Goal: Task Accomplishment & Management: Complete application form

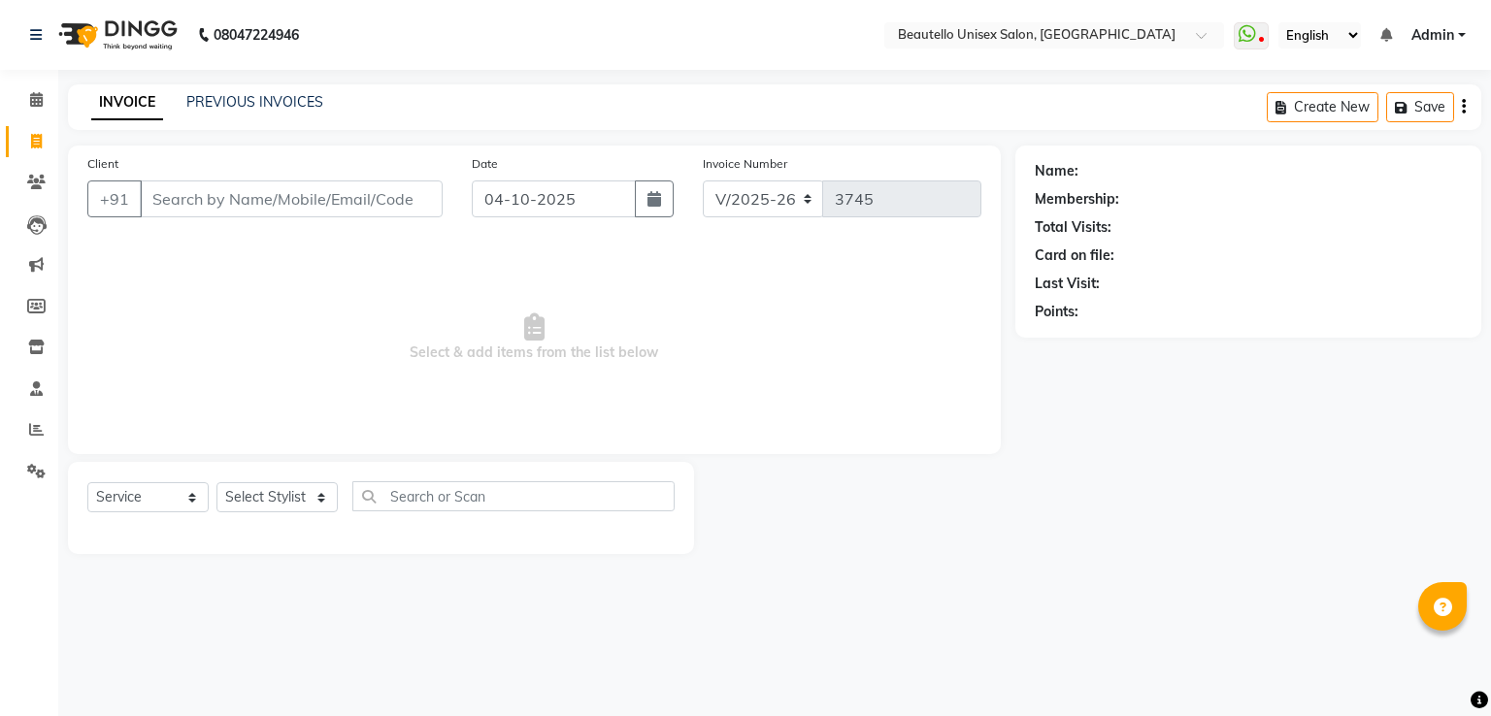
select select "5051"
select select "service"
click at [168, 186] on input "Client" at bounding box center [291, 199] width 303 height 37
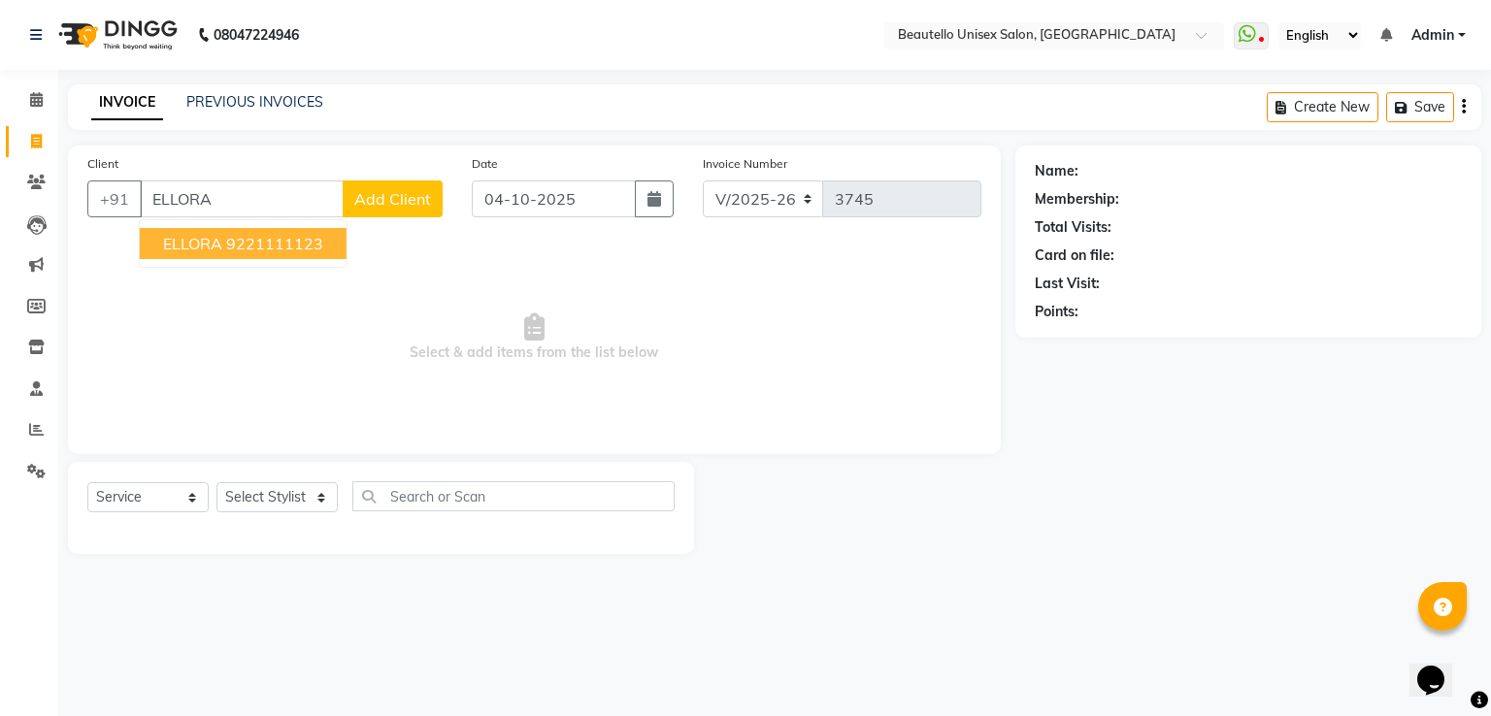
click at [212, 252] on span "ELLORA" at bounding box center [192, 243] width 59 height 19
type input "9221111123"
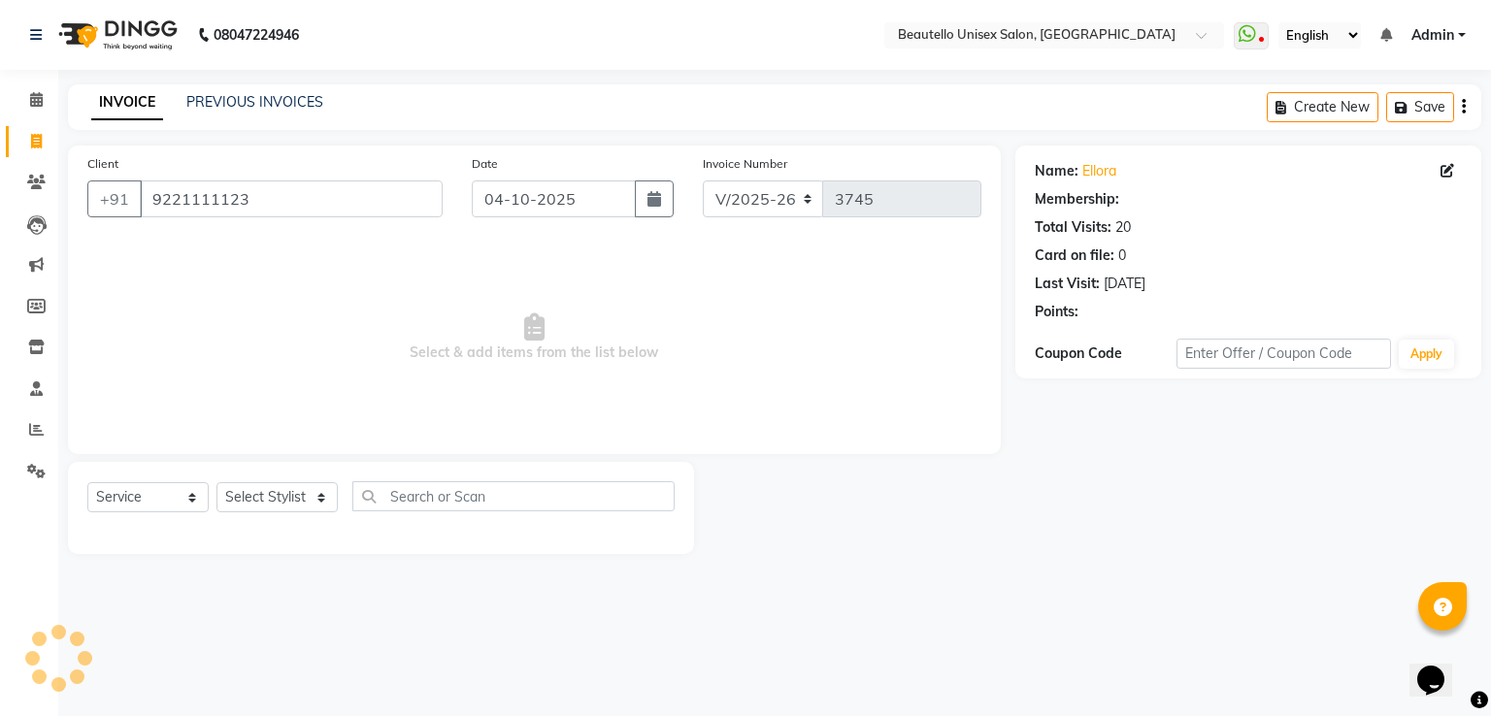
select select "1: Object"
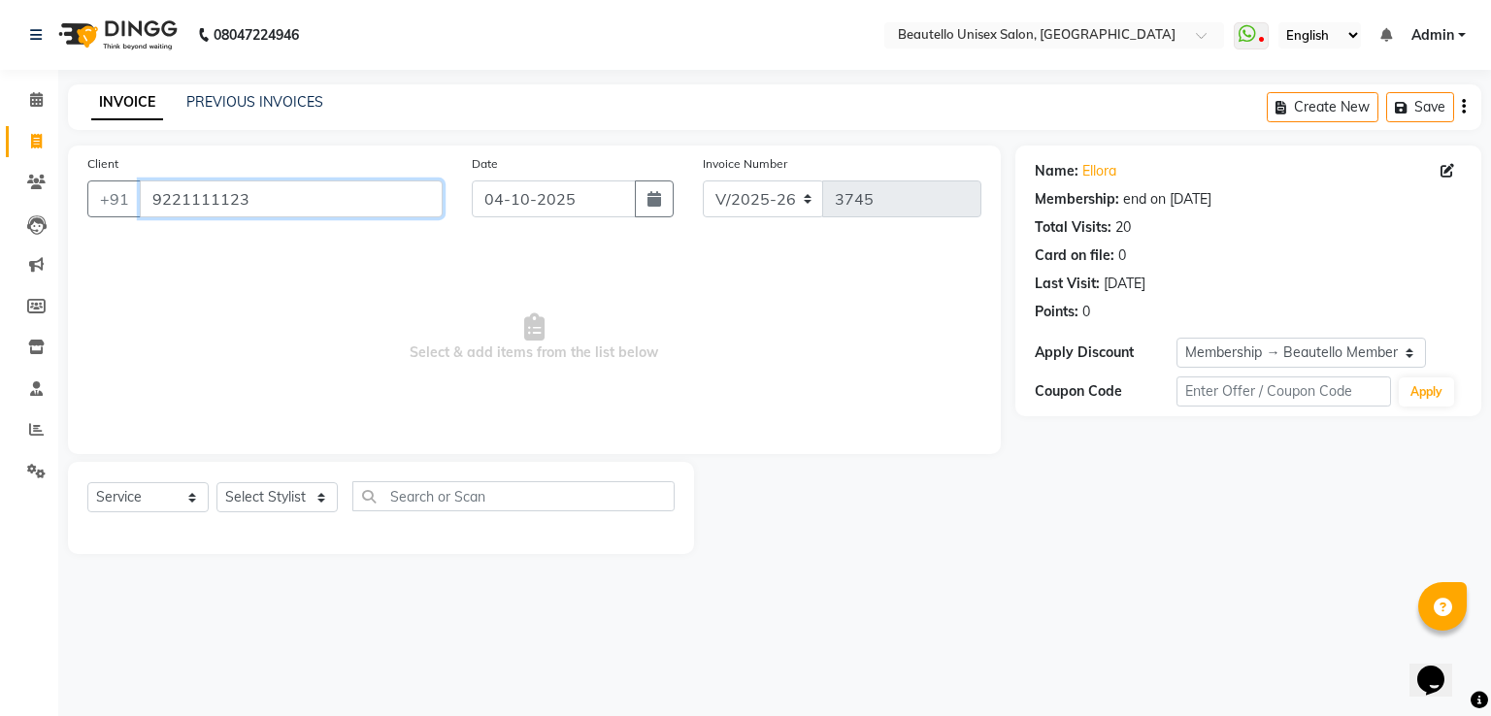
click at [202, 203] on input "9221111123" at bounding box center [291, 199] width 303 height 37
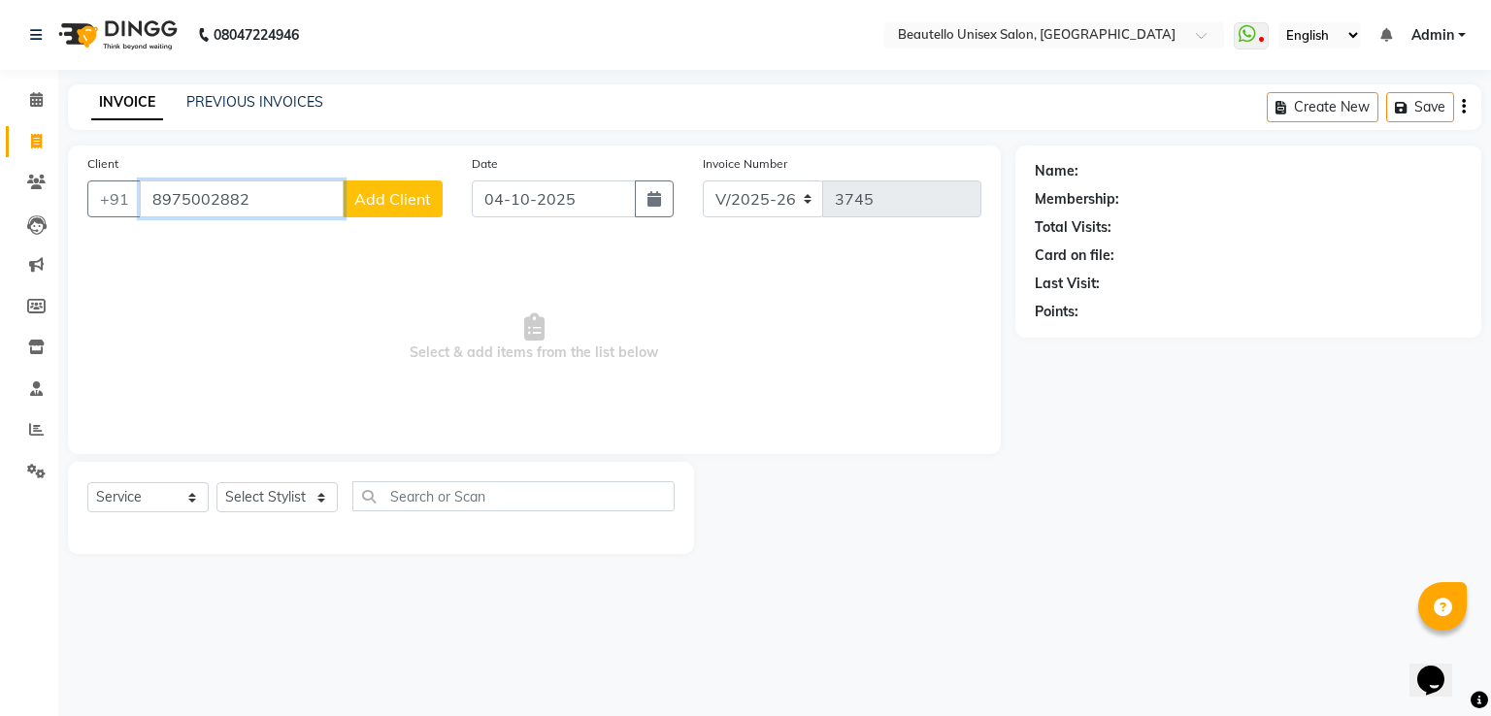
type input "8975002882"
click at [410, 203] on span "Add Client" at bounding box center [392, 198] width 77 height 19
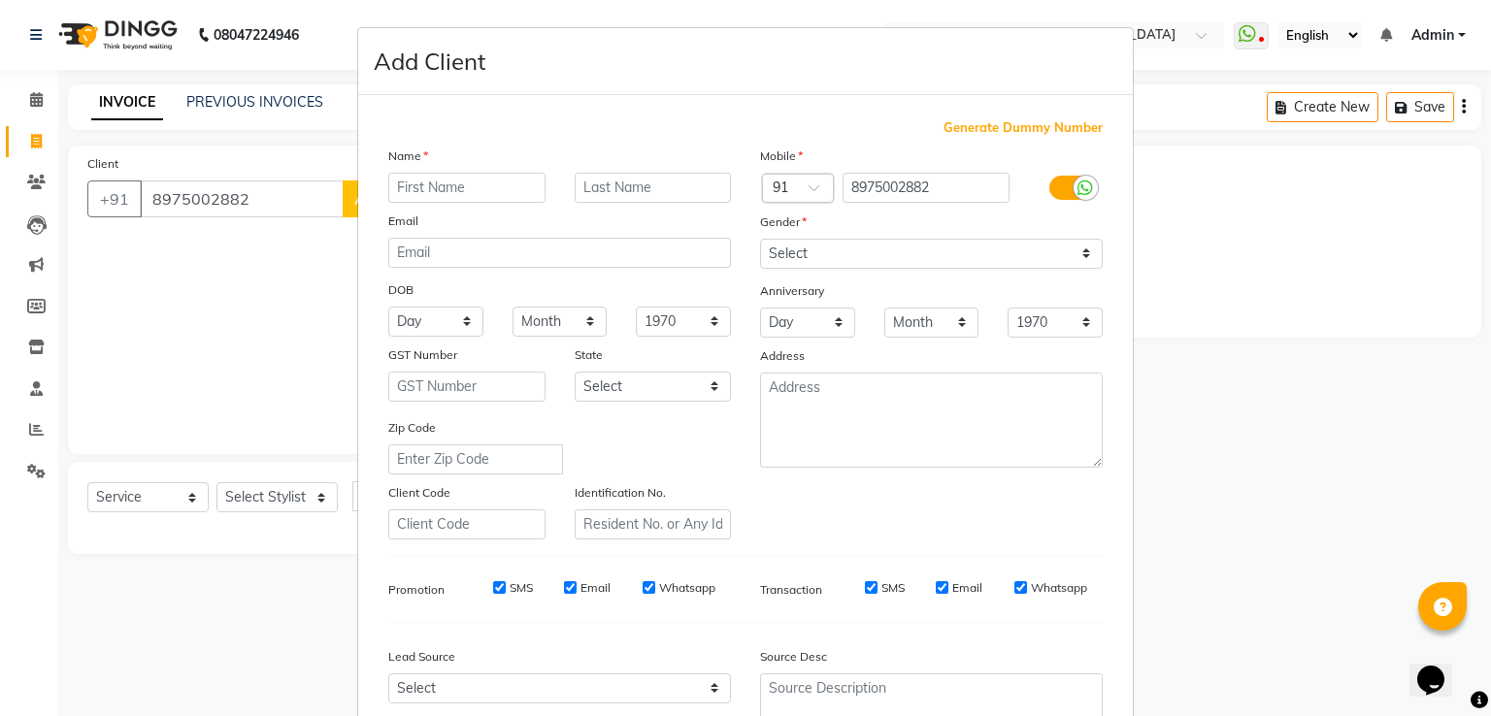
click at [431, 199] on input "text" at bounding box center [466, 188] width 157 height 30
type input "[PERSON_NAME]"
click at [788, 242] on select "Select Male Female Other Prefer Not To Say" at bounding box center [931, 254] width 343 height 30
select select "male"
click at [760, 240] on select "Select Male Female Other Prefer Not To Say" at bounding box center [931, 254] width 343 height 30
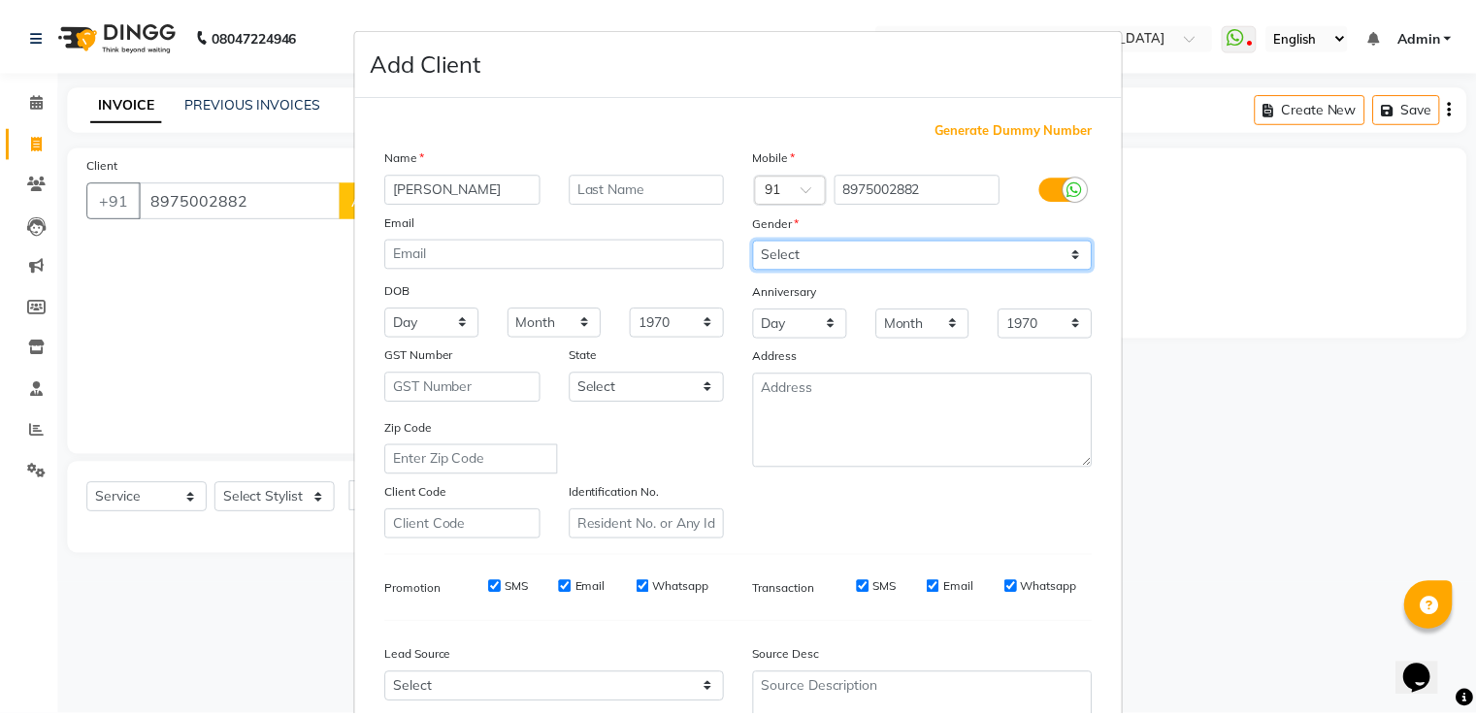
scroll to position [189, 0]
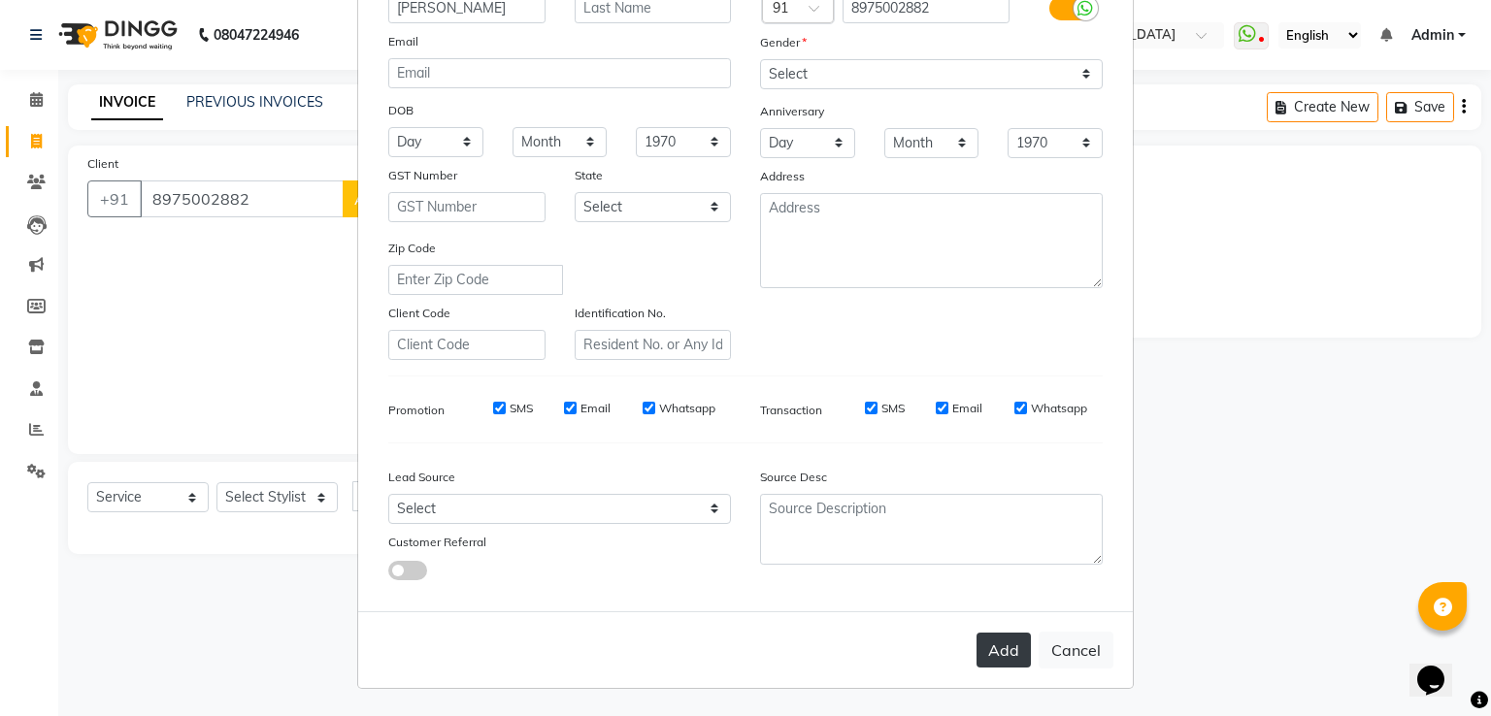
click at [1021, 639] on button "Add" at bounding box center [1004, 650] width 54 height 35
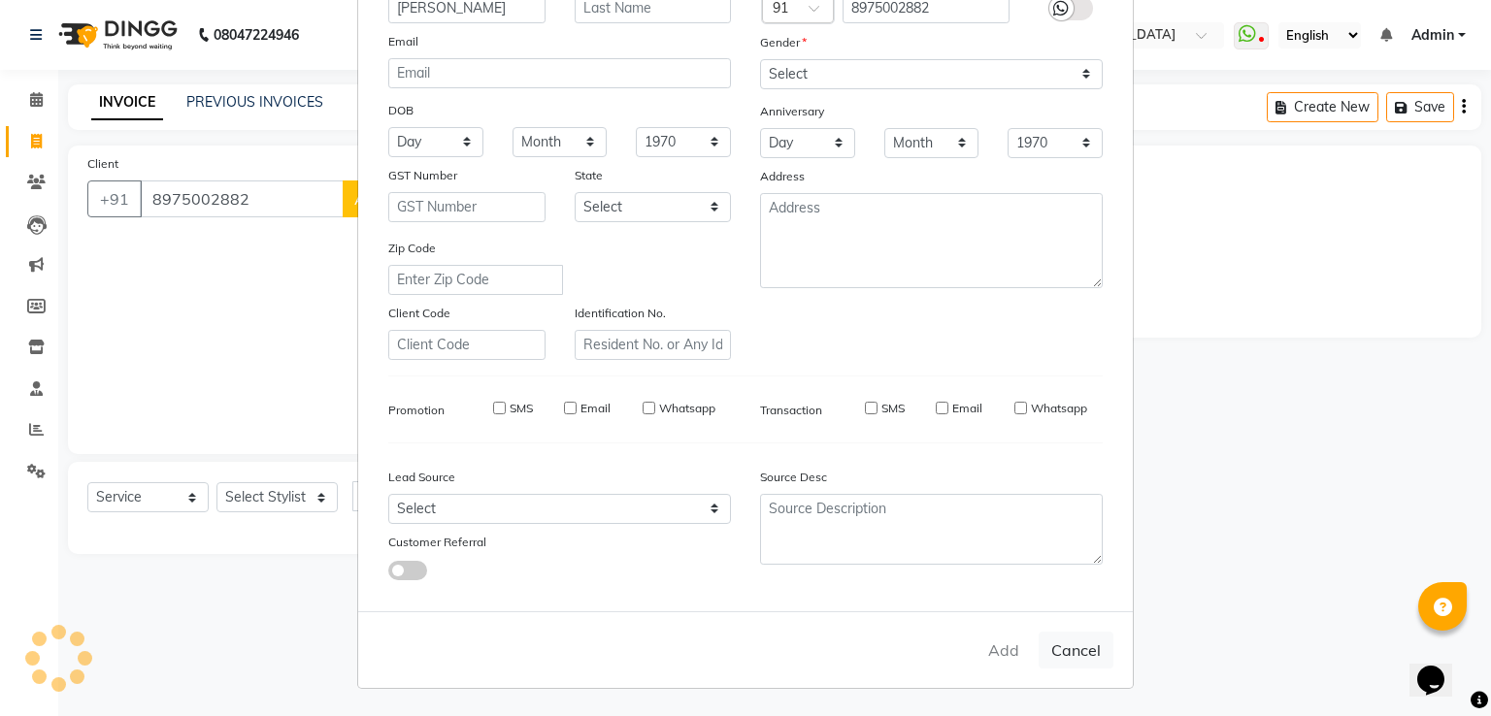
select select
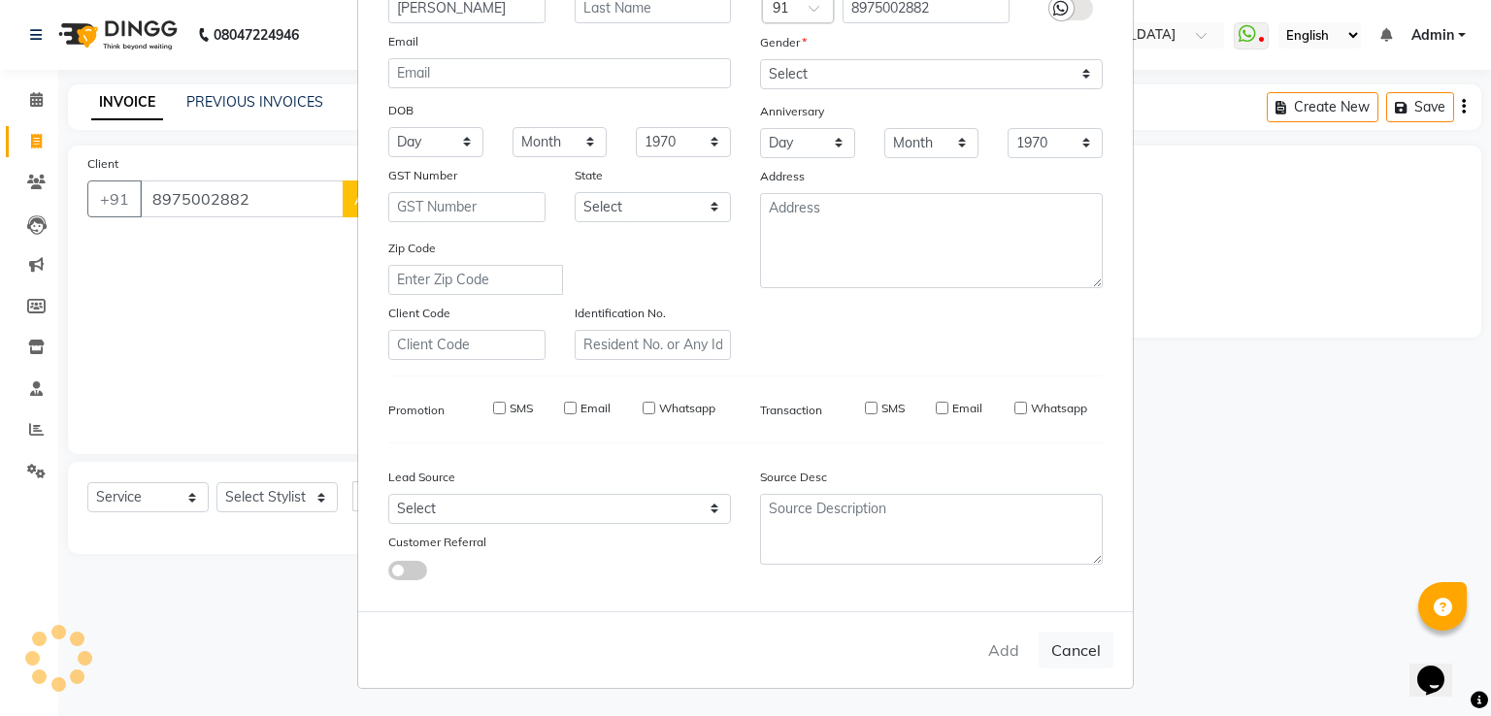
select select
checkbox input "false"
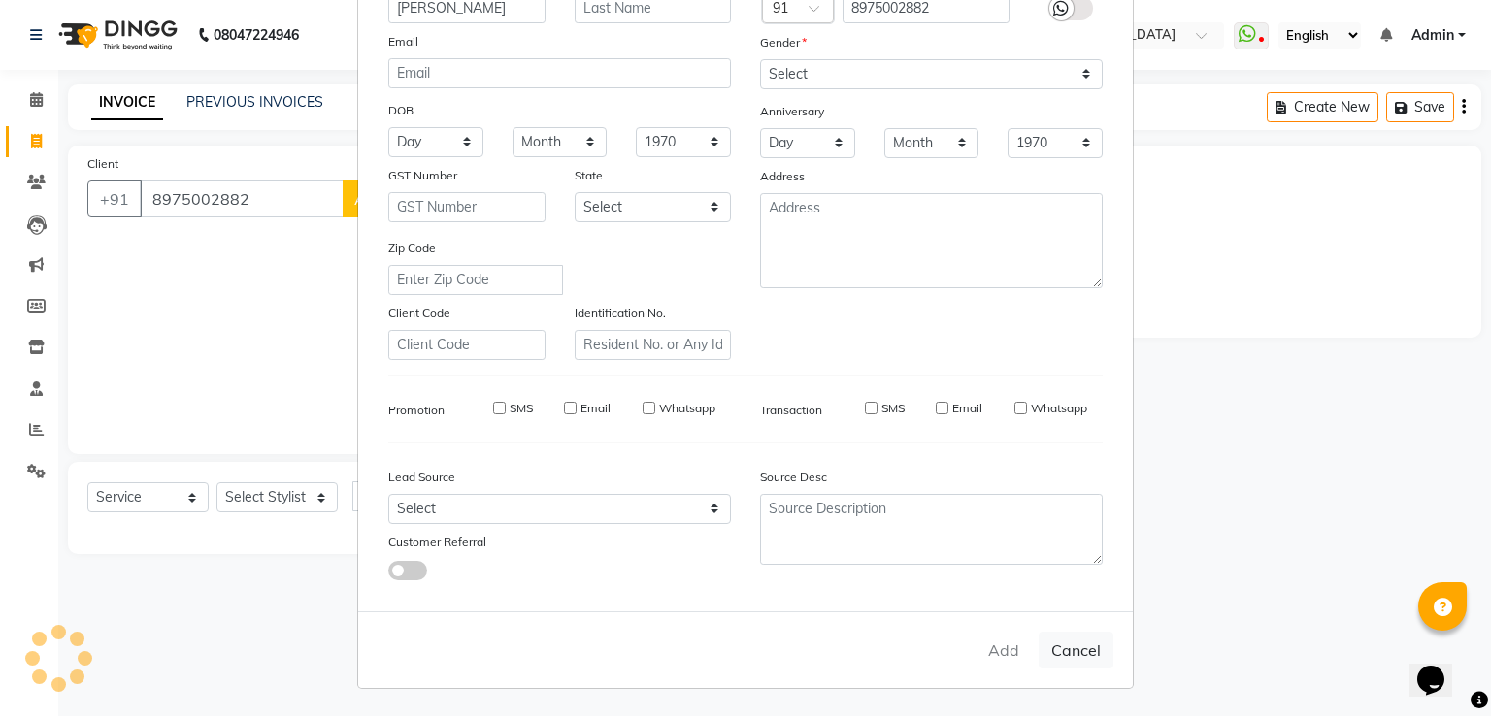
checkbox input "false"
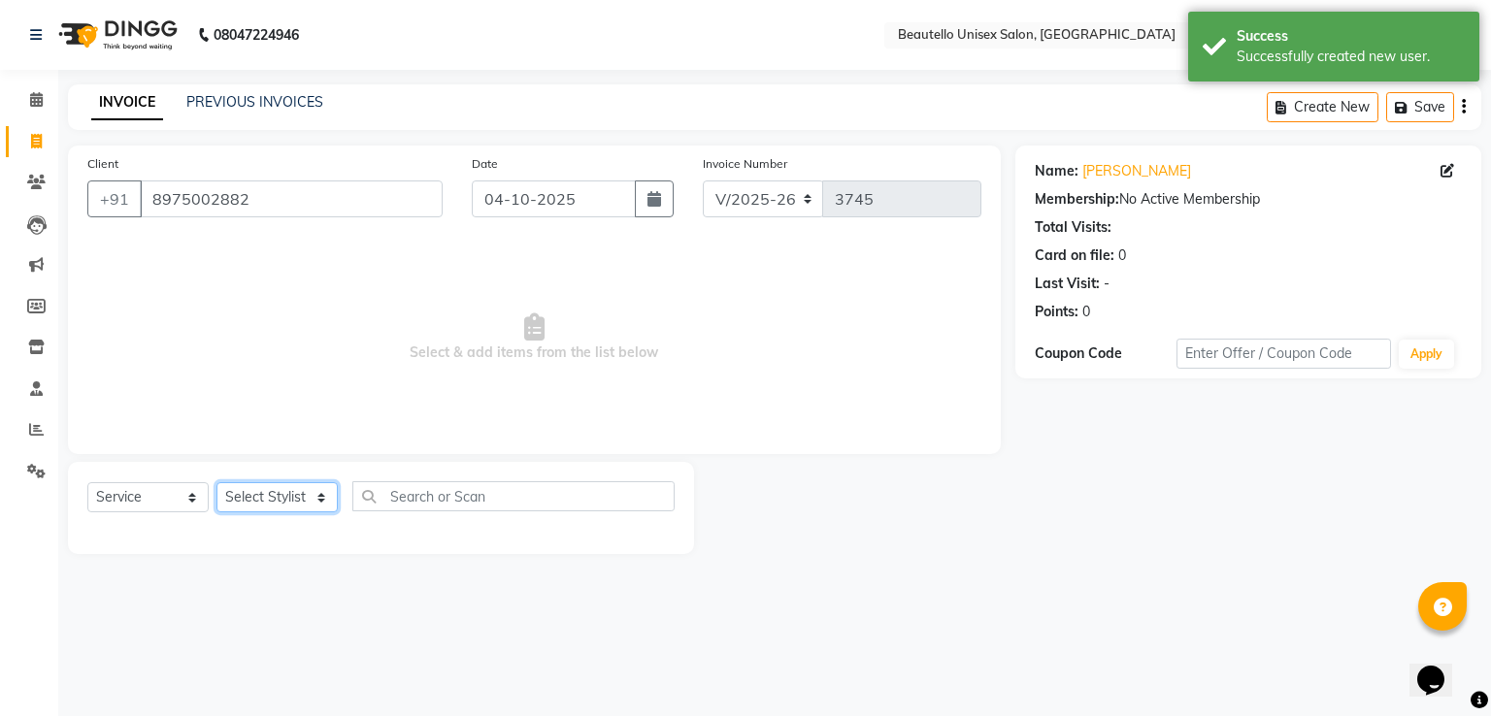
click at [285, 502] on select "Select Stylist Akki [PERSON_NAME] [PERSON_NAME] [PERSON_NAME] Sameer [PERSON_NA…" at bounding box center [276, 497] width 121 height 30
select select "63360"
click at [216, 483] on select "Select Stylist Akki [PERSON_NAME] [PERSON_NAME] [PERSON_NAME] Sameer [PERSON_NA…" at bounding box center [276, 497] width 121 height 30
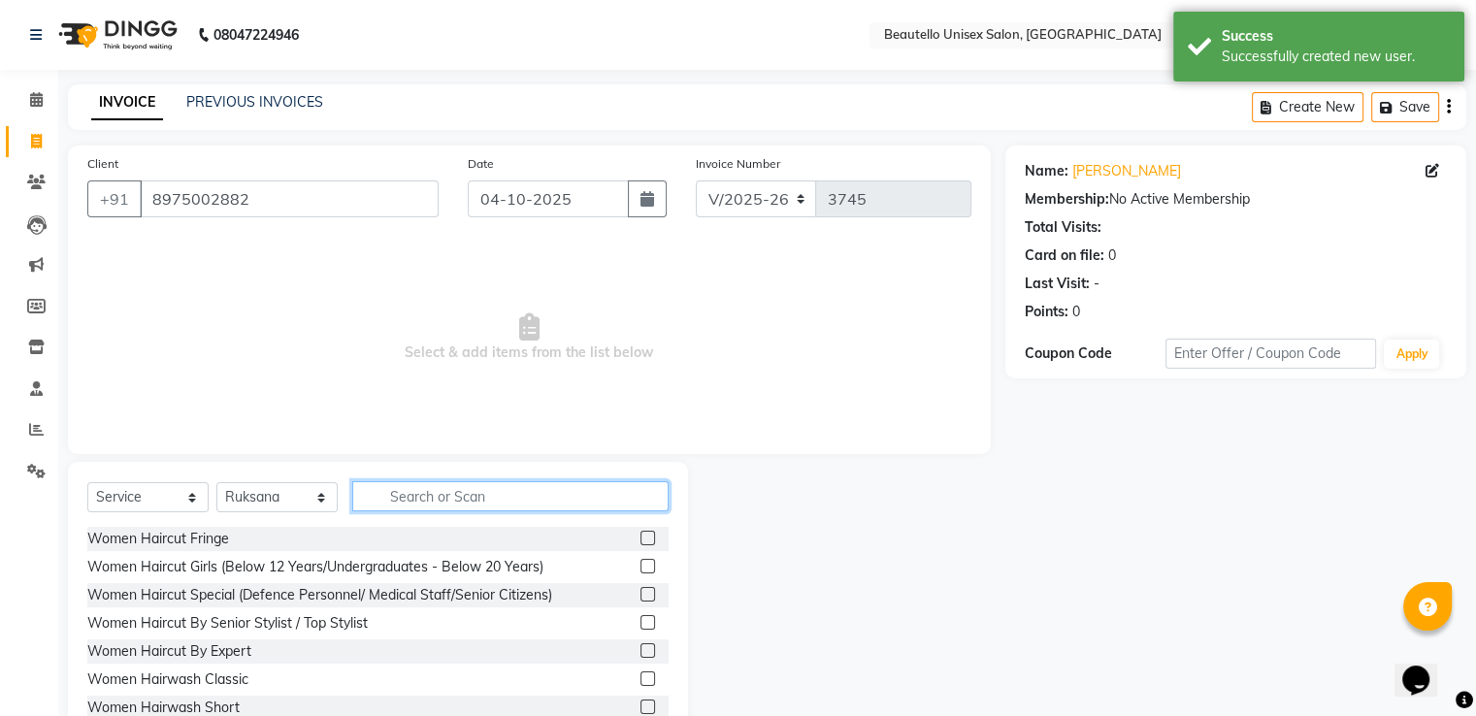
click at [462, 508] on input "text" at bounding box center [510, 496] width 316 height 30
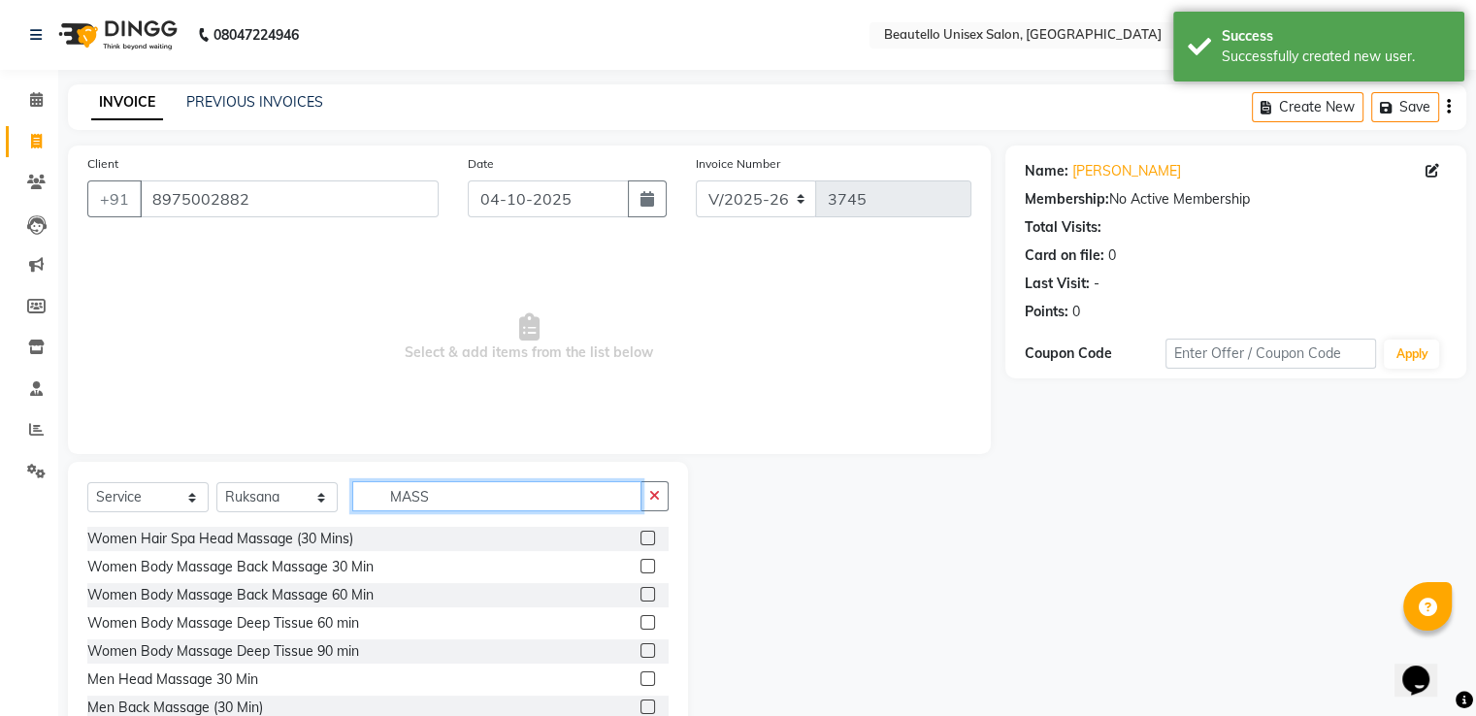
type input "MASS"
click at [641, 678] on label at bounding box center [648, 679] width 15 height 15
click at [641, 678] on input "checkbox" at bounding box center [647, 680] width 13 height 13
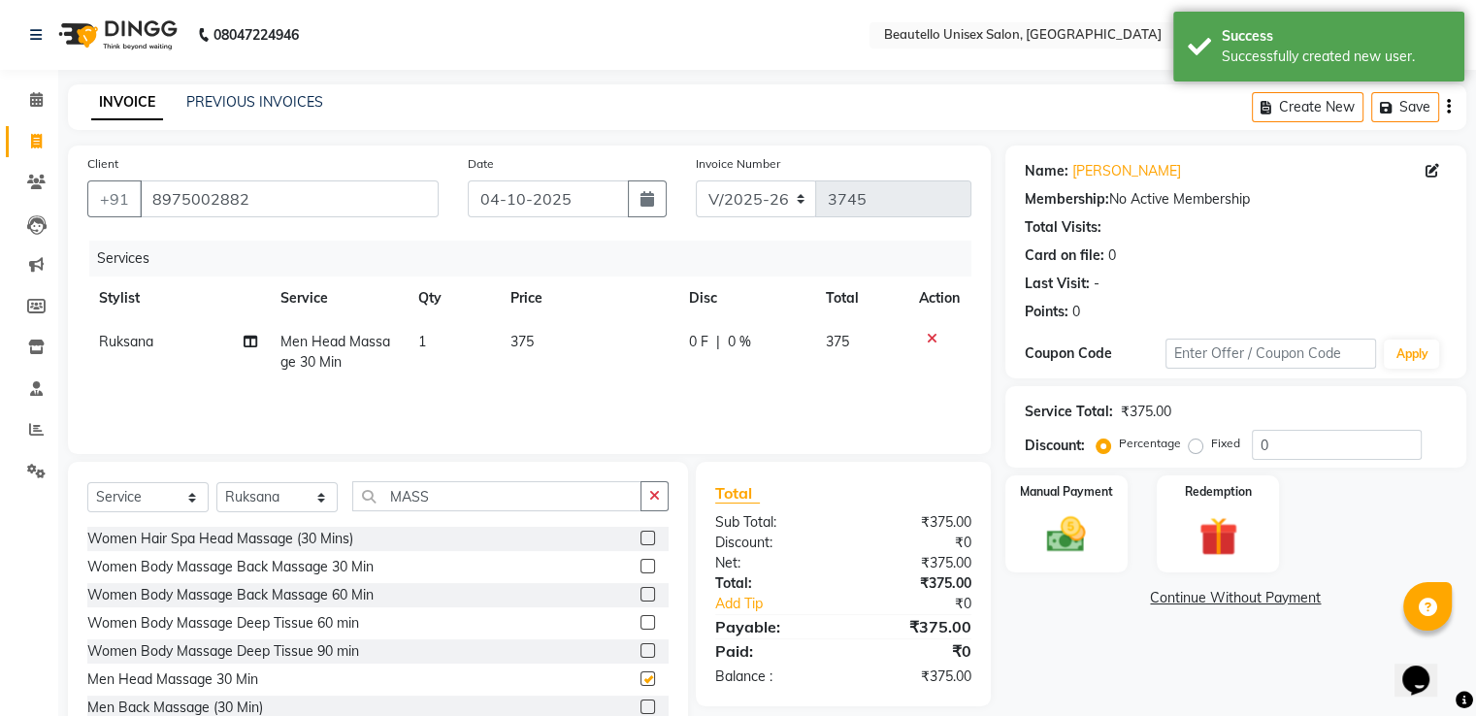
checkbox input "false"
click at [528, 336] on span "375" at bounding box center [521, 341] width 23 height 17
select select "63360"
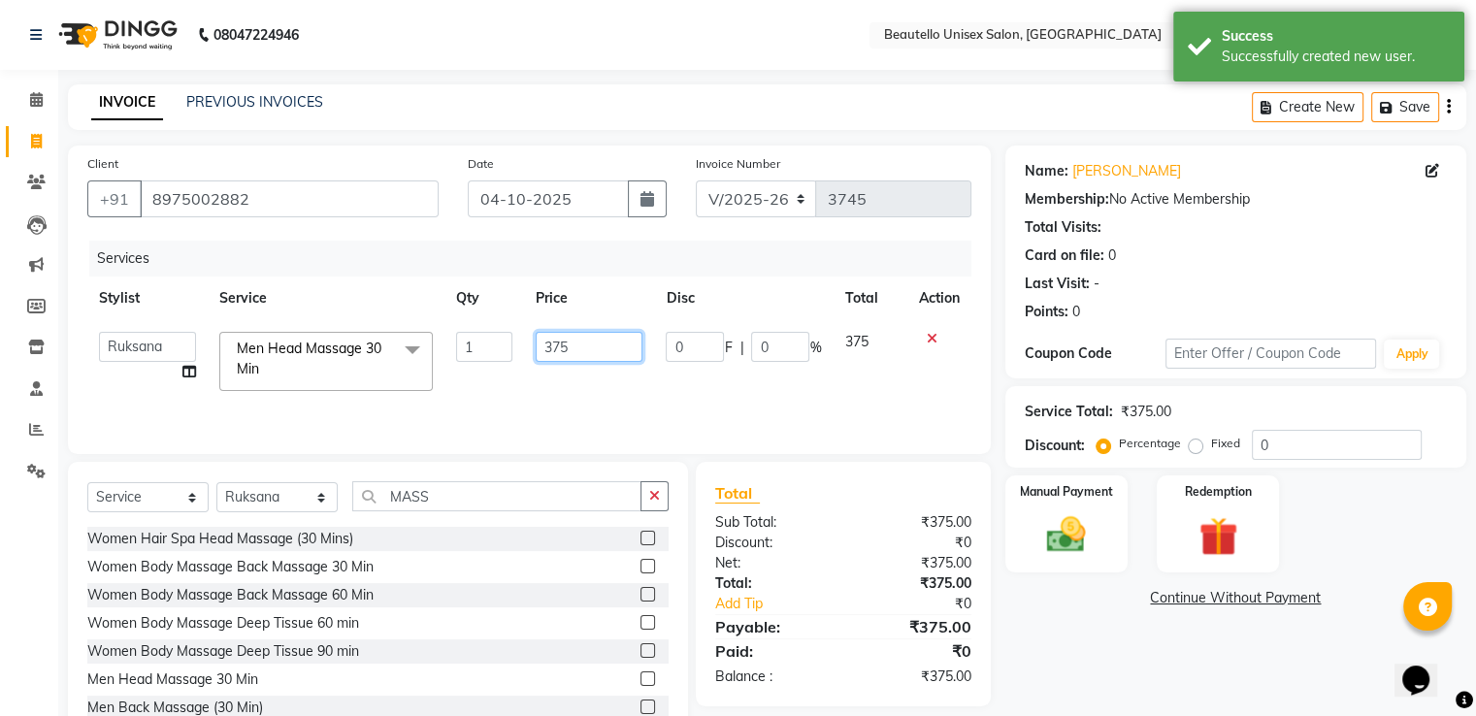
click at [597, 350] on input "375" at bounding box center [589, 347] width 107 height 30
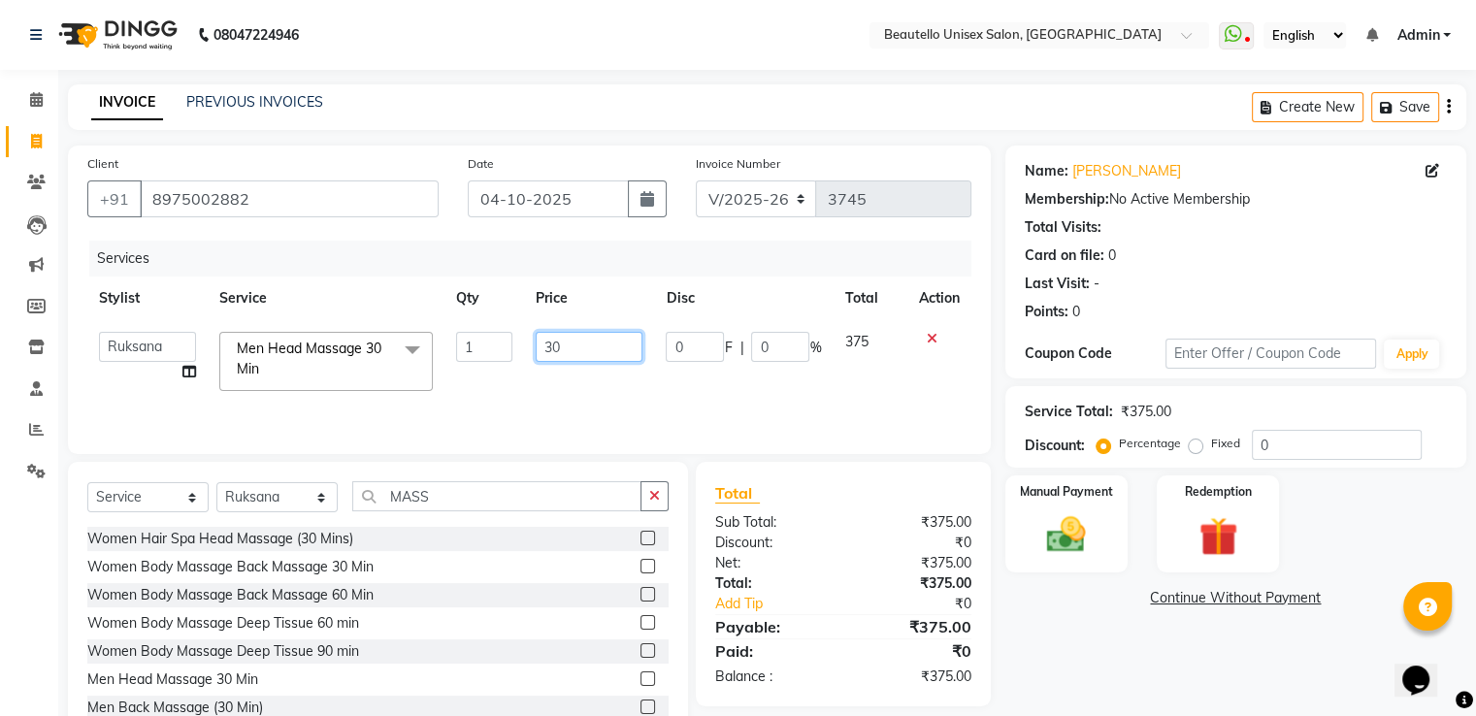
type input "300"
click at [1021, 555] on div "Manual Payment" at bounding box center [1066, 524] width 127 height 100
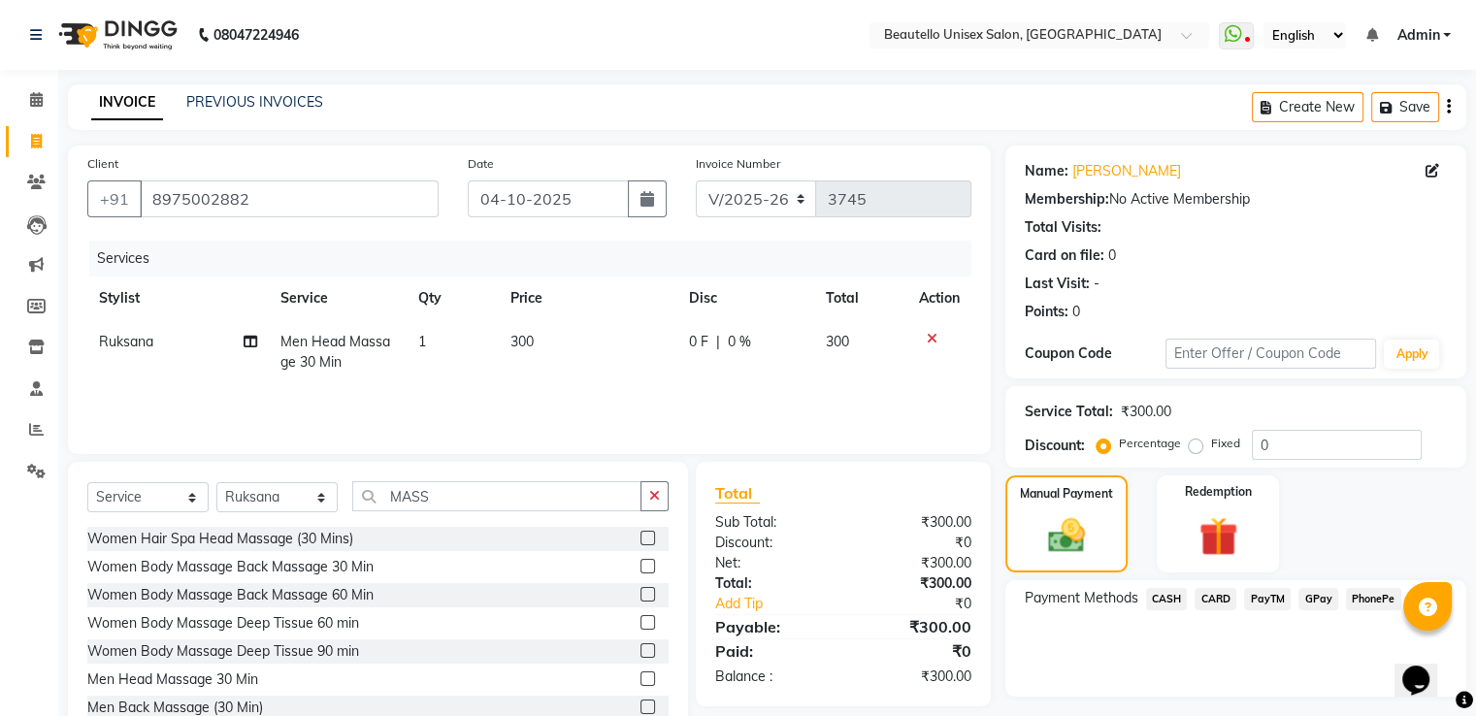
click at [1274, 603] on span "PayTM" at bounding box center [1267, 599] width 47 height 22
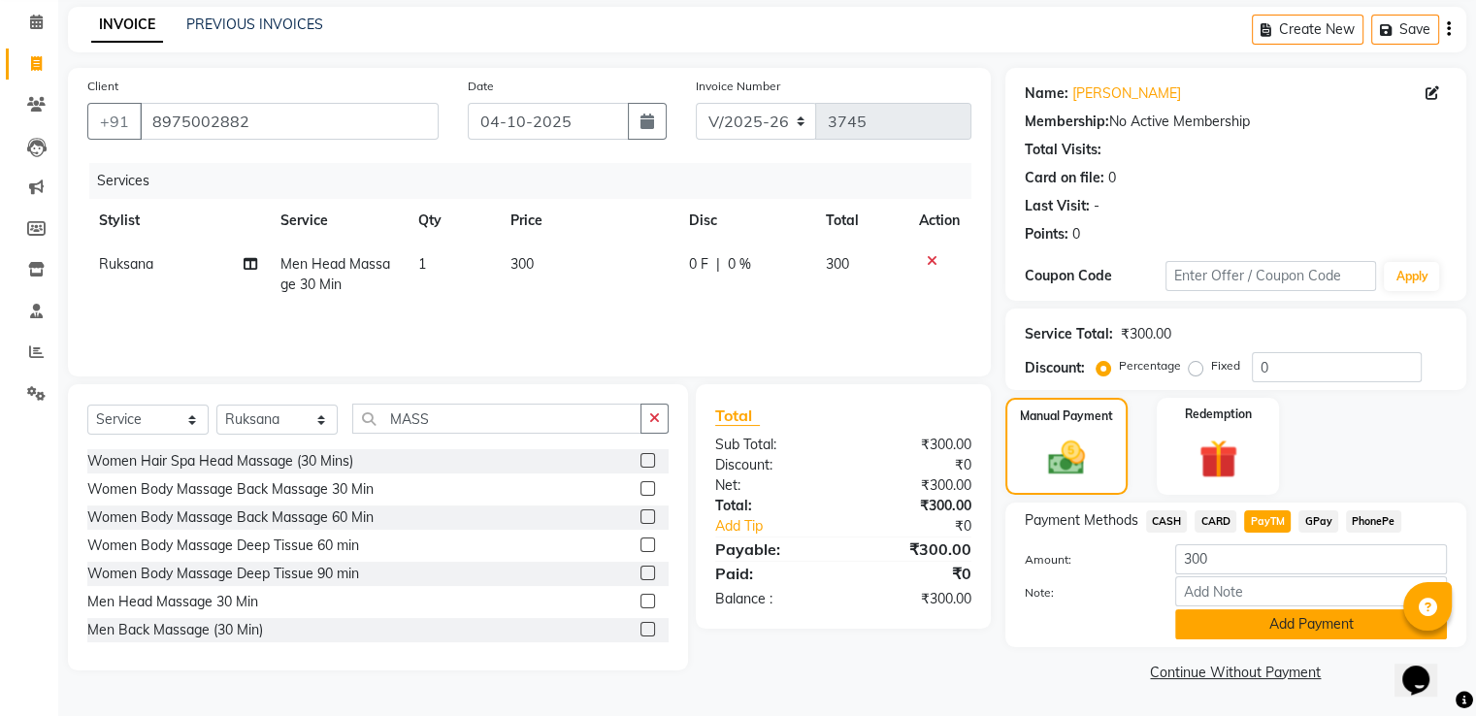
click at [1250, 623] on button "Add Payment" at bounding box center [1312, 625] width 272 height 30
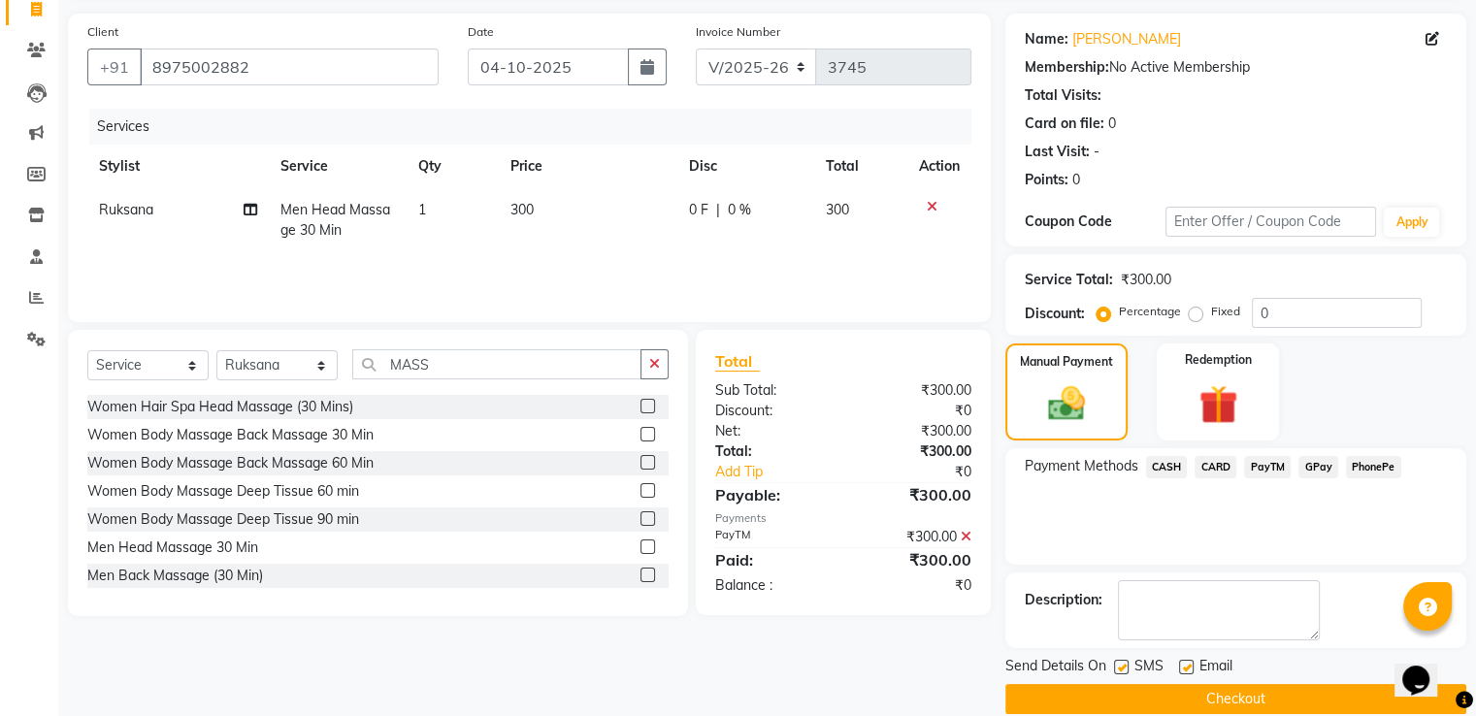
scroll to position [158, 0]
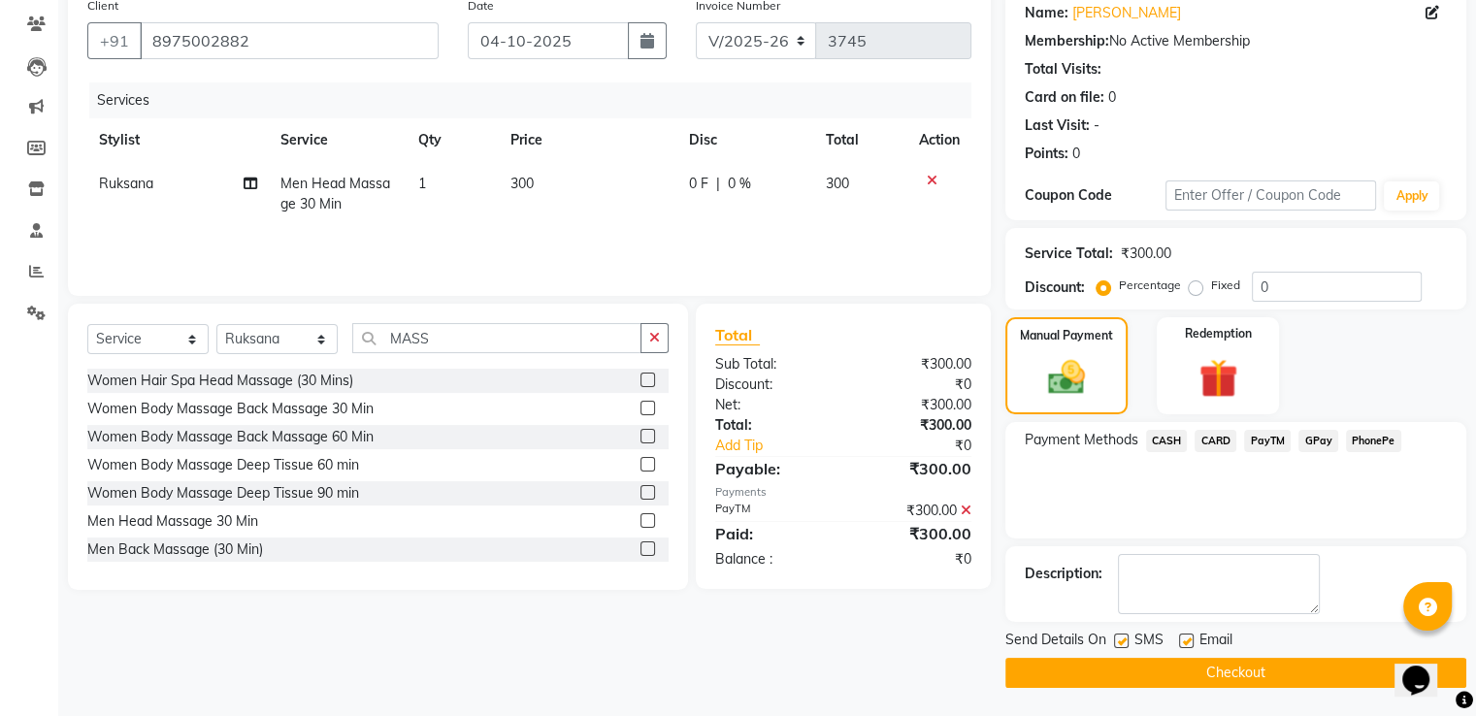
click at [1122, 646] on label at bounding box center [1121, 641] width 15 height 15
click at [1122, 646] on input "checkbox" at bounding box center [1120, 642] width 13 height 13
checkbox input "false"
click at [1138, 673] on button "Checkout" at bounding box center [1236, 673] width 461 height 30
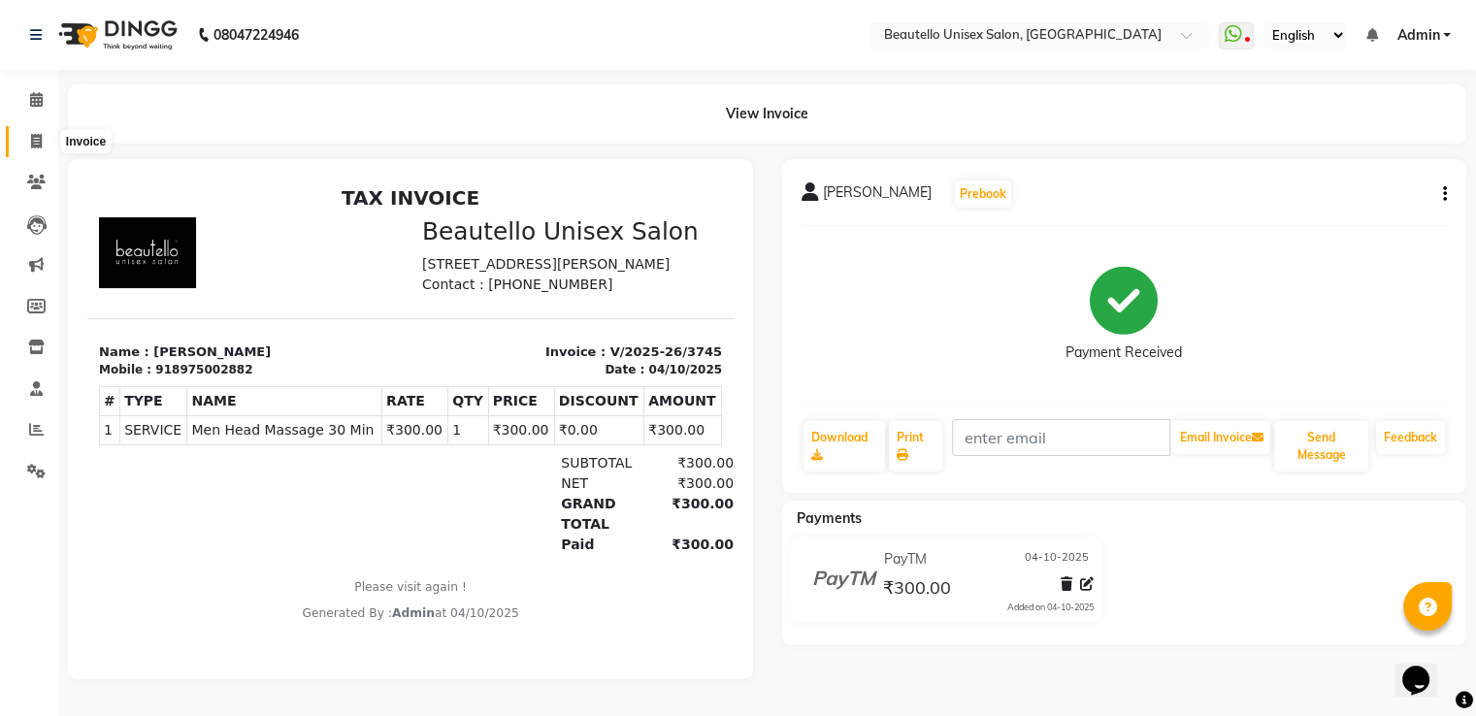
click at [35, 137] on icon at bounding box center [36, 141] width 11 height 15
select select "5051"
select select "service"
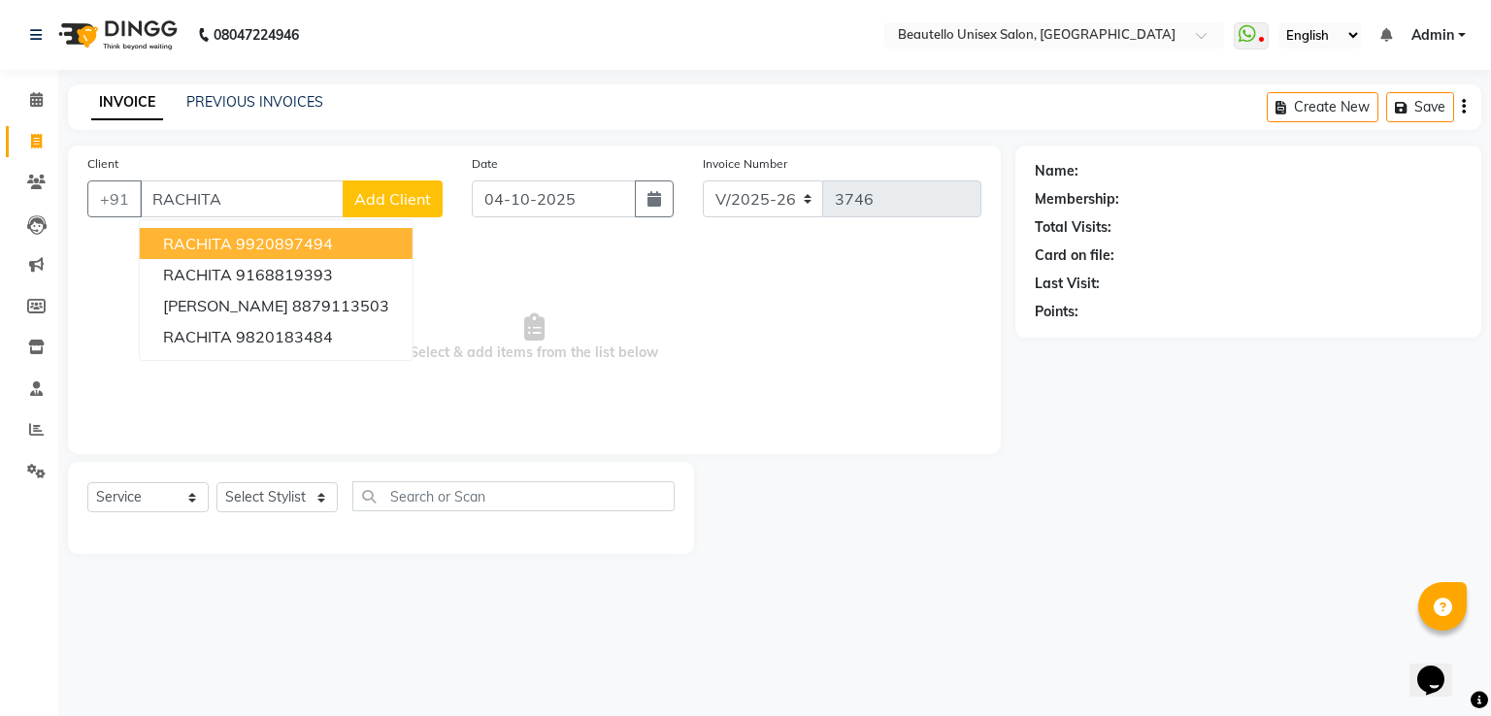
click at [282, 249] on ngb-highlight "9920897494" at bounding box center [284, 243] width 97 height 19
type input "9920897494"
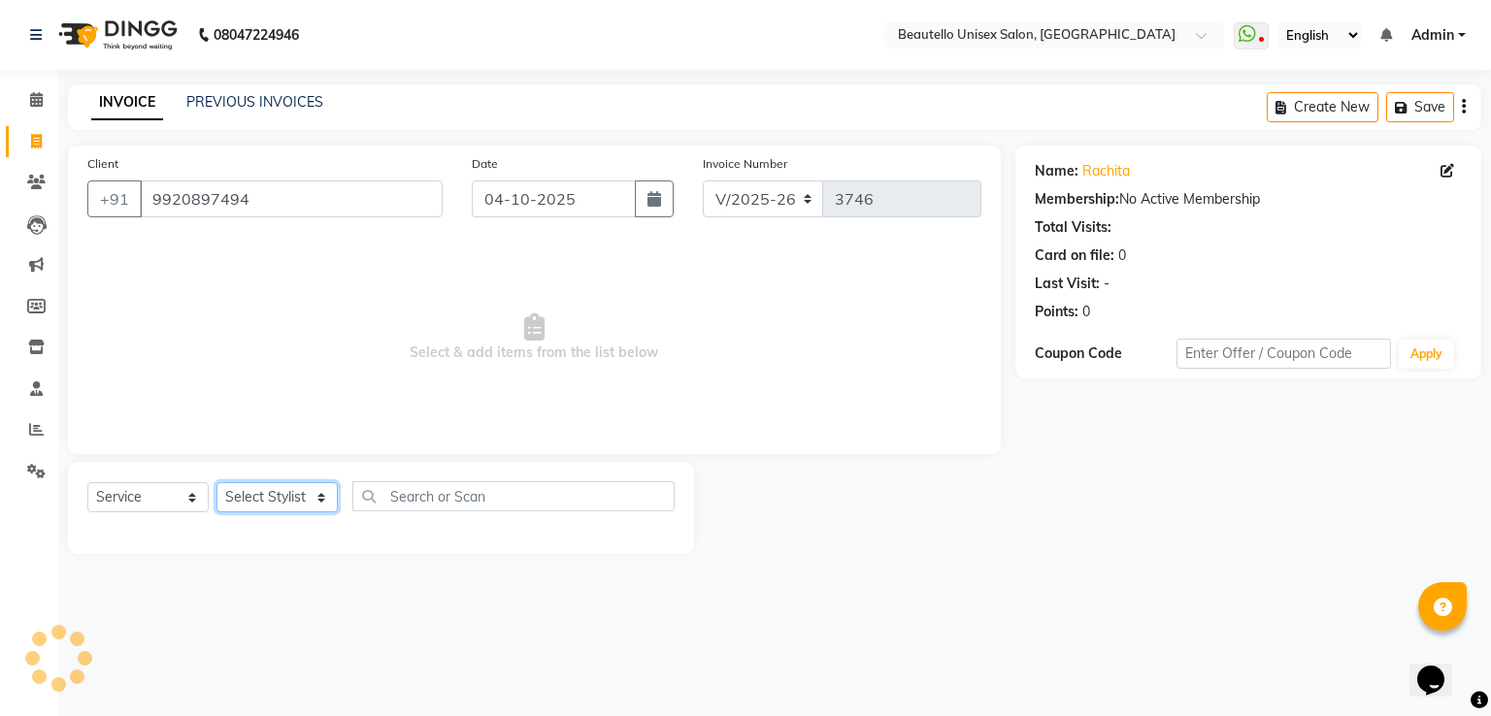
click at [282, 498] on select "Select Stylist Akki [PERSON_NAME] [PERSON_NAME] [PERSON_NAME] Sameer [PERSON_NA…" at bounding box center [276, 497] width 121 height 30
select select "87452"
click at [216, 483] on select "Select Stylist Akki [PERSON_NAME] [PERSON_NAME] [PERSON_NAME] Sameer [PERSON_NA…" at bounding box center [276, 497] width 121 height 30
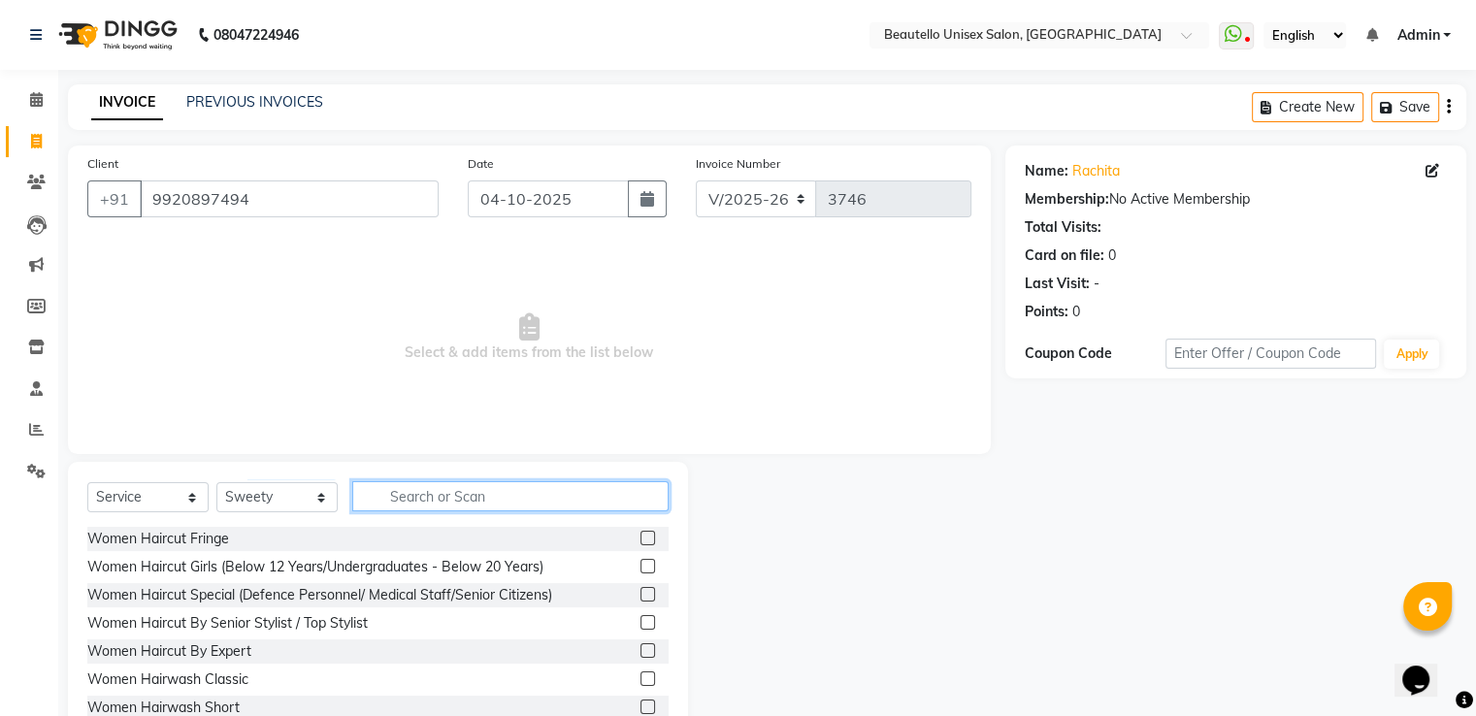
click at [420, 502] on input "text" at bounding box center [510, 496] width 316 height 30
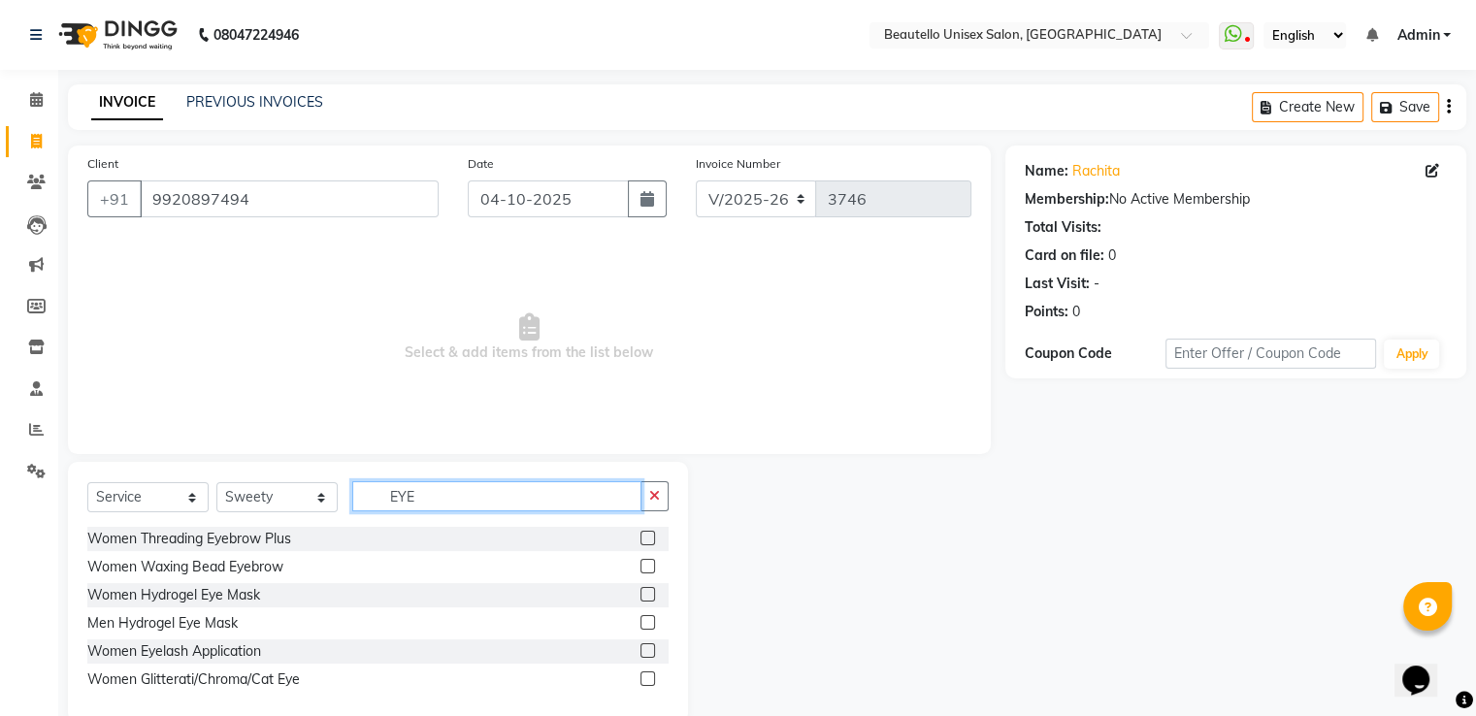
type input "EYE"
click at [645, 539] on label at bounding box center [648, 538] width 15 height 15
click at [645, 539] on input "checkbox" at bounding box center [647, 539] width 13 height 13
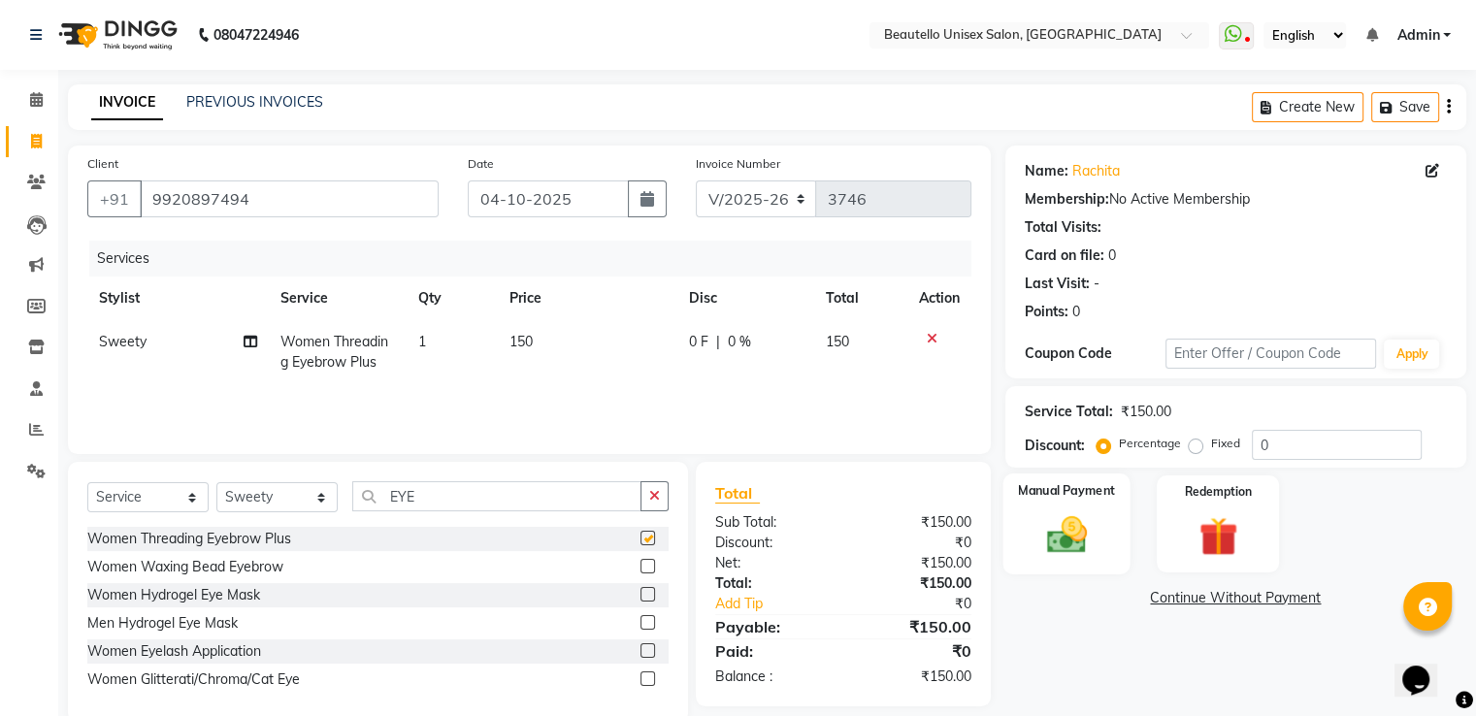
checkbox input "false"
click at [1025, 543] on div "Manual Payment" at bounding box center [1066, 524] width 127 height 100
click at [1265, 601] on span "PayTM" at bounding box center [1267, 599] width 47 height 22
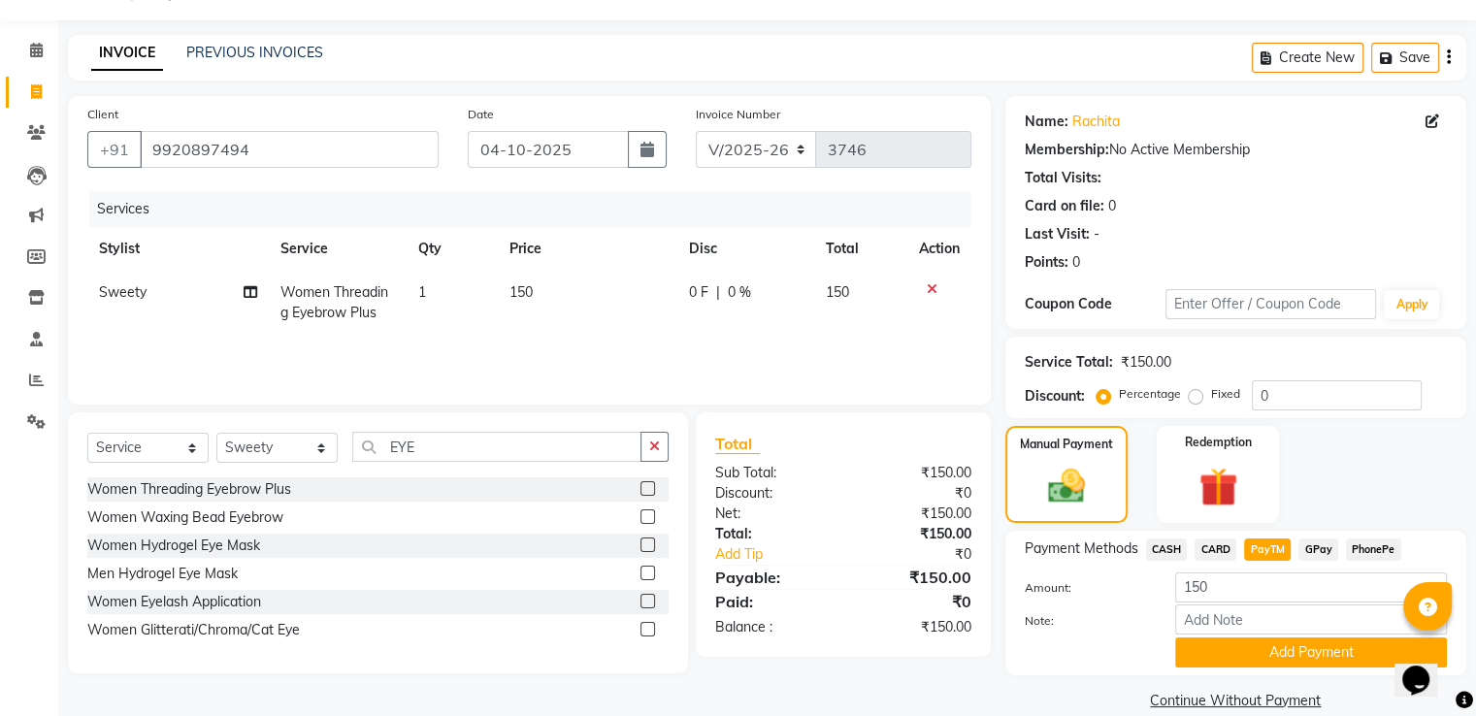
scroll to position [79, 0]
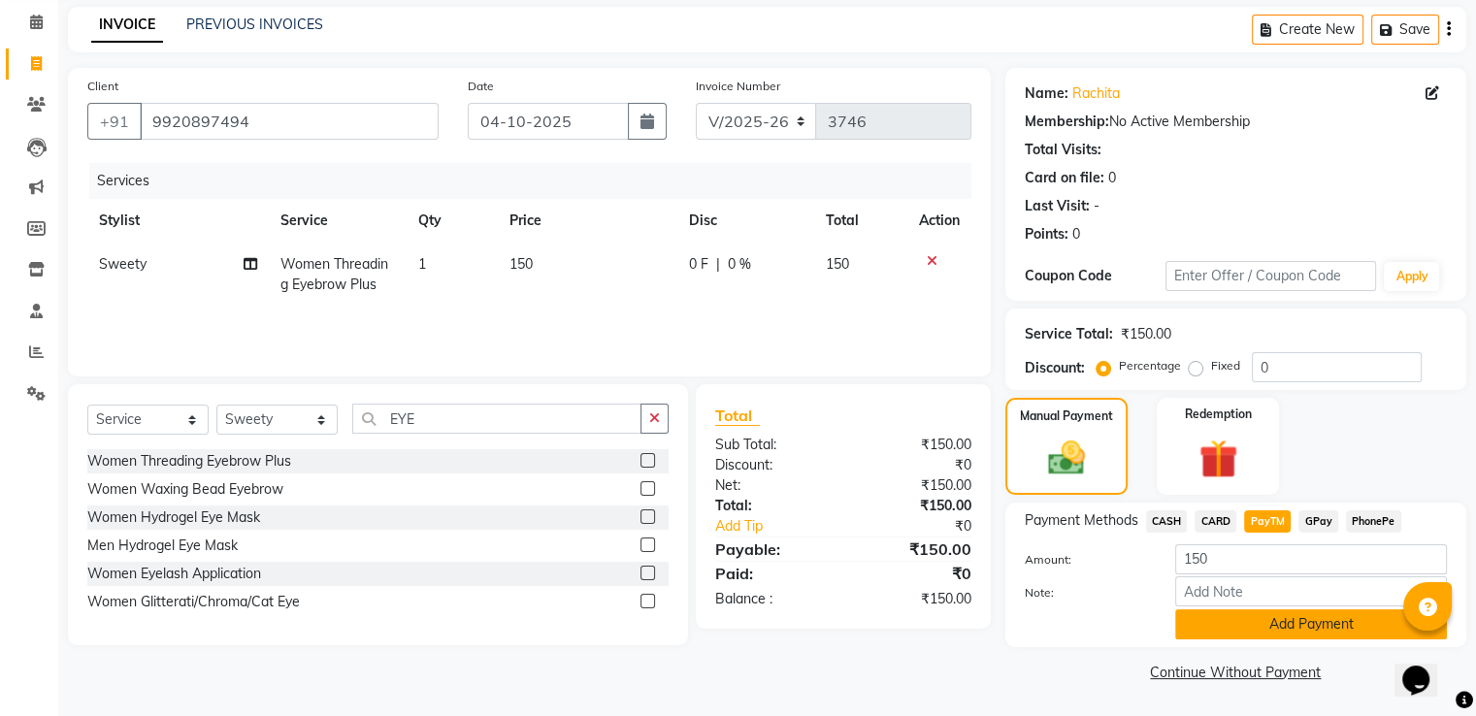
click at [1231, 636] on button "Add Payment" at bounding box center [1312, 625] width 272 height 30
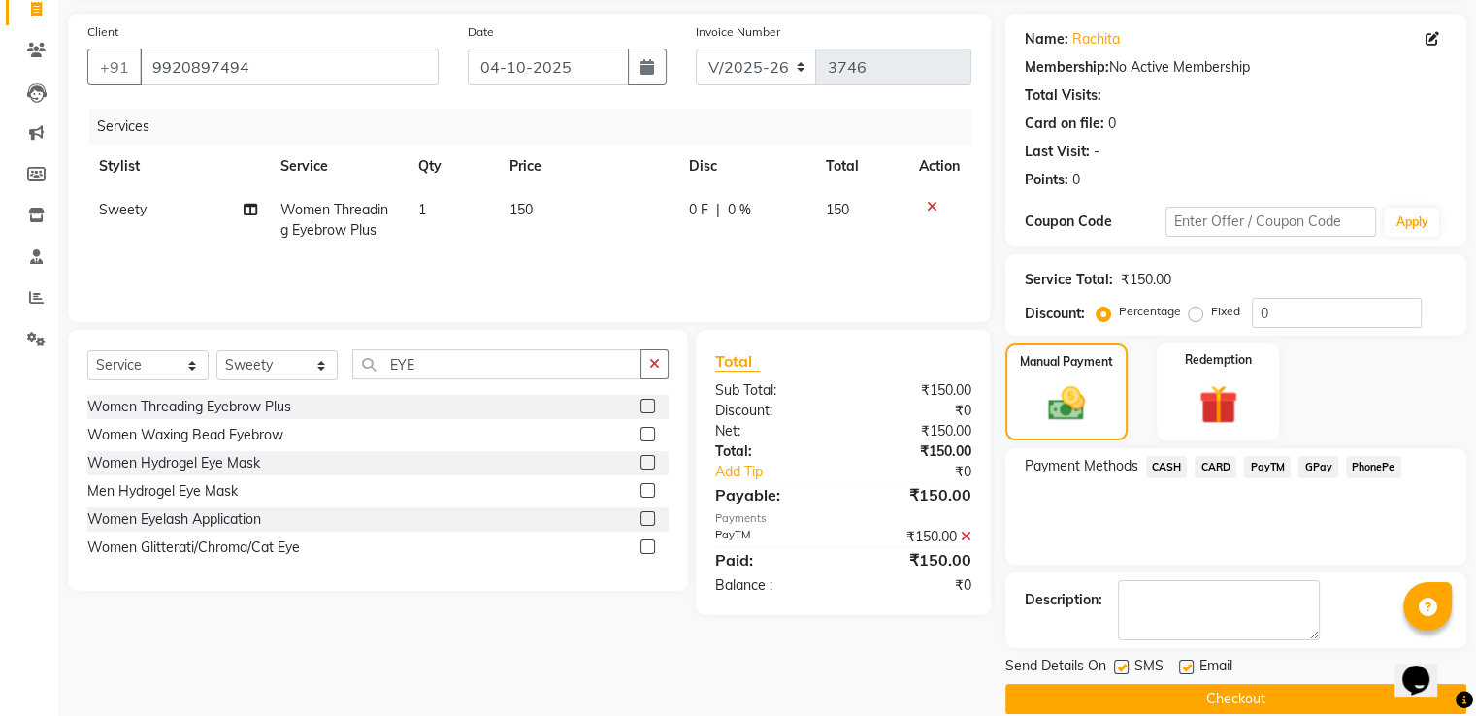
scroll to position [158, 0]
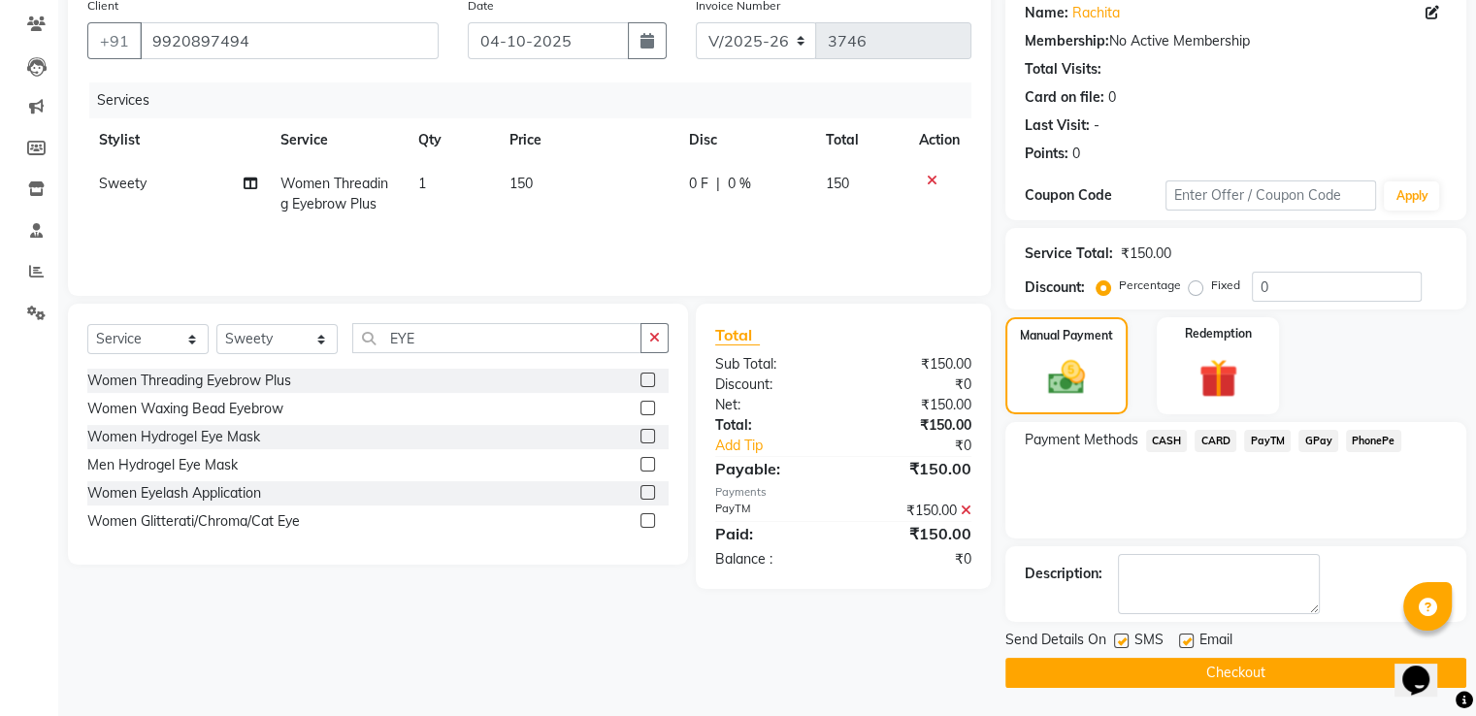
click at [1122, 641] on label at bounding box center [1121, 641] width 15 height 15
click at [1122, 641] on input "checkbox" at bounding box center [1120, 642] width 13 height 13
checkbox input "false"
click at [1134, 670] on button "Checkout" at bounding box center [1236, 673] width 461 height 30
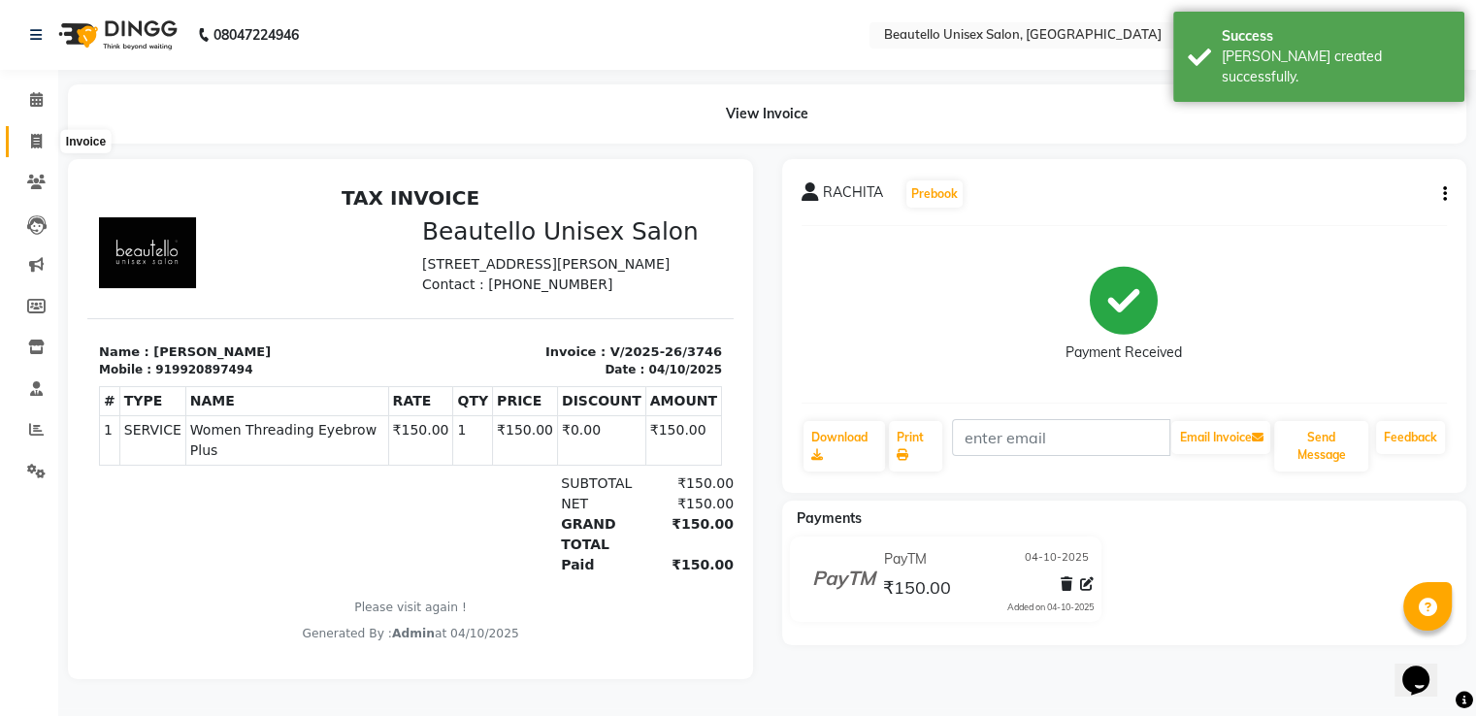
click at [43, 143] on span at bounding box center [36, 142] width 34 height 22
select select "service"
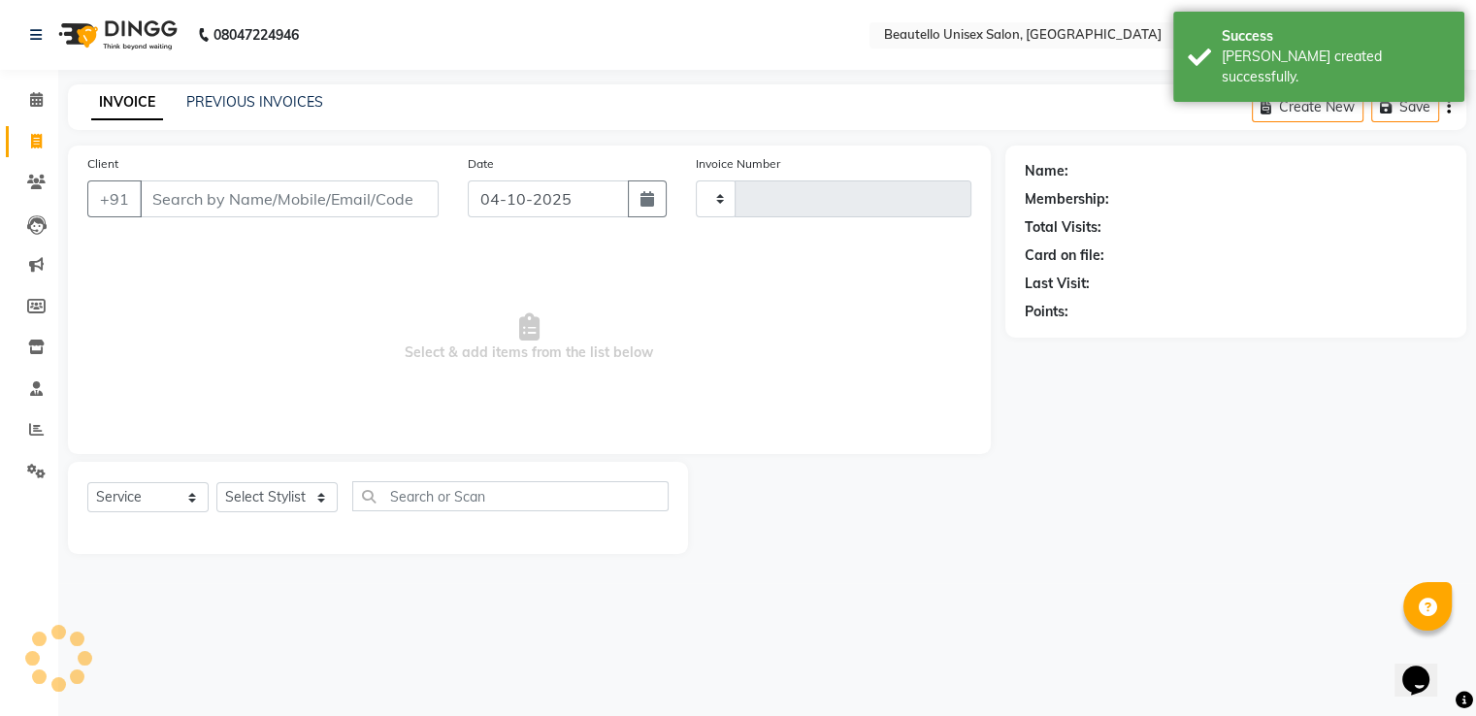
type input "3747"
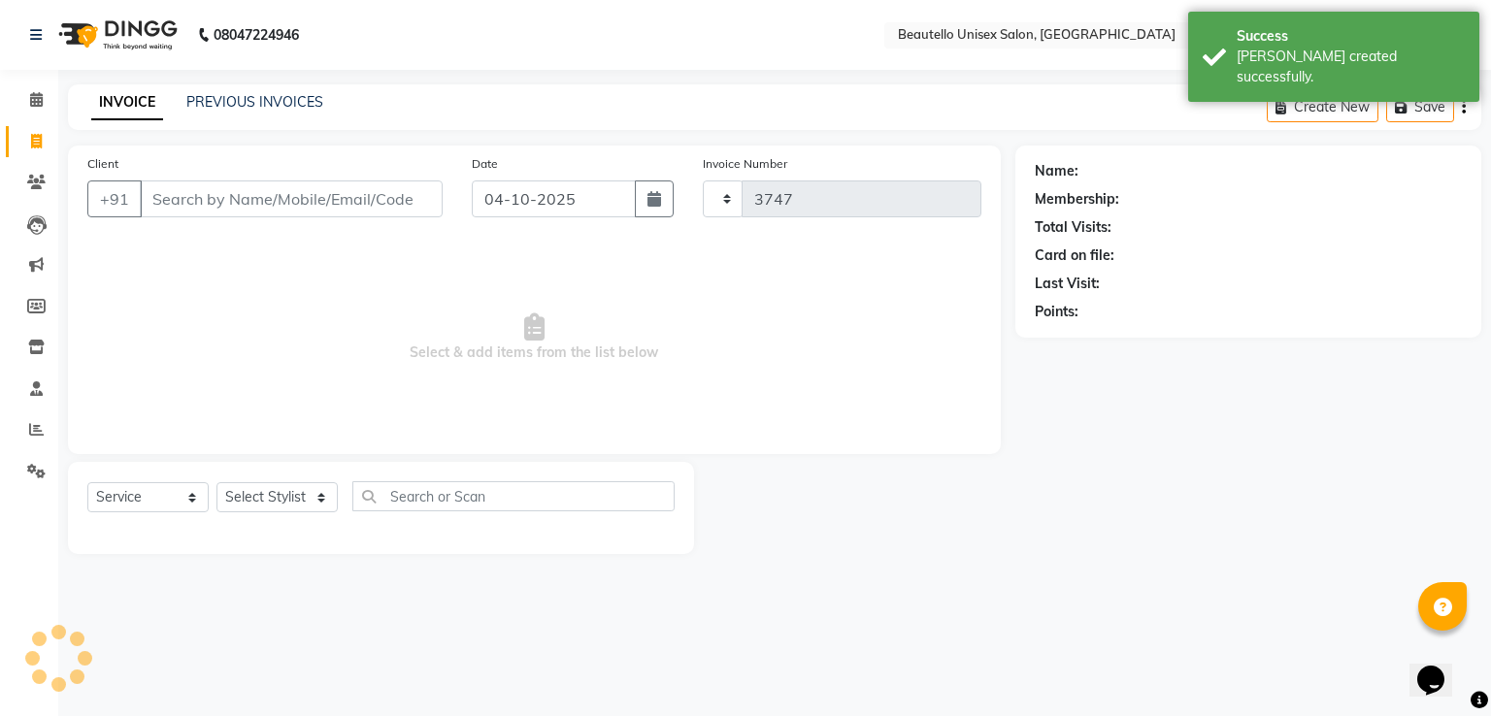
select select "5051"
click at [241, 94] on link "PREVIOUS INVOICES" at bounding box center [254, 101] width 137 height 17
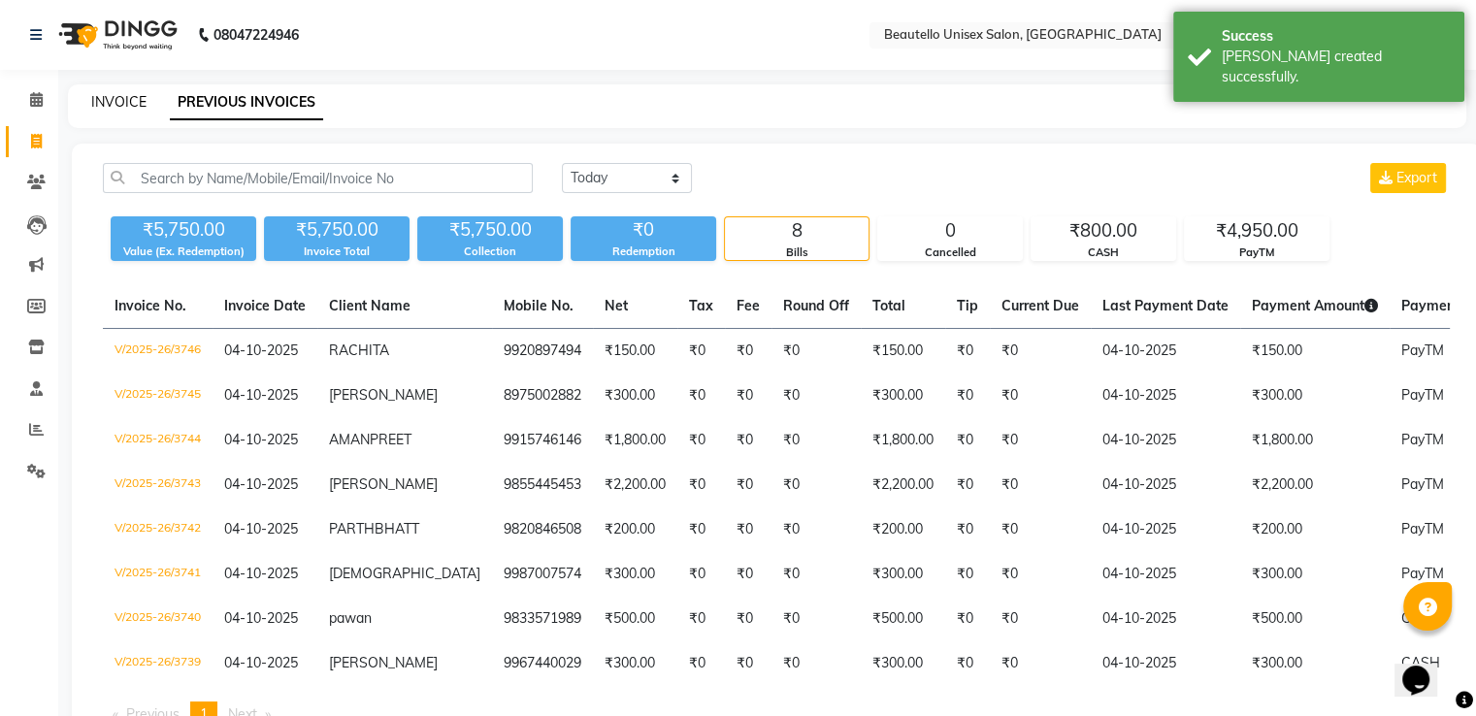
click at [120, 103] on link "INVOICE" at bounding box center [118, 101] width 55 height 17
select select "5051"
select select "service"
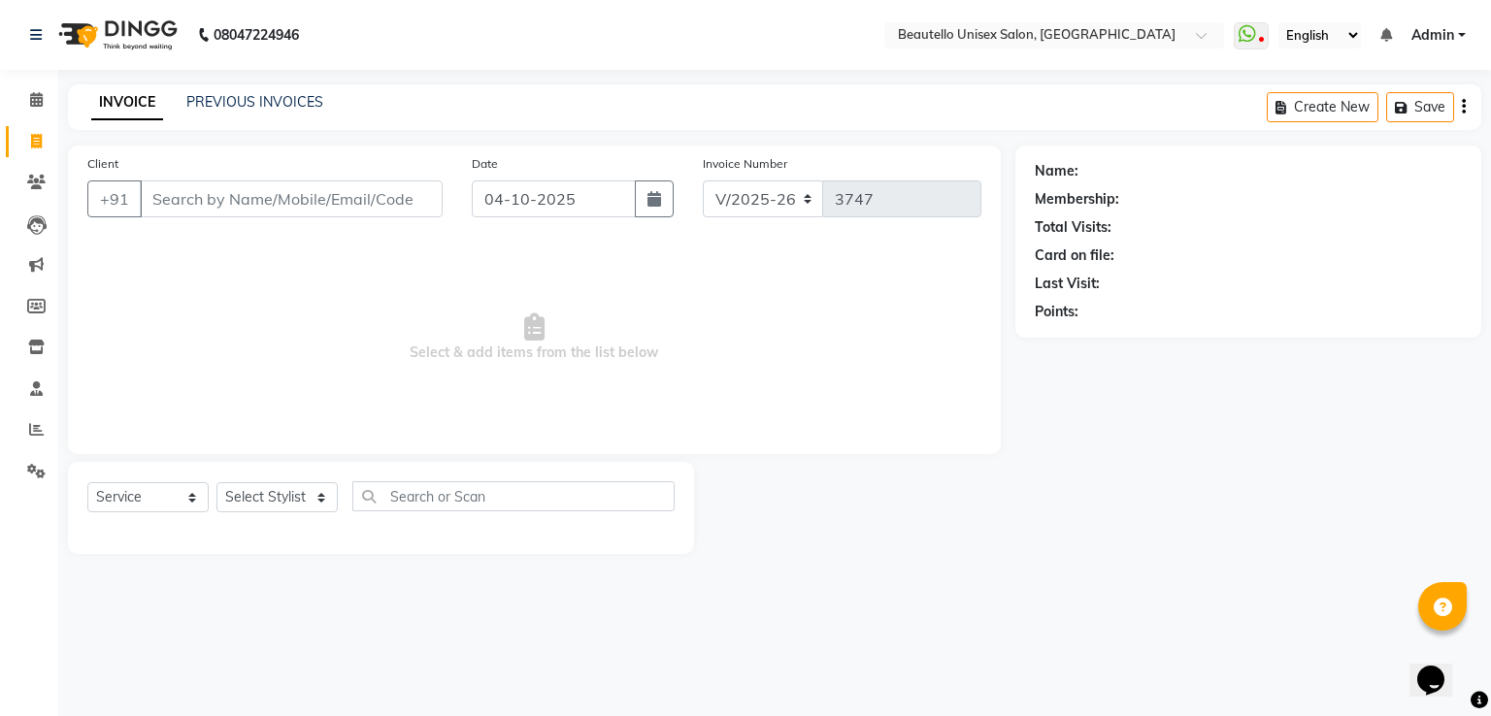
click at [179, 203] on input "Client" at bounding box center [291, 199] width 303 height 37
click at [236, 107] on link "PREVIOUS INVOICES" at bounding box center [254, 101] width 137 height 17
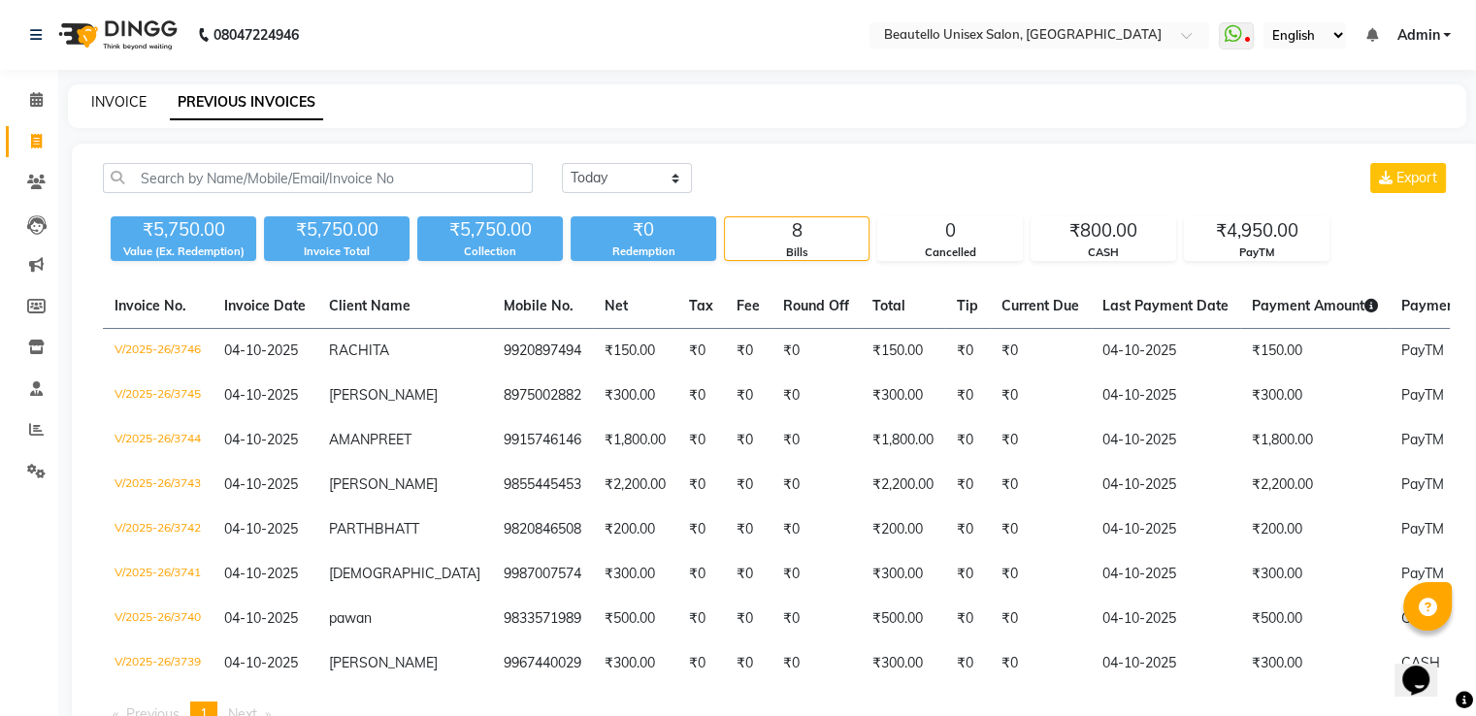
click at [126, 105] on link "INVOICE" at bounding box center [118, 101] width 55 height 17
select select "5051"
select select "service"
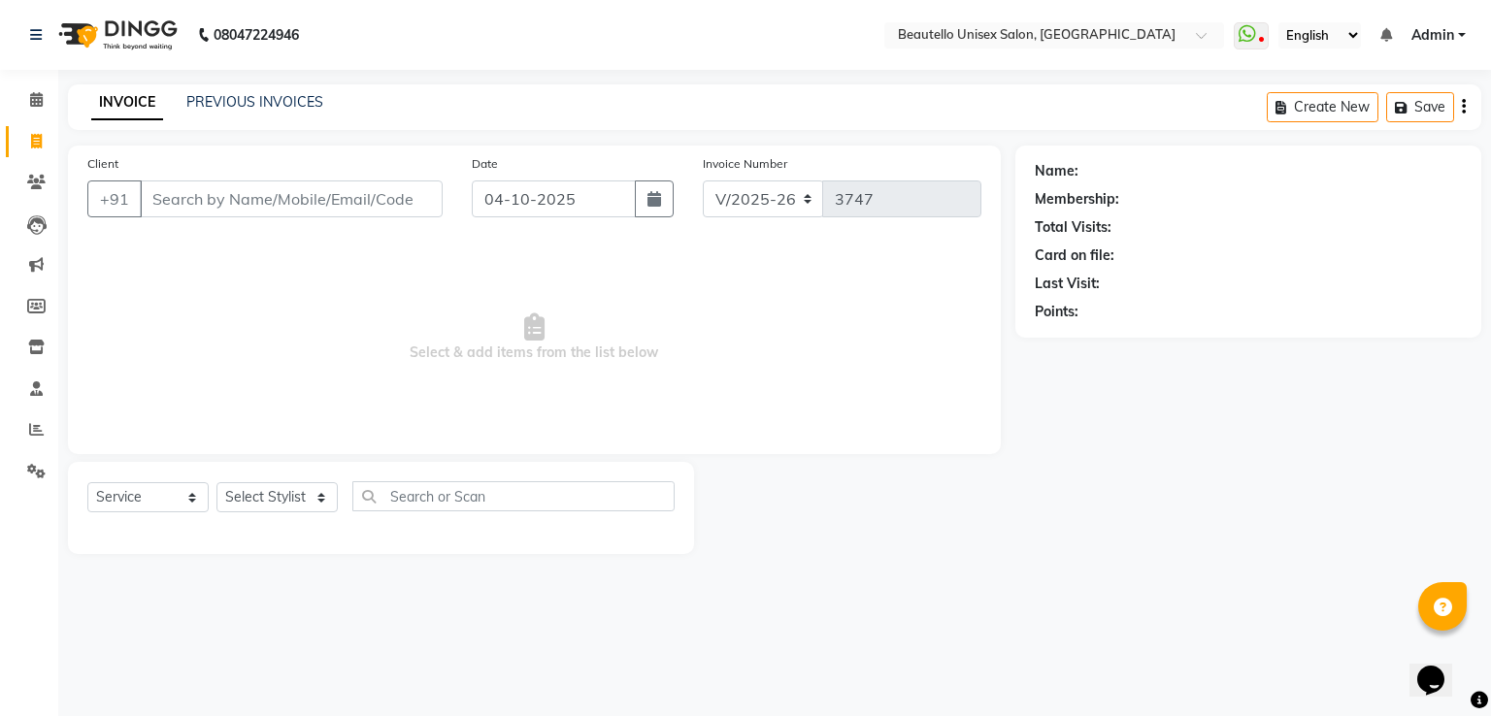
click at [192, 193] on input "Client" at bounding box center [291, 199] width 303 height 37
type input "B"
type input "V"
type input "9004561666"
click at [400, 193] on span "Add Client" at bounding box center [392, 198] width 77 height 19
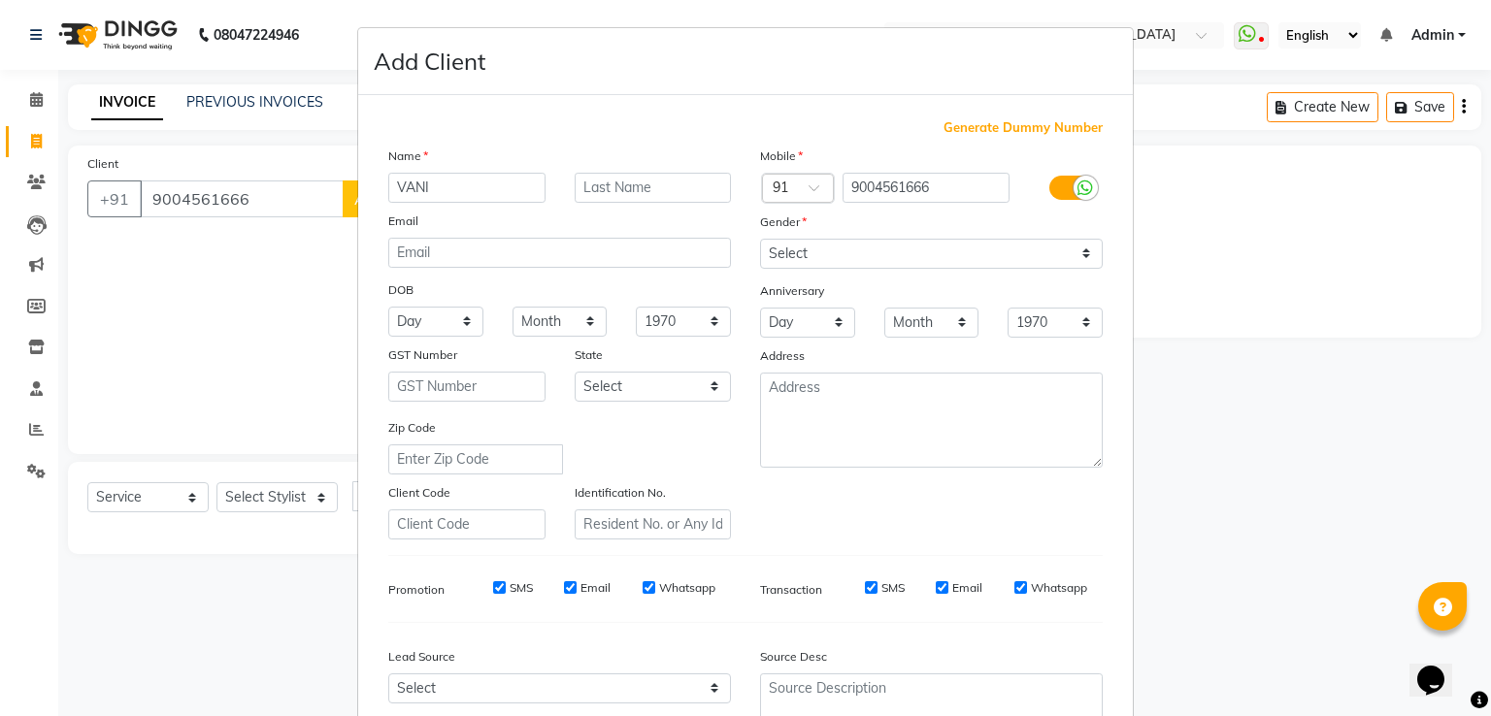
type input "VANI"
click at [801, 259] on select "Select Male Female Other Prefer Not To Say" at bounding box center [931, 254] width 343 height 30
select select "female"
click at [760, 240] on select "Select Male Female Other Prefer Not To Say" at bounding box center [931, 254] width 343 height 30
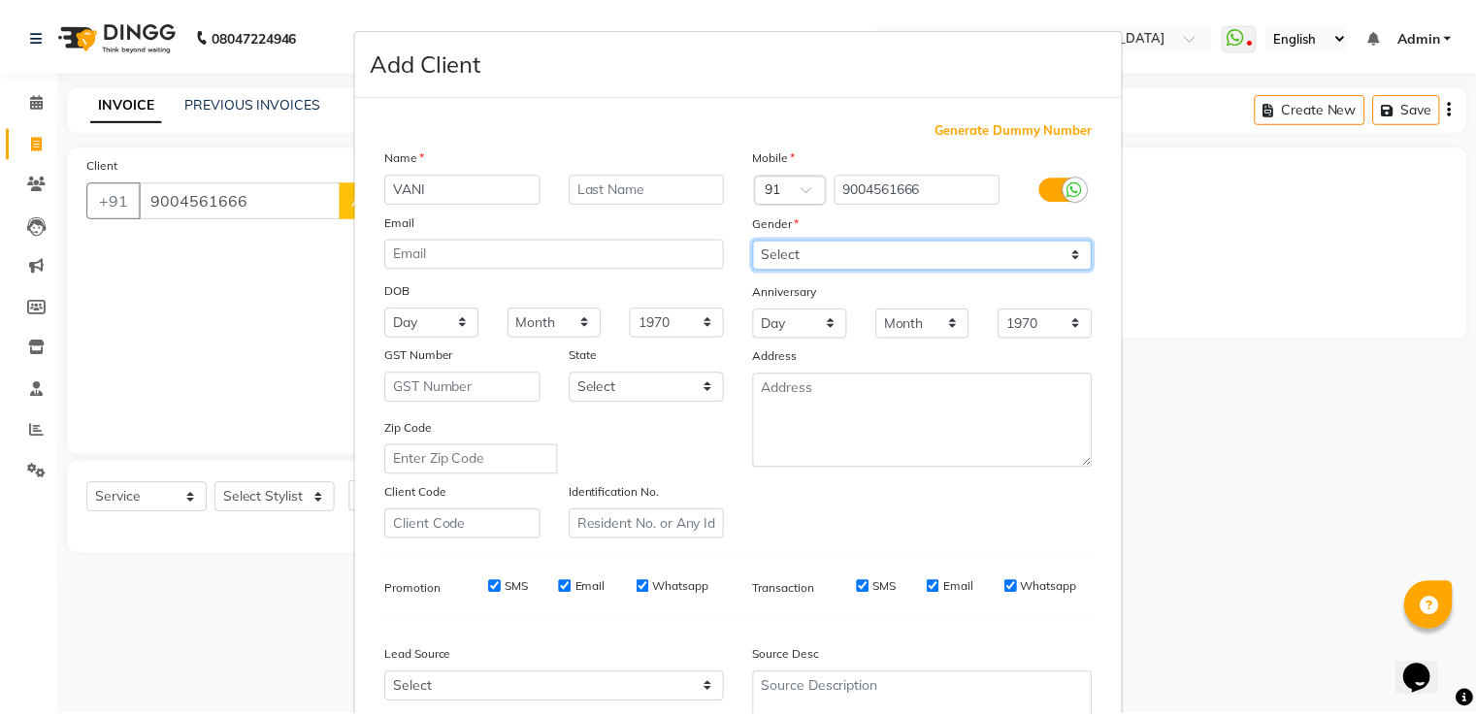
scroll to position [189, 0]
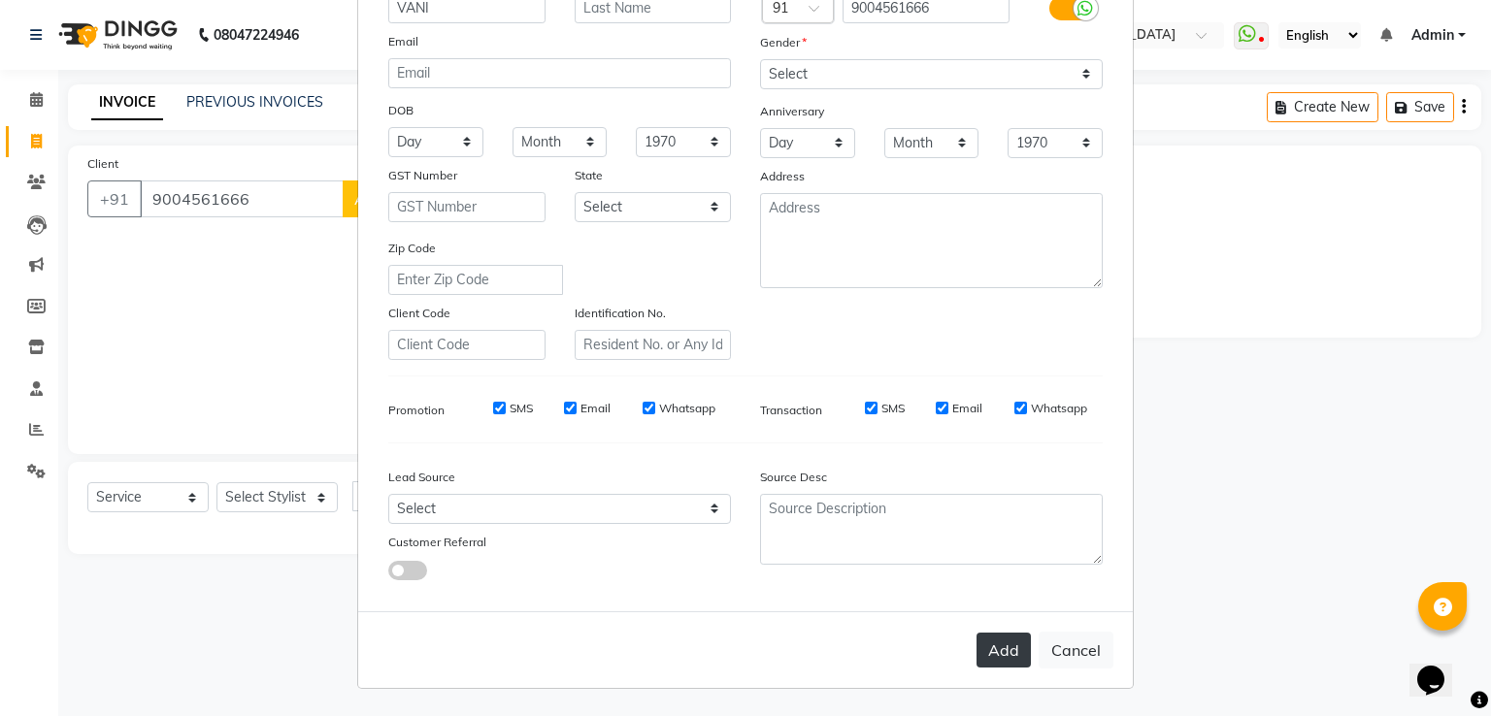
click at [990, 650] on button "Add" at bounding box center [1004, 650] width 54 height 35
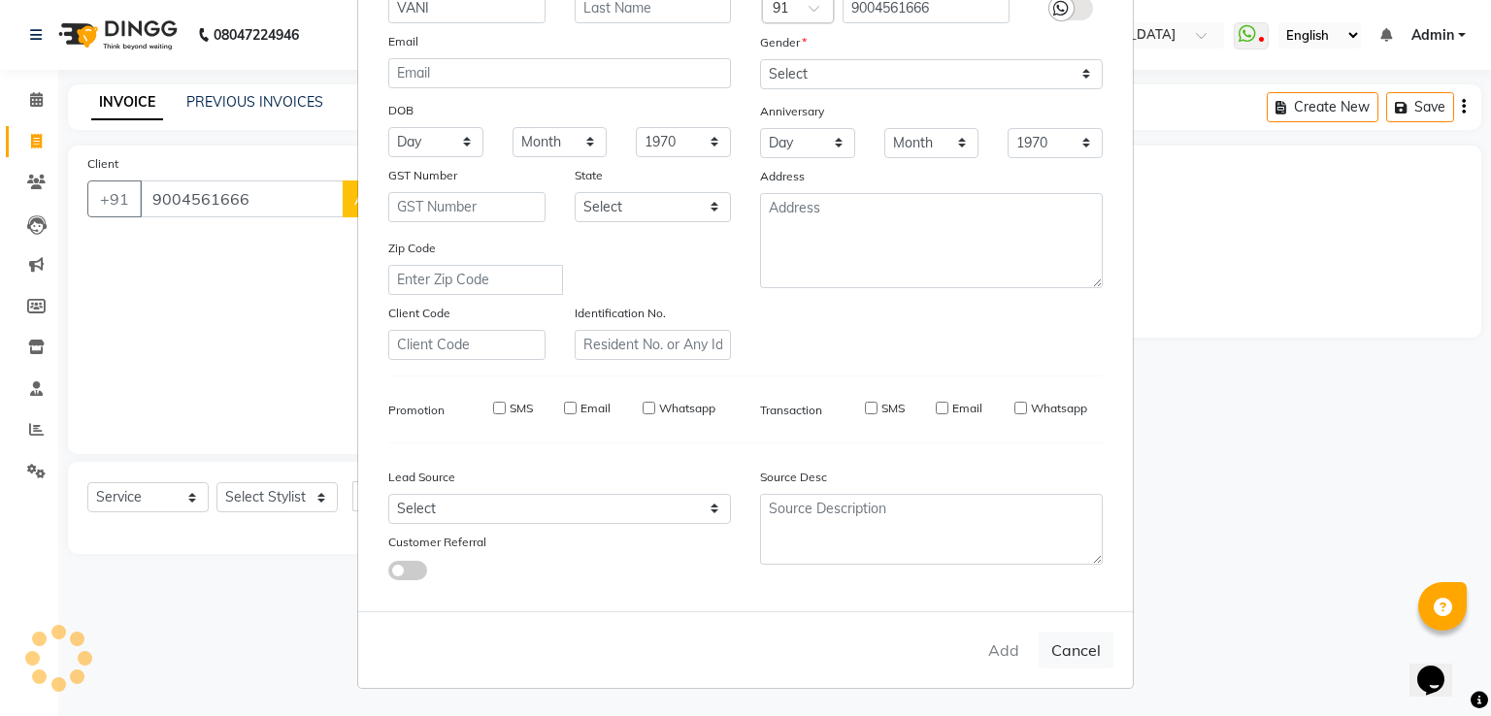
select select
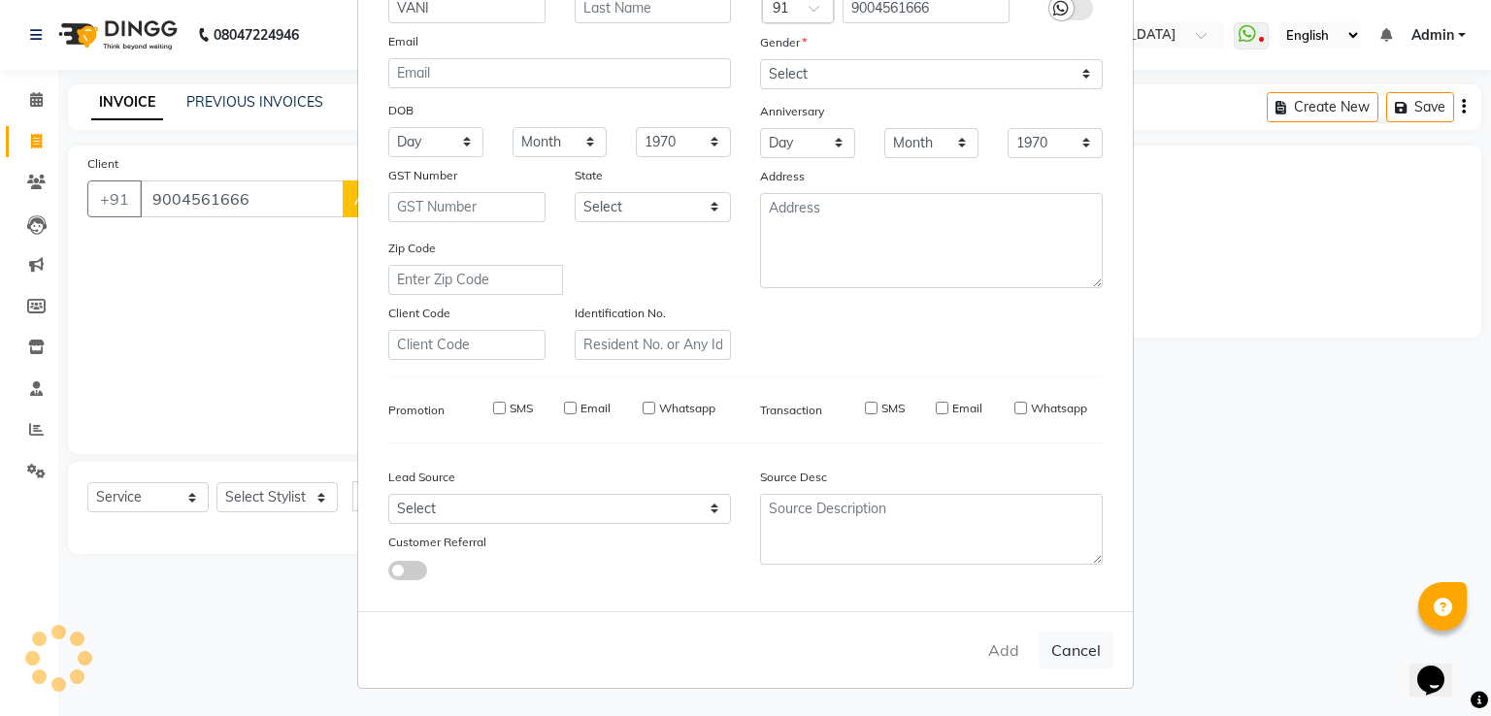
select select
checkbox input "false"
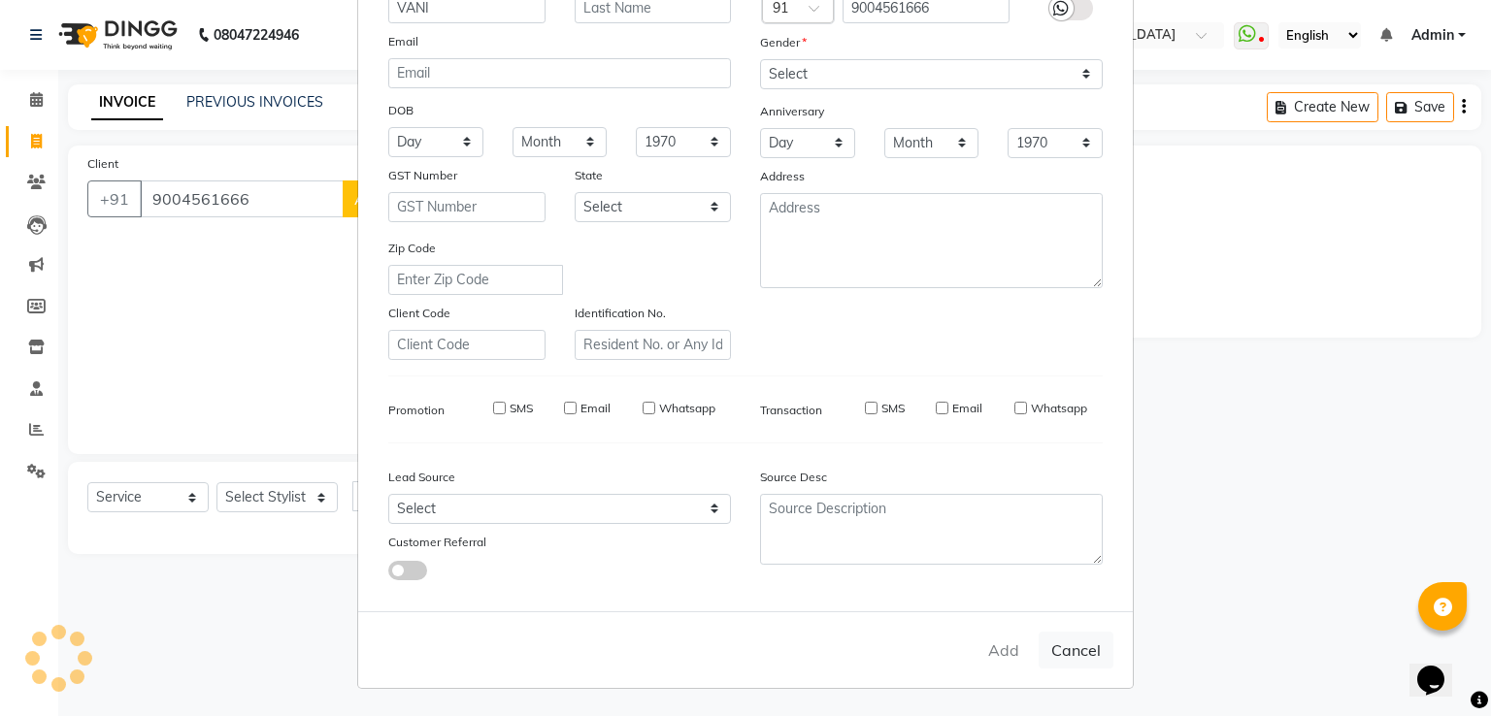
checkbox input "false"
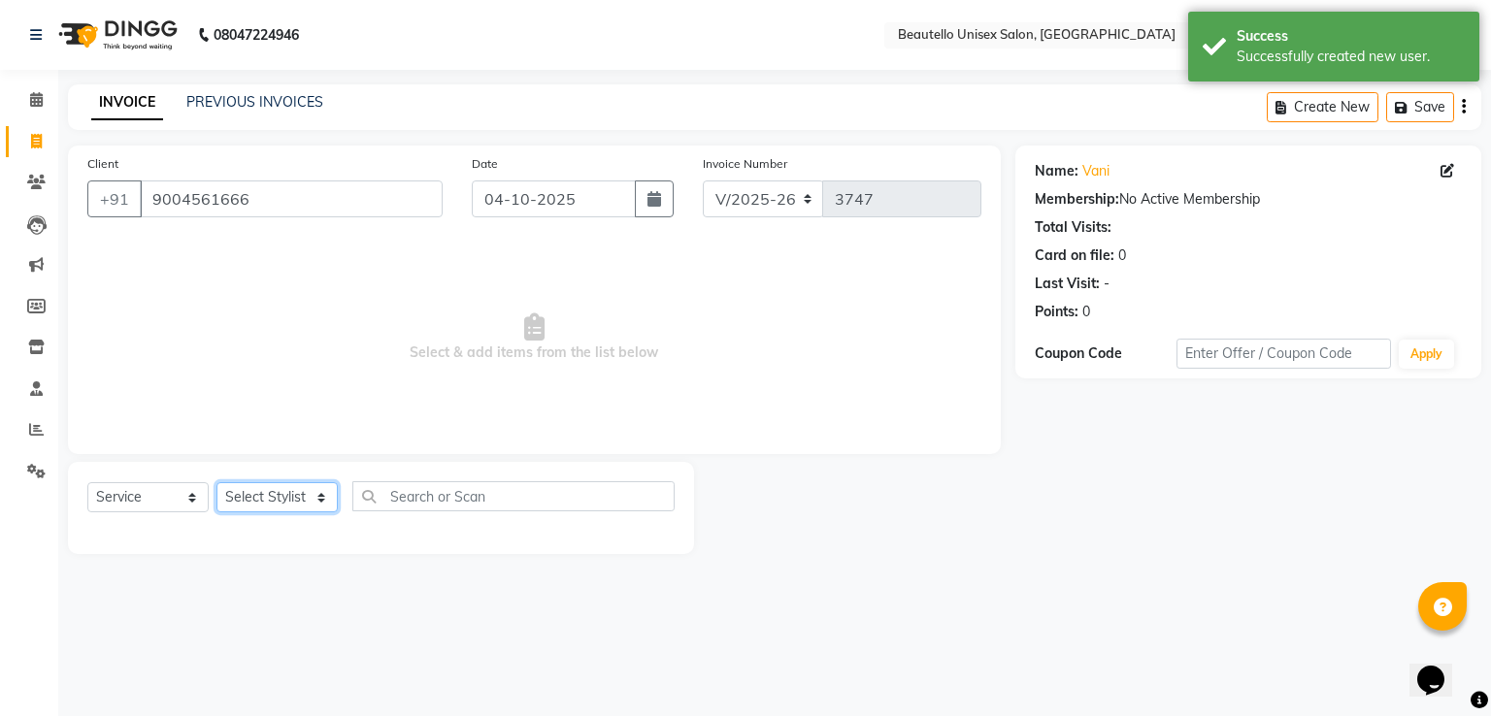
click at [298, 494] on select "Select Stylist Akki [PERSON_NAME] [PERSON_NAME] [PERSON_NAME] Sameer [PERSON_NA…" at bounding box center [276, 497] width 121 height 30
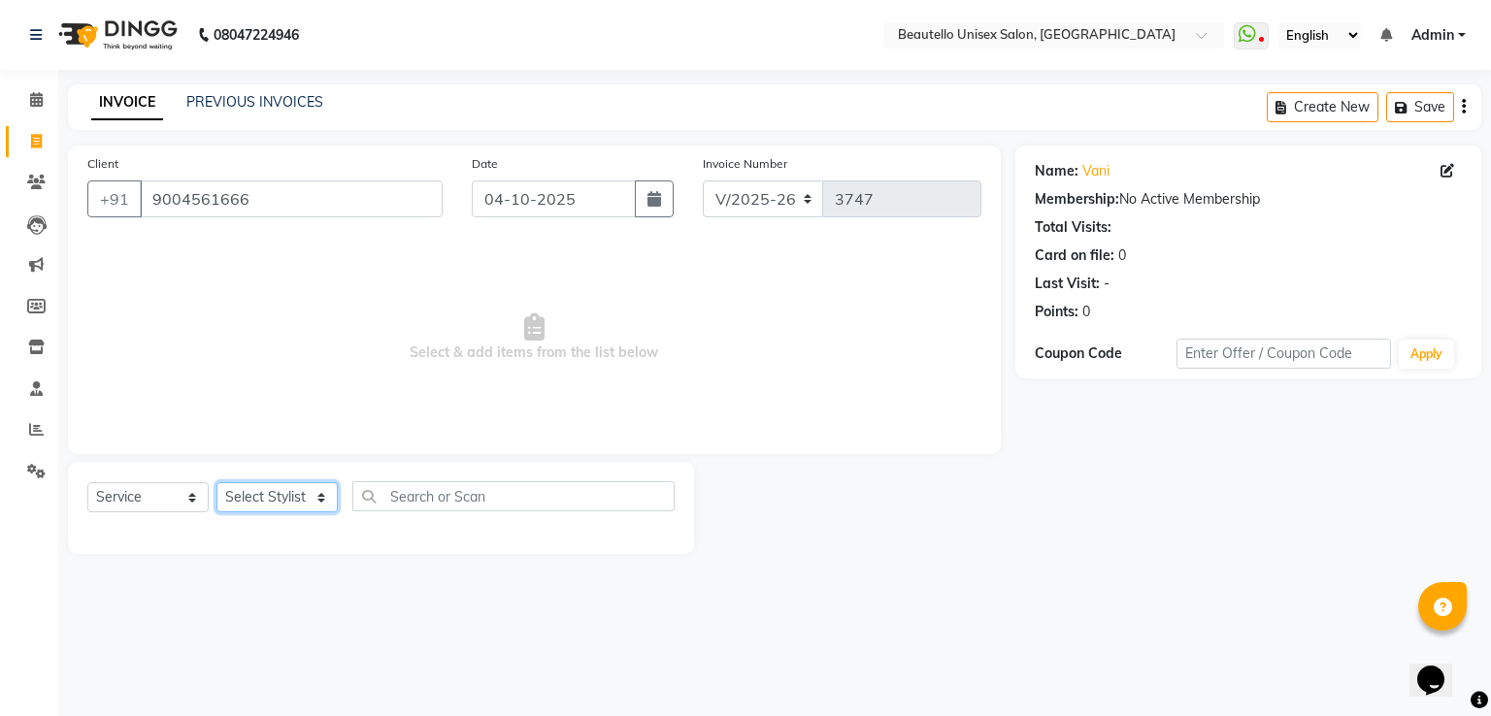
select select "63360"
click at [216, 483] on select "Select Stylist Akki [PERSON_NAME] [PERSON_NAME] [PERSON_NAME] Sameer [PERSON_NA…" at bounding box center [276, 497] width 121 height 30
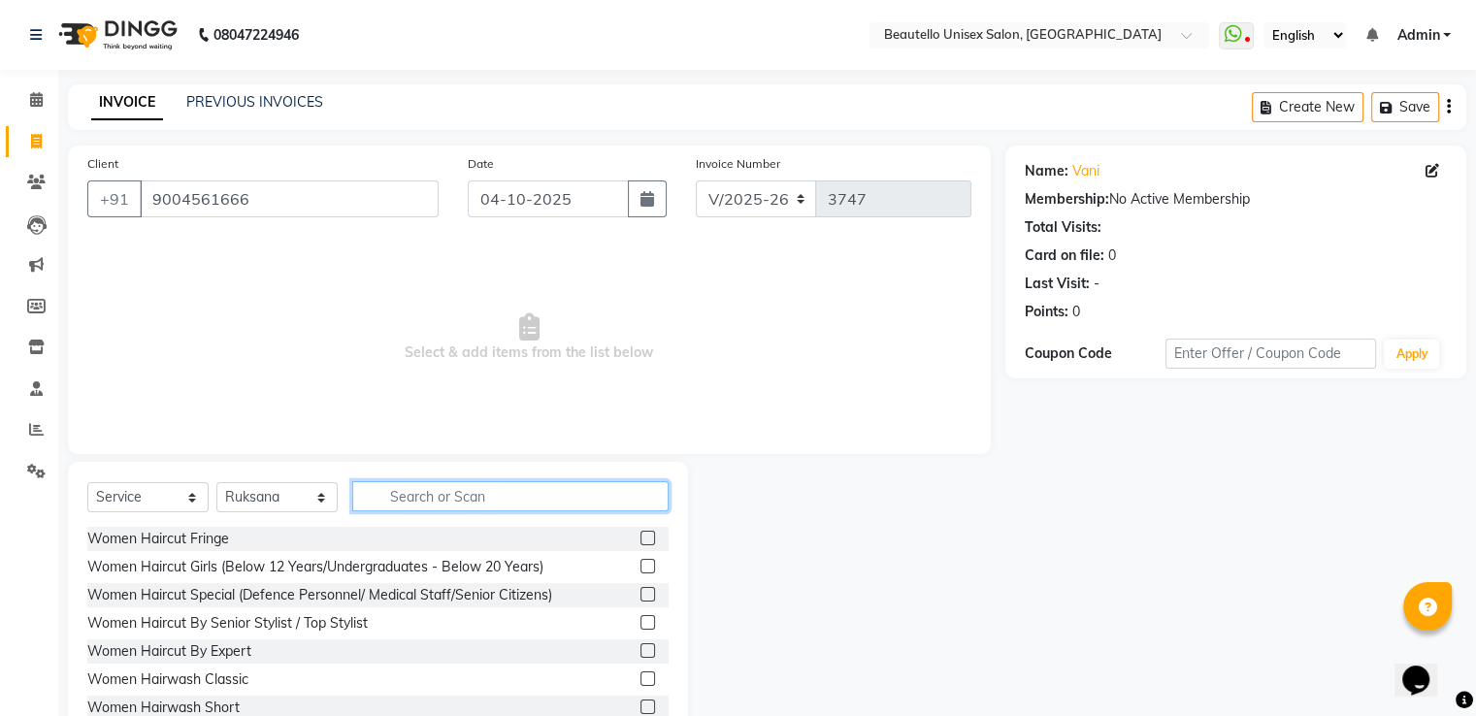
click at [481, 506] on input "text" at bounding box center [510, 496] width 316 height 30
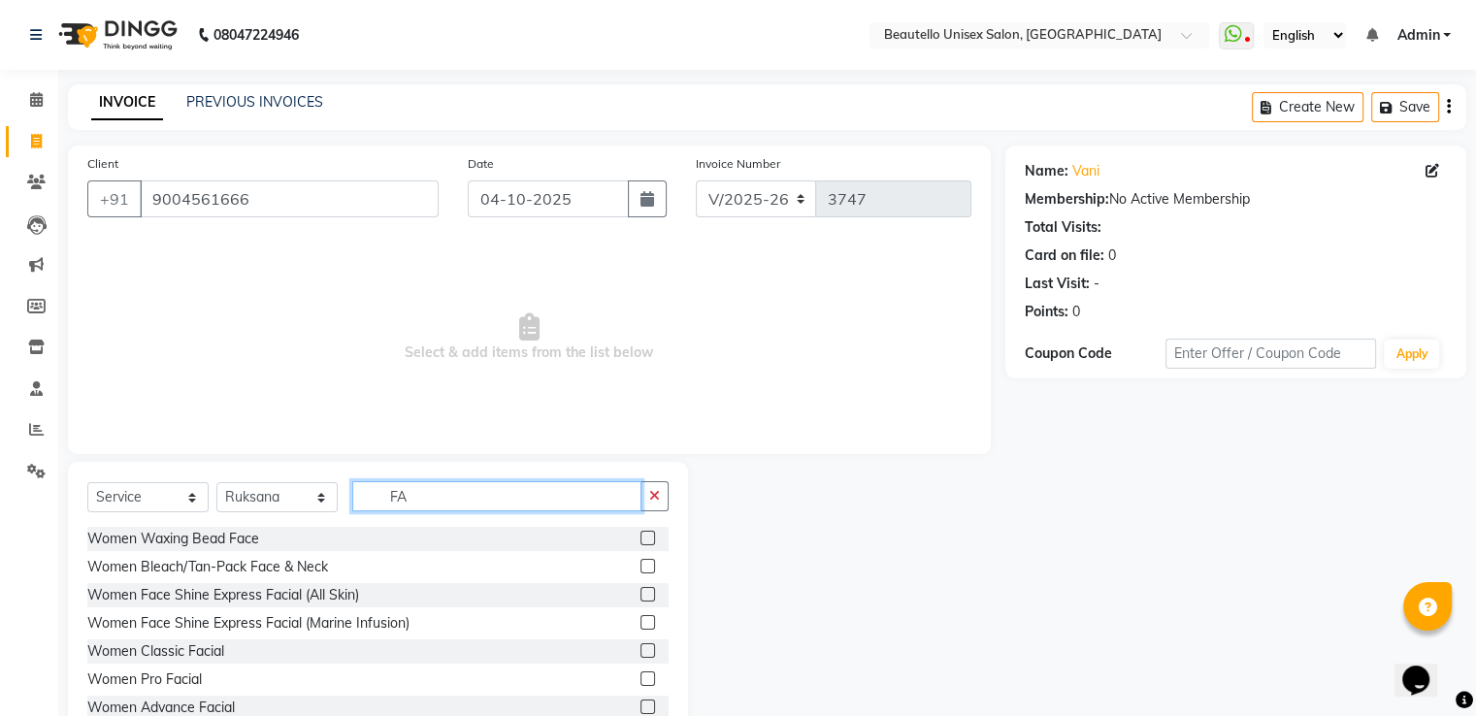
type input "F"
type input "PEDI"
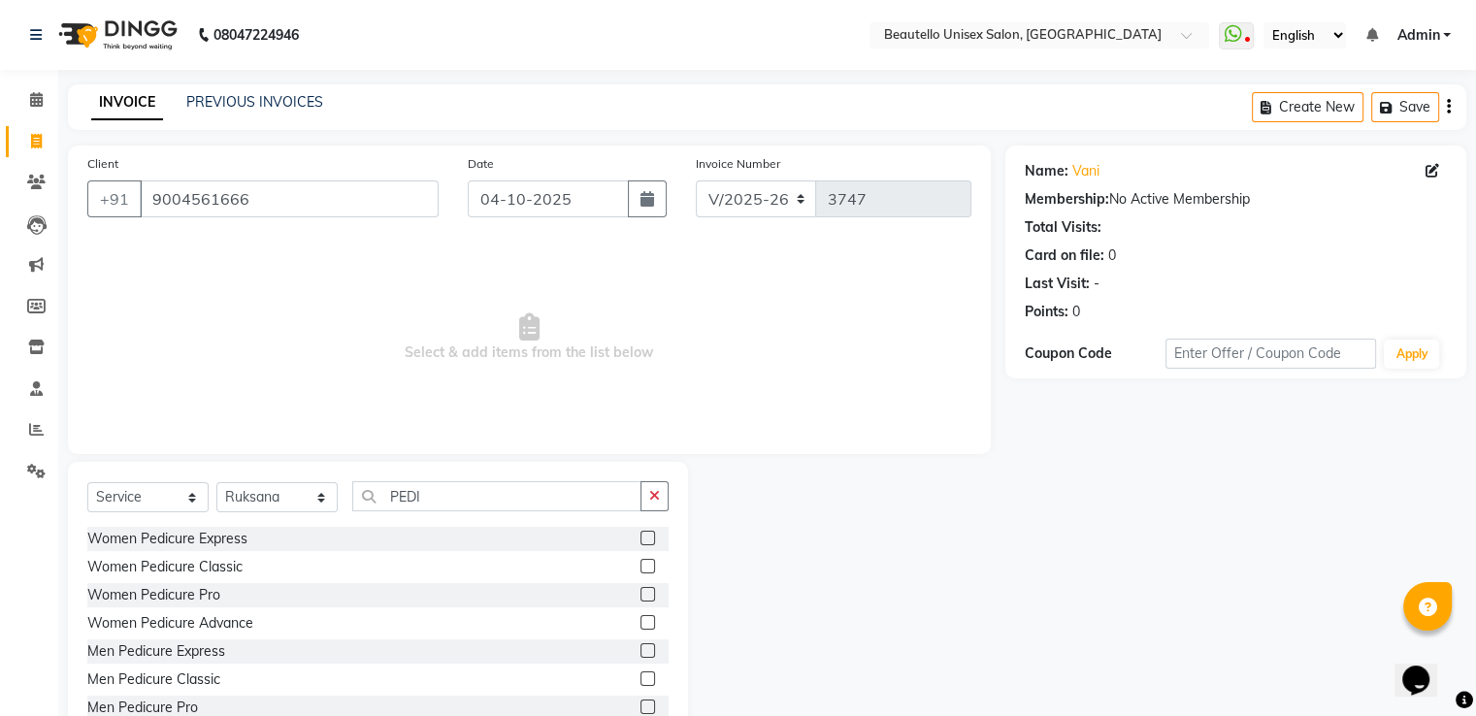
click at [641, 570] on label at bounding box center [648, 566] width 15 height 15
click at [641, 570] on input "checkbox" at bounding box center [647, 567] width 13 height 13
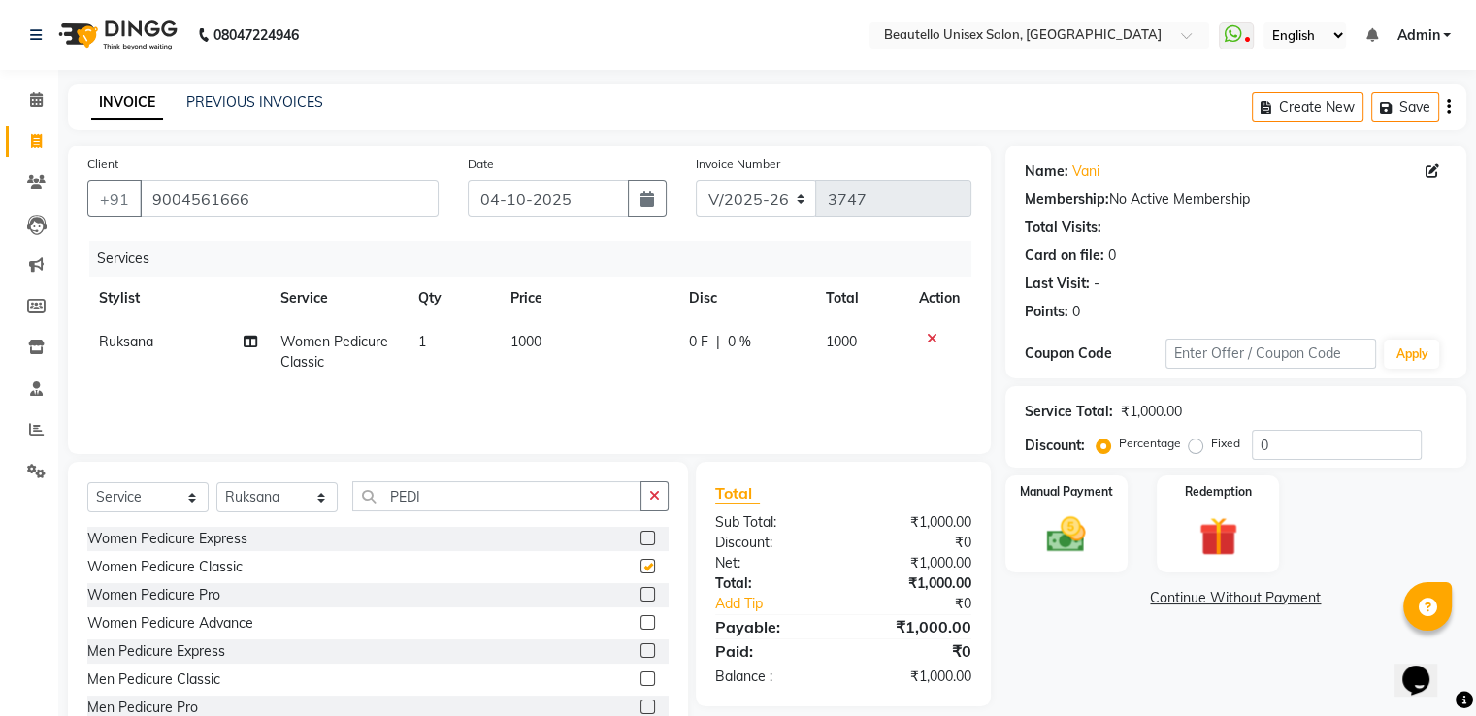
checkbox input "false"
click at [524, 343] on span "1000" at bounding box center [525, 341] width 31 height 17
select select "63360"
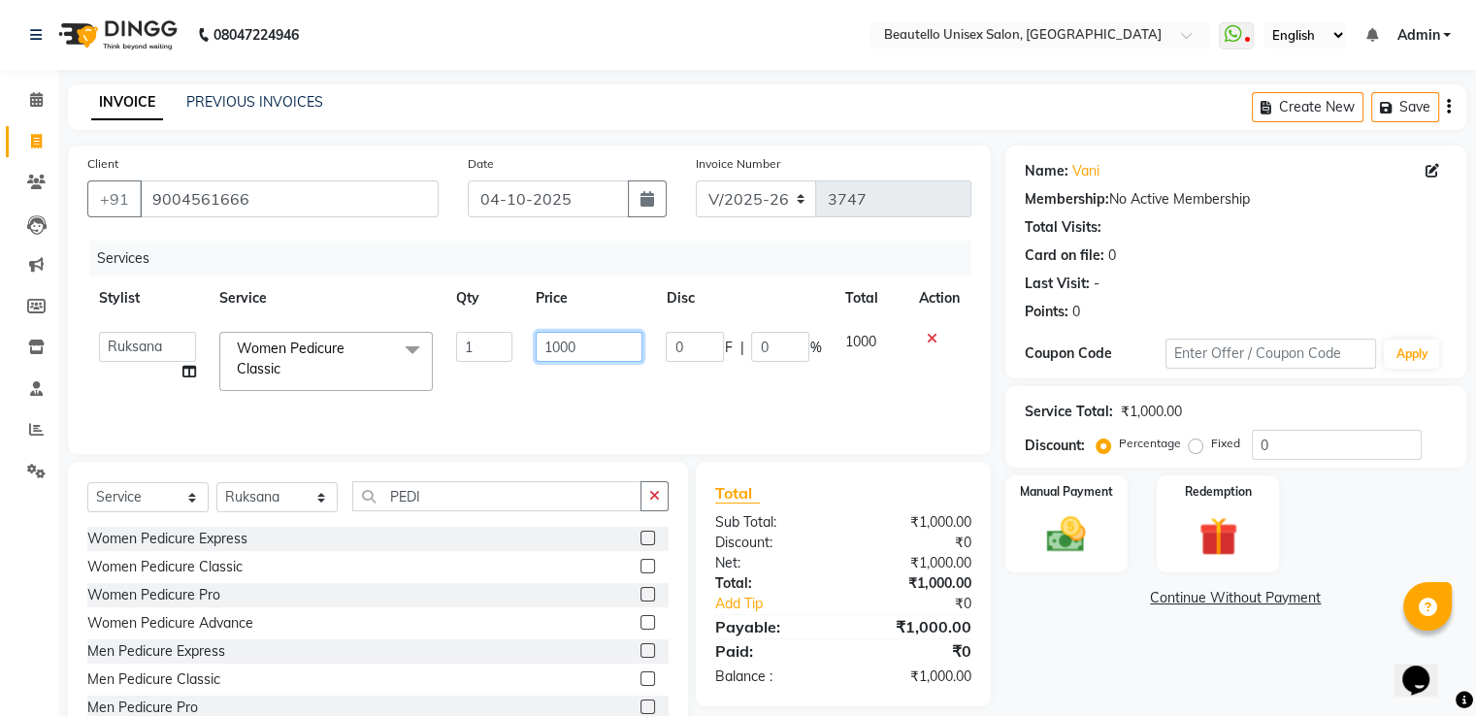
click at [555, 347] on input "1000" at bounding box center [589, 347] width 107 height 30
type input "1500"
click at [302, 503] on select "Select Stylist Akki [PERSON_NAME] [PERSON_NAME] [PERSON_NAME] Sameer [PERSON_NA…" at bounding box center [276, 497] width 121 height 30
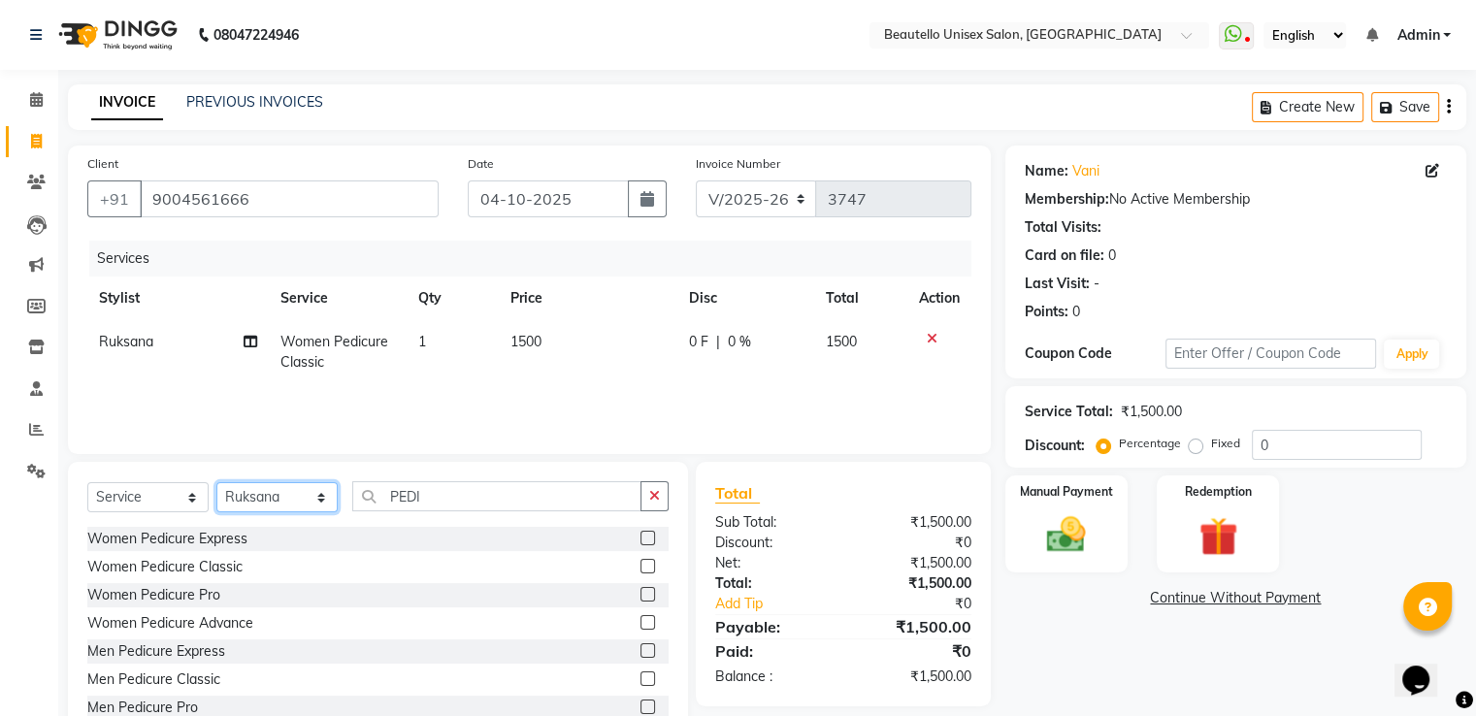
select select "31995"
click at [216, 483] on select "Select Stylist Akki [PERSON_NAME] [PERSON_NAME] [PERSON_NAME] Sameer [PERSON_NA…" at bounding box center [276, 497] width 121 height 30
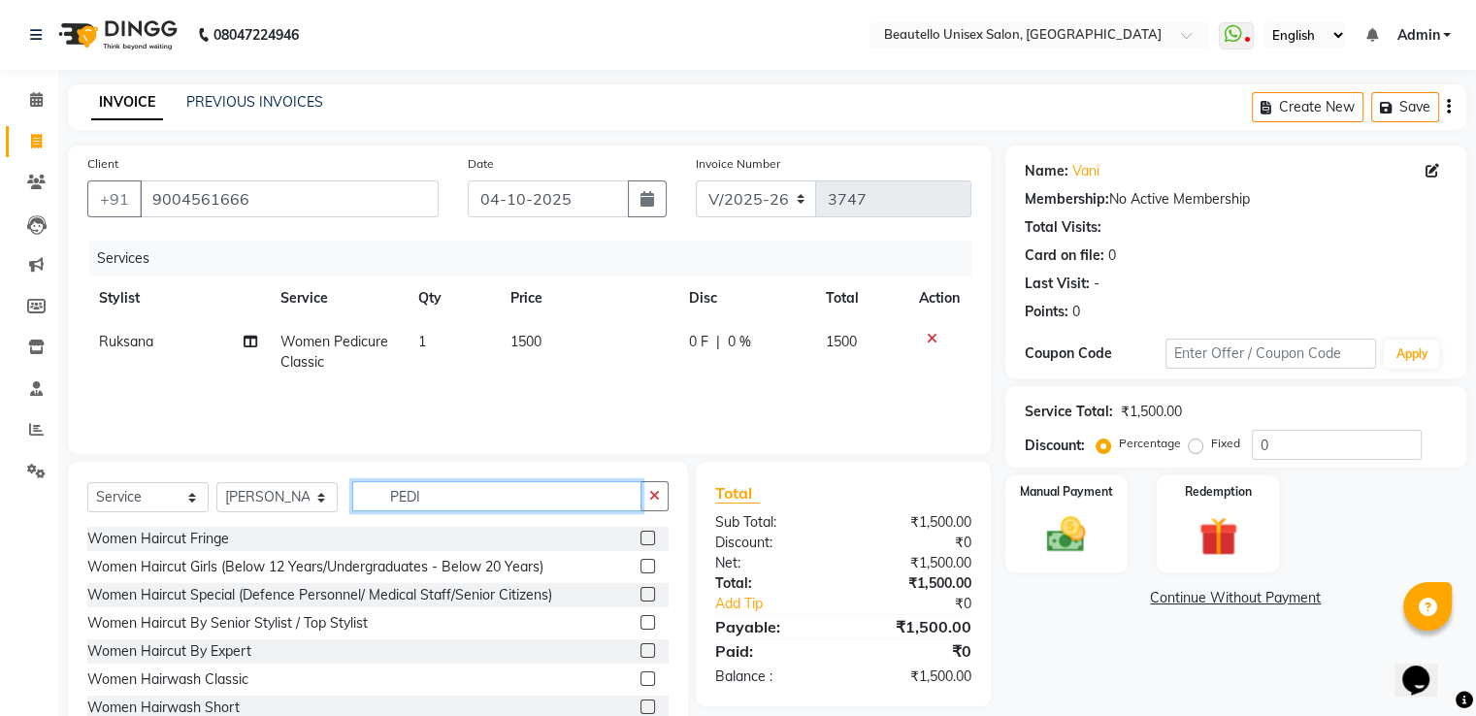
click at [397, 491] on input "PEDI" at bounding box center [496, 496] width 289 height 30
type input "HAIRC"
click at [641, 626] on label at bounding box center [648, 622] width 15 height 15
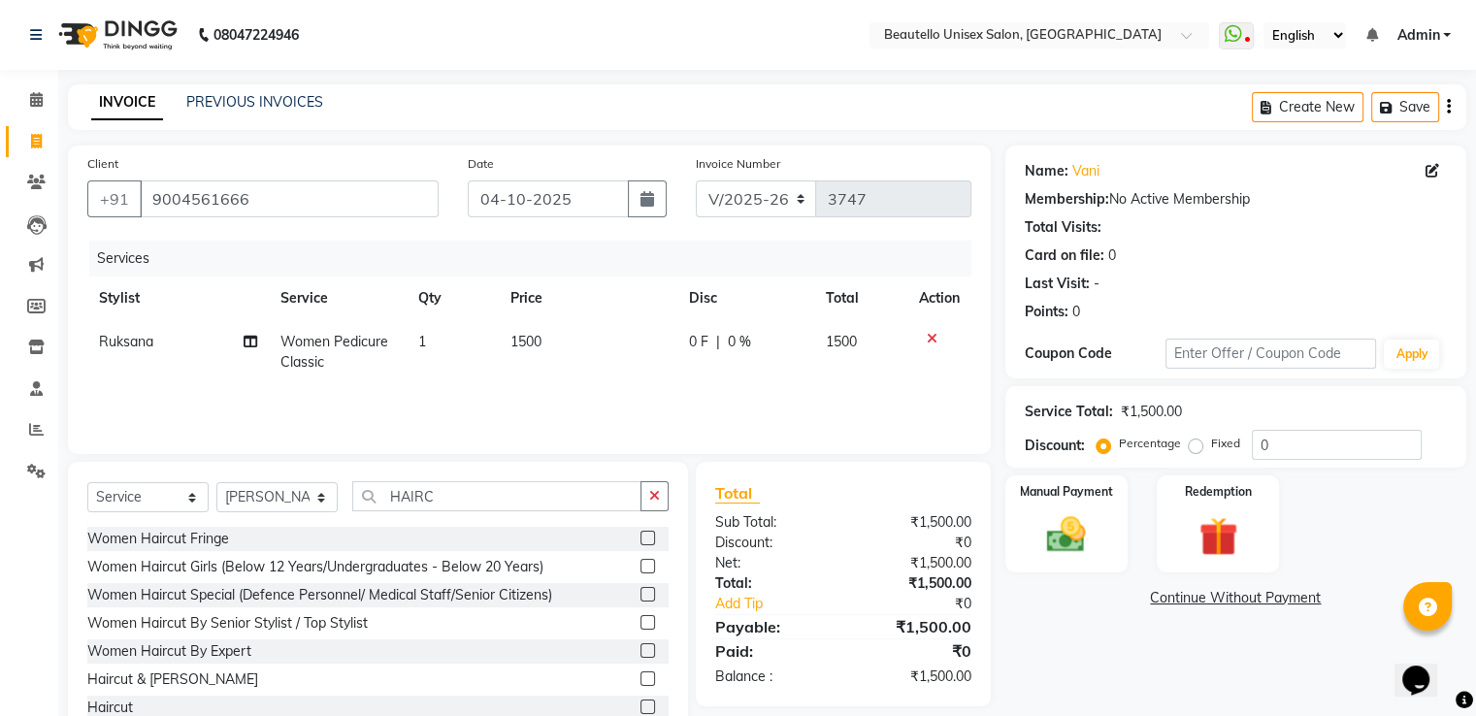
click at [641, 626] on input "checkbox" at bounding box center [647, 623] width 13 height 13
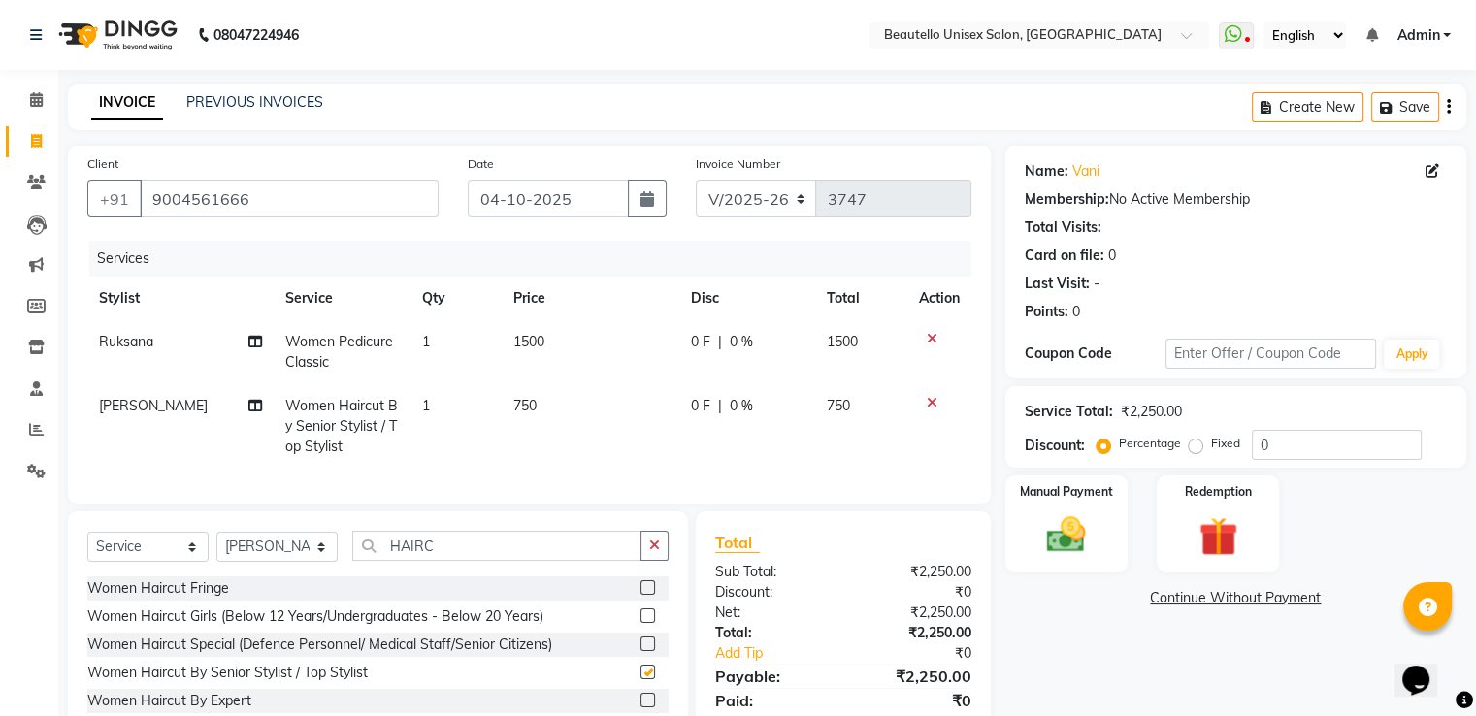
checkbox input "false"
click at [528, 403] on span "750" at bounding box center [525, 405] width 23 height 17
select select "31995"
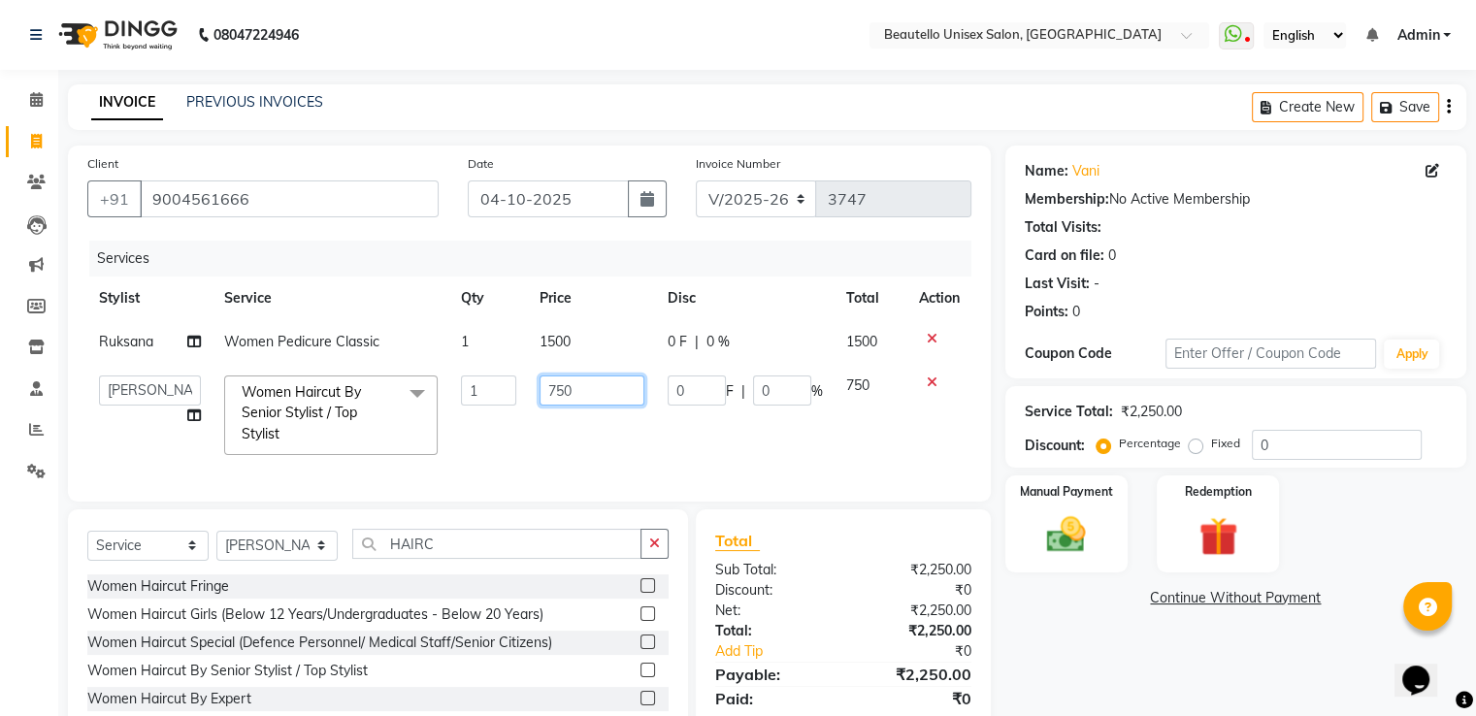
click at [563, 387] on input "750" at bounding box center [592, 391] width 104 height 30
type input "800"
click at [242, 560] on select "Select Stylist Akki [PERSON_NAME] [PERSON_NAME] [PERSON_NAME] Sameer [PERSON_NA…" at bounding box center [276, 546] width 121 height 30
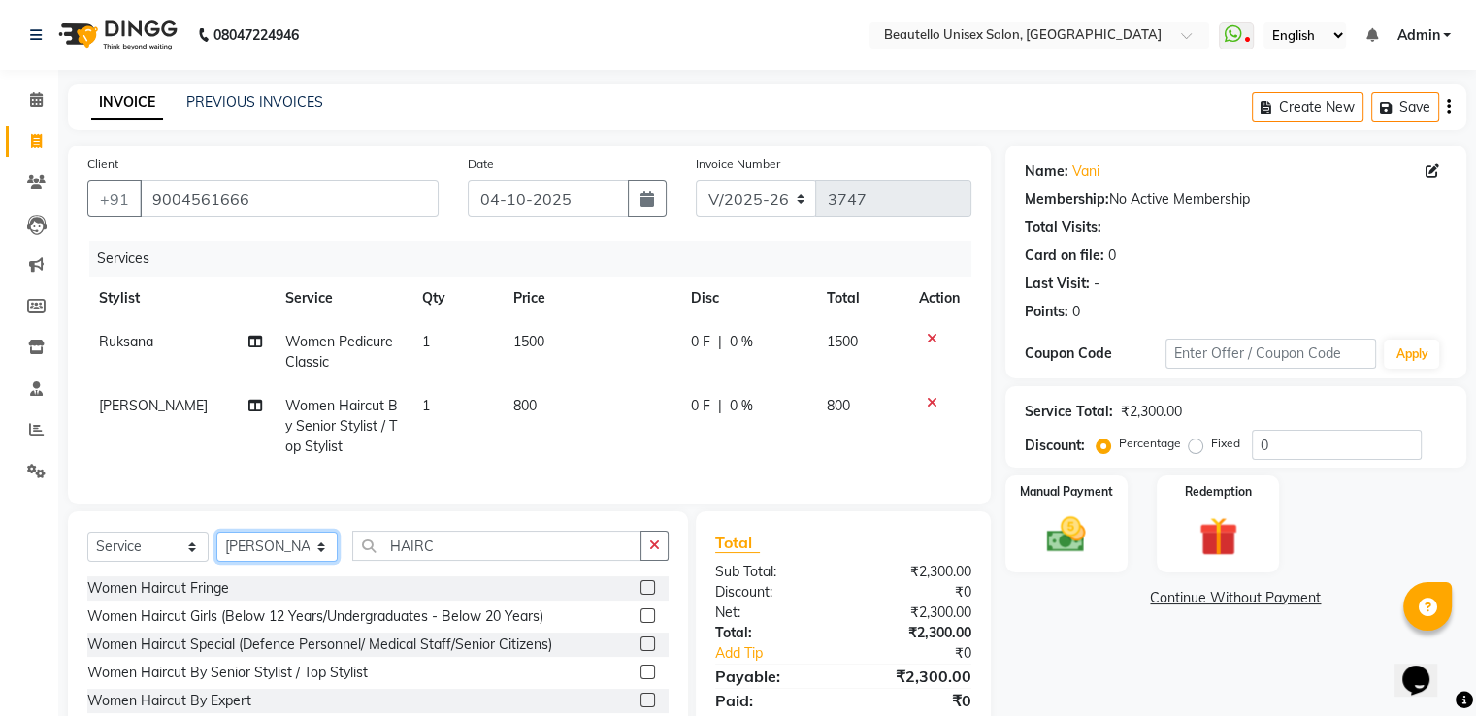
select select "31997"
click at [216, 548] on select "Select Stylist Akki [PERSON_NAME] [PERSON_NAME] [PERSON_NAME] Sameer [PERSON_NA…" at bounding box center [276, 547] width 121 height 30
click at [427, 561] on input "HAIRC" at bounding box center [496, 546] width 289 height 30
click at [641, 680] on label at bounding box center [648, 672] width 15 height 15
click at [641, 680] on input "checkbox" at bounding box center [647, 673] width 13 height 13
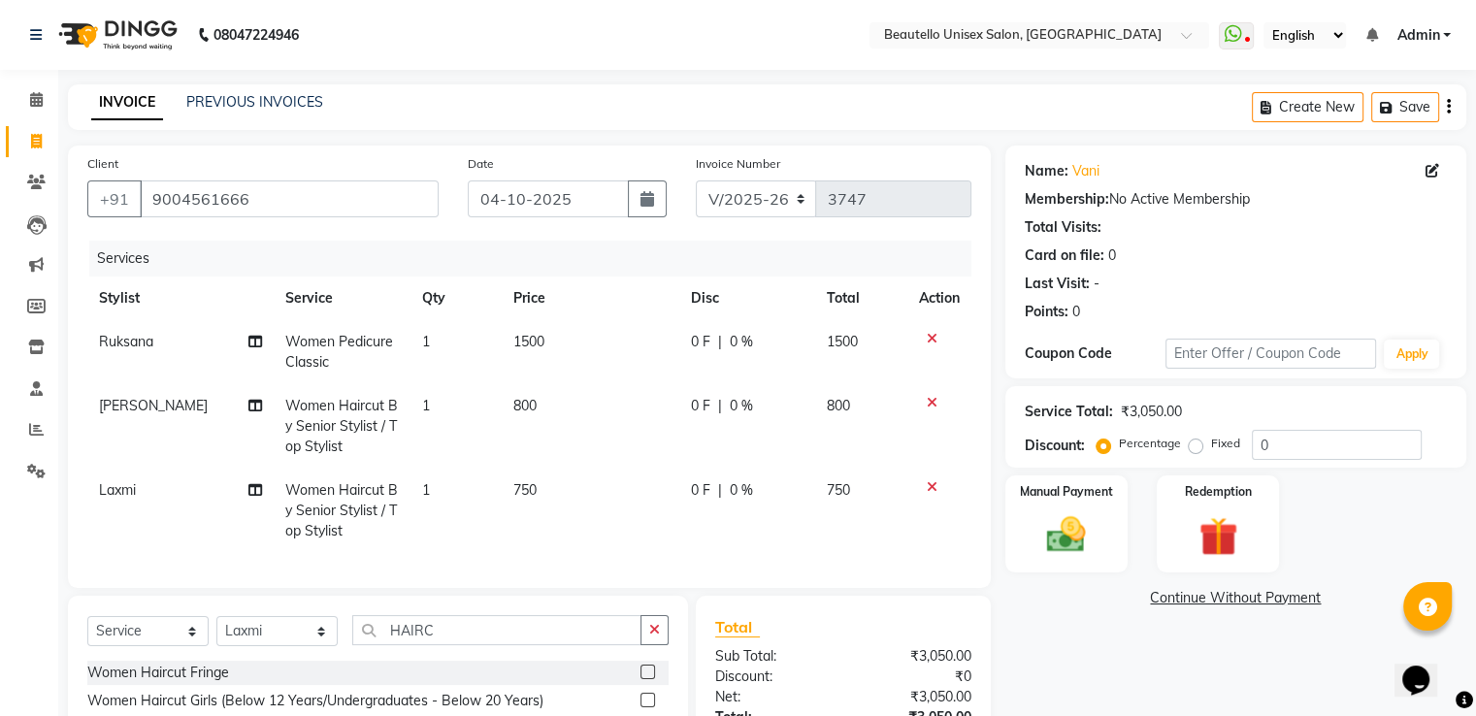
checkbox input "false"
click at [528, 497] on span "750" at bounding box center [525, 489] width 23 height 17
select select "31997"
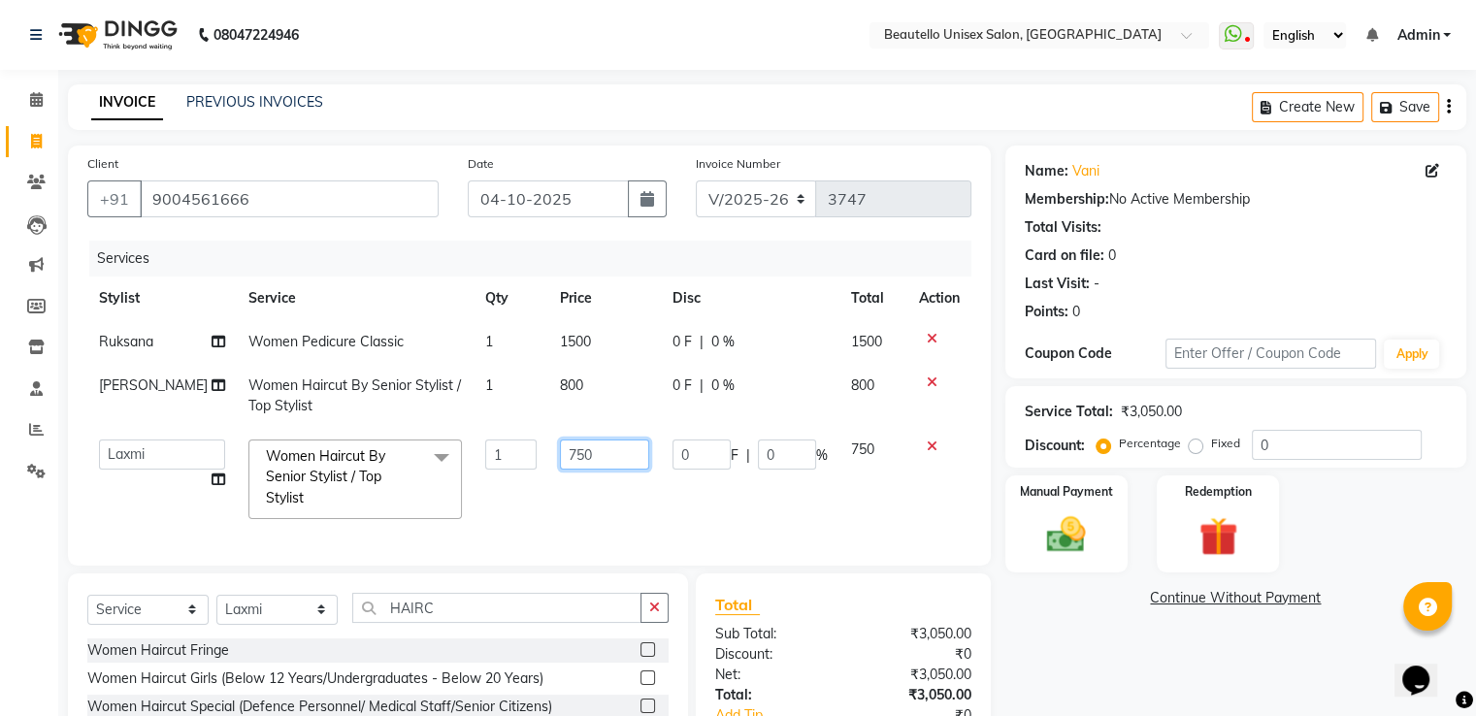
click at [563, 455] on input "750" at bounding box center [604, 455] width 89 height 30
type input "600"
click at [1072, 552] on img at bounding box center [1066, 536] width 65 height 47
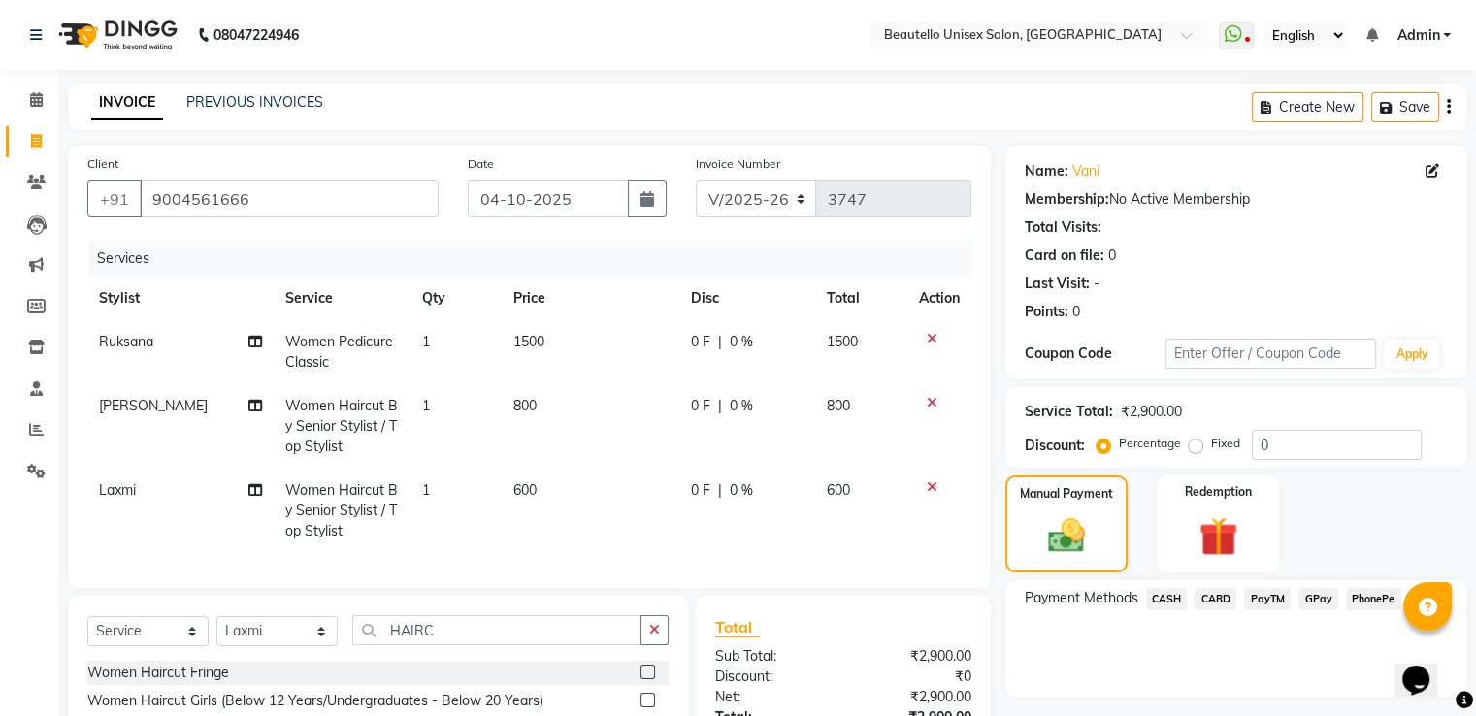
click at [1163, 601] on span "CASH" at bounding box center [1167, 599] width 42 height 22
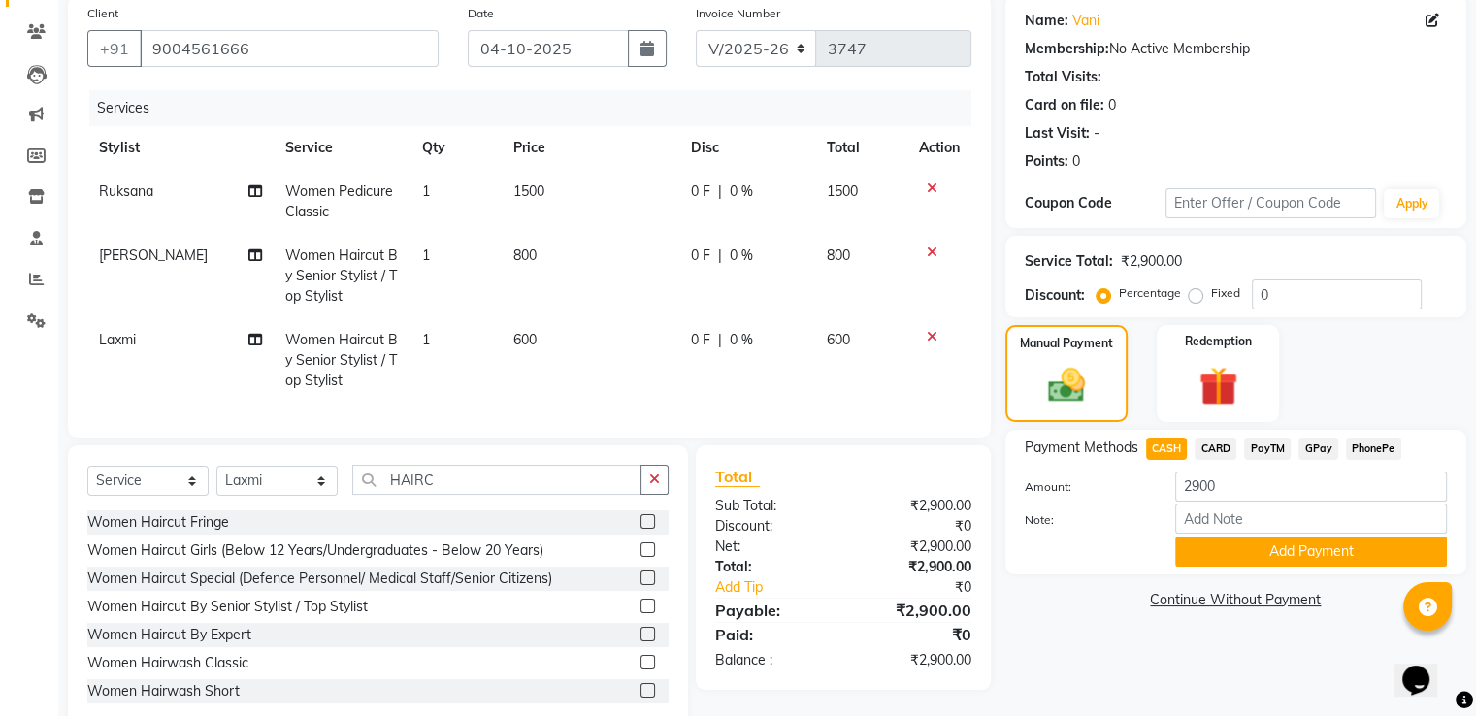
scroll to position [211, 0]
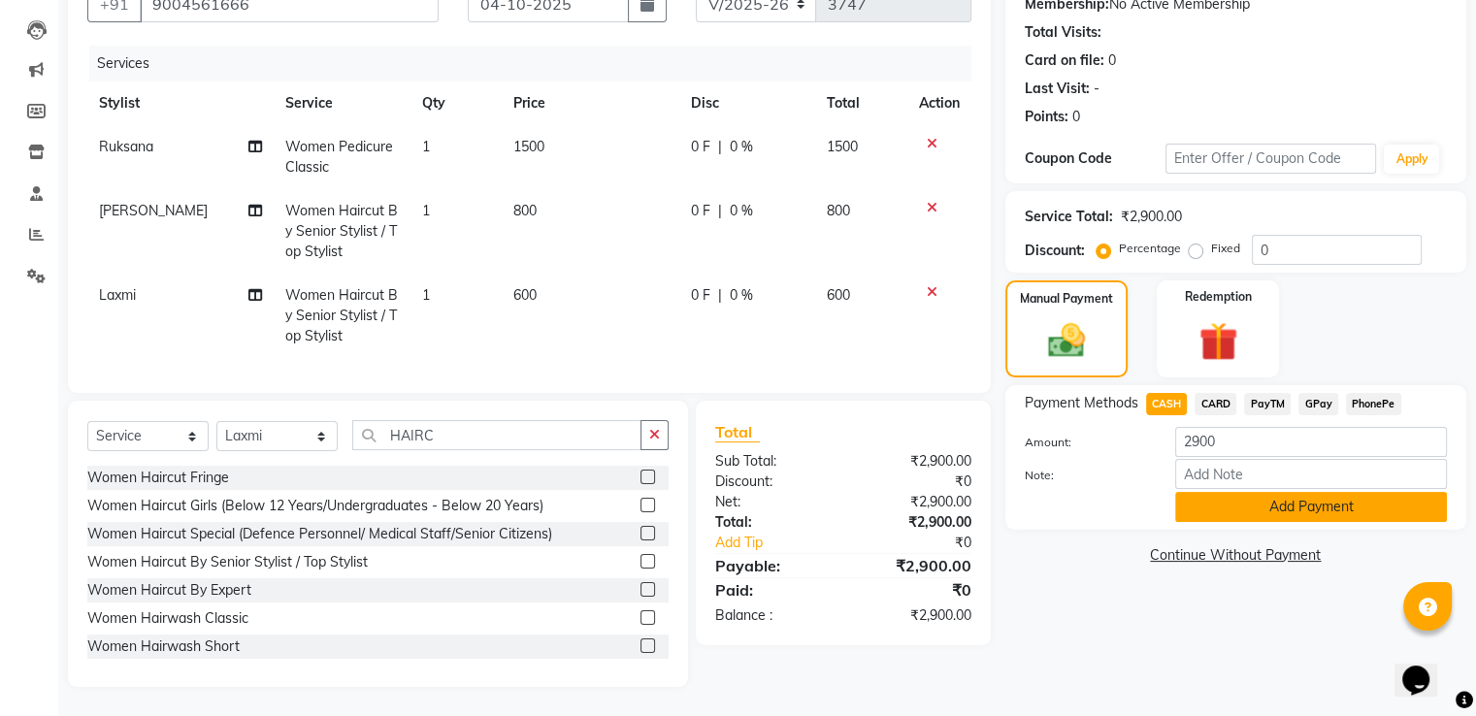
click at [1244, 497] on button "Add Payment" at bounding box center [1312, 507] width 272 height 30
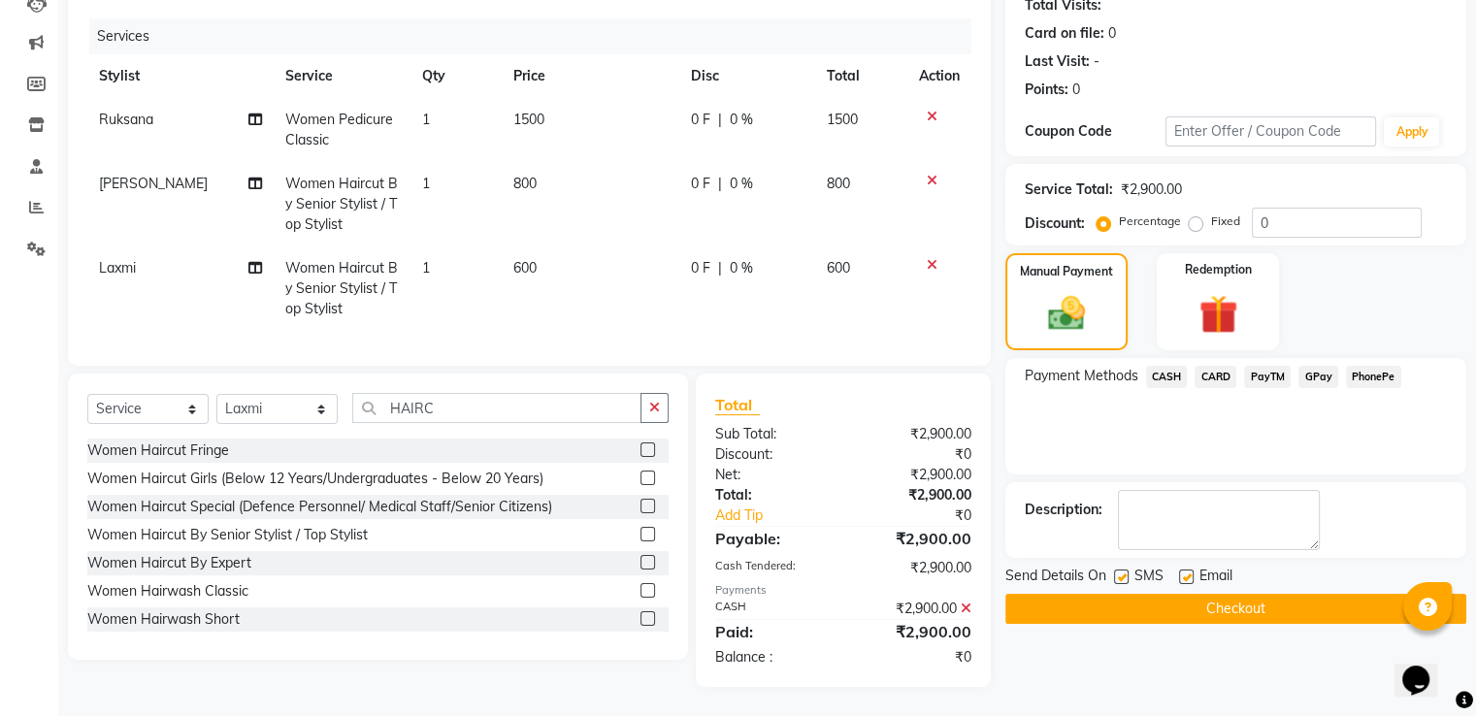
scroll to position [237, 0]
click at [1118, 570] on label at bounding box center [1121, 577] width 15 height 15
click at [1118, 572] on input "checkbox" at bounding box center [1120, 578] width 13 height 13
checkbox input "false"
click at [1140, 594] on button "Checkout" at bounding box center [1236, 609] width 461 height 30
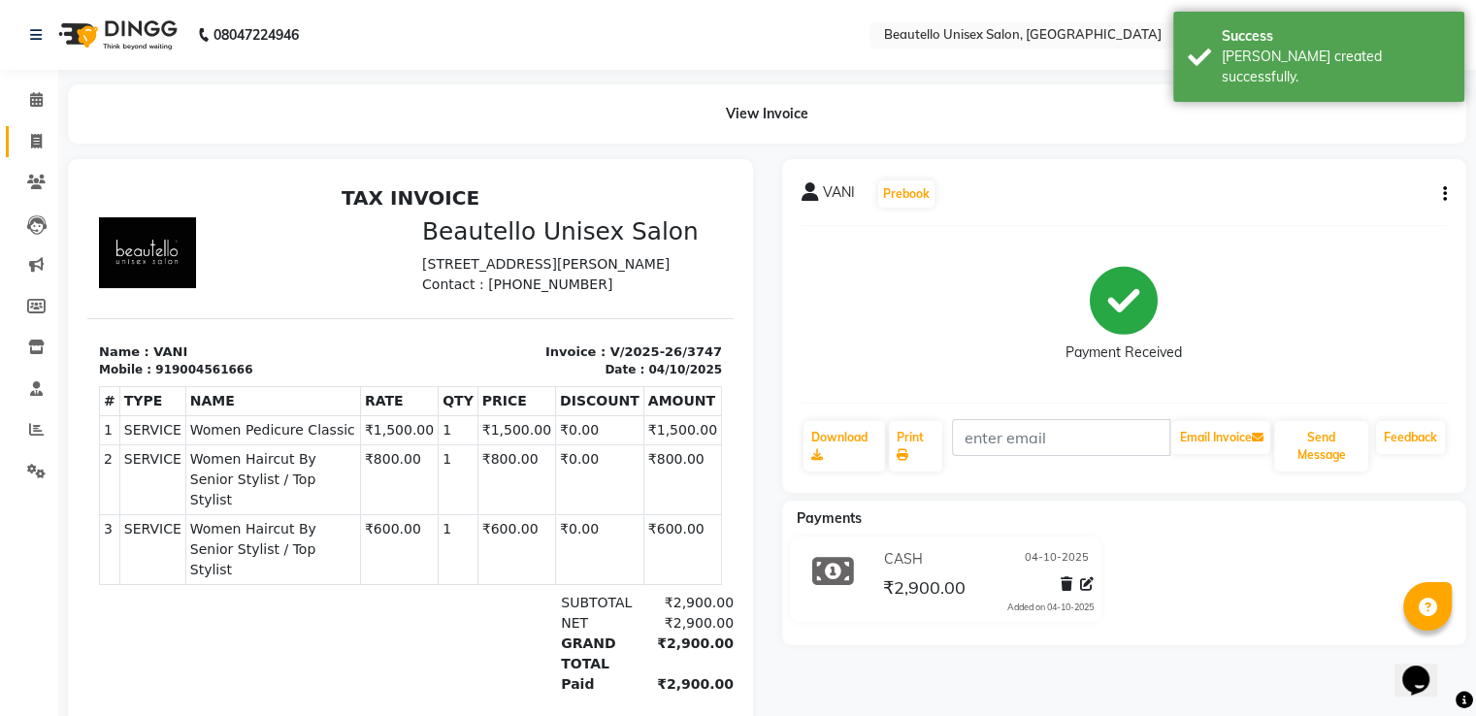
click at [31, 154] on link "Invoice" at bounding box center [29, 142] width 47 height 32
select select "service"
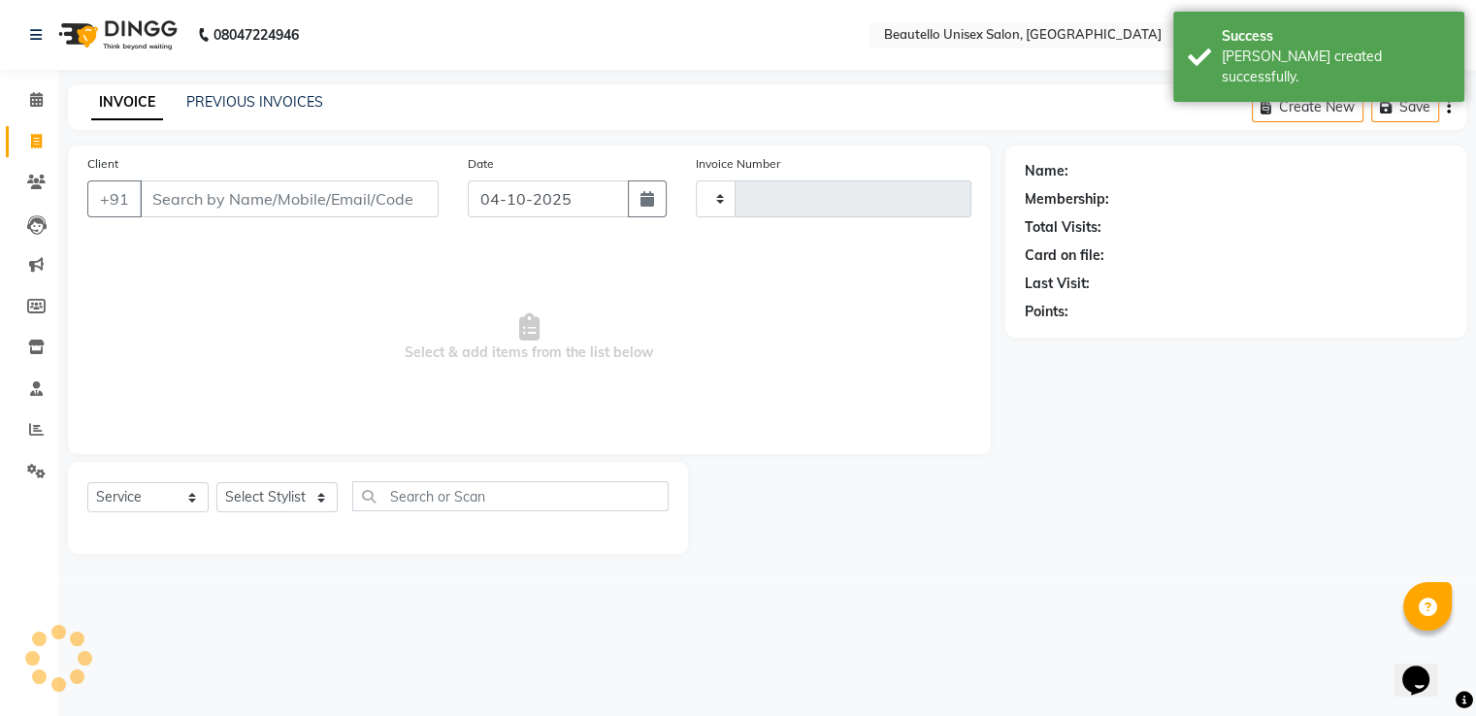
type input "3748"
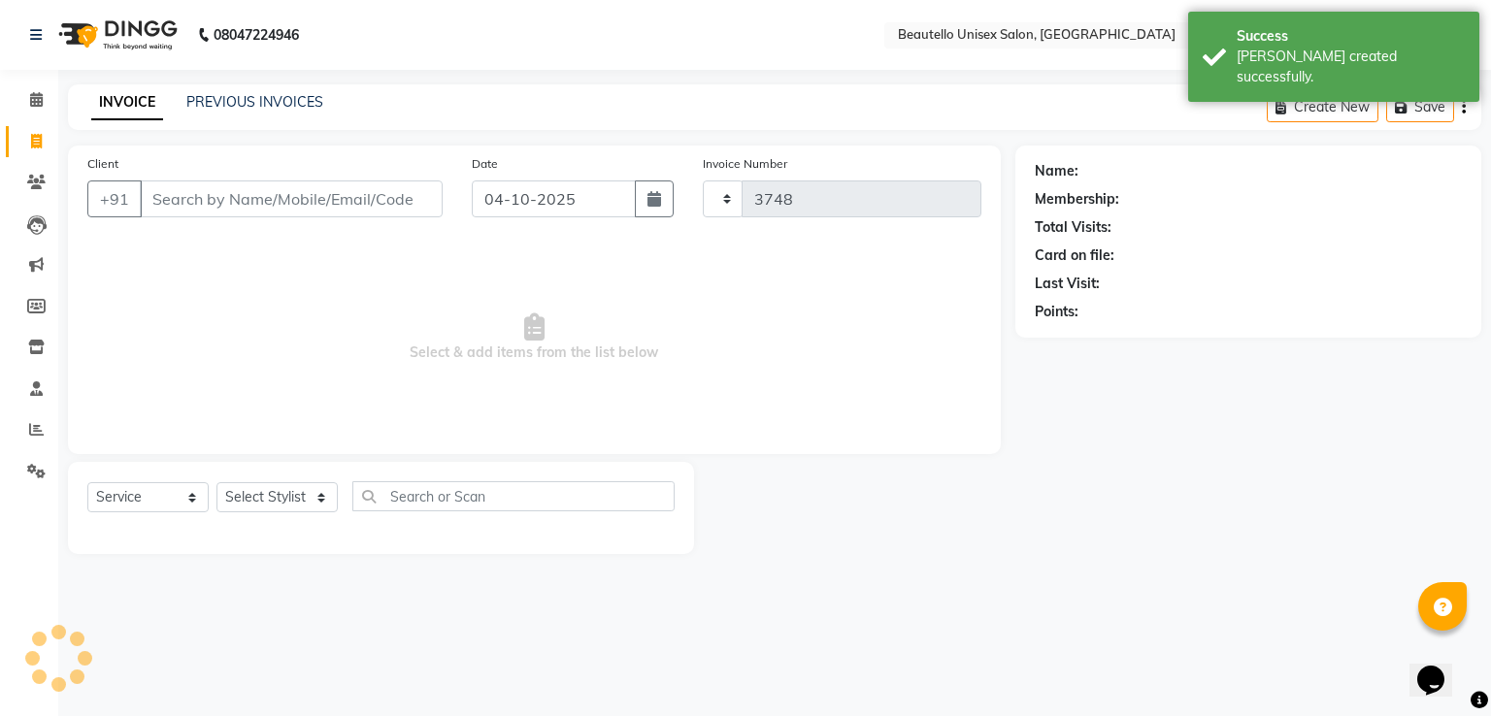
select select "5051"
click at [268, 99] on link "PREVIOUS INVOICES" at bounding box center [254, 101] width 137 height 17
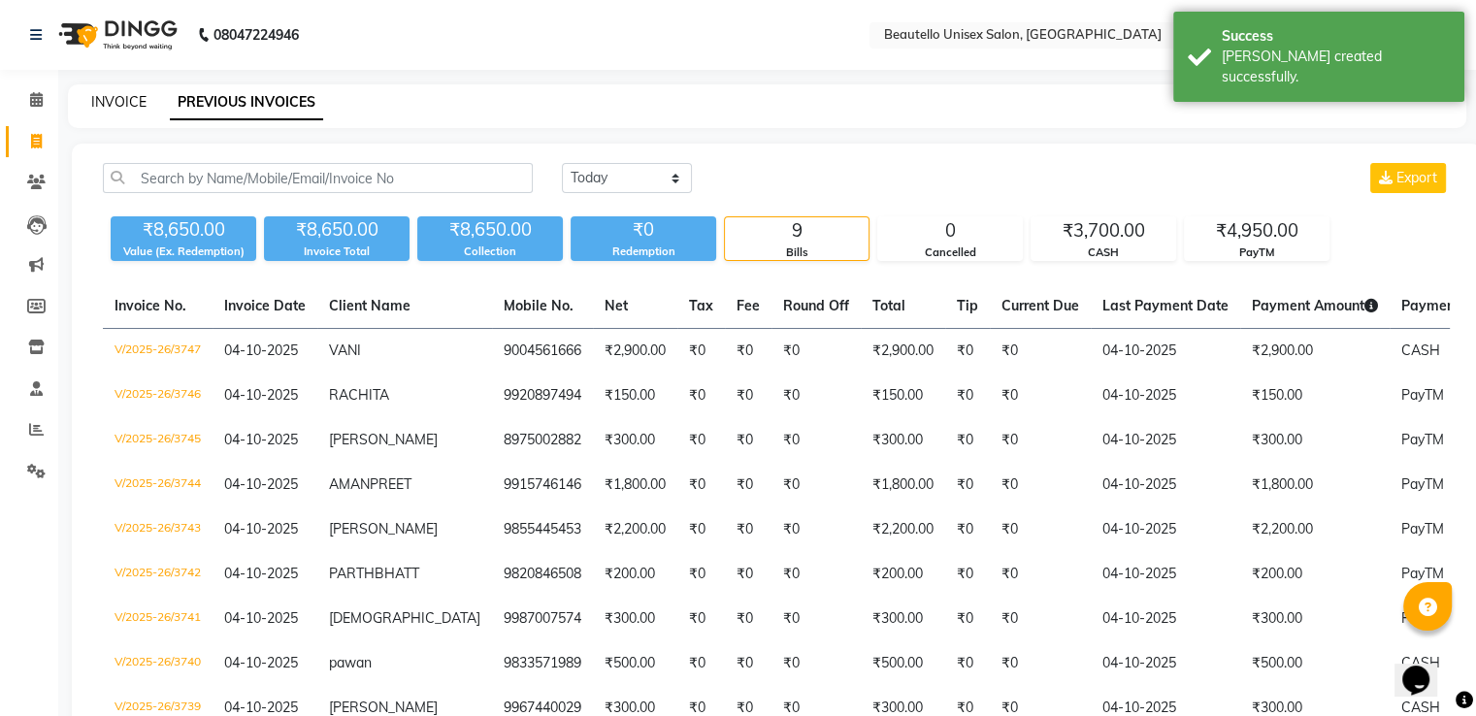
click at [131, 95] on link "INVOICE" at bounding box center [118, 101] width 55 height 17
select select "5051"
select select "service"
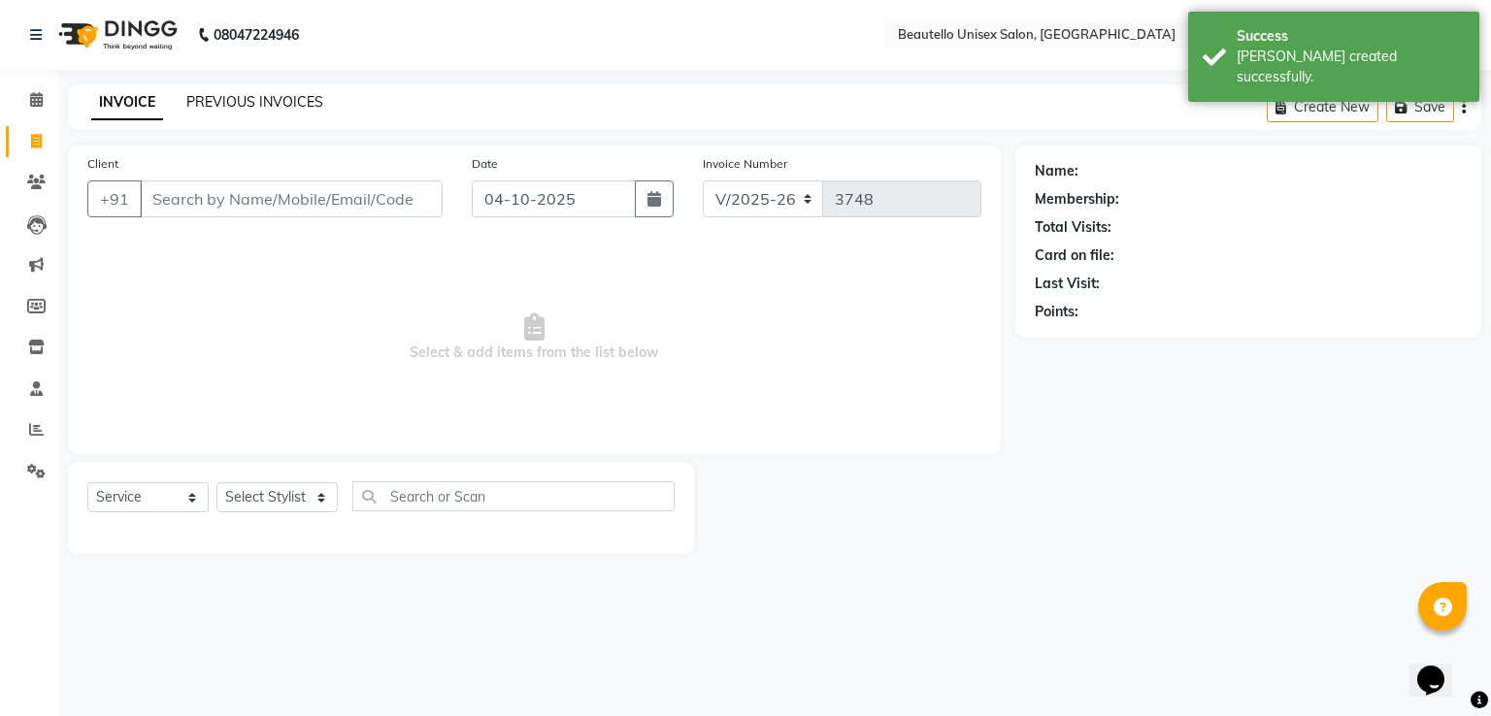
click at [217, 100] on link "PREVIOUS INVOICES" at bounding box center [254, 101] width 137 height 17
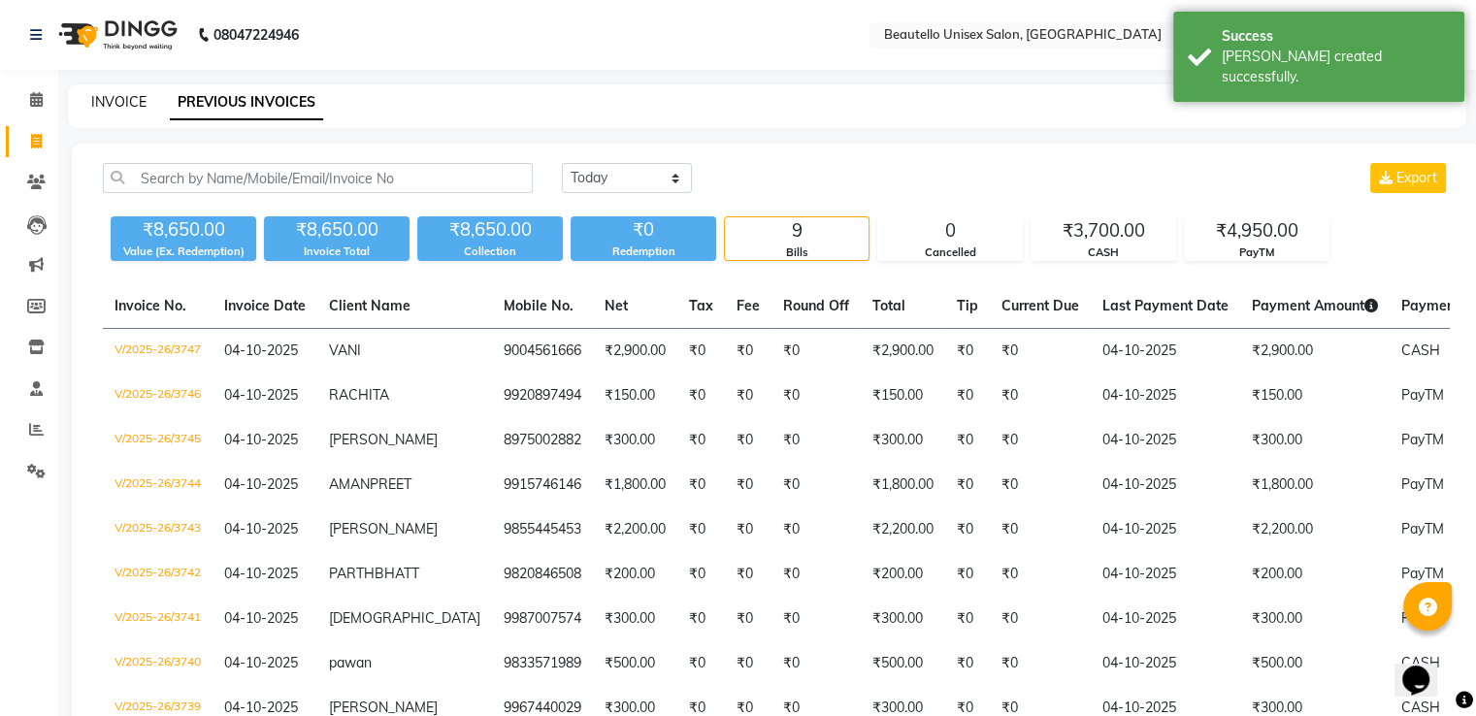
click at [116, 98] on link "INVOICE" at bounding box center [118, 101] width 55 height 17
select select "5051"
select select "service"
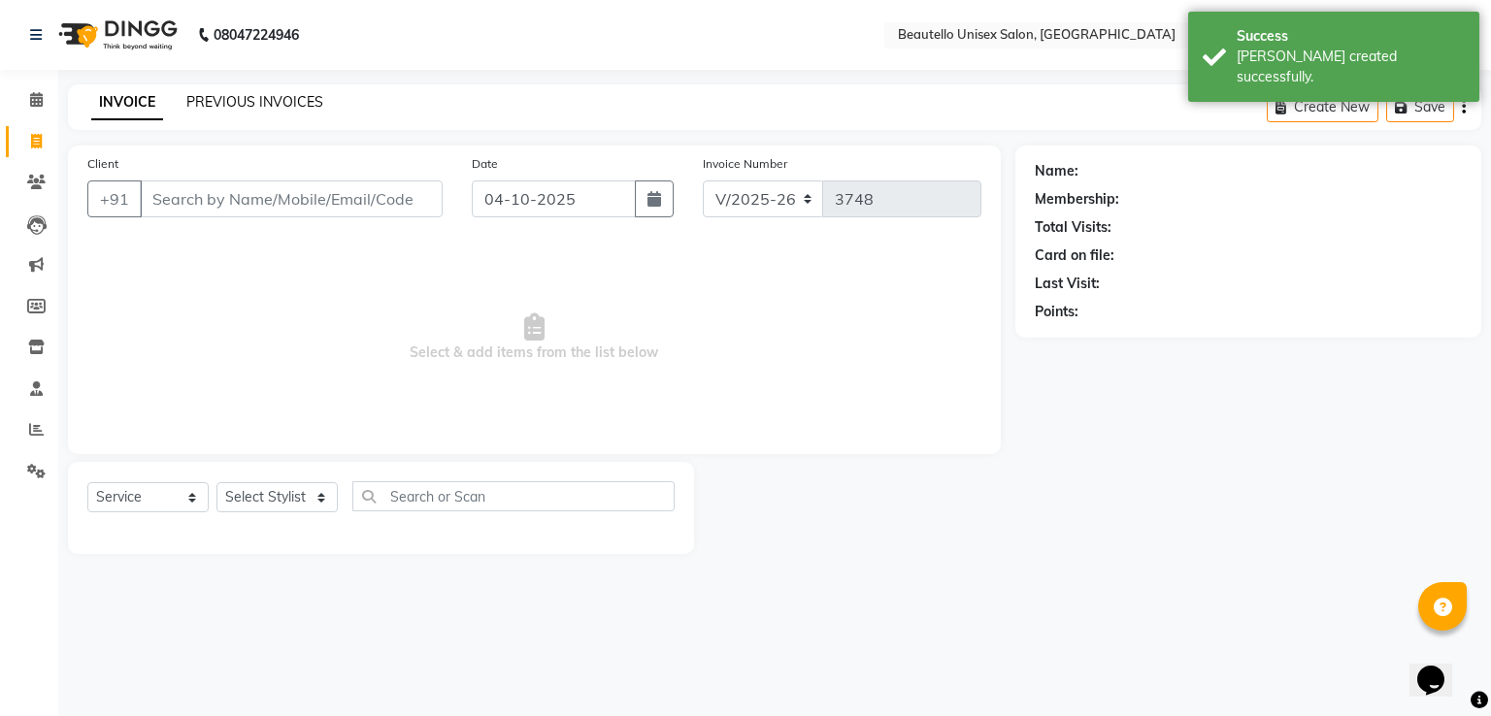
click at [217, 95] on link "PREVIOUS INVOICES" at bounding box center [254, 101] width 137 height 17
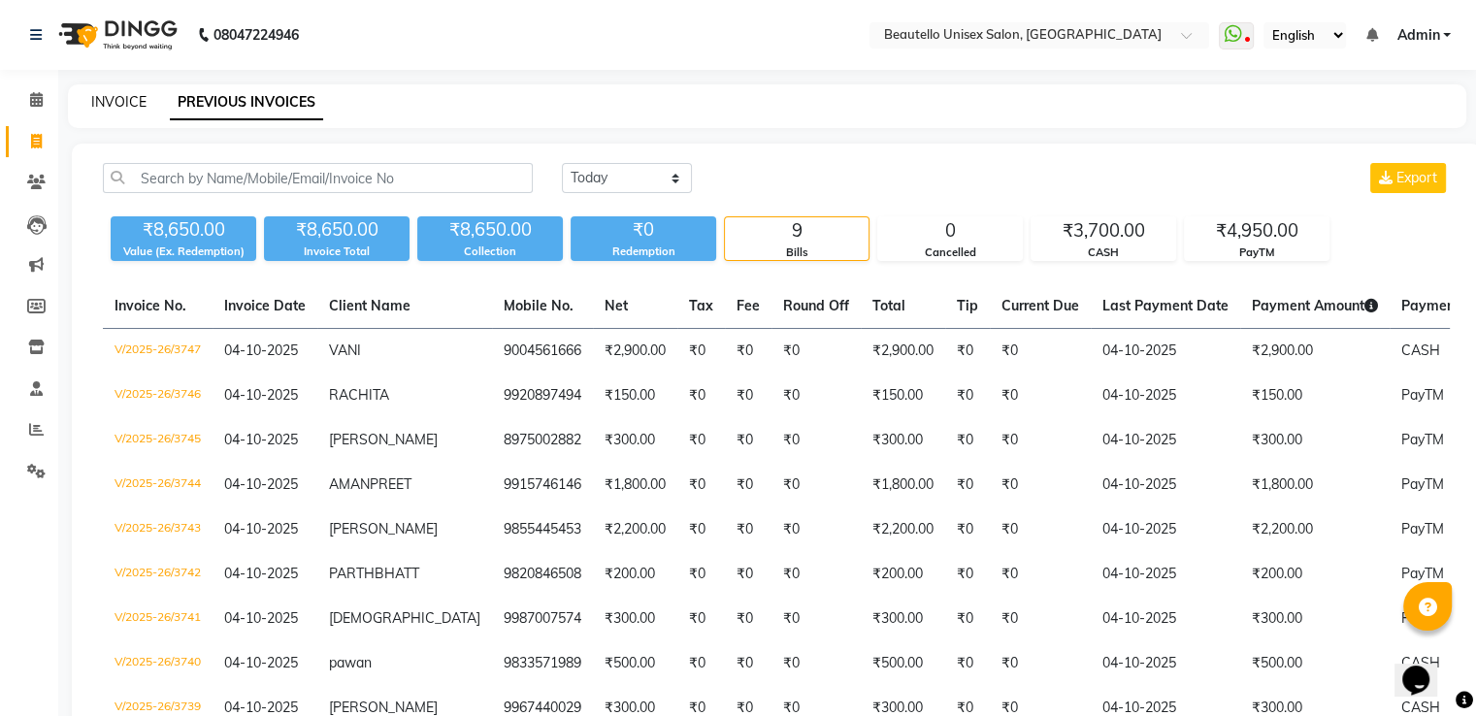
click at [129, 98] on link "INVOICE" at bounding box center [118, 101] width 55 height 17
select select "5051"
select select "service"
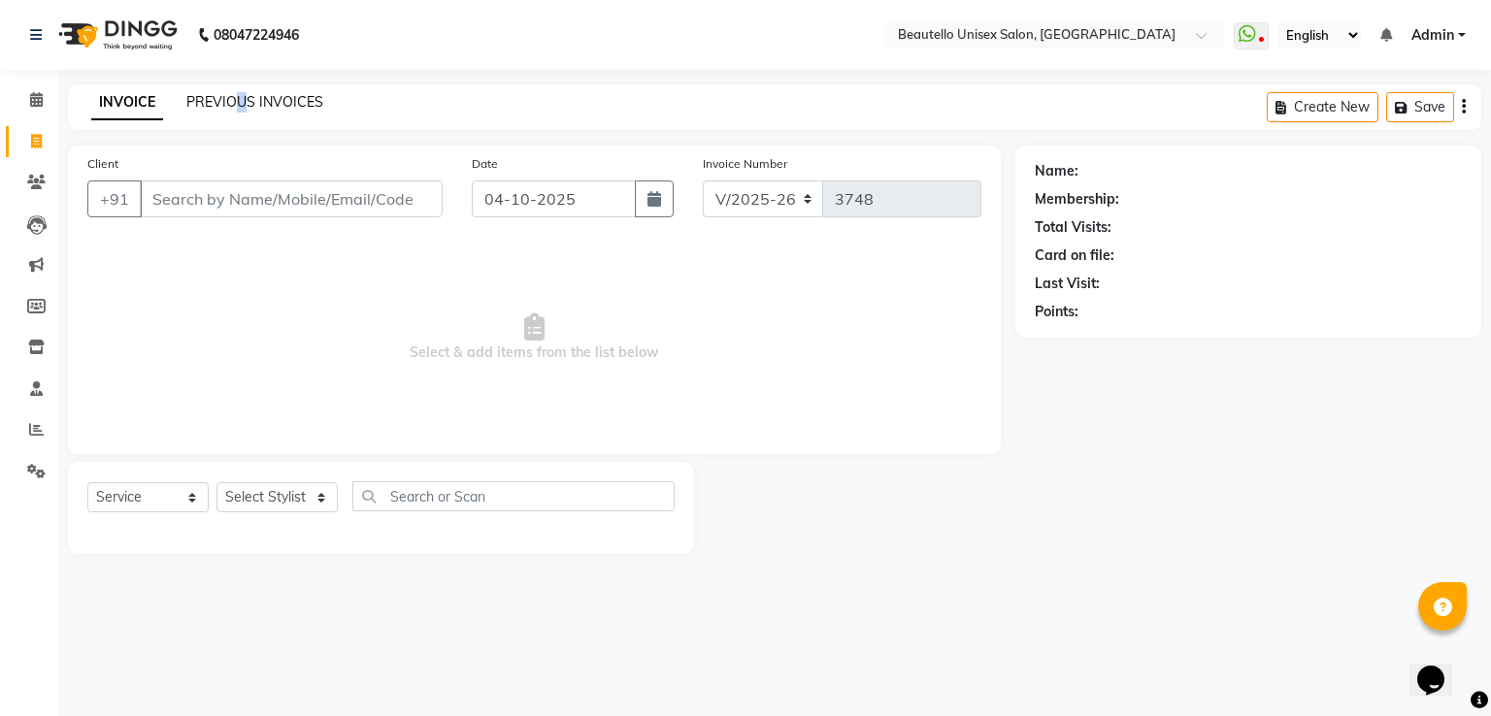
click at [243, 106] on div "INVOICE PREVIOUS INVOICES Create New Save" at bounding box center [774, 107] width 1413 height 46
click at [243, 106] on link "PREVIOUS INVOICES" at bounding box center [254, 101] width 137 height 17
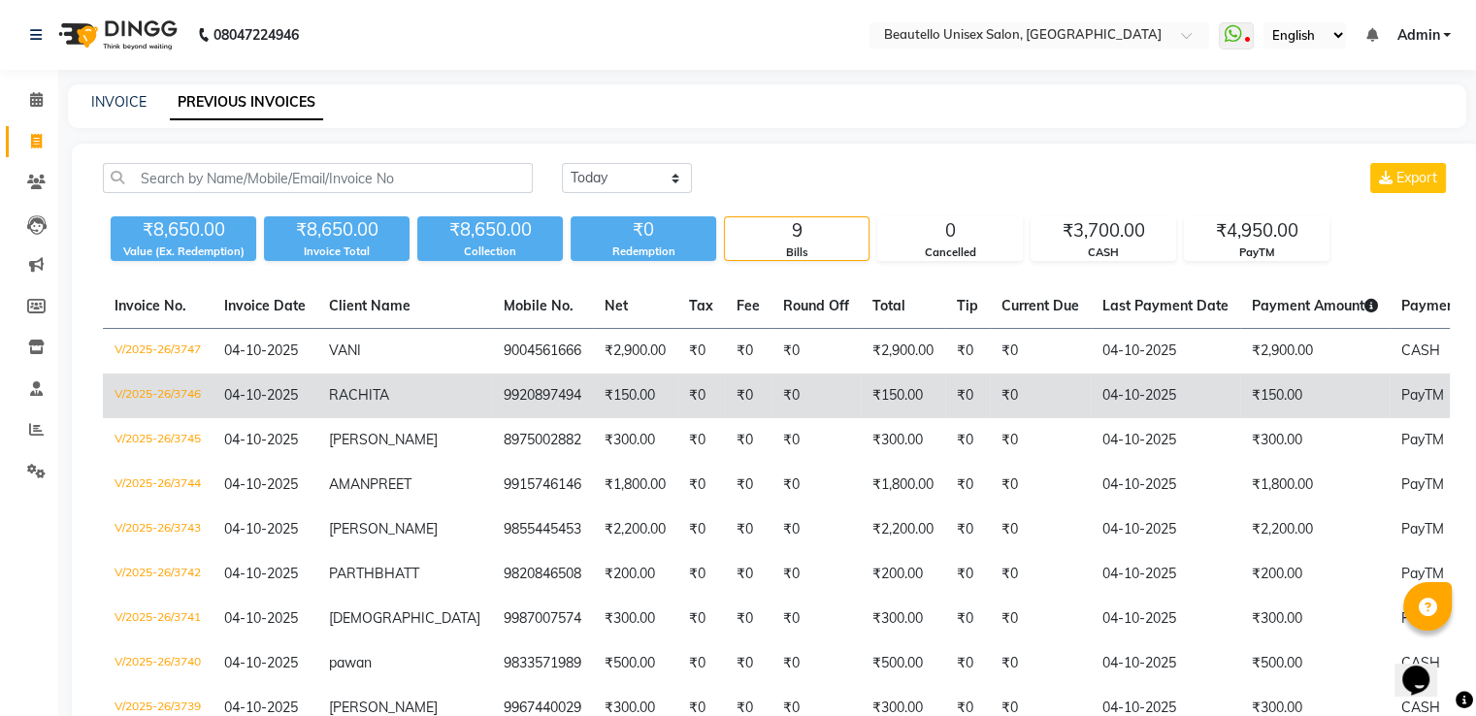
click at [885, 389] on td "₹150.00" at bounding box center [903, 396] width 84 height 45
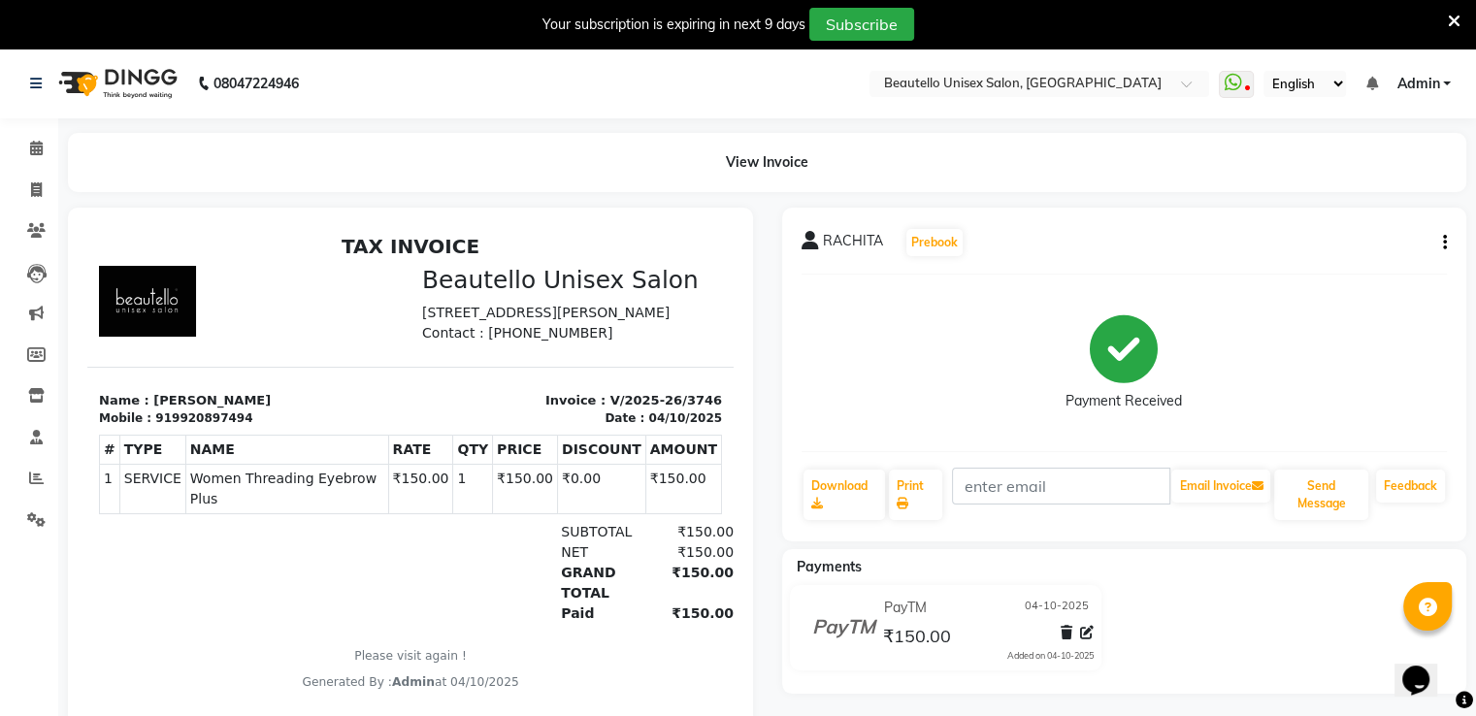
click at [1443, 243] on icon "button" at bounding box center [1445, 243] width 4 height 1
click at [1334, 273] on div "Edit Invoice" at bounding box center [1347, 266] width 133 height 24
select select "service"
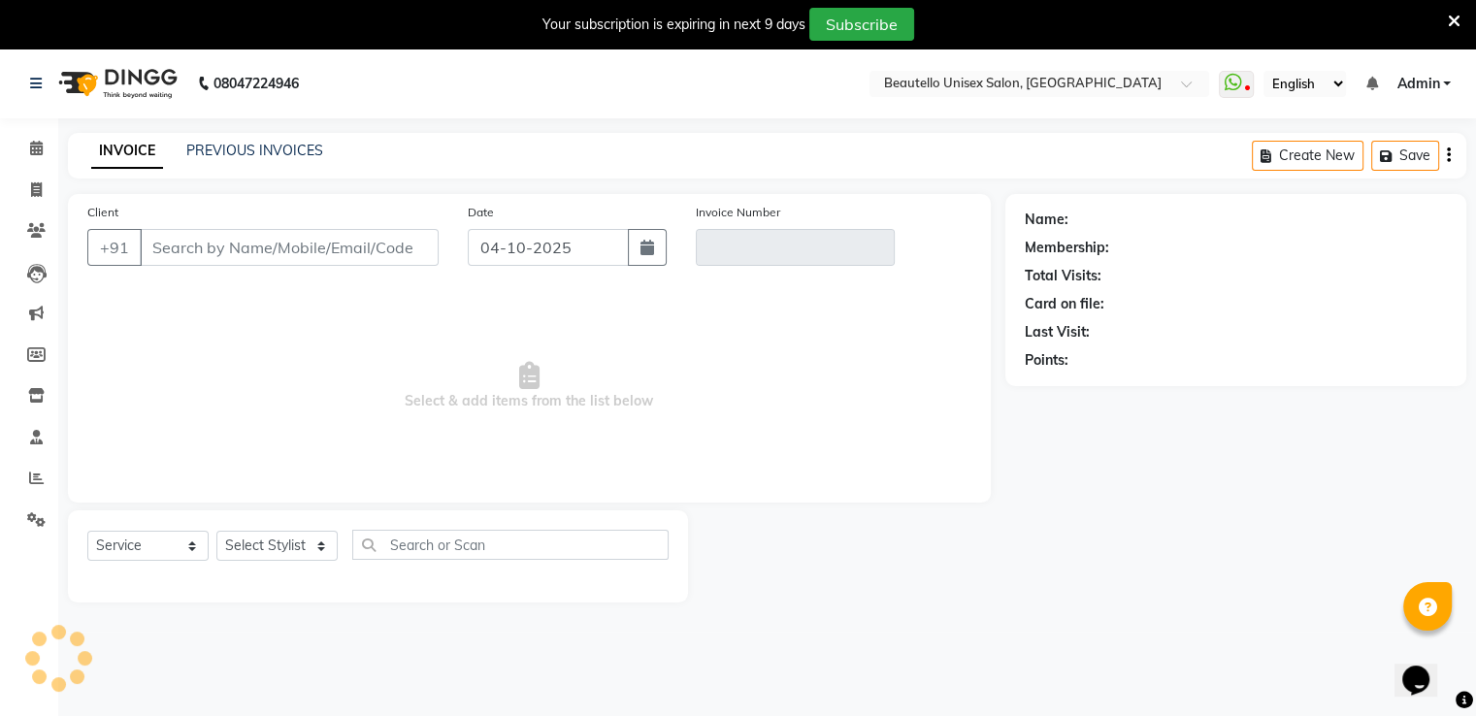
scroll to position [49, 0]
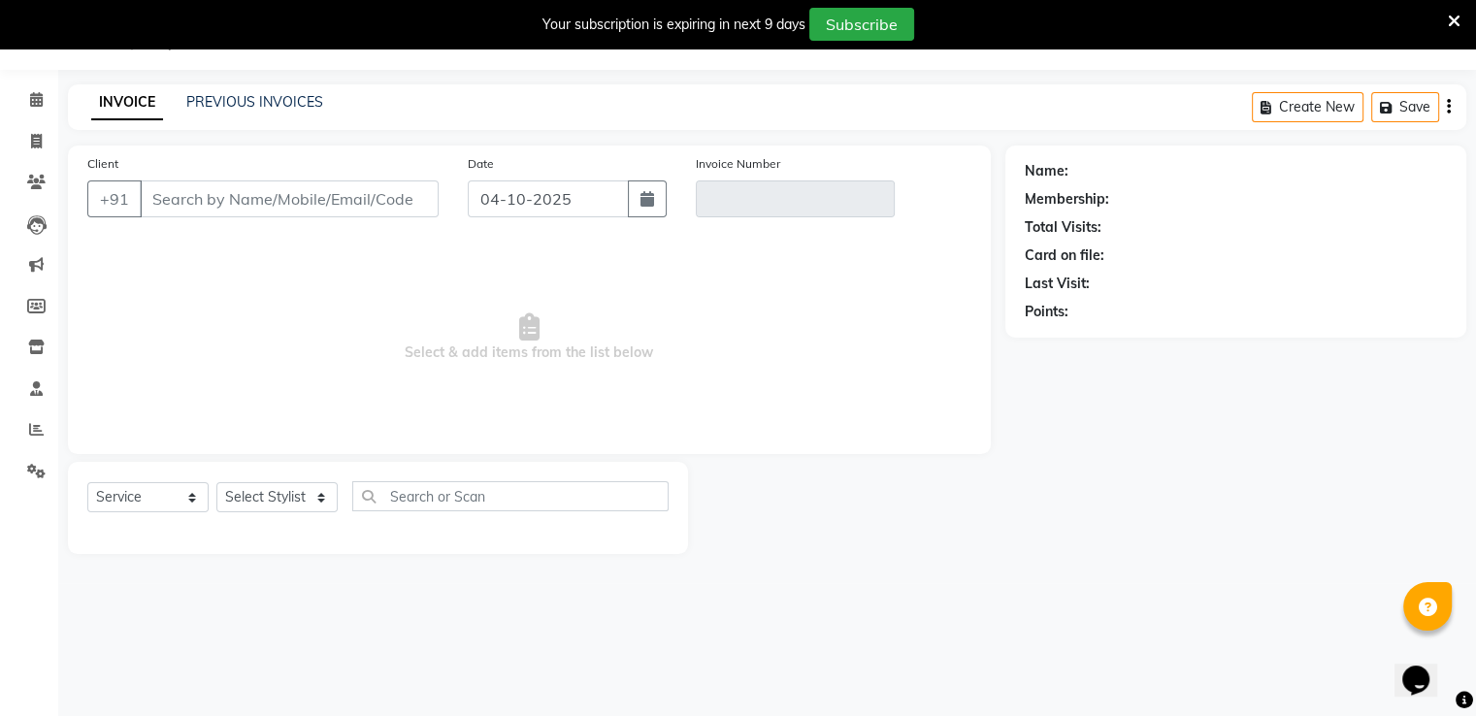
type input "9920897494"
type input "V/2025-26/3746"
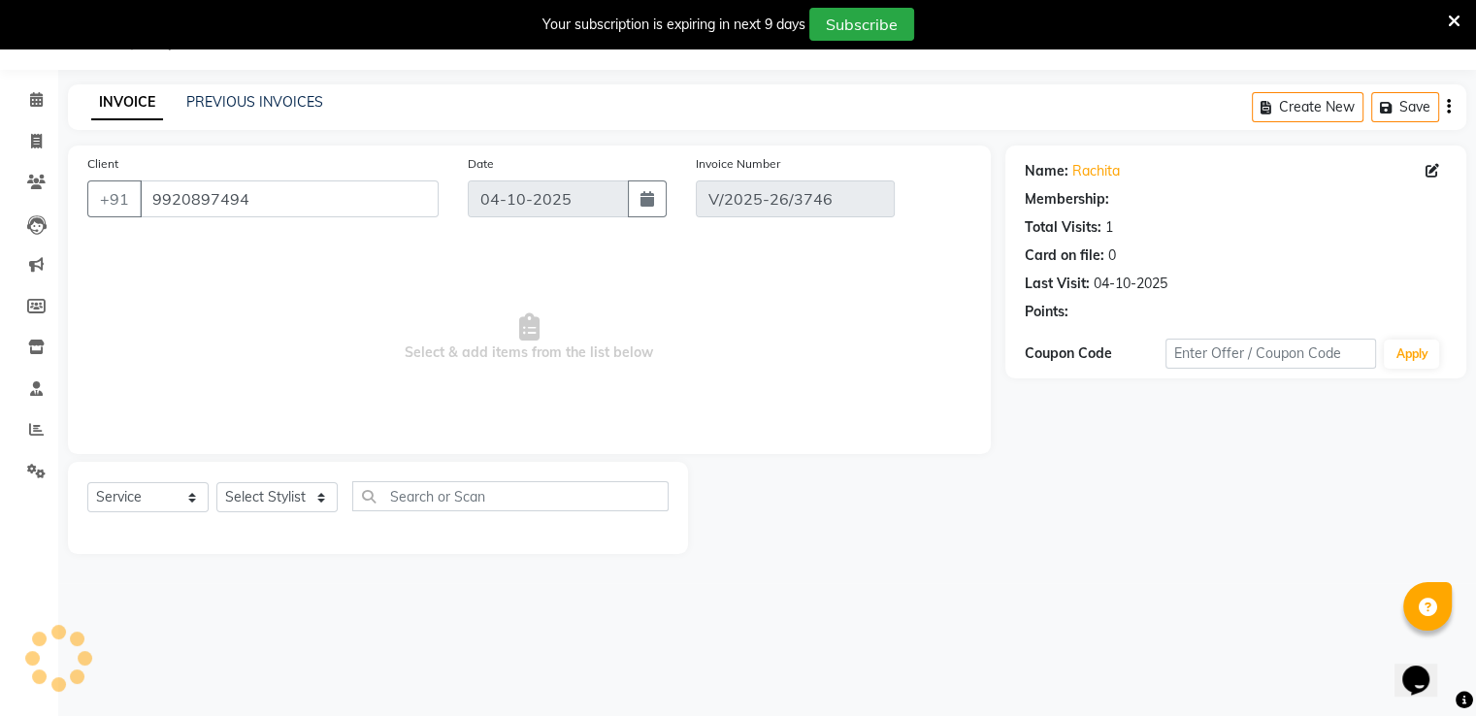
select select "select"
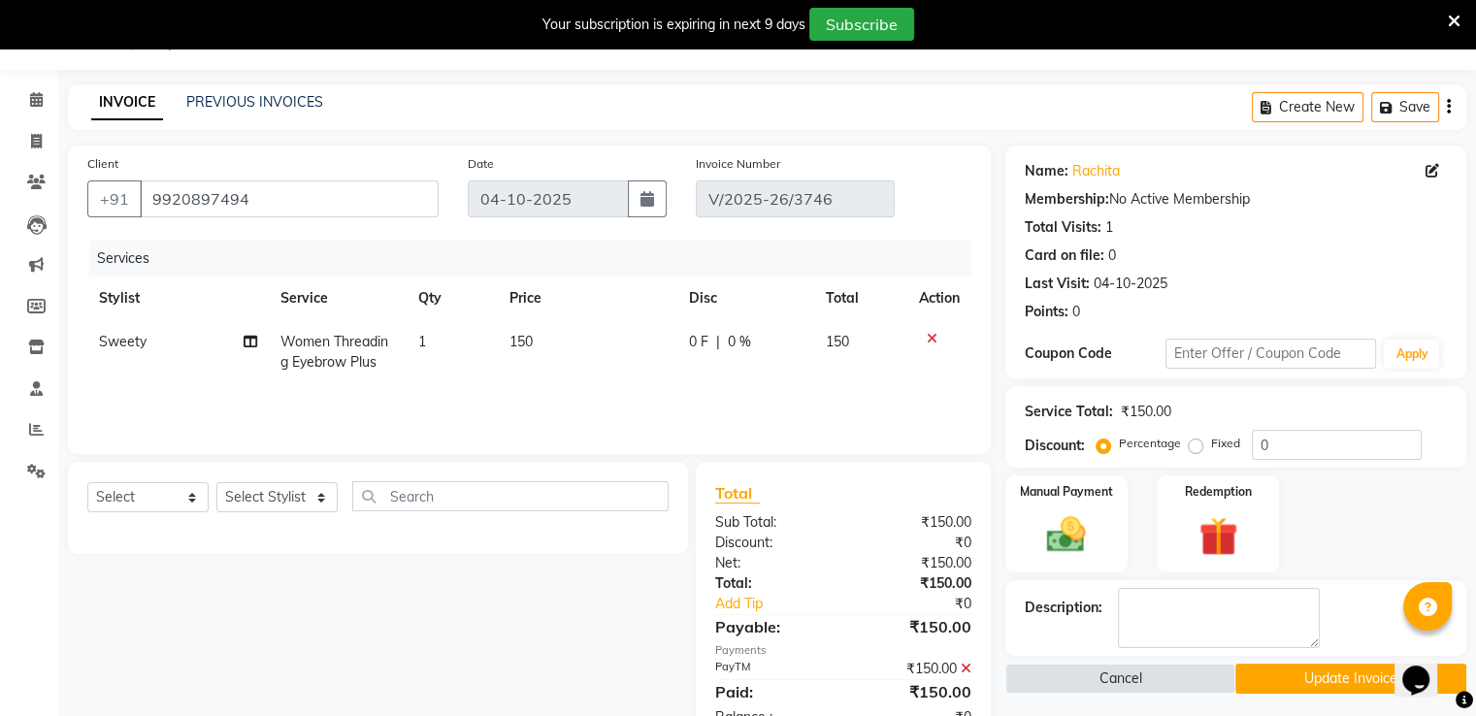
click at [526, 335] on span "150" at bounding box center [521, 341] width 23 height 17
select select "87452"
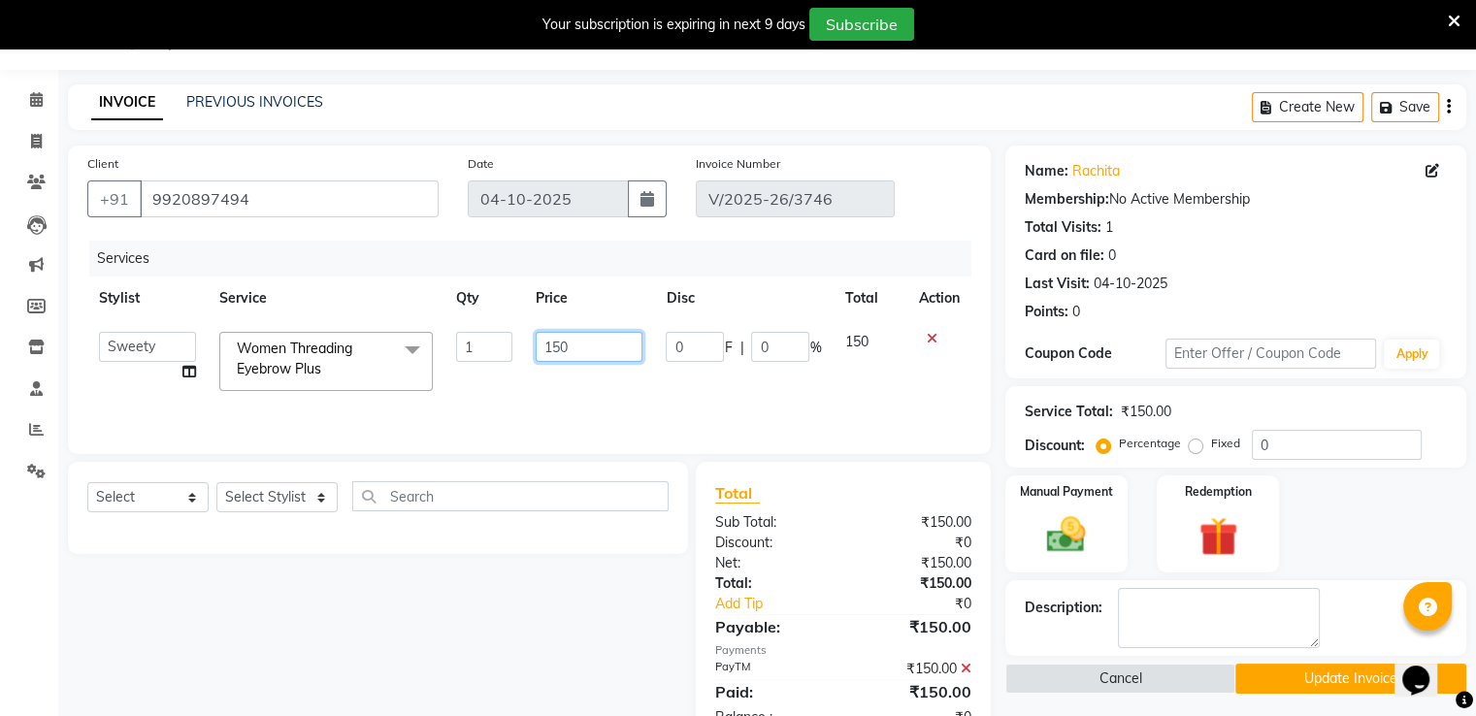
click at [556, 349] on input "150" at bounding box center [589, 347] width 107 height 30
type input "120"
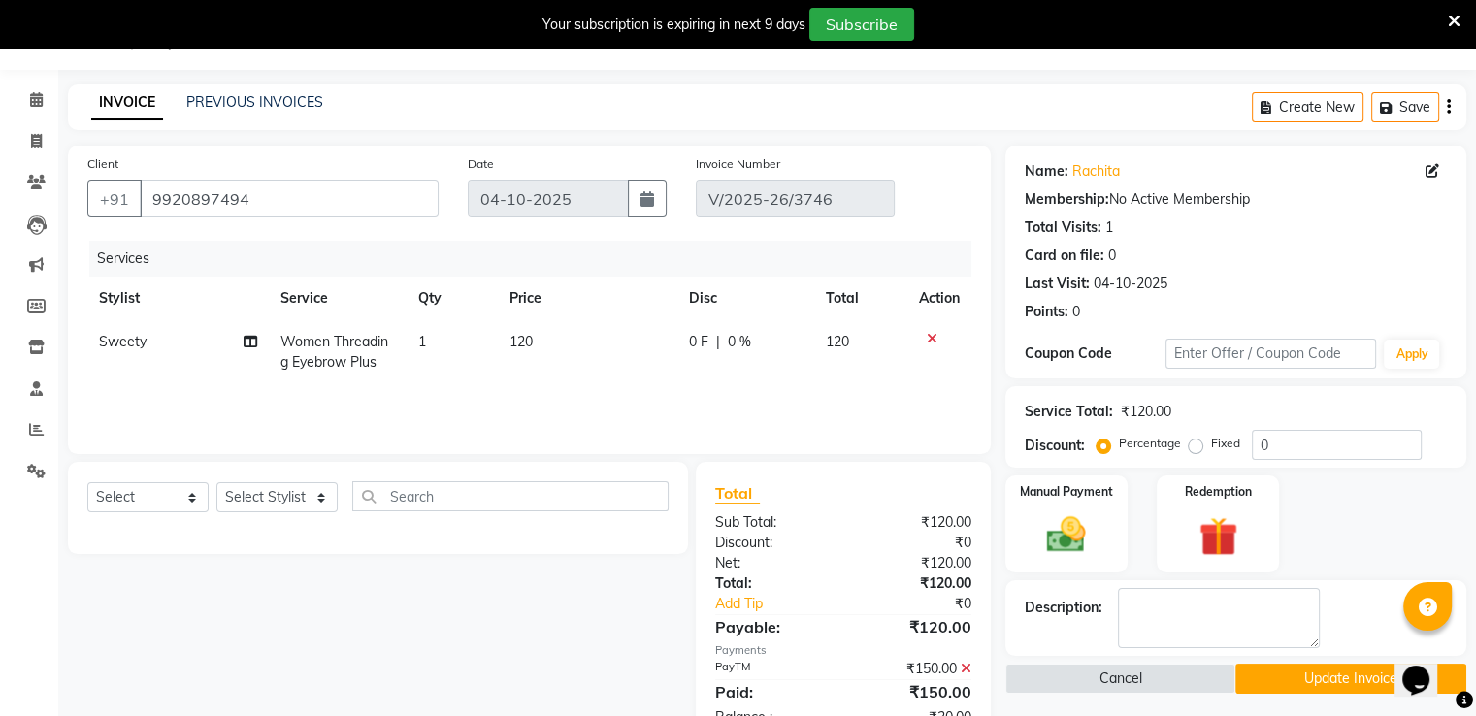
click at [1320, 682] on button "Update Invoice" at bounding box center [1351, 679] width 231 height 30
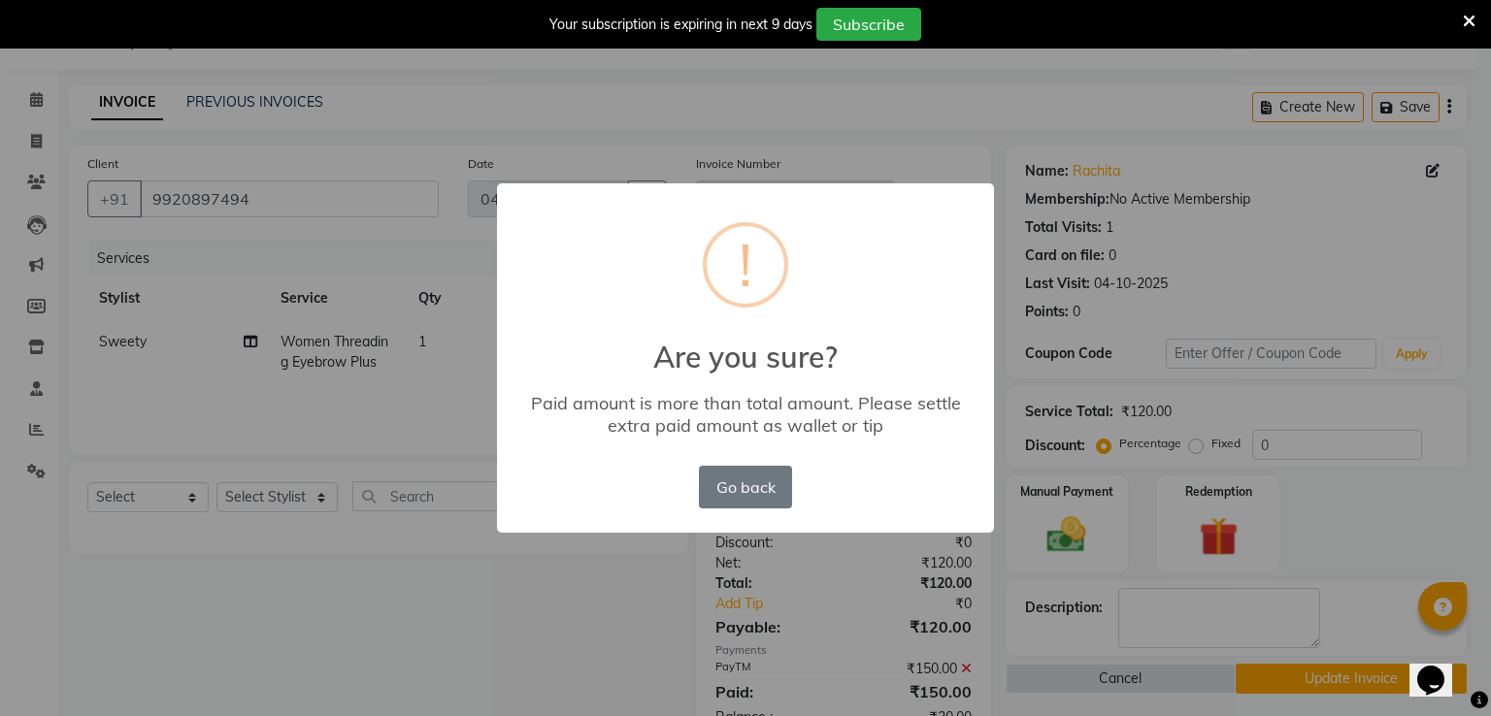
click at [738, 510] on div "Go back No OK" at bounding box center [745, 487] width 103 height 52
click at [735, 496] on button "Go back" at bounding box center [745, 487] width 93 height 43
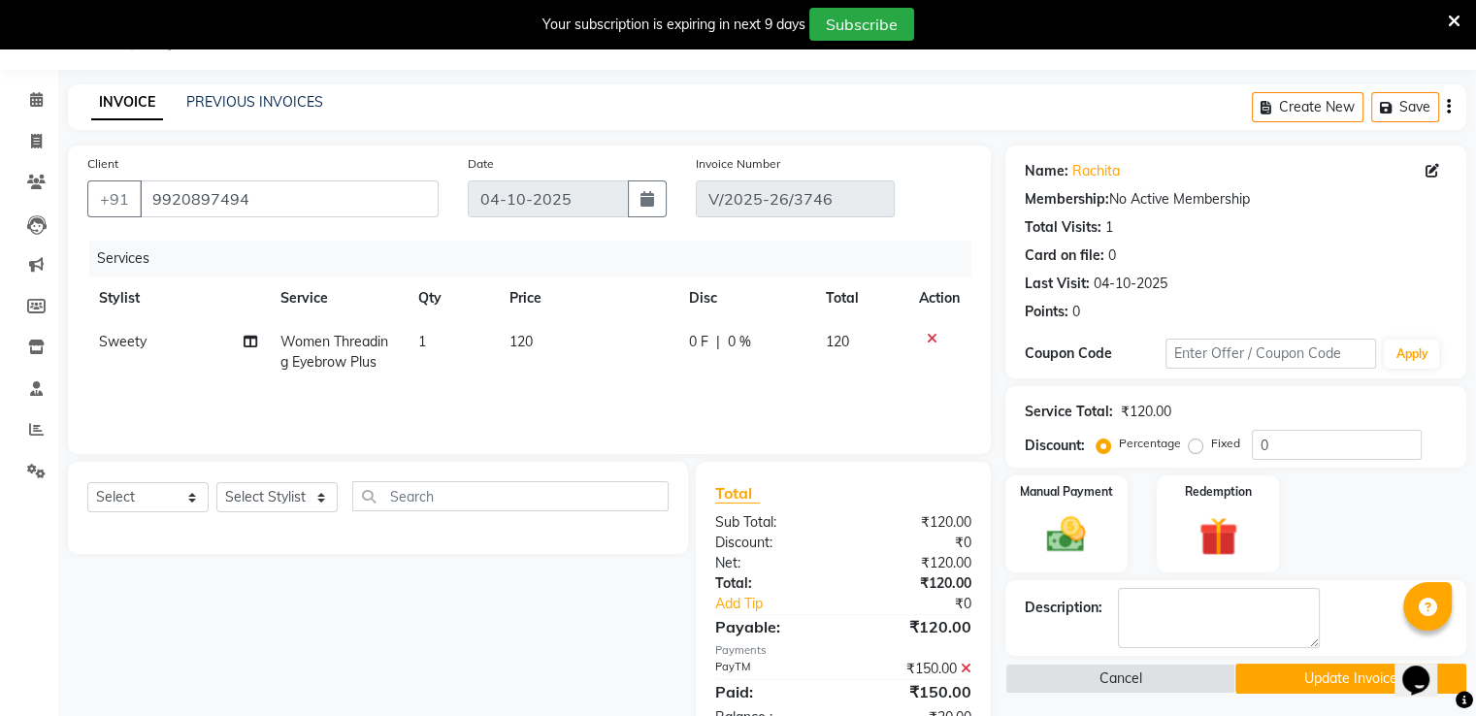
click at [969, 669] on icon at bounding box center [966, 669] width 11 height 14
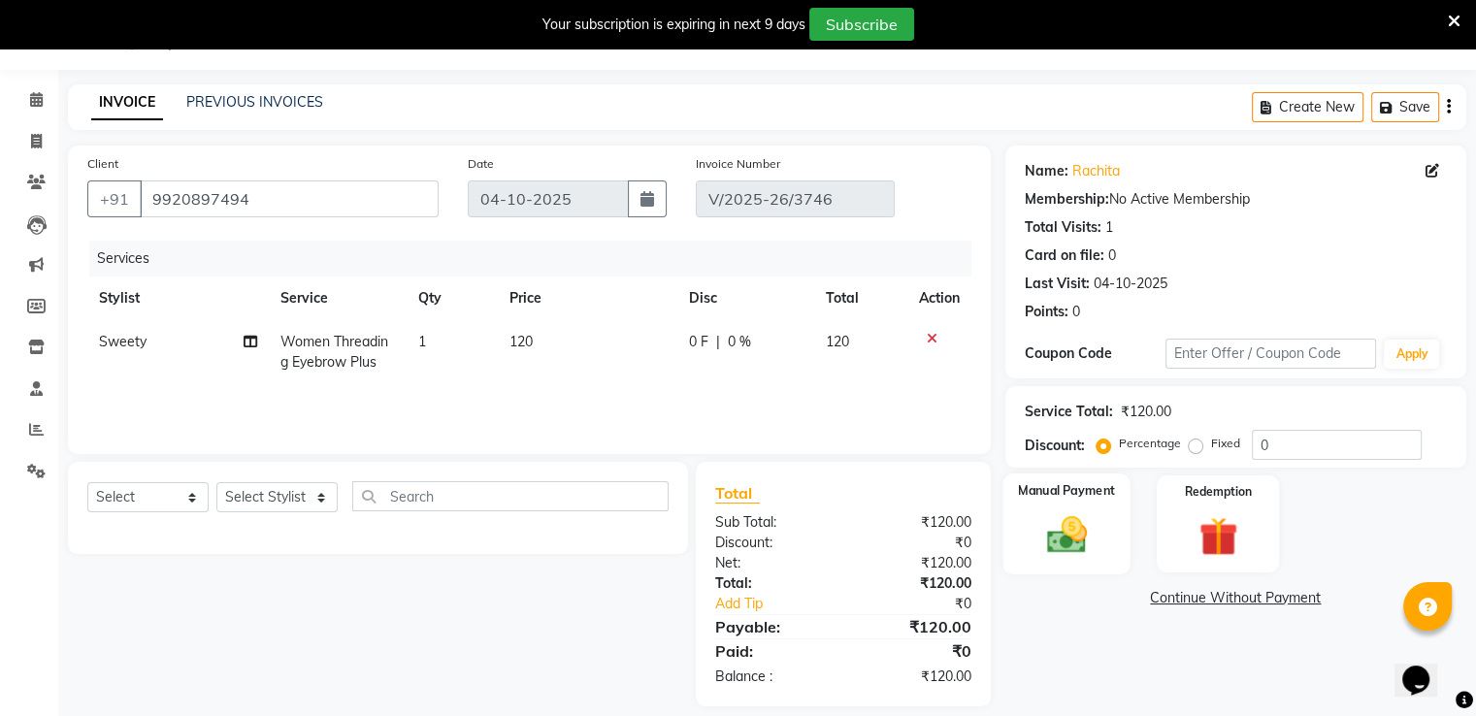
click at [1080, 564] on div "Manual Payment" at bounding box center [1066, 524] width 127 height 100
click at [1261, 595] on span "PayTM" at bounding box center [1267, 599] width 47 height 22
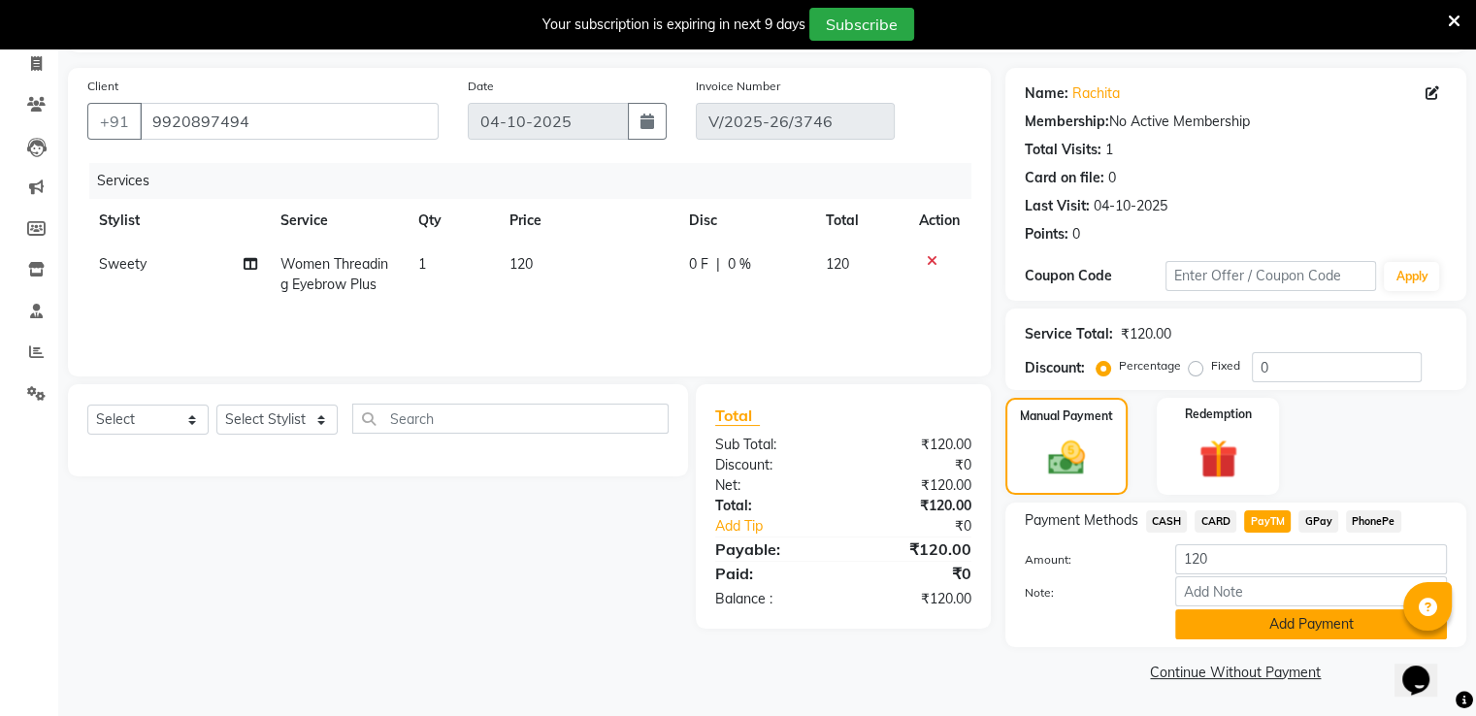
click at [1246, 618] on button "Add Payment" at bounding box center [1312, 625] width 272 height 30
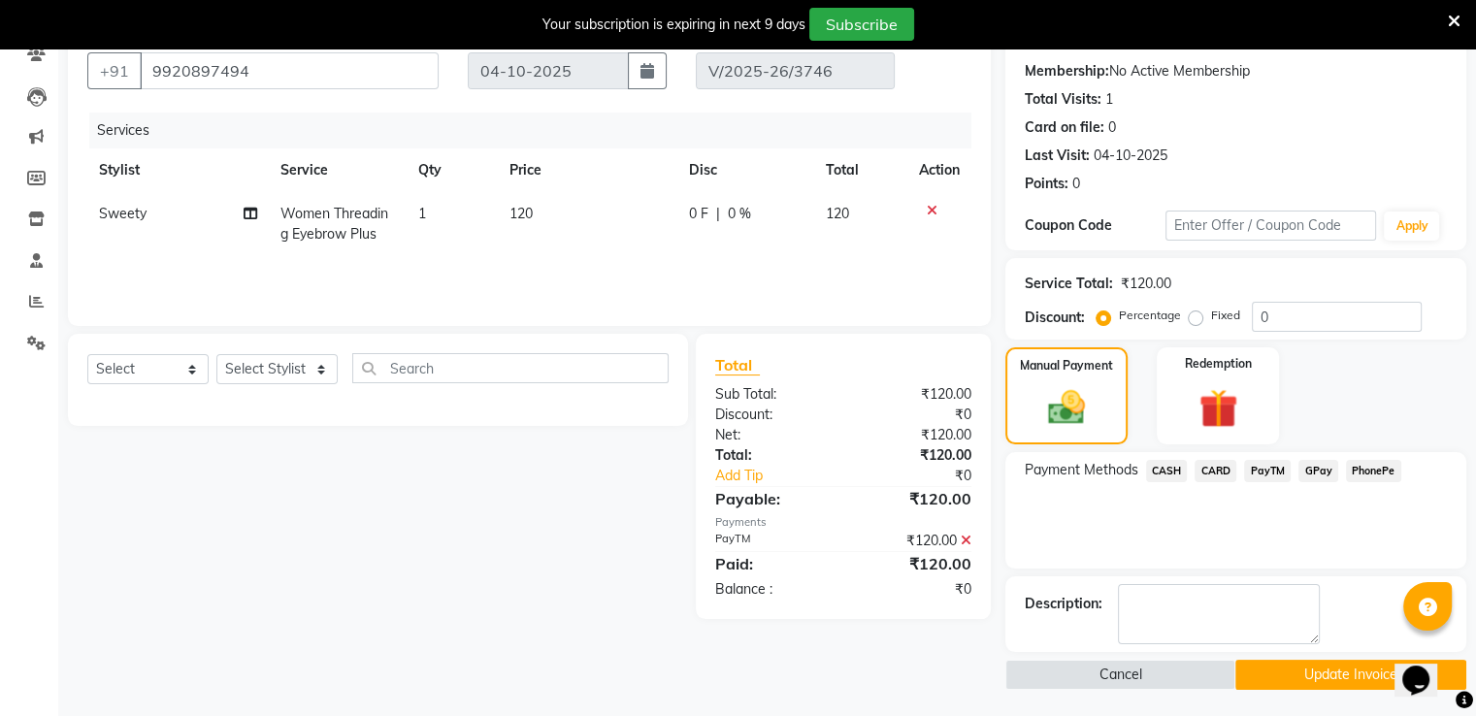
scroll to position [179, 0]
click at [1288, 664] on button "Update Invoice" at bounding box center [1351, 673] width 231 height 30
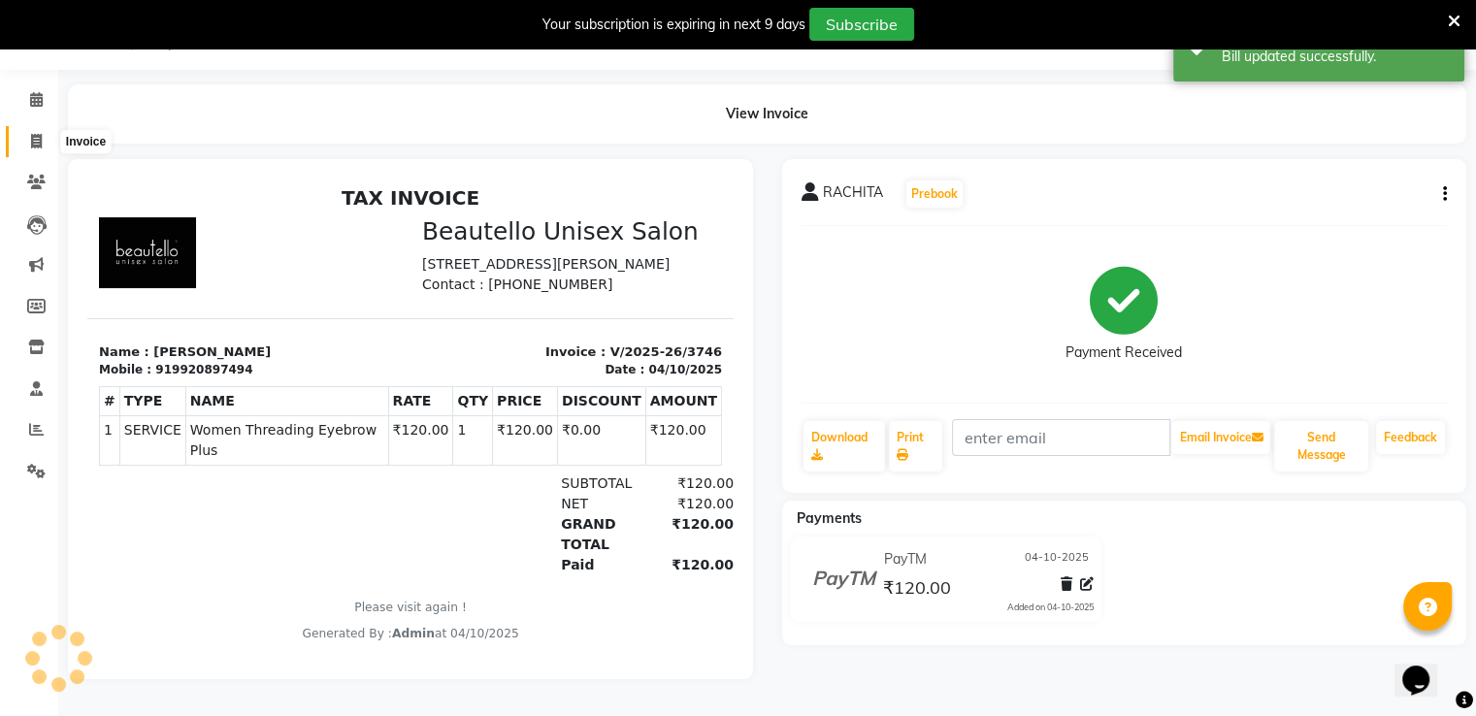
click at [47, 134] on span at bounding box center [36, 142] width 34 height 22
select select "5051"
select select "service"
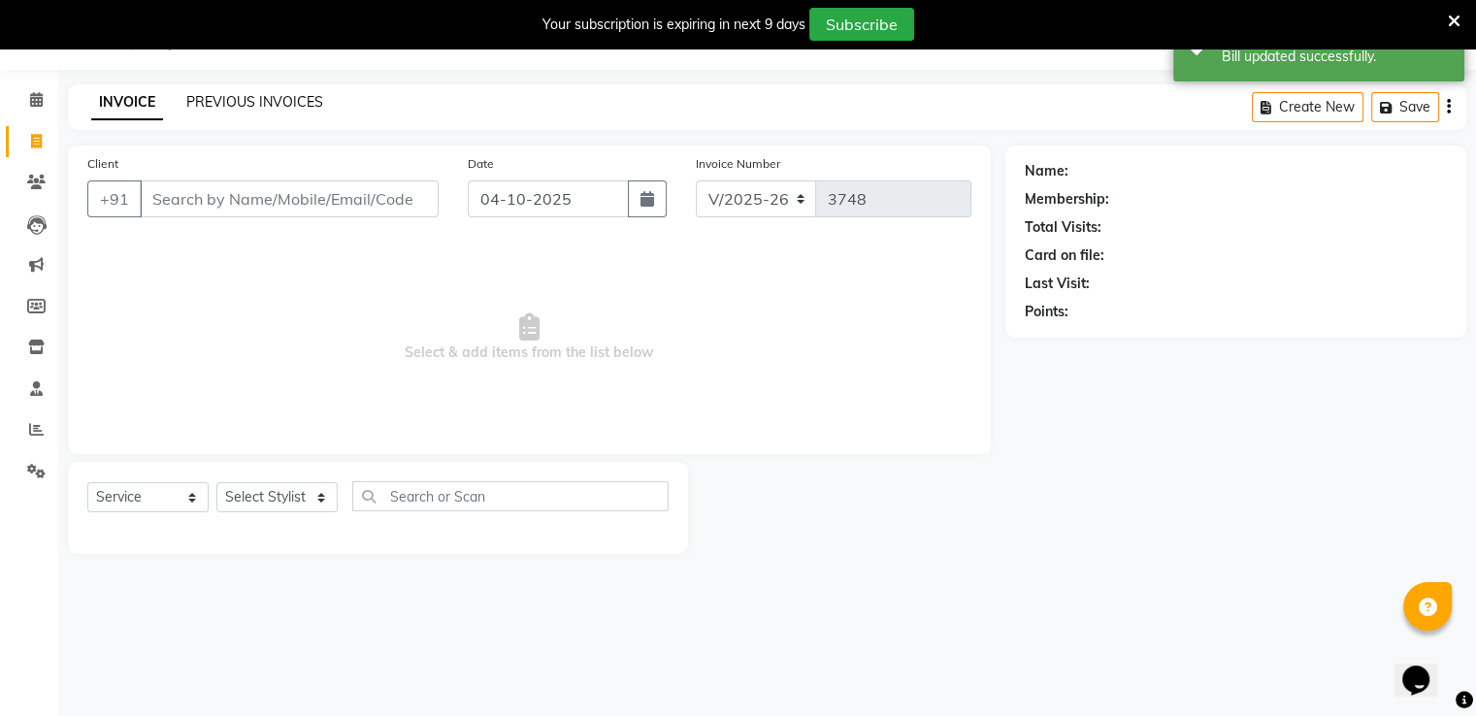
scroll to position [49, 0]
click at [233, 102] on link "PREVIOUS INVOICES" at bounding box center [254, 101] width 137 height 17
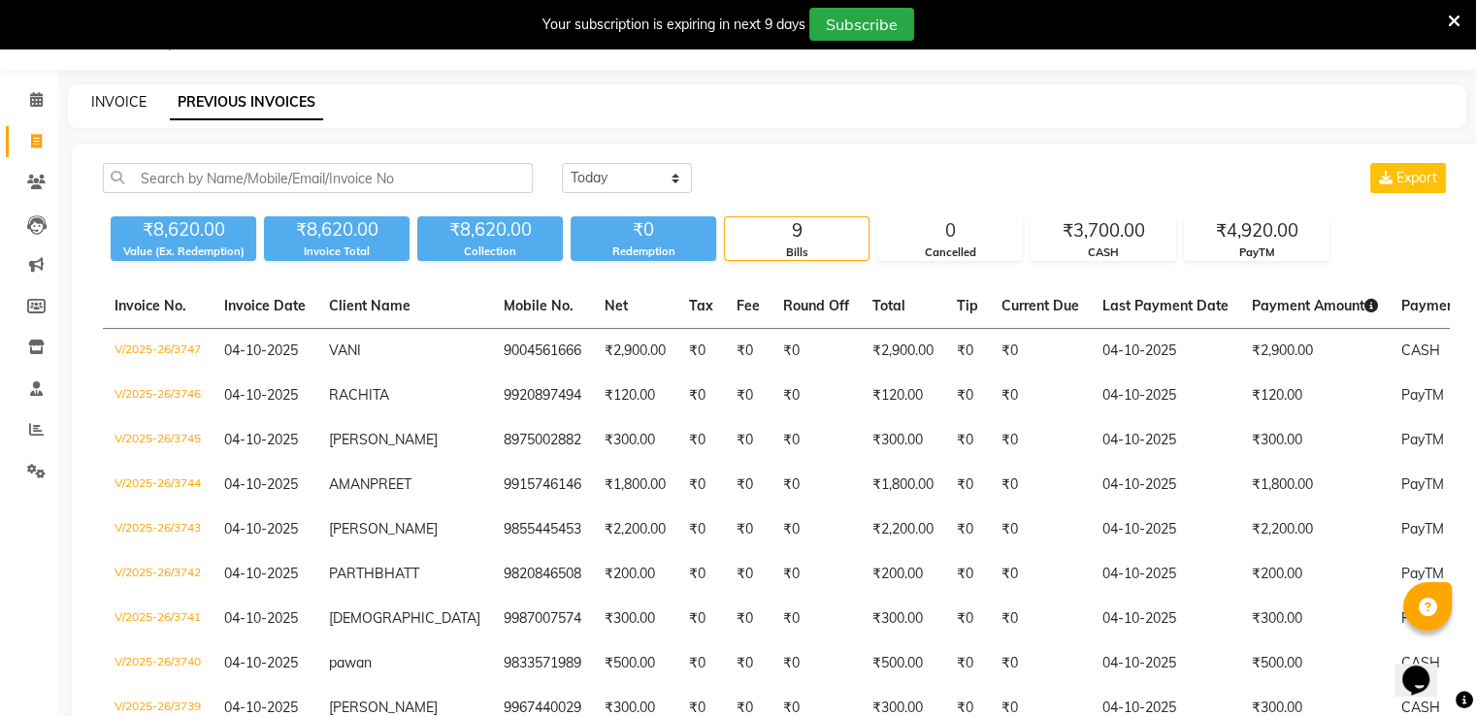
click at [131, 97] on link "INVOICE" at bounding box center [118, 101] width 55 height 17
select select "5051"
select select "service"
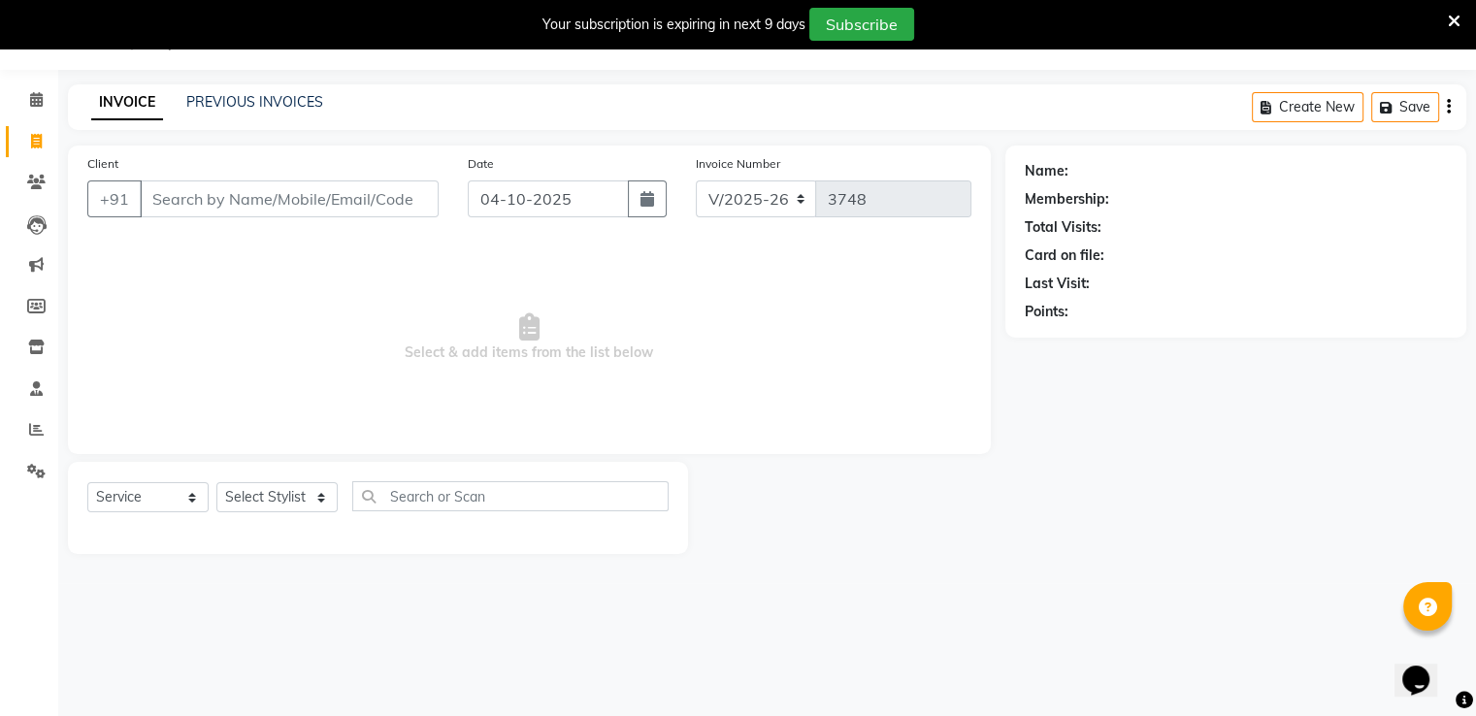
click at [244, 205] on input "Client" at bounding box center [289, 199] width 299 height 37
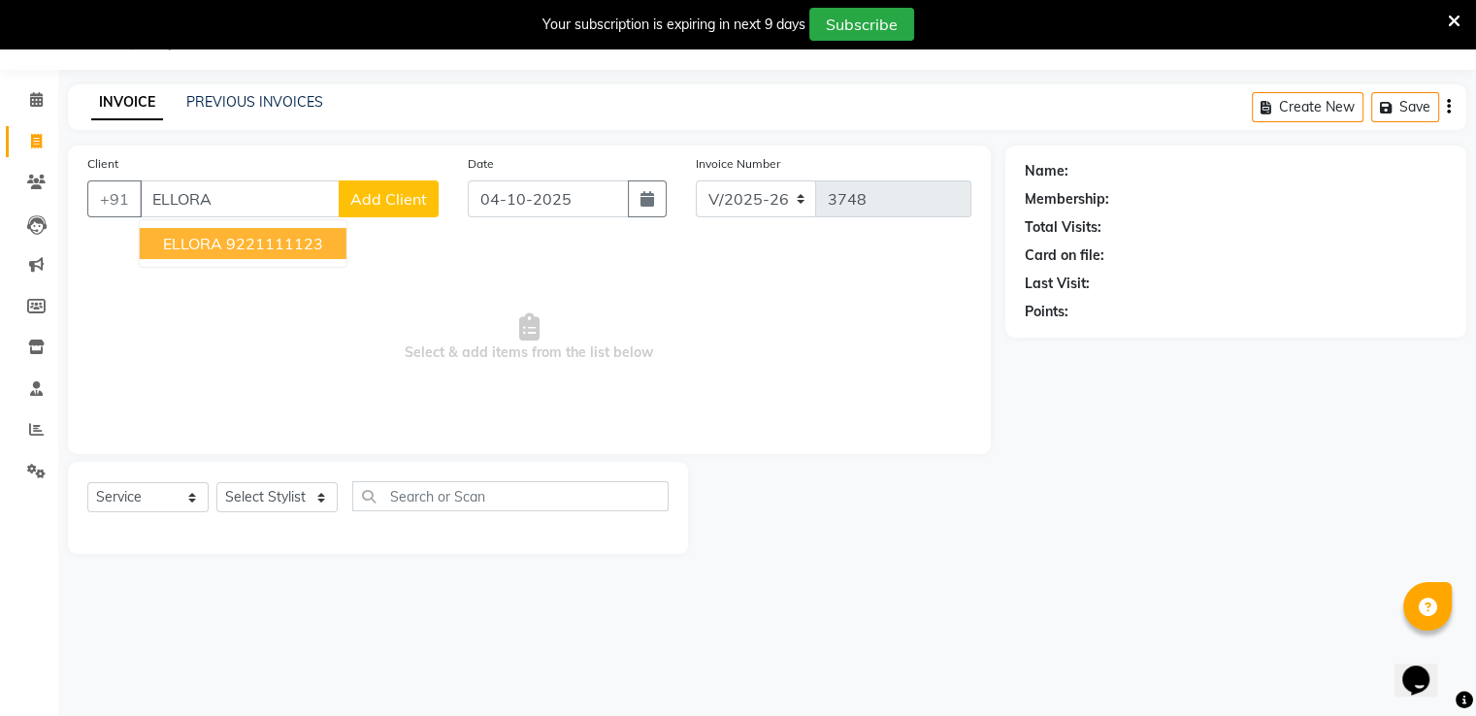
click at [244, 240] on ngb-highlight "9221111123" at bounding box center [274, 243] width 97 height 19
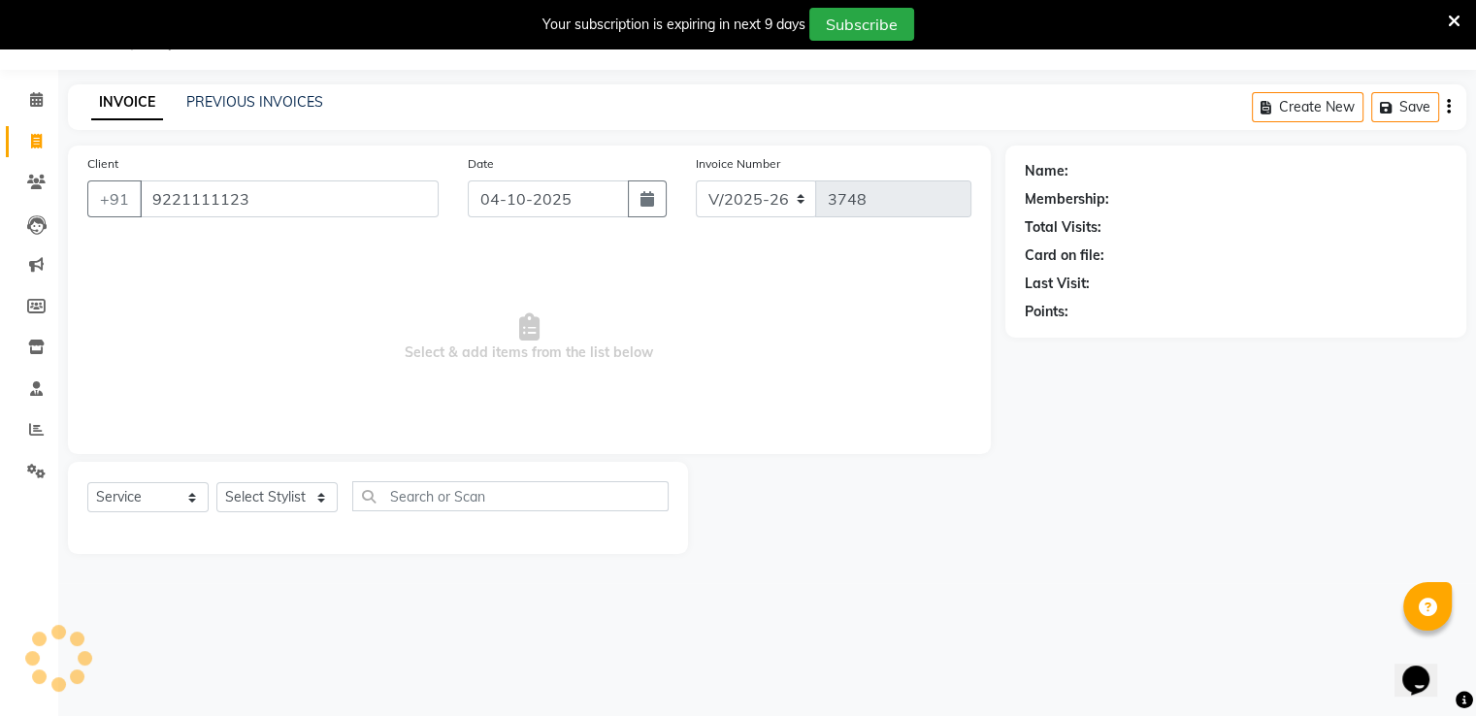
type input "9221111123"
select select "1: Object"
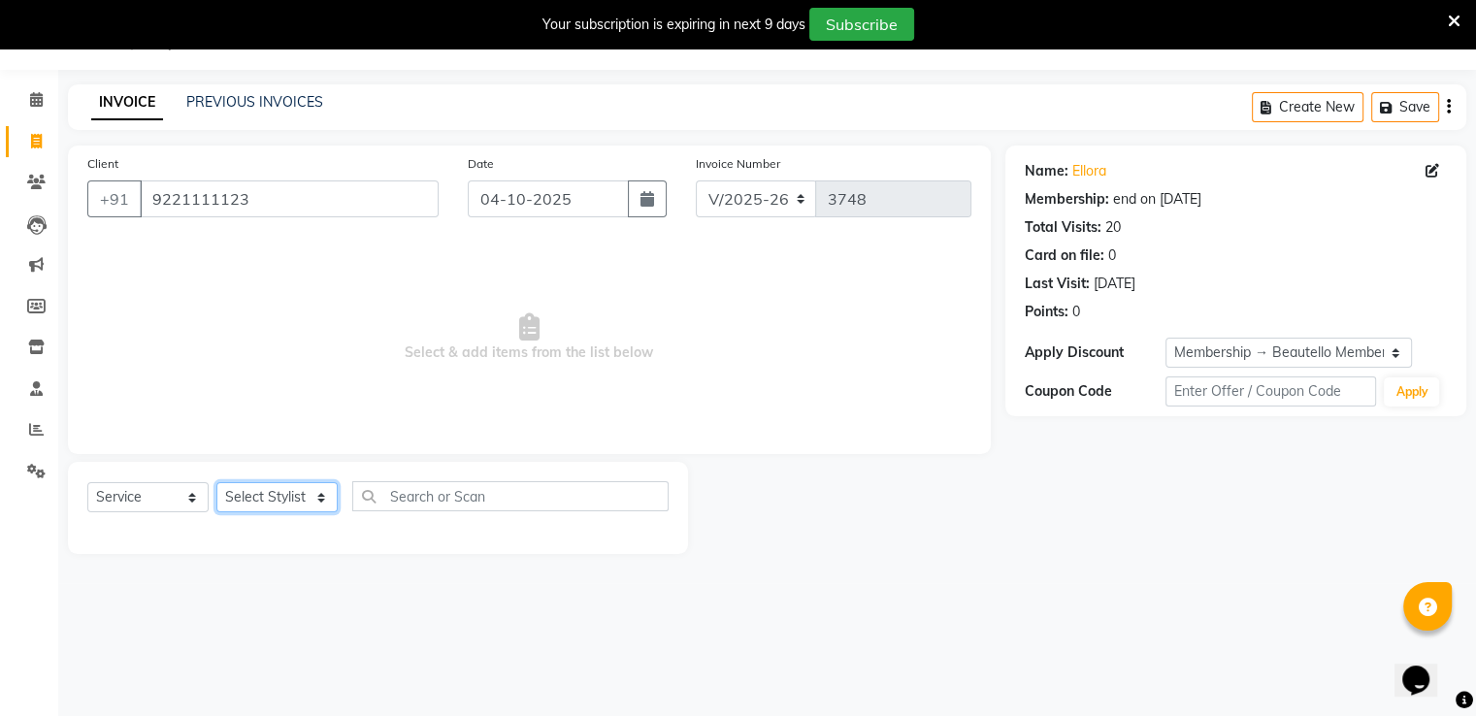
click at [288, 490] on select "Select Stylist Akki [PERSON_NAME] [PERSON_NAME] [PERSON_NAME] Sameer [PERSON_NA…" at bounding box center [276, 497] width 121 height 30
select select "31994"
click at [216, 483] on select "Select Stylist Akki [PERSON_NAME] [PERSON_NAME] [PERSON_NAME] Sameer [PERSON_NA…" at bounding box center [276, 497] width 121 height 30
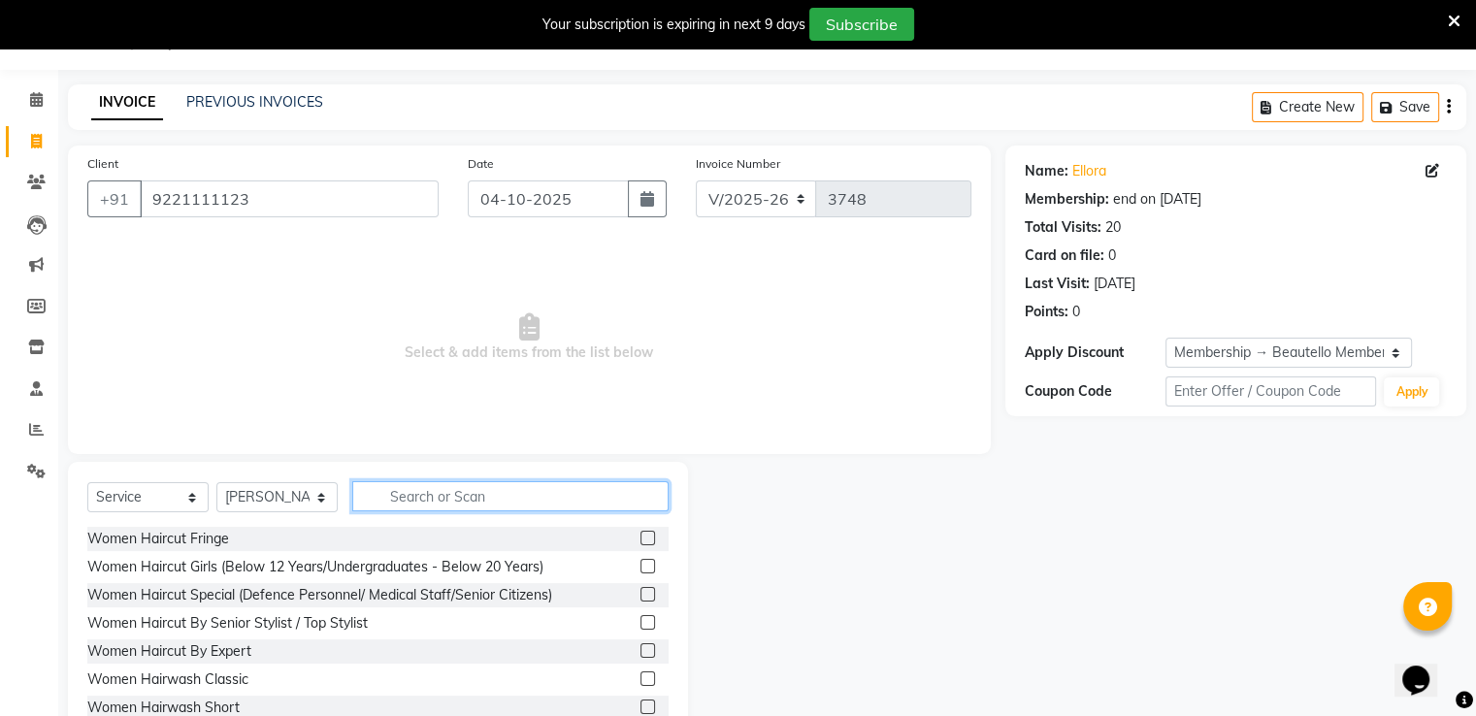
click at [415, 497] on input "text" at bounding box center [510, 496] width 316 height 30
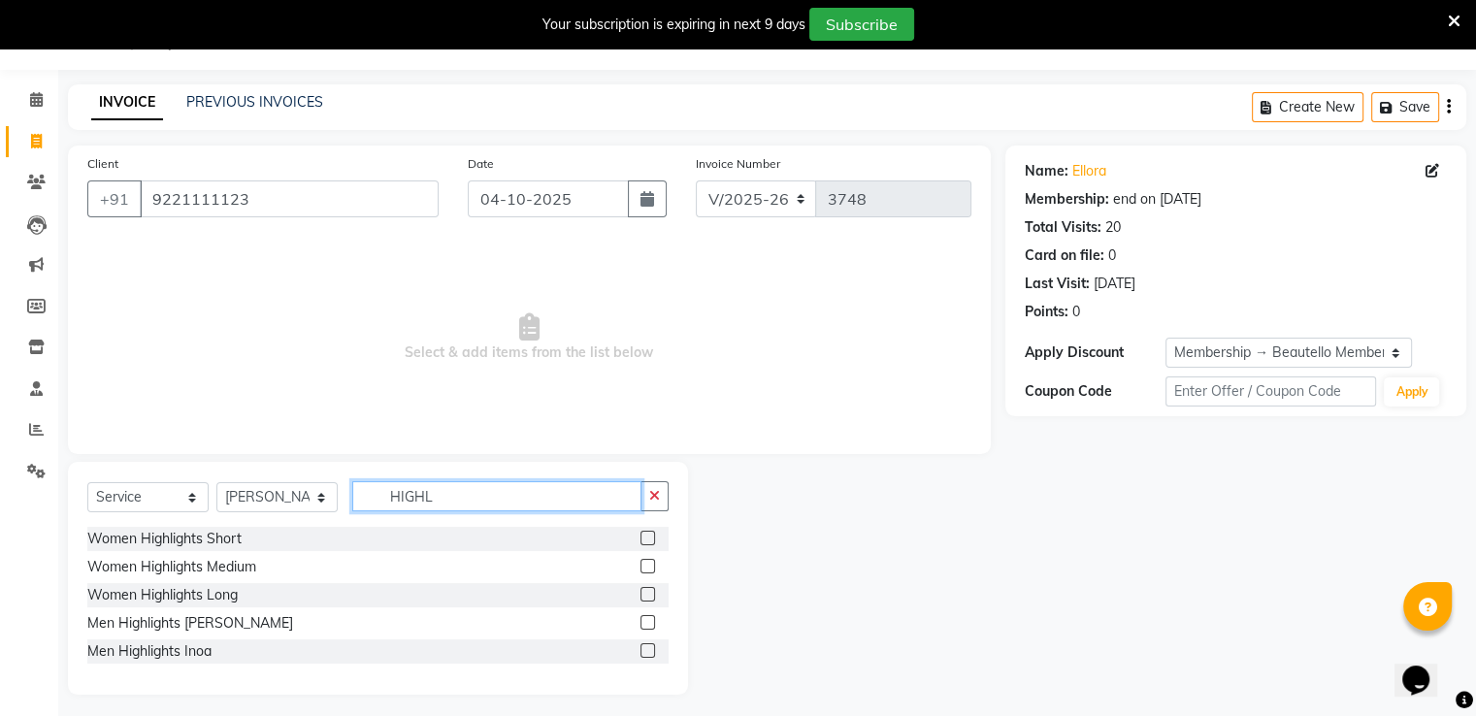
type input "HIGHL"
click at [649, 565] on label at bounding box center [648, 566] width 15 height 15
click at [649, 565] on input "checkbox" at bounding box center [647, 567] width 13 height 13
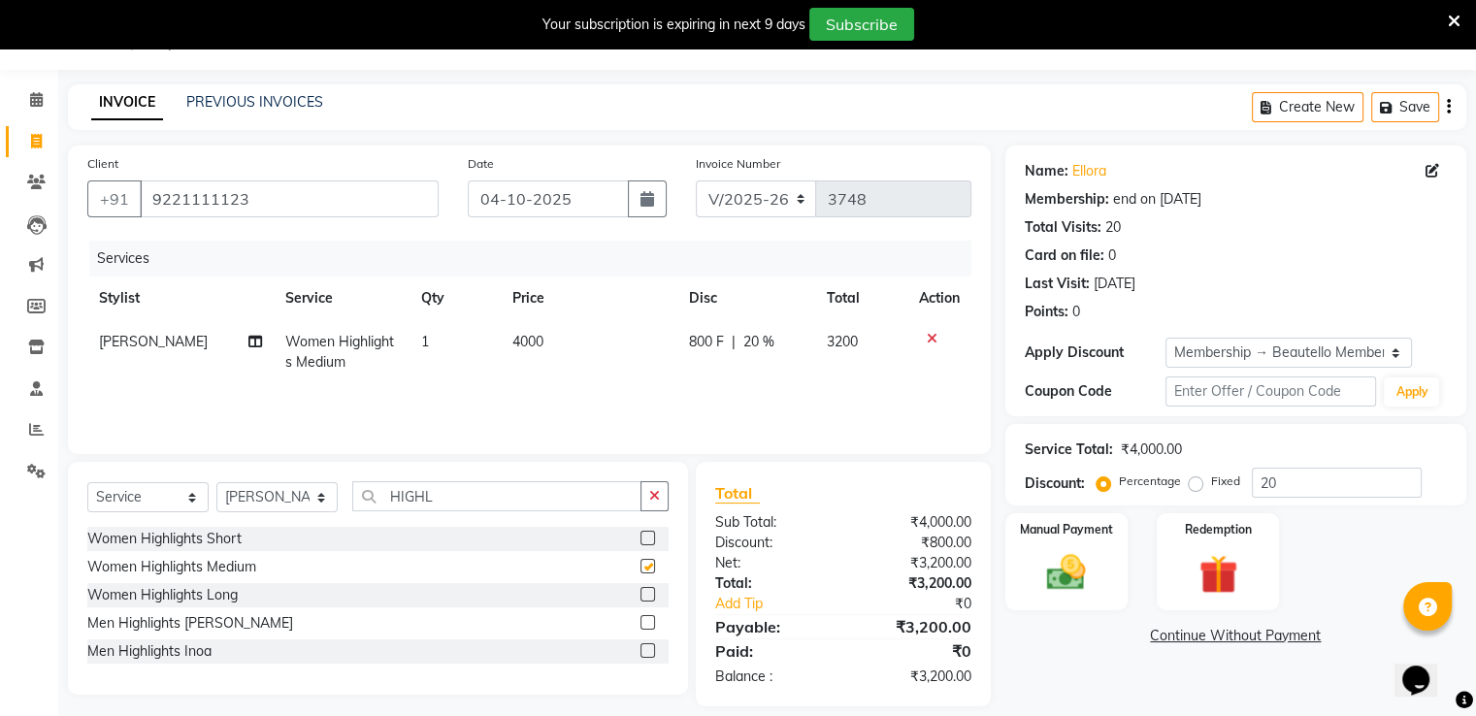
checkbox input "false"
click at [516, 343] on span "4000" at bounding box center [528, 341] width 31 height 17
select select "31994"
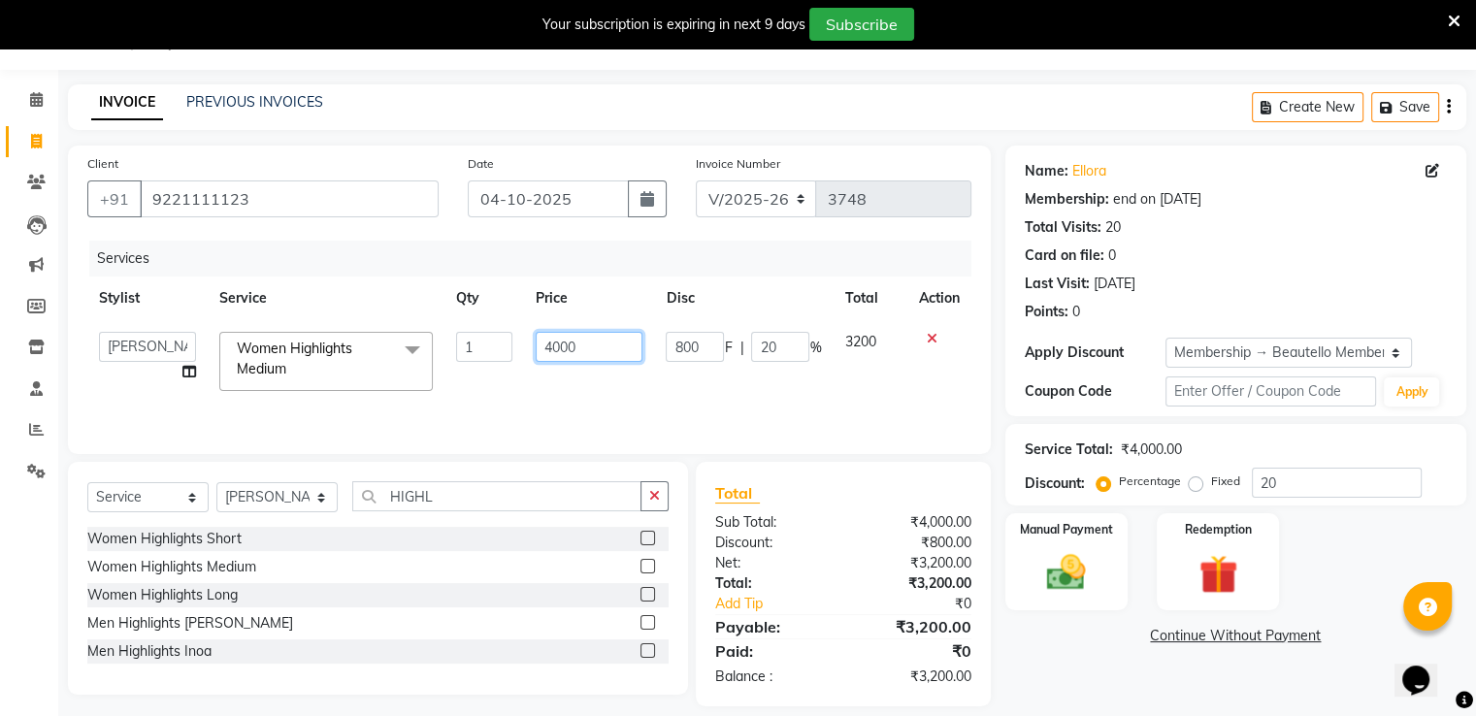
click at [549, 350] on input "4000" at bounding box center [589, 347] width 107 height 30
type input "5000"
click at [403, 498] on input "HIGHL" at bounding box center [496, 496] width 289 height 30
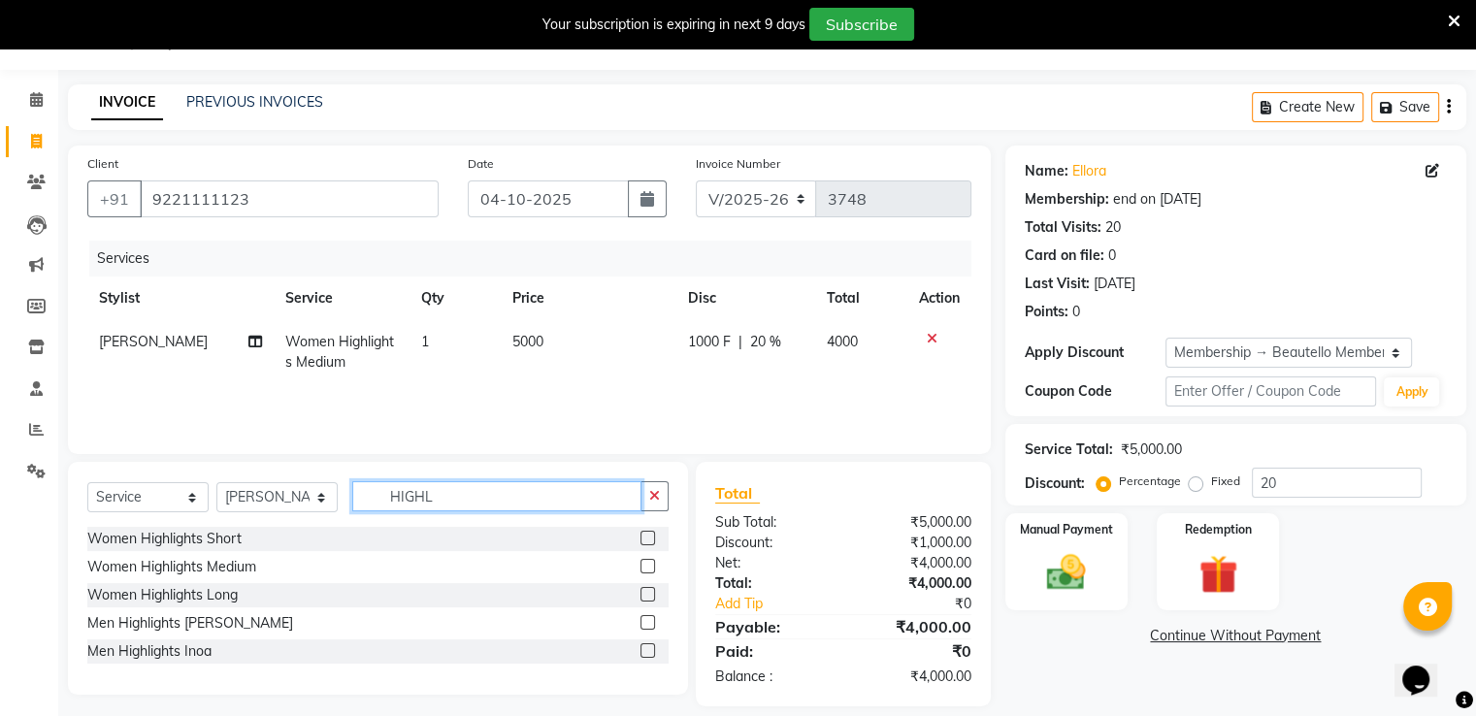
click at [403, 498] on input "HIGHL" at bounding box center [496, 496] width 289 height 30
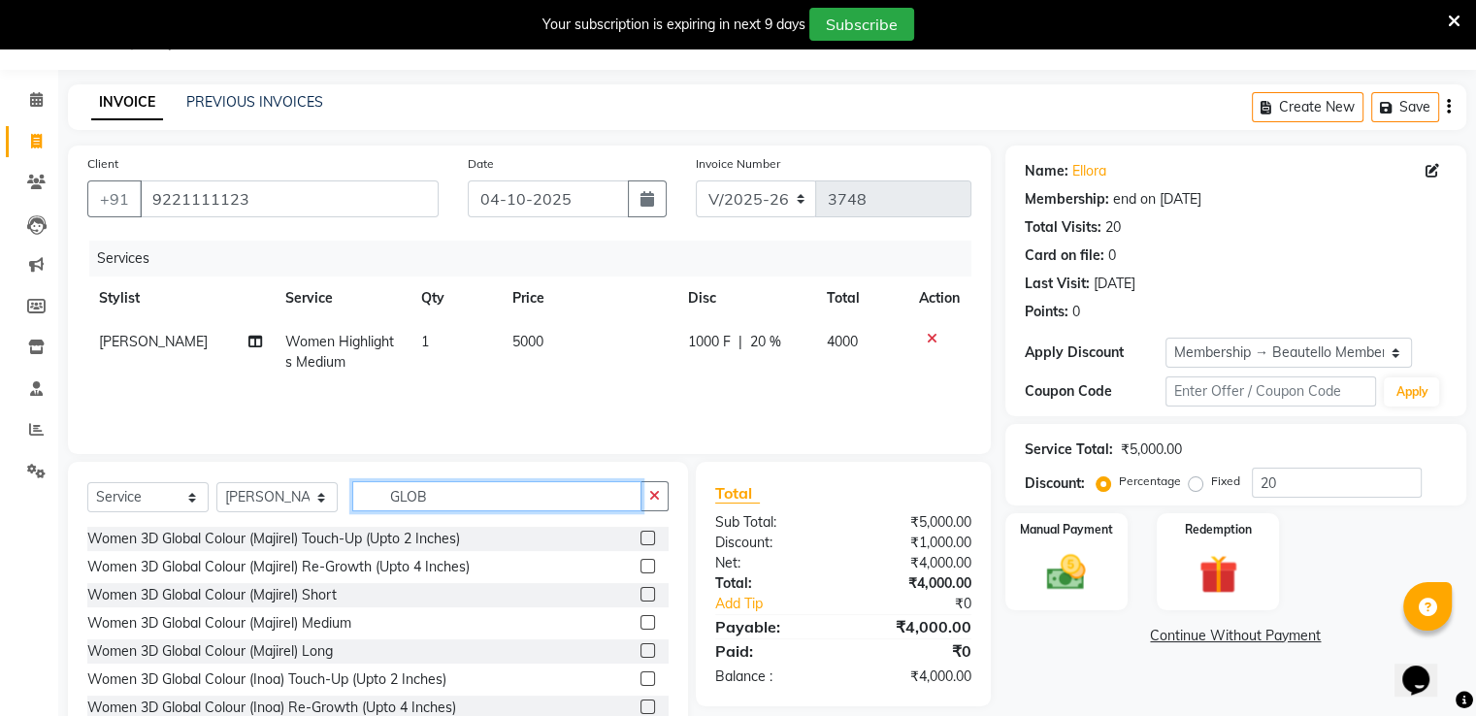
type input "GLOB"
click at [641, 541] on label at bounding box center [648, 538] width 15 height 15
click at [641, 541] on input "checkbox" at bounding box center [647, 539] width 13 height 13
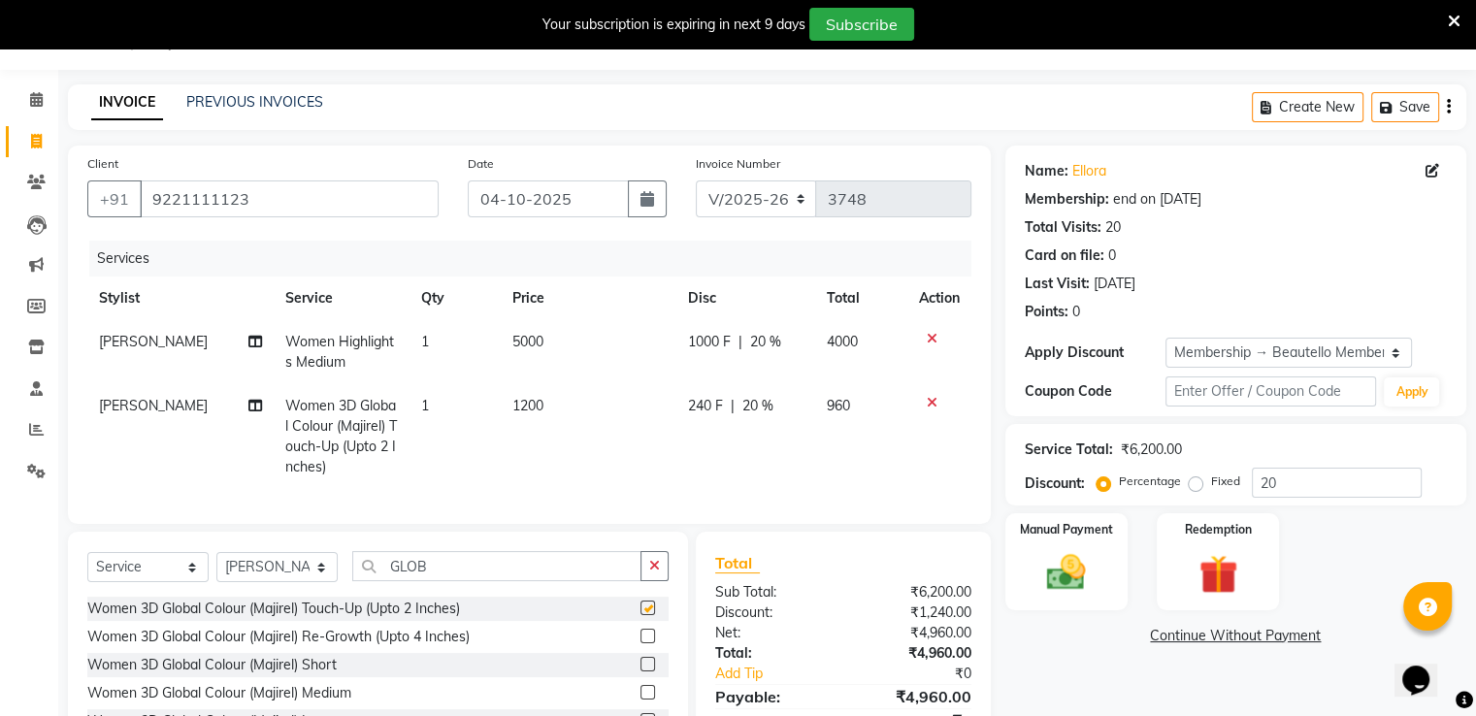
checkbox input "false"
click at [754, 347] on span "20 %" at bounding box center [765, 342] width 31 height 20
select select "31994"
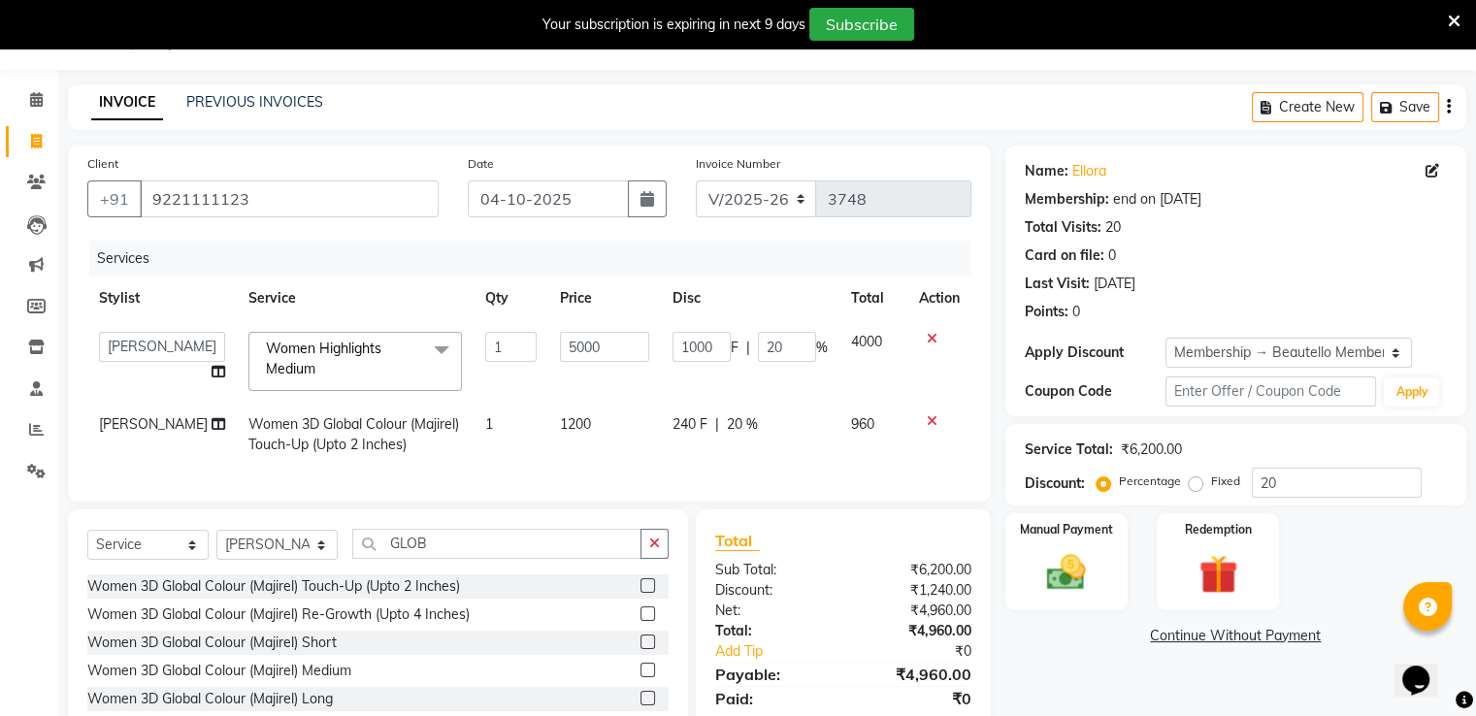
scroll to position [0, 14]
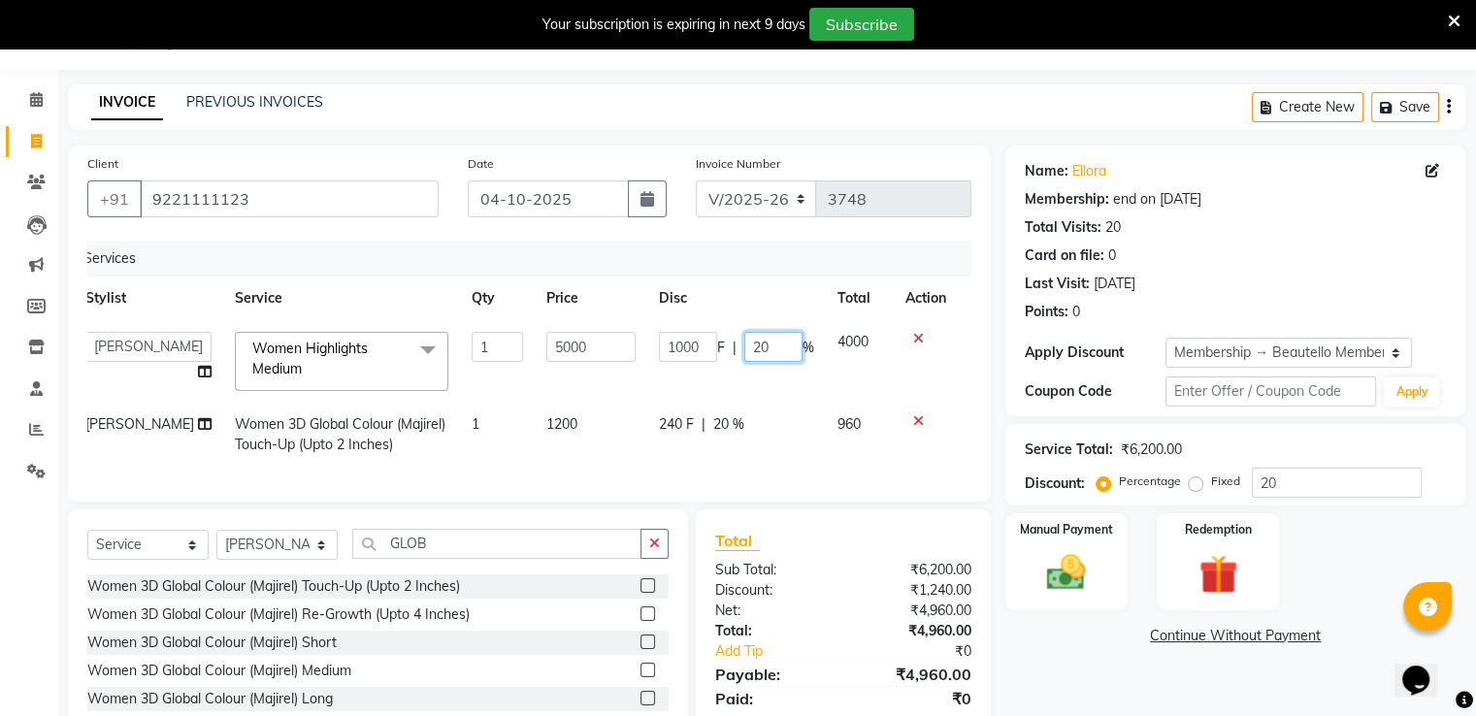
click at [753, 345] on input "20" at bounding box center [774, 347] width 58 height 30
type input "0"
click at [715, 431] on td "240 F | 20 %" at bounding box center [736, 435] width 179 height 64
select select "31994"
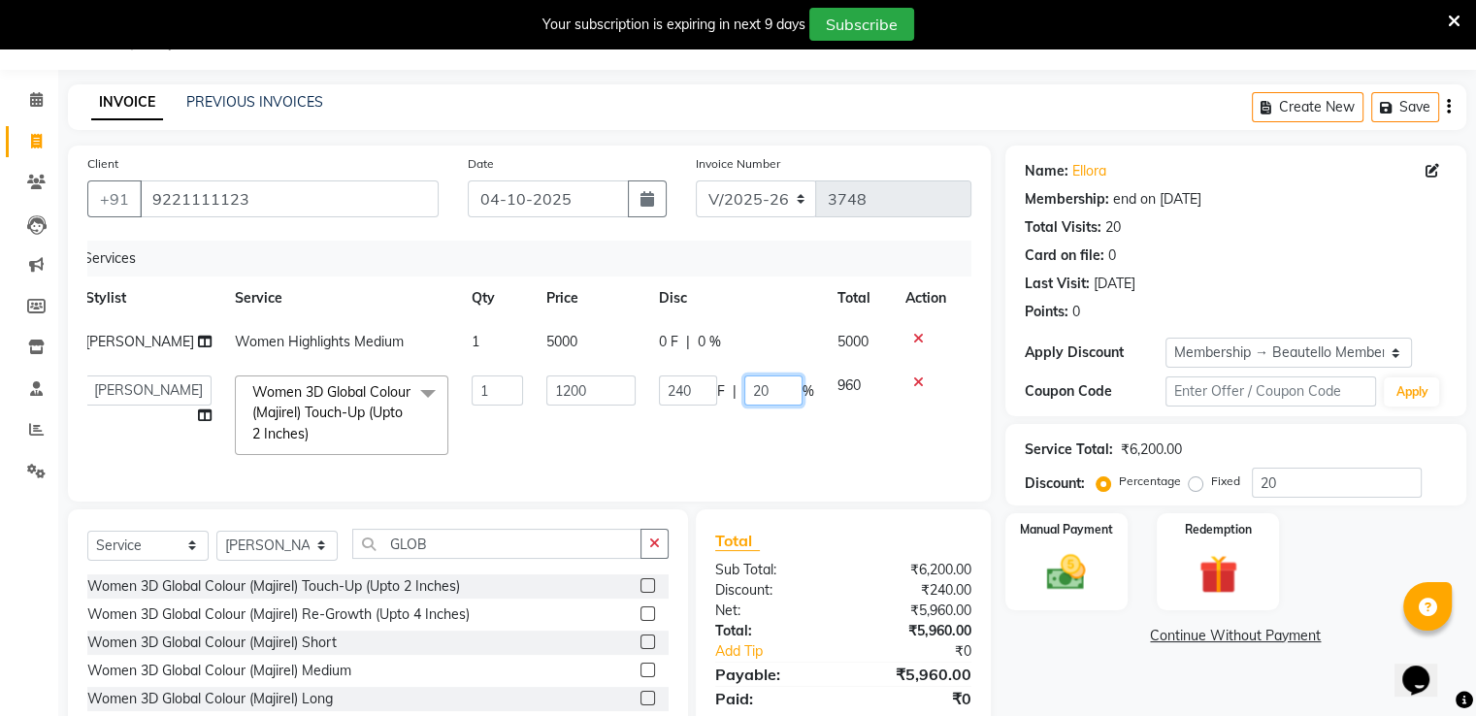
click at [752, 393] on input "20" at bounding box center [774, 391] width 58 height 30
type input "0"
click at [264, 559] on div "Select Service Product Membership Package Voucher Prepaid Gift Card Select Styl…" at bounding box center [378, 653] width 620 height 286
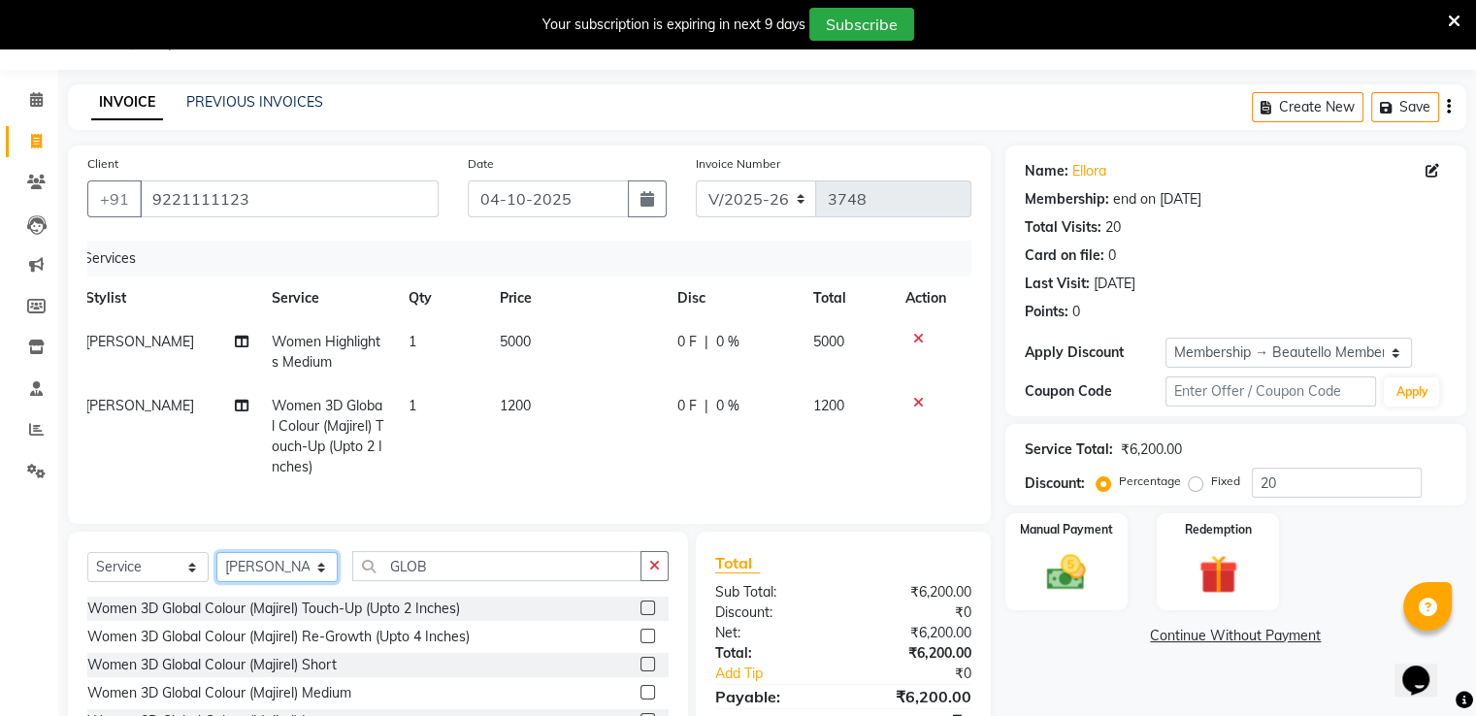
select select "87452"
click at [216, 568] on select "Select Stylist Akki [PERSON_NAME] [PERSON_NAME] [PERSON_NAME] Sameer [PERSON_NA…" at bounding box center [276, 567] width 121 height 30
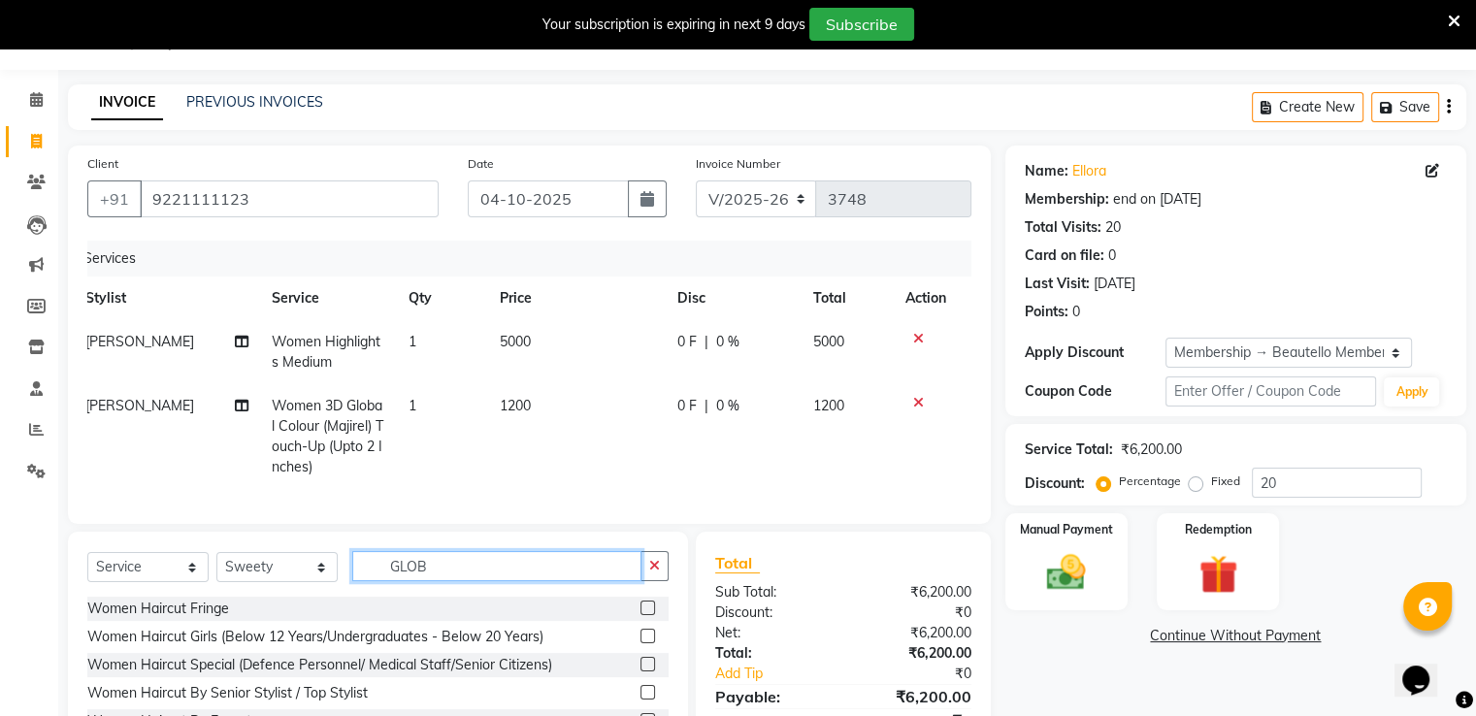
click at [447, 572] on input "GLOB" at bounding box center [496, 566] width 289 height 30
type input "G"
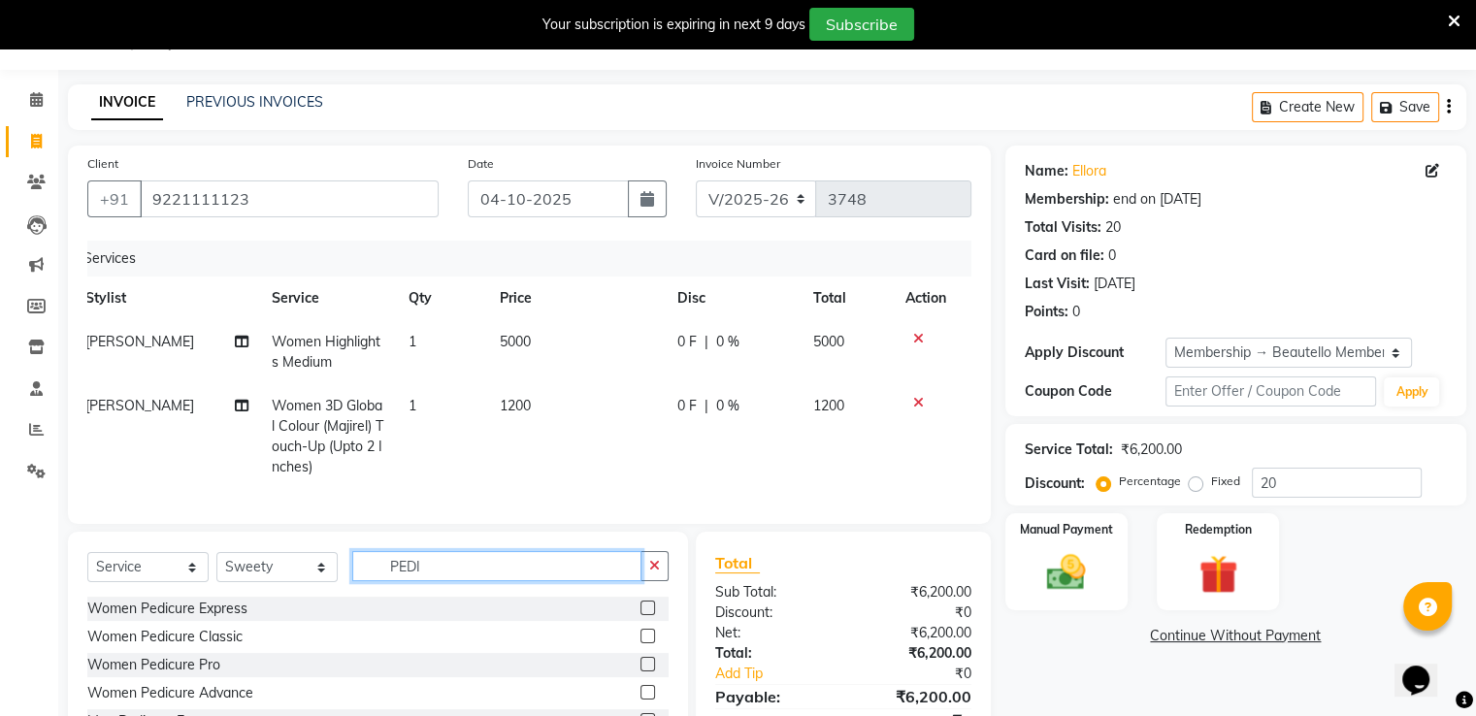
type input "PEDI"
click at [641, 644] on label at bounding box center [648, 636] width 15 height 15
click at [641, 644] on input "checkbox" at bounding box center [647, 637] width 13 height 13
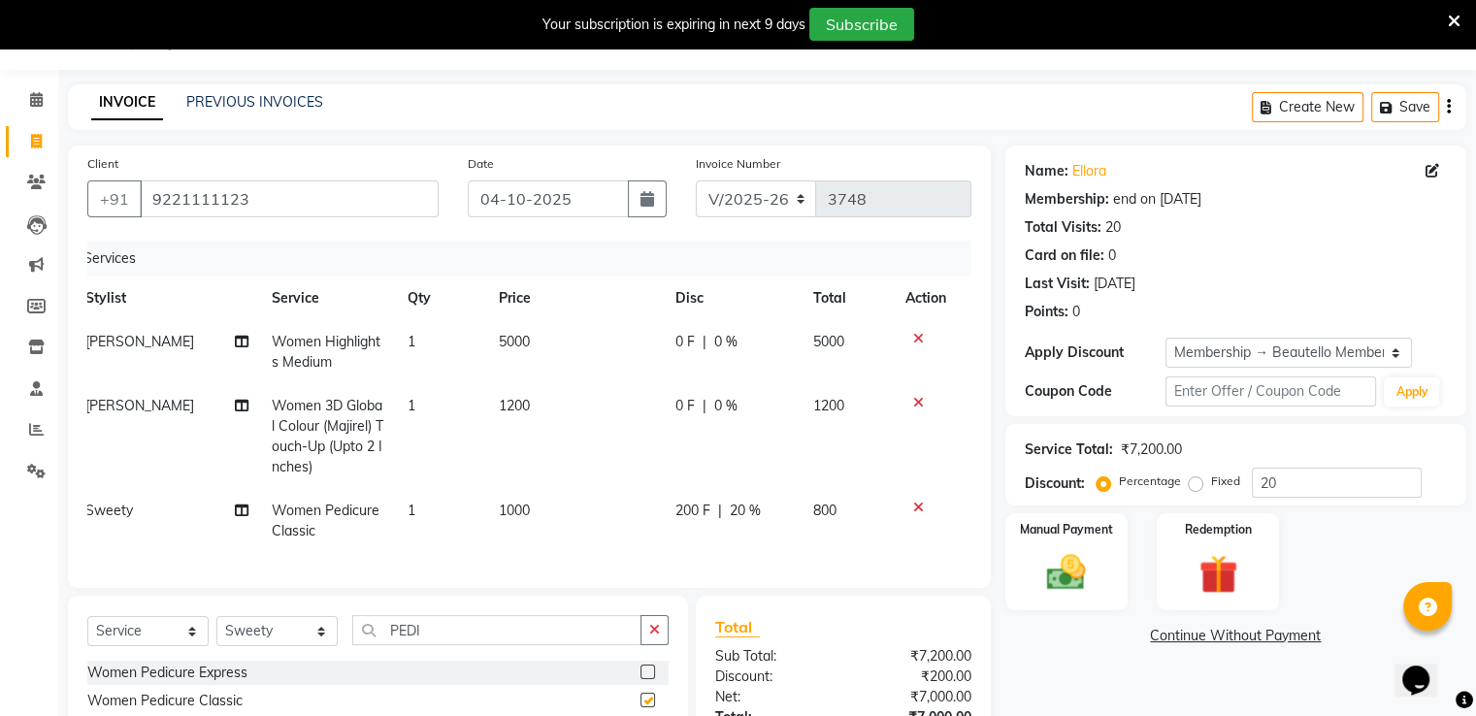
checkbox input "false"
click at [1091, 571] on img at bounding box center [1066, 573] width 65 height 47
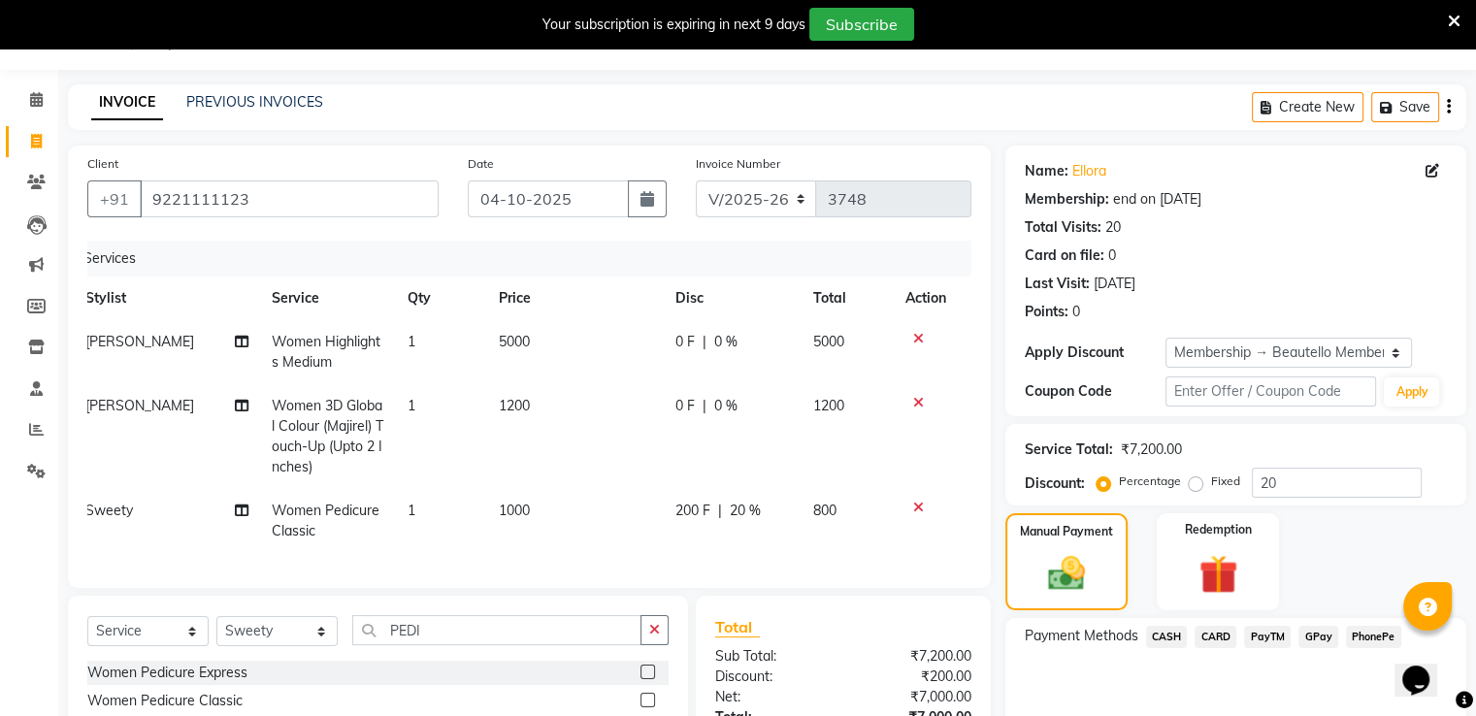
click at [1280, 636] on span "PayTM" at bounding box center [1267, 637] width 47 height 22
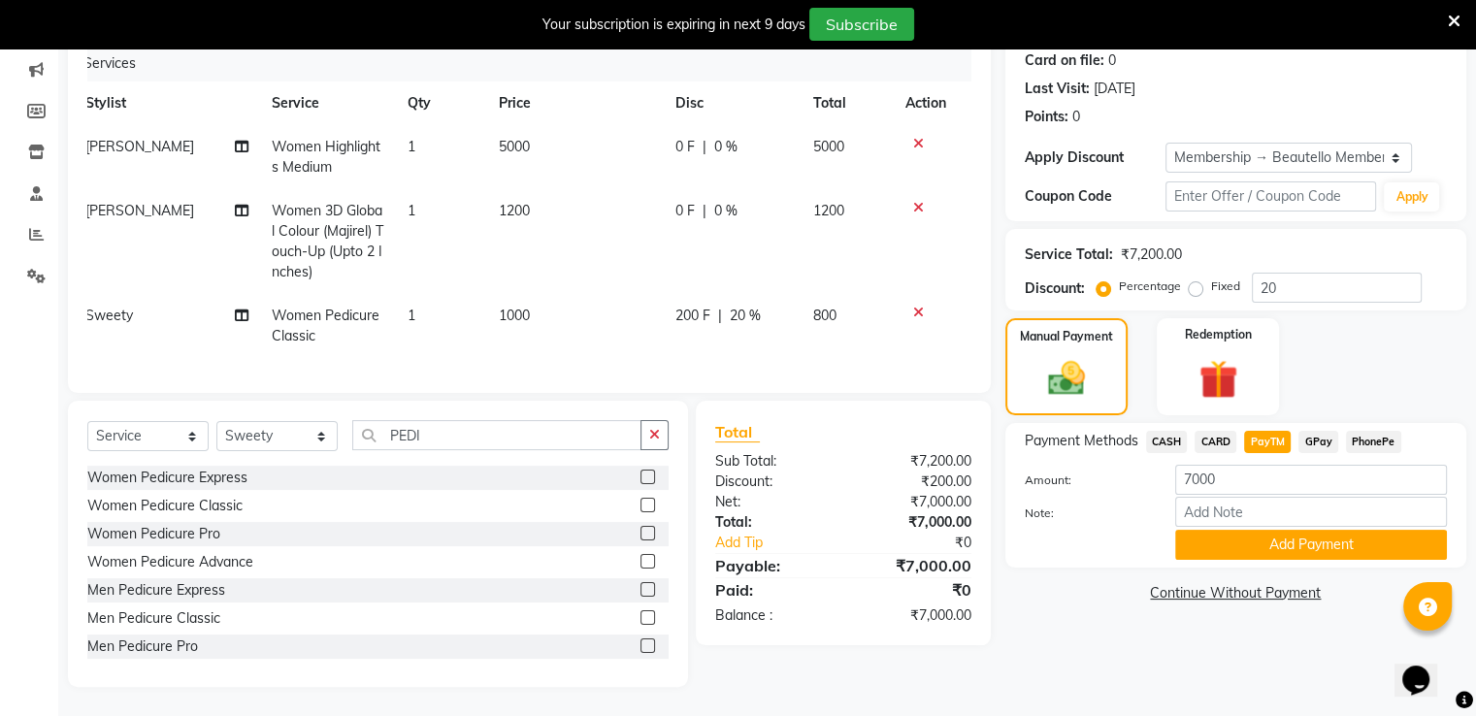
click at [823, 202] on span "1200" at bounding box center [828, 210] width 31 height 17
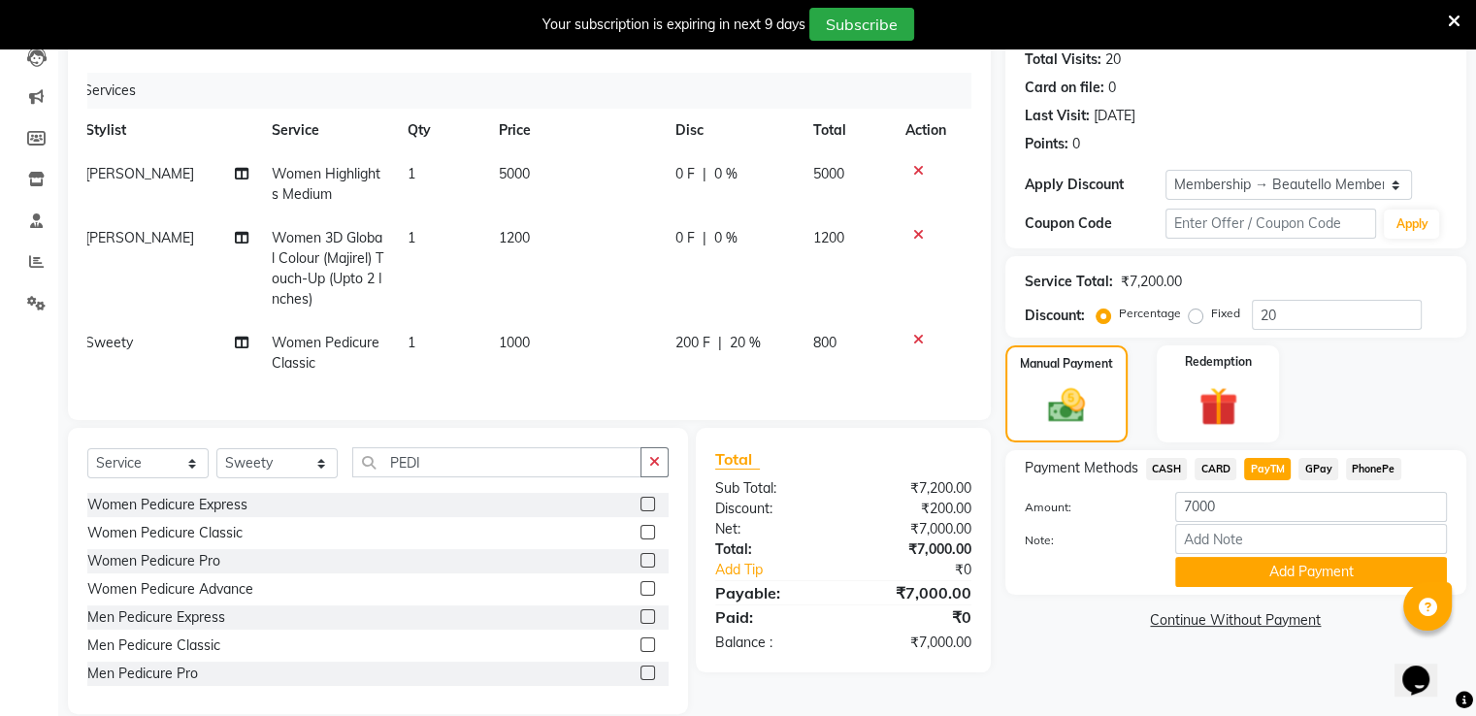
select select "31994"
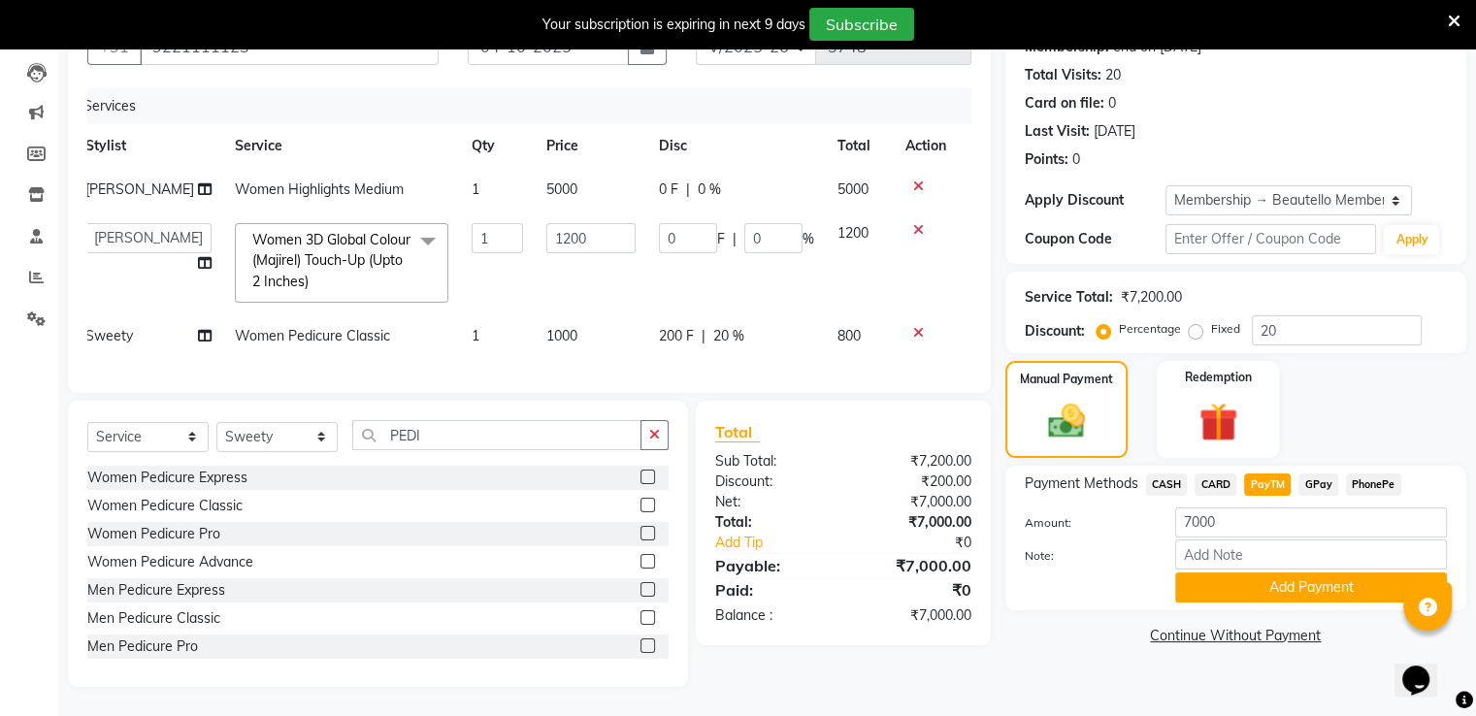
click at [547, 181] on span "5000" at bounding box center [562, 189] width 31 height 17
select select "31994"
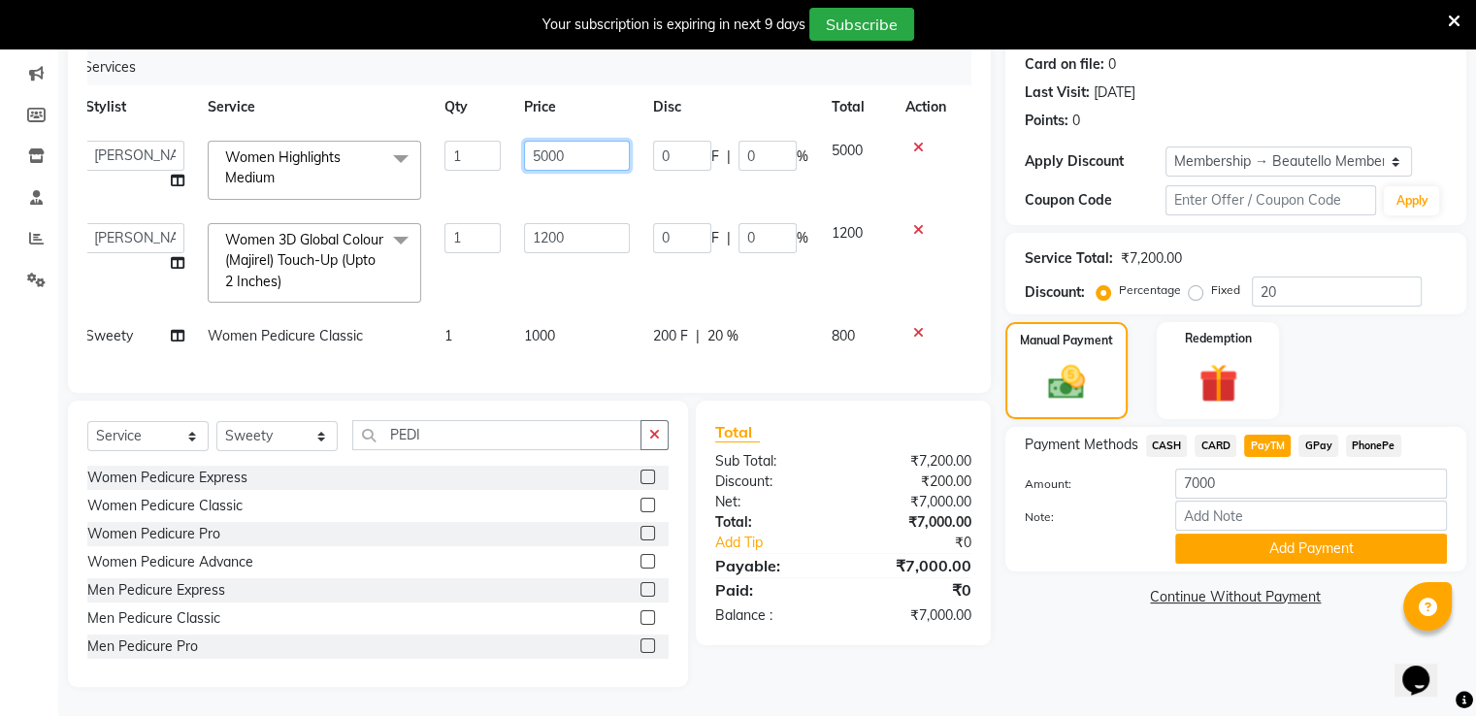
click at [547, 143] on input "5000" at bounding box center [577, 156] width 106 height 30
type input "4800"
click at [1267, 429] on div "Name: Ellora Membership: end on 25-01-2026 Total Visits: 20 Card on file: 0 Las…" at bounding box center [1244, 320] width 476 height 733
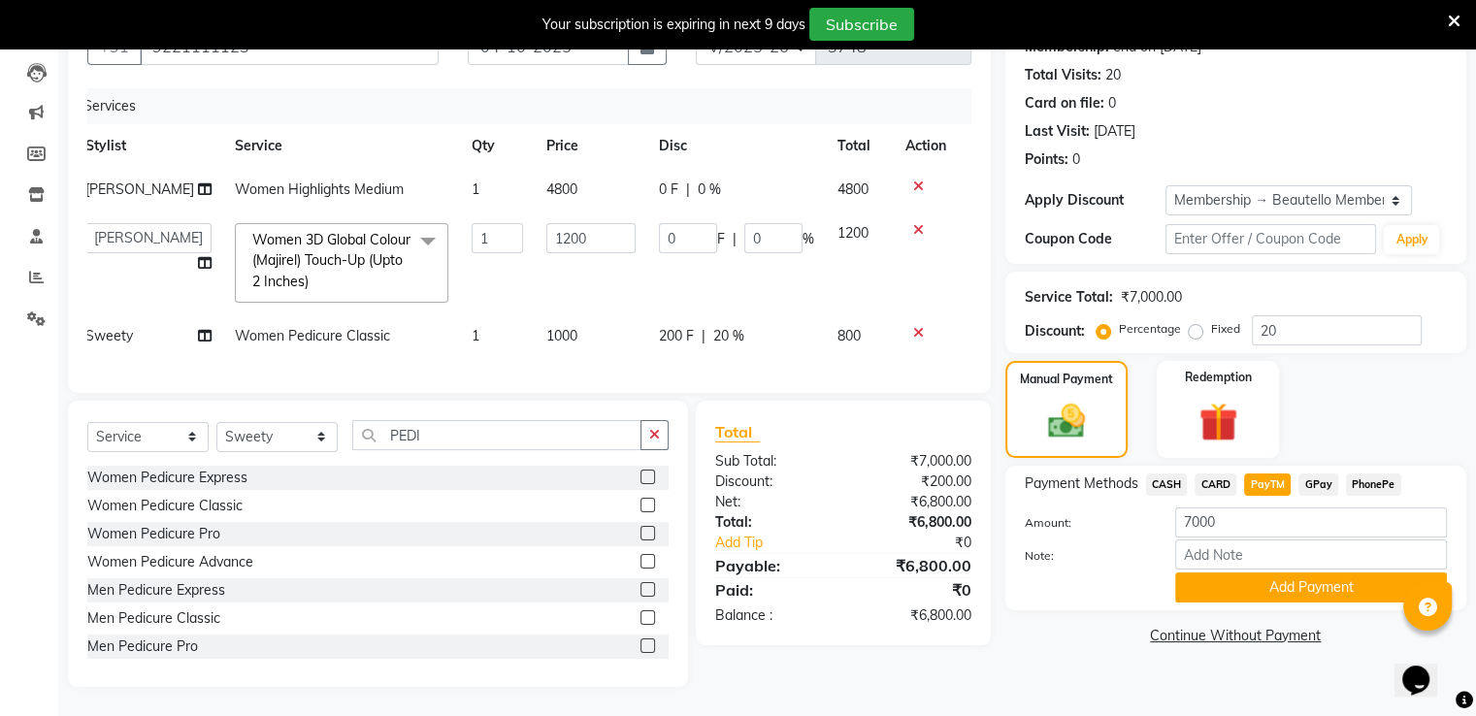
scroll to position [216, 0]
click at [1235, 576] on button "Add Payment" at bounding box center [1312, 588] width 272 height 30
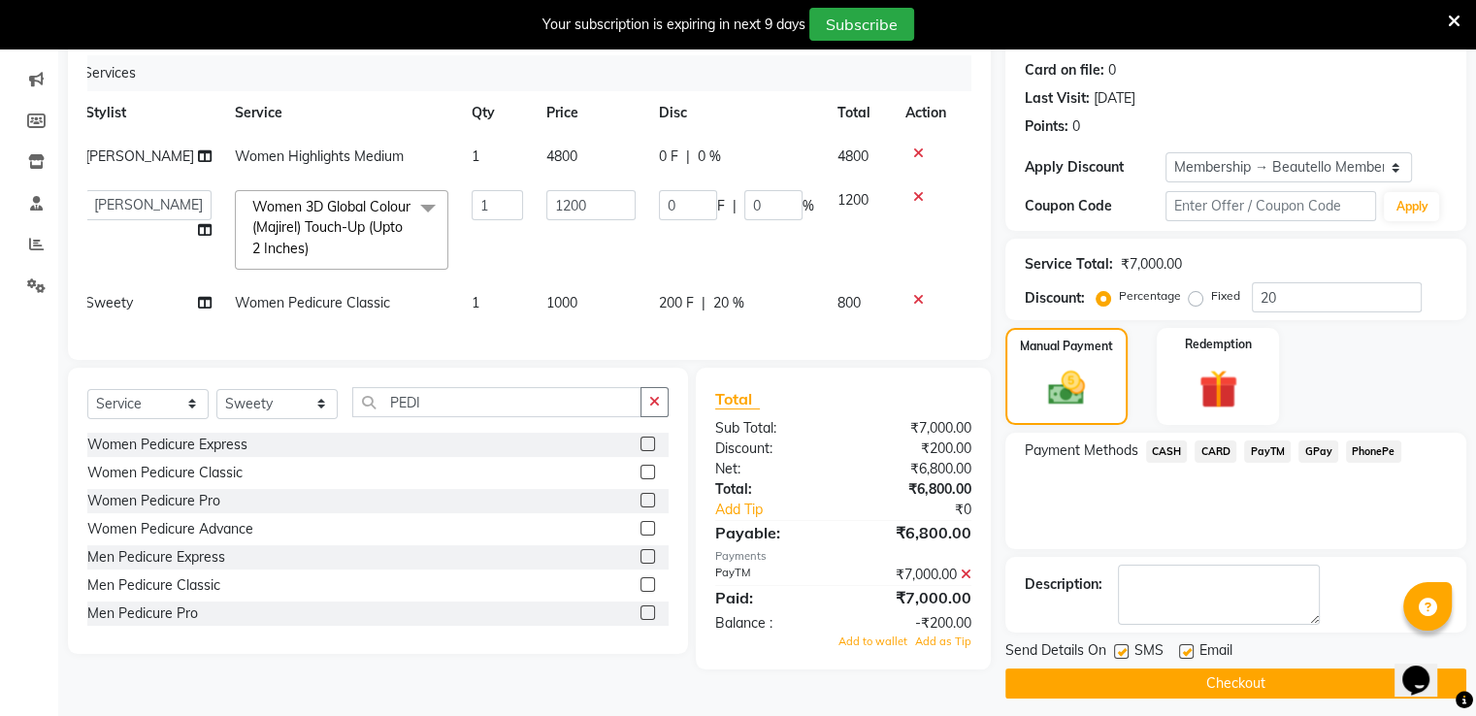
scroll to position [245, 0]
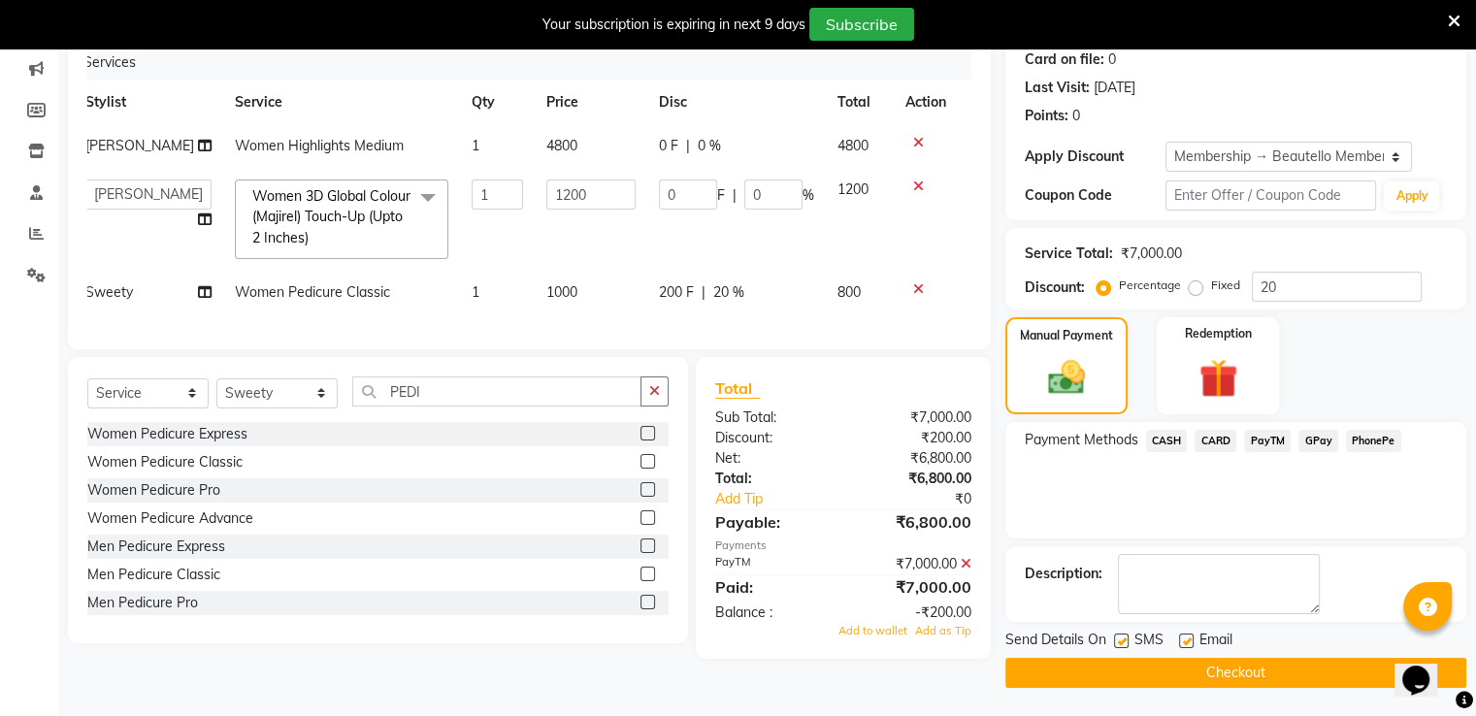
click at [1118, 638] on label at bounding box center [1121, 641] width 15 height 15
click at [1118, 638] on input "checkbox" at bounding box center [1120, 642] width 13 height 13
checkbox input "false"
click at [1139, 667] on button "Checkout" at bounding box center [1236, 673] width 461 height 30
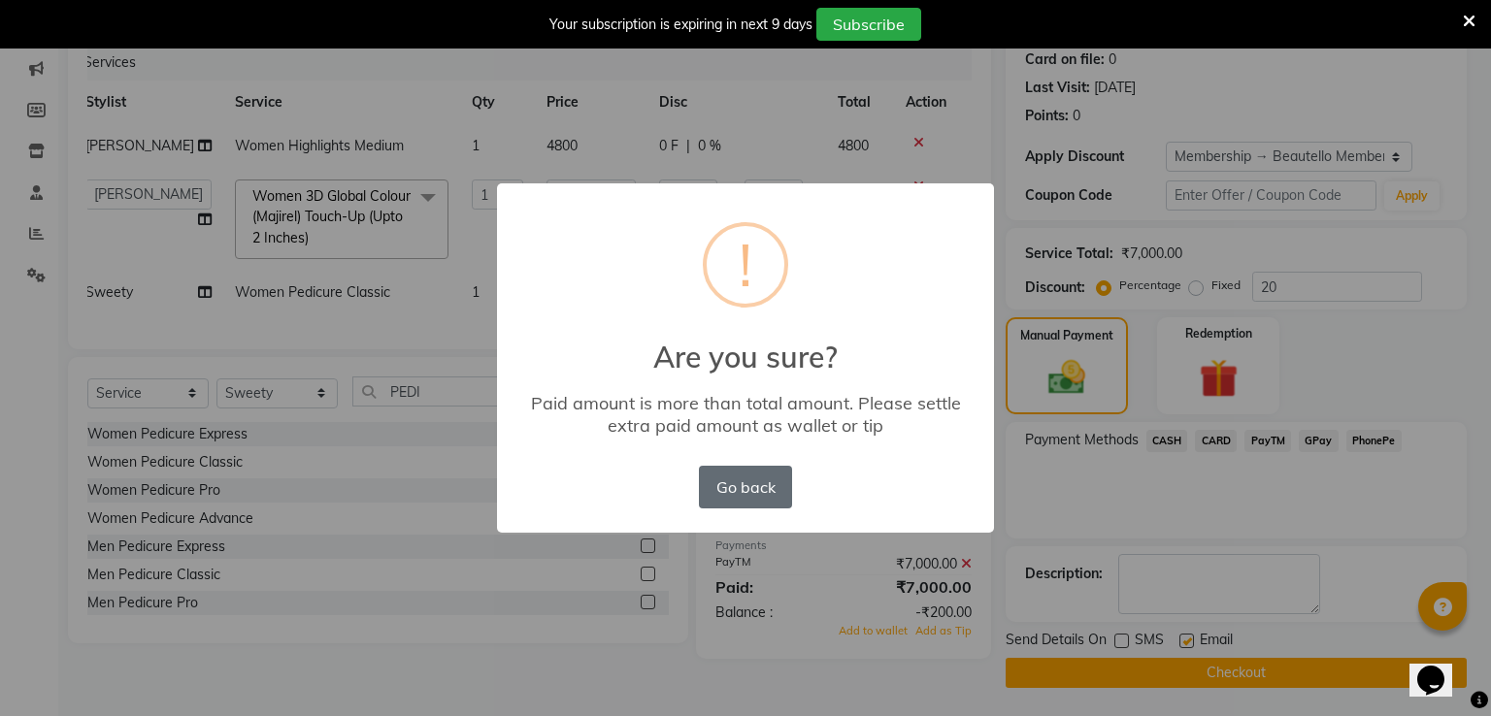
click at [768, 481] on button "Go back" at bounding box center [745, 487] width 93 height 43
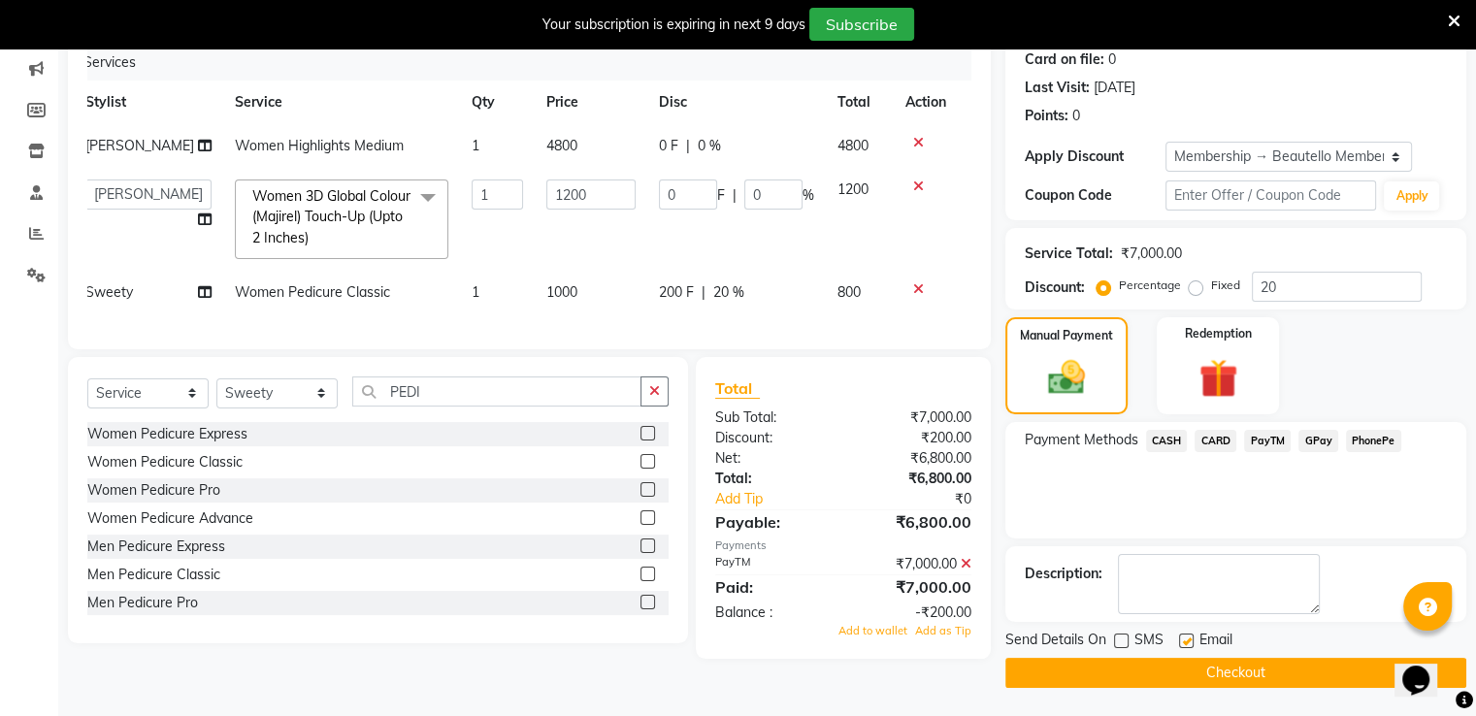
click at [963, 571] on icon at bounding box center [966, 564] width 11 height 14
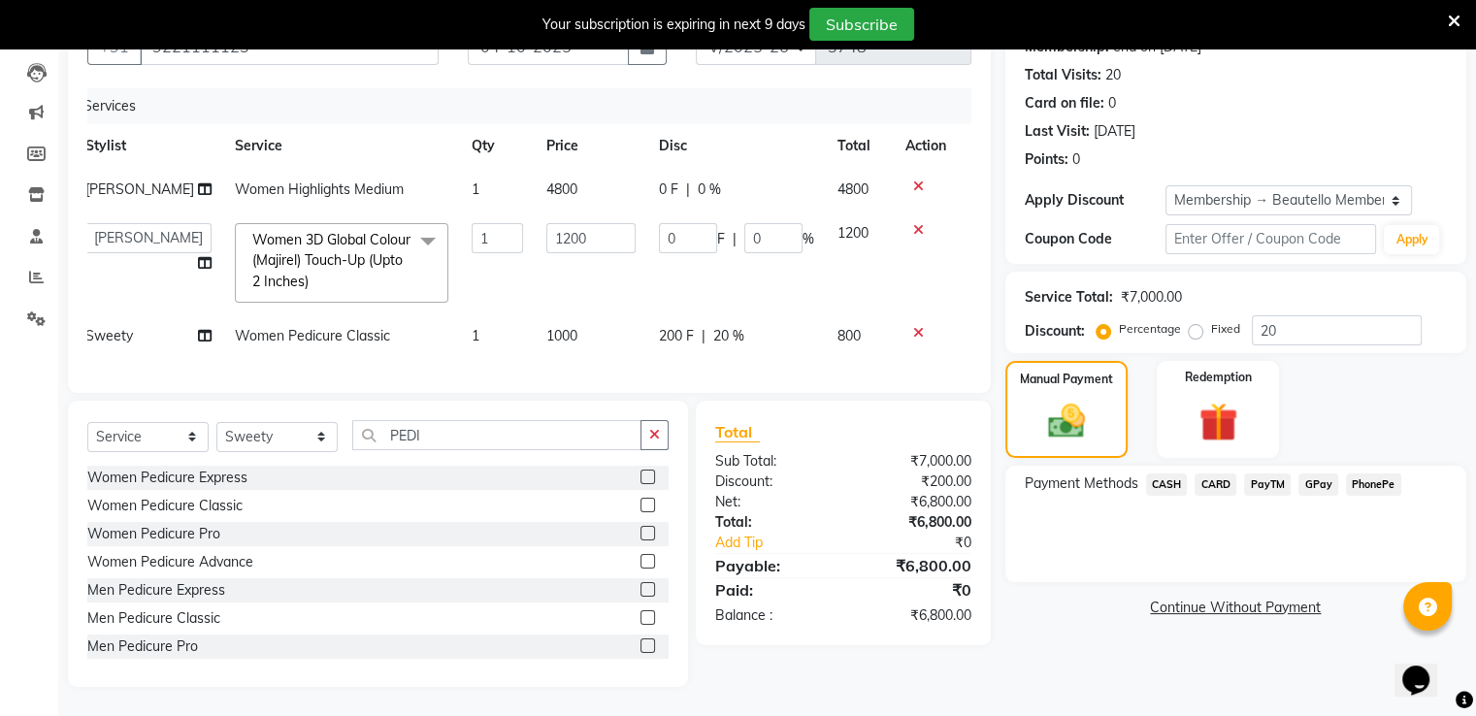
scroll to position [216, 0]
click at [1265, 474] on span "PayTM" at bounding box center [1267, 485] width 47 height 22
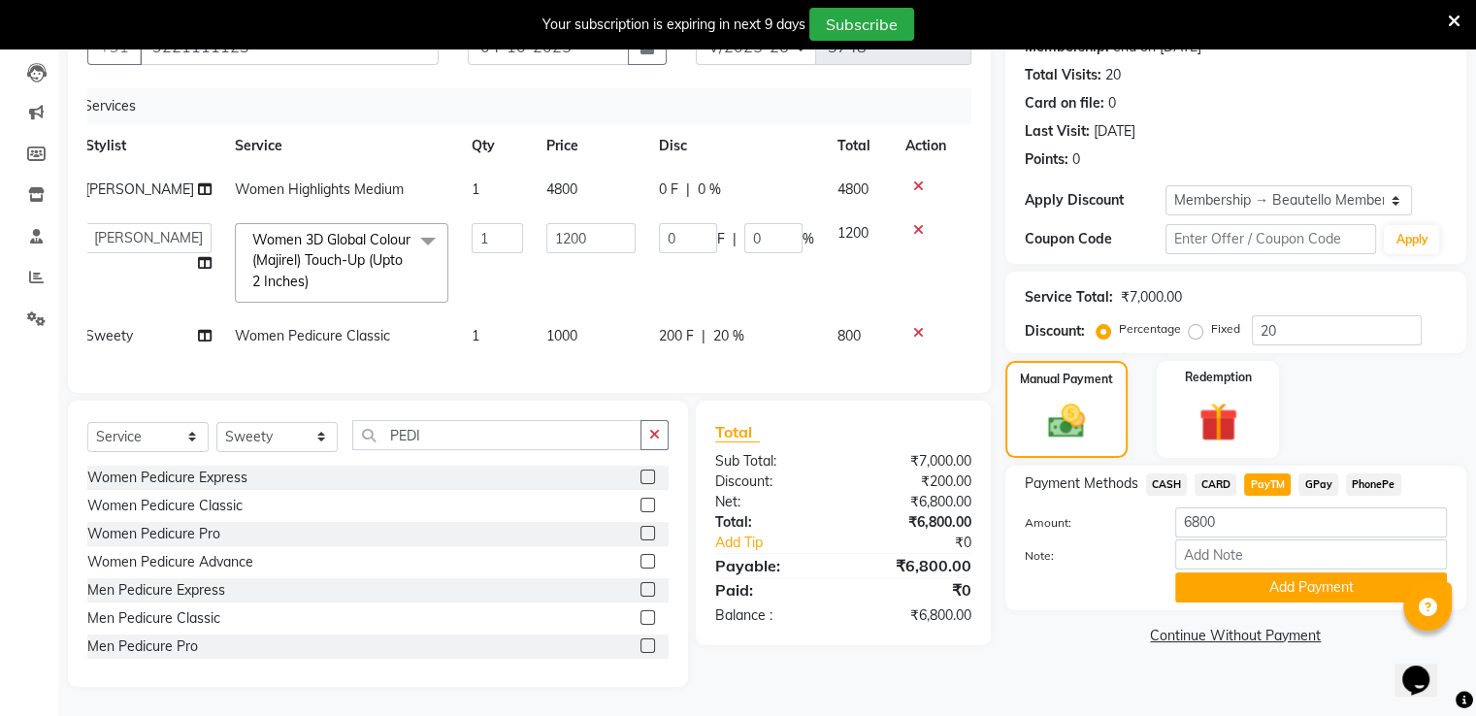
click at [547, 181] on span "4800" at bounding box center [562, 189] width 31 height 17
select select "31994"
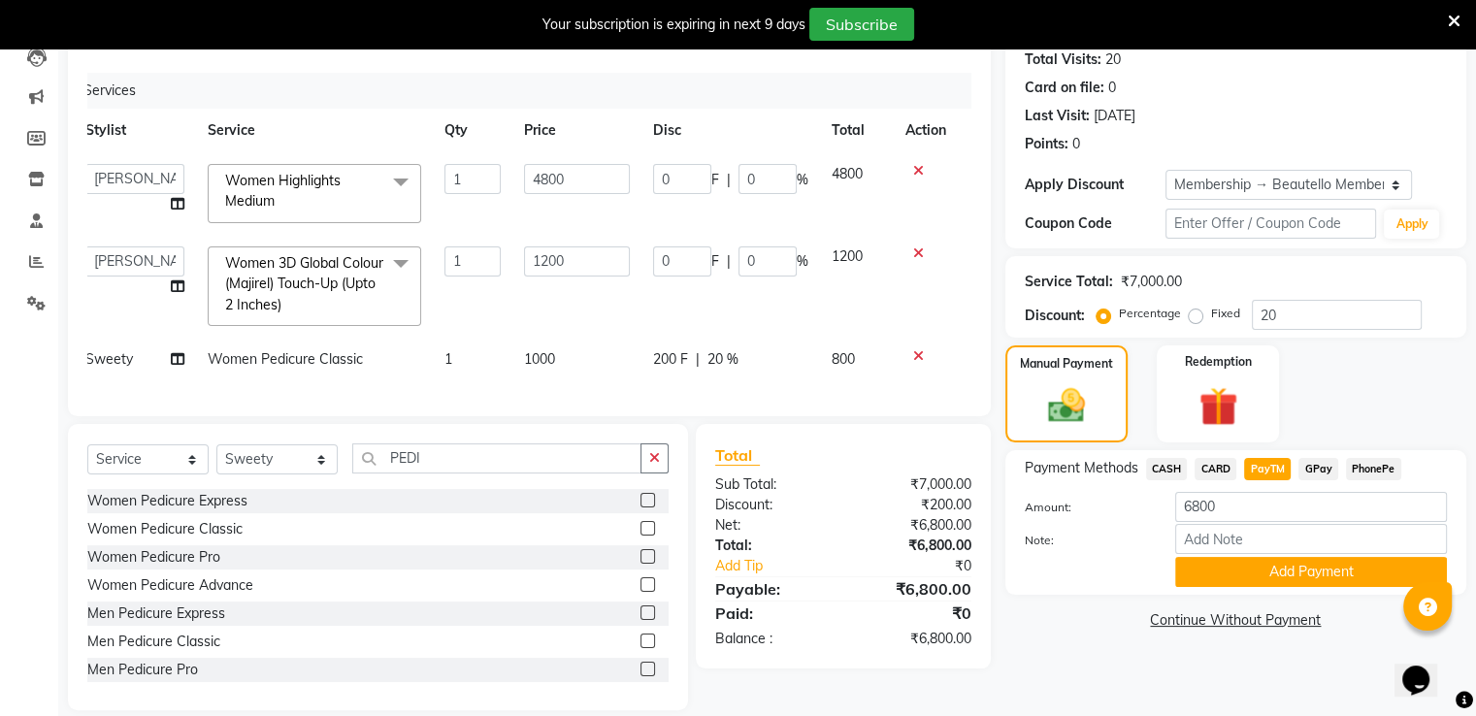
scroll to position [245, 0]
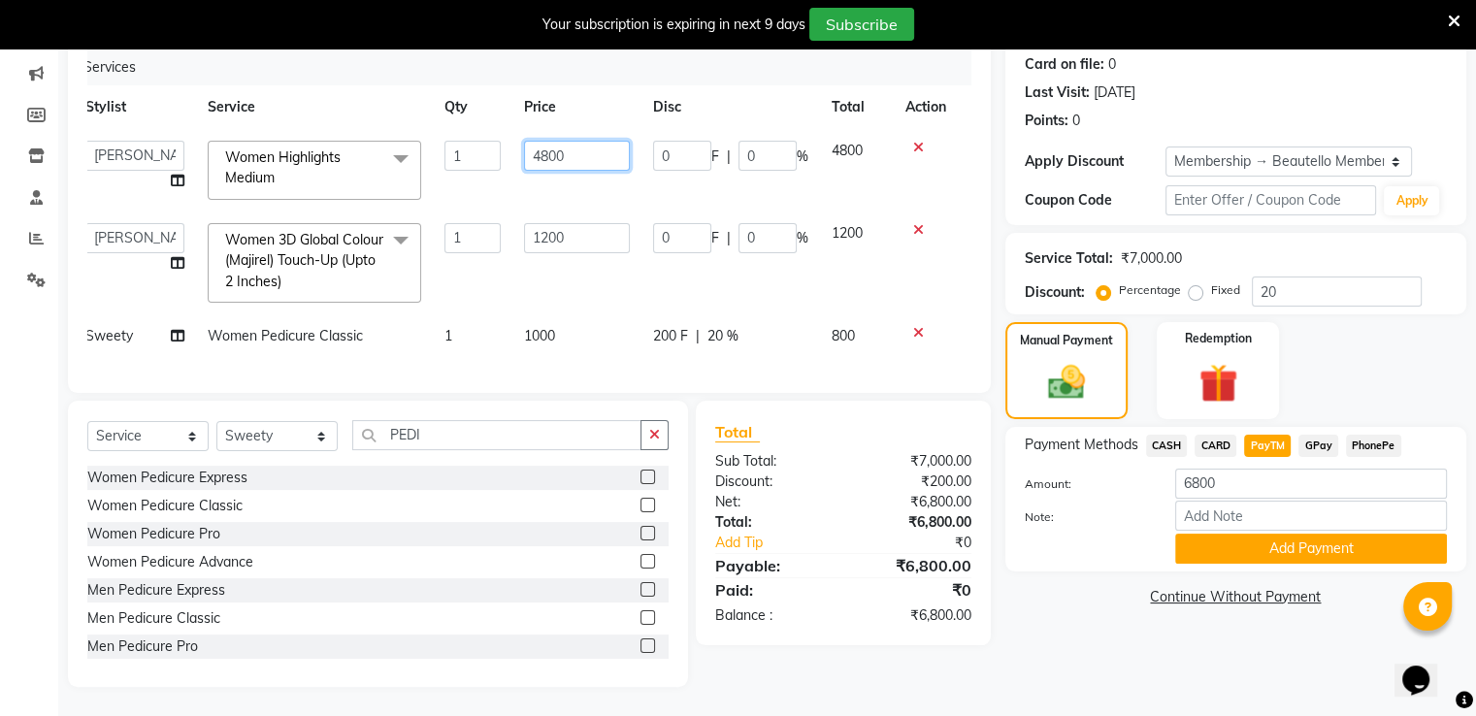
click at [548, 149] on input "4800" at bounding box center [577, 156] width 106 height 30
type input "5000"
click at [1260, 444] on div "Name: Ellora Membership: end on 25-01-2026 Total Visits: 20 Card on file: 0 Las…" at bounding box center [1244, 320] width 476 height 733
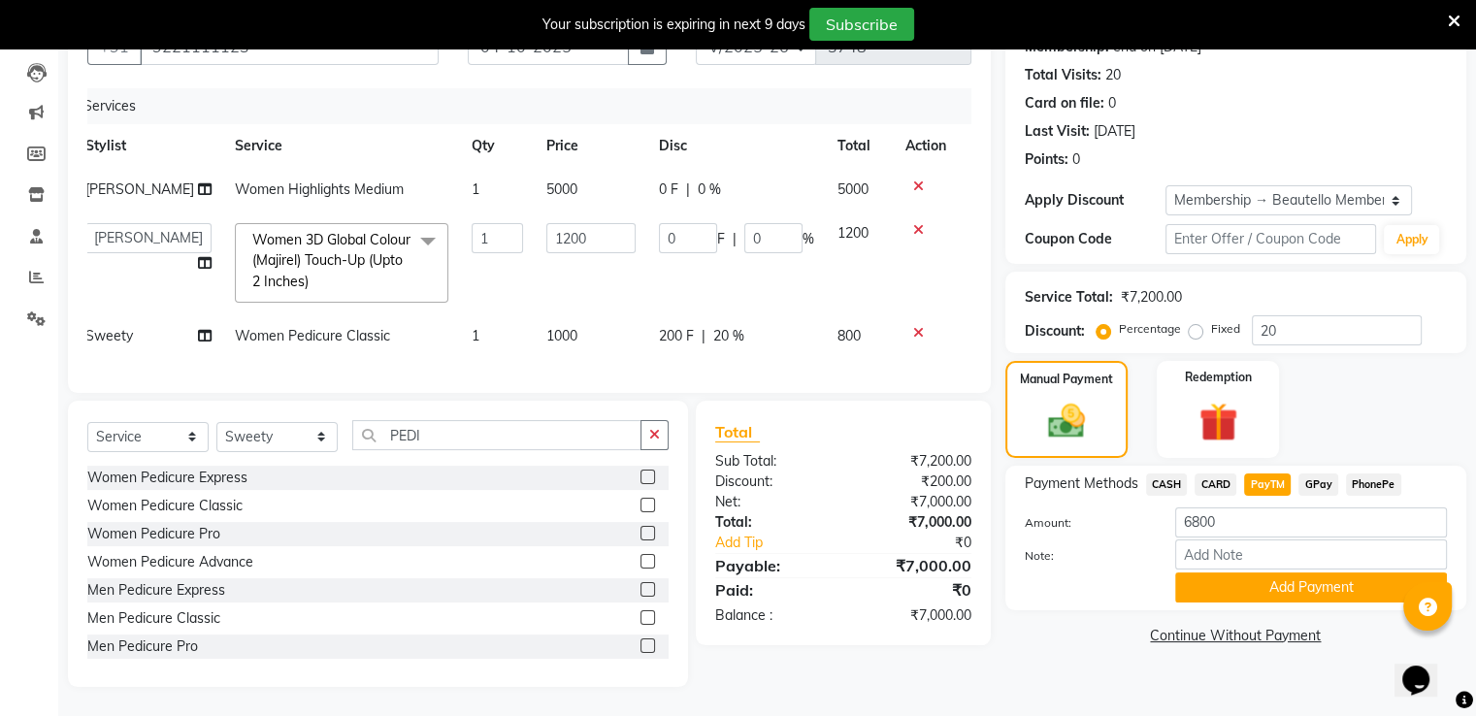
click at [1265, 474] on span "PayTM" at bounding box center [1267, 485] width 47 height 22
type input "7000"
click at [1265, 474] on span "PayTM" at bounding box center [1267, 485] width 47 height 22
click at [1221, 573] on button "Add Payment" at bounding box center [1312, 588] width 272 height 30
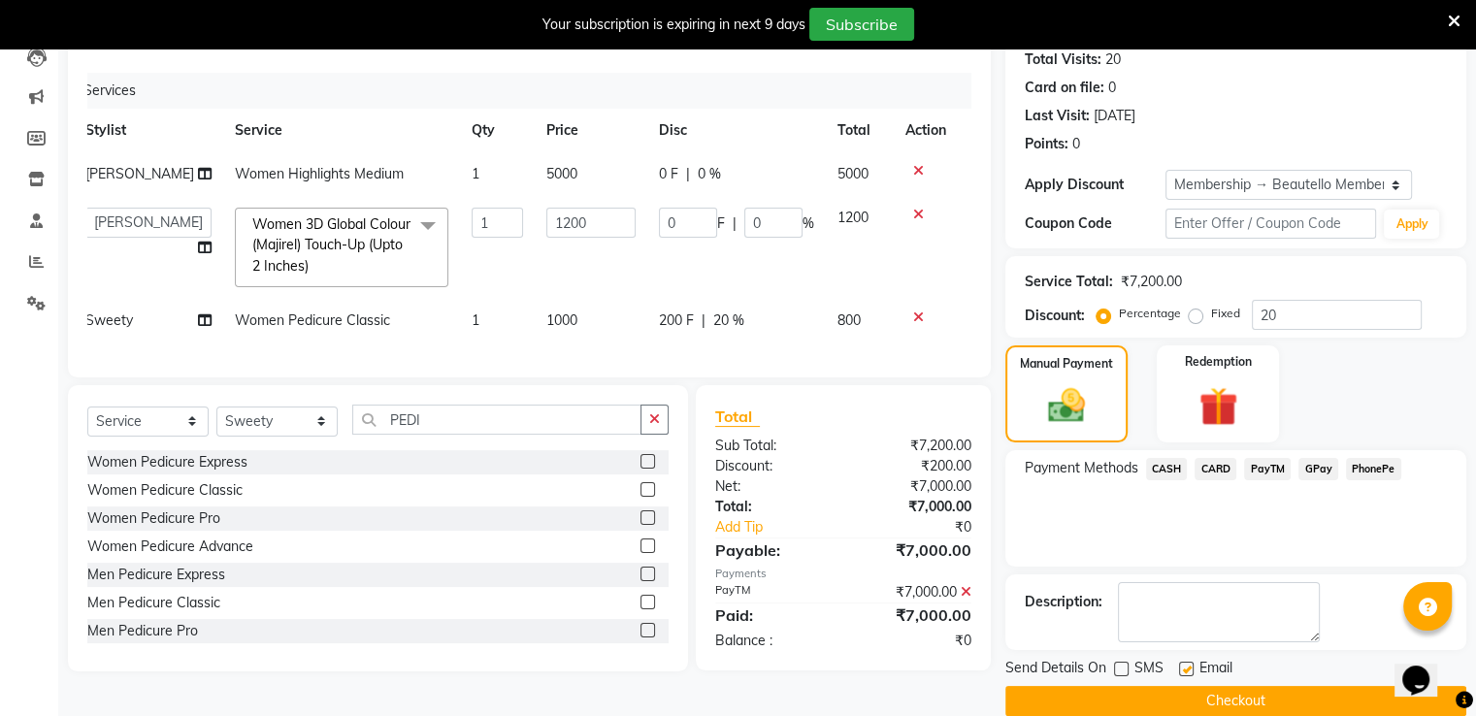
scroll to position [245, 0]
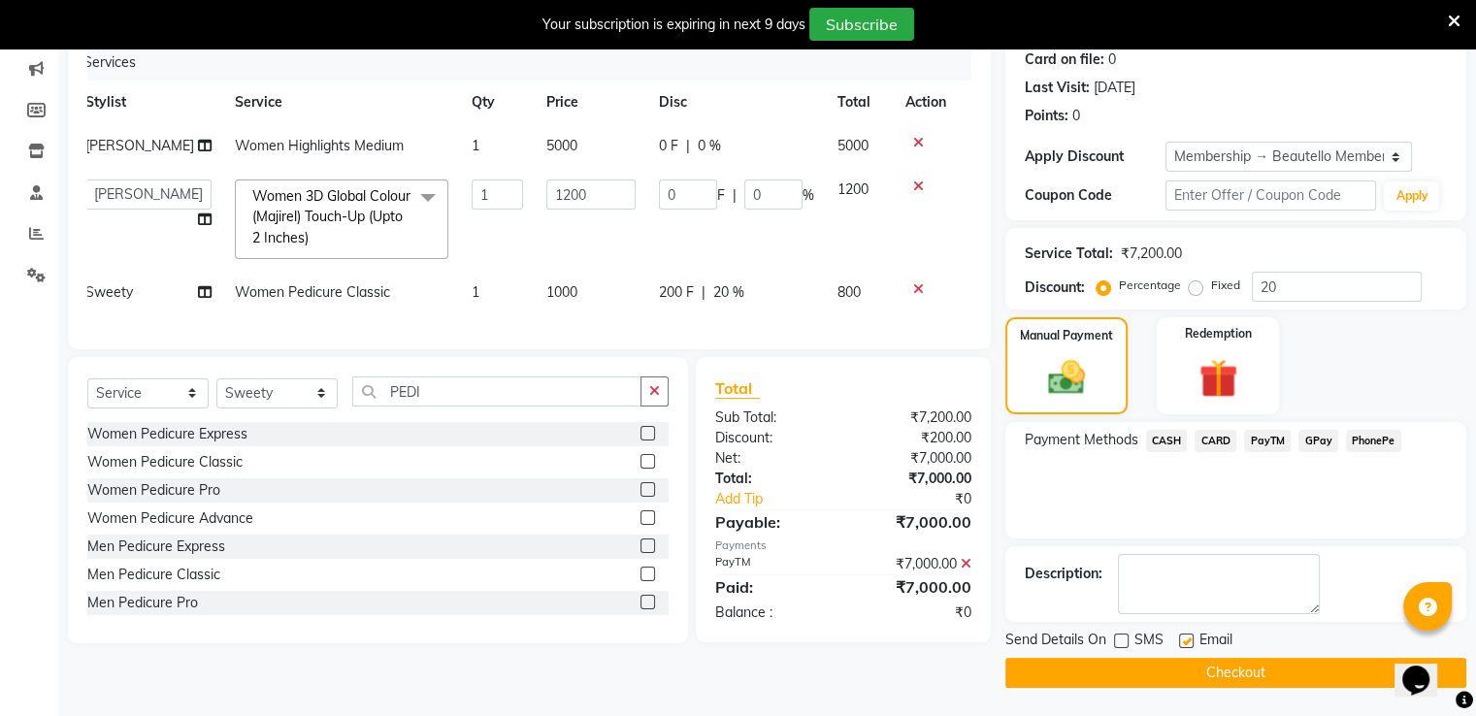
click at [1184, 682] on button "Checkout" at bounding box center [1236, 673] width 461 height 30
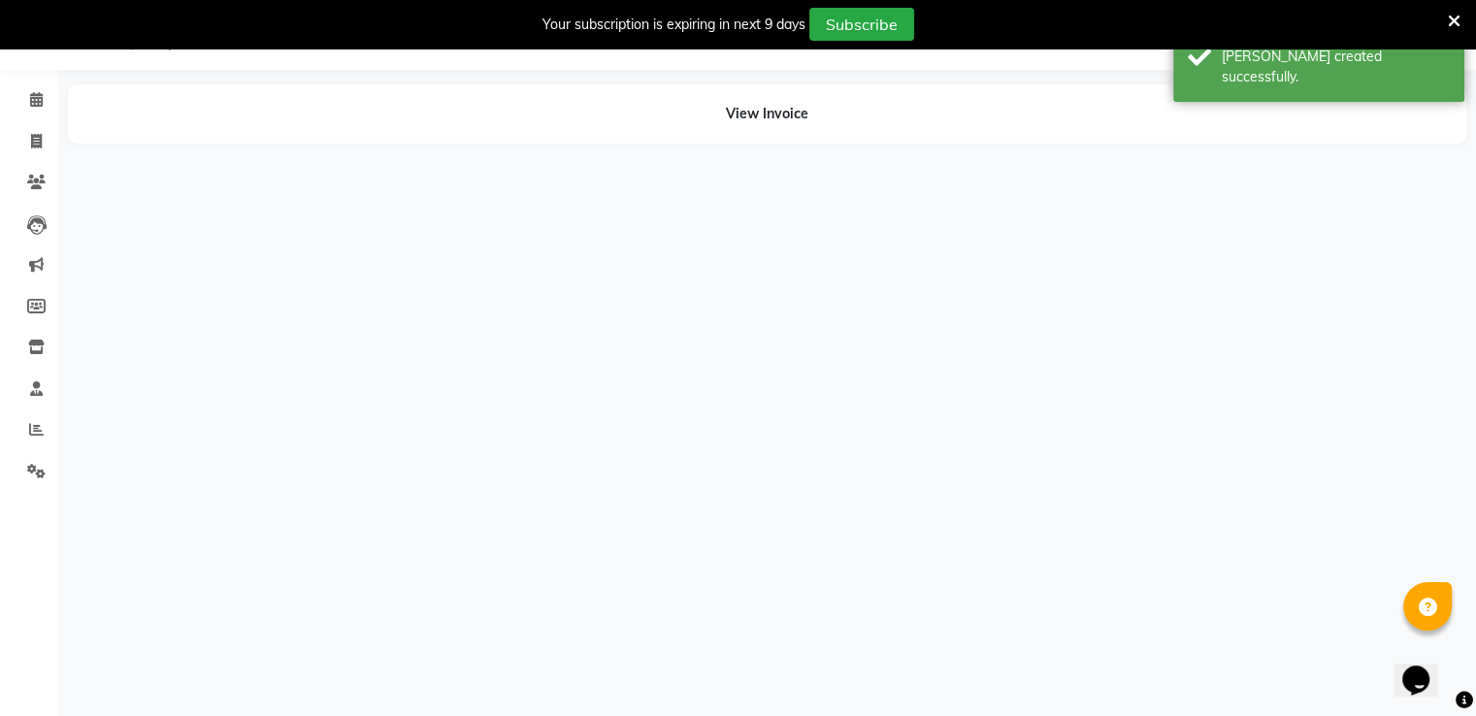
scroll to position [49, 0]
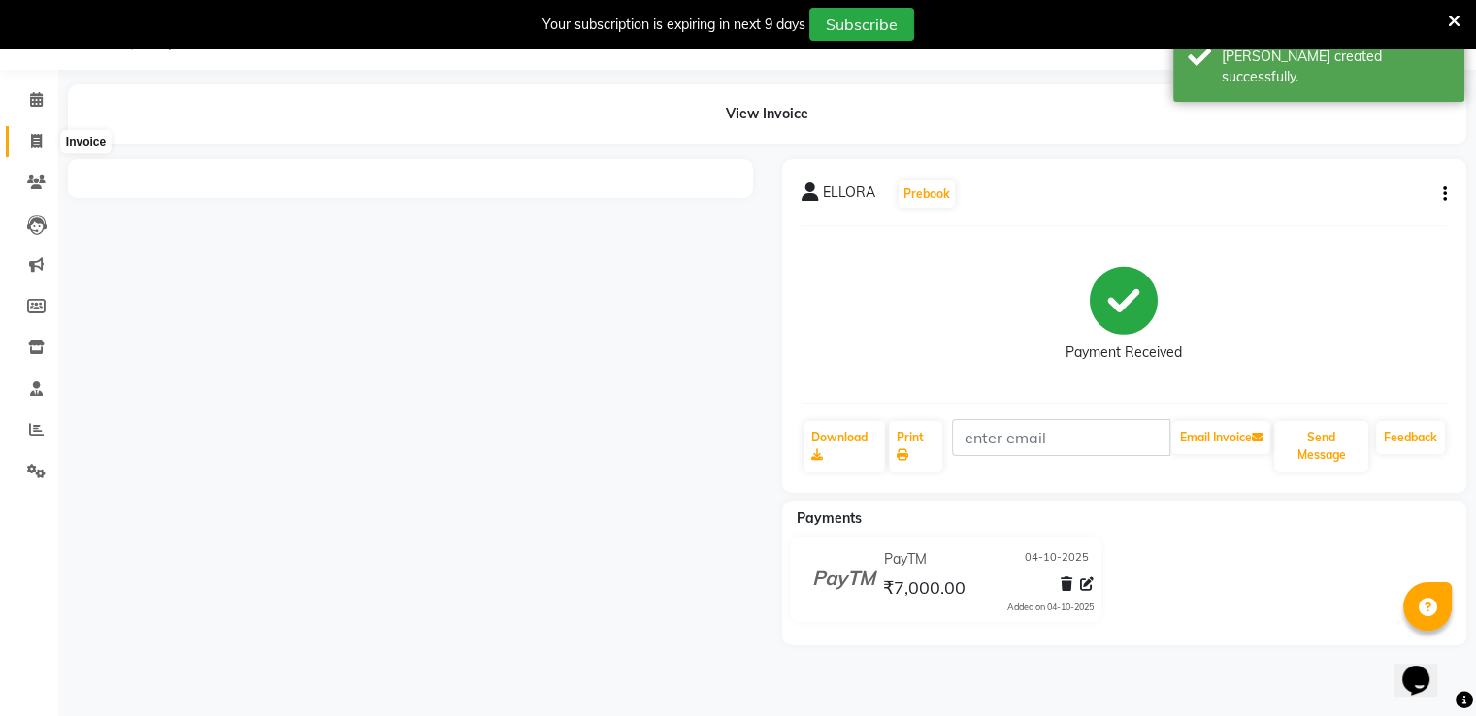
click at [33, 145] on icon at bounding box center [36, 141] width 11 height 15
select select "5051"
select select "service"
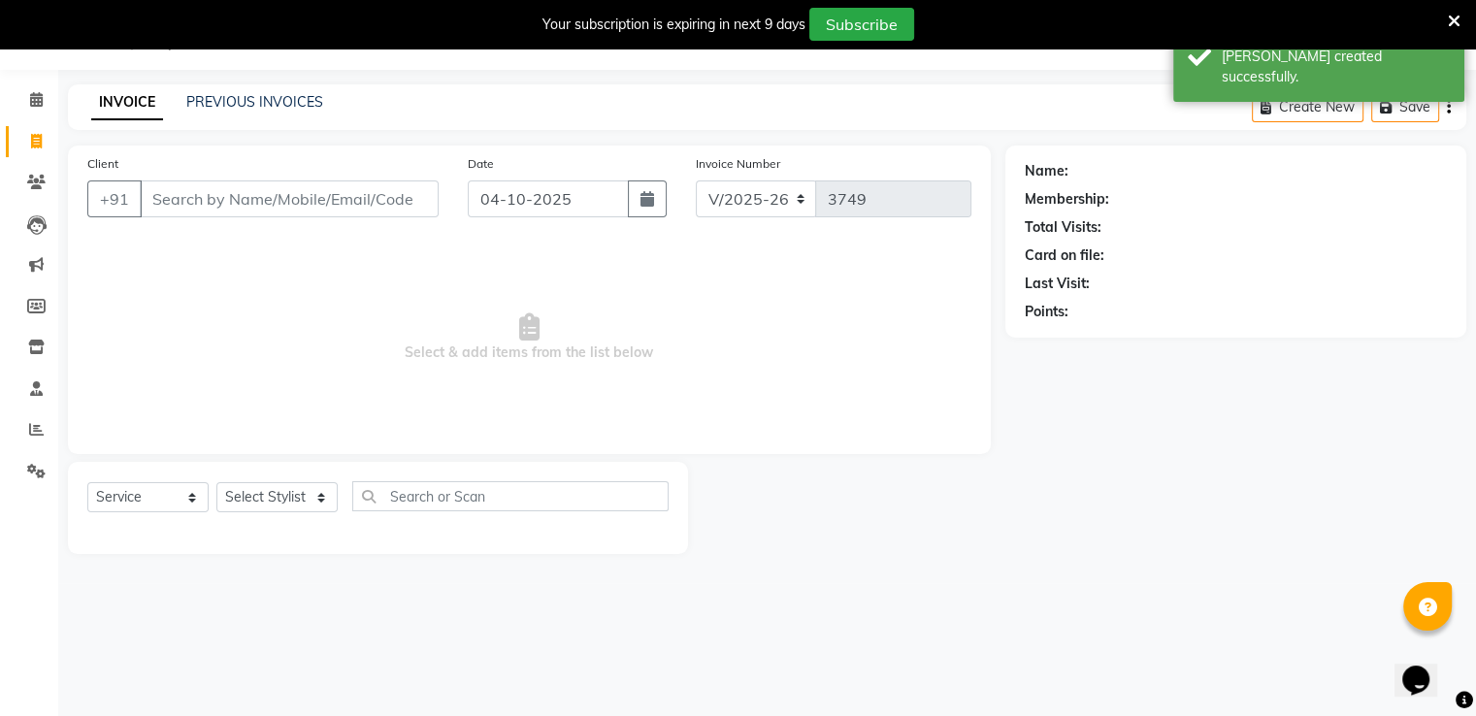
click at [191, 207] on input "Client" at bounding box center [289, 199] width 299 height 37
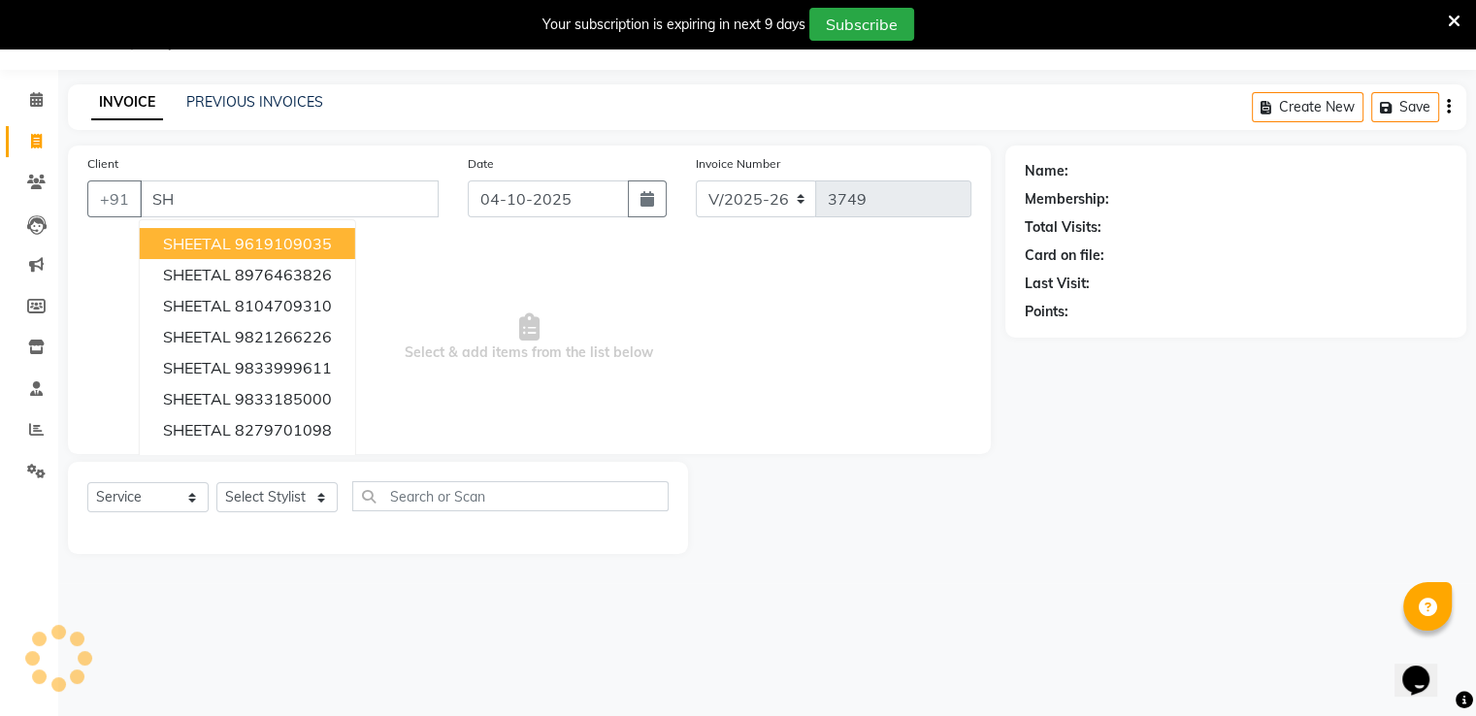
type input "S"
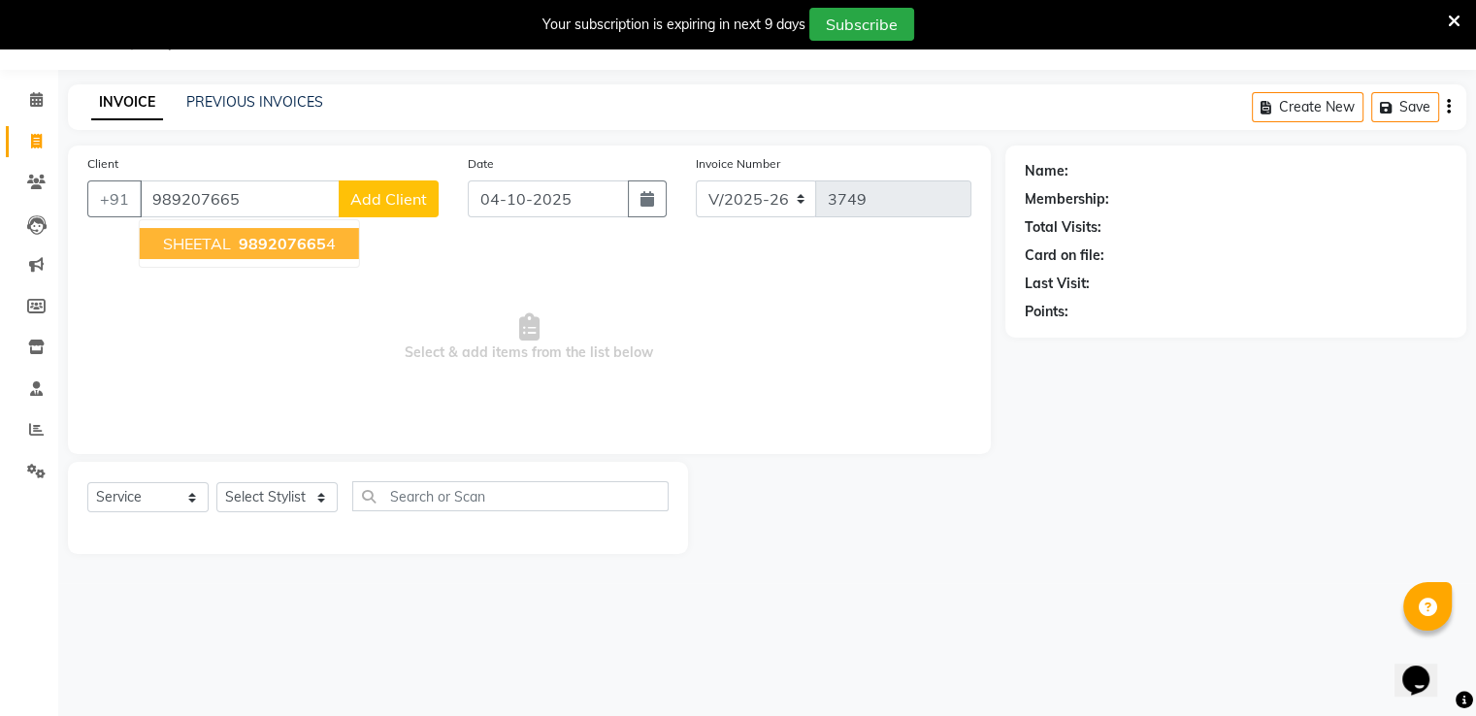
click at [205, 235] on span "SHEETAL" at bounding box center [197, 243] width 68 height 19
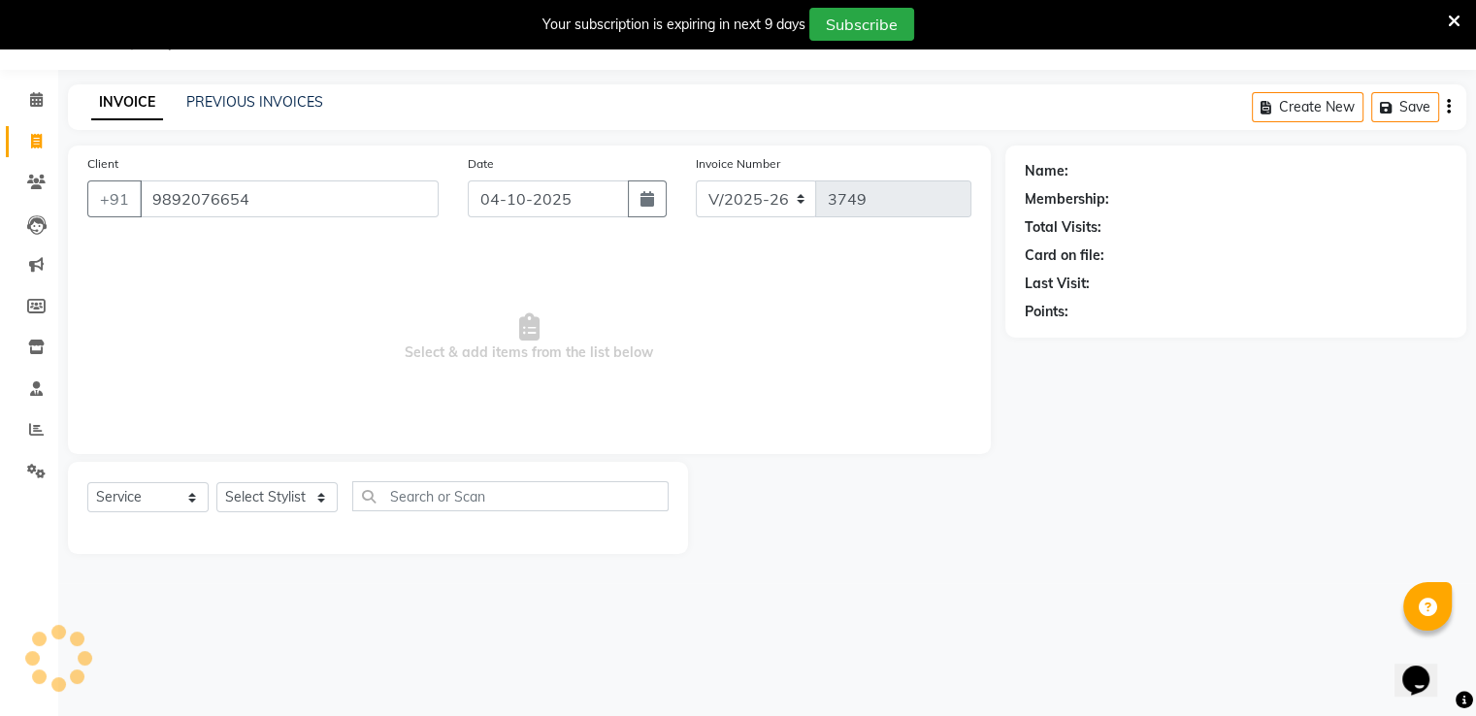
type input "9892076654"
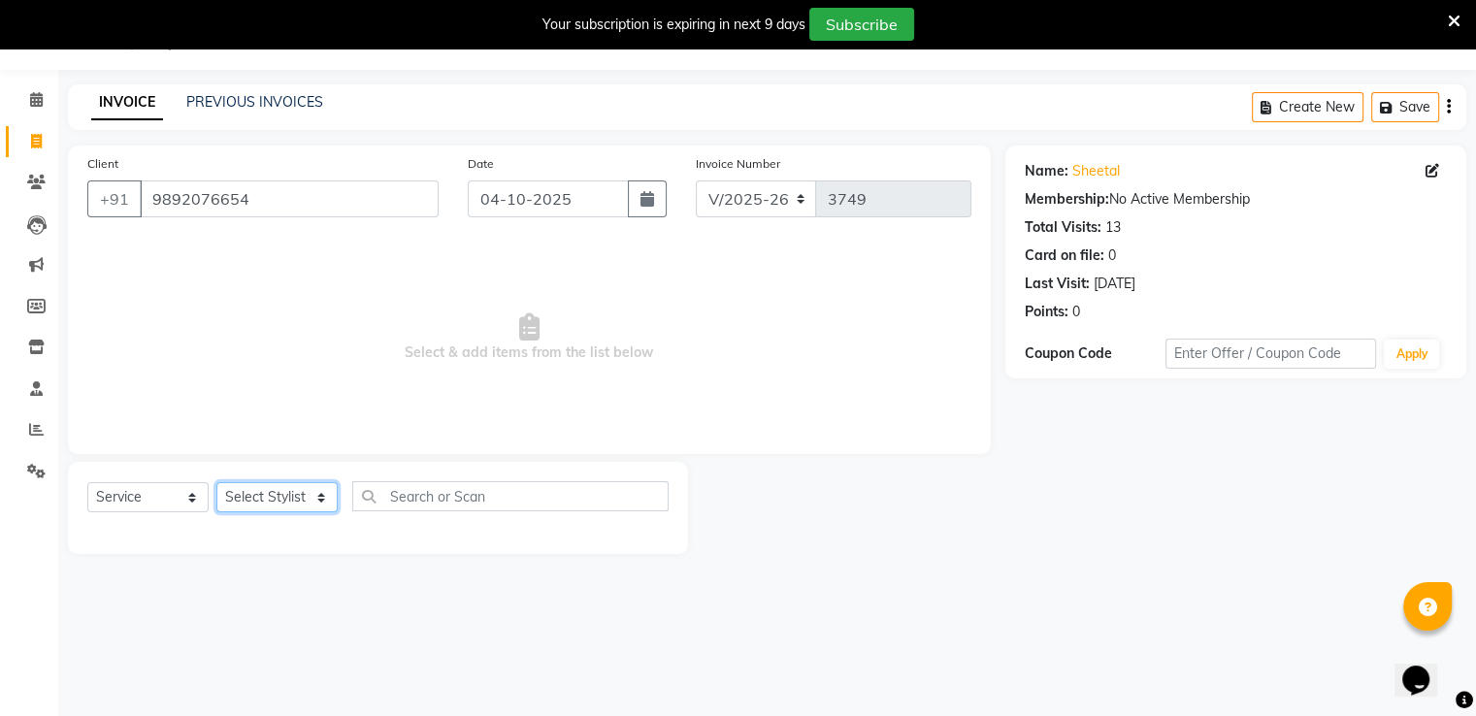
click at [289, 494] on select "Select Stylist Akki [PERSON_NAME] [PERSON_NAME] [PERSON_NAME] Sameer [PERSON_NA…" at bounding box center [276, 497] width 121 height 30
select select "31994"
click at [216, 483] on select "Select Stylist Akki [PERSON_NAME] [PERSON_NAME] [PERSON_NAME] Sameer [PERSON_NA…" at bounding box center [276, 497] width 121 height 30
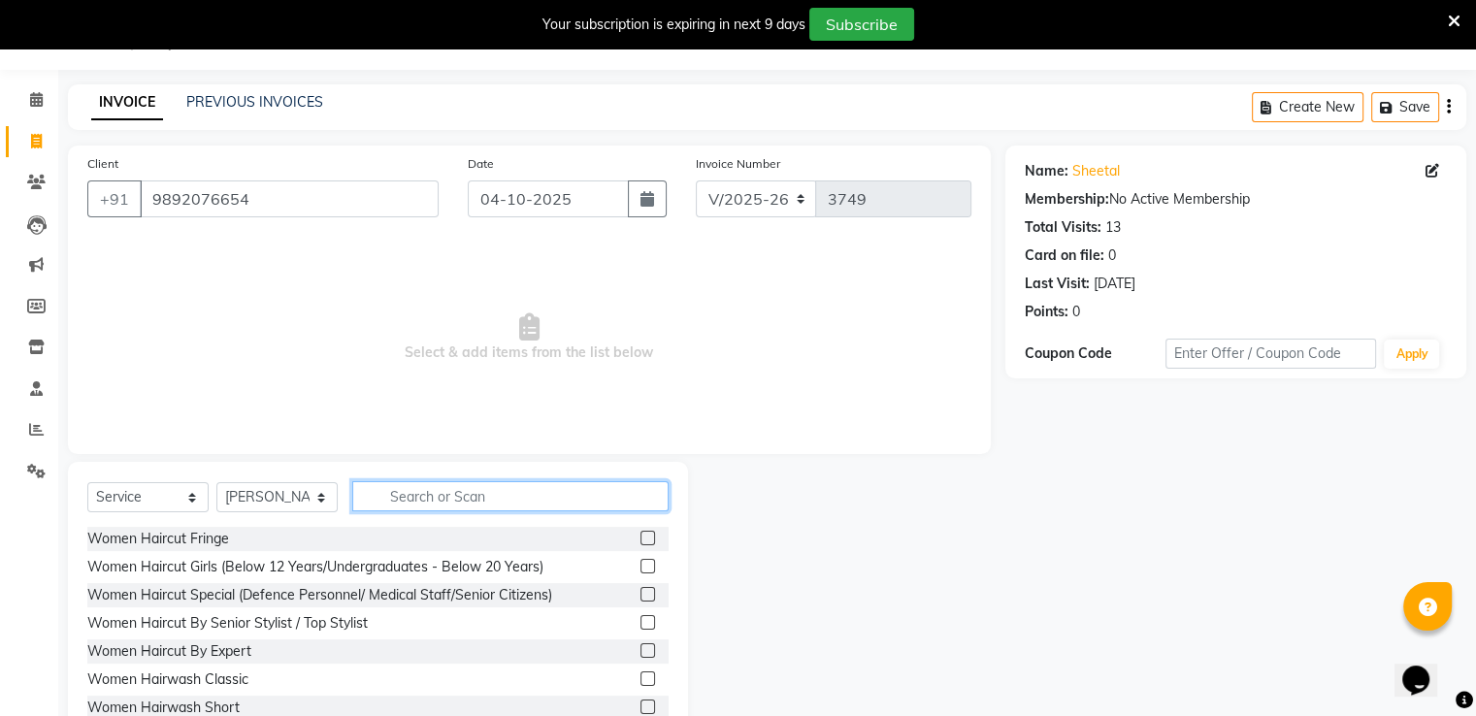
click at [402, 489] on input "text" at bounding box center [510, 496] width 316 height 30
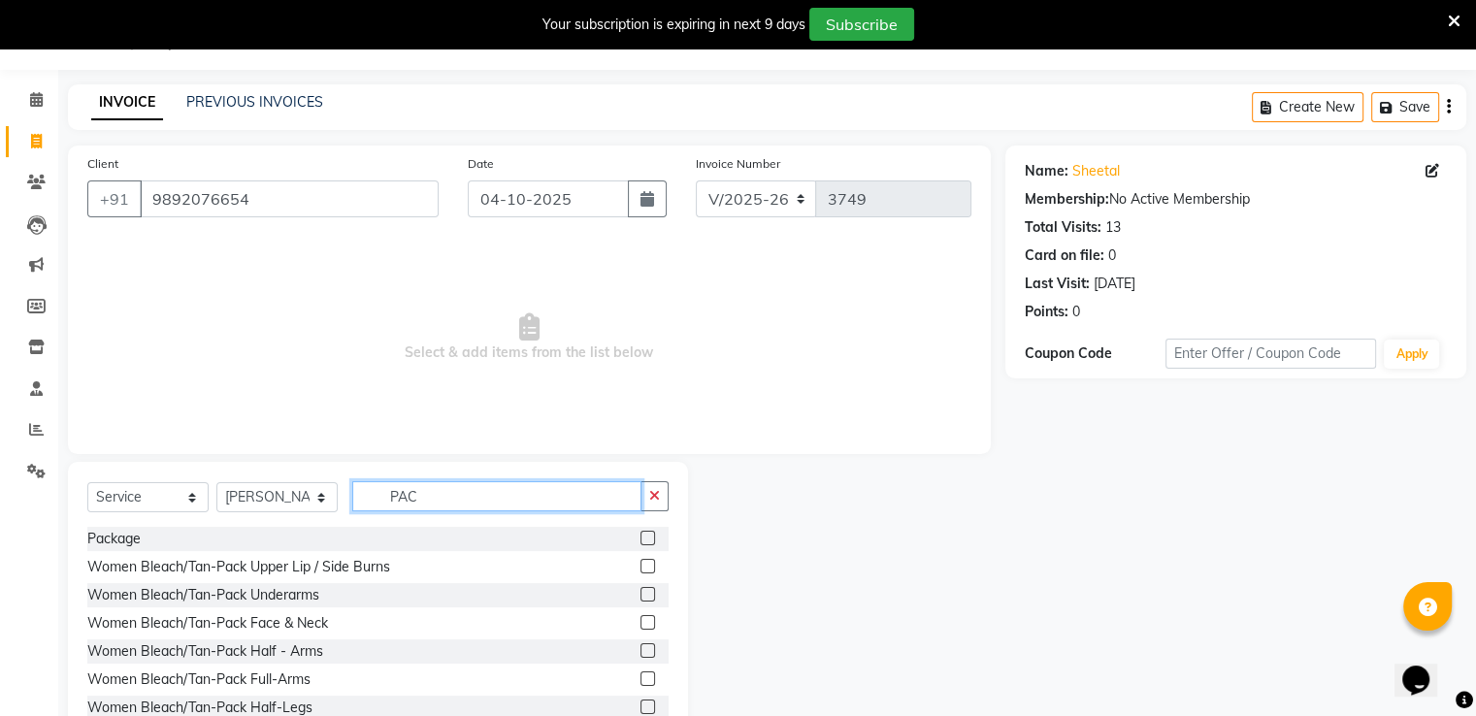
type input "PAC"
click at [641, 539] on label at bounding box center [648, 538] width 15 height 15
click at [641, 539] on input "checkbox" at bounding box center [647, 539] width 13 height 13
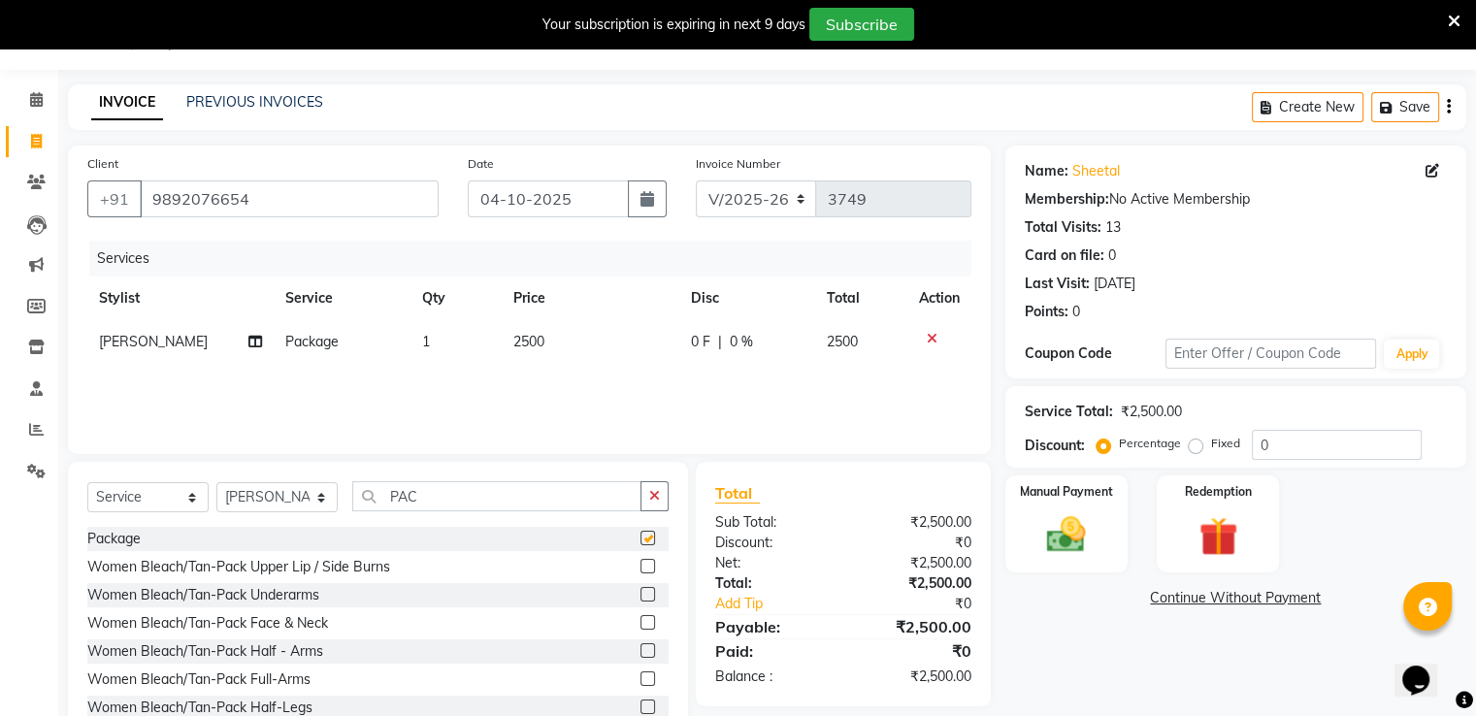
checkbox input "false"
click at [521, 347] on span "2500" at bounding box center [529, 341] width 31 height 17
select select "31994"
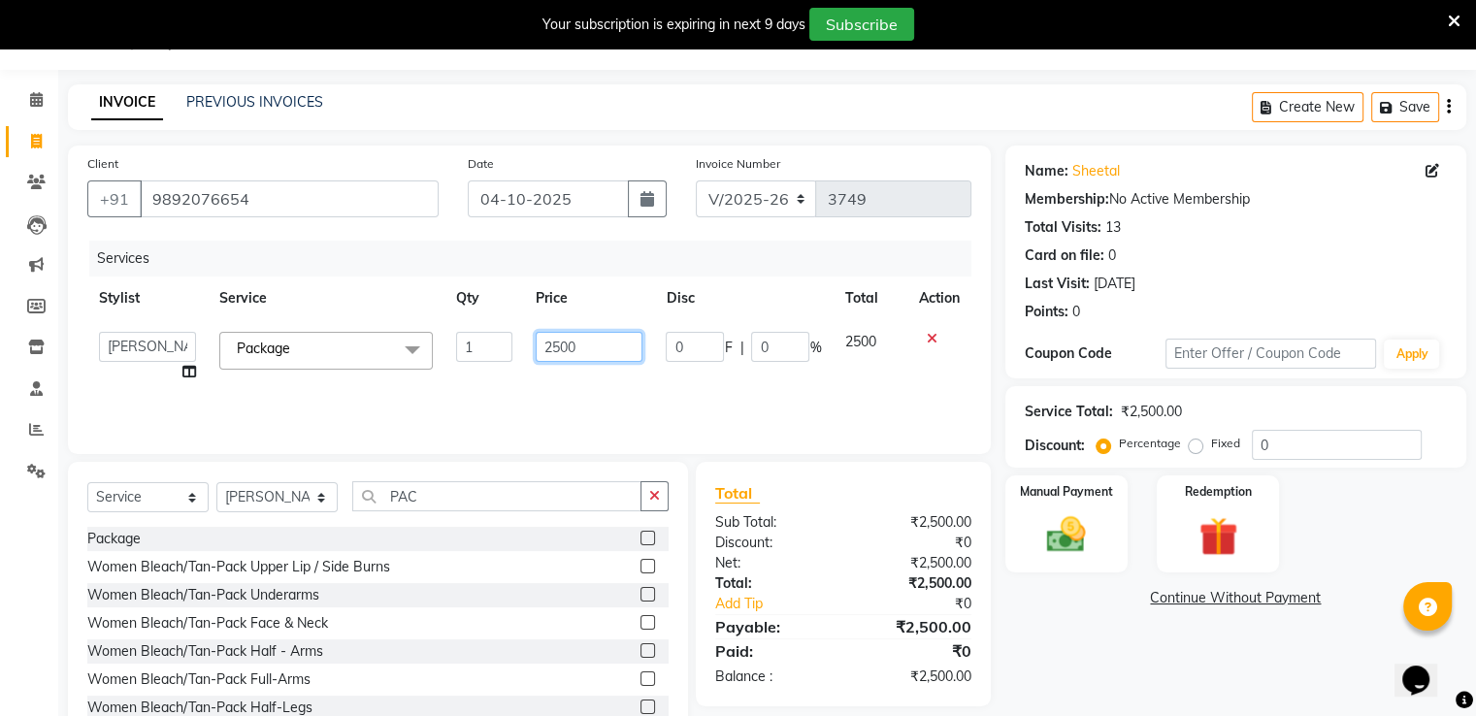
click at [562, 342] on input "2500" at bounding box center [589, 347] width 107 height 30
type input "1100"
click at [1051, 507] on div "Manual Payment" at bounding box center [1066, 524] width 127 height 100
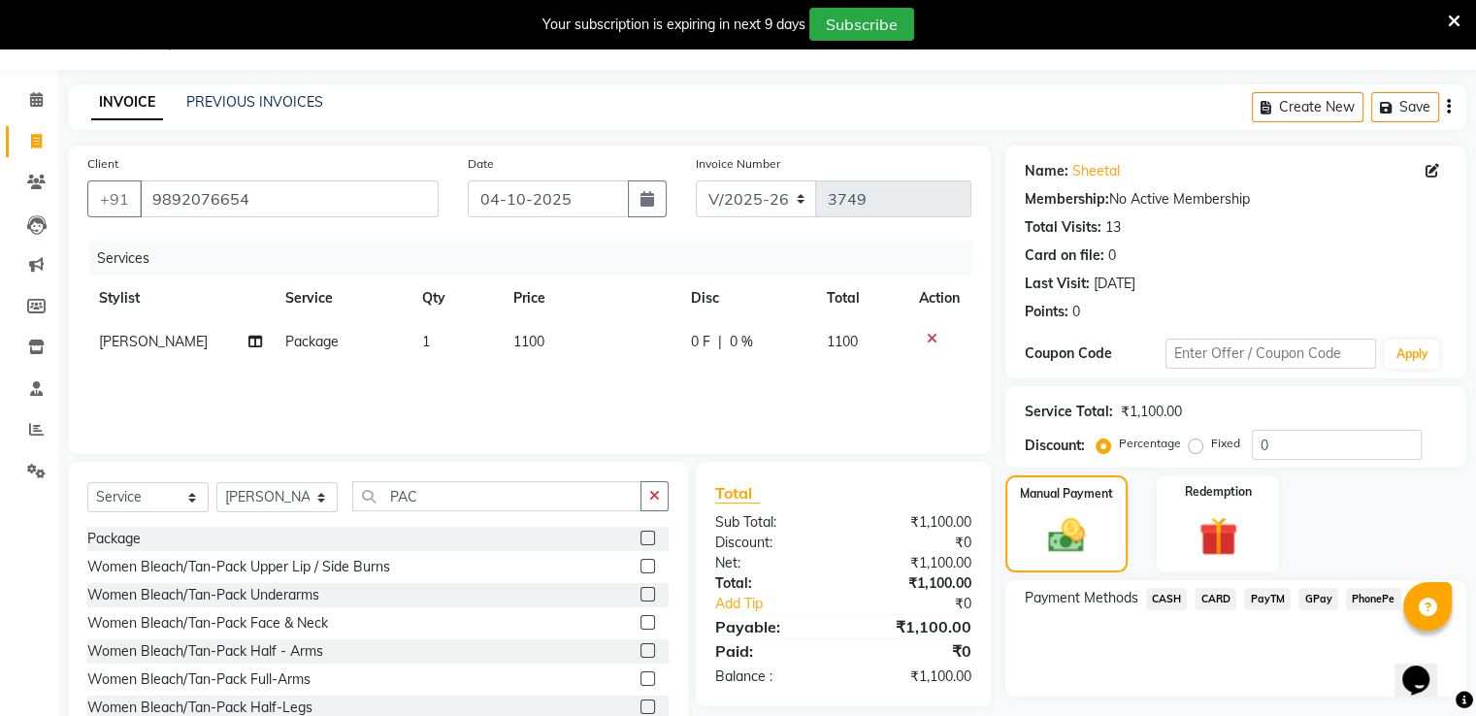
click at [1262, 593] on span "PayTM" at bounding box center [1267, 599] width 47 height 22
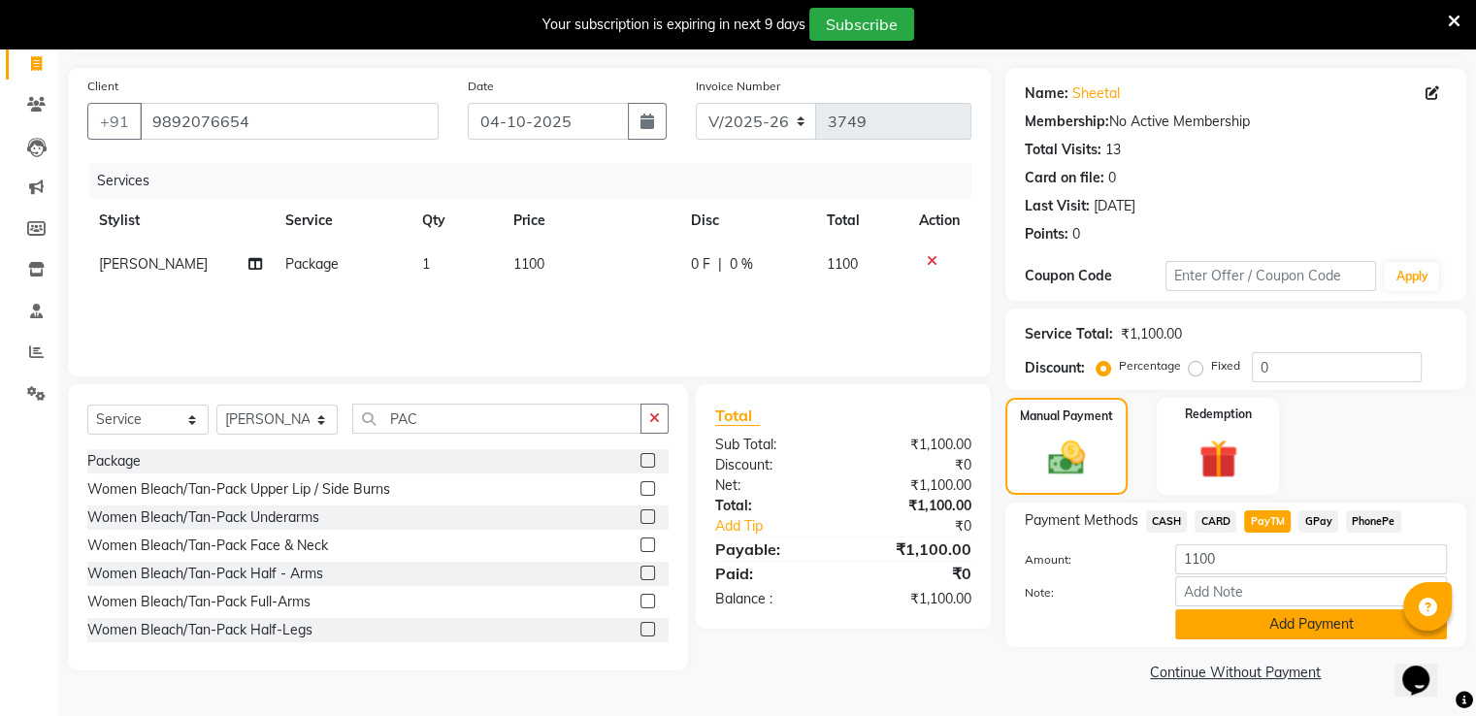
click at [1229, 628] on button "Add Payment" at bounding box center [1312, 625] width 272 height 30
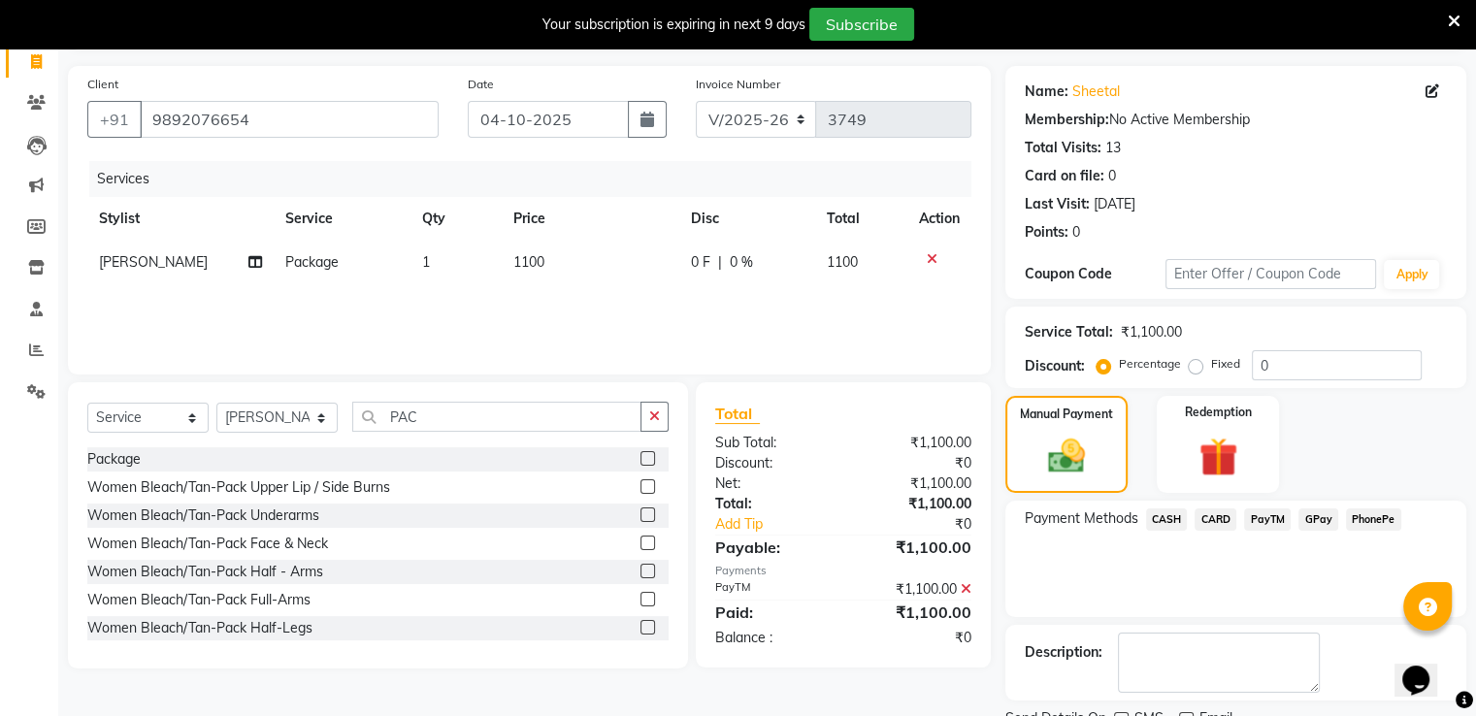
scroll to position [206, 0]
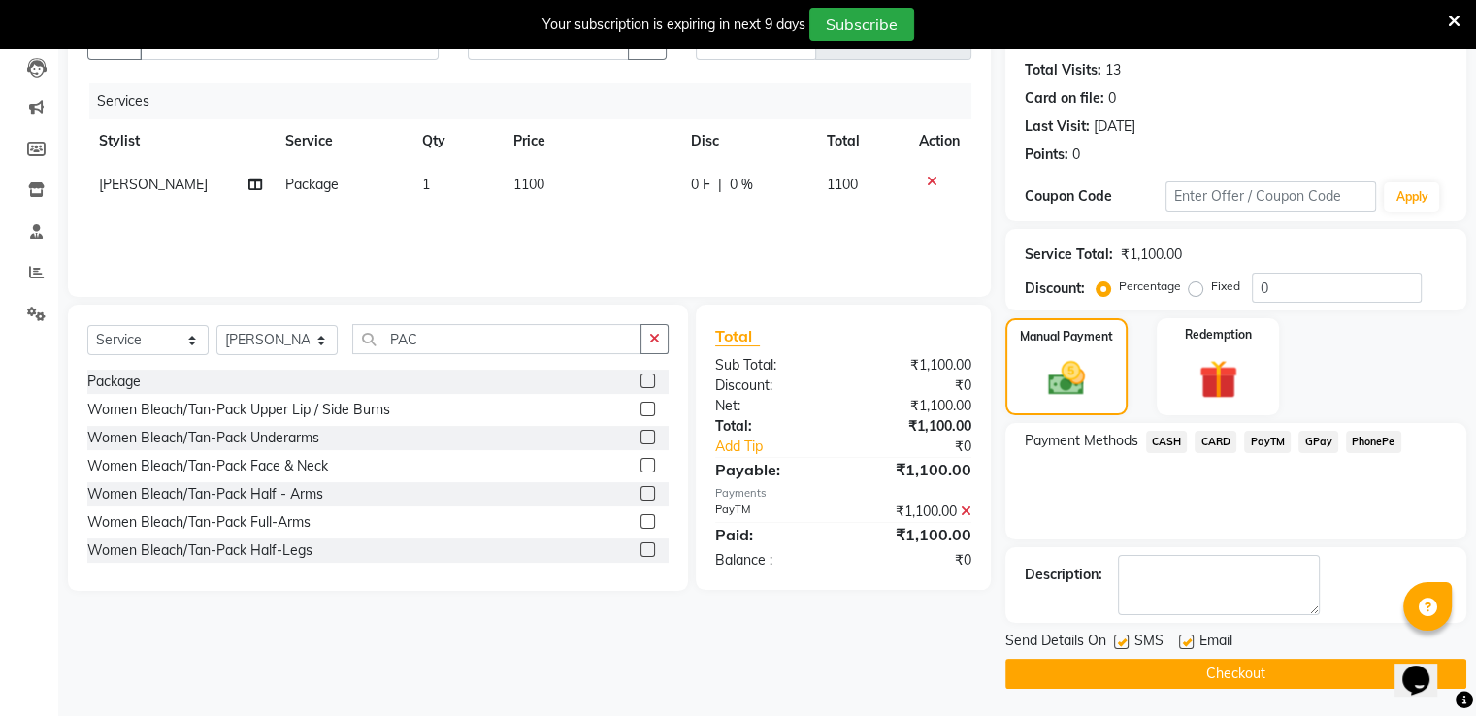
click at [1119, 642] on label at bounding box center [1121, 642] width 15 height 15
click at [1119, 642] on input "checkbox" at bounding box center [1120, 643] width 13 height 13
checkbox input "false"
click at [1131, 676] on button "Checkout" at bounding box center [1236, 674] width 461 height 30
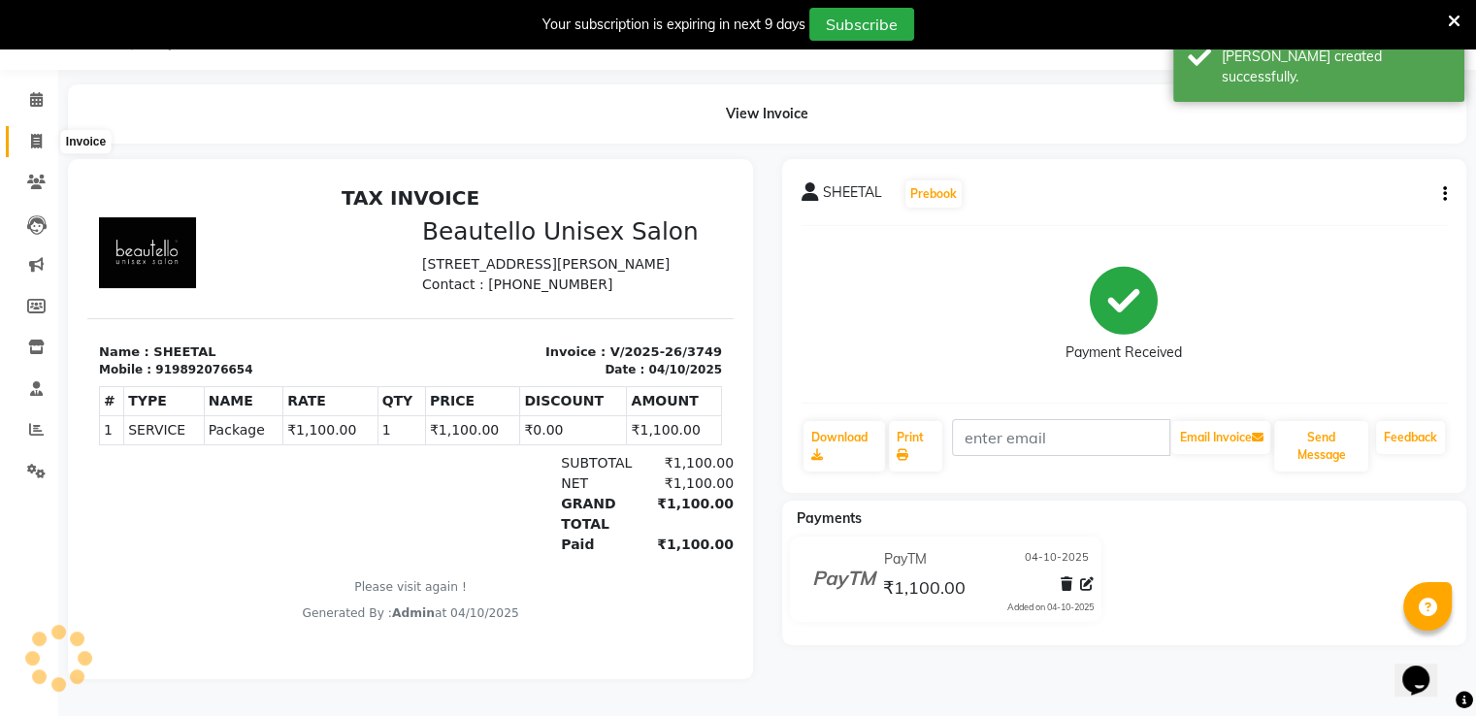
click at [31, 135] on icon at bounding box center [36, 141] width 11 height 15
select select "5051"
select select "service"
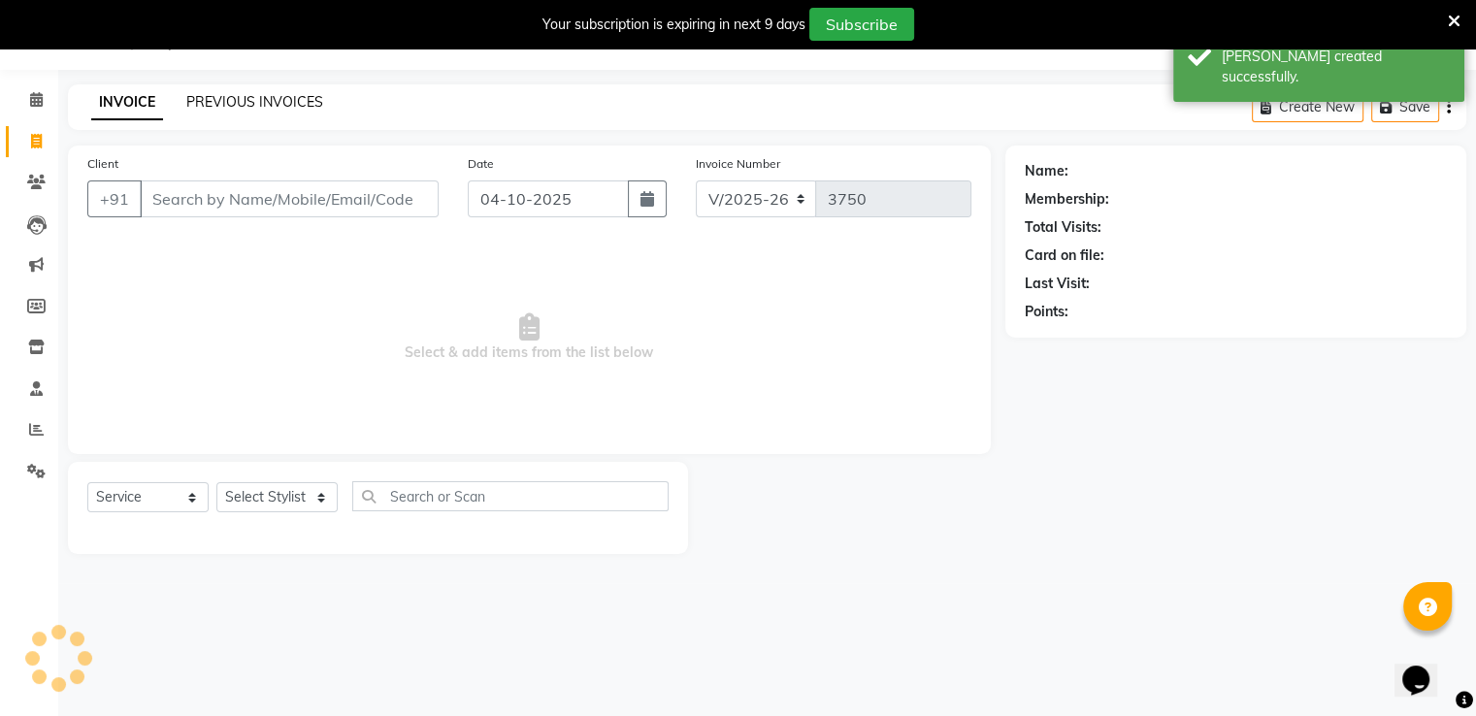
click at [255, 104] on link "PREVIOUS INVOICES" at bounding box center [254, 101] width 137 height 17
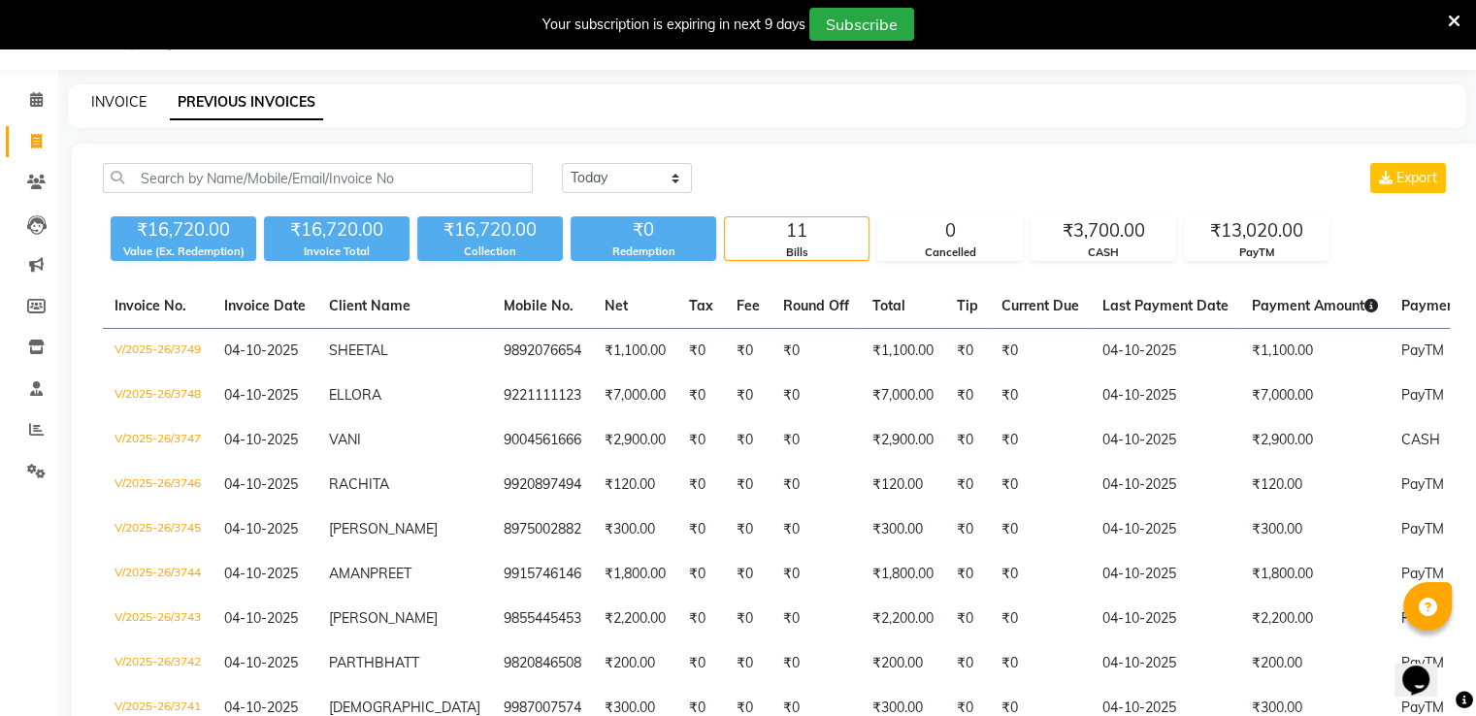
click at [134, 95] on link "INVOICE" at bounding box center [118, 101] width 55 height 17
select select "service"
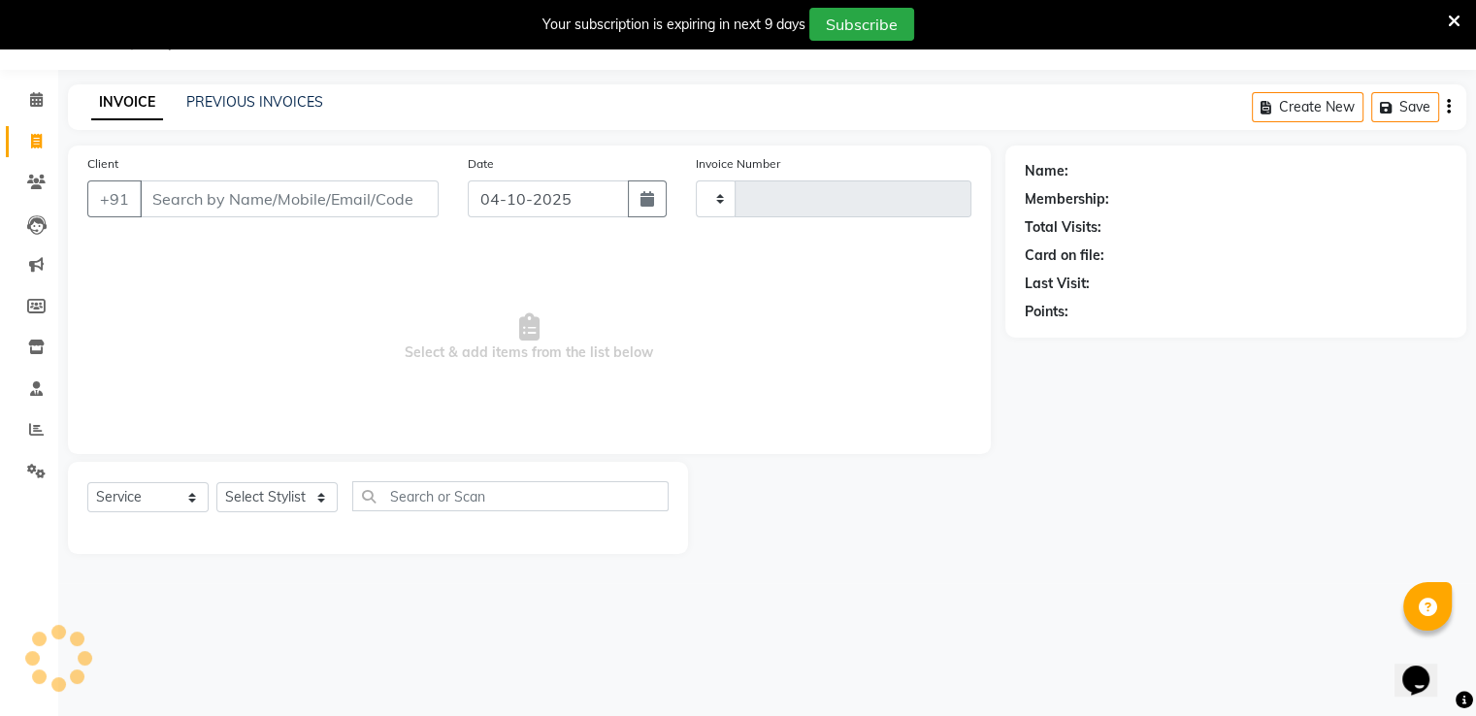
type input "3750"
select select "5051"
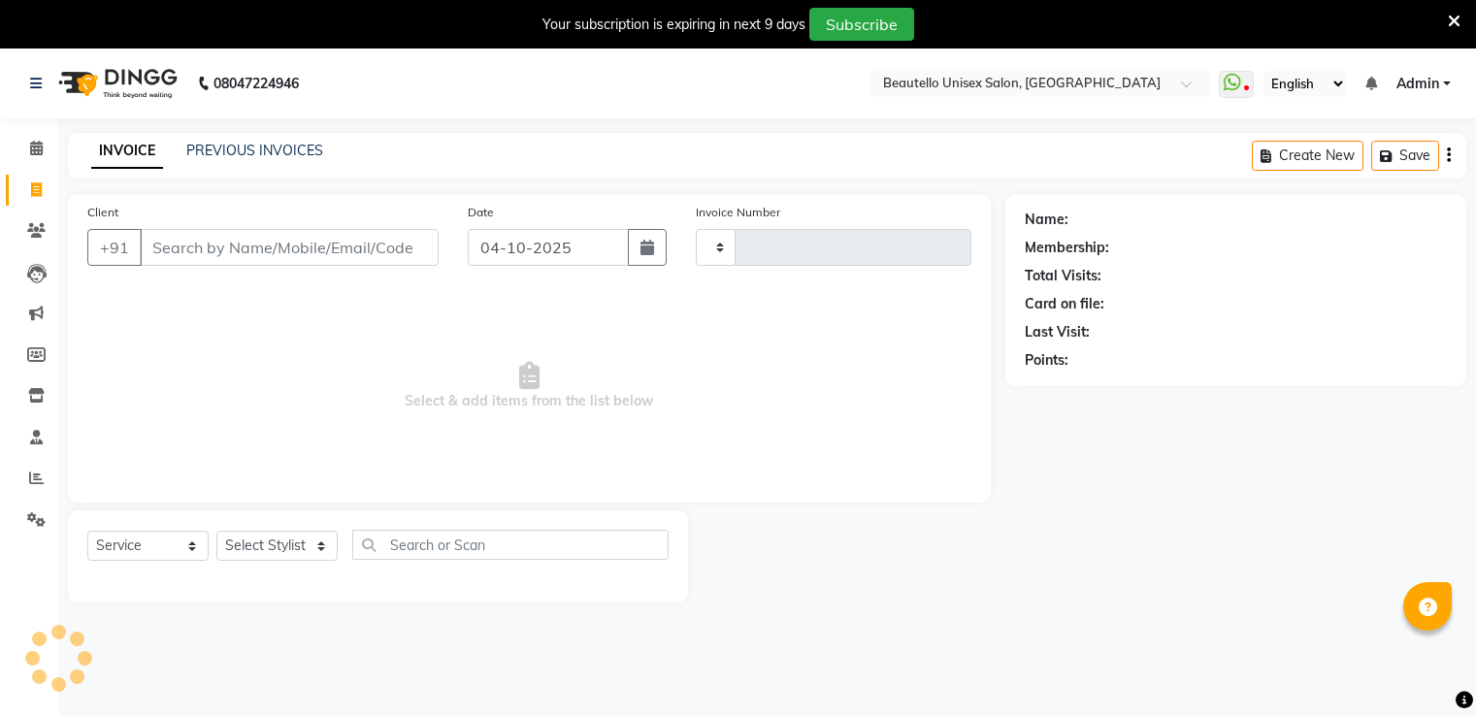
select select "service"
type input "3750"
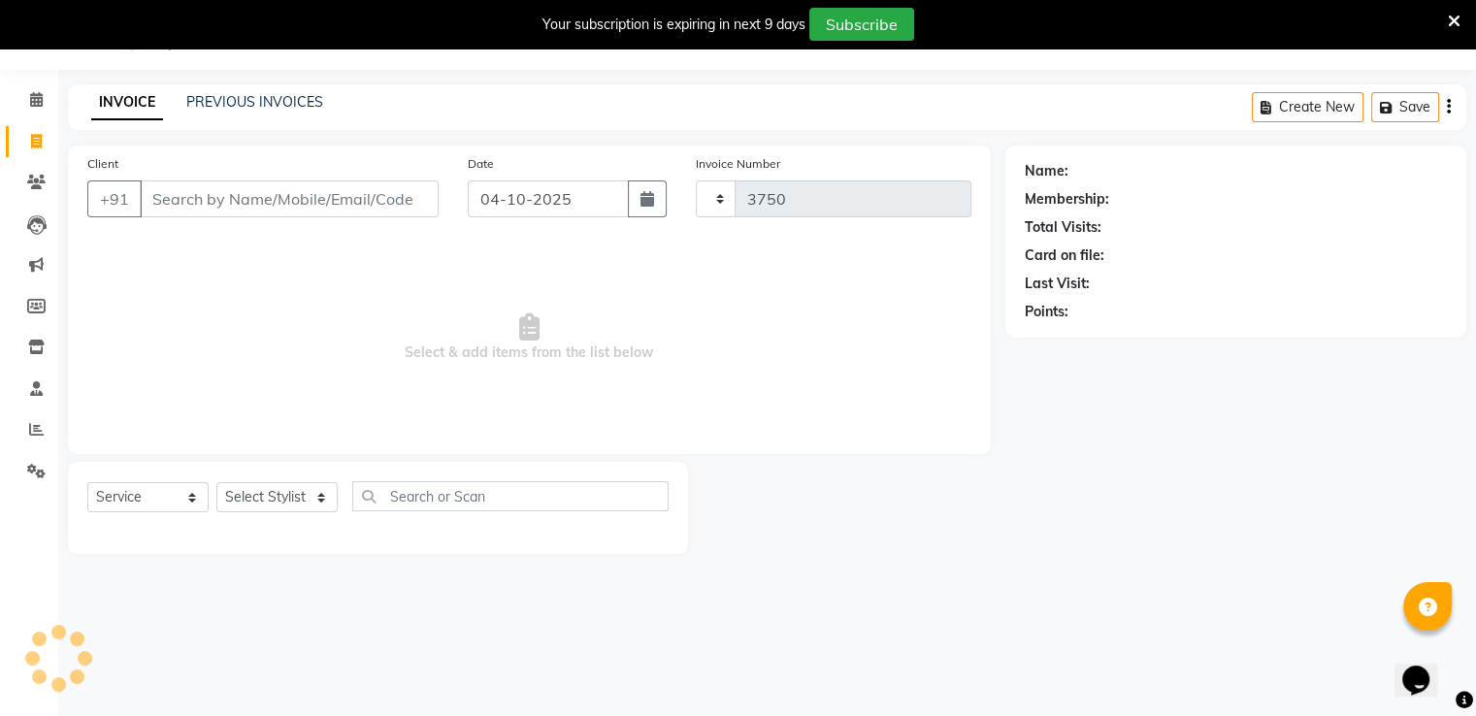
select select "5051"
click at [167, 211] on input "Client" at bounding box center [289, 199] width 299 height 37
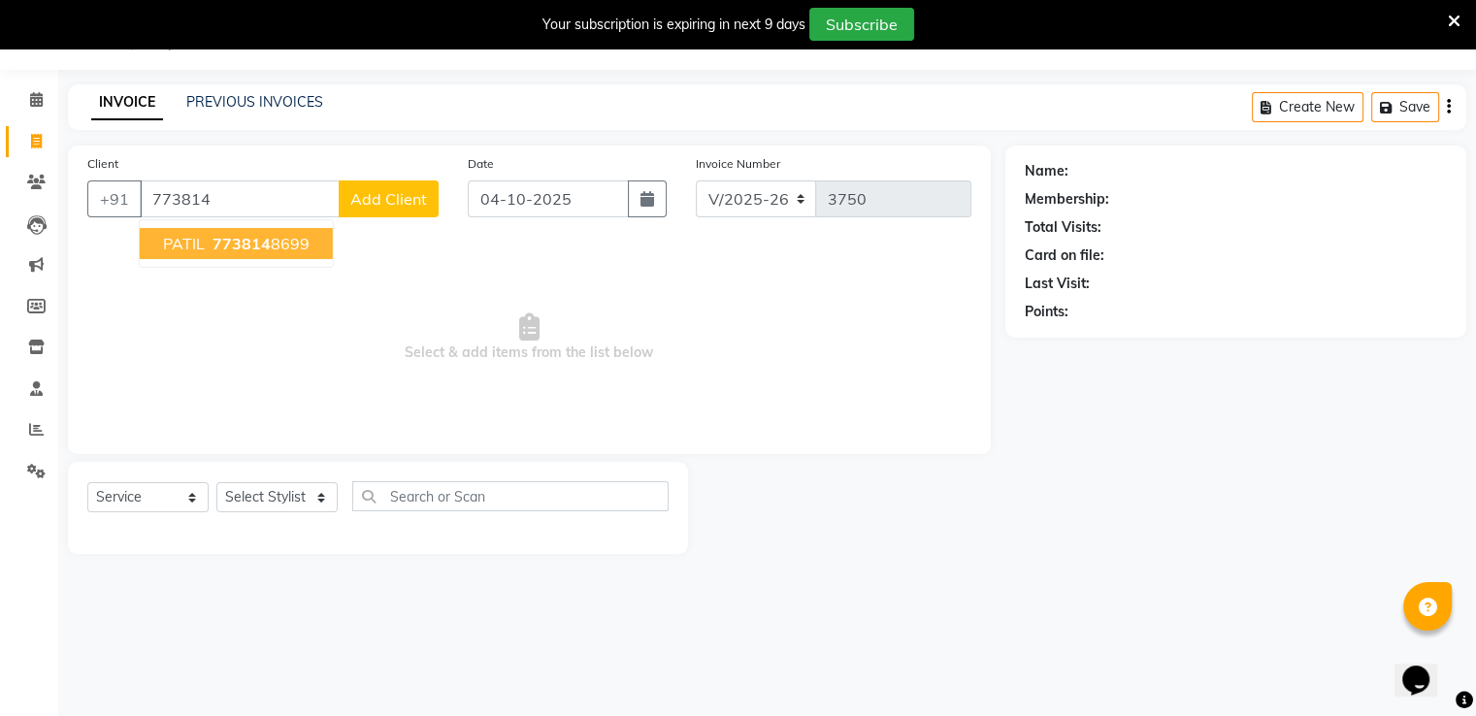
click at [190, 242] on span "PATIL" at bounding box center [184, 243] width 42 height 19
type input "7738148699"
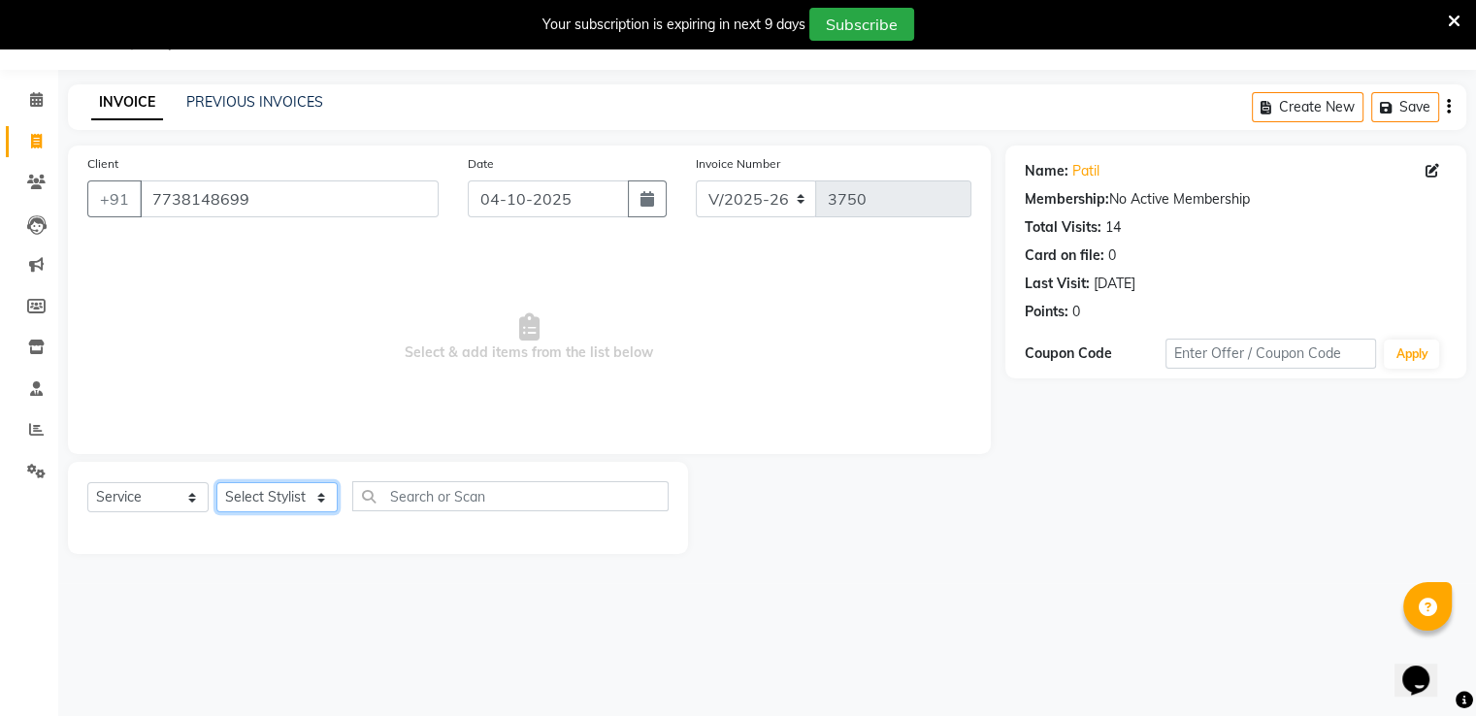
click at [253, 509] on select "Select Stylist Akki [PERSON_NAME] [PERSON_NAME] [PERSON_NAME] Sameer [PERSON_NA…" at bounding box center [276, 497] width 121 height 30
select select "31995"
click at [216, 483] on select "Select Stylist Akki [PERSON_NAME] [PERSON_NAME] [PERSON_NAME] Sameer [PERSON_NA…" at bounding box center [276, 497] width 121 height 30
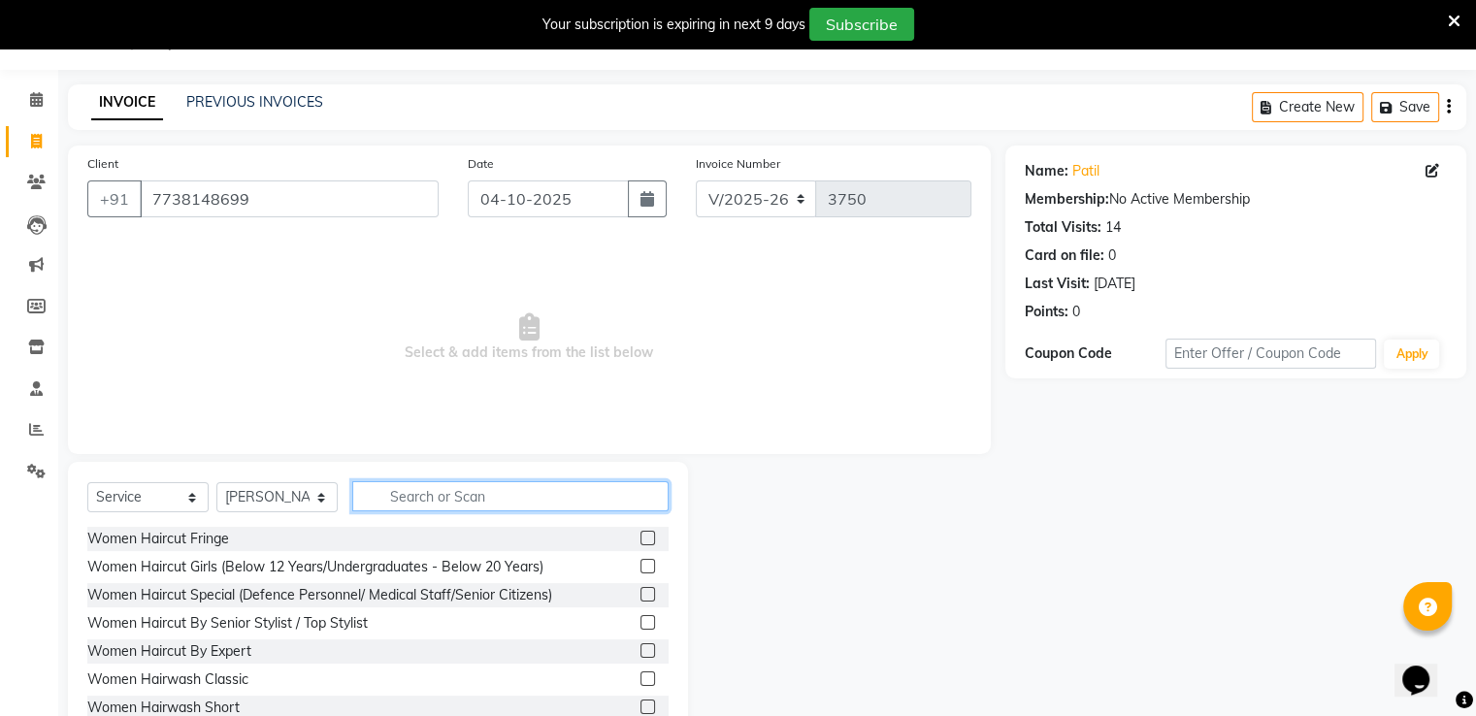
click at [476, 489] on input "text" at bounding box center [510, 496] width 316 height 30
type input "HAIRC"
click at [641, 708] on label at bounding box center [648, 707] width 15 height 15
click at [641, 708] on input "checkbox" at bounding box center [647, 708] width 13 height 13
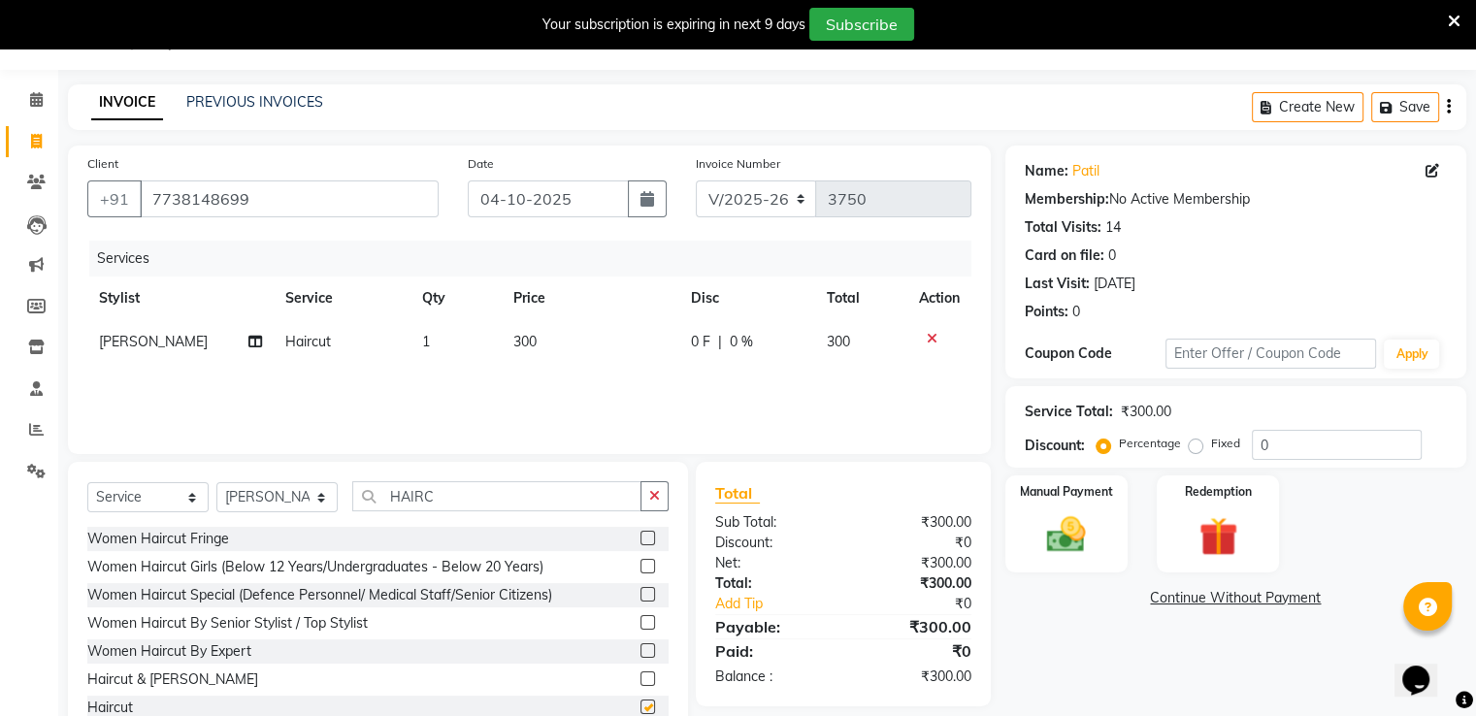
checkbox input "false"
click at [1009, 557] on div "Manual Payment" at bounding box center [1066, 524] width 127 height 100
click at [1262, 602] on span "PayTM" at bounding box center [1267, 599] width 47 height 22
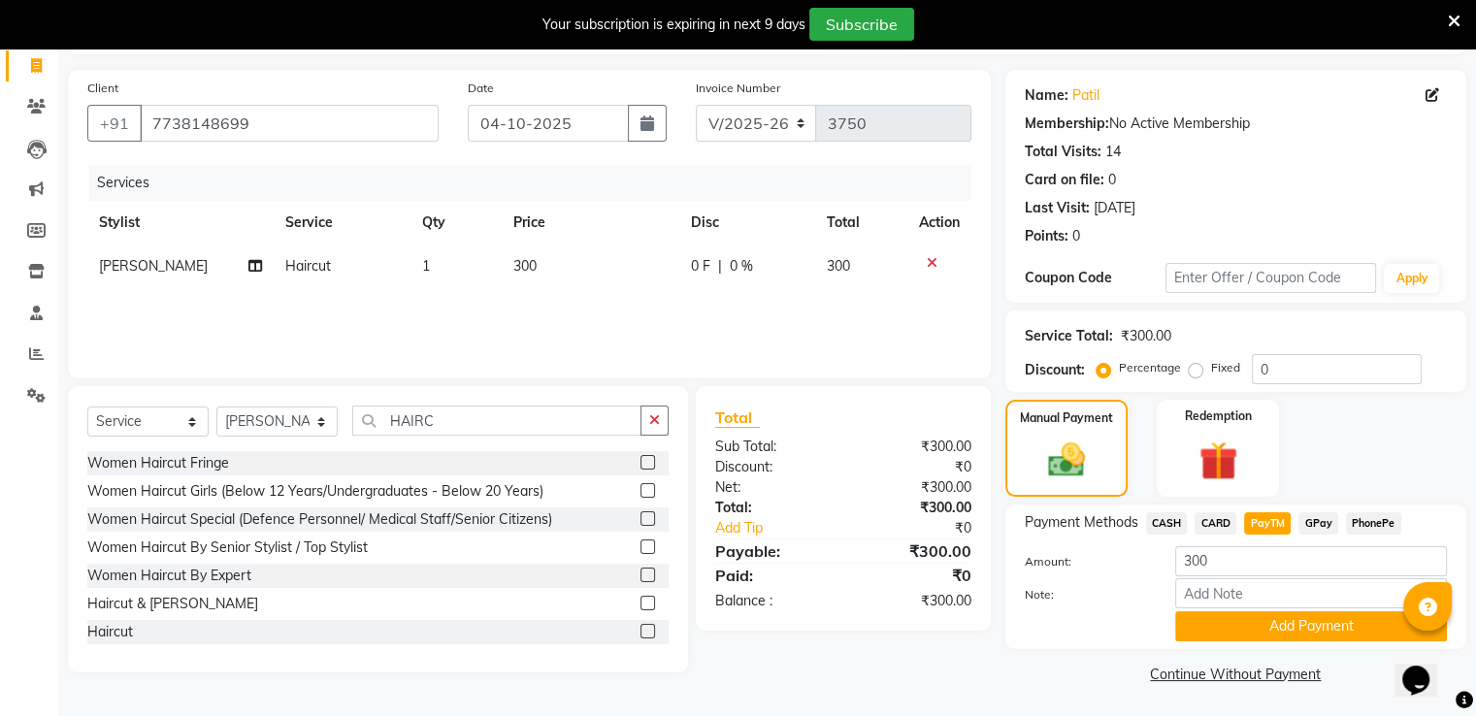
scroll to position [128, 0]
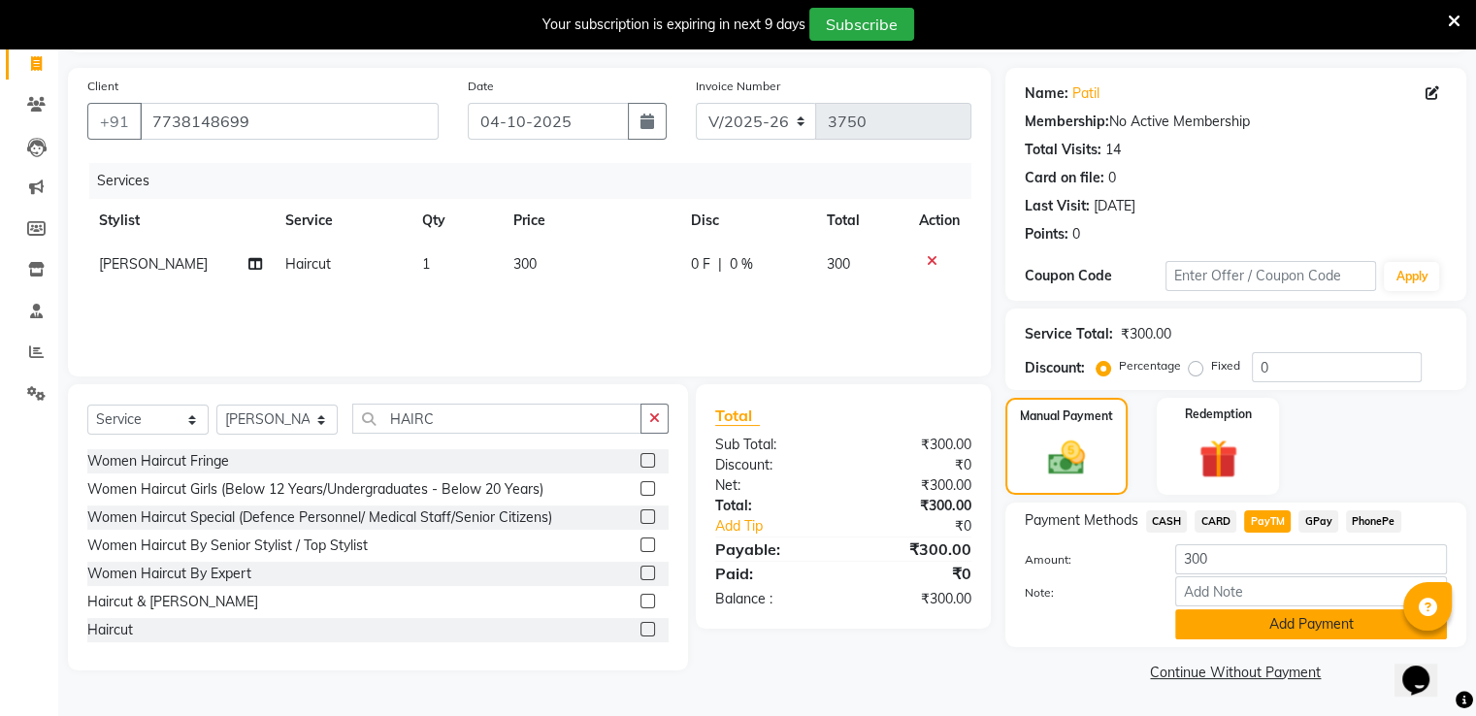
click at [1219, 624] on button "Add Payment" at bounding box center [1312, 625] width 272 height 30
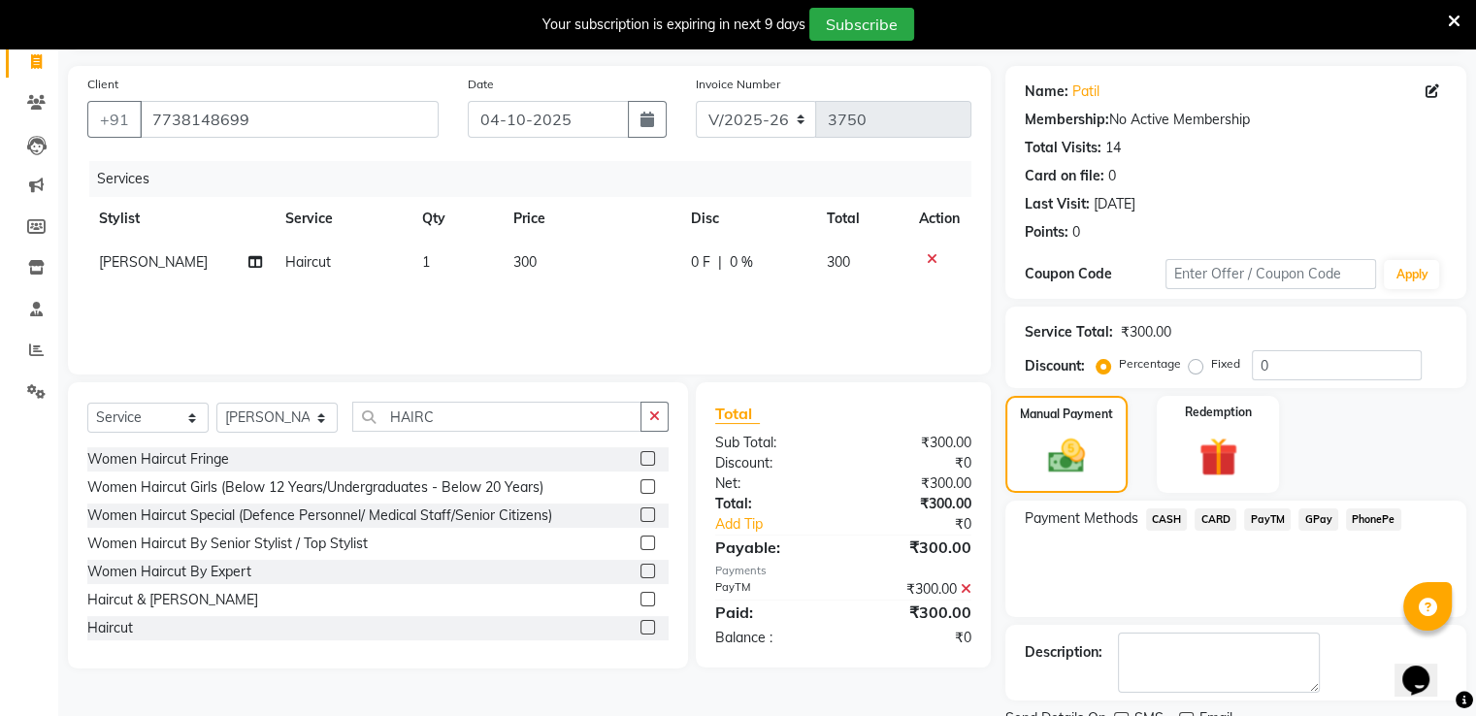
scroll to position [206, 0]
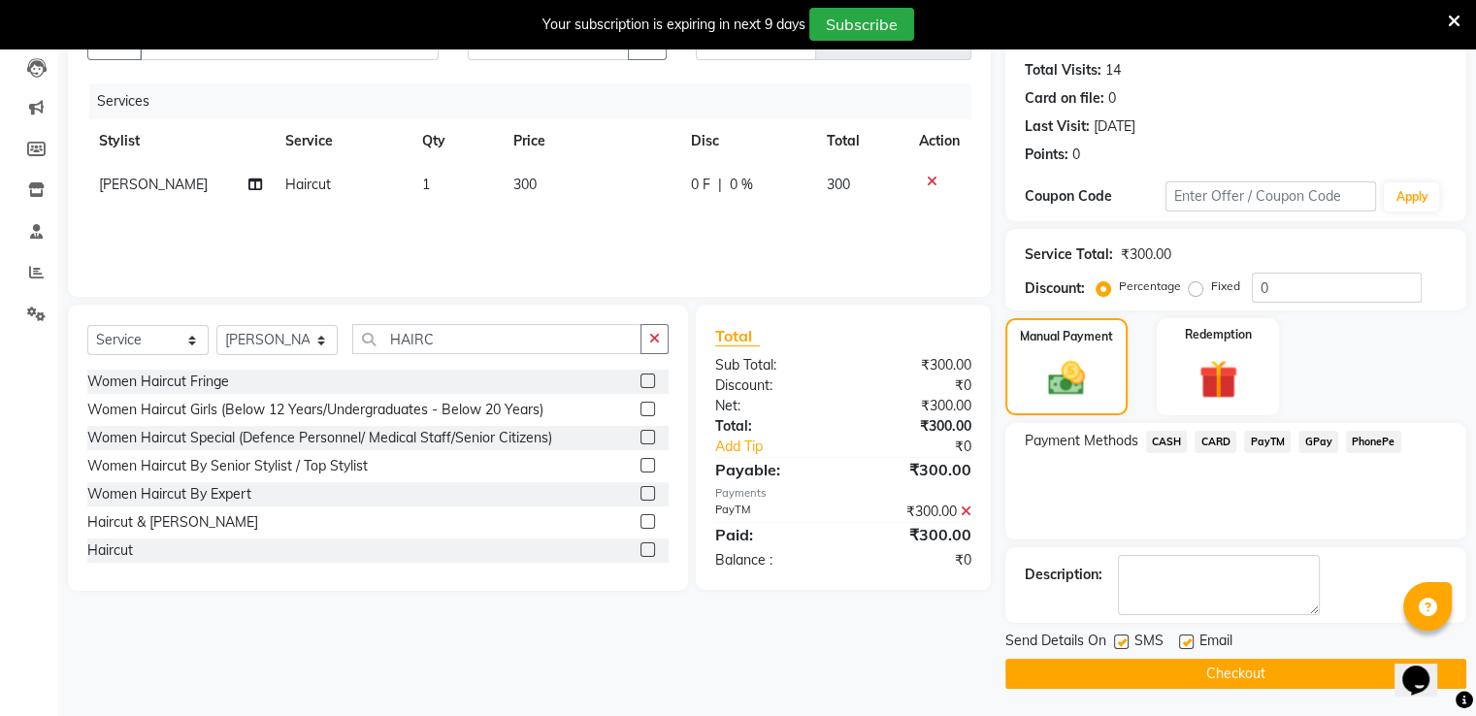
click at [1122, 635] on label at bounding box center [1121, 642] width 15 height 15
click at [1122, 637] on input "checkbox" at bounding box center [1120, 643] width 13 height 13
checkbox input "false"
click at [1144, 662] on button "Checkout" at bounding box center [1236, 674] width 461 height 30
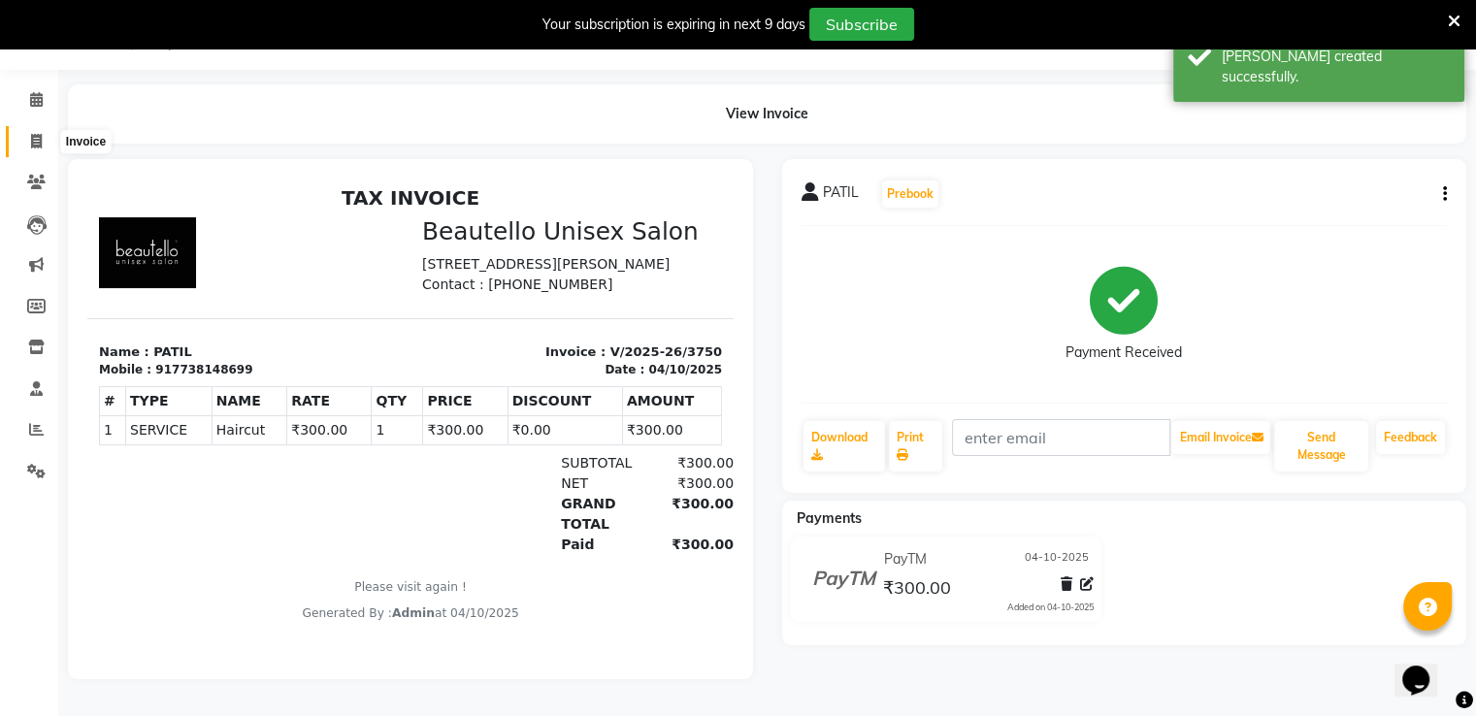
click at [35, 134] on icon at bounding box center [36, 141] width 11 height 15
select select "service"
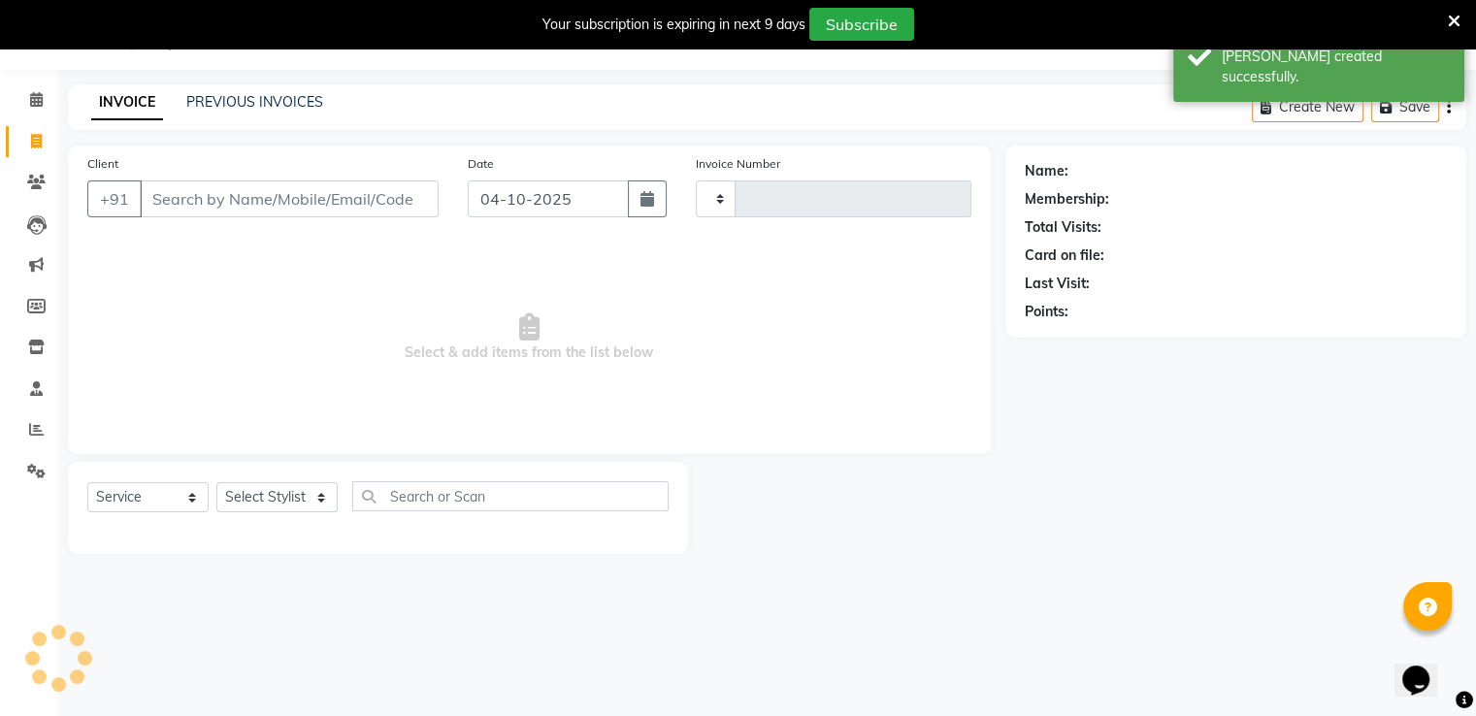
scroll to position [49, 0]
type input "3751"
select select "5051"
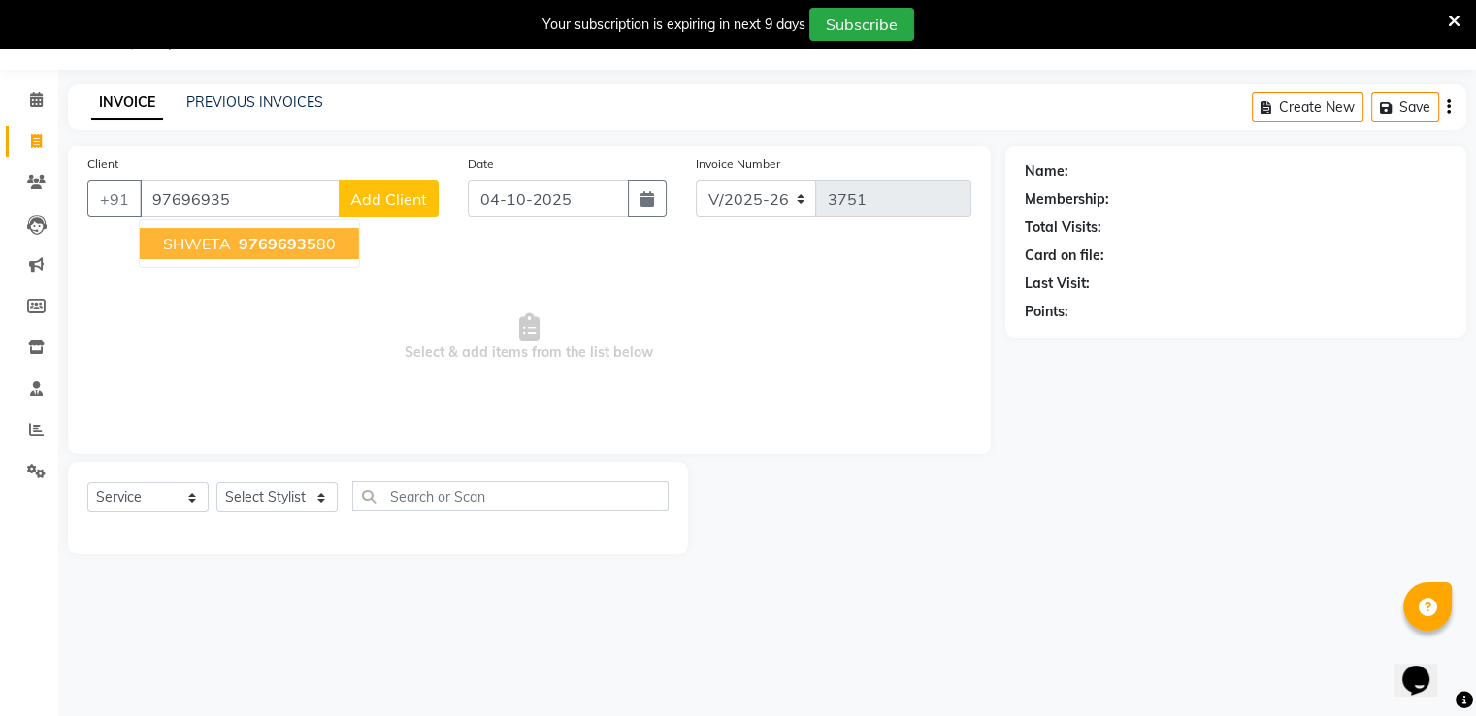
click at [192, 242] on span "SHWETA" at bounding box center [197, 243] width 68 height 19
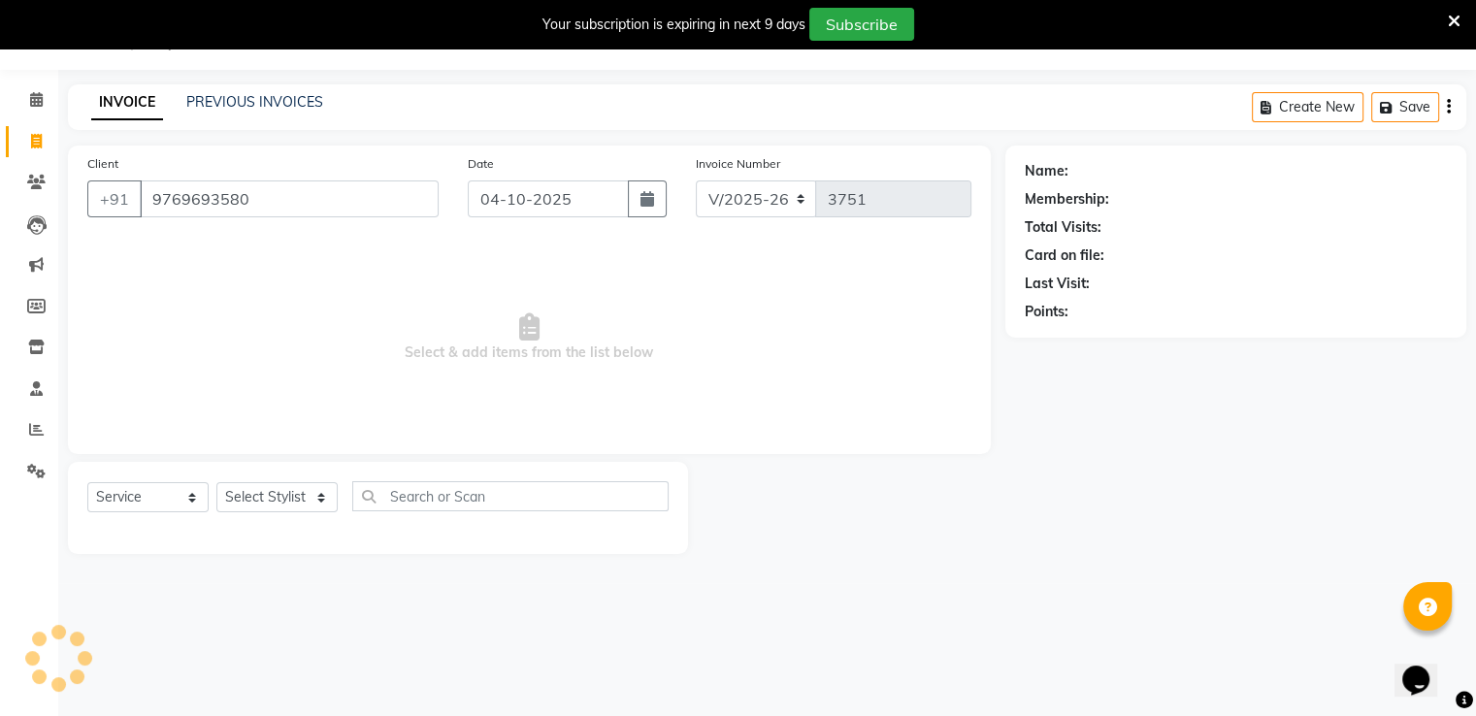
type input "9769693580"
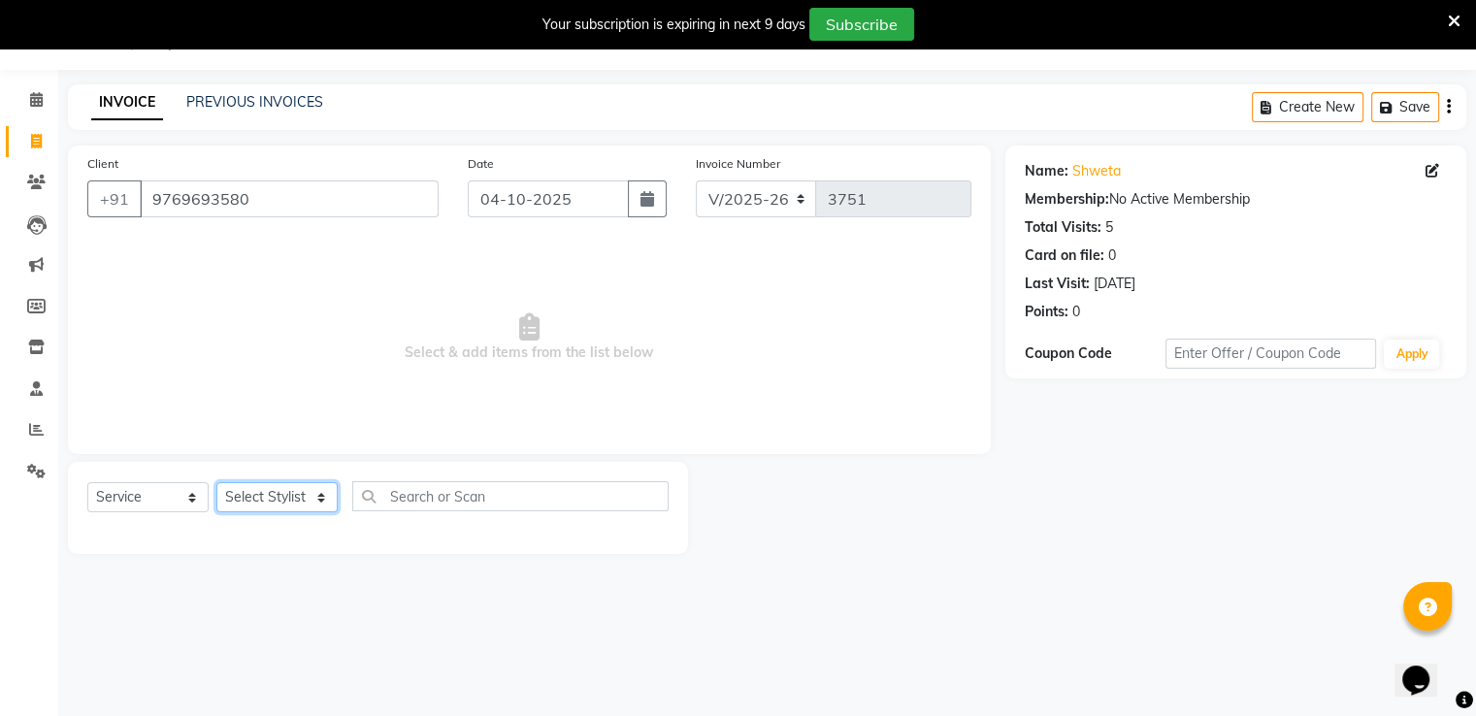
click at [263, 500] on select "Select Stylist Akki [PERSON_NAME] [PERSON_NAME] [PERSON_NAME] Sameer [PERSON_NA…" at bounding box center [276, 497] width 121 height 30
select select "31995"
click at [216, 483] on select "Select Stylist Akki [PERSON_NAME] [PERSON_NAME] [PERSON_NAME] Sameer [PERSON_NA…" at bounding box center [276, 497] width 121 height 30
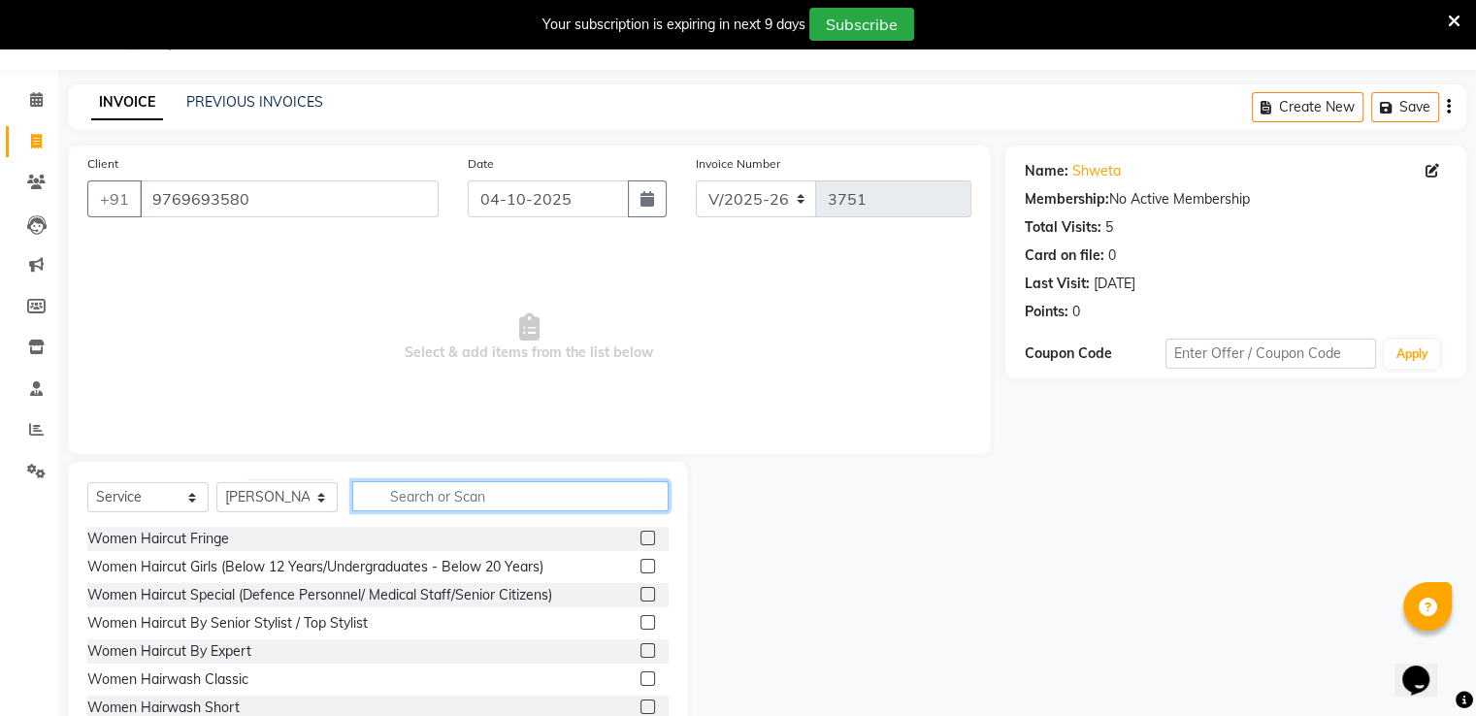
click at [404, 493] on input "text" at bounding box center [510, 496] width 316 height 30
type input "HAIRC"
click at [641, 708] on label at bounding box center [648, 707] width 15 height 15
click at [641, 708] on input "checkbox" at bounding box center [647, 708] width 13 height 13
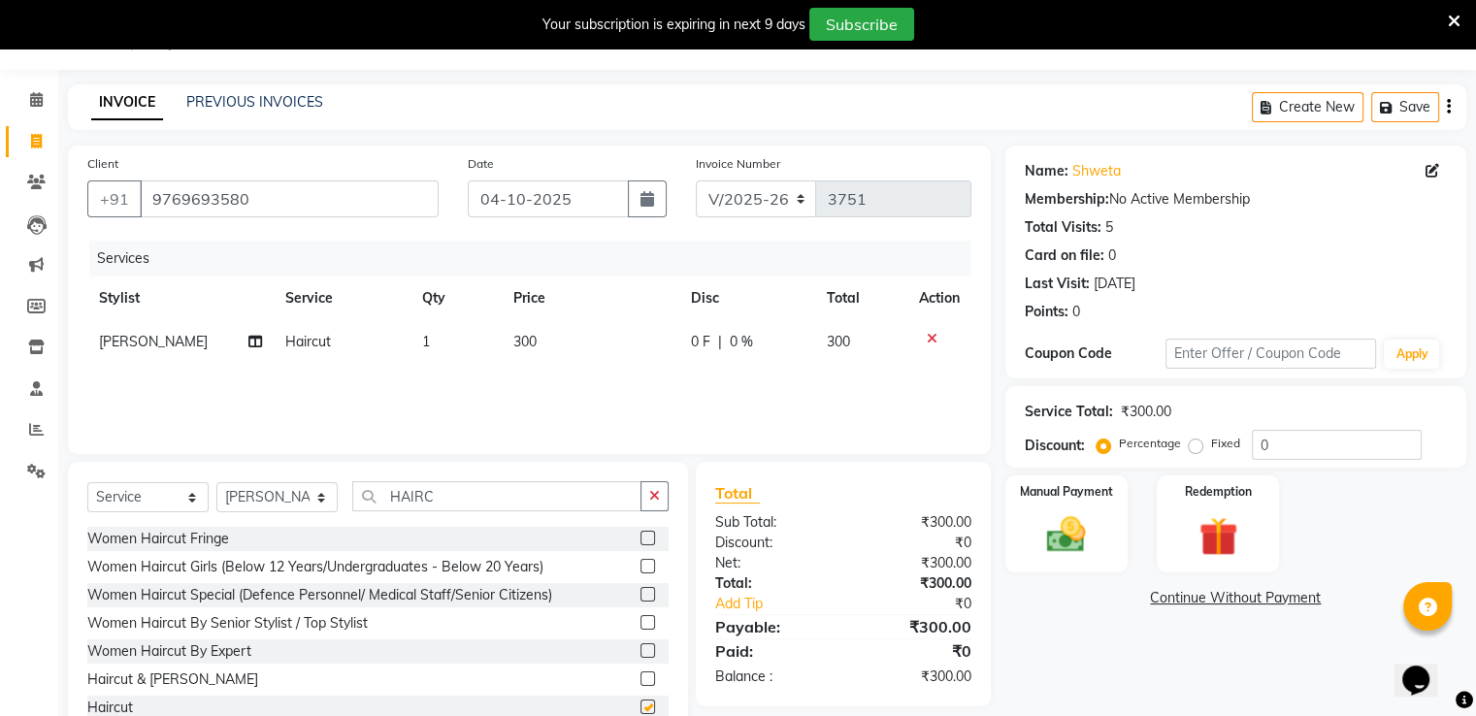
checkbox input "false"
click at [257, 500] on select "Select Stylist Akki [PERSON_NAME] [PERSON_NAME] [PERSON_NAME] Sameer [PERSON_NA…" at bounding box center [276, 497] width 121 height 30
select select "31994"
click at [216, 483] on select "Select Stylist Akki [PERSON_NAME] [PERSON_NAME] [PERSON_NAME] Sameer [PERSON_NA…" at bounding box center [276, 497] width 121 height 30
click at [428, 498] on input "HAIRC" at bounding box center [496, 496] width 289 height 30
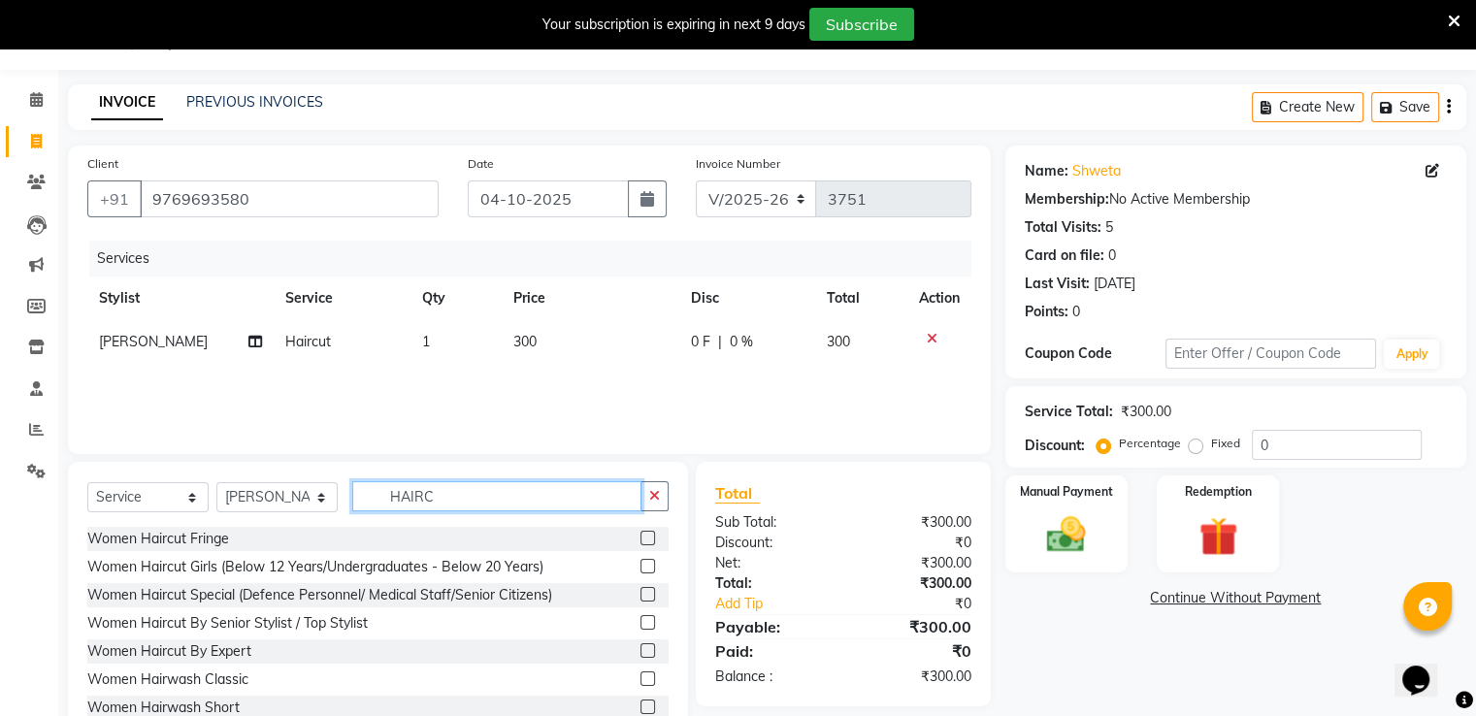
click at [428, 498] on input "HAIRC" at bounding box center [496, 496] width 289 height 30
click at [641, 570] on label at bounding box center [648, 566] width 15 height 15
click at [641, 570] on input "checkbox" at bounding box center [647, 567] width 13 height 13
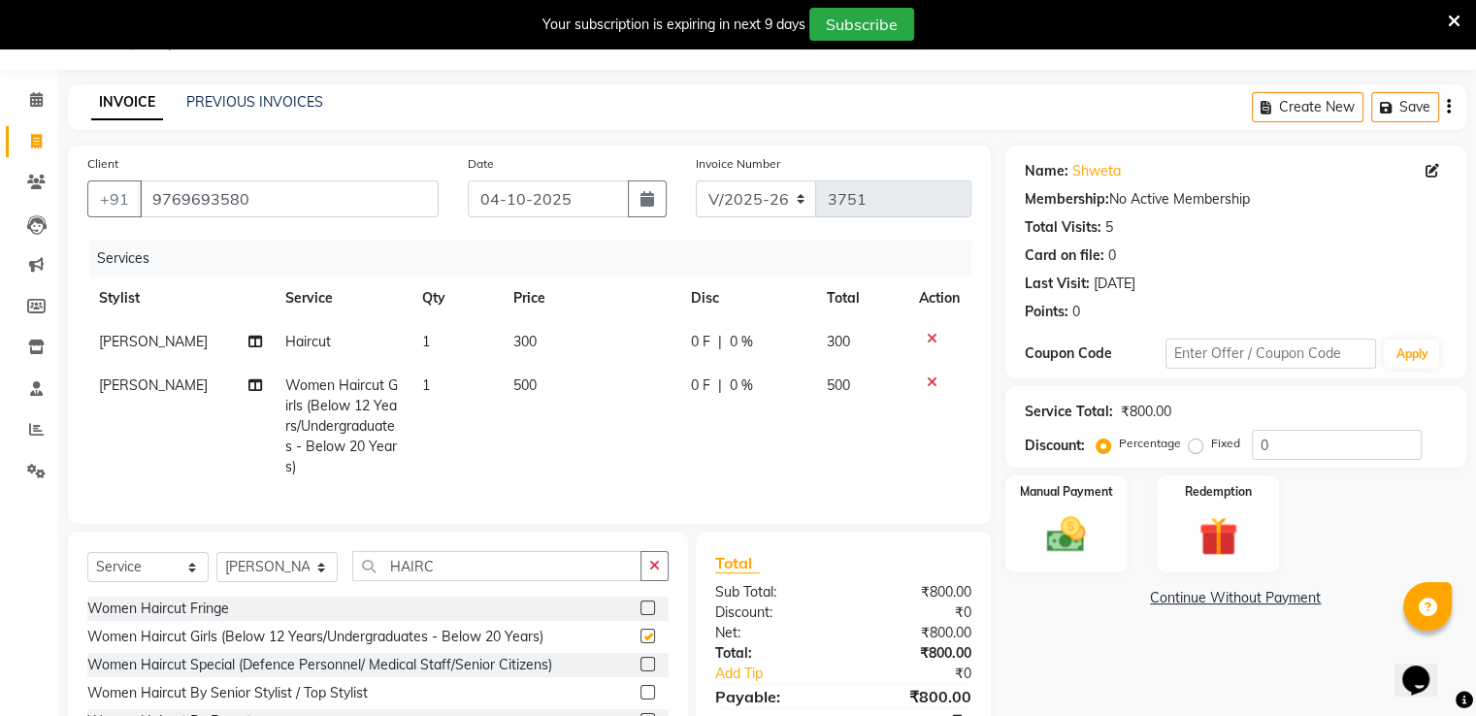
checkbox input "false"
click at [521, 383] on span "500" at bounding box center [525, 385] width 23 height 17
select select "31994"
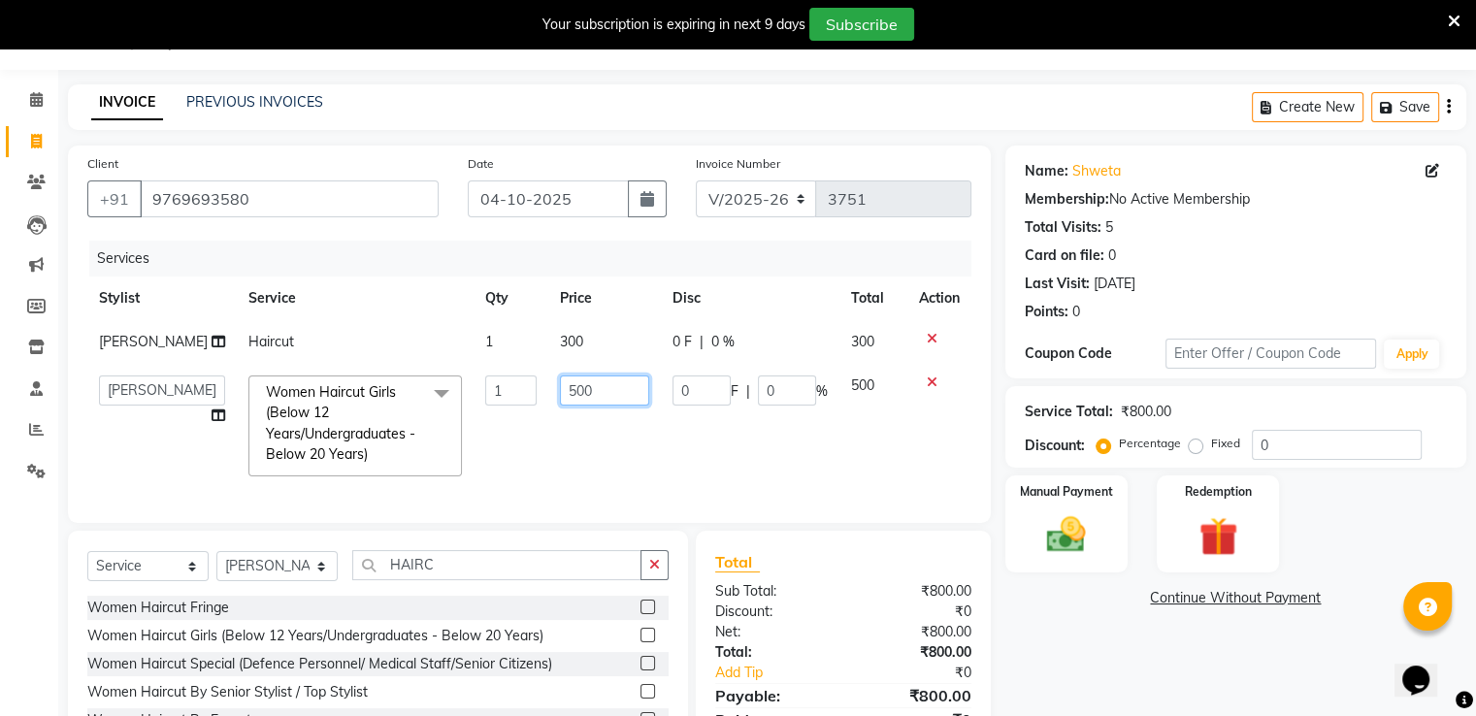
click at [560, 388] on input "500" at bounding box center [604, 391] width 89 height 30
type input "600"
click at [1112, 528] on div "Manual Payment" at bounding box center [1066, 524] width 127 height 100
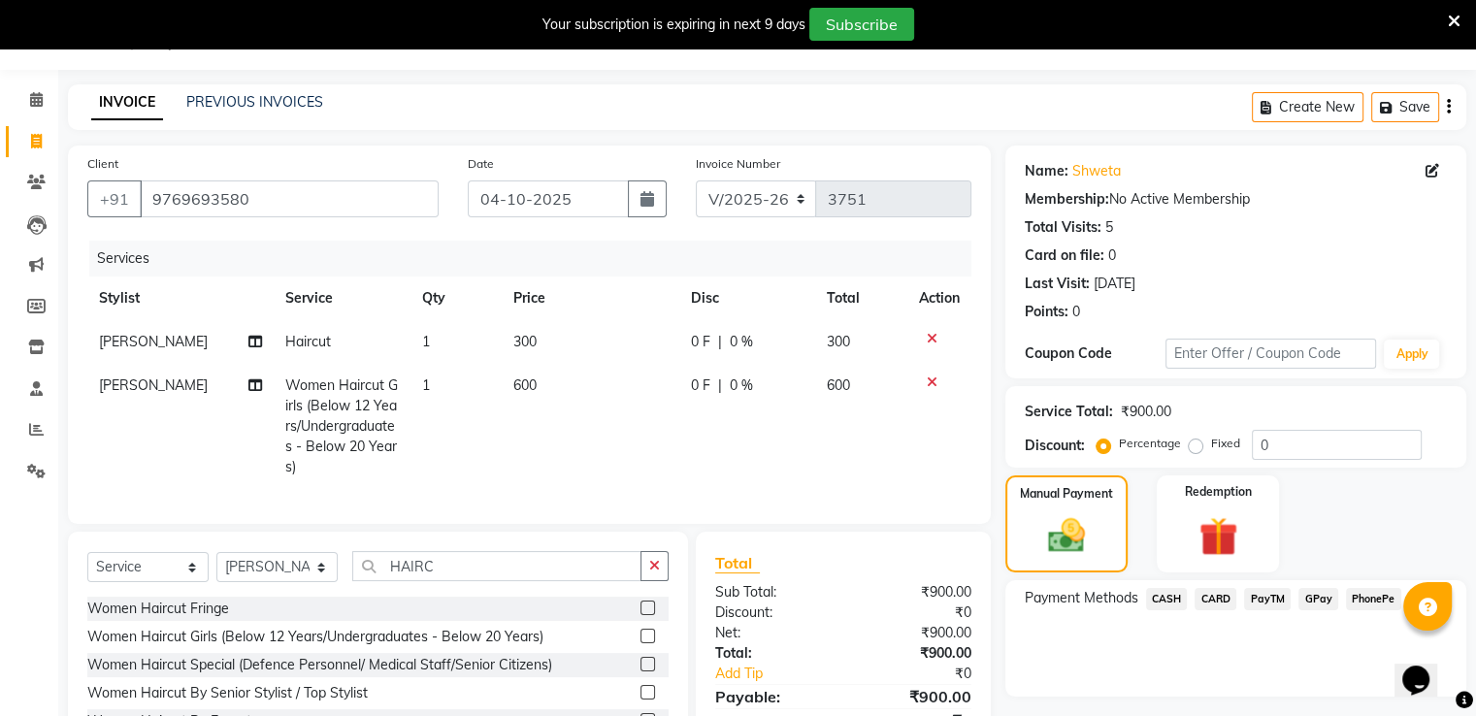
click at [1264, 596] on span "PayTM" at bounding box center [1267, 599] width 47 height 22
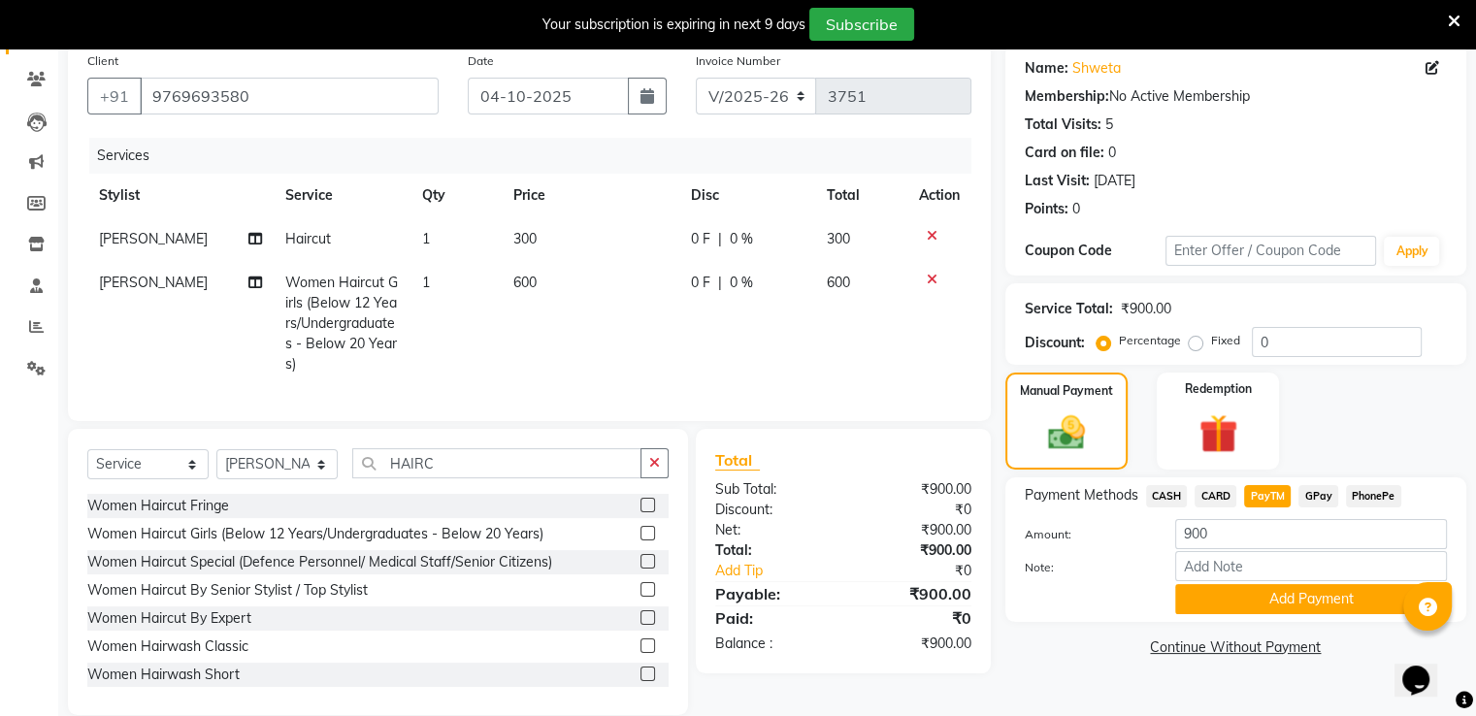
scroll to position [195, 0]
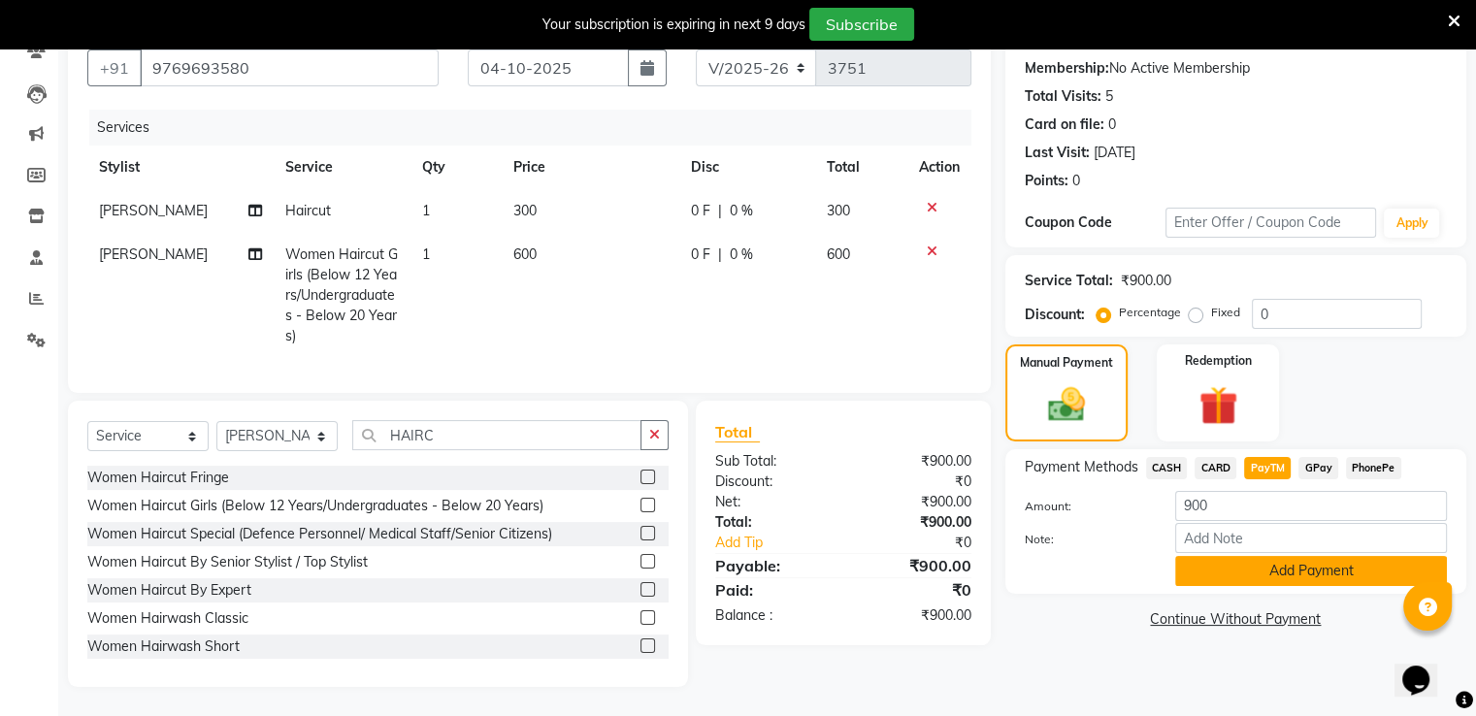
click at [1233, 556] on button "Add Payment" at bounding box center [1312, 571] width 272 height 30
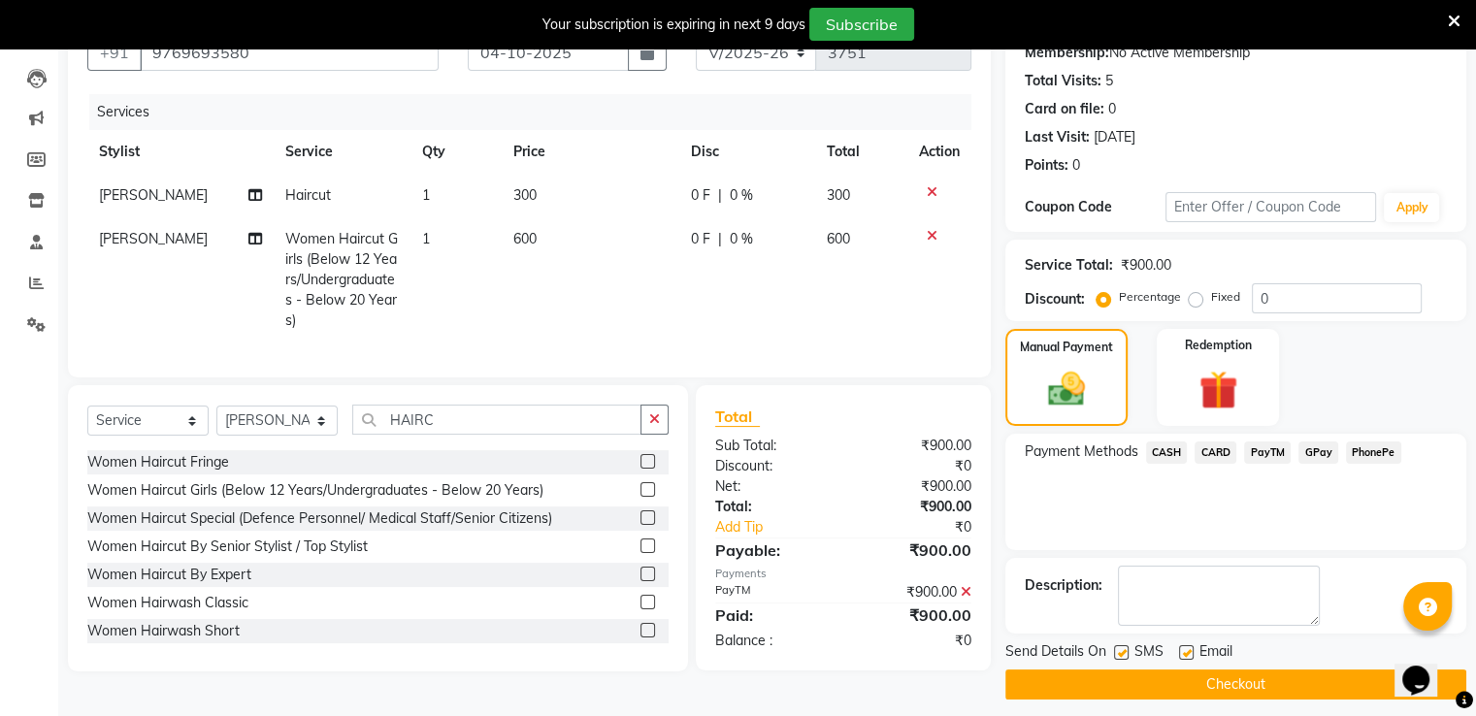
scroll to position [206, 0]
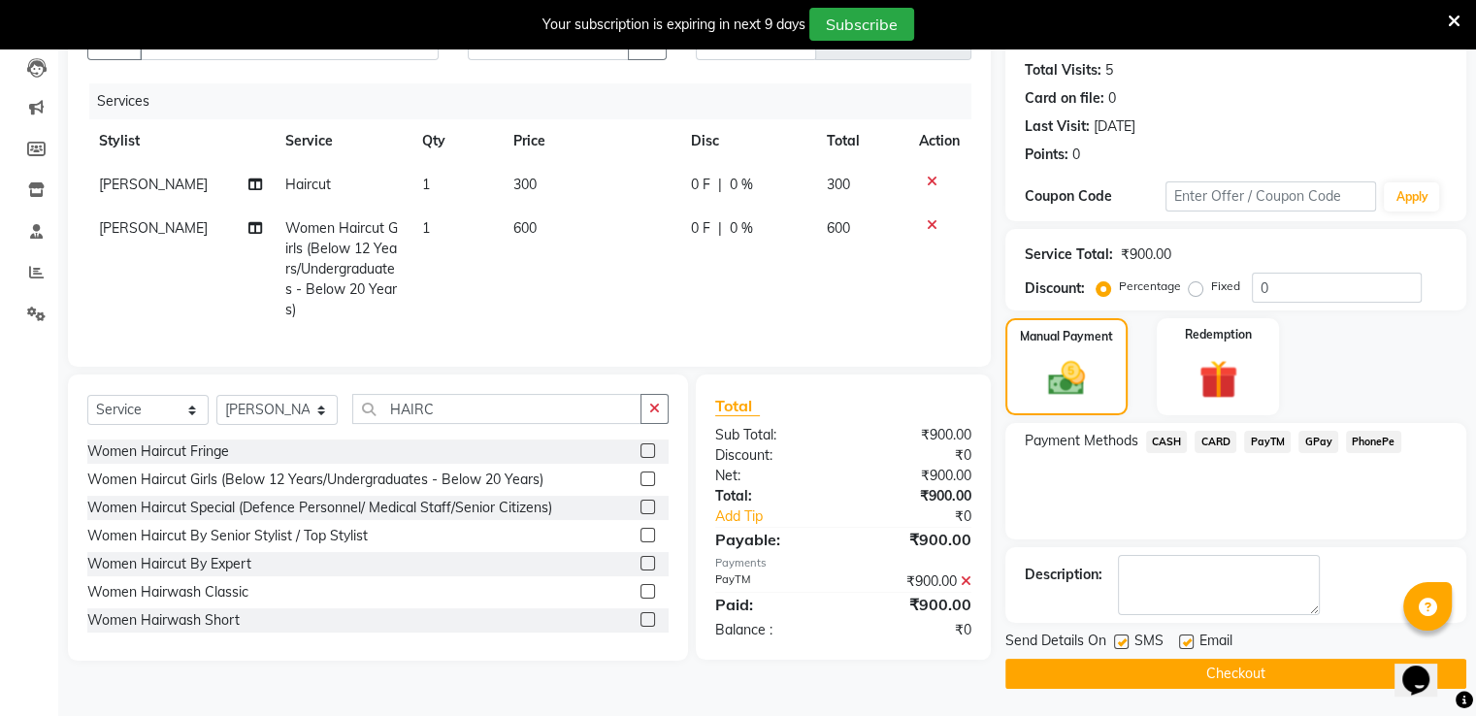
click at [1118, 640] on label at bounding box center [1121, 642] width 15 height 15
click at [1118, 640] on input "checkbox" at bounding box center [1120, 643] width 13 height 13
checkbox input "false"
click at [1128, 674] on button "Checkout" at bounding box center [1236, 674] width 461 height 30
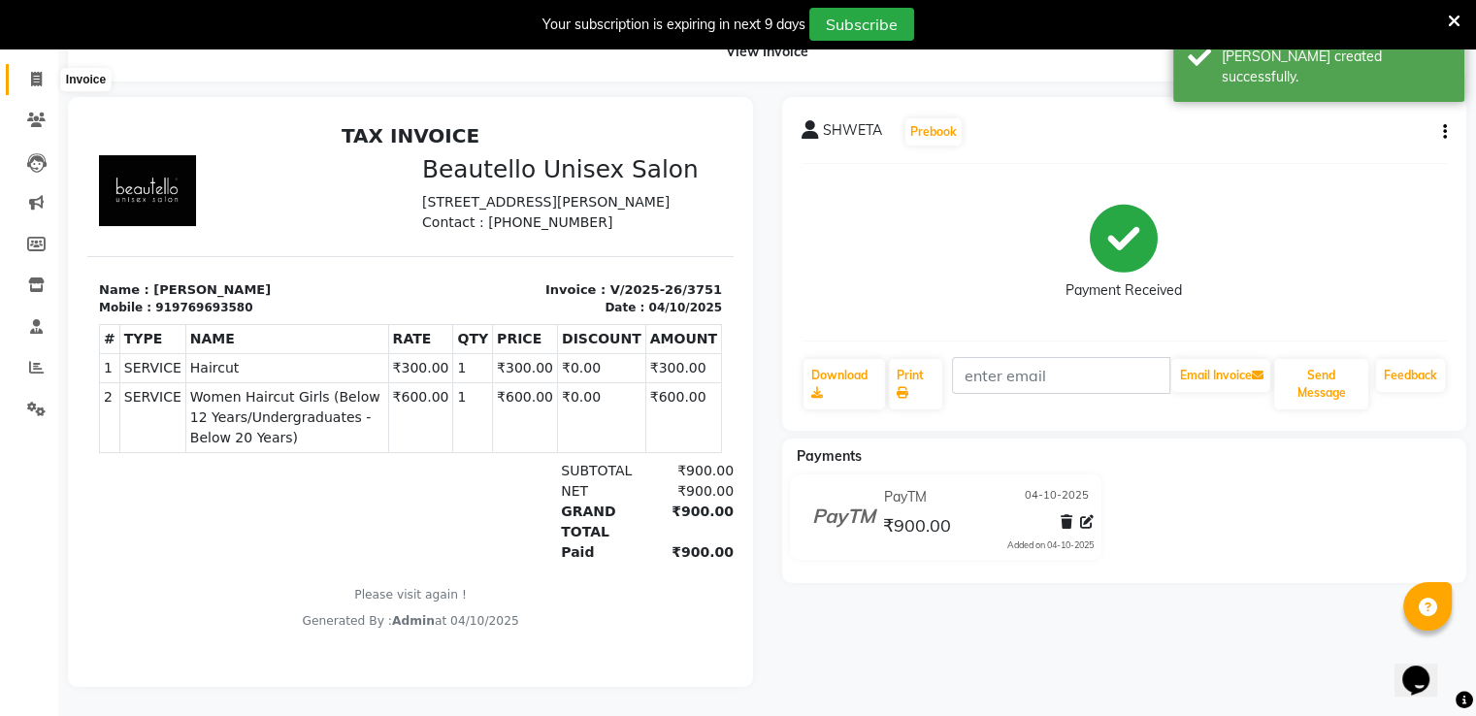
click at [31, 72] on icon at bounding box center [36, 79] width 11 height 15
select select "5051"
select select "service"
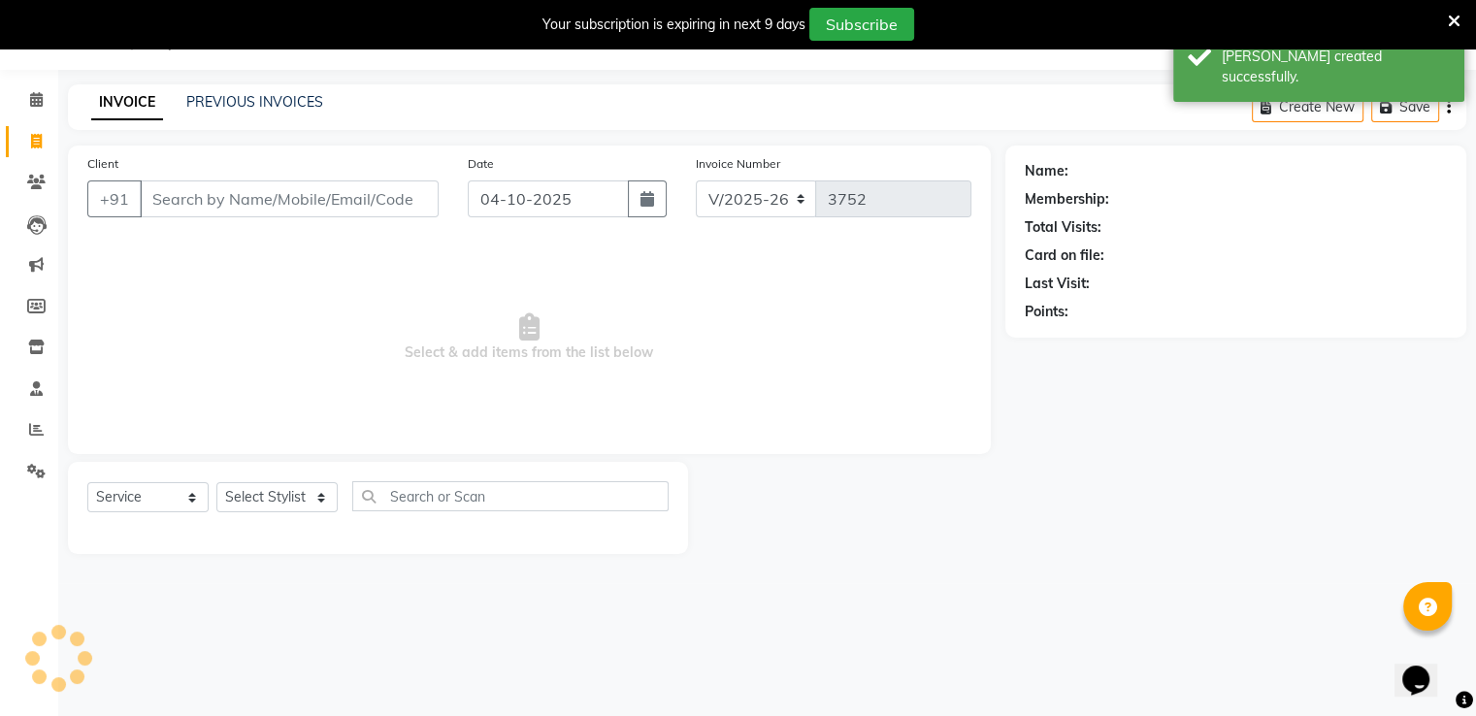
scroll to position [49, 0]
click at [171, 207] on input "Client" at bounding box center [289, 199] width 299 height 37
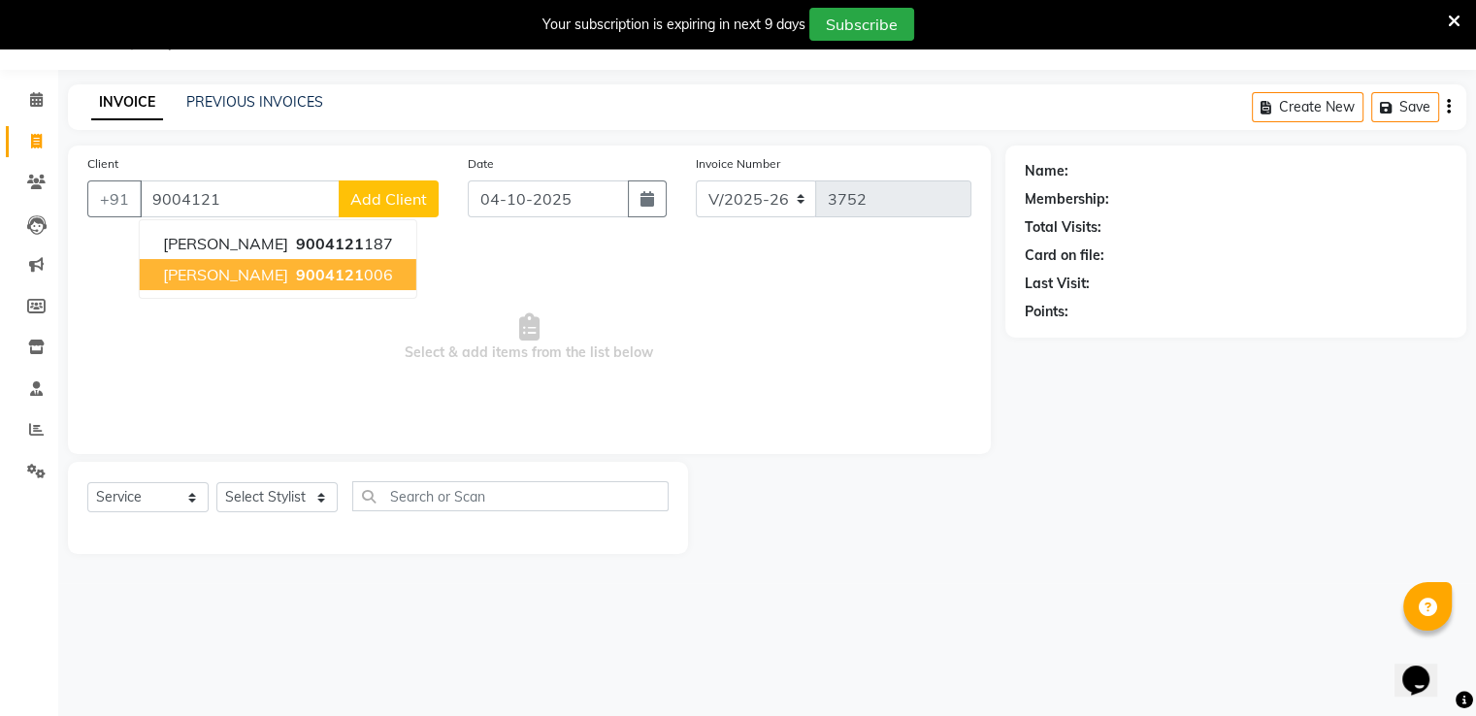
click at [199, 265] on span "[PERSON_NAME]" at bounding box center [225, 274] width 125 height 19
type input "9004121006"
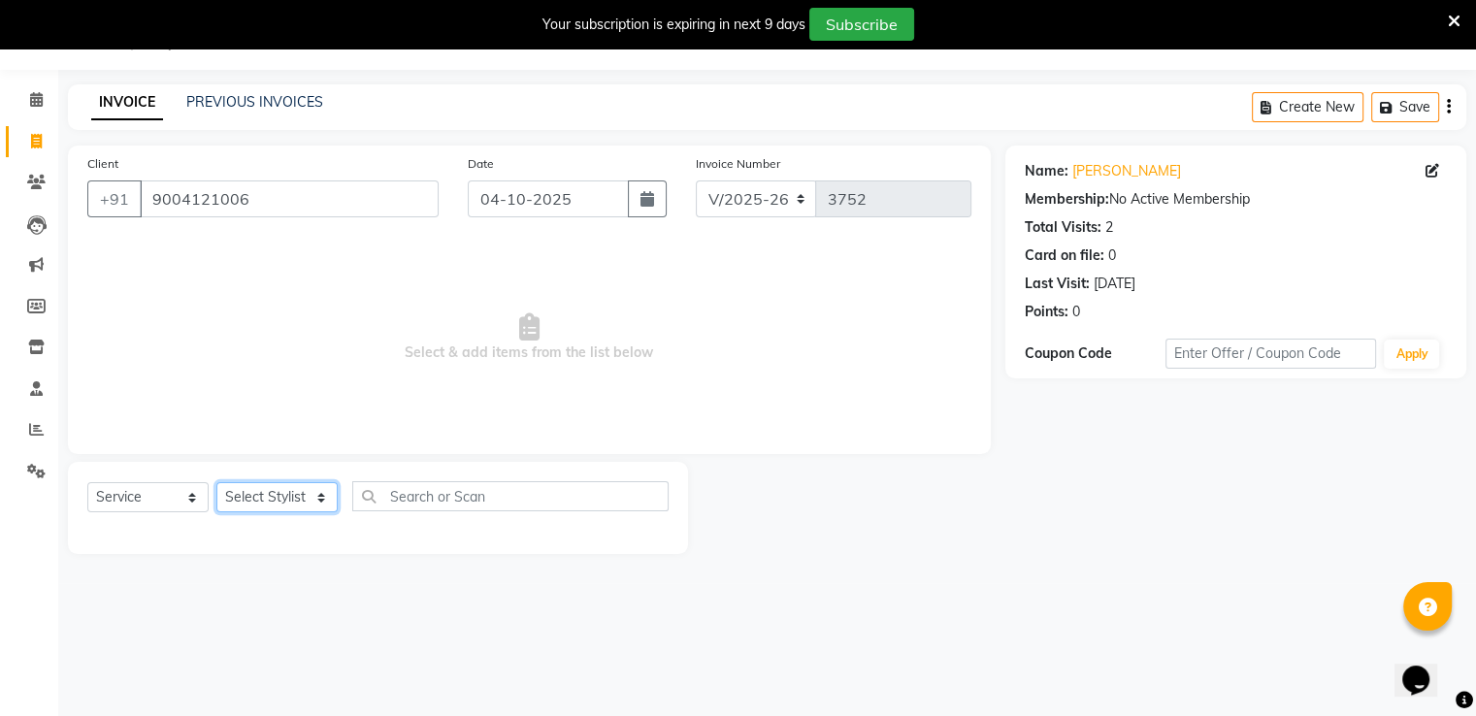
click at [291, 498] on select "Select Stylist Akki [PERSON_NAME] [PERSON_NAME] [PERSON_NAME] Sameer [PERSON_NA…" at bounding box center [276, 497] width 121 height 30
select select "31995"
click at [216, 483] on select "Select Stylist Akki [PERSON_NAME] [PERSON_NAME] [PERSON_NAME] Sameer [PERSON_NA…" at bounding box center [276, 497] width 121 height 30
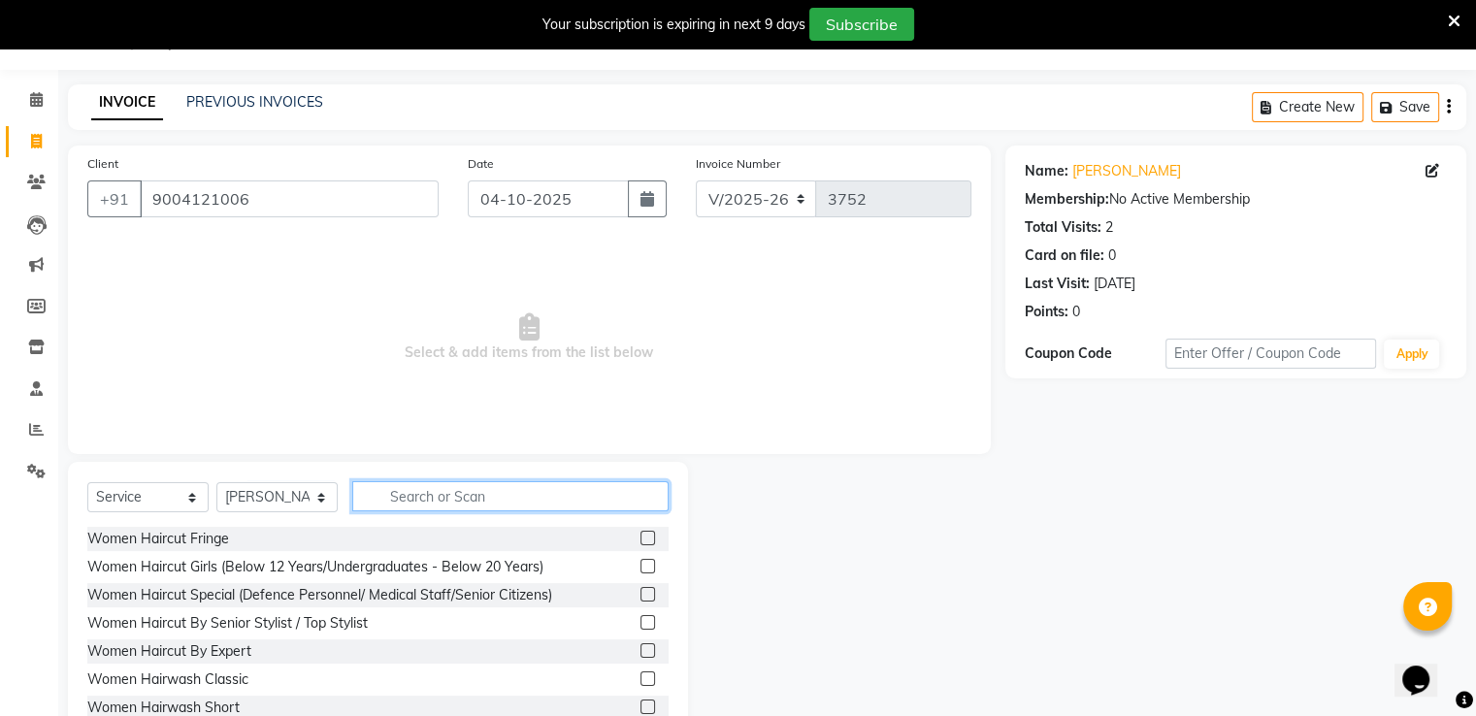
click at [458, 484] on input "text" at bounding box center [510, 496] width 316 height 30
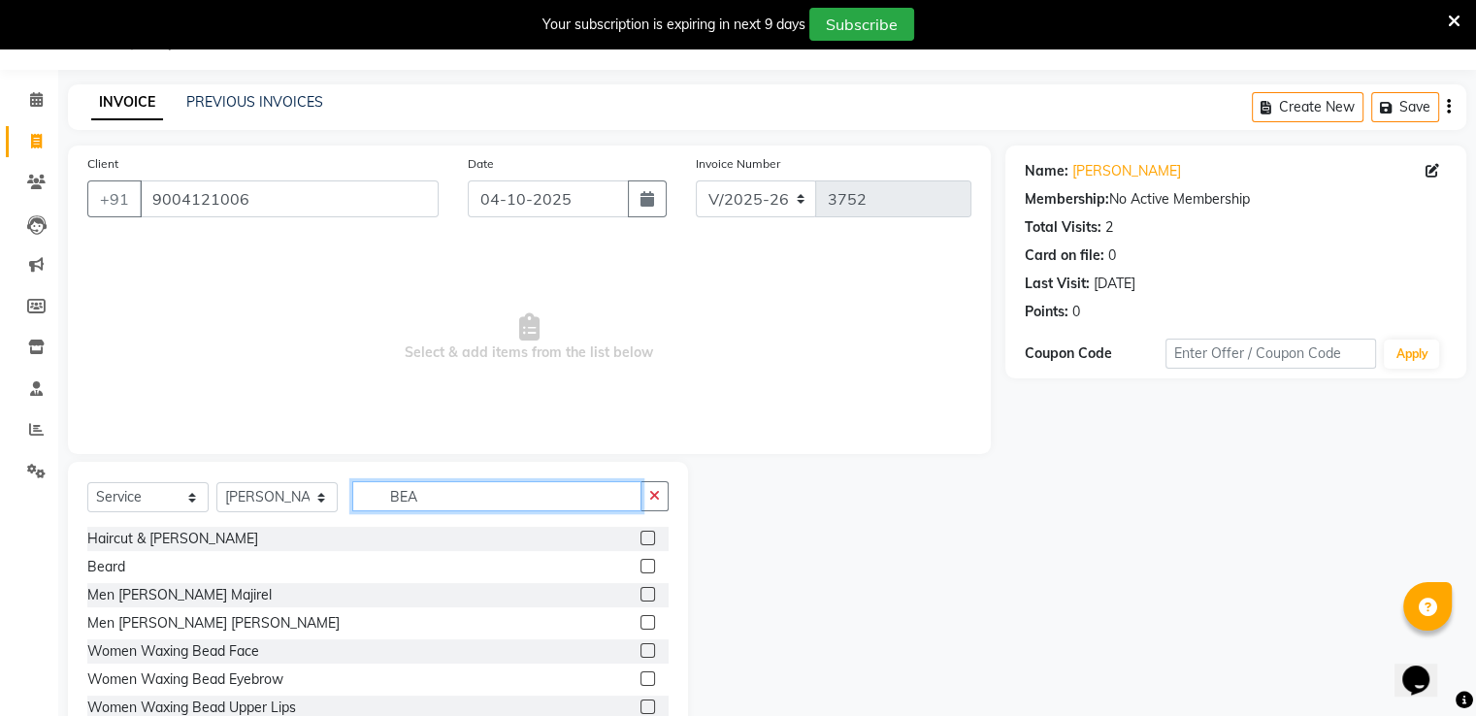
type input "BEA"
click at [641, 563] on label at bounding box center [648, 566] width 15 height 15
click at [641, 563] on input "checkbox" at bounding box center [647, 567] width 13 height 13
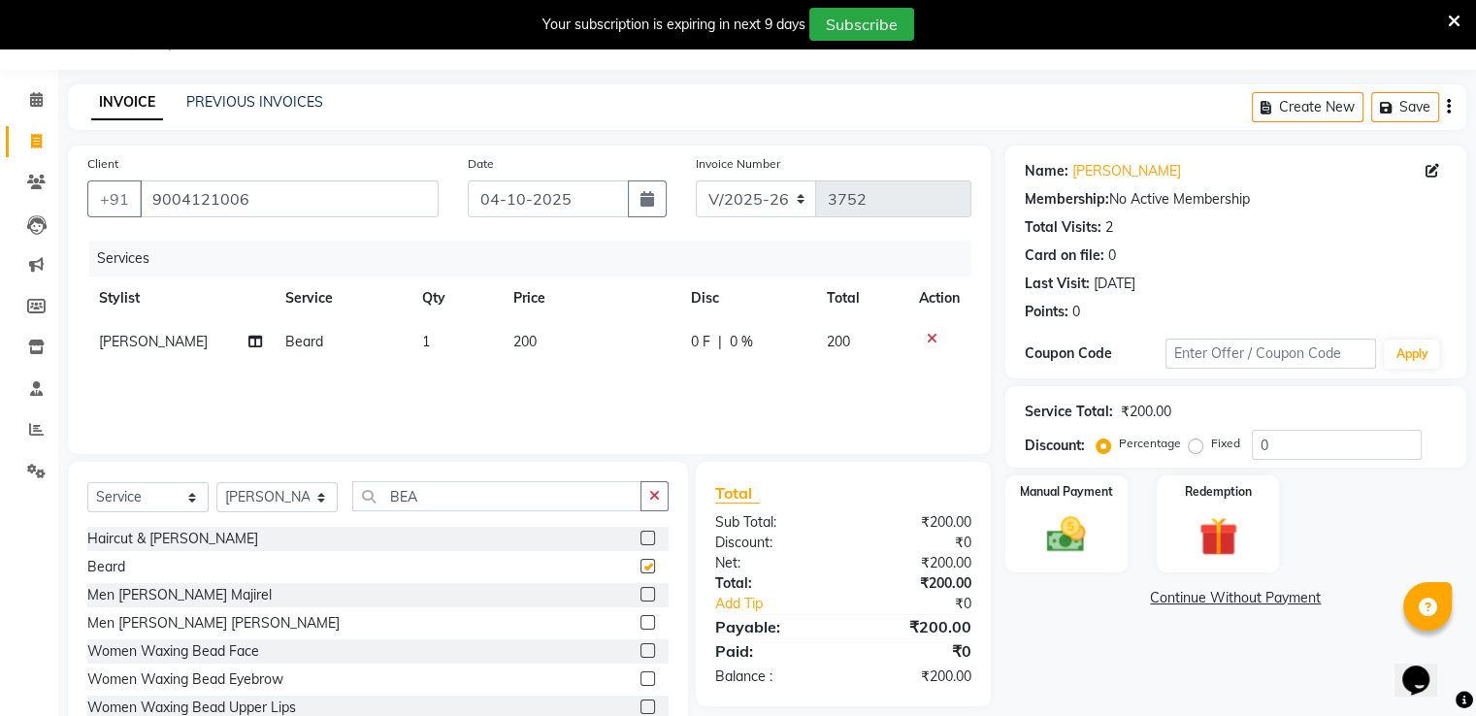
checkbox input "false"
click at [1075, 524] on img at bounding box center [1066, 536] width 65 height 47
click at [1265, 592] on span "PayTM" at bounding box center [1267, 599] width 47 height 22
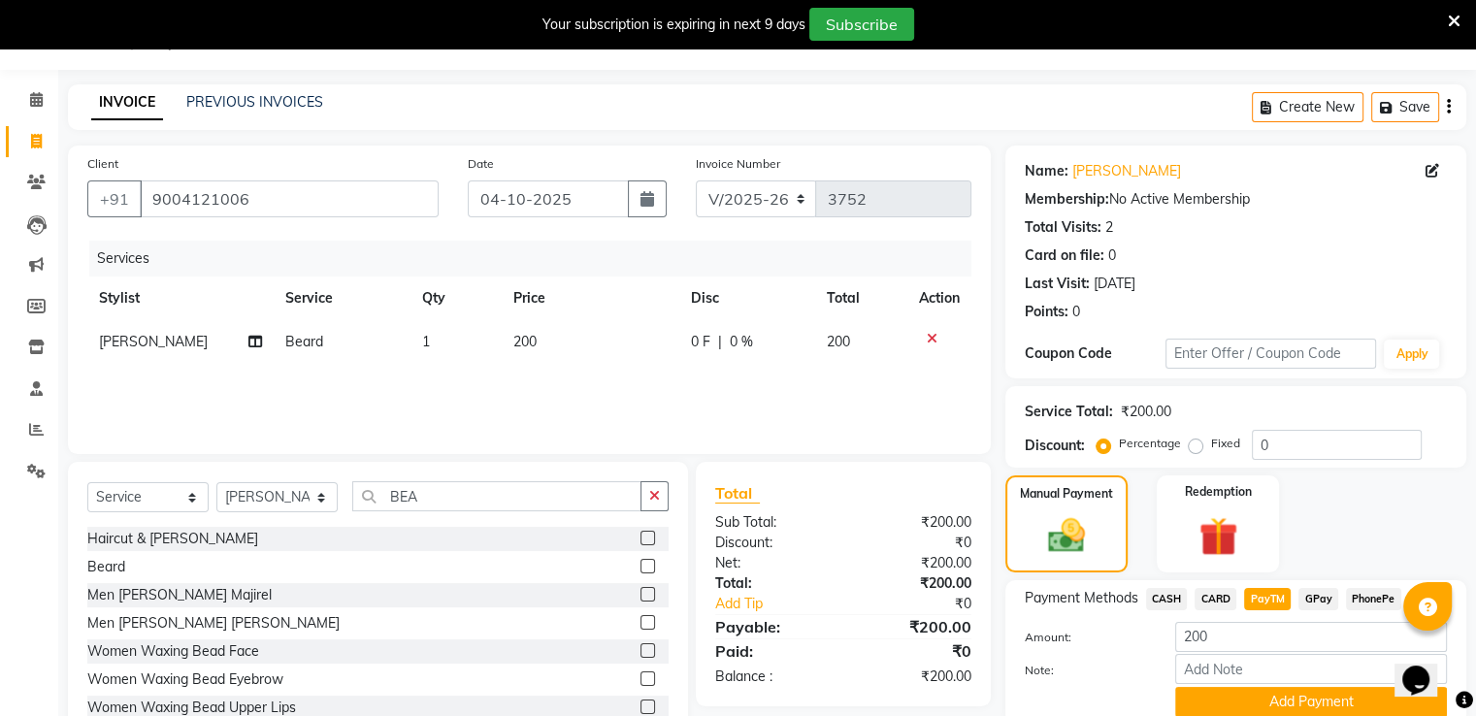
scroll to position [128, 0]
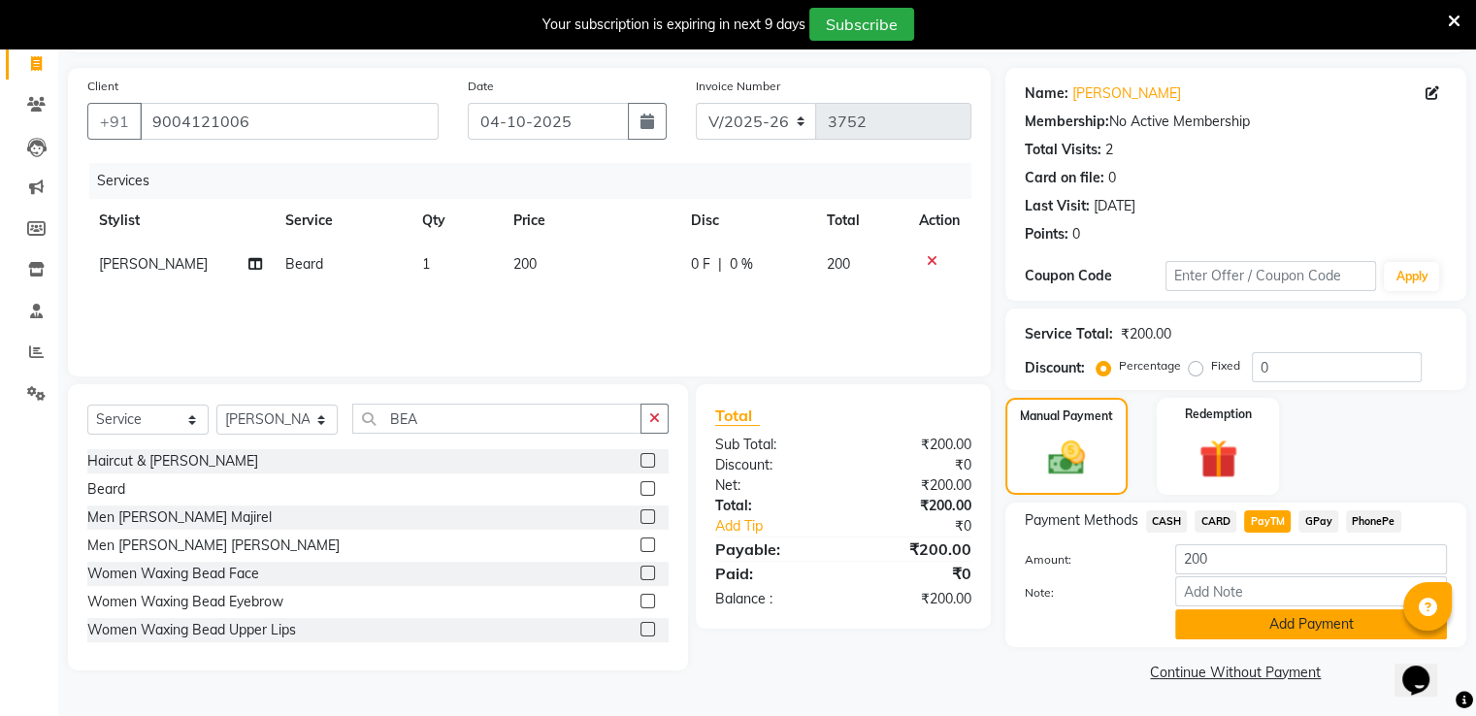
click at [1239, 624] on button "Add Payment" at bounding box center [1312, 625] width 272 height 30
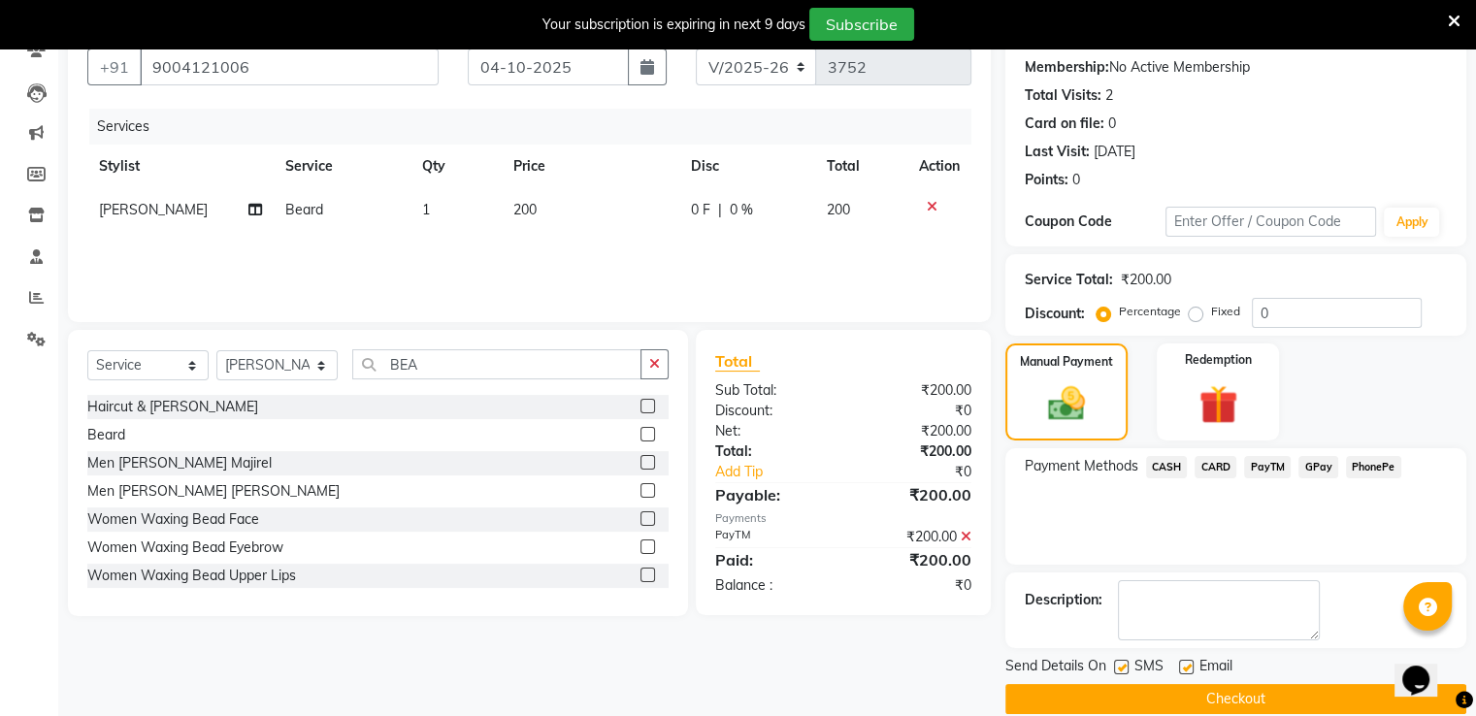
scroll to position [206, 0]
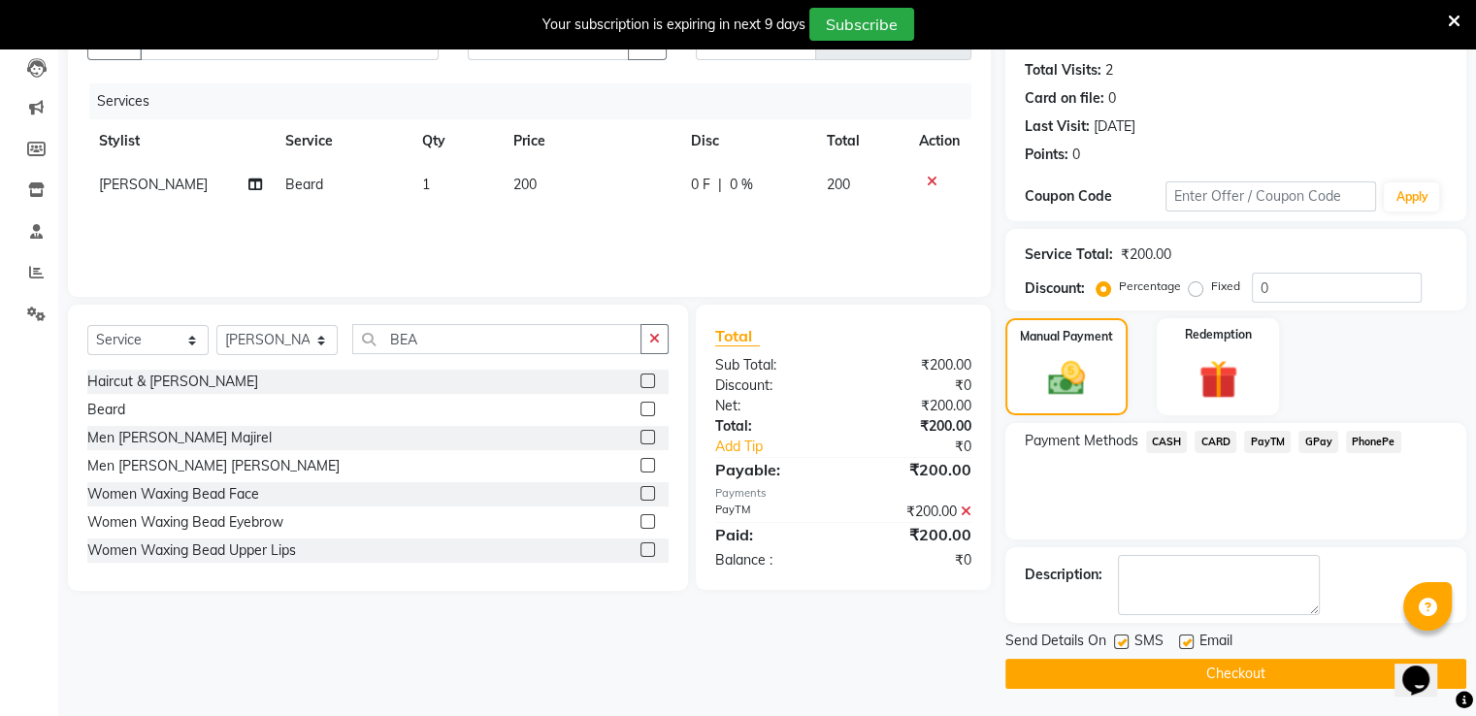
click at [1121, 637] on label at bounding box center [1121, 642] width 15 height 15
click at [1121, 637] on input "checkbox" at bounding box center [1120, 643] width 13 height 13
checkbox input "false"
click at [1138, 670] on button "Checkout" at bounding box center [1236, 674] width 461 height 30
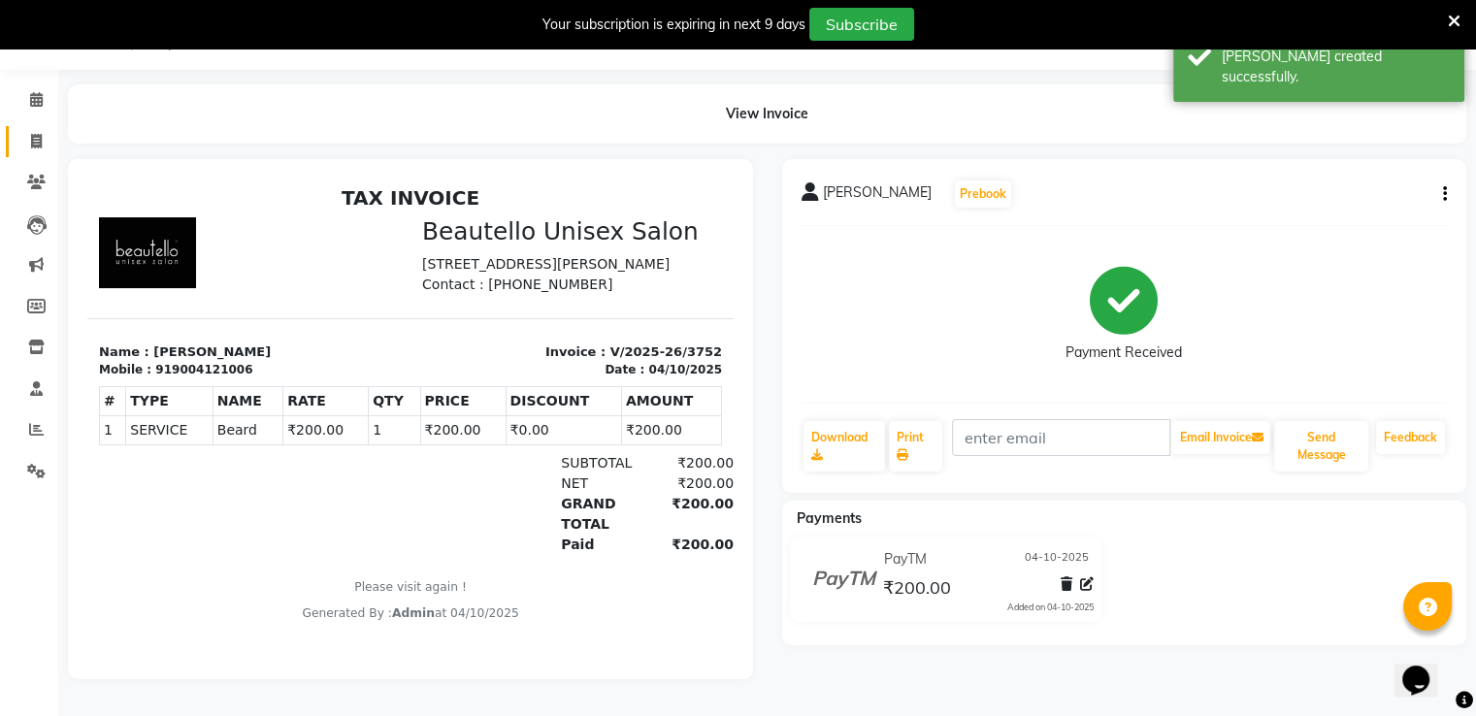
click at [37, 126] on link "Invoice" at bounding box center [29, 142] width 47 height 32
select select "5051"
select select "service"
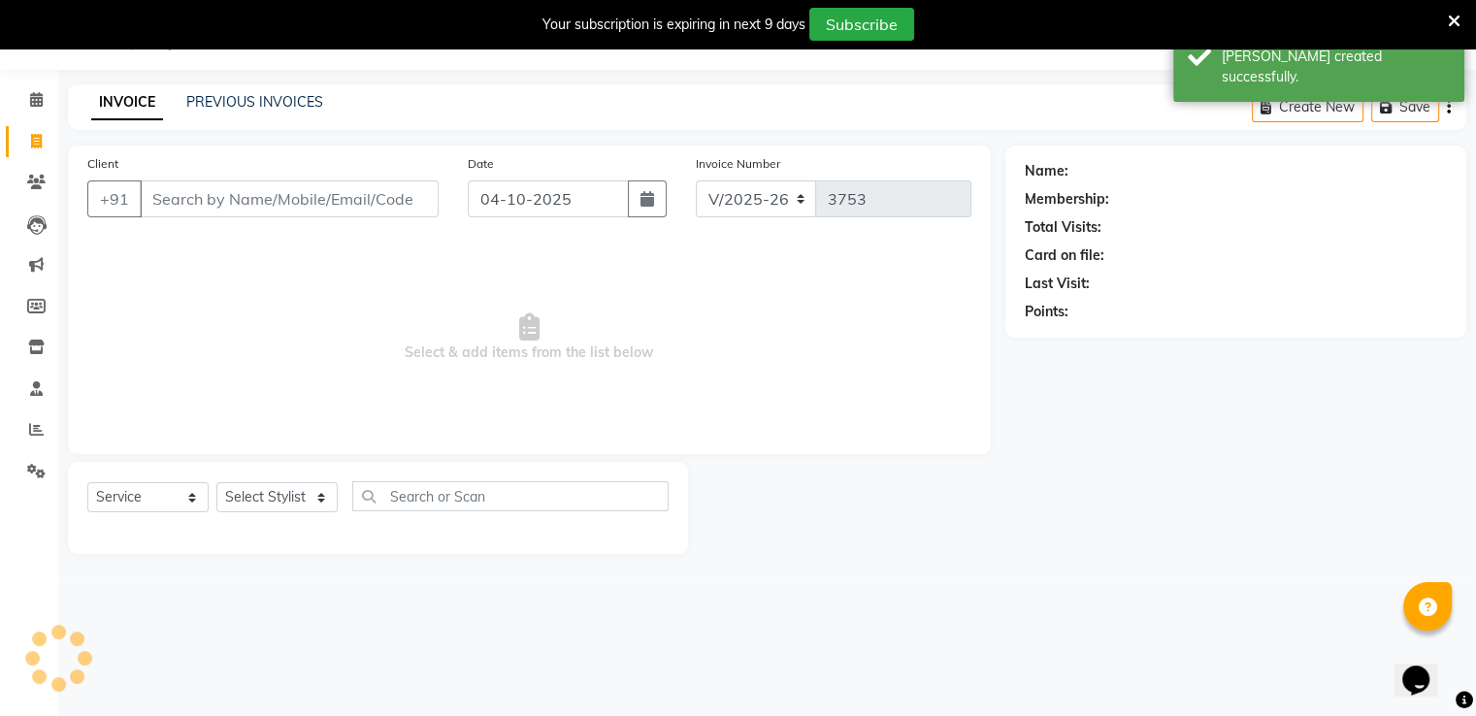
scroll to position [49, 0]
type input "8"
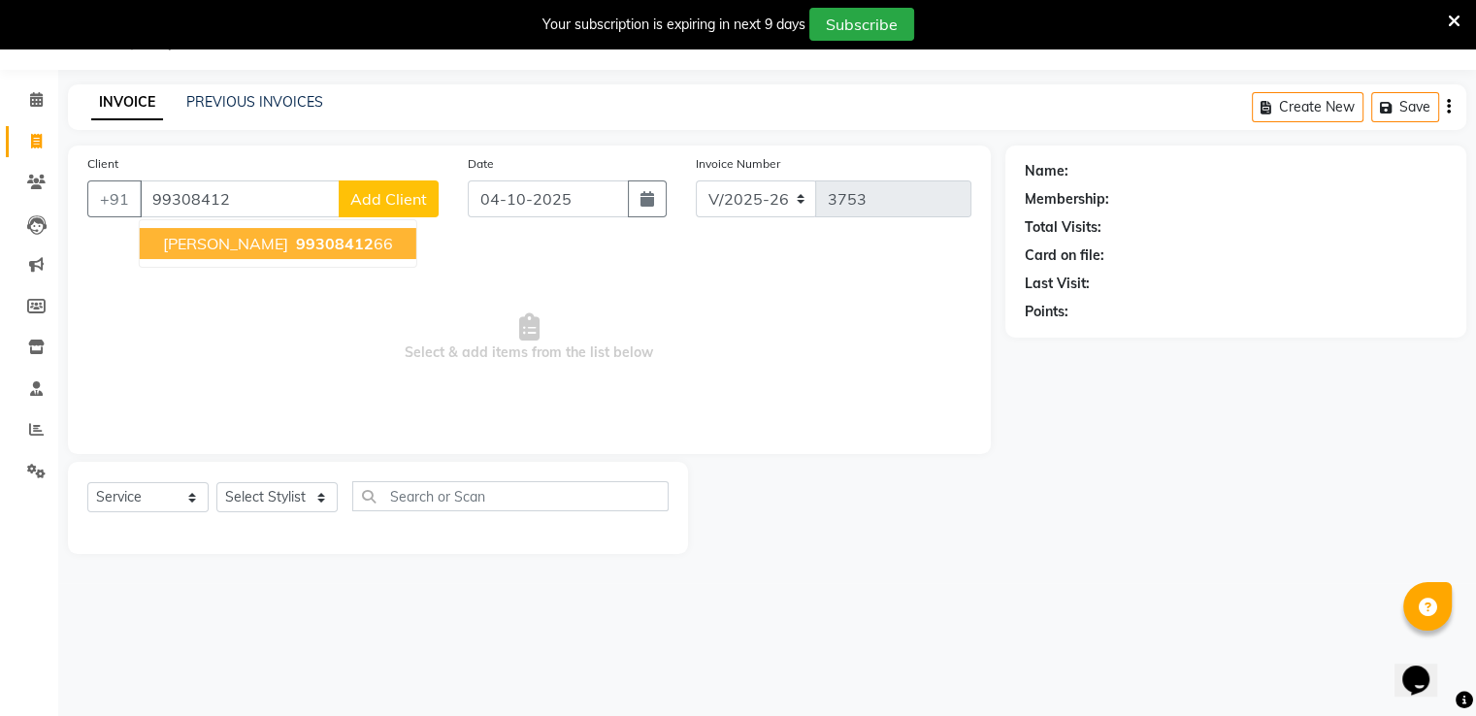
click at [237, 245] on span "[PERSON_NAME]" at bounding box center [225, 243] width 125 height 19
type input "9930841266"
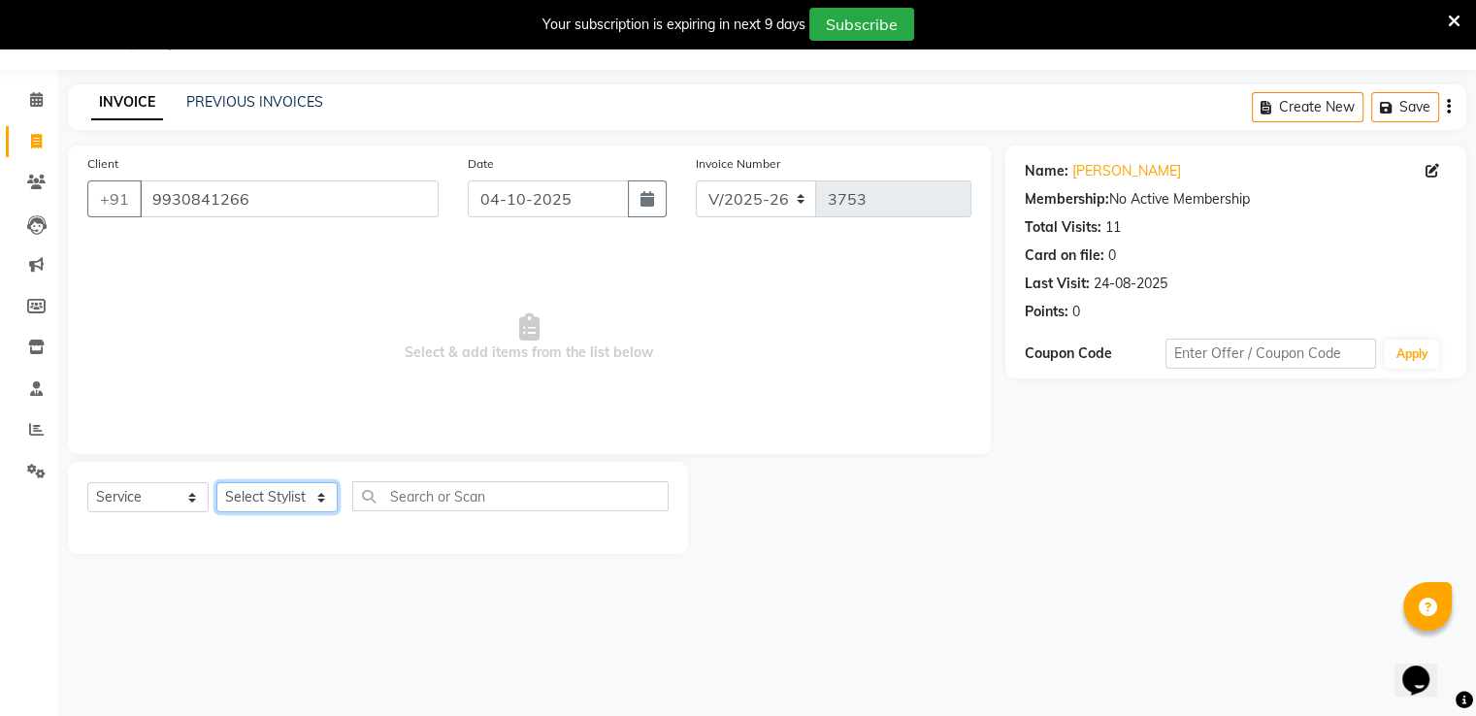
click at [297, 498] on select "Select Stylist Akki [PERSON_NAME] [PERSON_NAME] [PERSON_NAME] Sameer [PERSON_NA…" at bounding box center [276, 497] width 121 height 30
select select "31995"
click at [216, 483] on select "Select Stylist Akki [PERSON_NAME] [PERSON_NAME] [PERSON_NAME] Sameer [PERSON_NA…" at bounding box center [276, 497] width 121 height 30
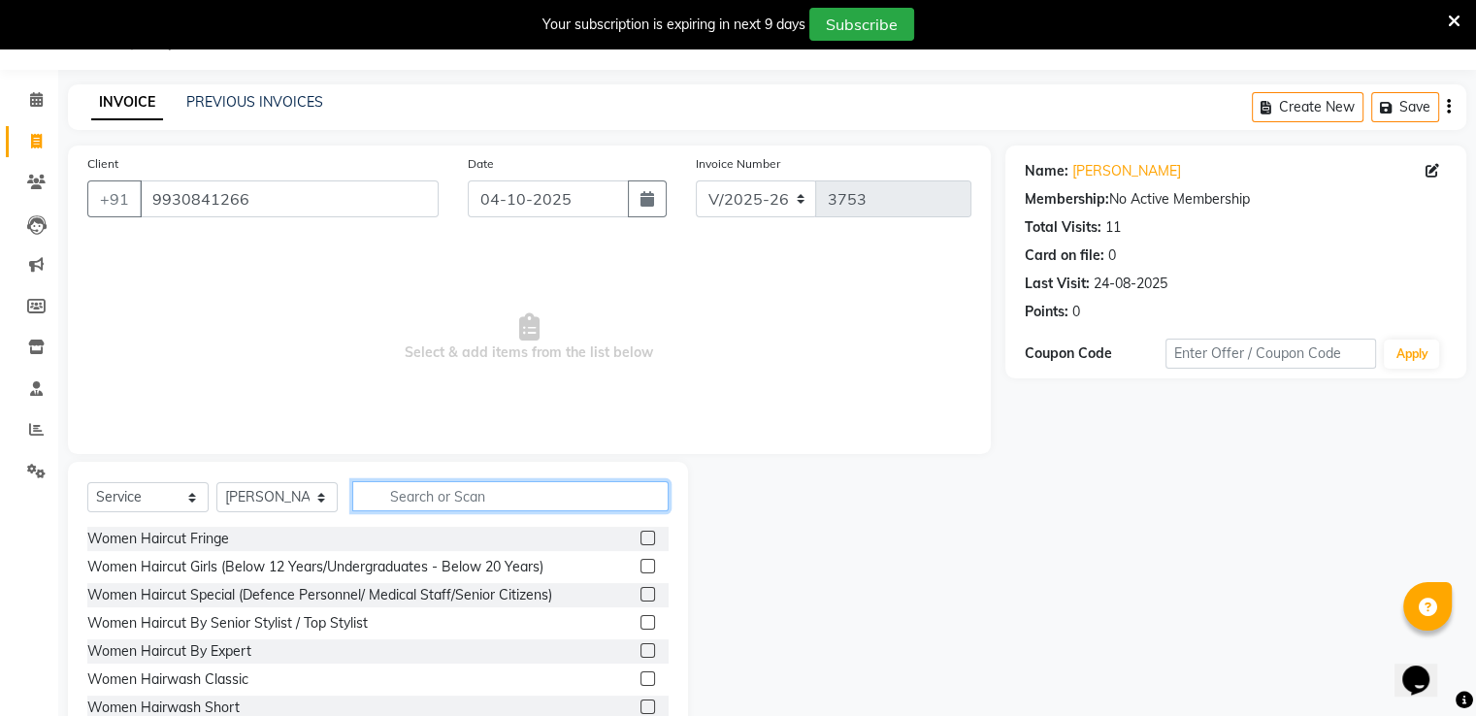
click at [504, 490] on input "text" at bounding box center [510, 496] width 316 height 30
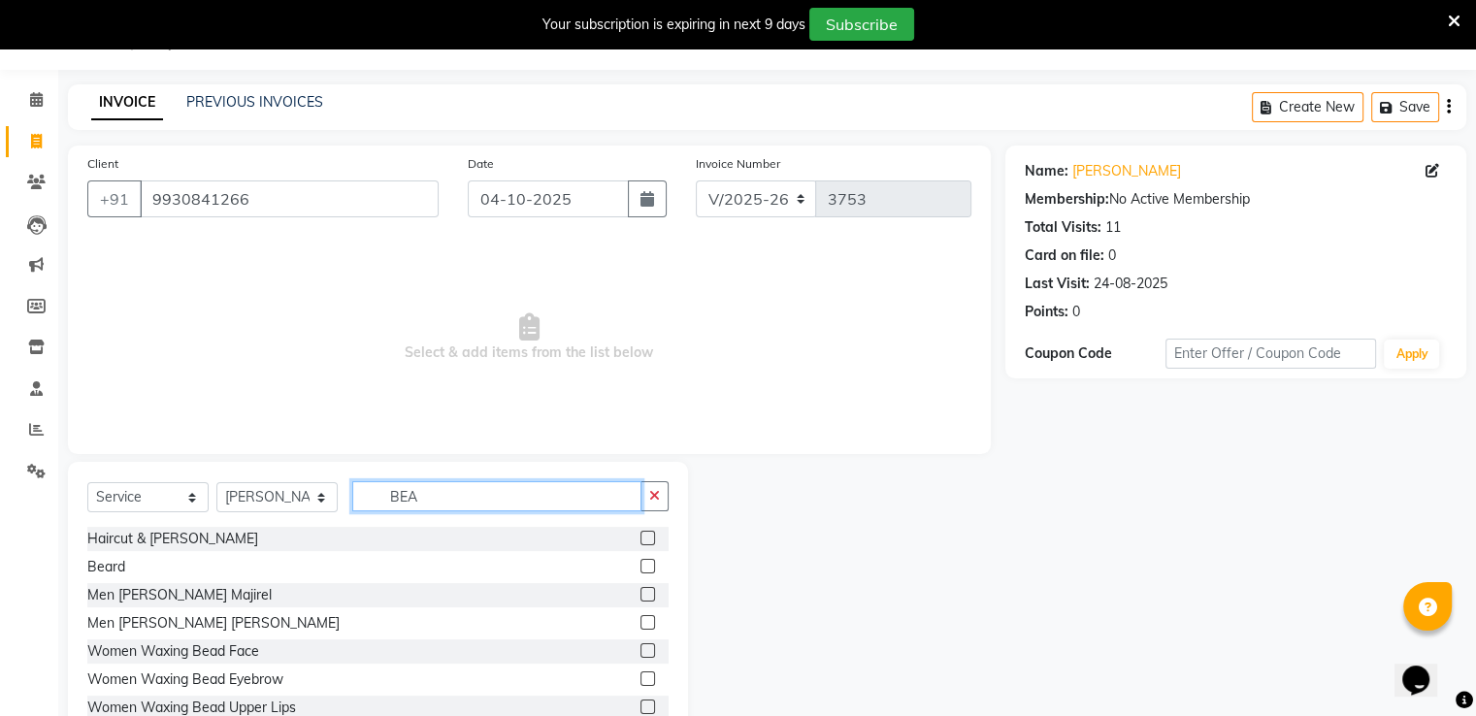
type input "BEA"
click at [641, 560] on label at bounding box center [648, 566] width 15 height 15
click at [641, 561] on input "checkbox" at bounding box center [647, 567] width 13 height 13
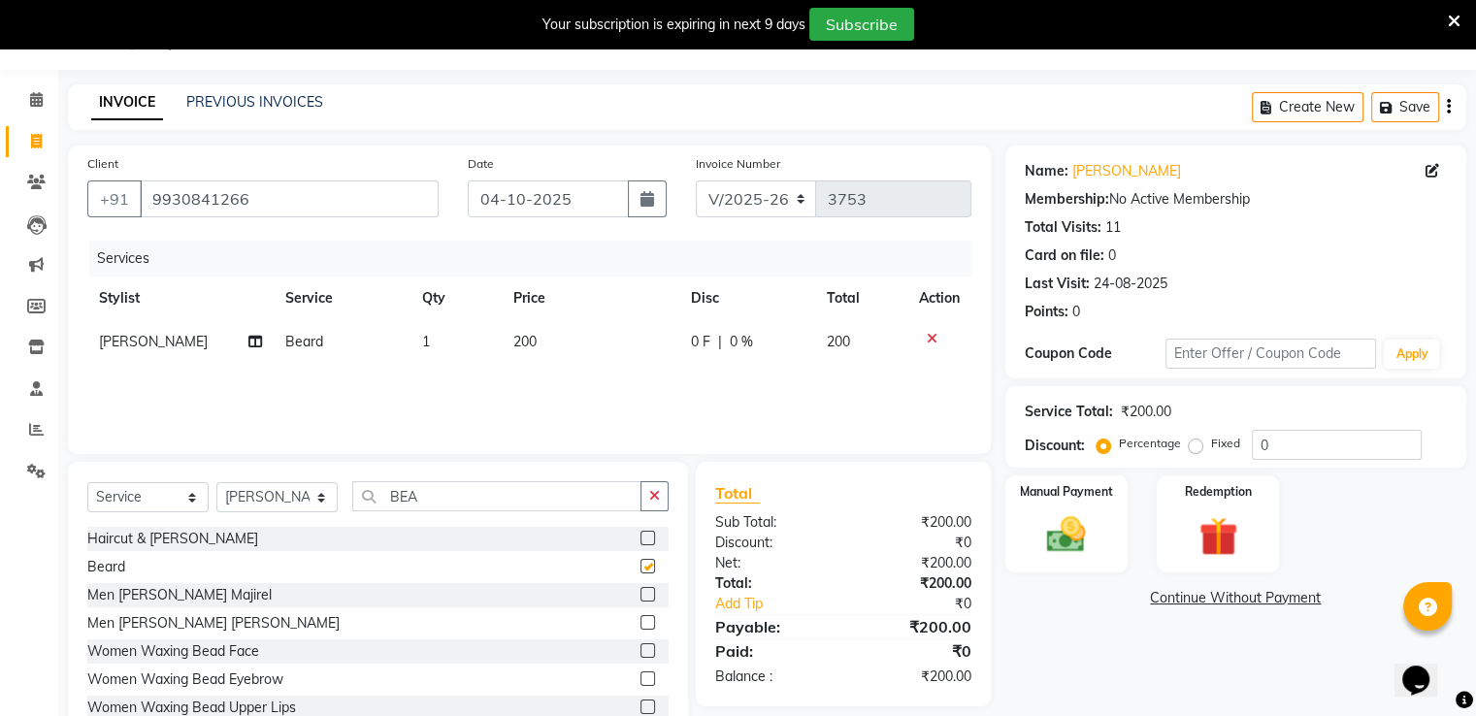
checkbox input "false"
click at [1068, 544] on img at bounding box center [1066, 536] width 65 height 47
click at [1271, 591] on span "PayTM" at bounding box center [1267, 599] width 47 height 22
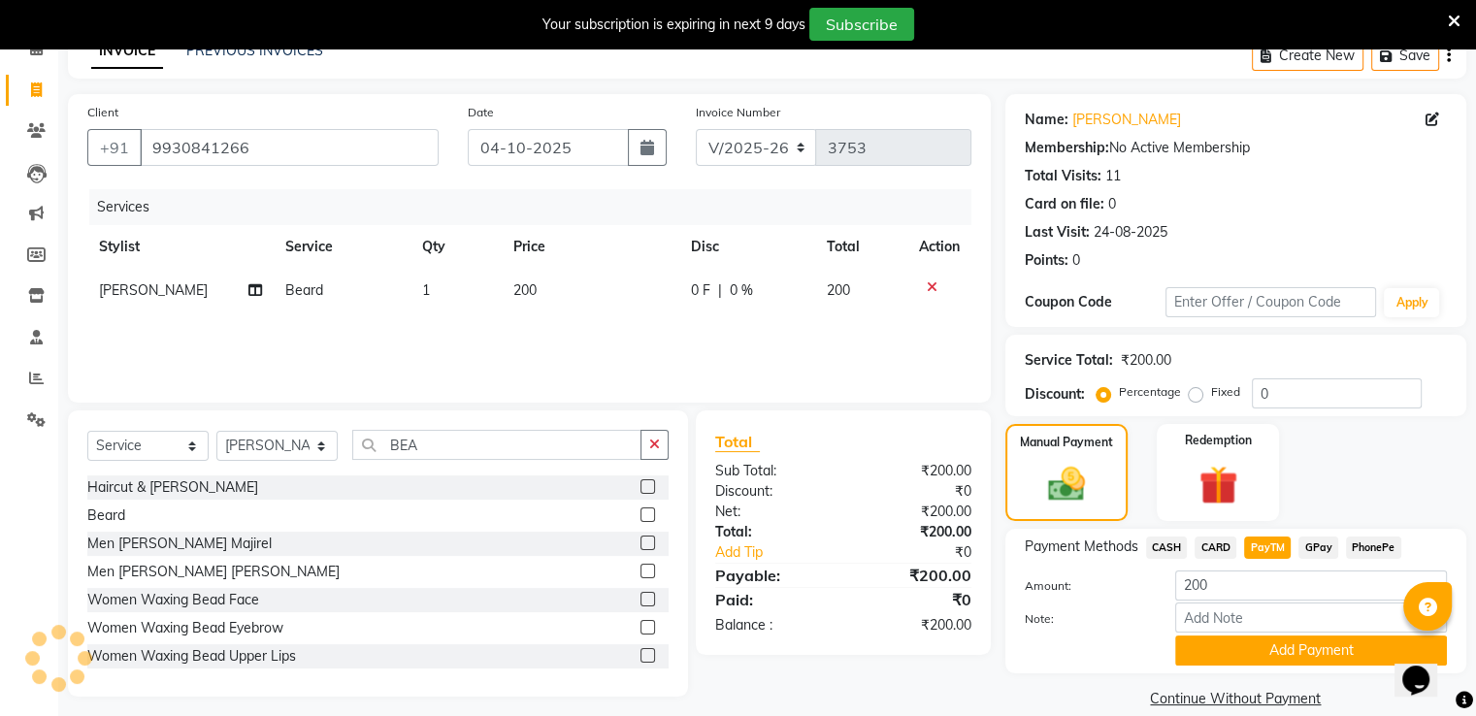
scroll to position [128, 0]
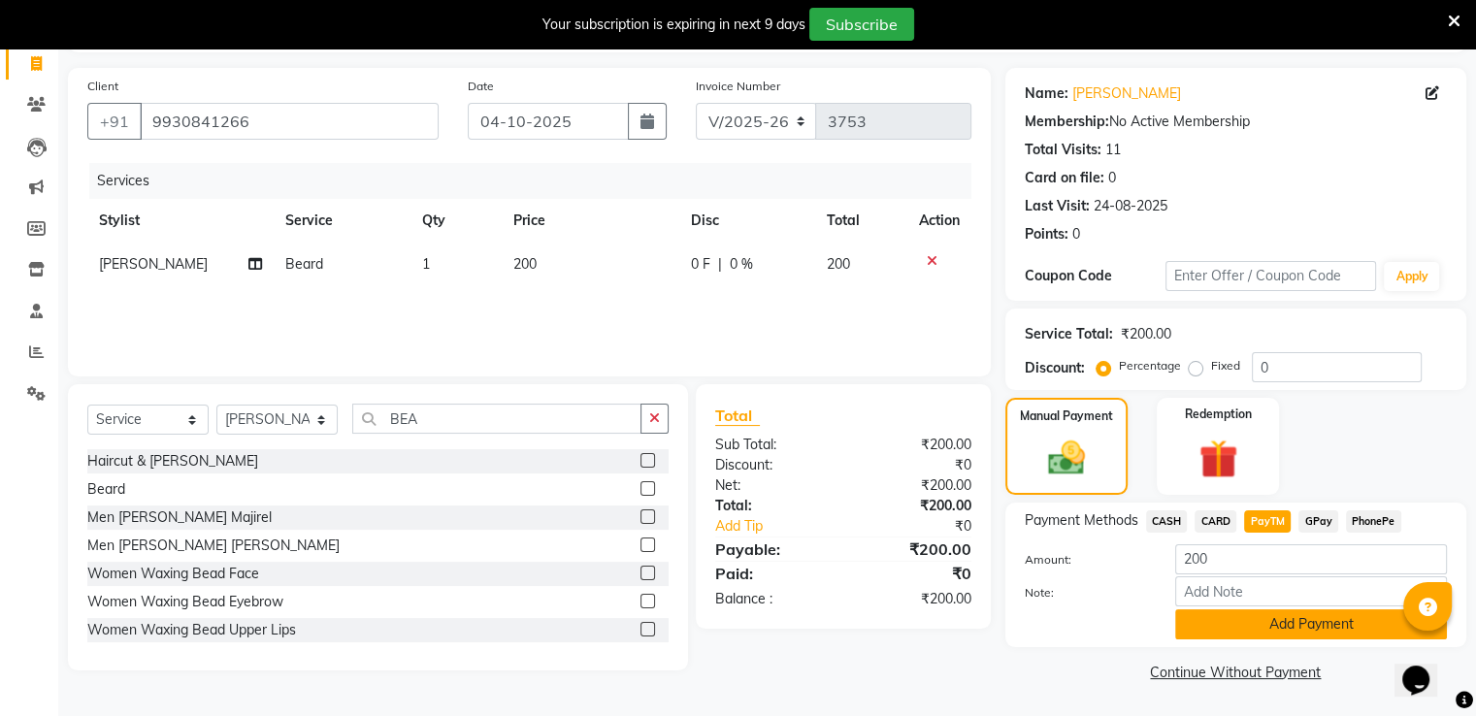
click at [1217, 626] on button "Add Payment" at bounding box center [1312, 625] width 272 height 30
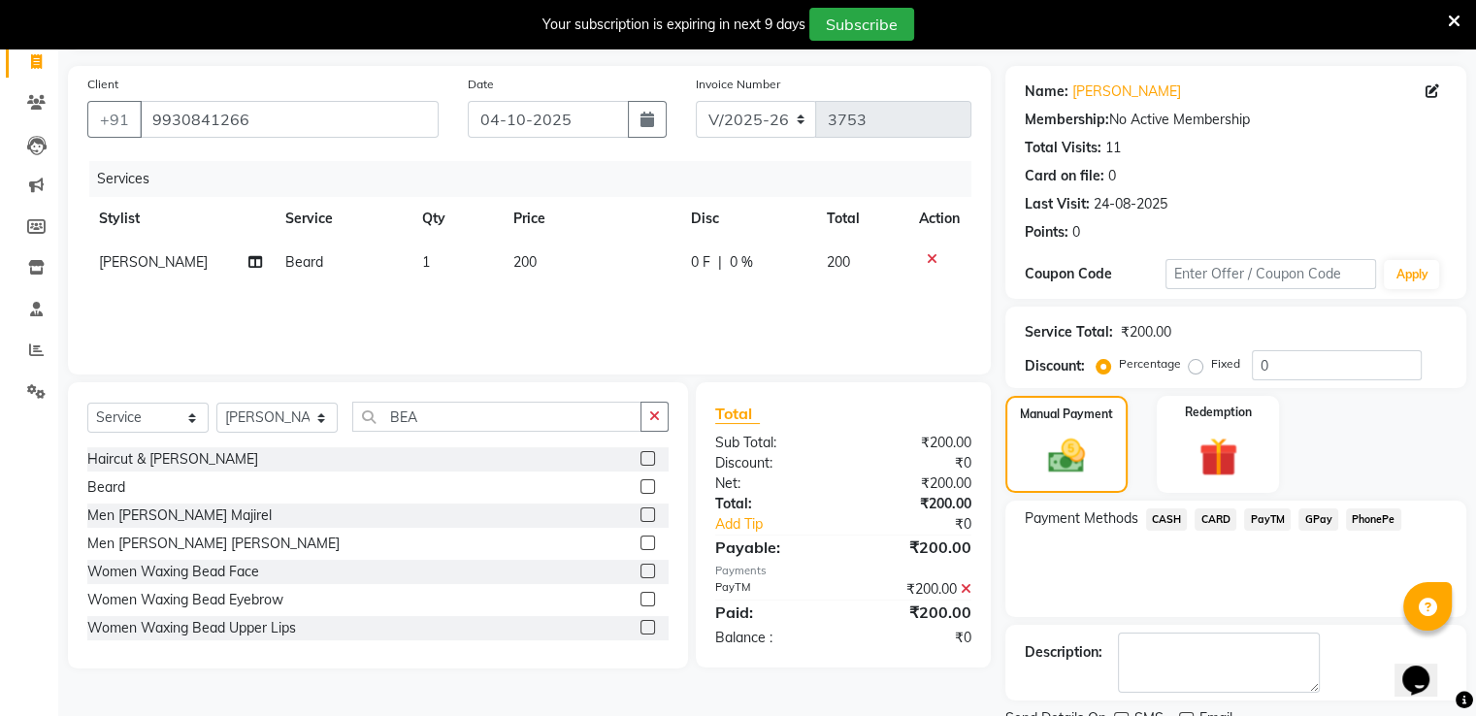
scroll to position [206, 0]
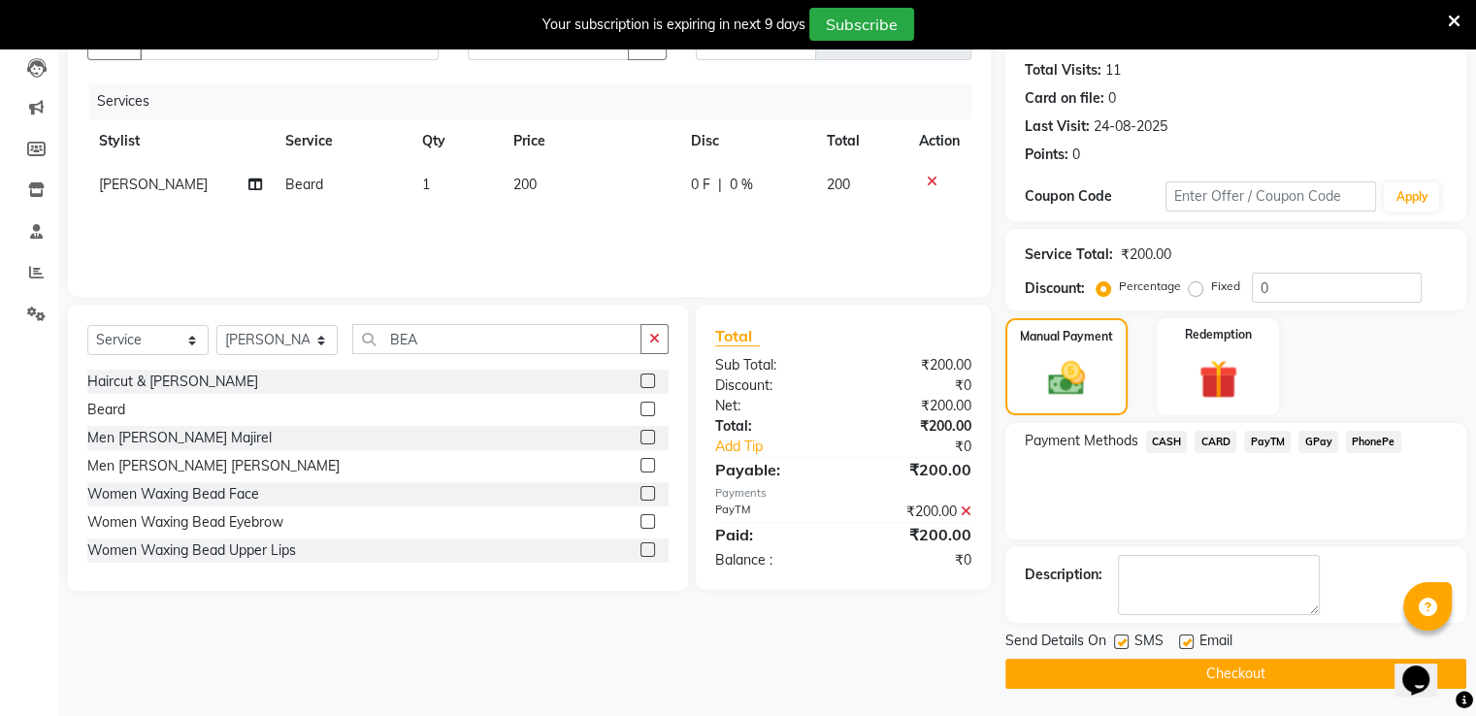
click at [1119, 642] on label at bounding box center [1121, 642] width 15 height 15
click at [1119, 642] on input "checkbox" at bounding box center [1120, 643] width 13 height 13
checkbox input "false"
click at [1138, 665] on button "Checkout" at bounding box center [1236, 674] width 461 height 30
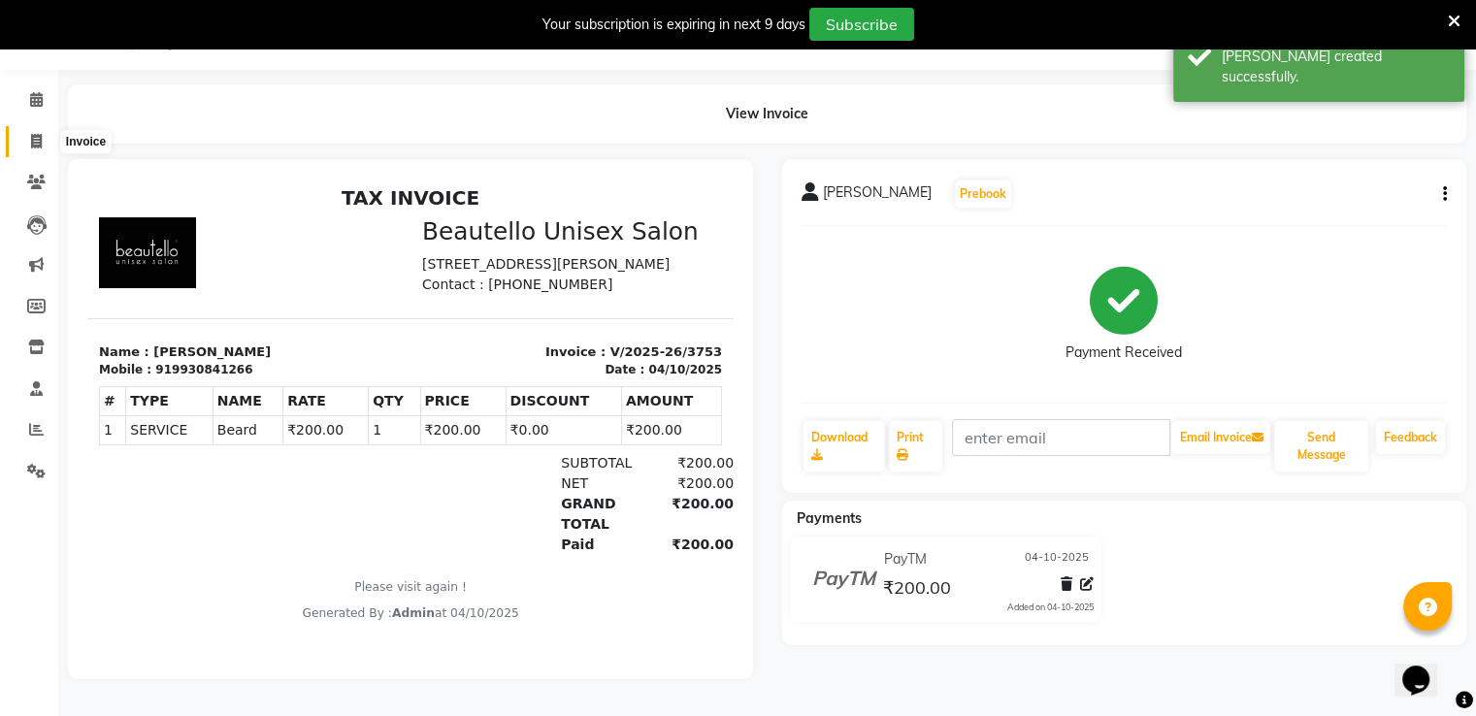
click at [22, 134] on span at bounding box center [36, 142] width 34 height 22
select select "5051"
select select "service"
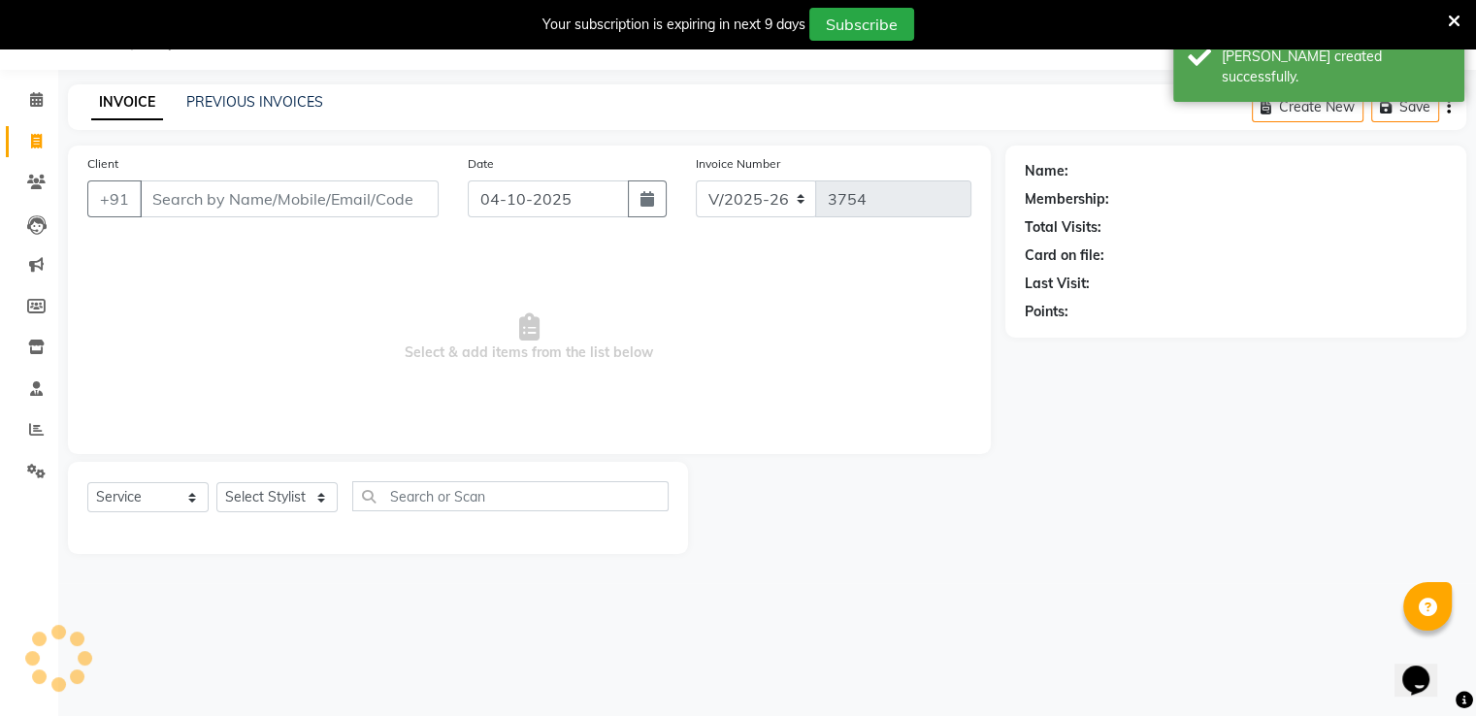
scroll to position [49, 0]
click at [249, 205] on input "Client" at bounding box center [289, 199] width 299 height 37
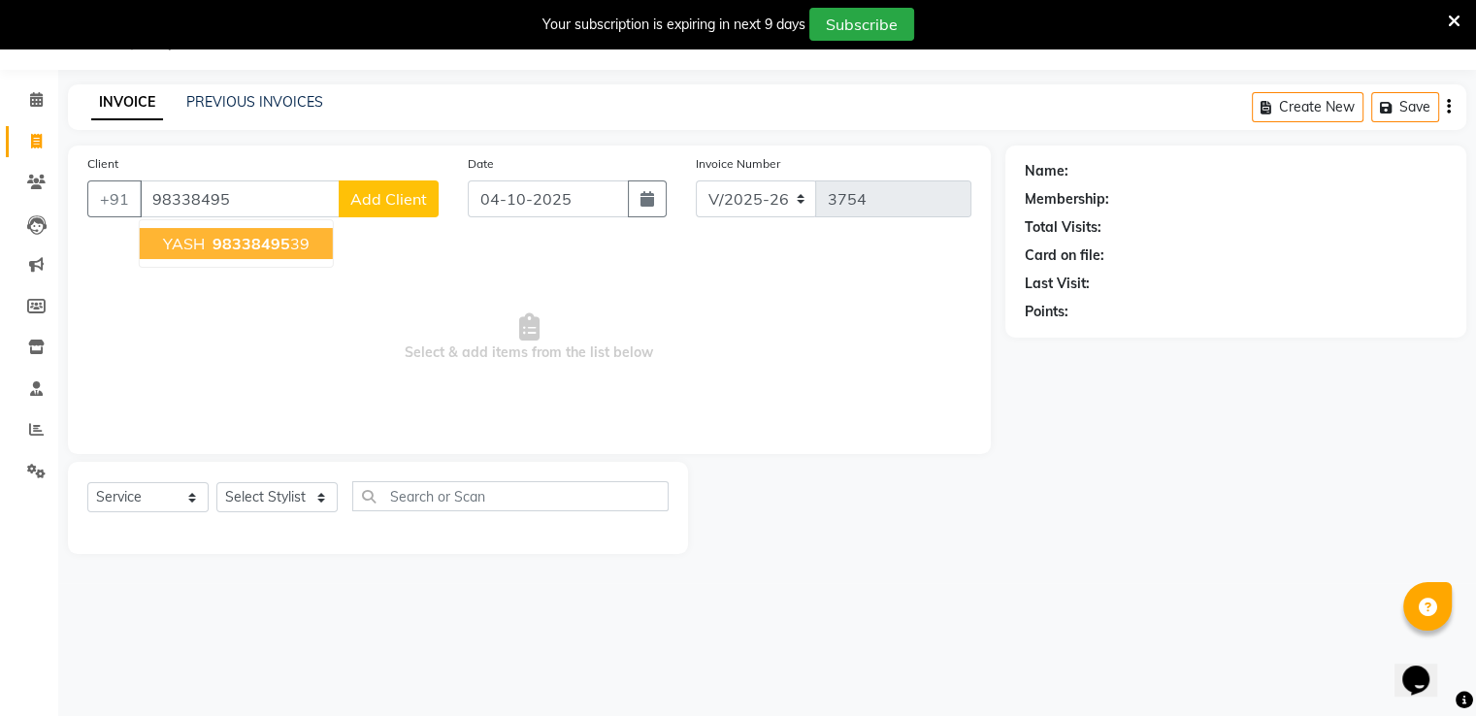
click at [241, 244] on span "98338495" at bounding box center [252, 243] width 78 height 19
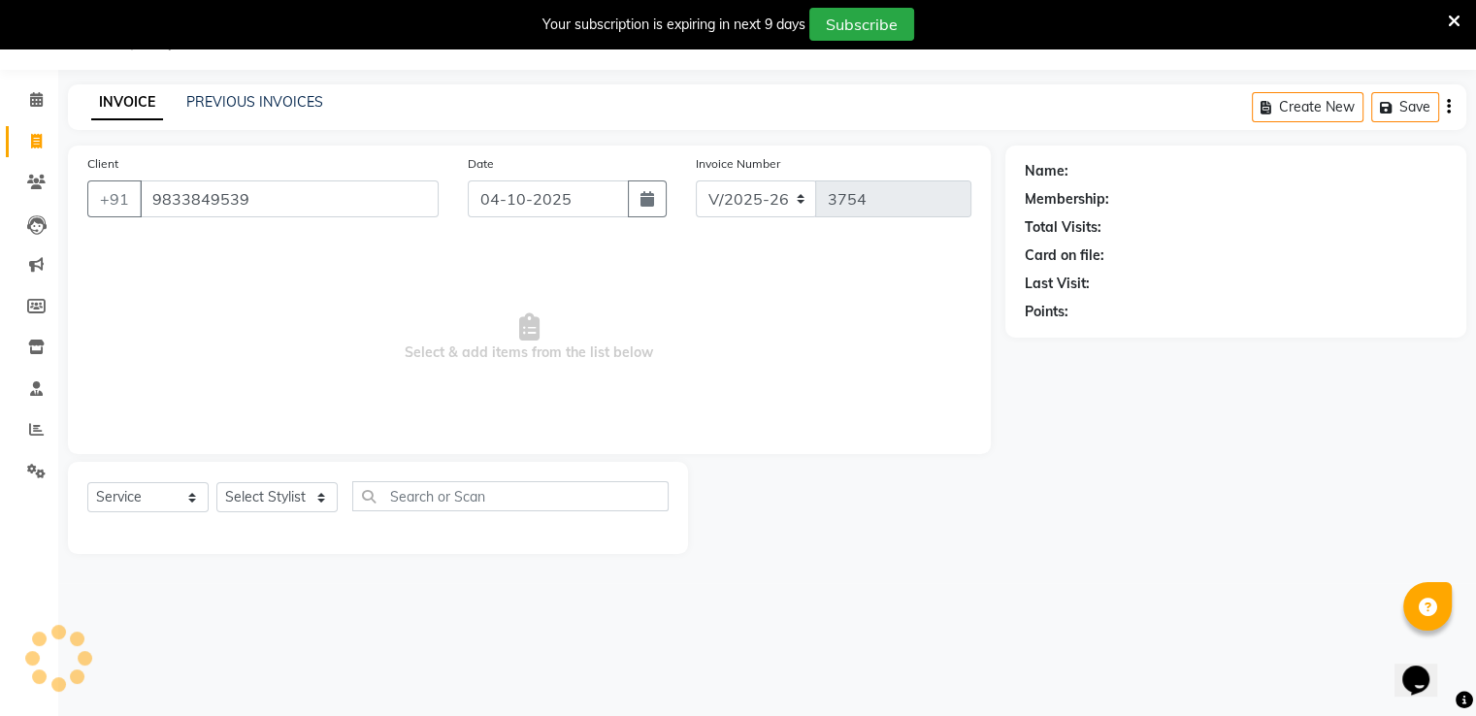
type input "9833849539"
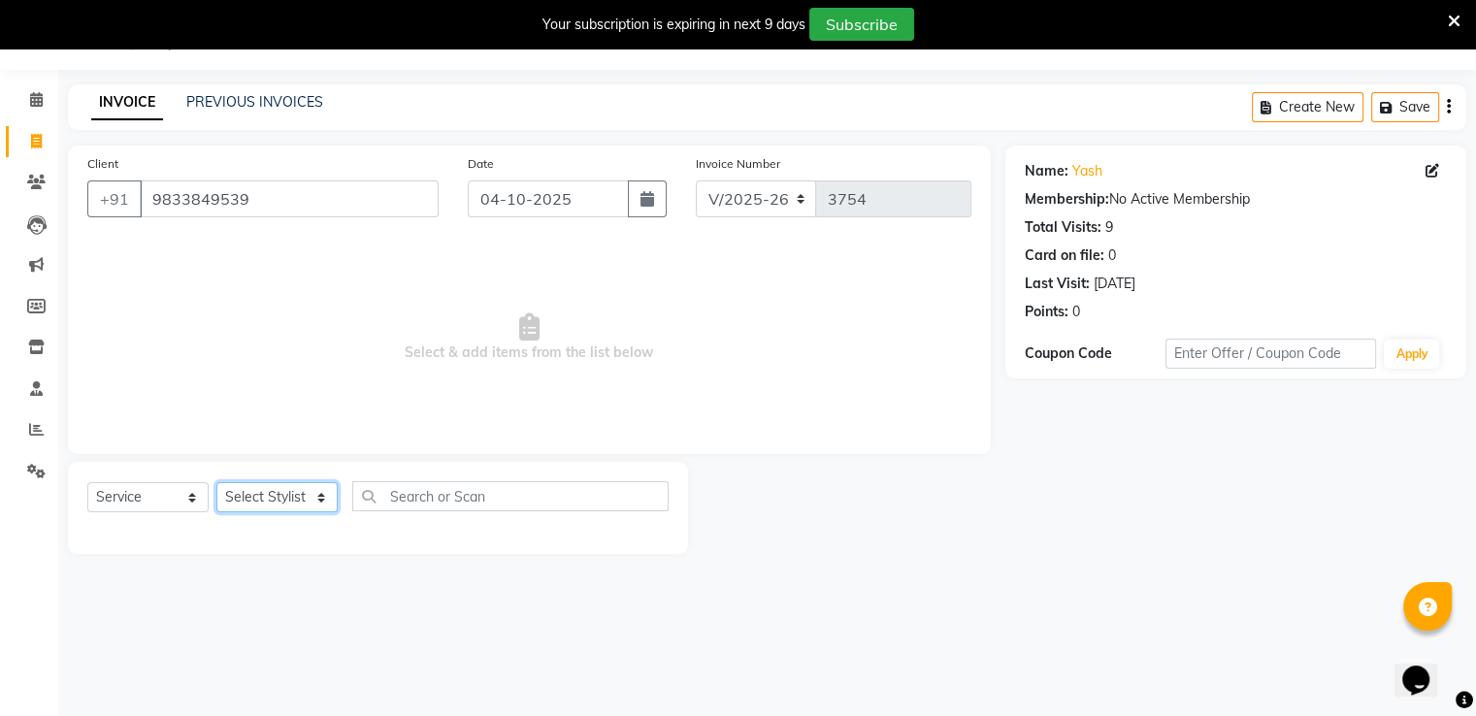
click at [266, 492] on select "Select Stylist Akki [PERSON_NAME] [PERSON_NAME] [PERSON_NAME] Sameer [PERSON_NA…" at bounding box center [276, 497] width 121 height 30
select select "31994"
click at [216, 483] on select "Select Stylist Akki [PERSON_NAME] [PERSON_NAME] [PERSON_NAME] Sameer [PERSON_NA…" at bounding box center [276, 497] width 121 height 30
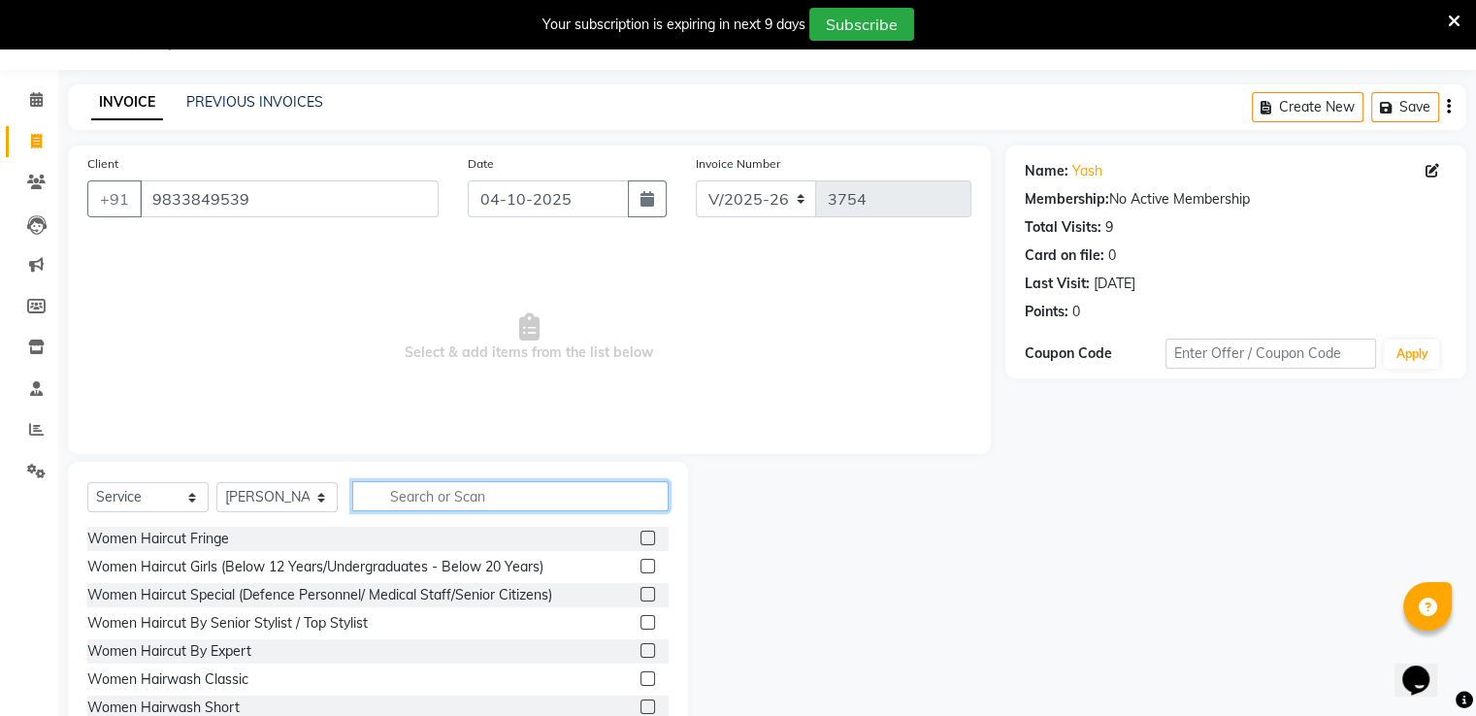
click at [447, 488] on input "text" at bounding box center [510, 496] width 316 height 30
type input "HAIRC"
click at [641, 677] on label at bounding box center [648, 679] width 15 height 15
click at [641, 677] on input "checkbox" at bounding box center [647, 680] width 13 height 13
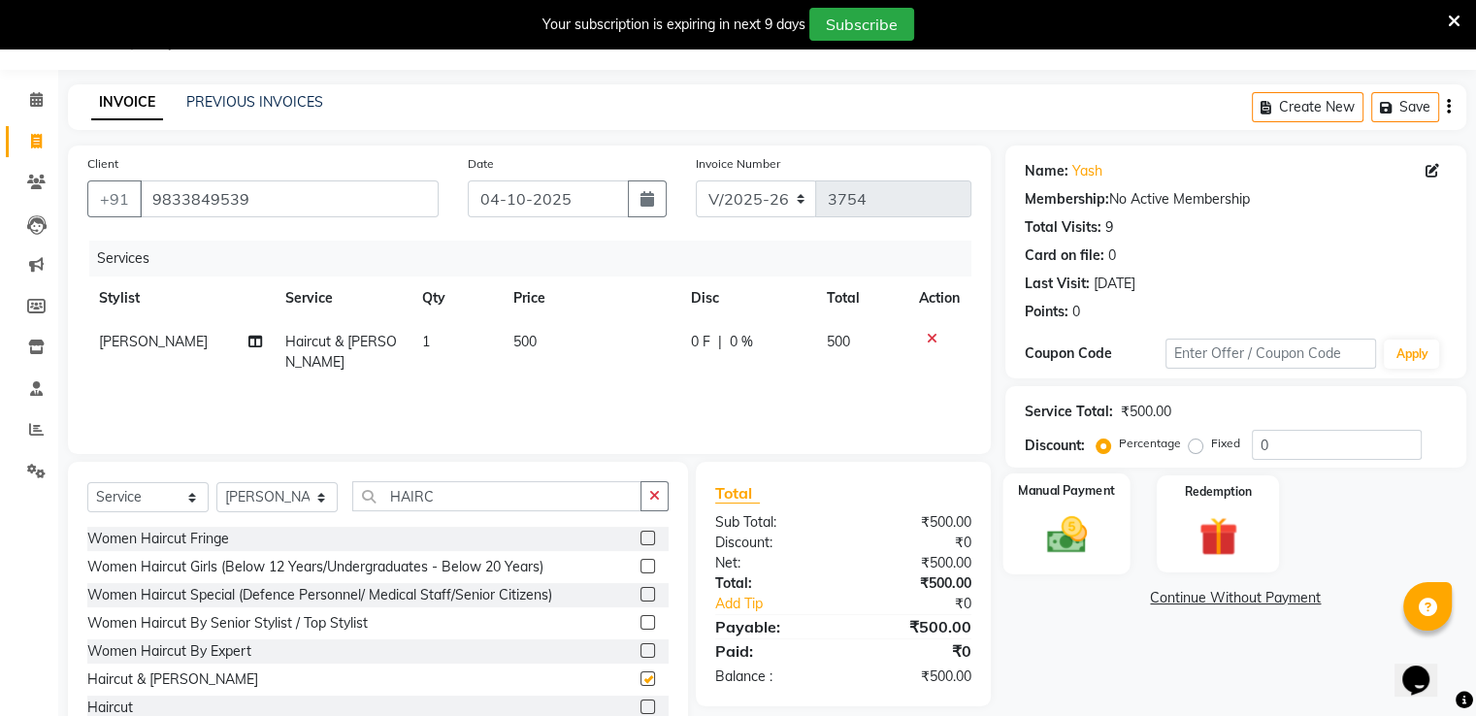
checkbox input "false"
click at [1068, 518] on img at bounding box center [1066, 536] width 65 height 47
click at [1262, 594] on span "PayTM" at bounding box center [1267, 599] width 47 height 22
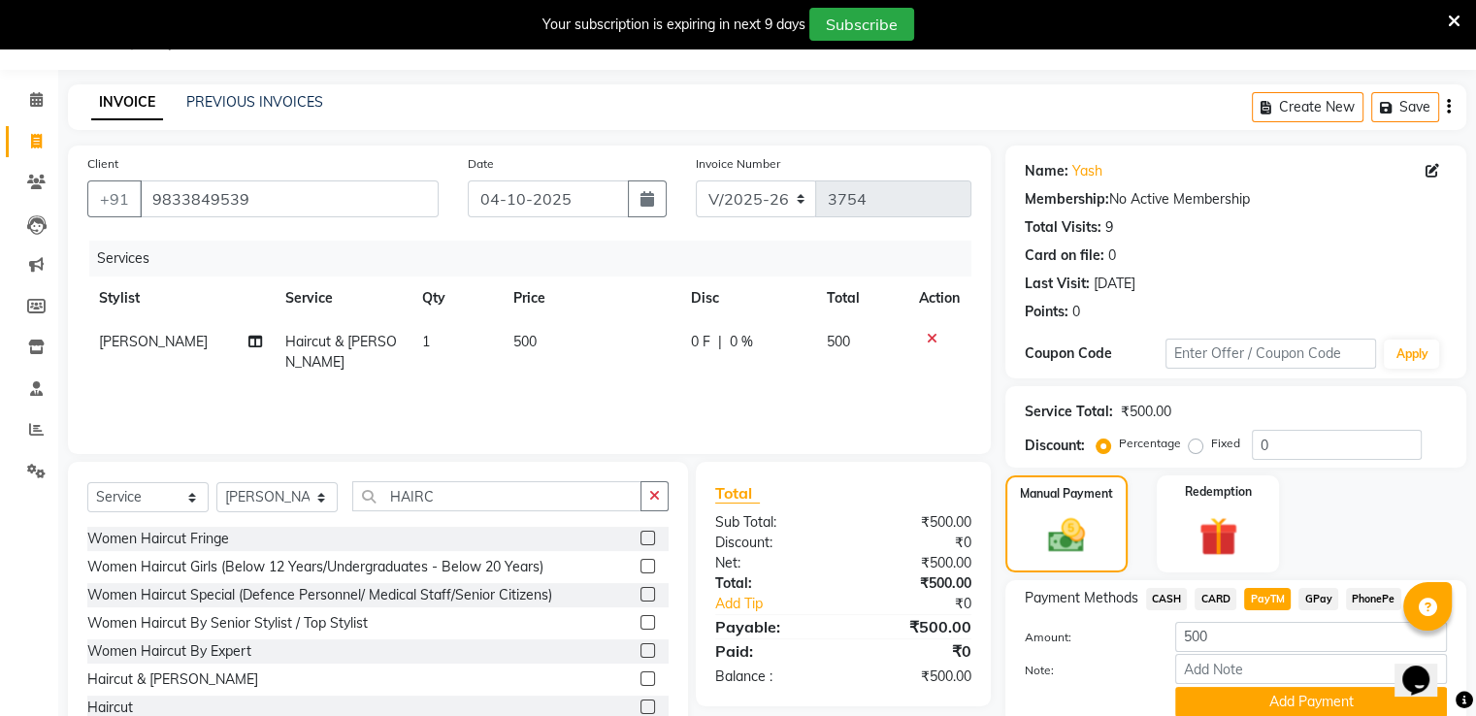
click at [1262, 594] on span "PayTM" at bounding box center [1267, 599] width 47 height 22
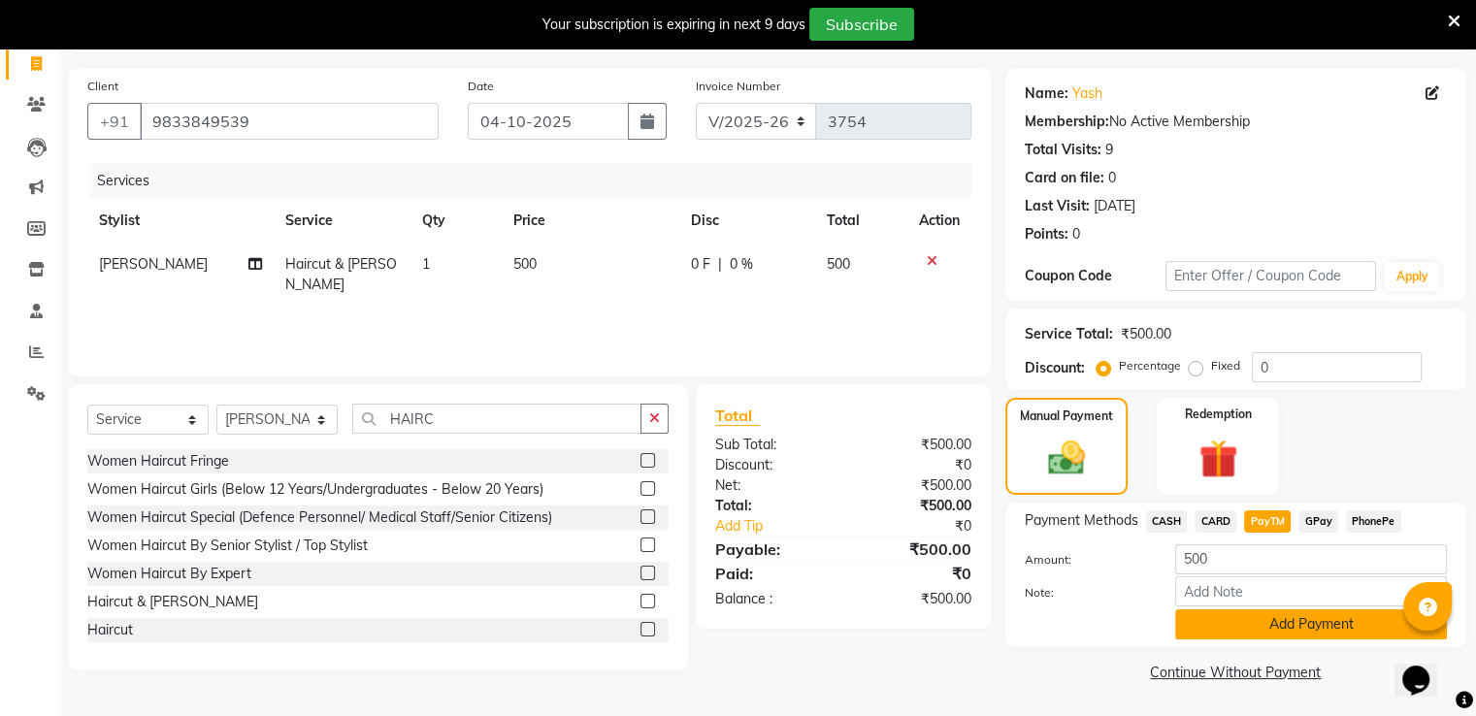
click at [1222, 633] on button "Add Payment" at bounding box center [1312, 625] width 272 height 30
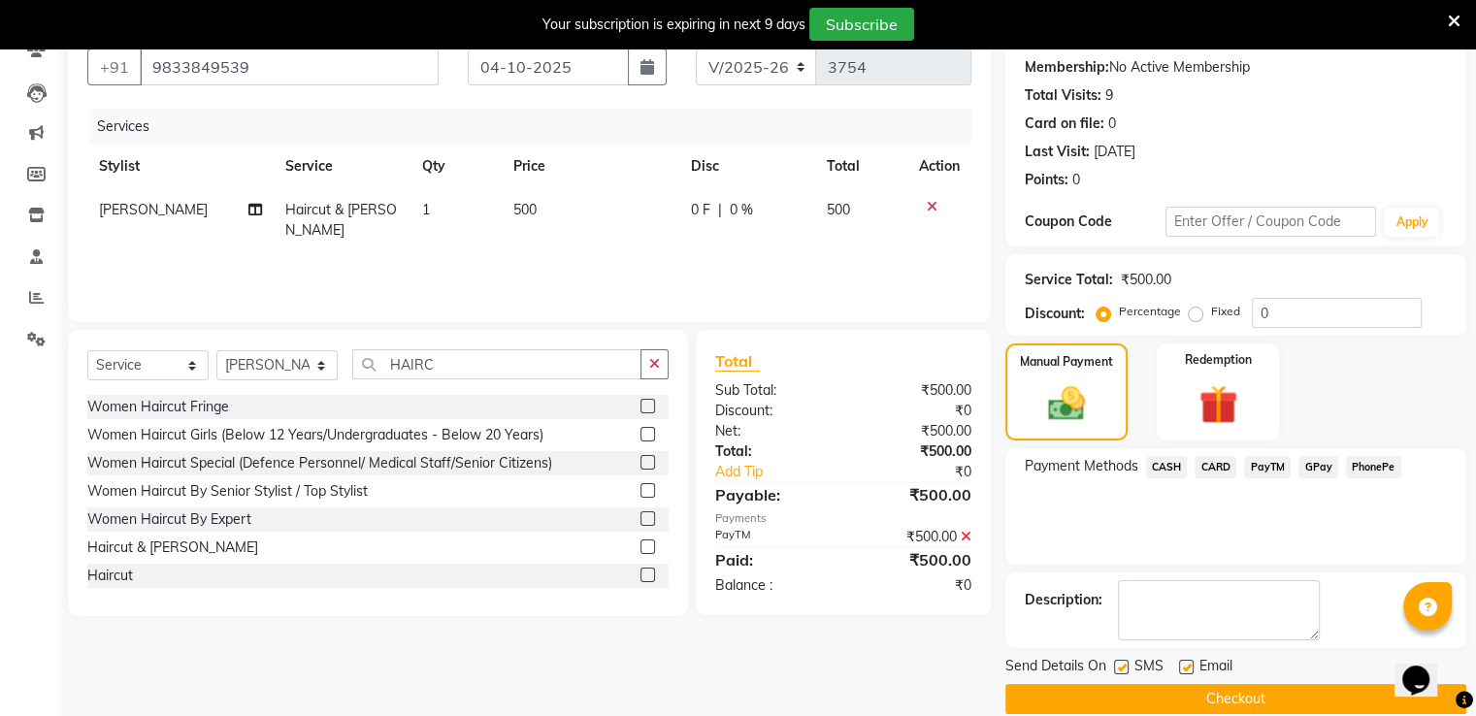
scroll to position [206, 0]
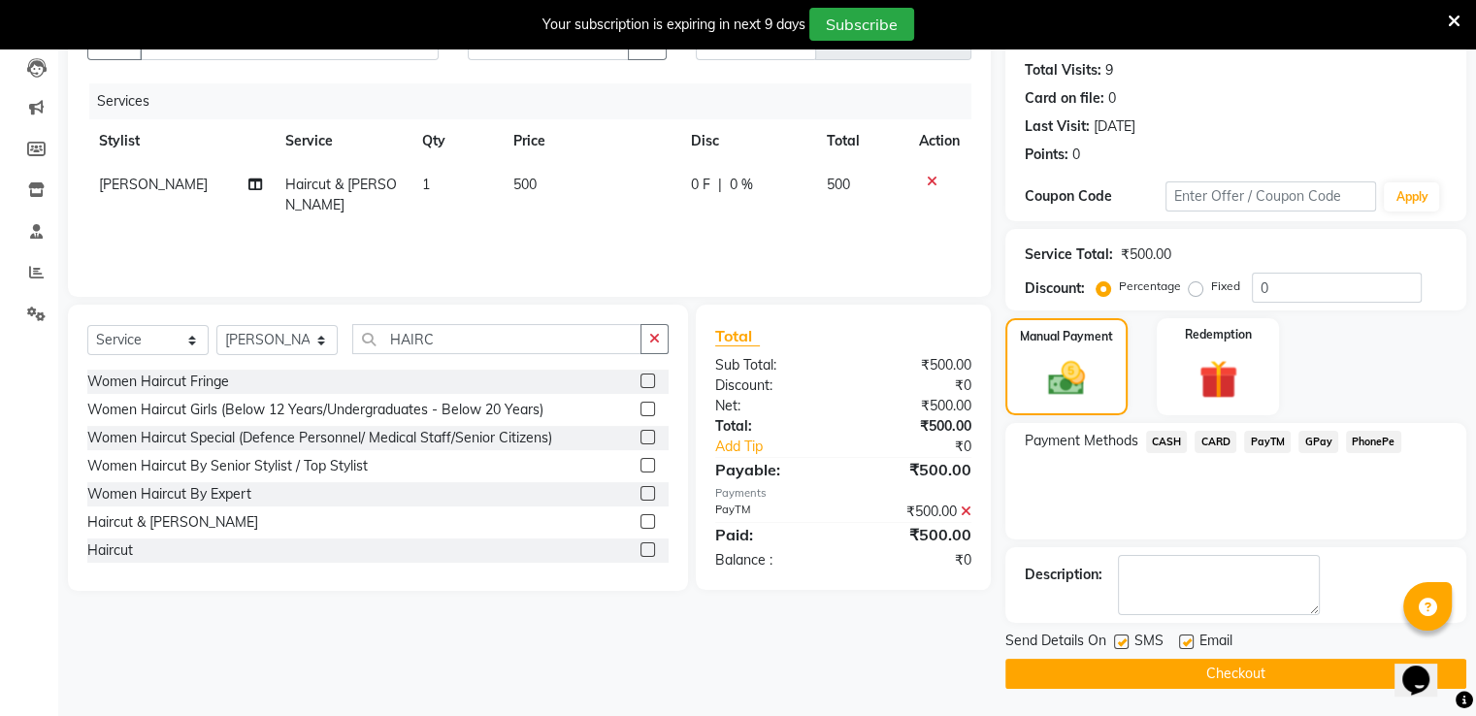
click at [1125, 642] on label at bounding box center [1121, 642] width 15 height 15
click at [1125, 642] on input "checkbox" at bounding box center [1120, 643] width 13 height 13
checkbox input "false"
click at [1141, 665] on button "Checkout" at bounding box center [1236, 674] width 461 height 30
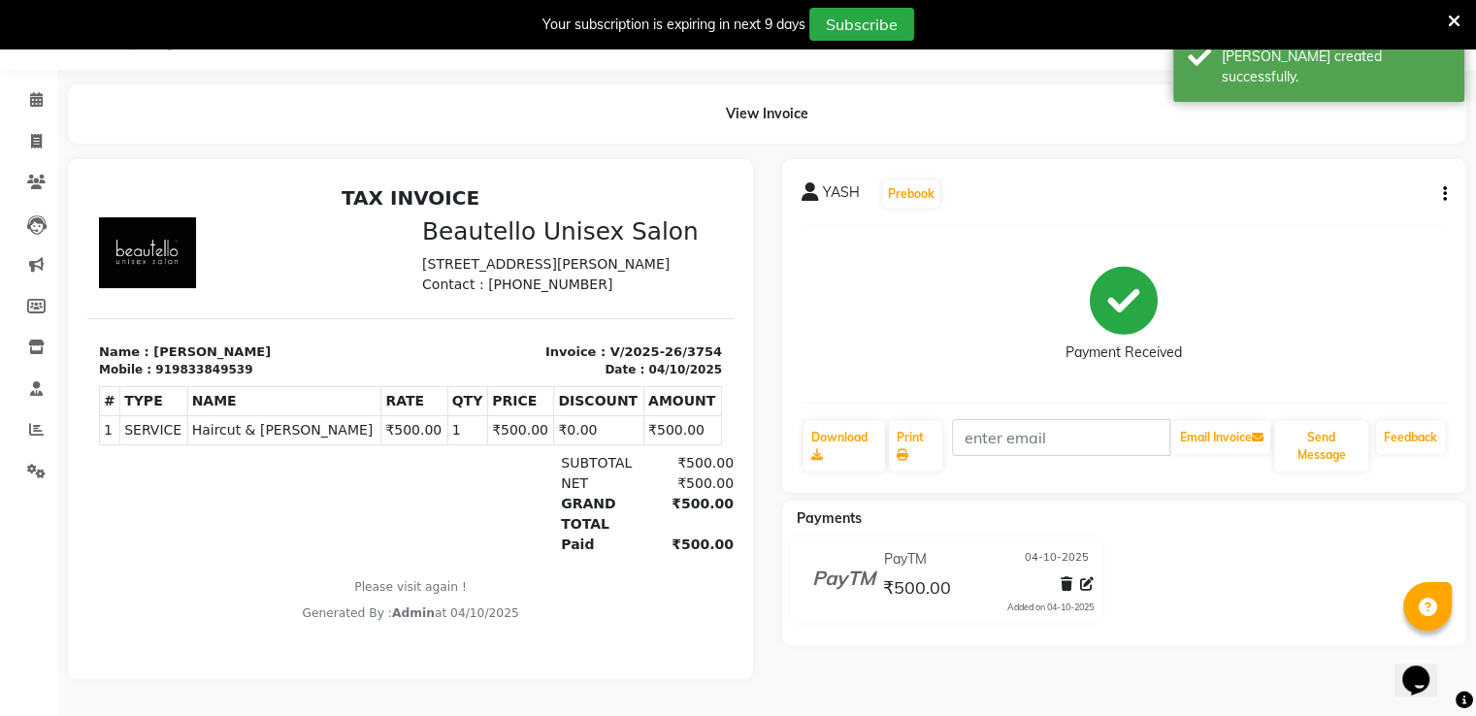
click at [34, 151] on li "Invoice" at bounding box center [29, 142] width 58 height 42
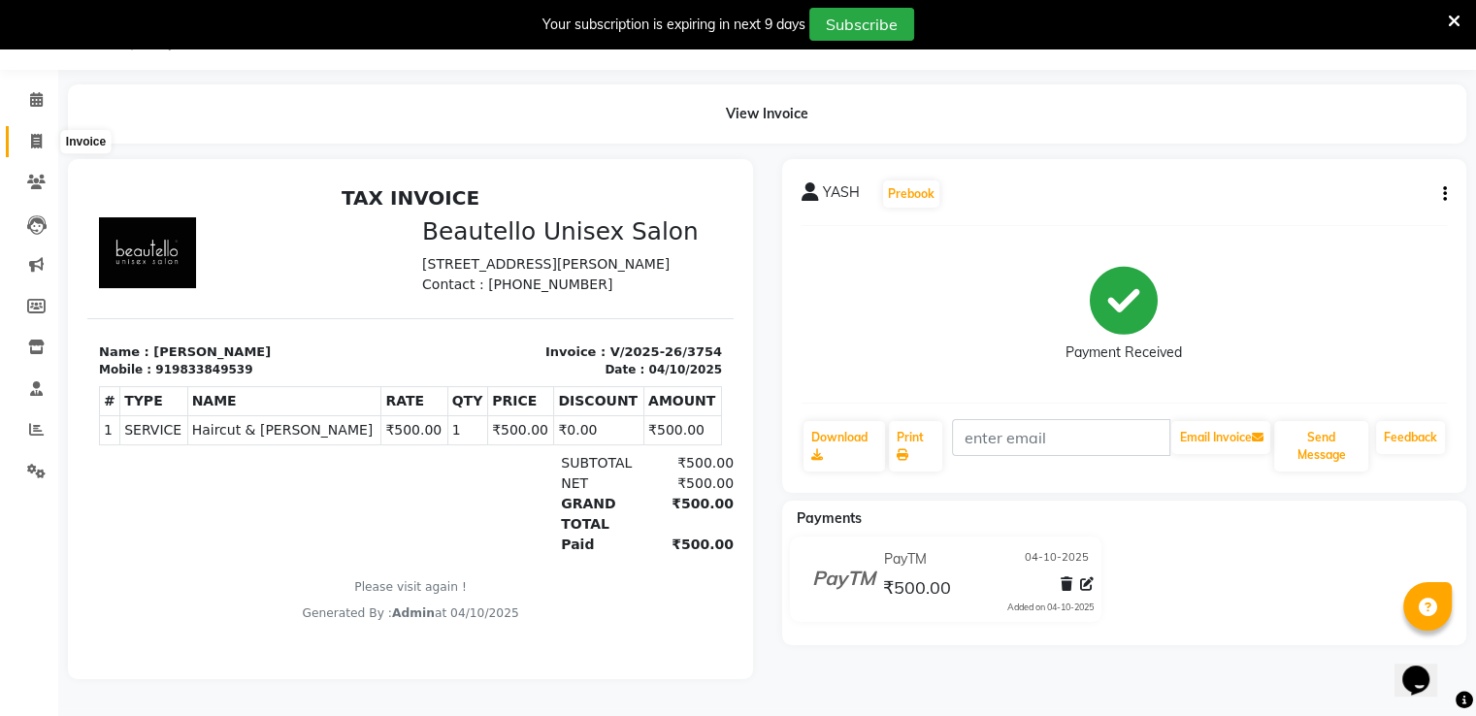
click at [41, 134] on icon at bounding box center [36, 141] width 11 height 15
select select "service"
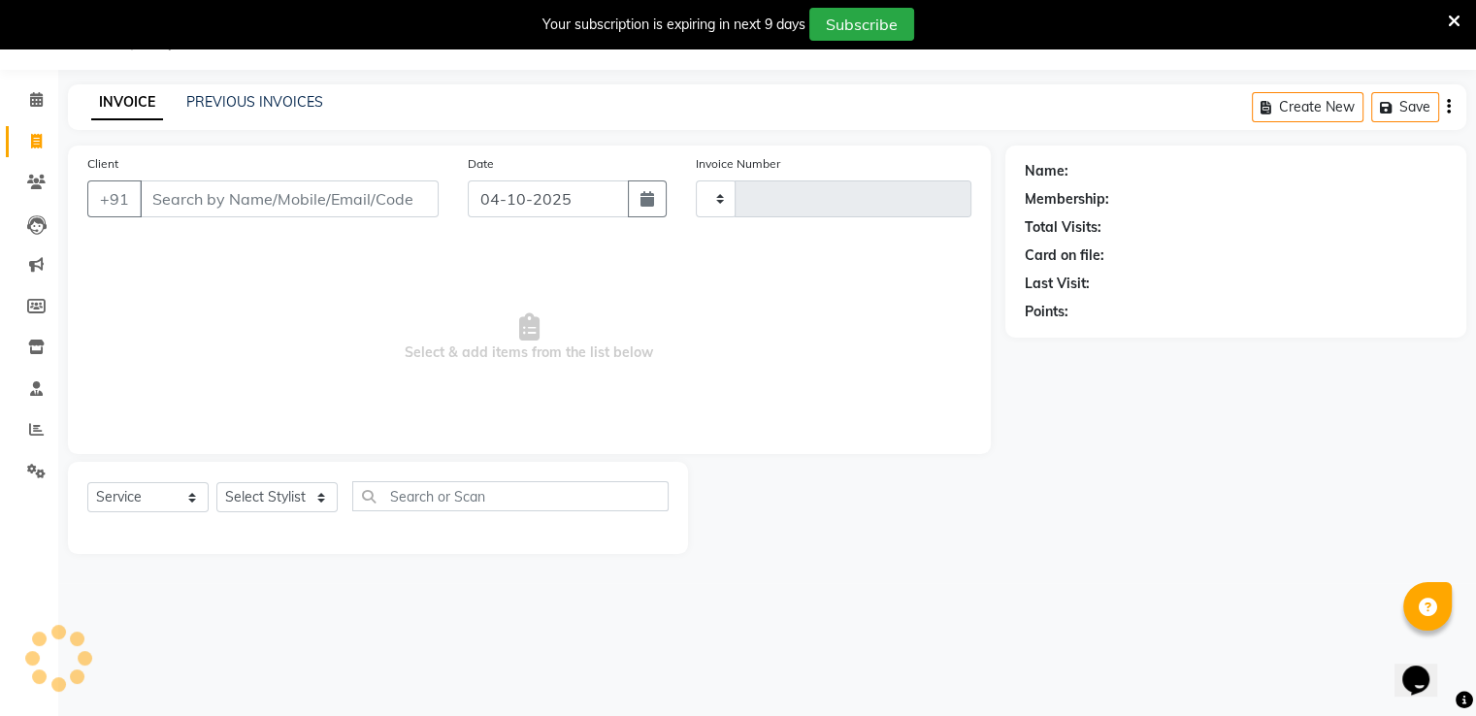
scroll to position [49, 0]
type input "3755"
select select "5051"
click at [174, 189] on input "Client" at bounding box center [289, 199] width 299 height 37
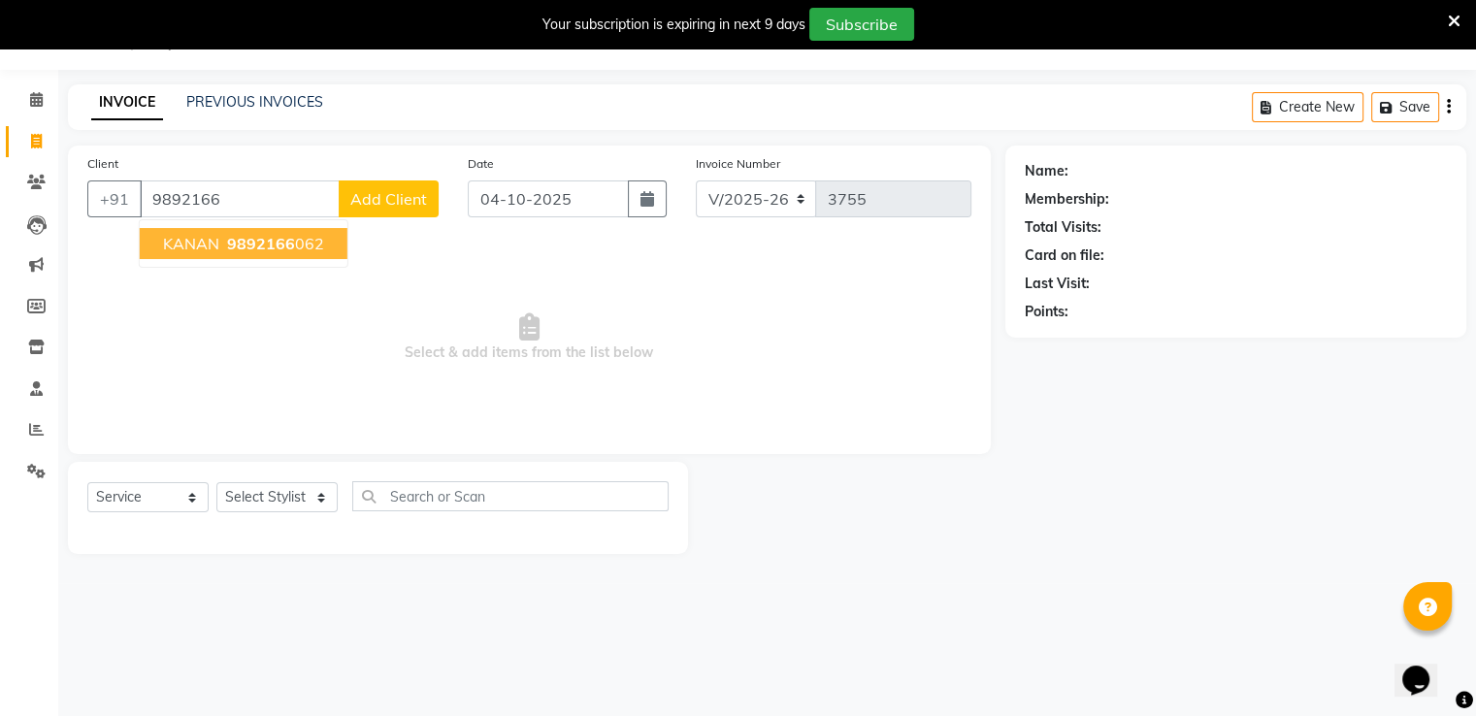
click at [225, 234] on ngb-highlight "9892166 062" at bounding box center [273, 243] width 101 height 19
type input "9892166062"
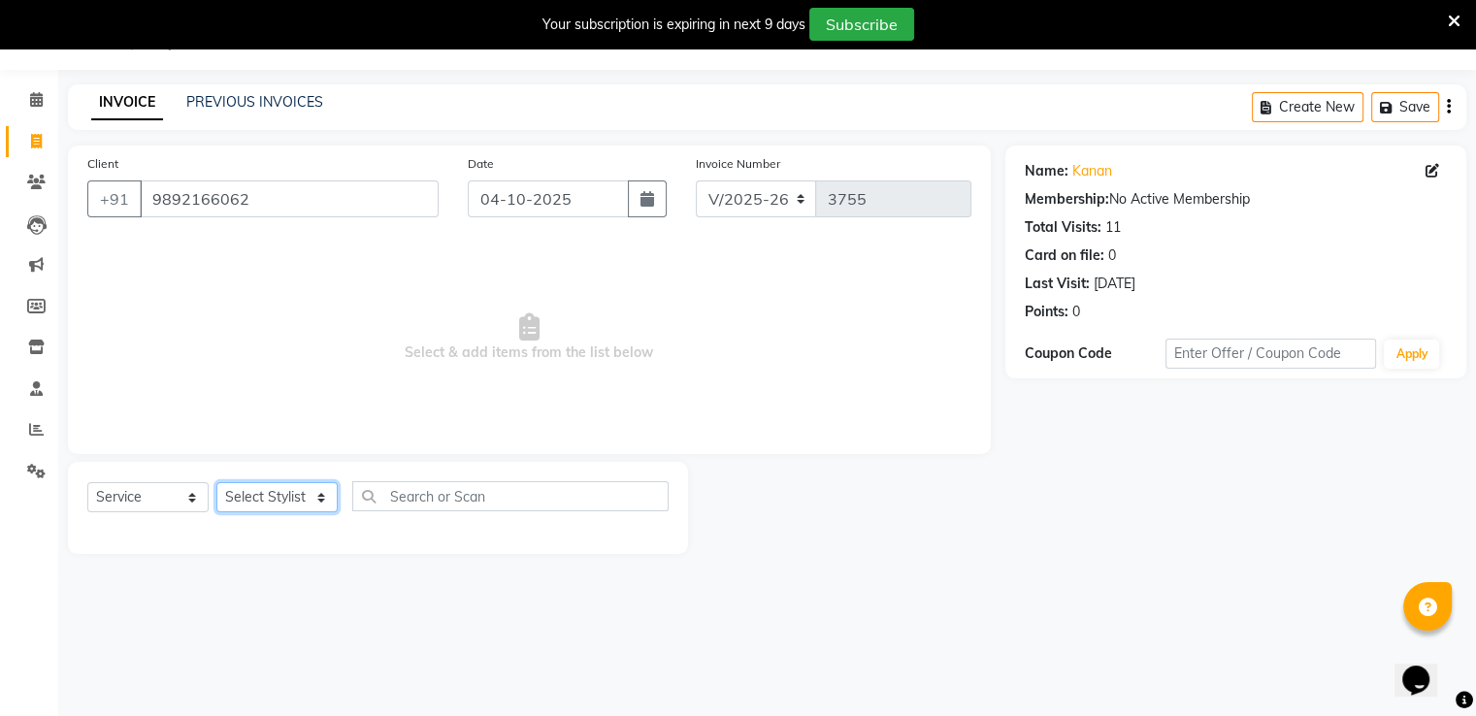
click at [276, 501] on select "Select Stylist Akki [PERSON_NAME] [PERSON_NAME] [PERSON_NAME] Sameer [PERSON_NA…" at bounding box center [276, 497] width 121 height 30
select select "31994"
click at [216, 483] on select "Select Stylist Akki [PERSON_NAME] [PERSON_NAME] [PERSON_NAME] Sameer [PERSON_NA…" at bounding box center [276, 497] width 121 height 30
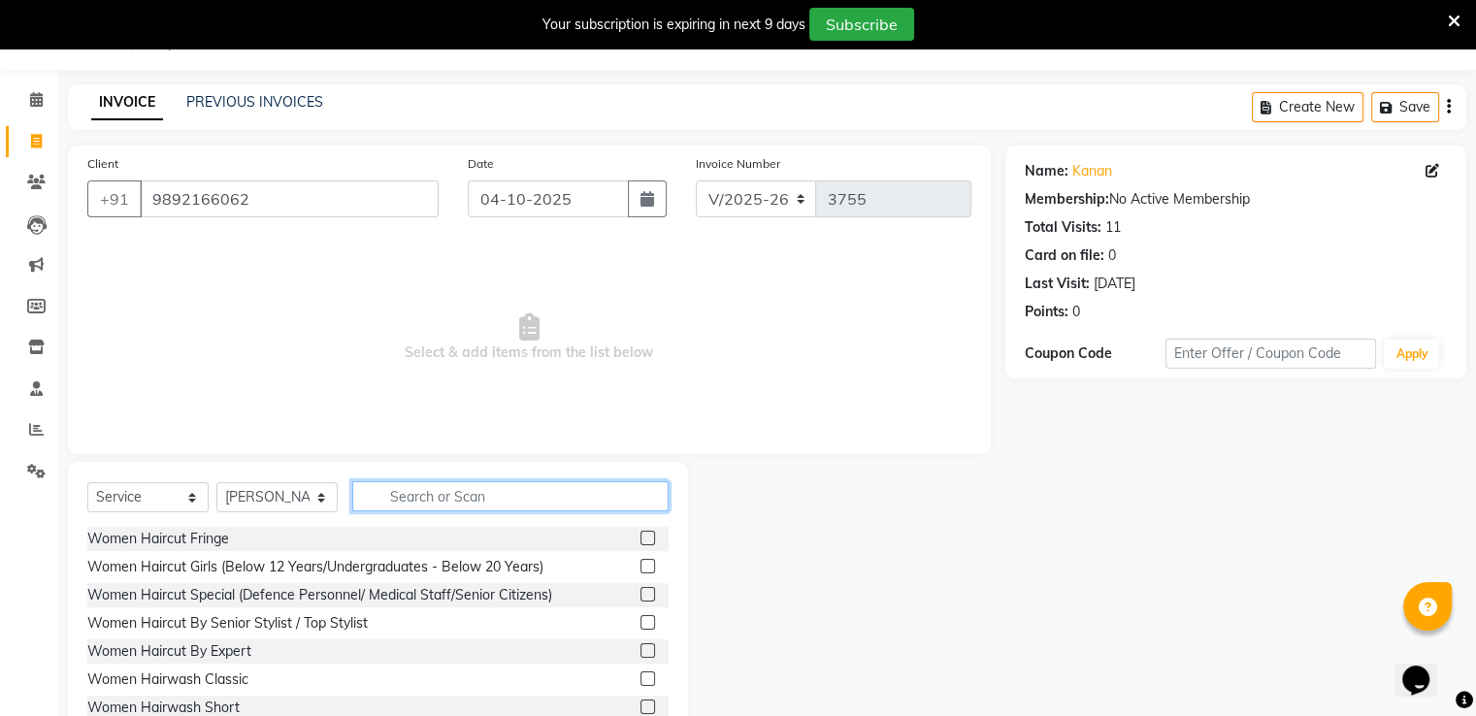
click at [428, 496] on input "text" at bounding box center [510, 496] width 316 height 30
type input "HAIRC"
click at [641, 708] on label at bounding box center [648, 707] width 15 height 15
click at [641, 708] on input "checkbox" at bounding box center [647, 708] width 13 height 13
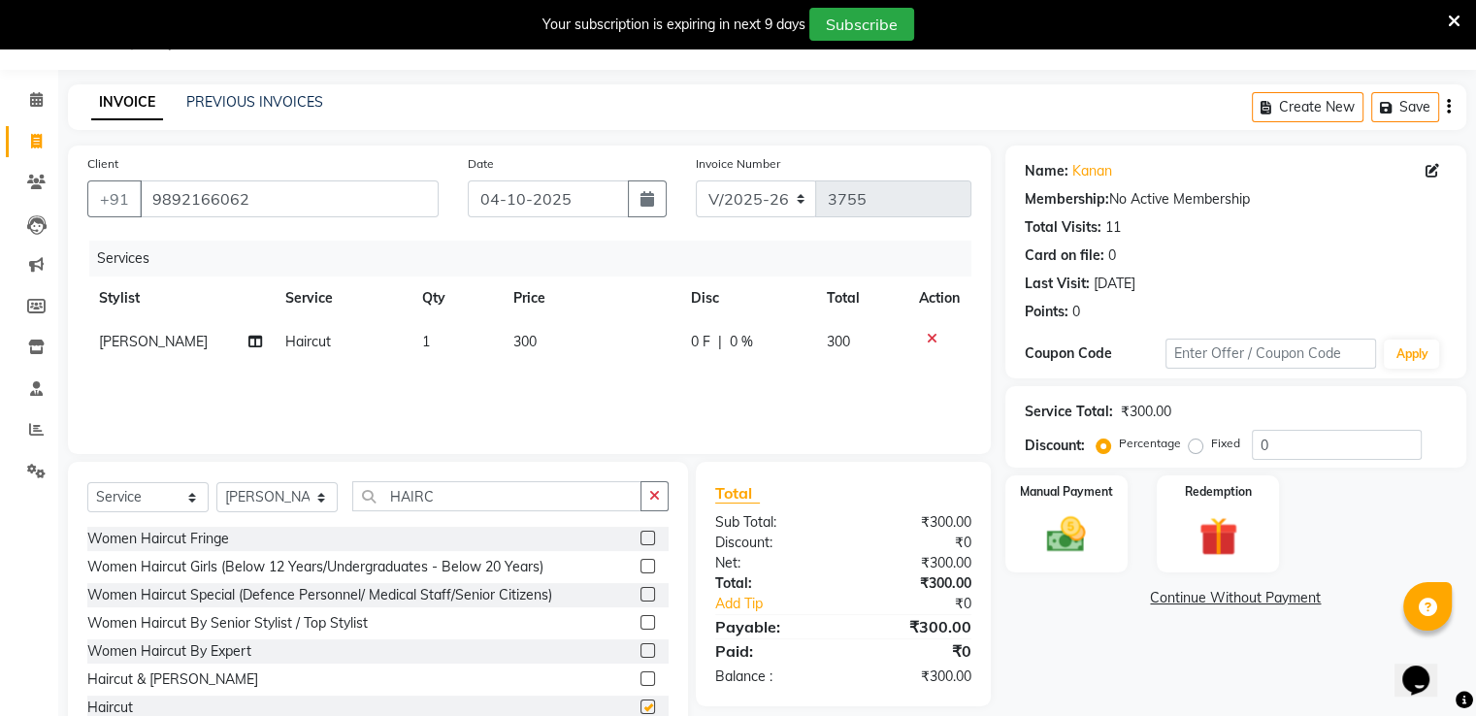
checkbox input "false"
click at [524, 332] on td "300" at bounding box center [591, 342] width 178 height 44
select select "31994"
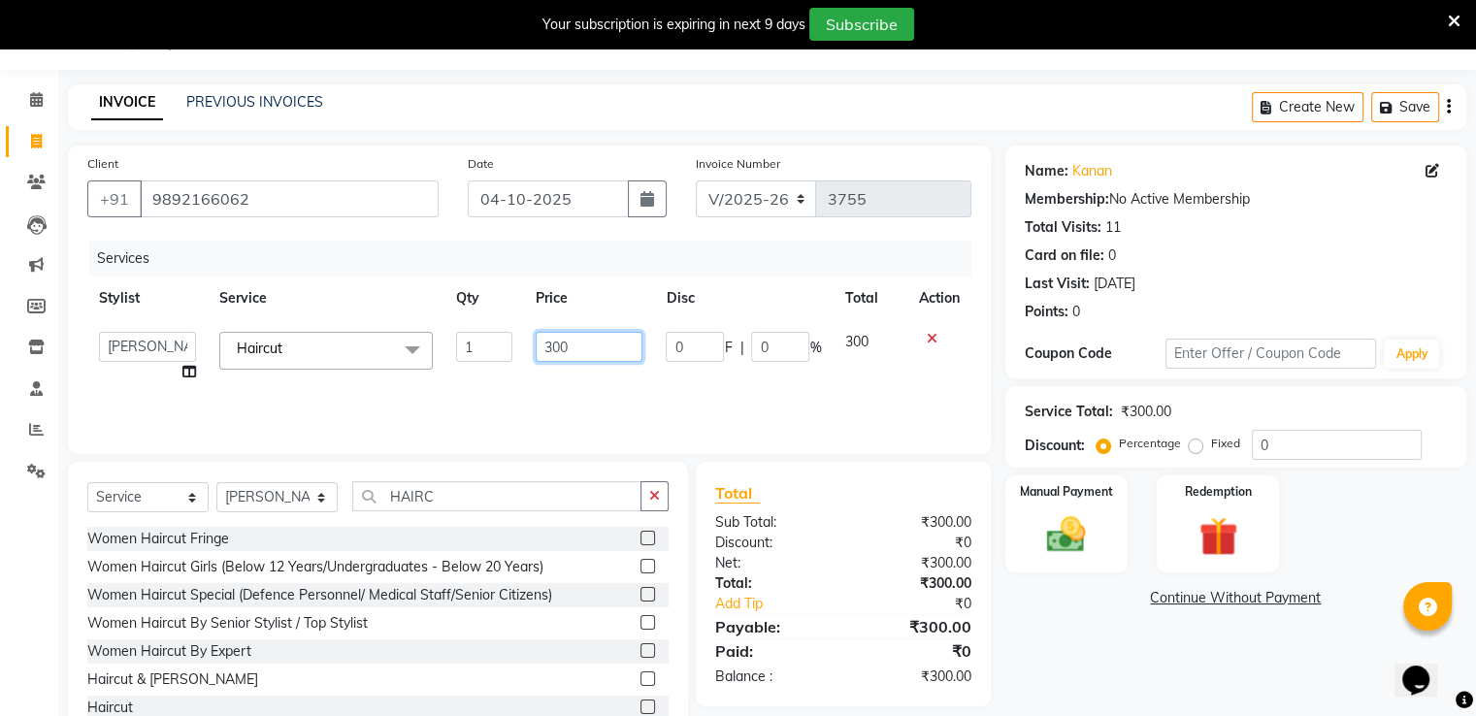
click at [551, 348] on input "300" at bounding box center [589, 347] width 107 height 30
type input "200"
click at [1083, 521] on img at bounding box center [1066, 536] width 65 height 47
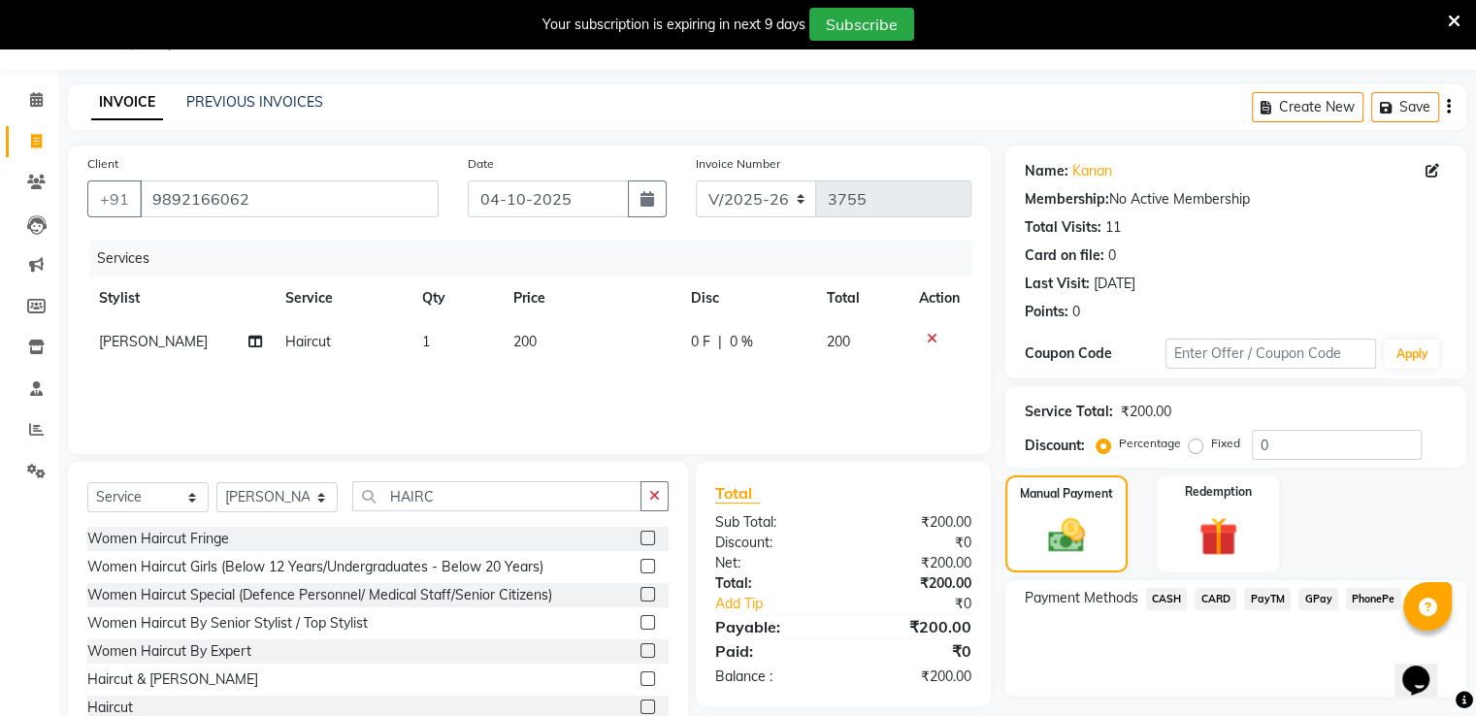
click at [1166, 591] on span "CASH" at bounding box center [1167, 599] width 42 height 22
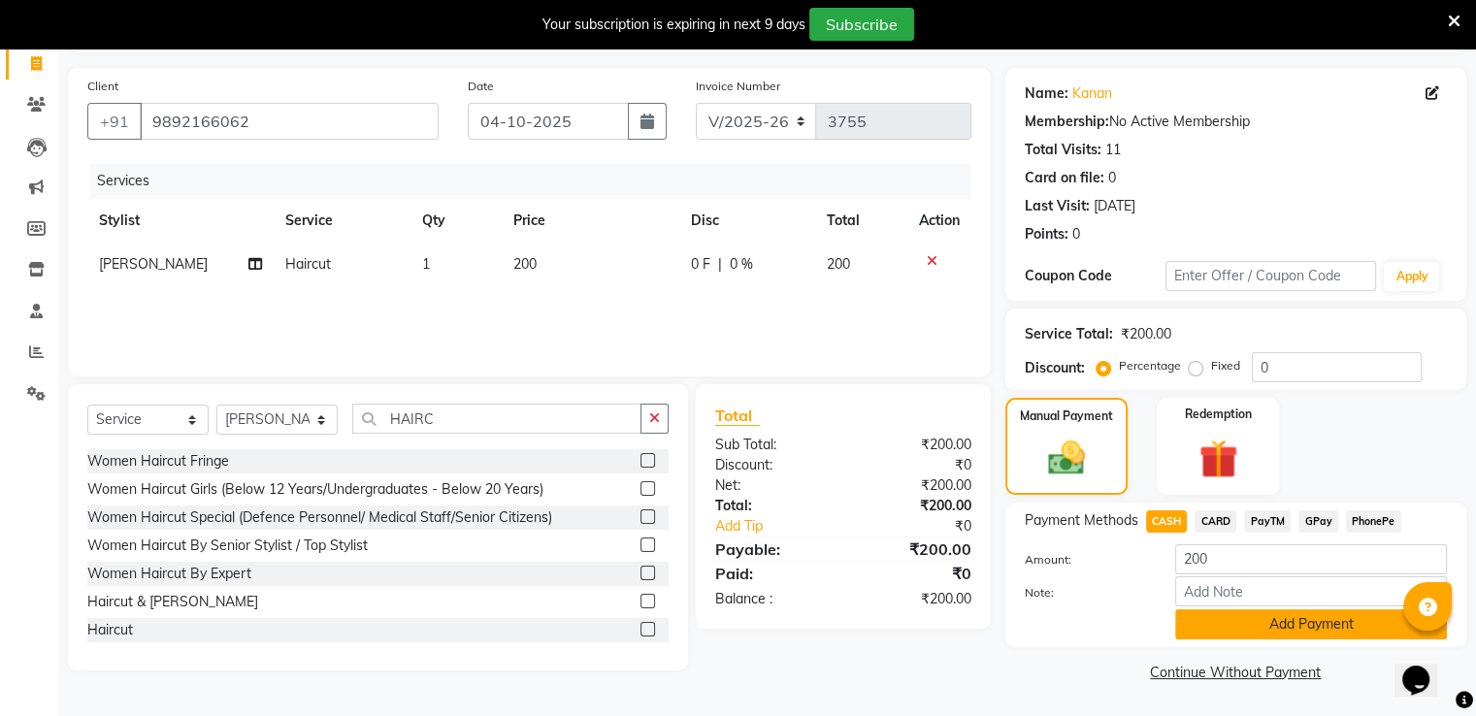
click at [1220, 619] on button "Add Payment" at bounding box center [1312, 625] width 272 height 30
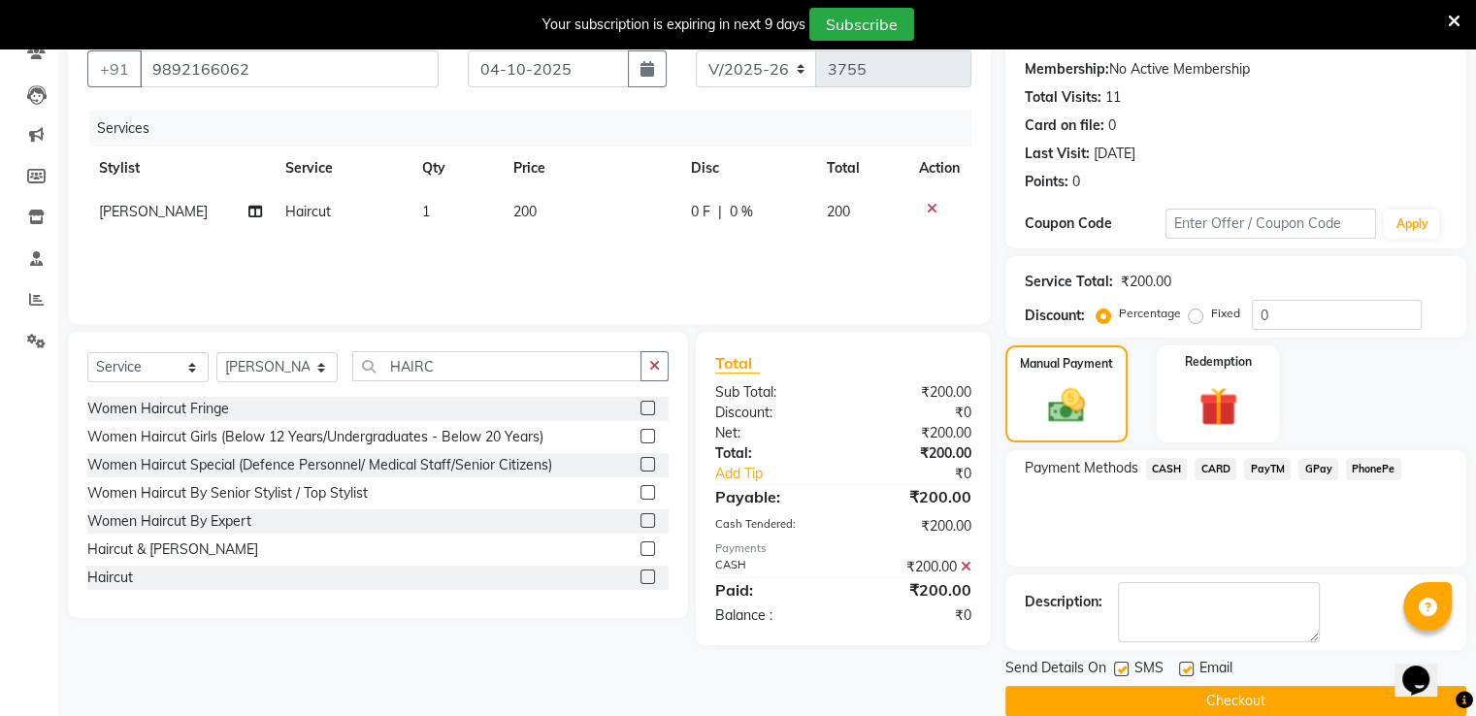
scroll to position [206, 0]
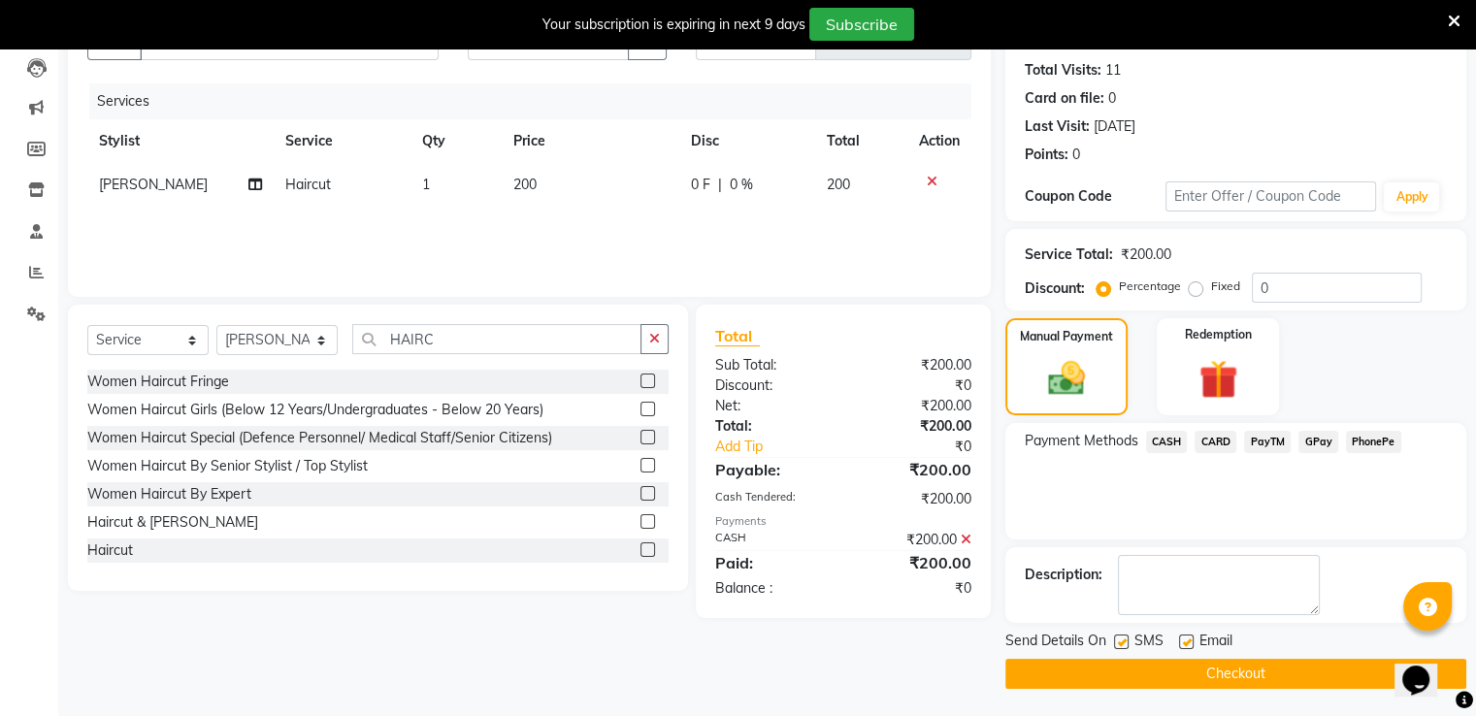
click at [1118, 635] on label at bounding box center [1121, 642] width 15 height 15
click at [1118, 637] on input "checkbox" at bounding box center [1120, 643] width 13 height 13
checkbox input "false"
click at [1138, 667] on button "Checkout" at bounding box center [1236, 674] width 461 height 30
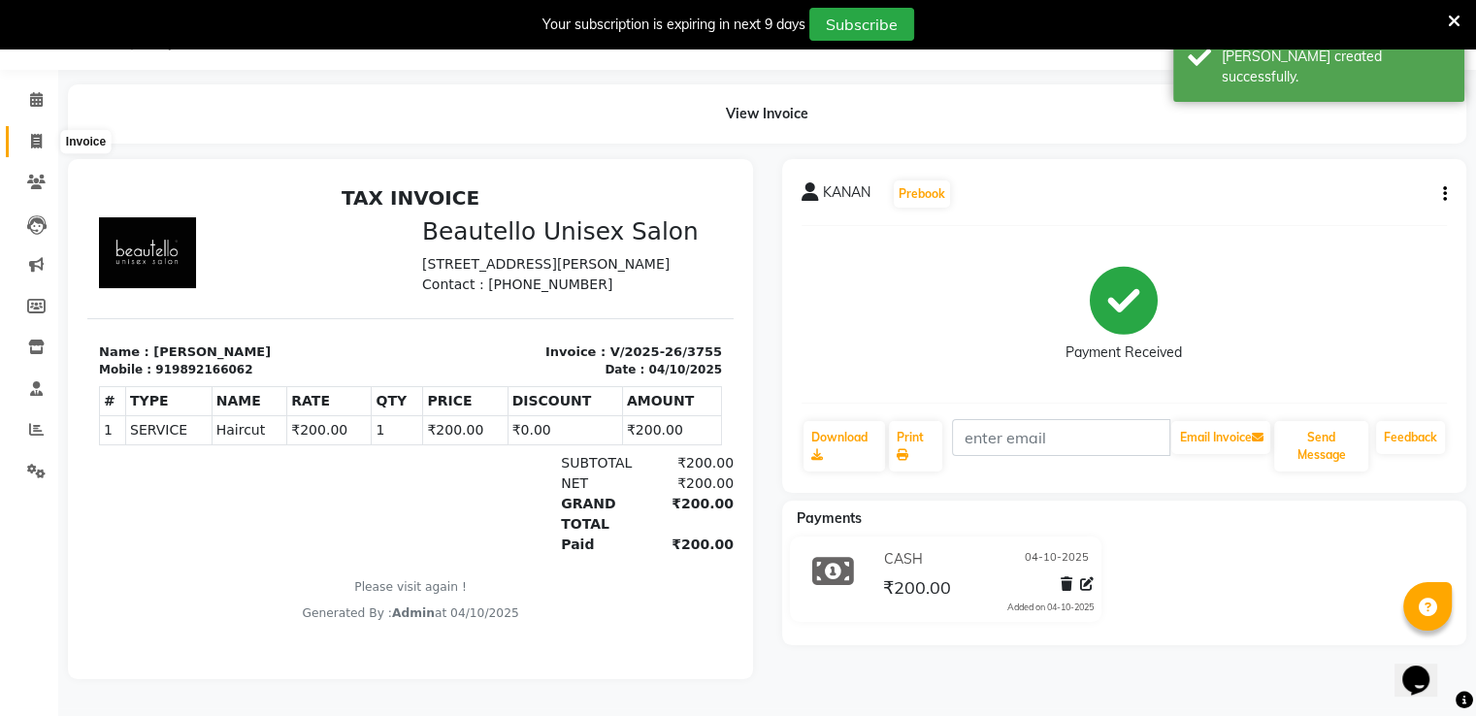
click at [35, 136] on icon at bounding box center [36, 141] width 11 height 15
select select "5051"
select select "service"
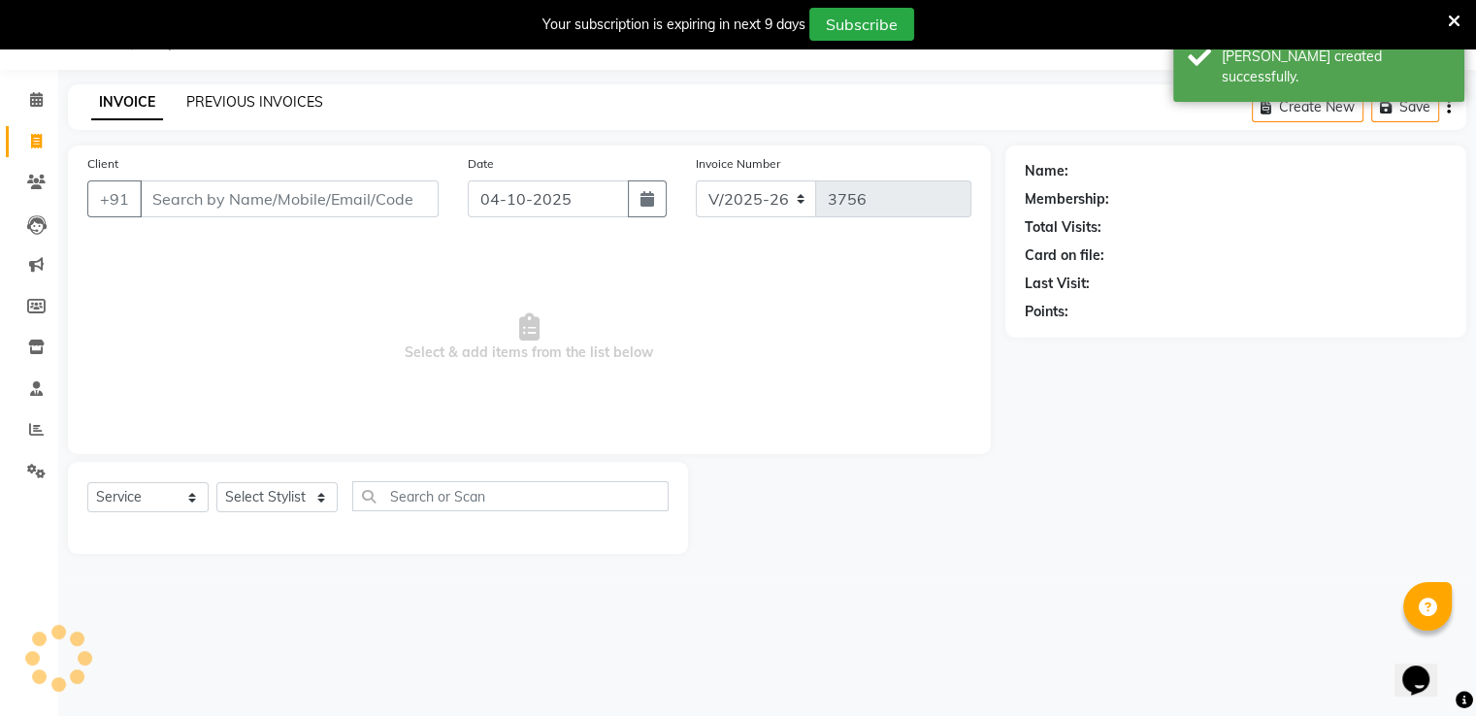
click at [229, 109] on link "PREVIOUS INVOICES" at bounding box center [254, 101] width 137 height 17
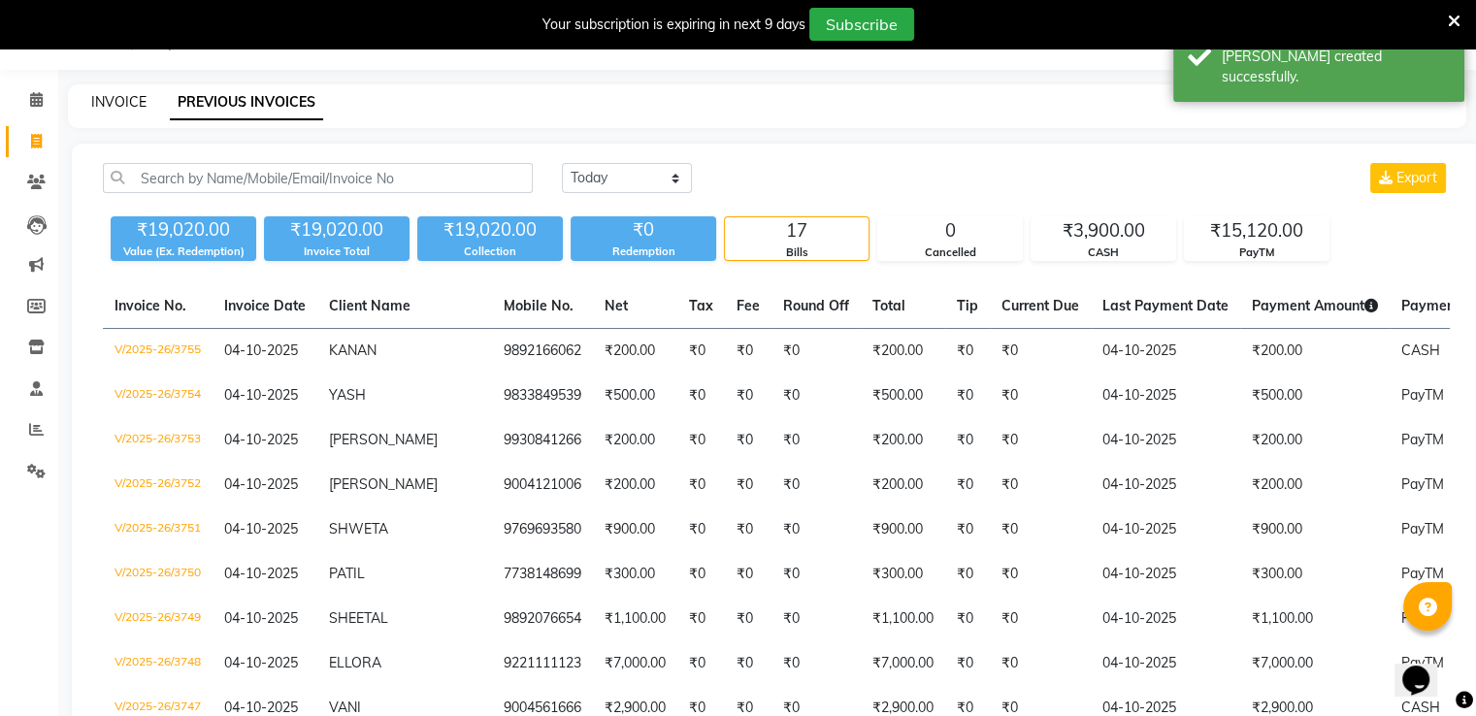
click at [141, 102] on link "INVOICE" at bounding box center [118, 101] width 55 height 17
select select "service"
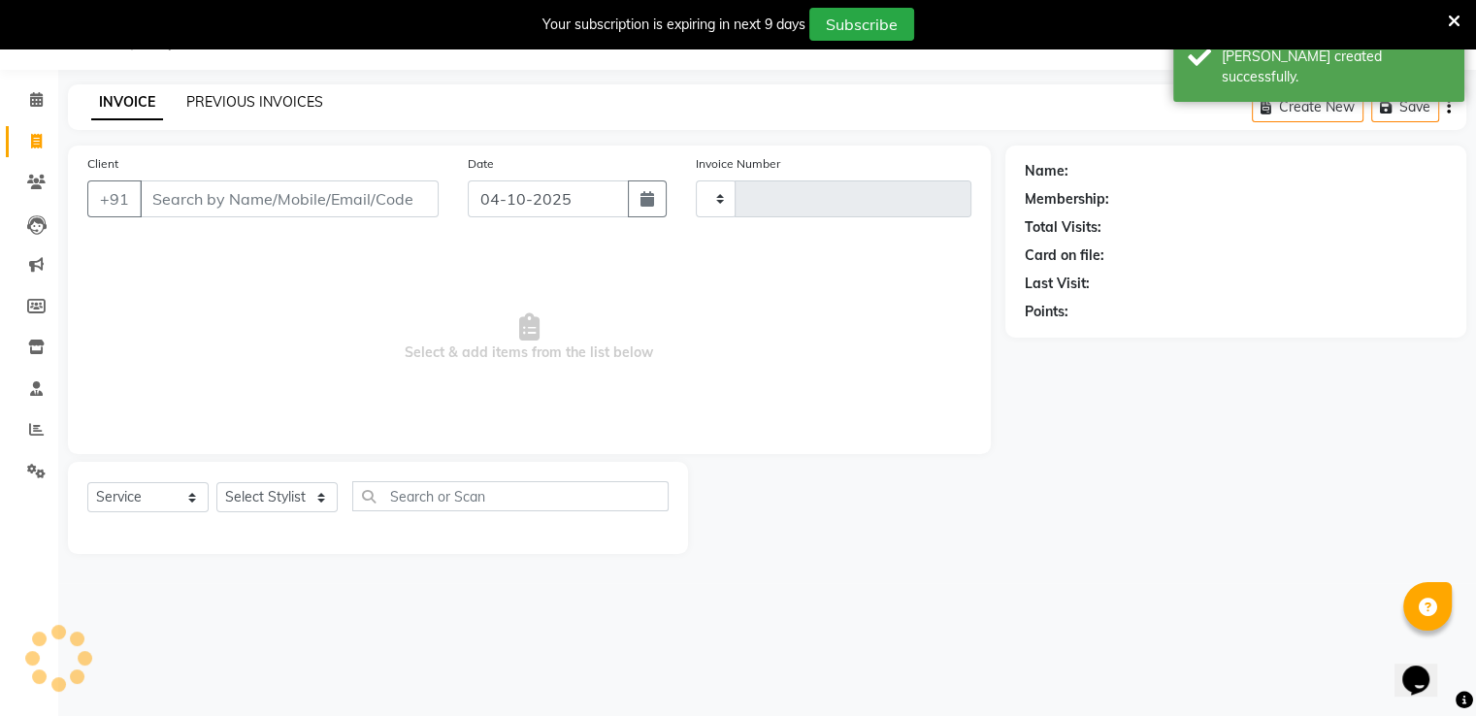
type input "3756"
click at [210, 103] on link "PREVIOUS INVOICES" at bounding box center [254, 101] width 137 height 17
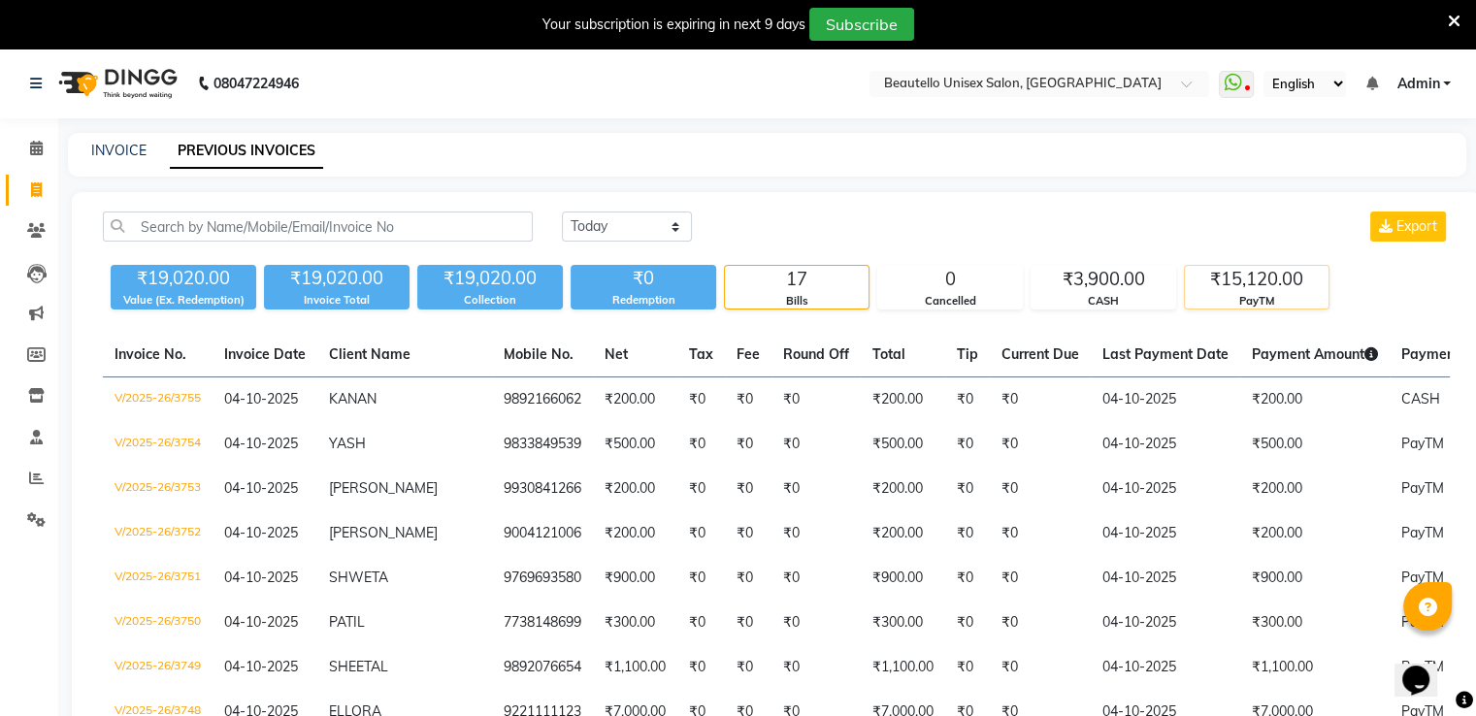
click at [1264, 276] on div "₹15,120.00" at bounding box center [1257, 279] width 144 height 27
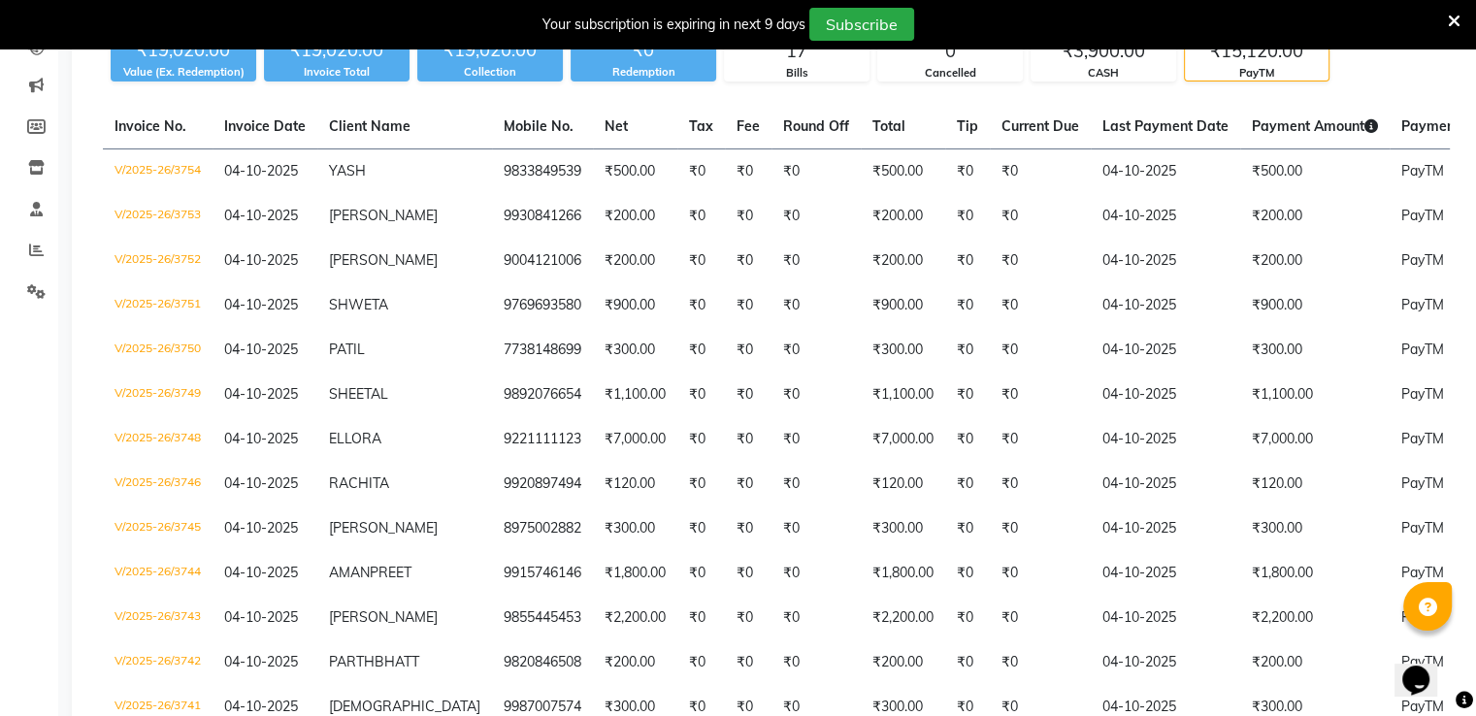
scroll to position [242, 0]
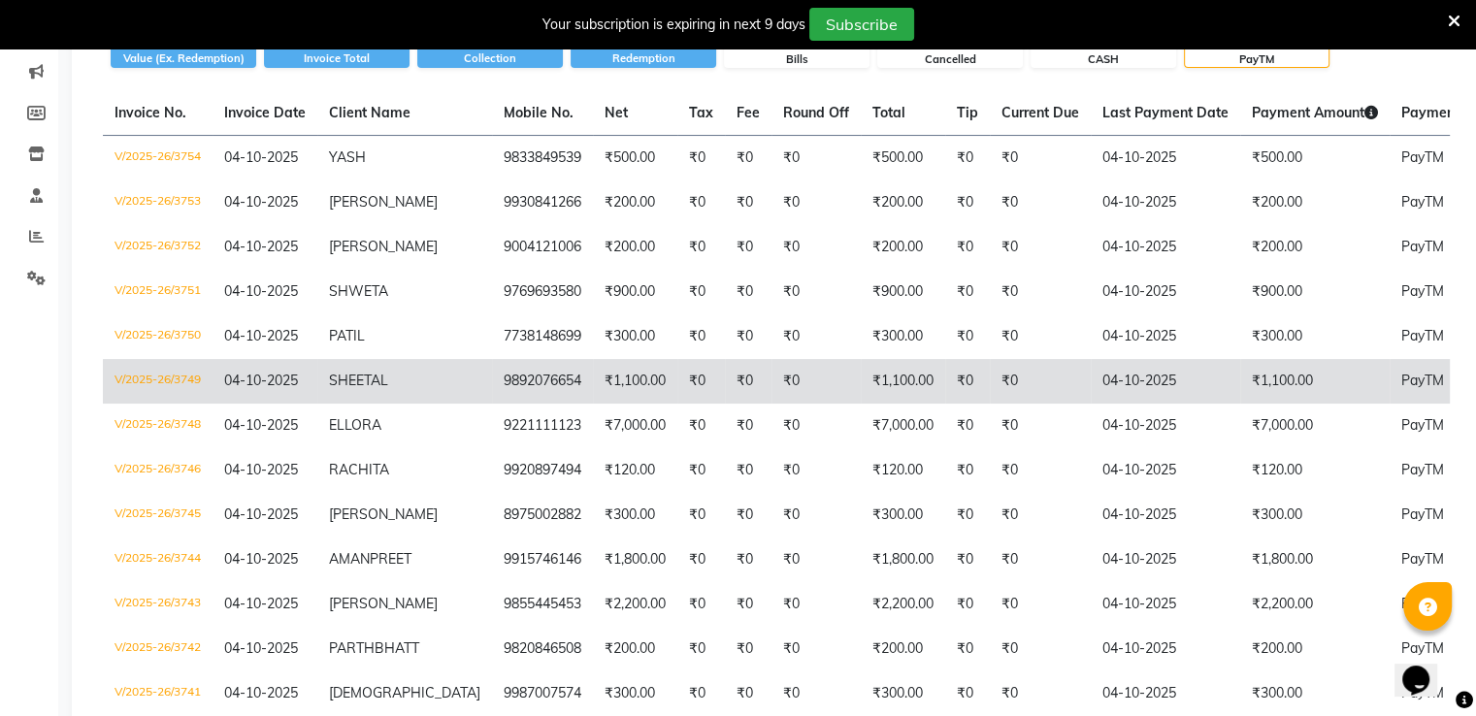
click at [1252, 382] on td "₹1,100.00" at bounding box center [1315, 381] width 149 height 45
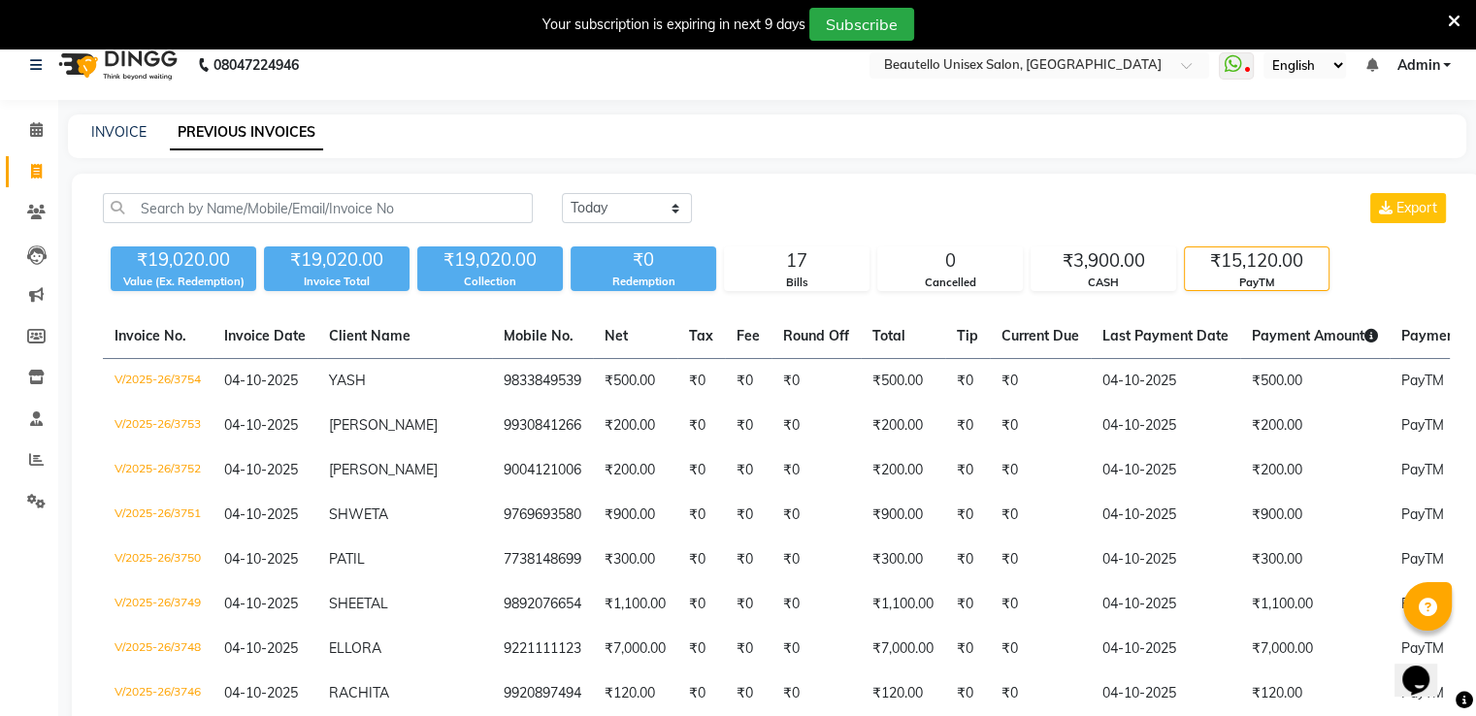
scroll to position [0, 0]
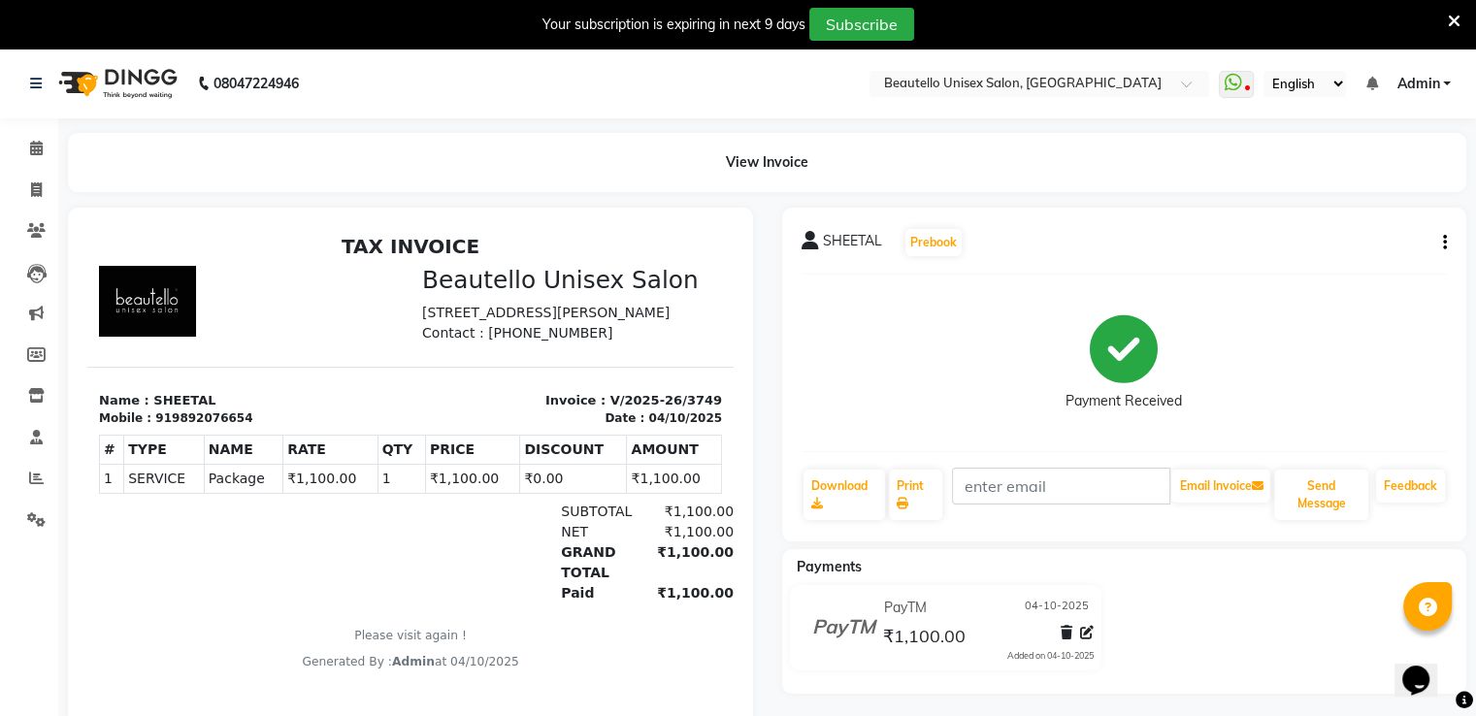
click at [1443, 243] on icon "button" at bounding box center [1445, 243] width 4 height 1
click at [1340, 261] on div "Edit Invoice" at bounding box center [1347, 266] width 133 height 24
select select "service"
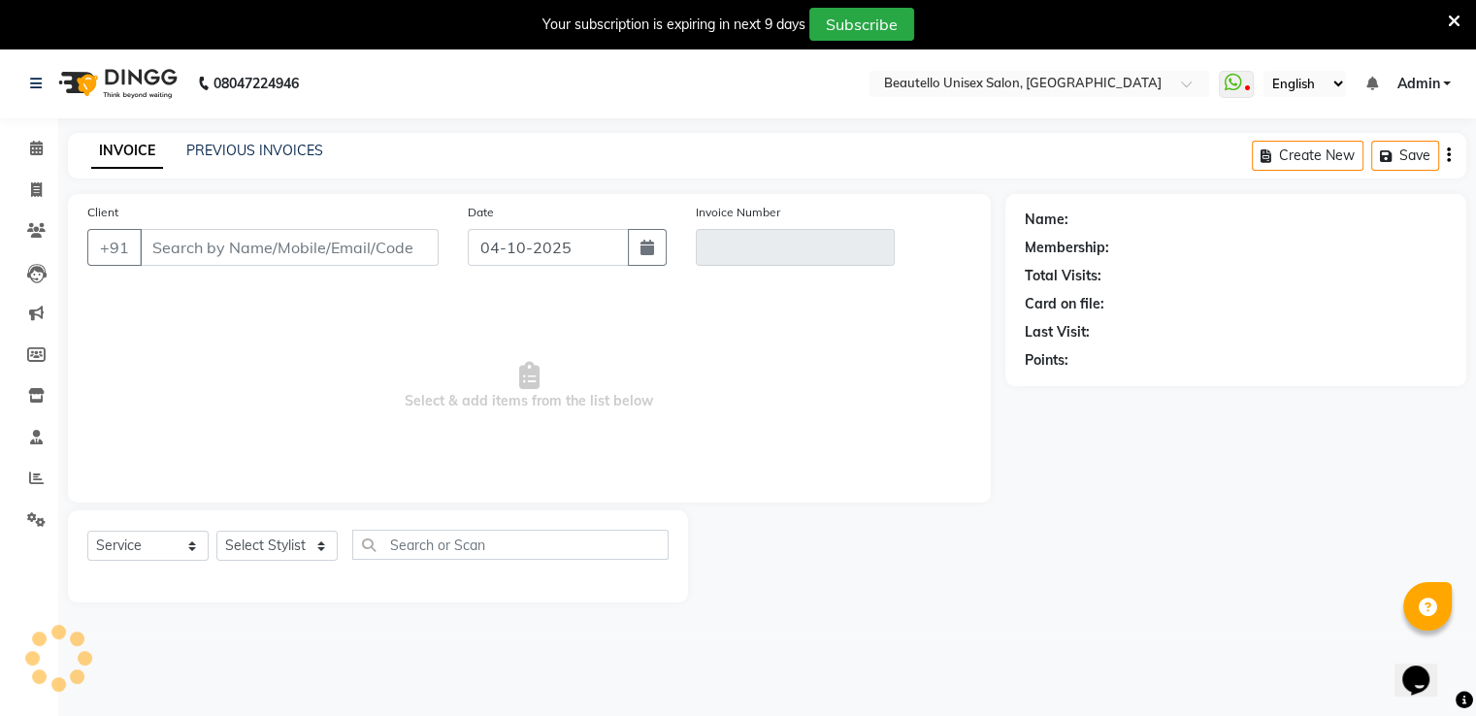
scroll to position [49, 0]
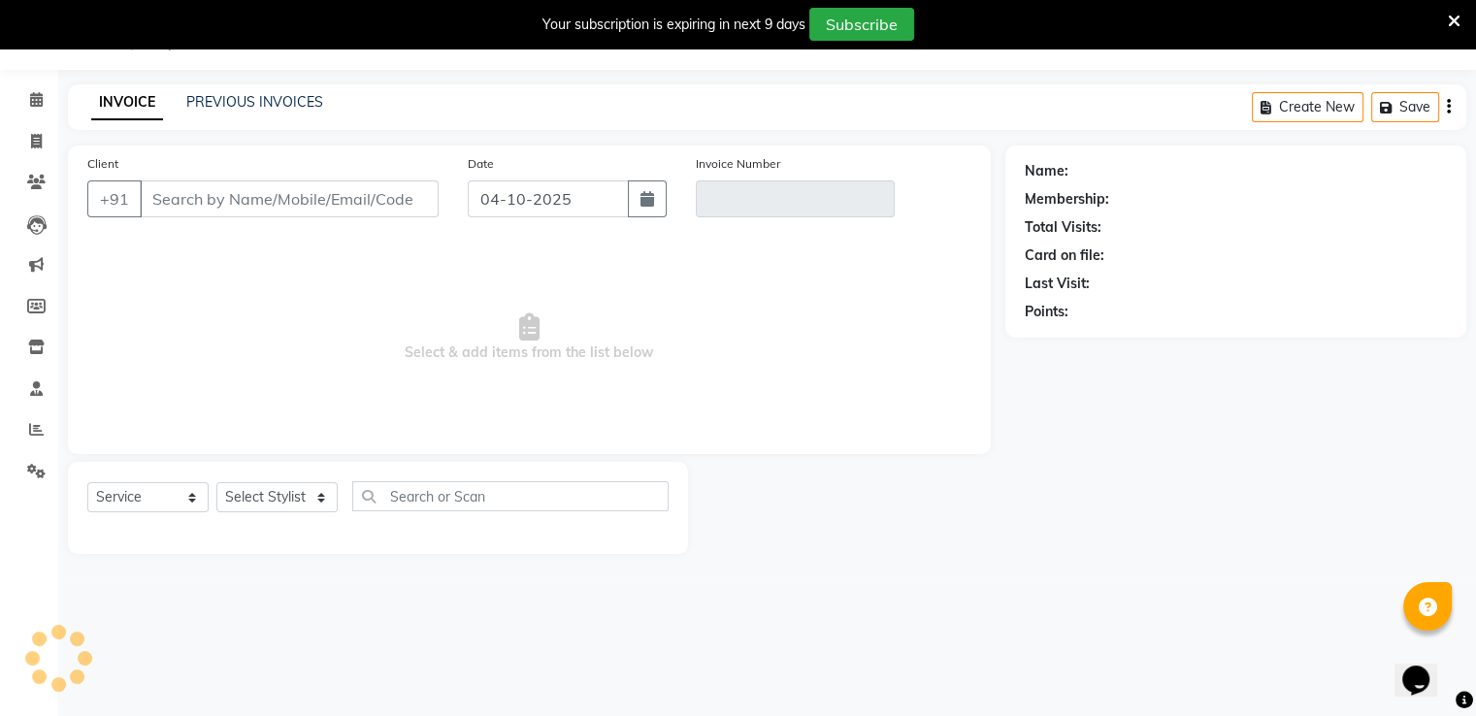
type input "9892076654"
type input "V/2025-26/3749"
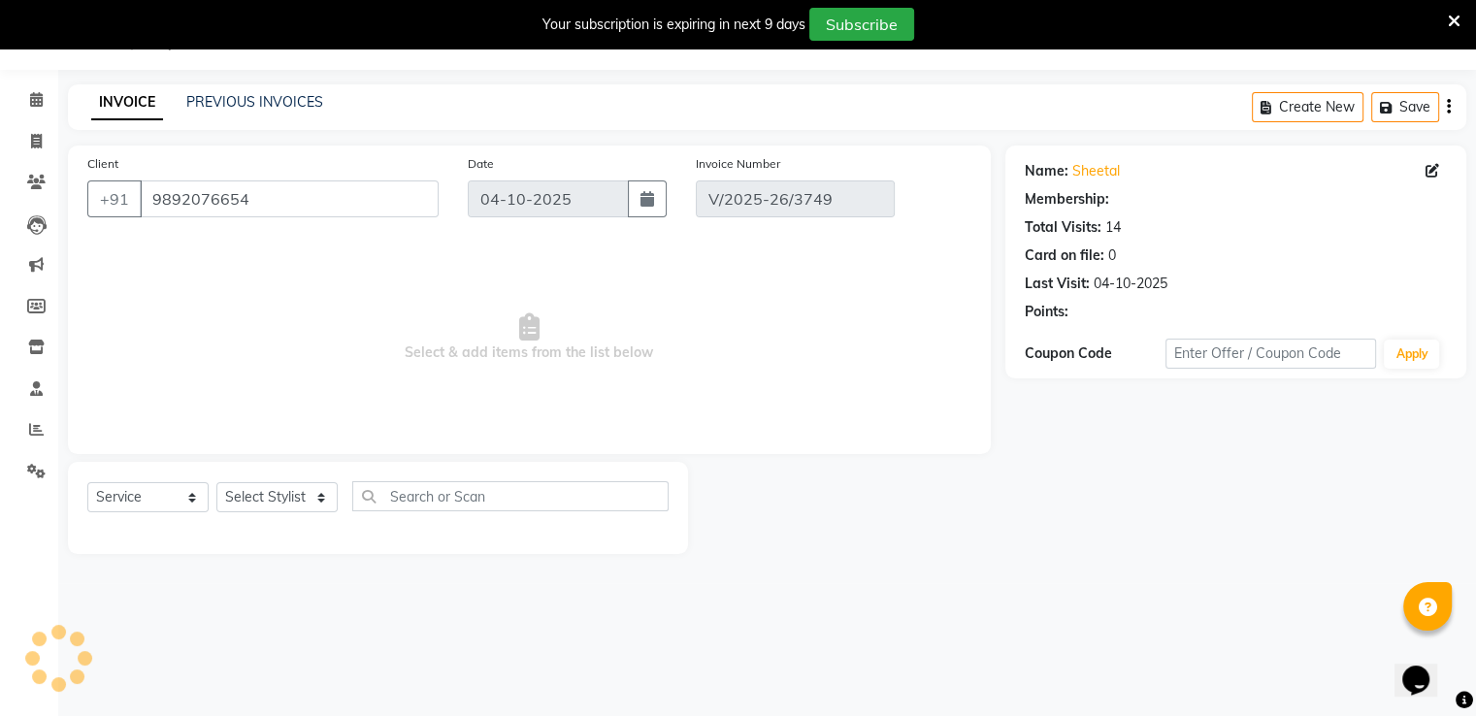
select select "select"
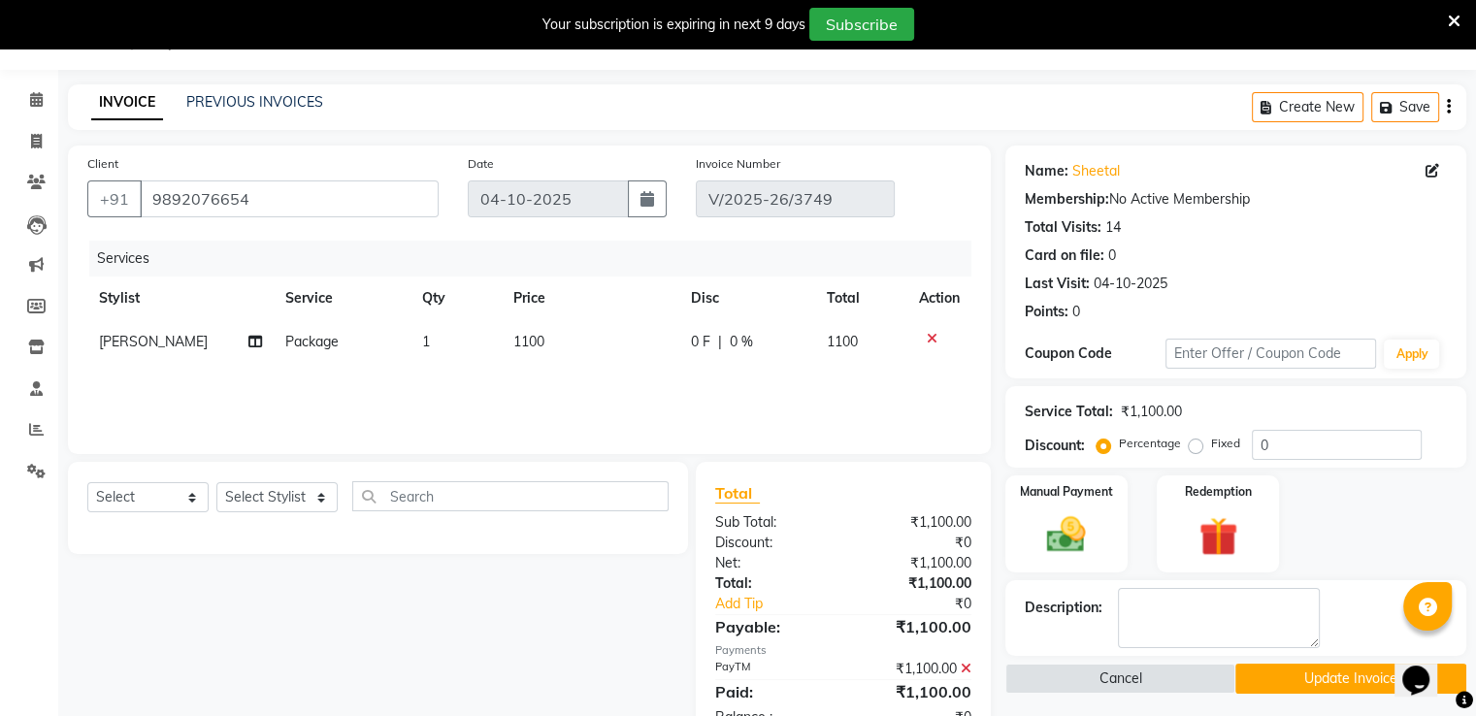
click at [539, 345] on span "1100" at bounding box center [529, 341] width 31 height 17
select select "31994"
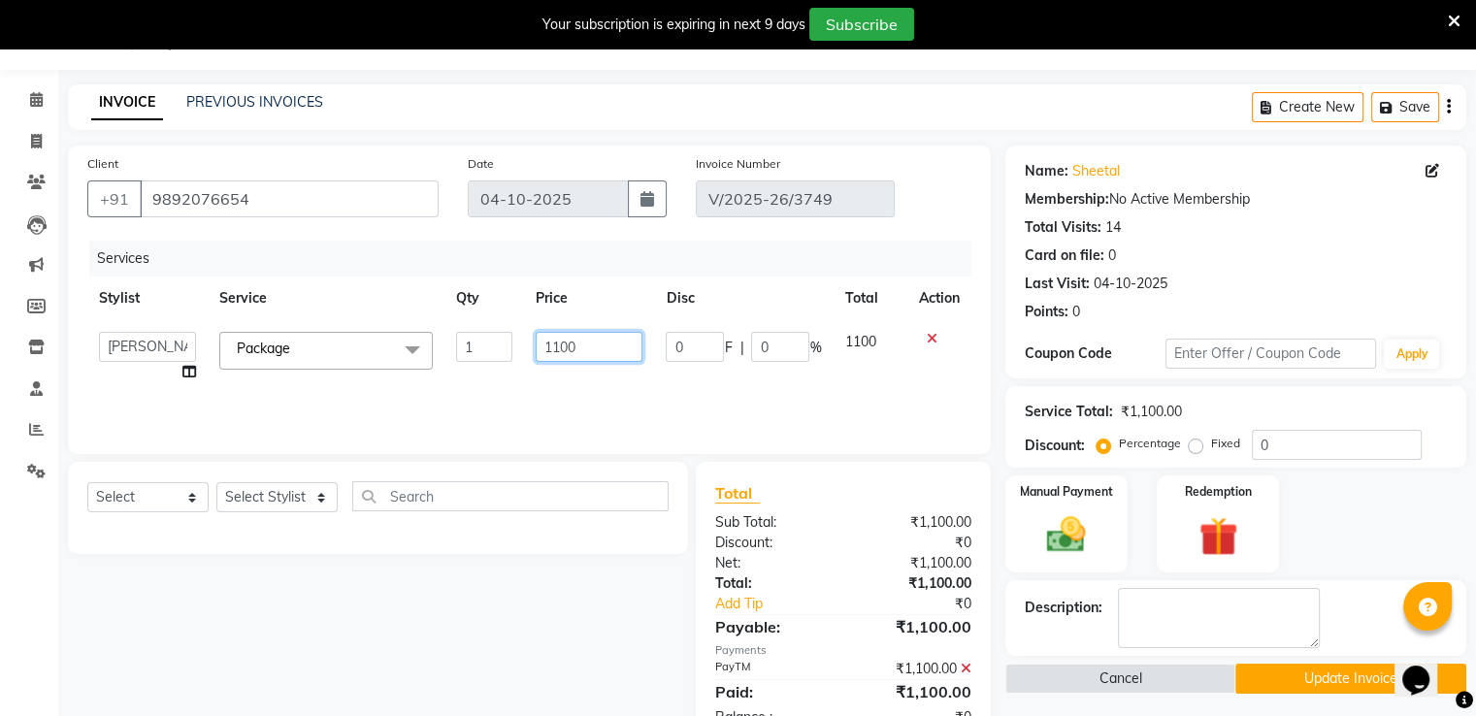
click at [579, 347] on input "1100" at bounding box center [589, 347] width 107 height 30
type input "11000"
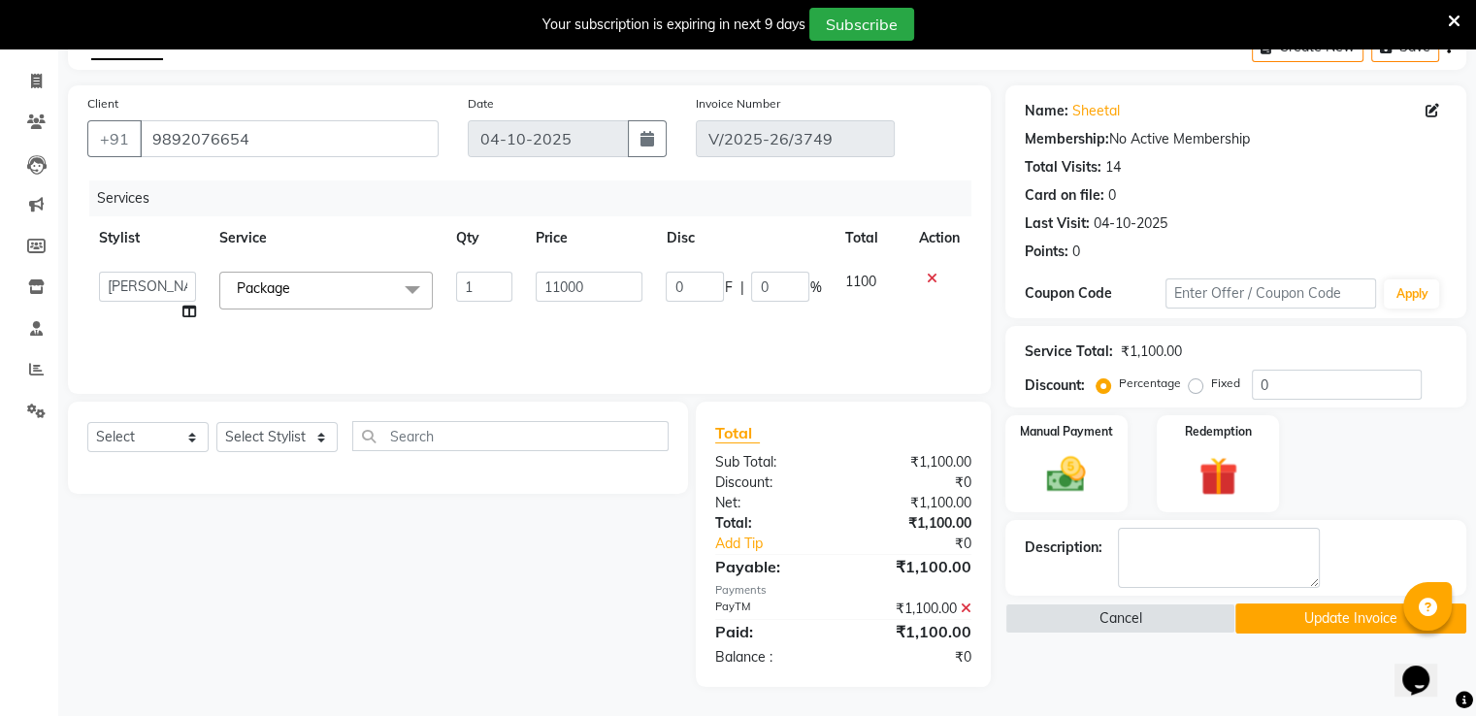
click at [963, 610] on icon at bounding box center [966, 609] width 11 height 14
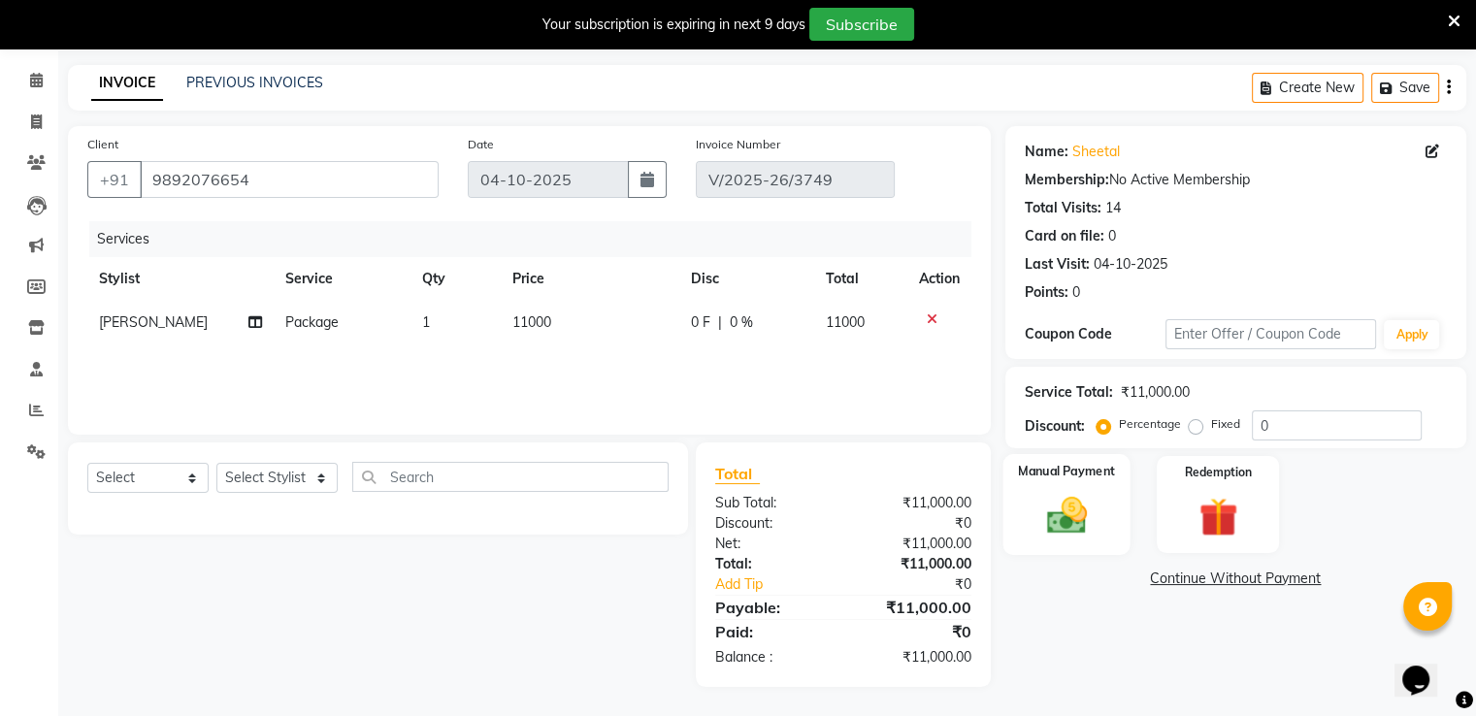
click at [1073, 517] on img at bounding box center [1066, 516] width 65 height 47
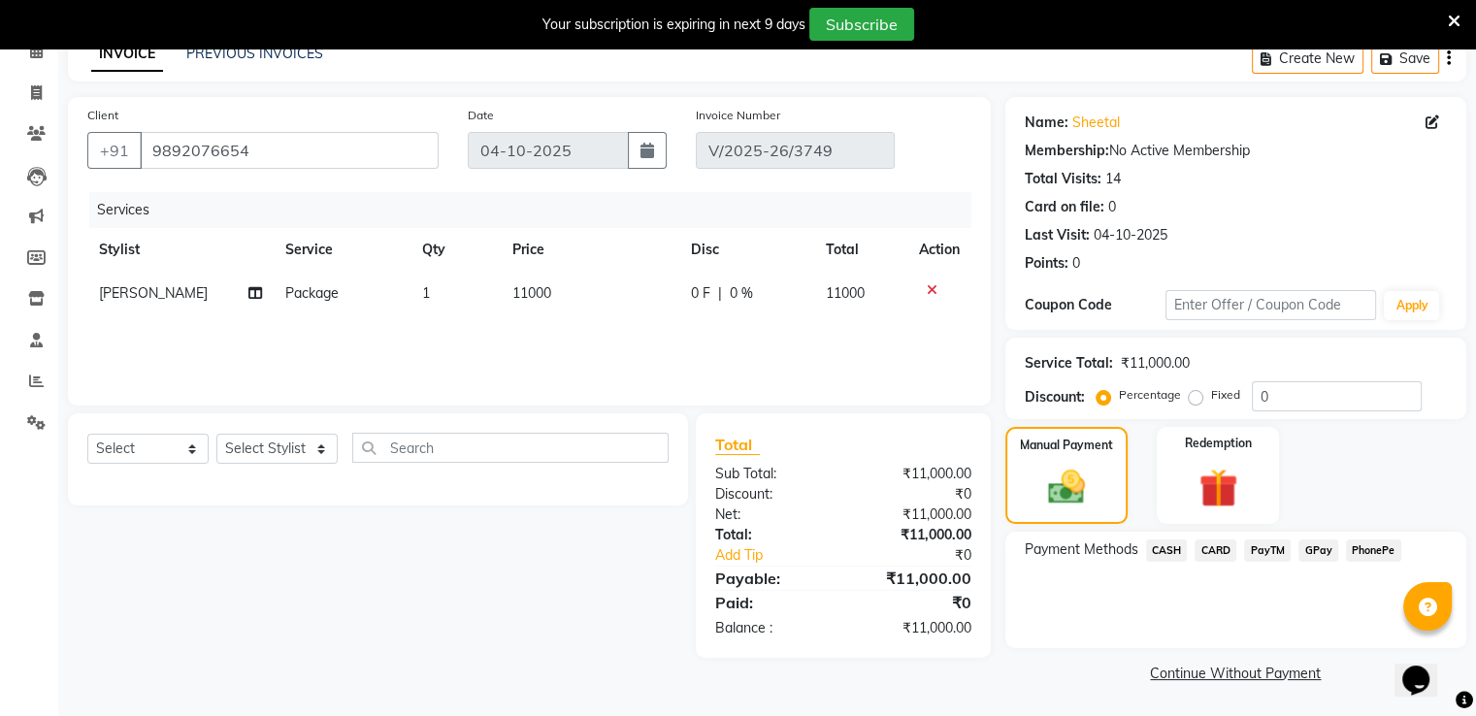
click at [1270, 546] on span "PayTM" at bounding box center [1267, 551] width 47 height 22
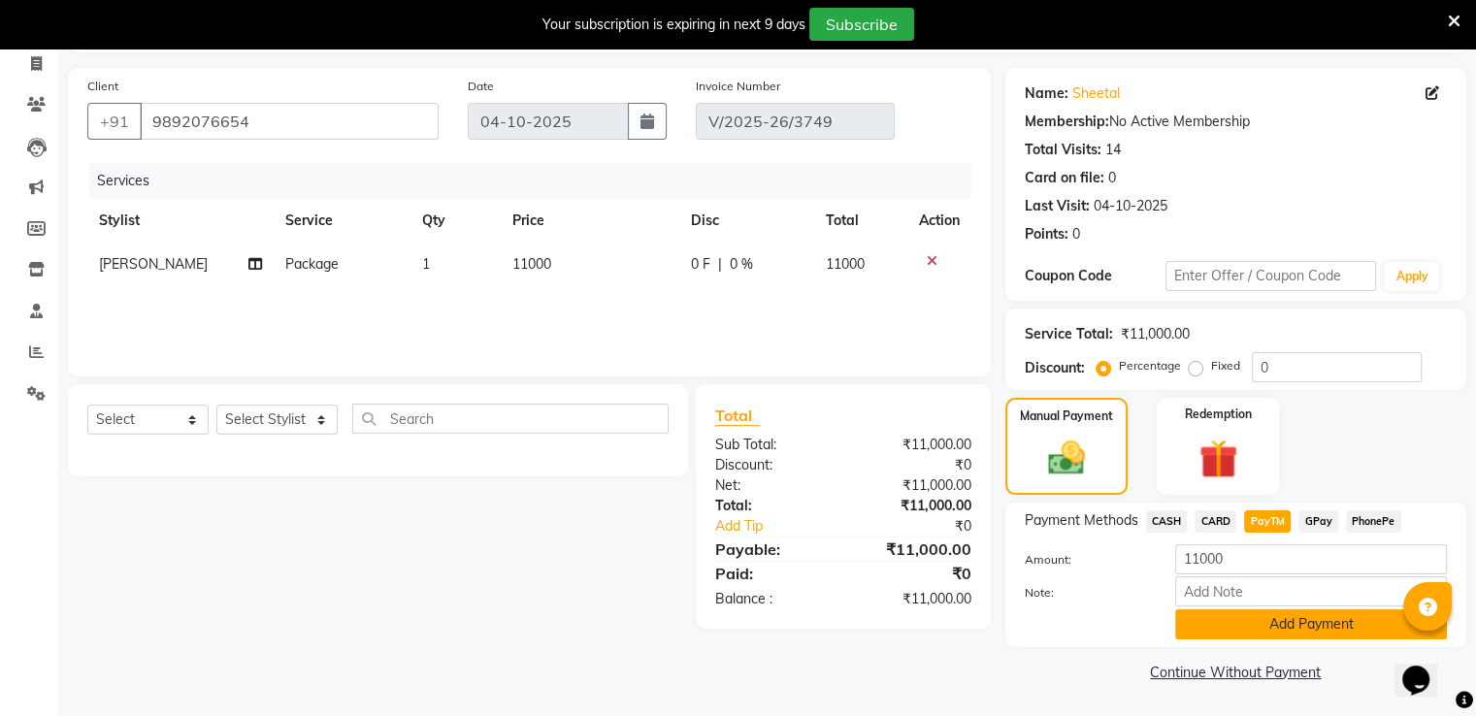
click at [1208, 626] on button "Add Payment" at bounding box center [1312, 625] width 272 height 30
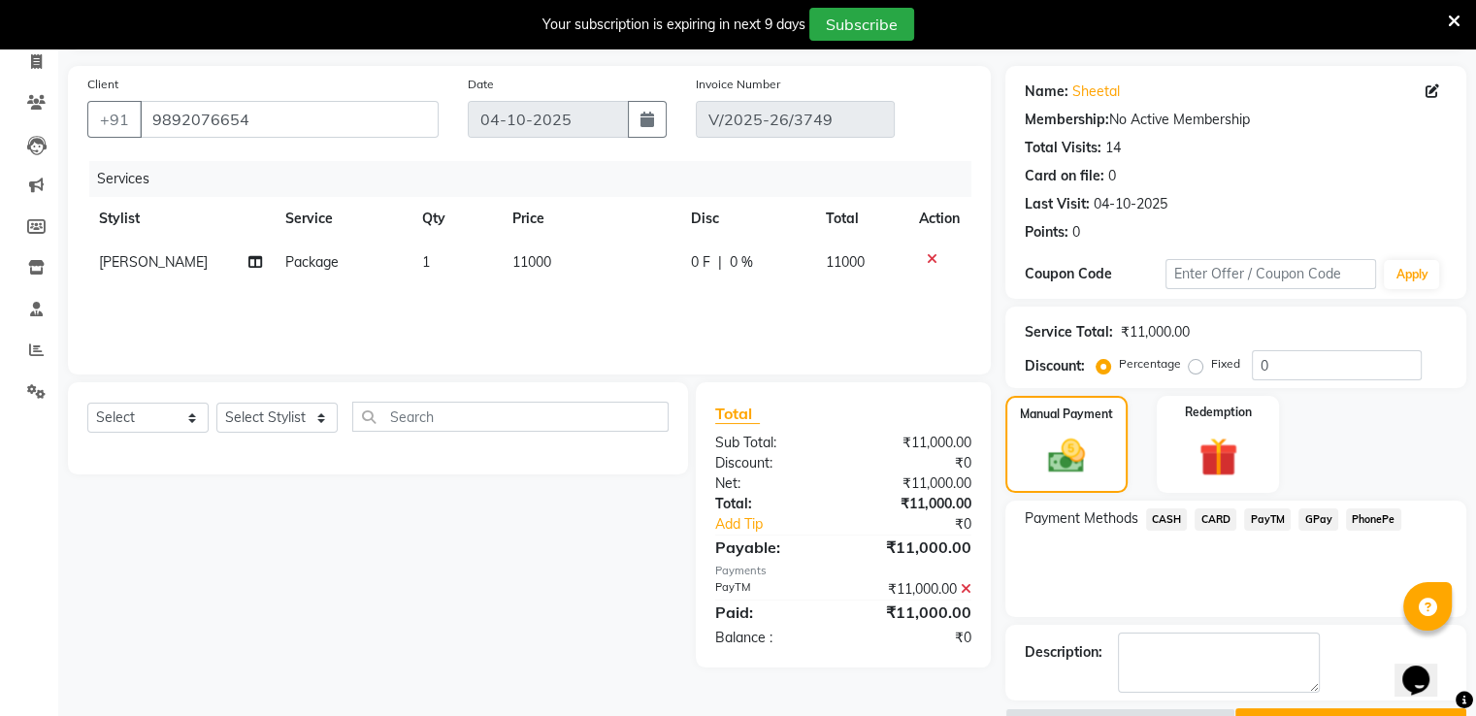
scroll to position [179, 0]
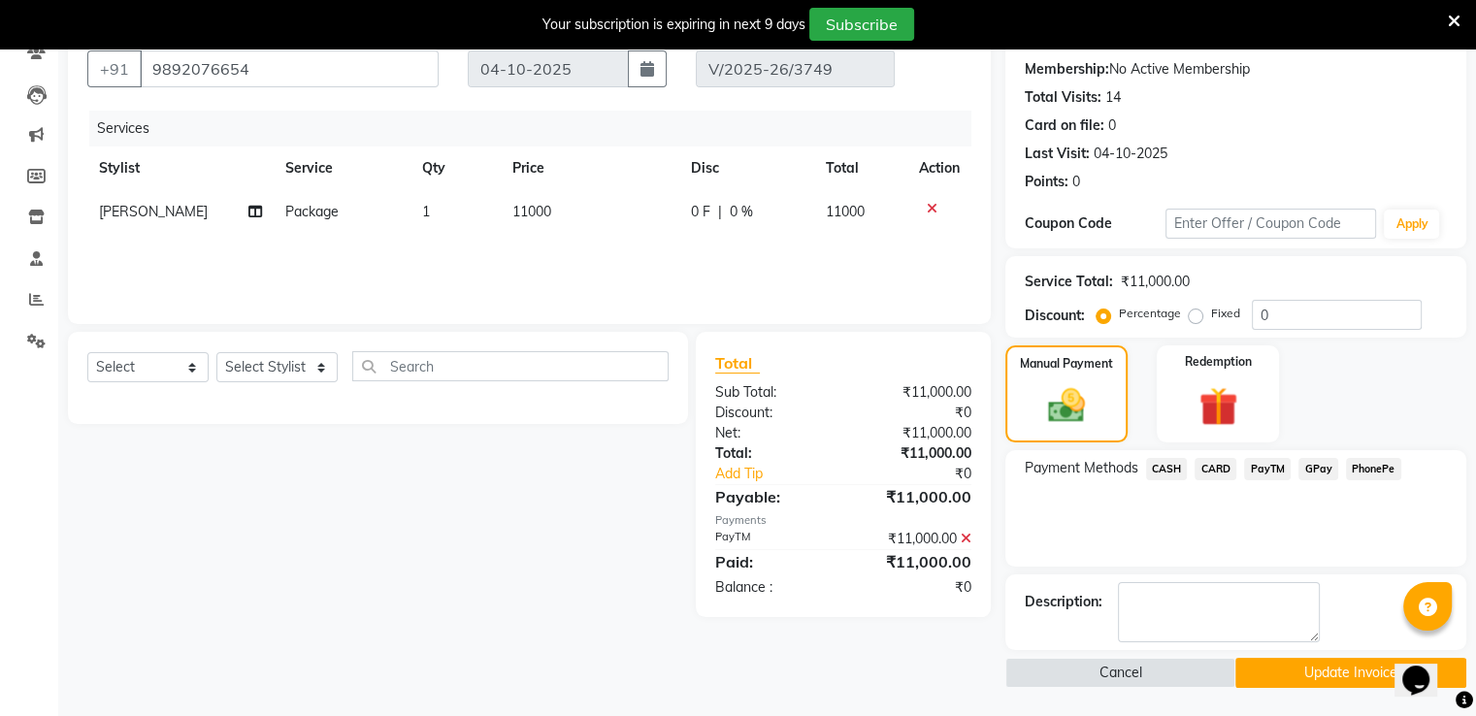
click at [1283, 671] on button "Update Invoice" at bounding box center [1351, 673] width 231 height 30
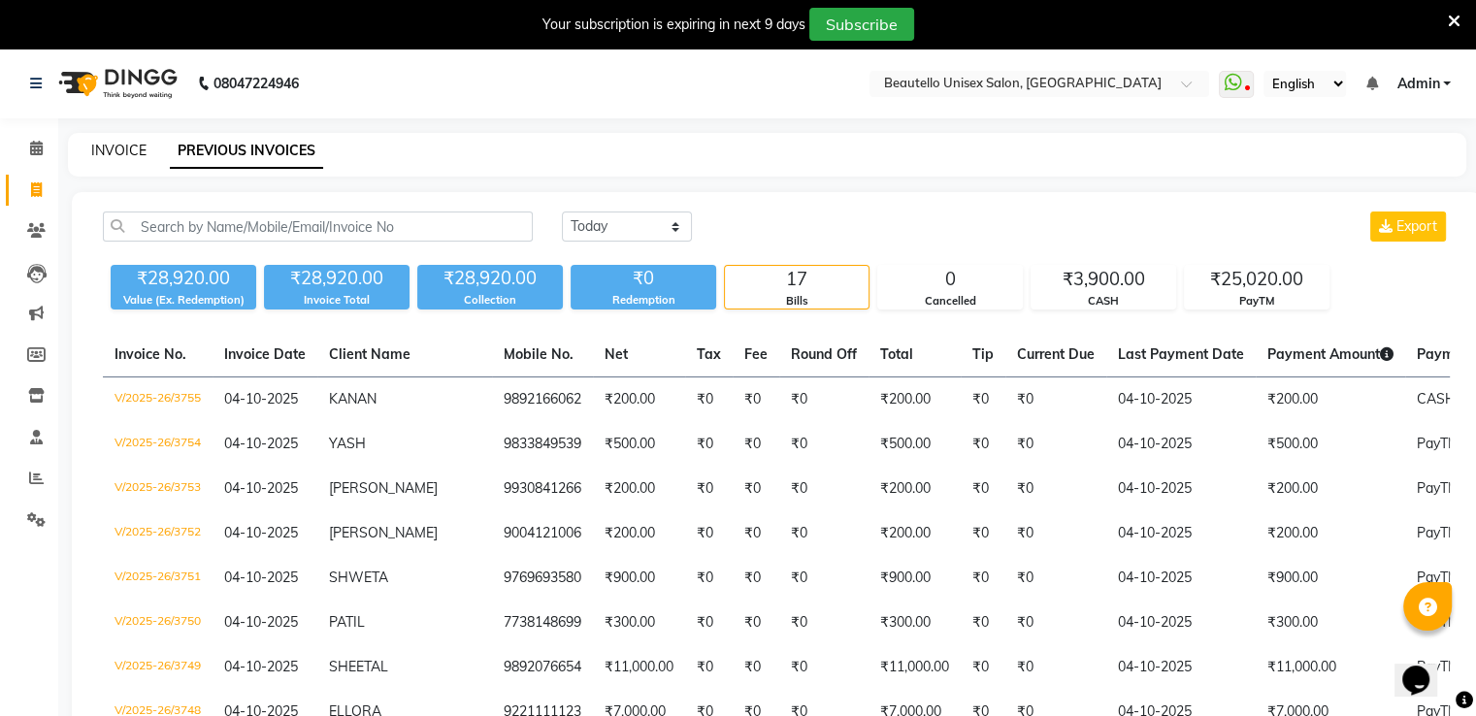
click at [116, 149] on link "INVOICE" at bounding box center [118, 150] width 55 height 17
select select "service"
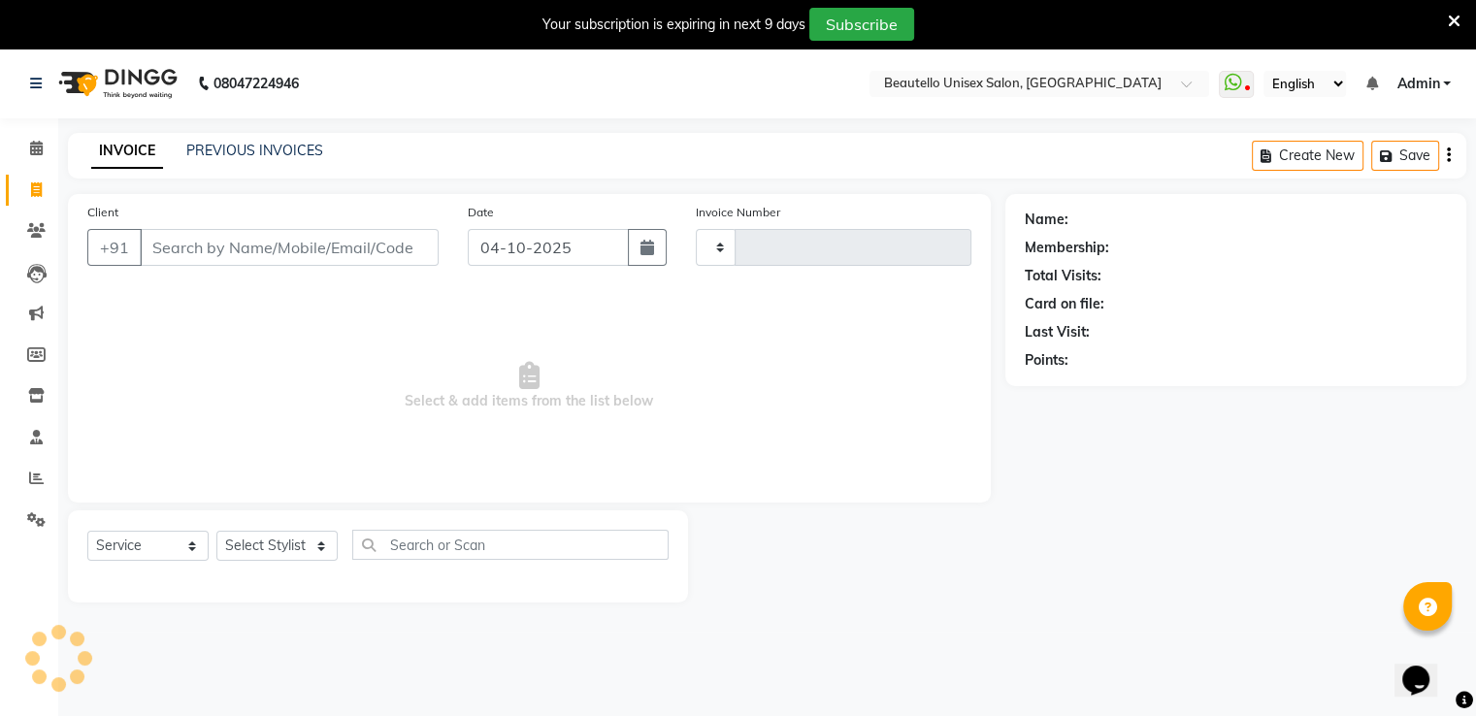
type input "3756"
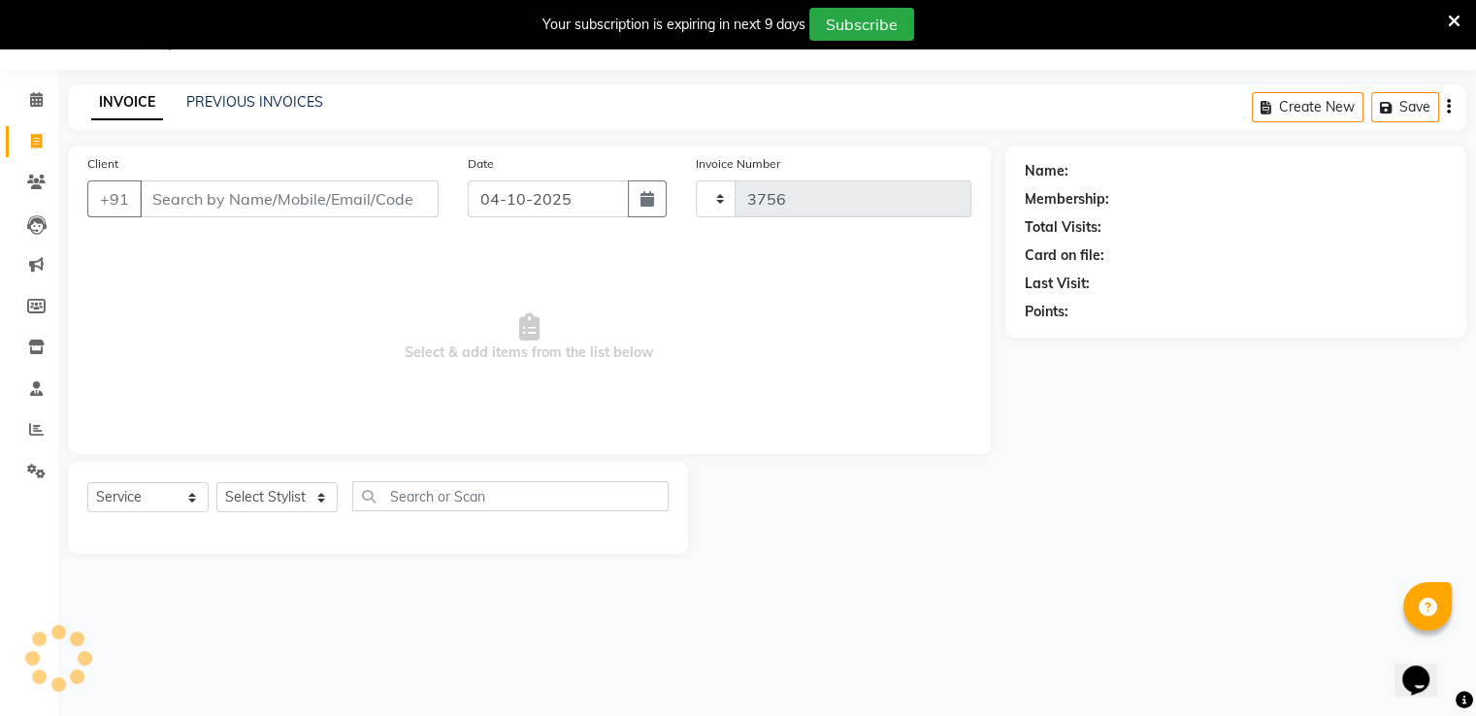
select select "5051"
click at [221, 219] on div "Client +91" at bounding box center [263, 193] width 381 height 80
click at [218, 201] on input "Client" at bounding box center [289, 199] width 299 height 37
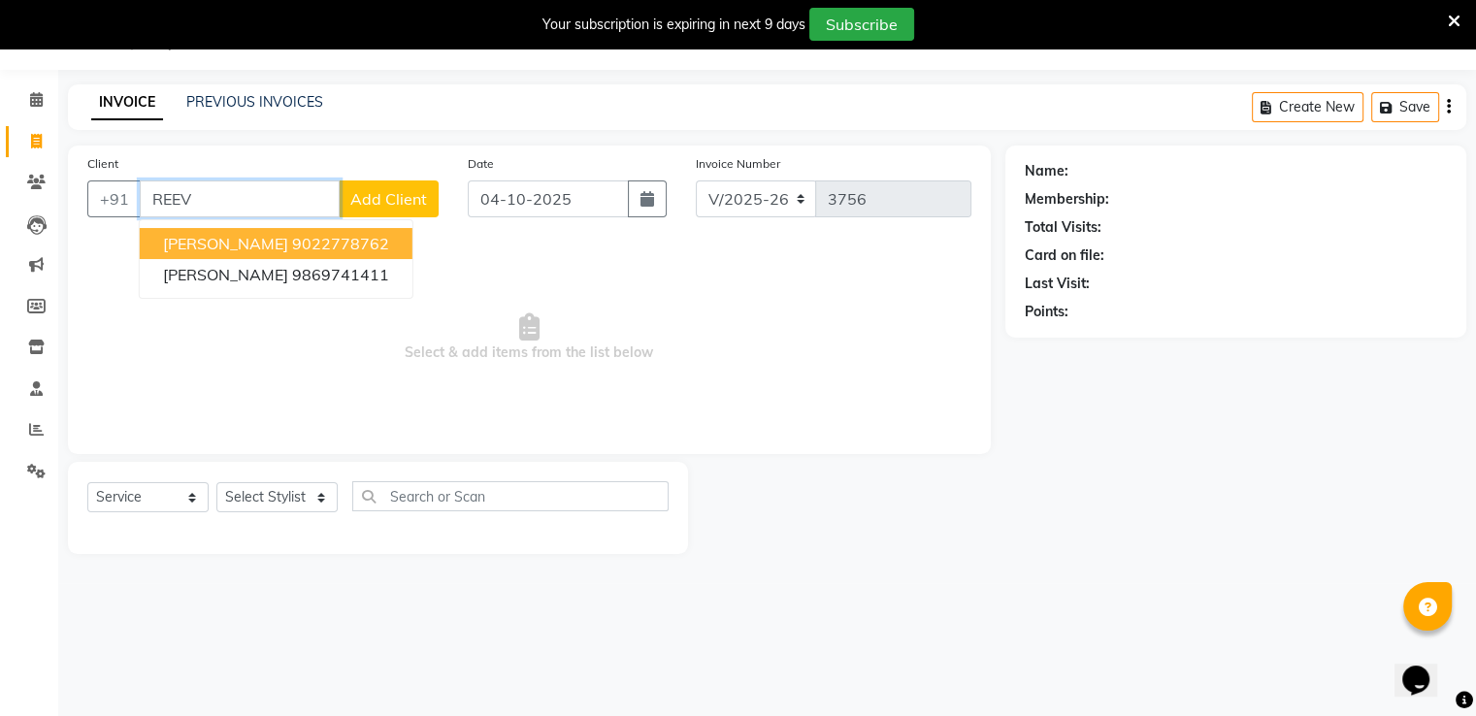
click at [292, 245] on ngb-highlight "9022778762" at bounding box center [340, 243] width 97 height 19
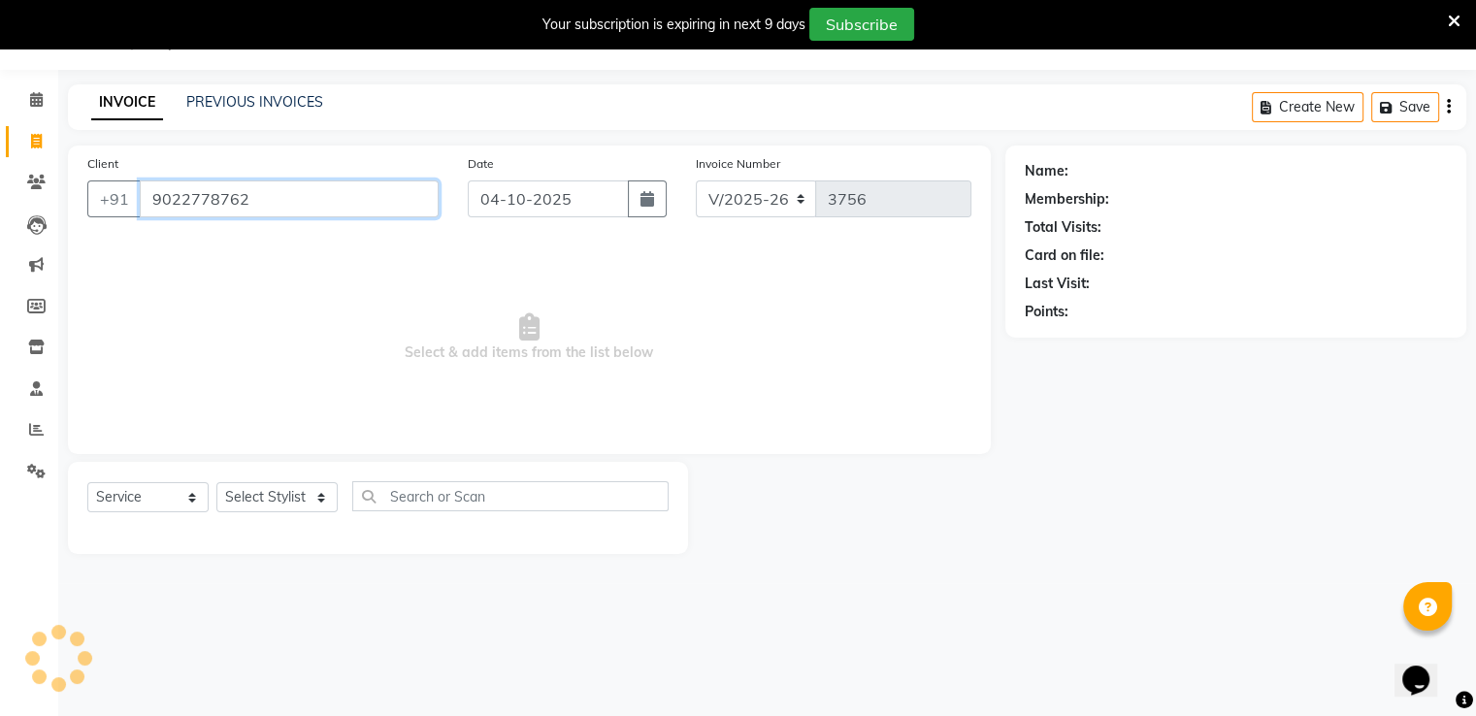
type input "9022778762"
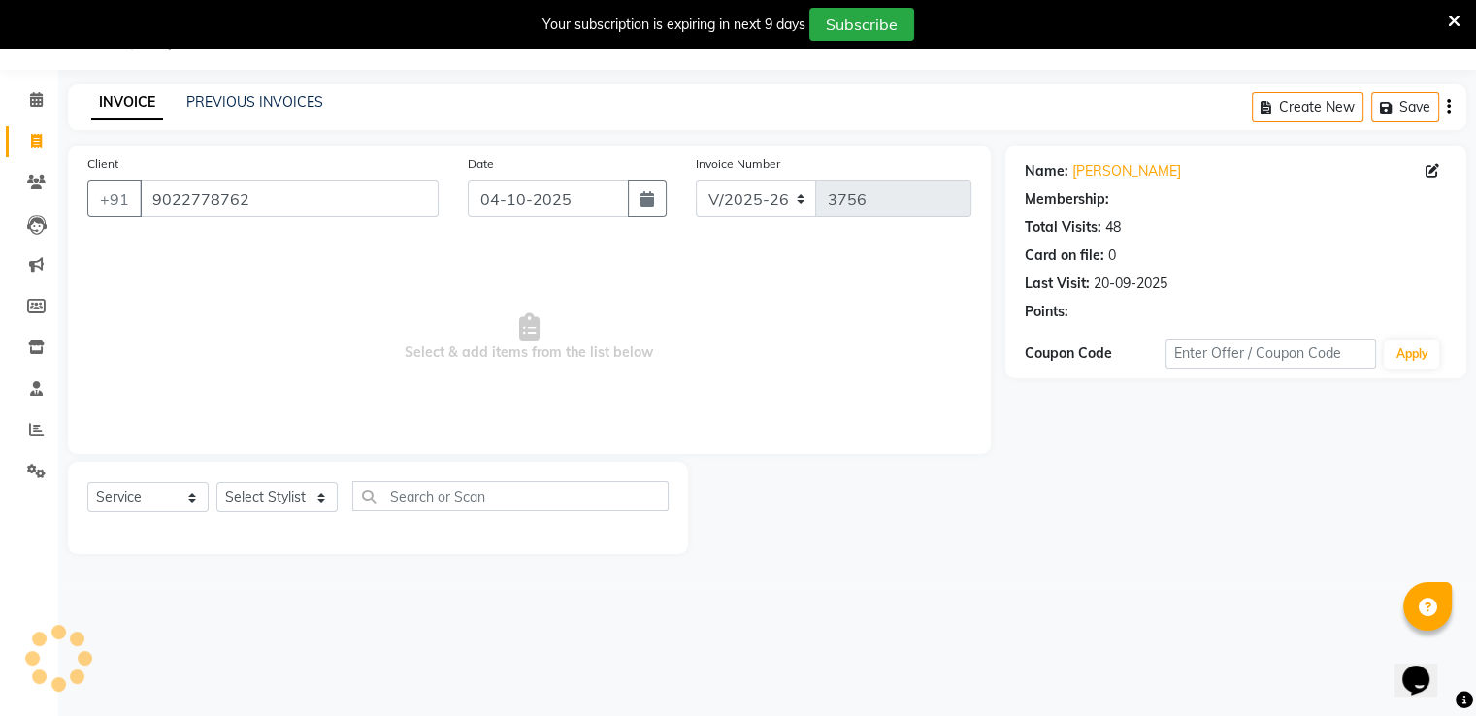
select select "1: Object"
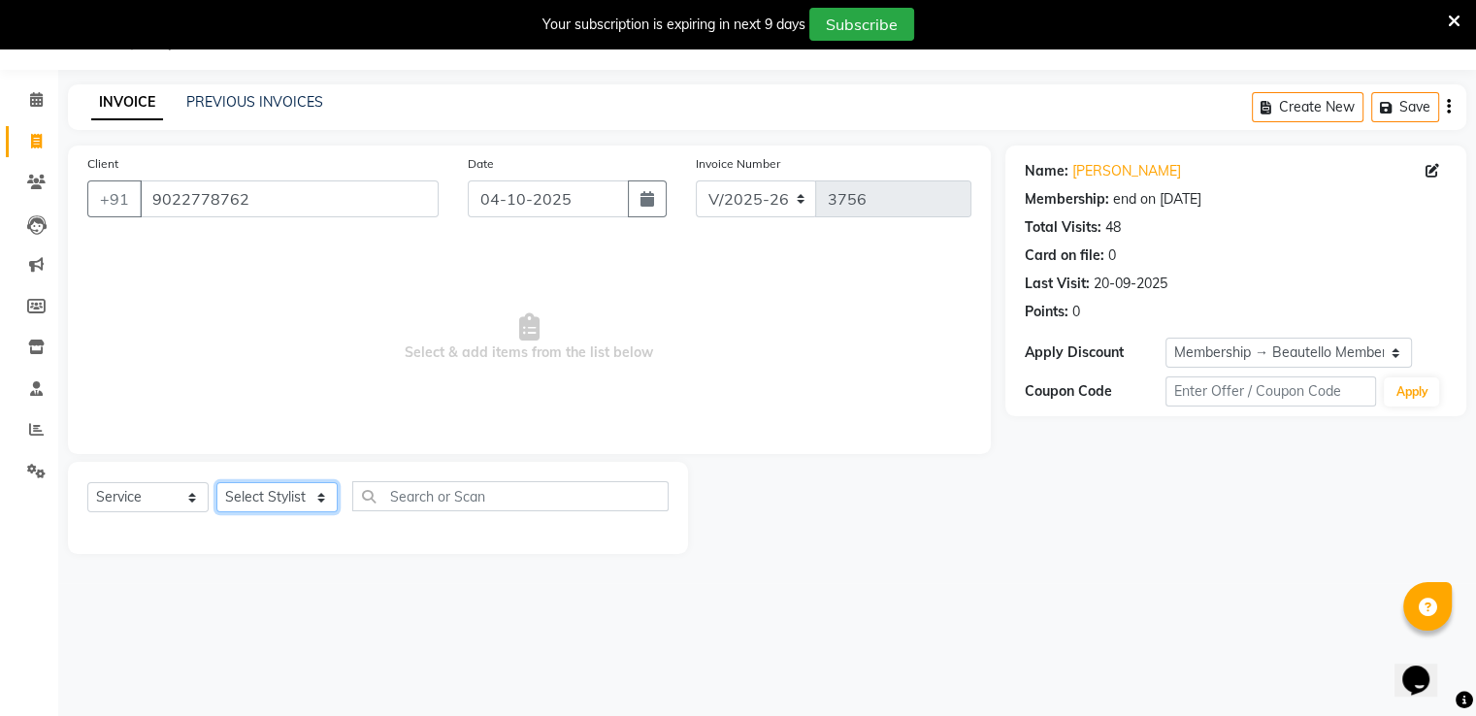
click at [284, 500] on select "Select Stylist Akki [PERSON_NAME] [PERSON_NAME] [PERSON_NAME] Sameer [PERSON_NA…" at bounding box center [276, 497] width 121 height 30
select select "87452"
click at [216, 483] on select "Select Stylist Akki [PERSON_NAME] [PERSON_NAME] [PERSON_NAME] Sameer [PERSON_NA…" at bounding box center [276, 497] width 121 height 30
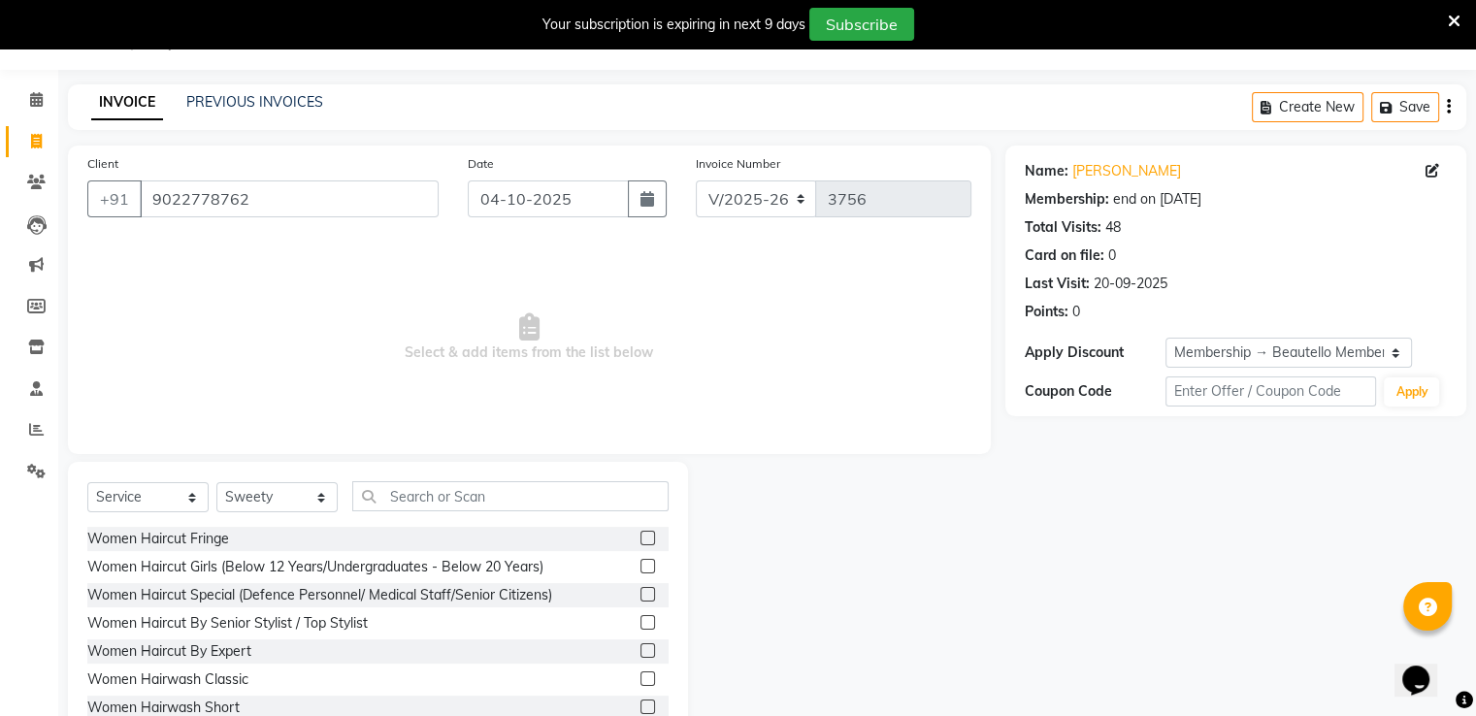
click at [403, 481] on div "Select Service Product Membership Package Voucher Prepaid Gift Card Select Styl…" at bounding box center [378, 605] width 620 height 286
click at [414, 494] on input "text" at bounding box center [510, 496] width 316 height 30
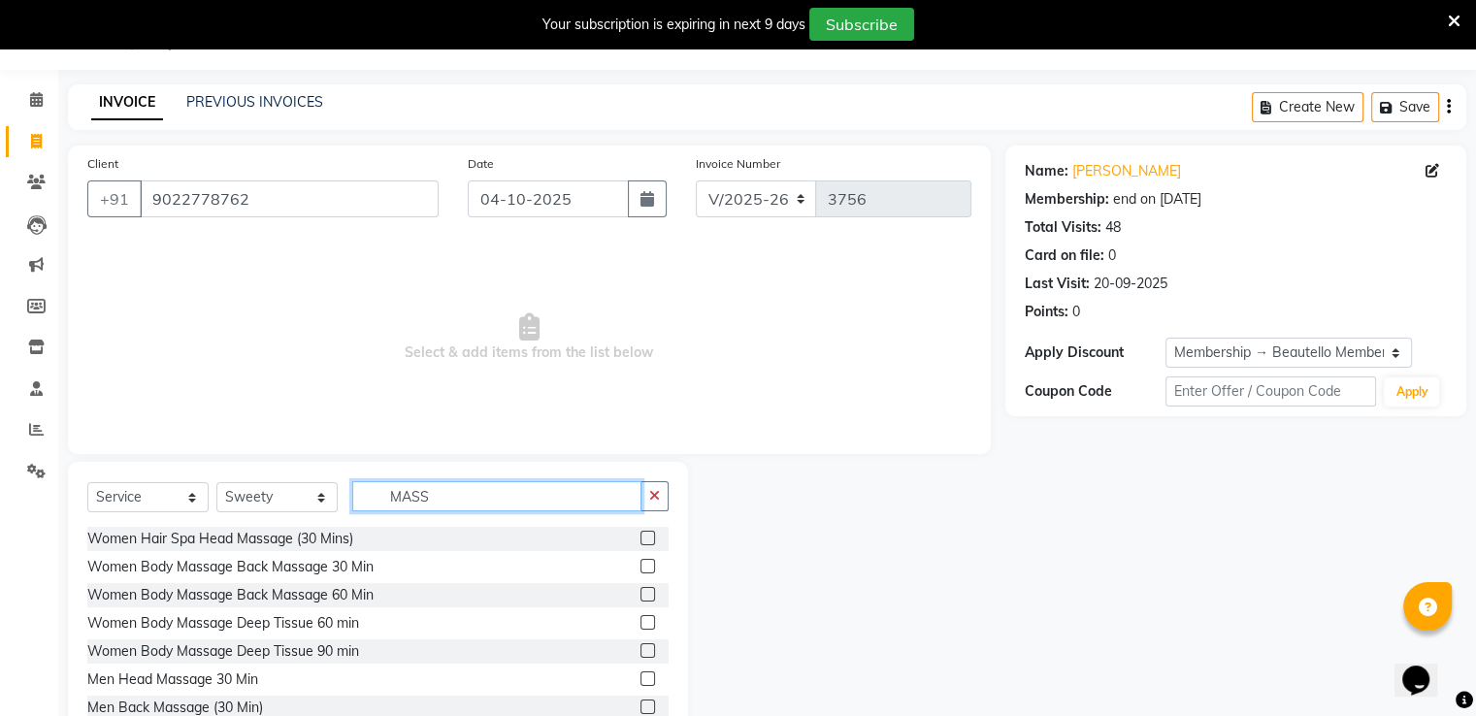
type input "MASS"
click at [641, 684] on label at bounding box center [648, 679] width 15 height 15
click at [641, 684] on input "checkbox" at bounding box center [647, 680] width 13 height 13
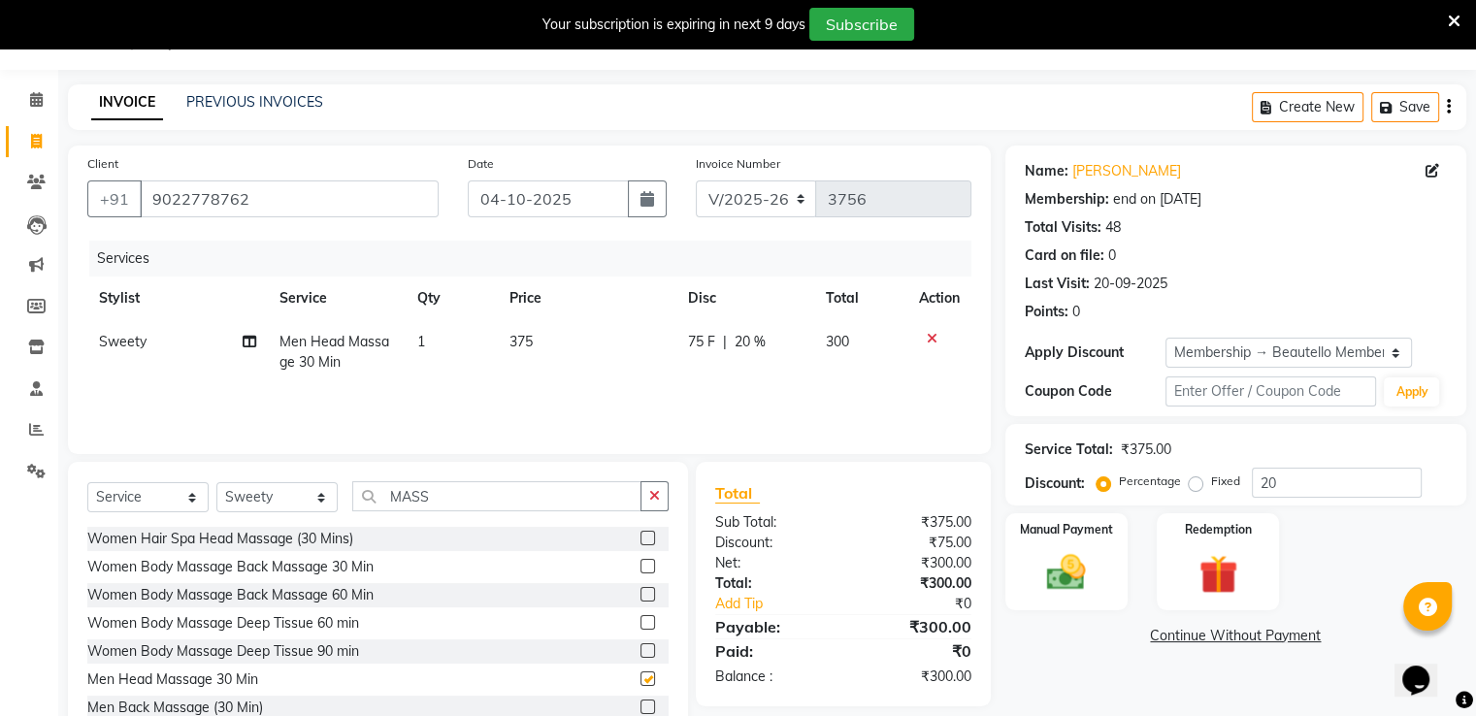
checkbox input "false"
click at [536, 343] on td "375" at bounding box center [587, 352] width 180 height 64
select select "87452"
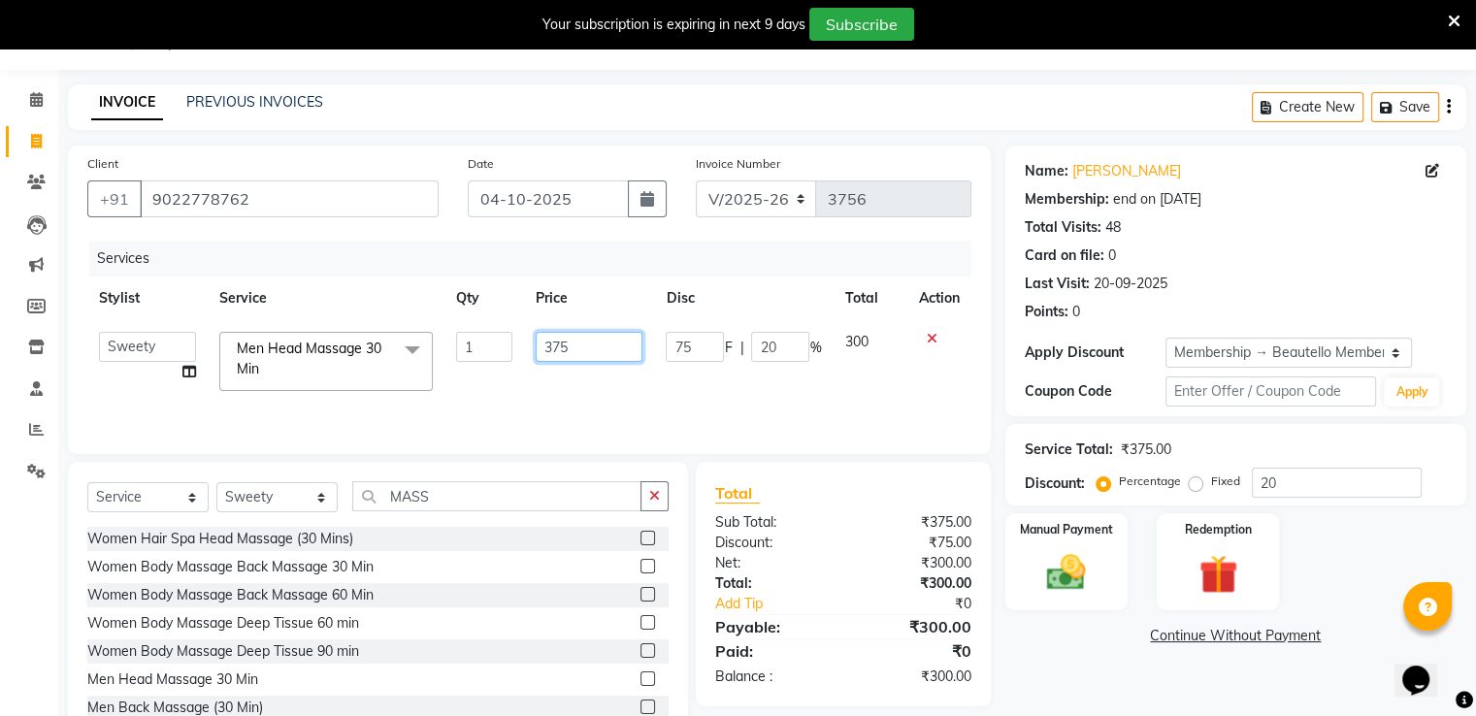
click at [582, 341] on input "375" at bounding box center [589, 347] width 107 height 30
type input "300"
click at [295, 491] on select "Select Stylist Akki [PERSON_NAME] [PERSON_NAME] [PERSON_NAME] Sameer [PERSON_NA…" at bounding box center [276, 497] width 121 height 30
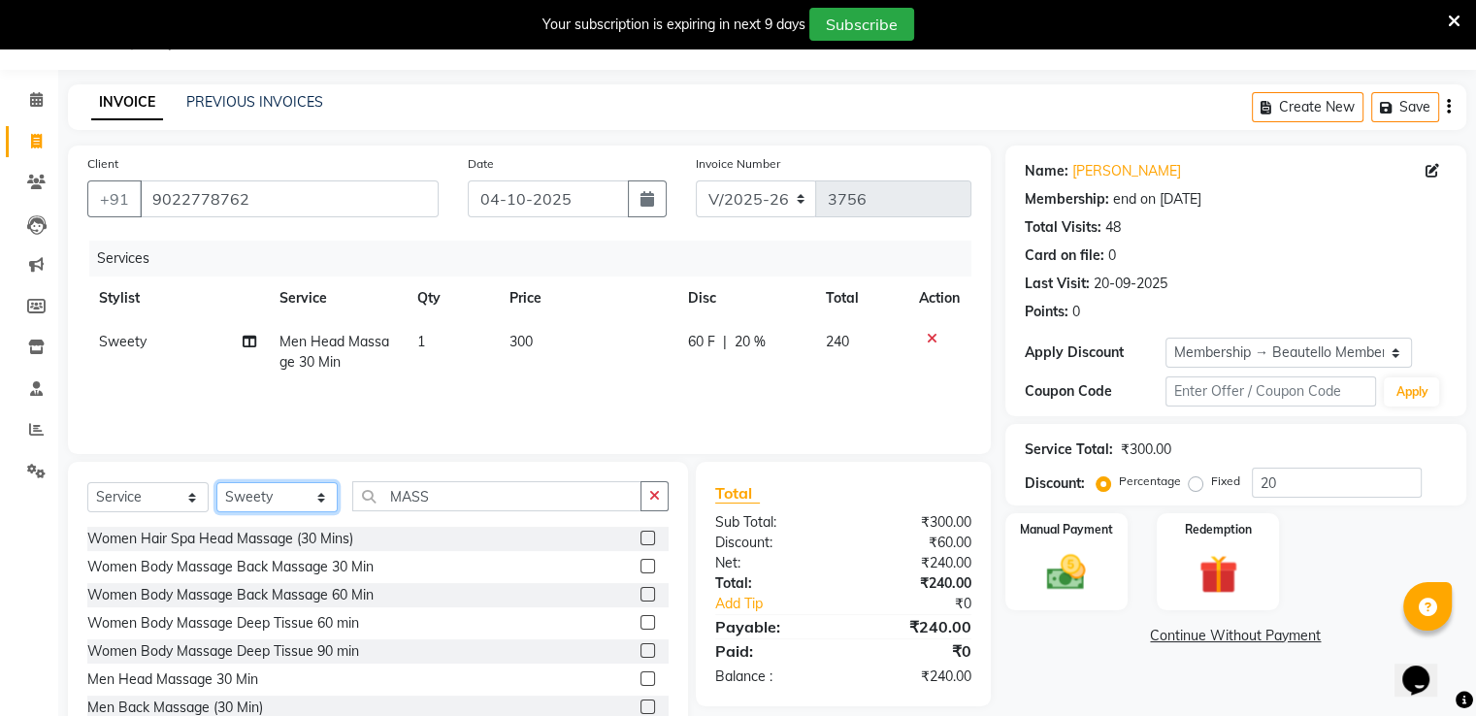
select select "31994"
click at [216, 483] on select "Select Stylist Akki [PERSON_NAME] [PERSON_NAME] [PERSON_NAME] Sameer [PERSON_NA…" at bounding box center [276, 497] width 121 height 30
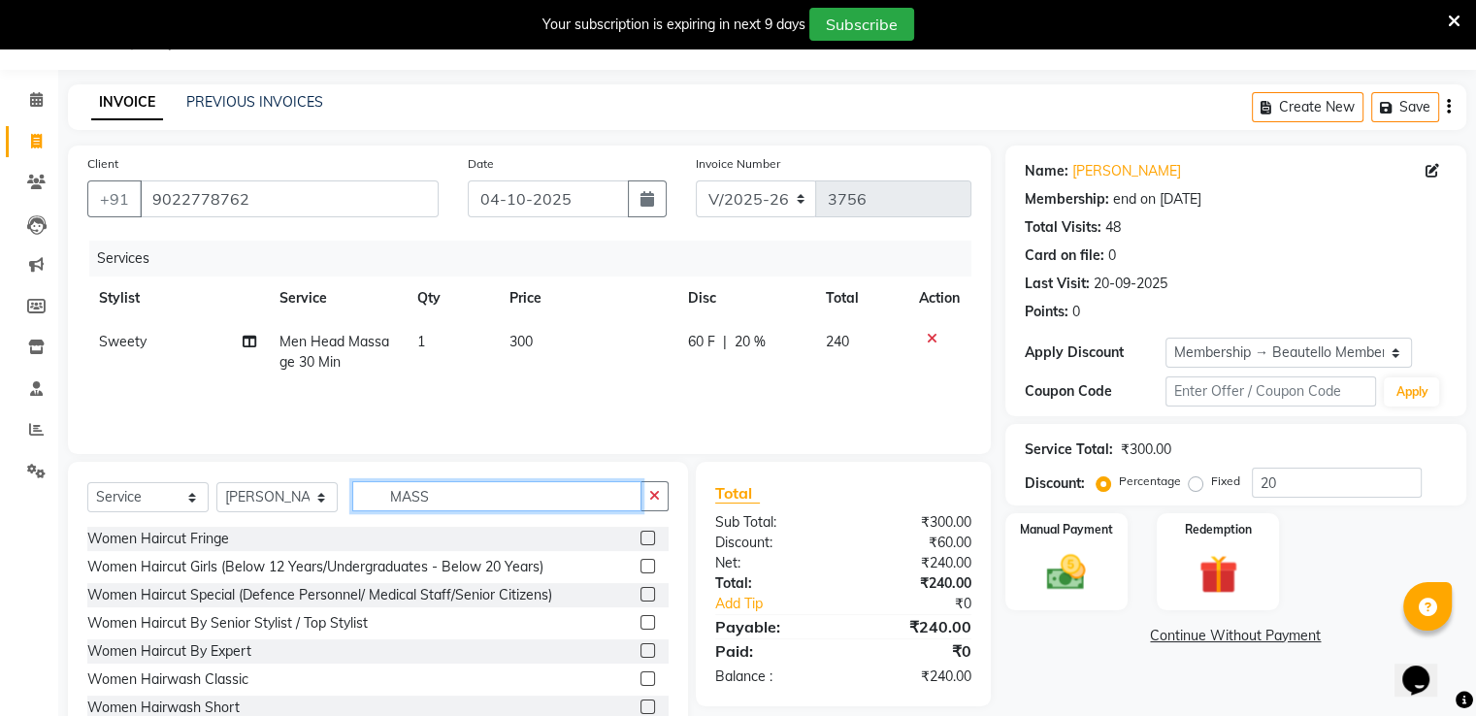
click at [403, 494] on input "MASS" at bounding box center [496, 496] width 289 height 30
type input "HAIRC"
click at [641, 708] on label at bounding box center [648, 707] width 15 height 15
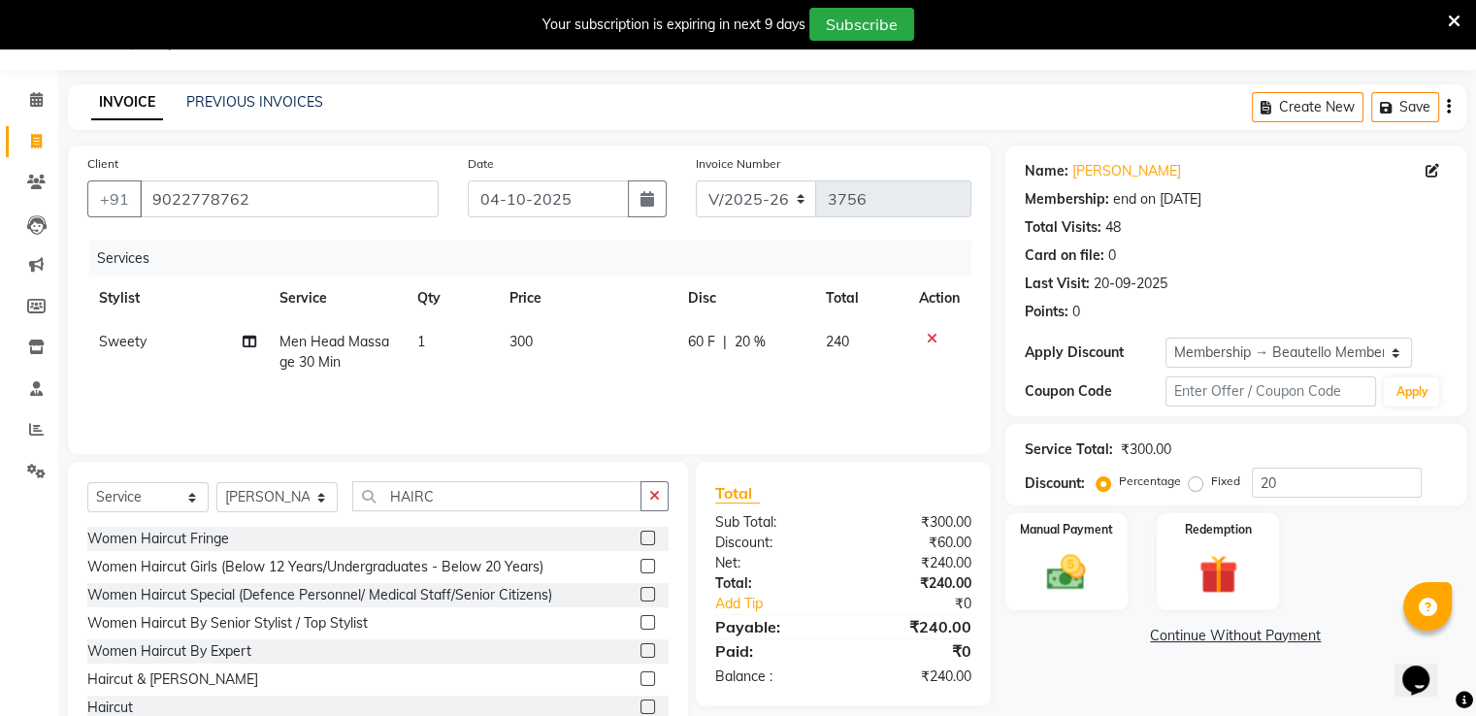
click at [641, 708] on input "checkbox" at bounding box center [647, 708] width 13 height 13
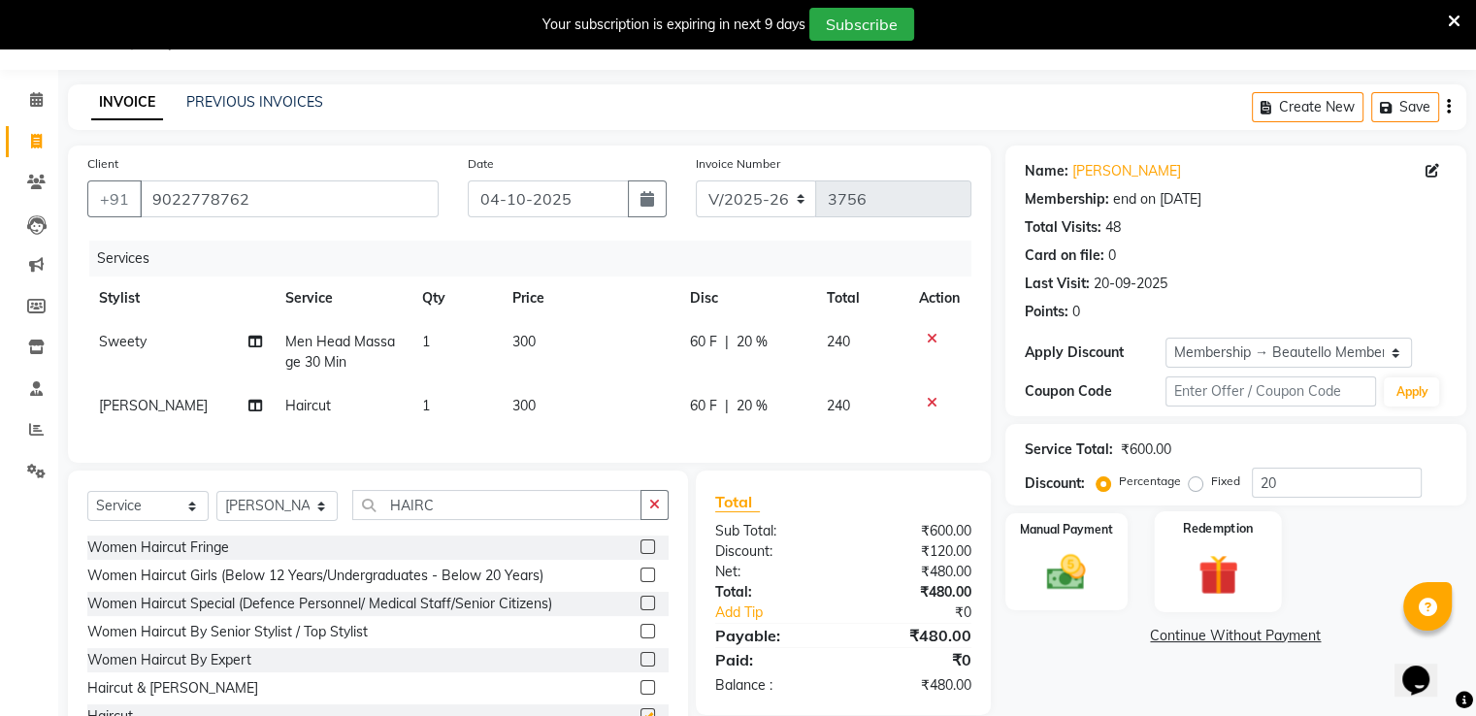
checkbox input "false"
click at [1072, 576] on img at bounding box center [1066, 573] width 65 height 47
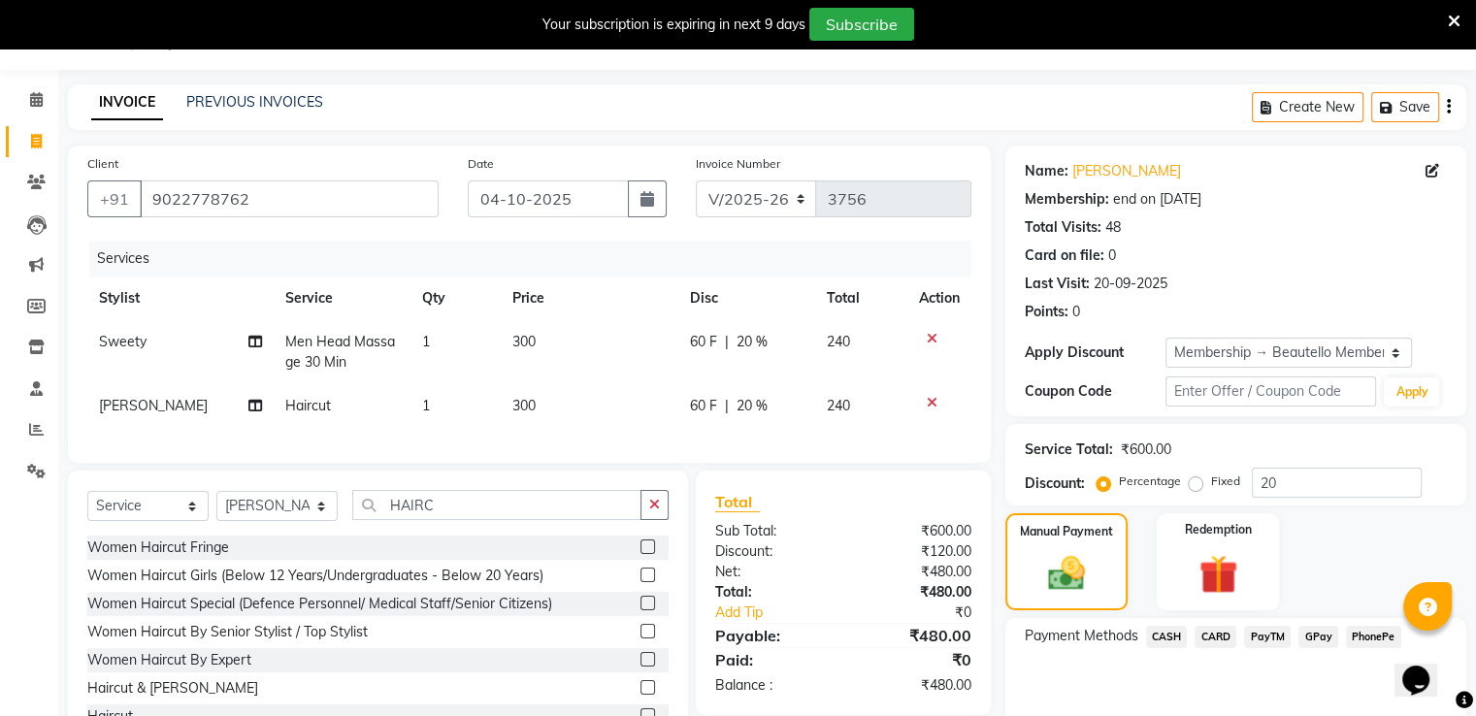
click at [1258, 630] on span "PayTM" at bounding box center [1267, 637] width 47 height 22
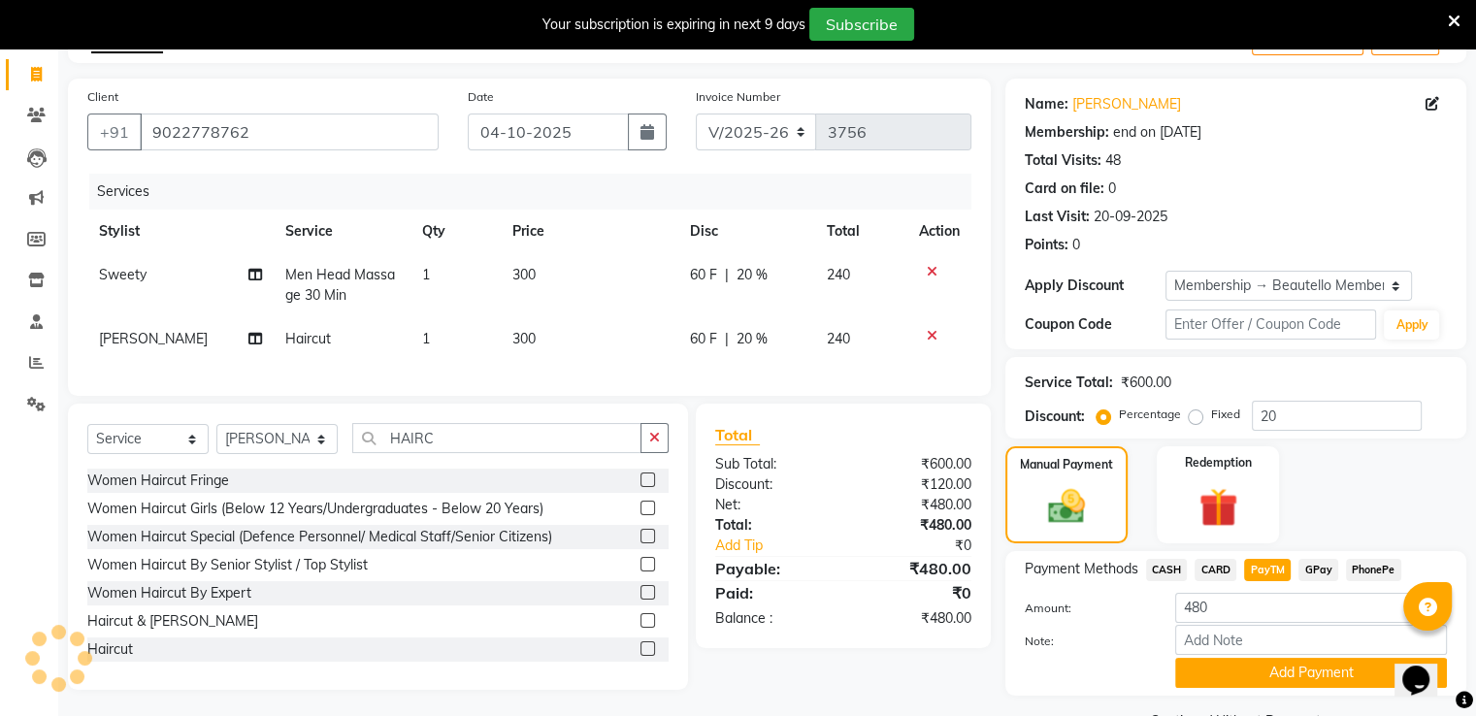
scroll to position [165, 0]
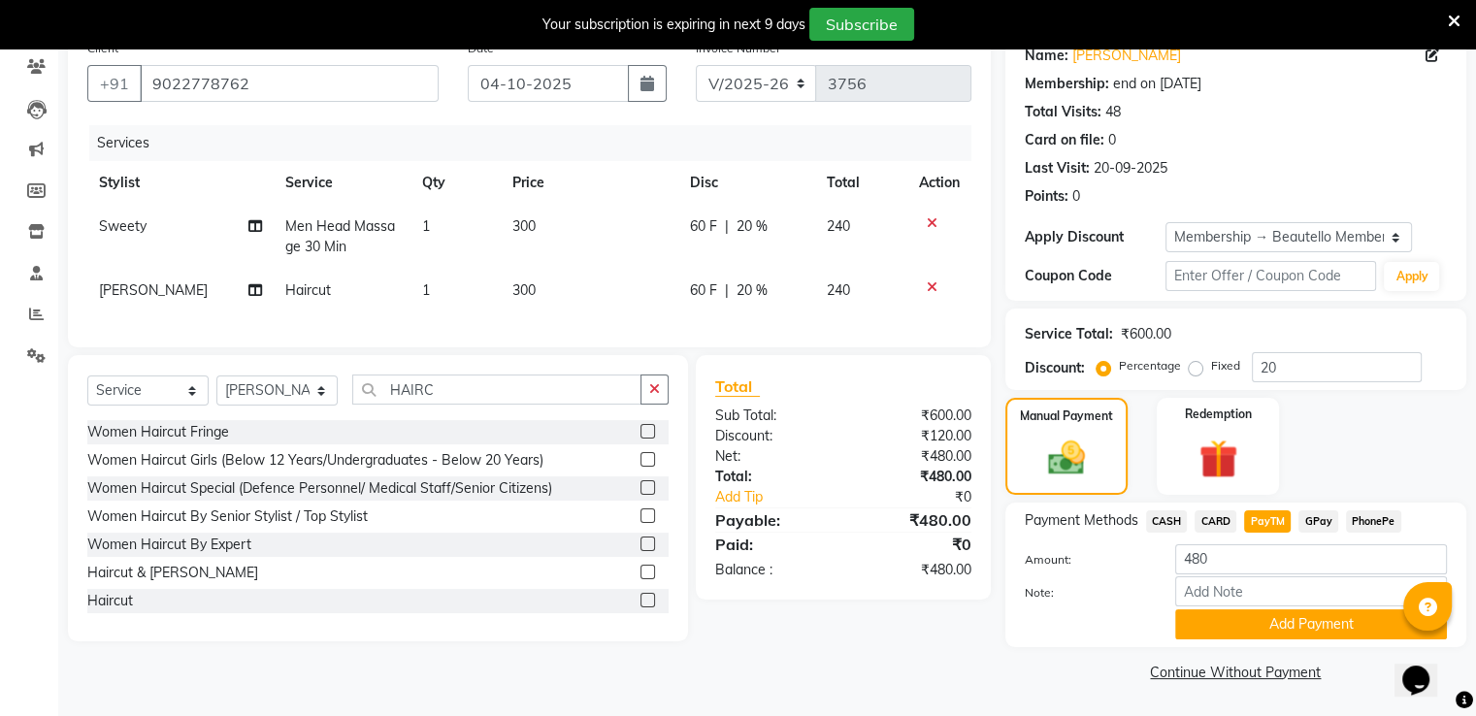
click at [742, 286] on span "20 %" at bounding box center [752, 291] width 31 height 20
select select "31994"
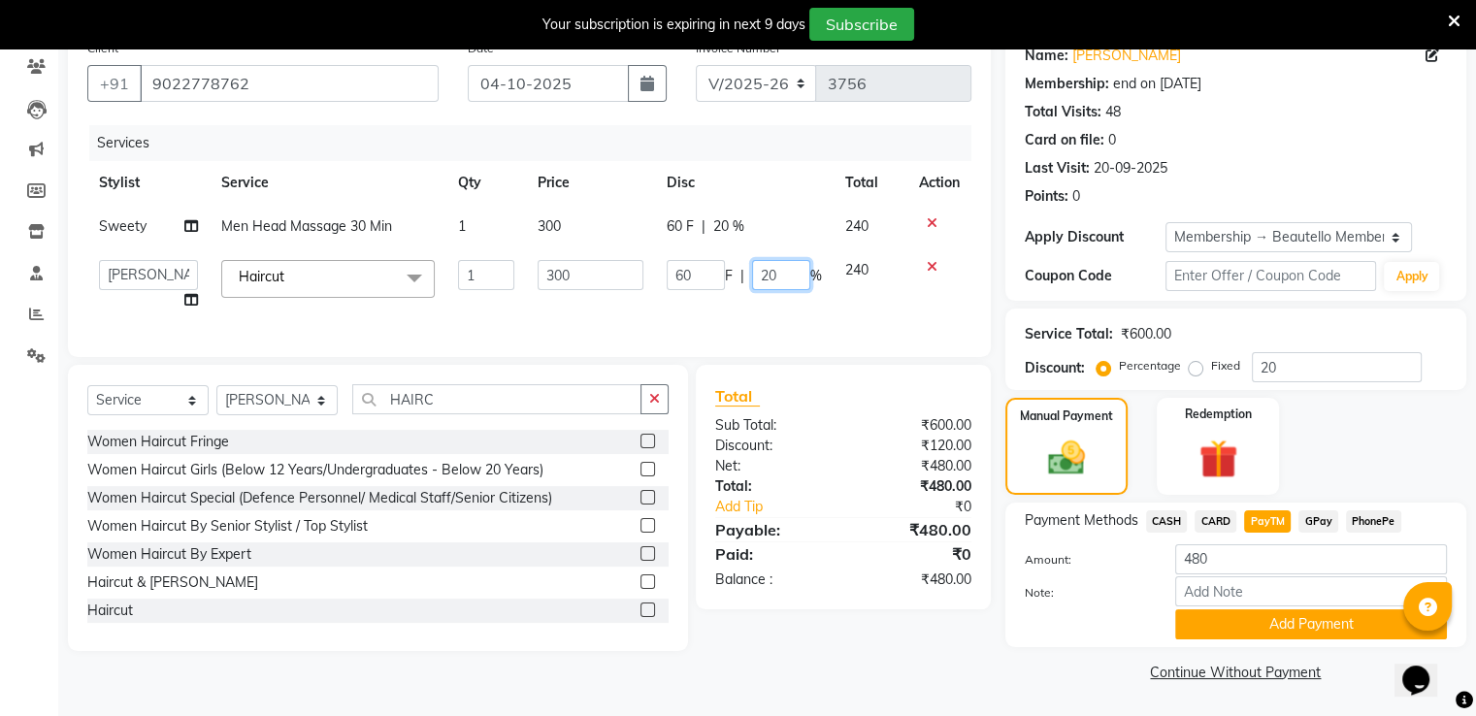
click at [769, 273] on input "20" at bounding box center [781, 275] width 58 height 30
type input "0"
click at [721, 219] on div "60 F | 20 %" at bounding box center [744, 226] width 155 height 20
select select "87452"
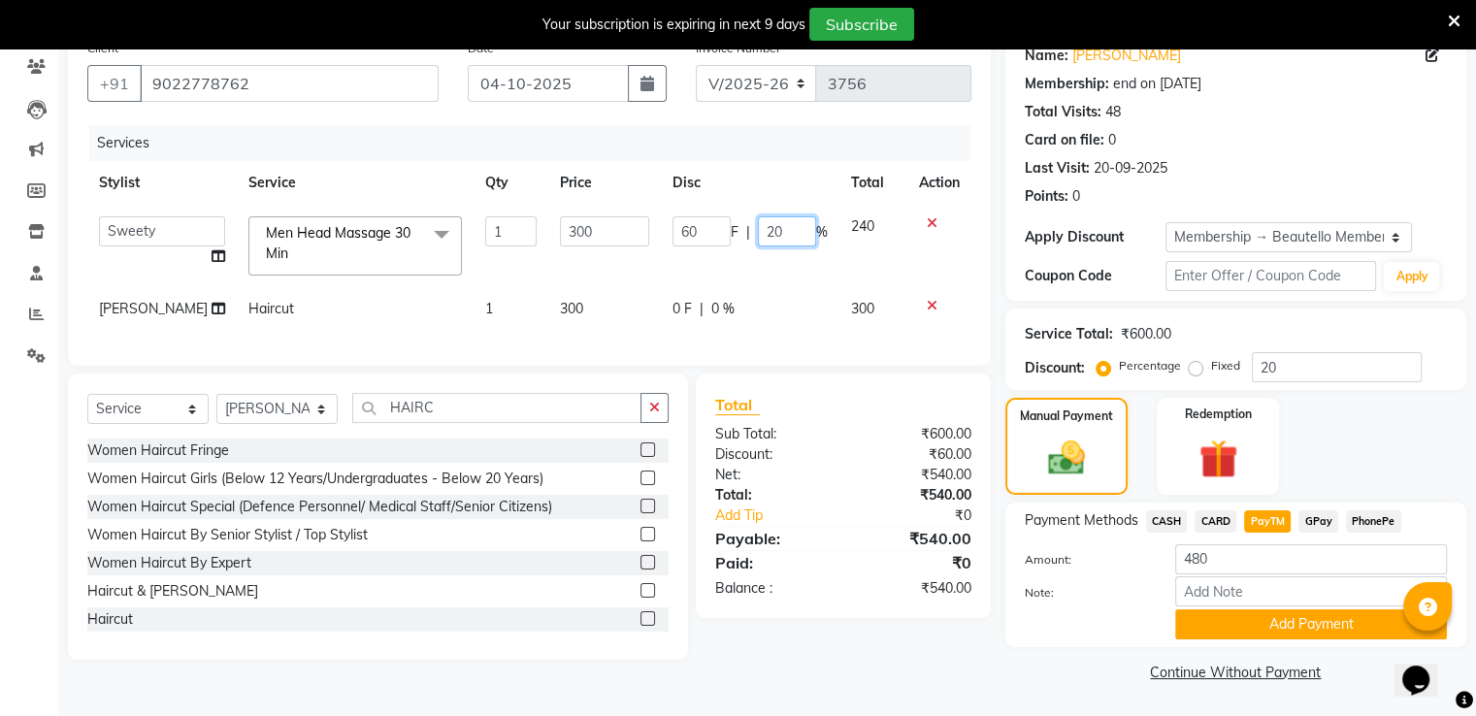
click at [769, 230] on input "20" at bounding box center [787, 231] width 58 height 30
type input "0"
click at [1266, 511] on span "PayTM" at bounding box center [1267, 522] width 47 height 22
type input "600"
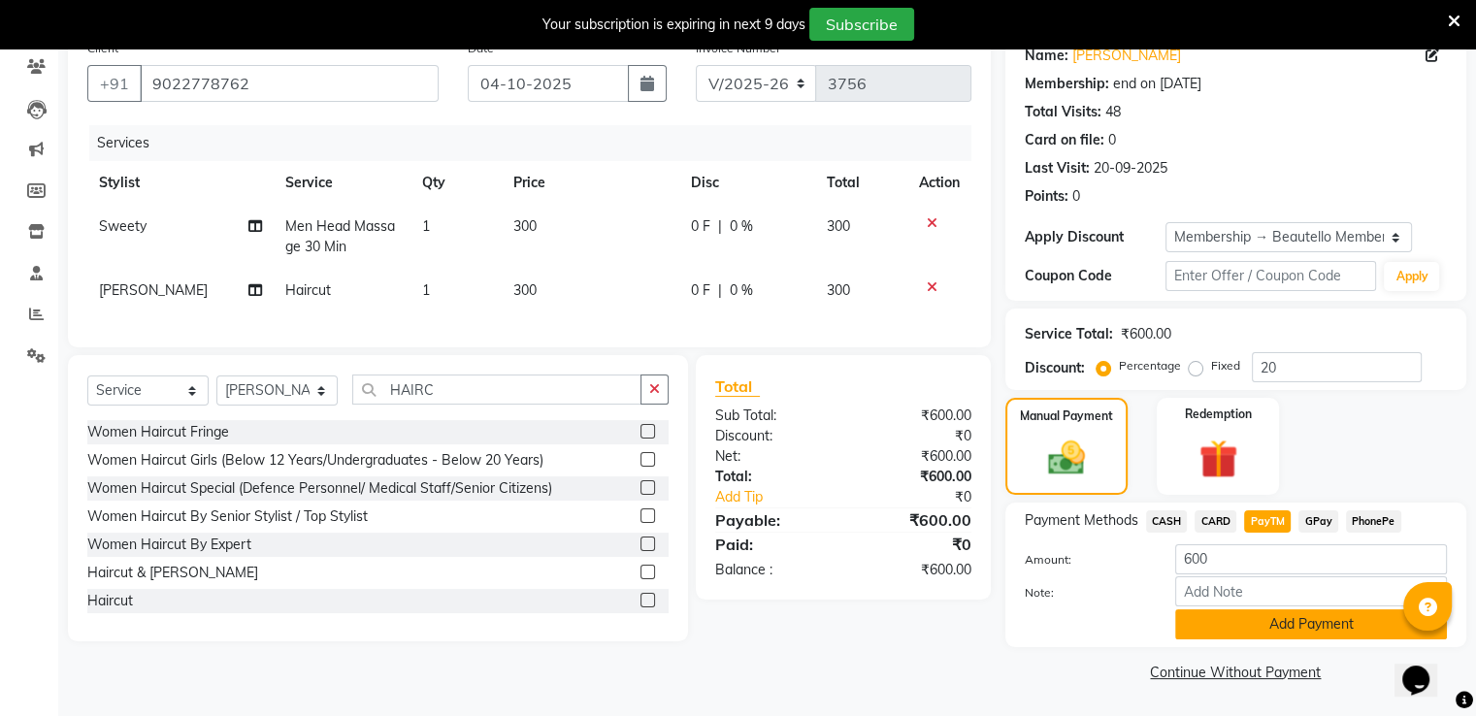
click at [1250, 625] on button "Add Payment" at bounding box center [1312, 625] width 272 height 30
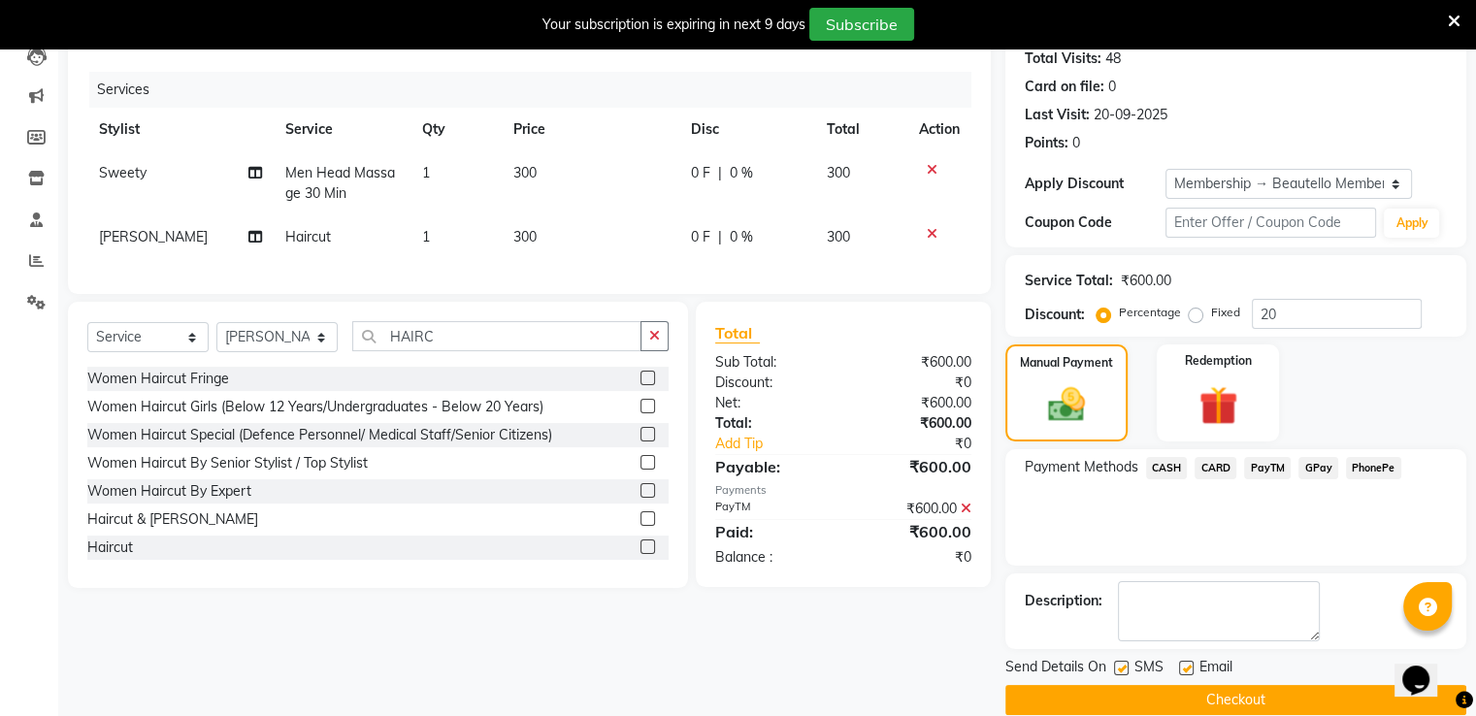
scroll to position [245, 0]
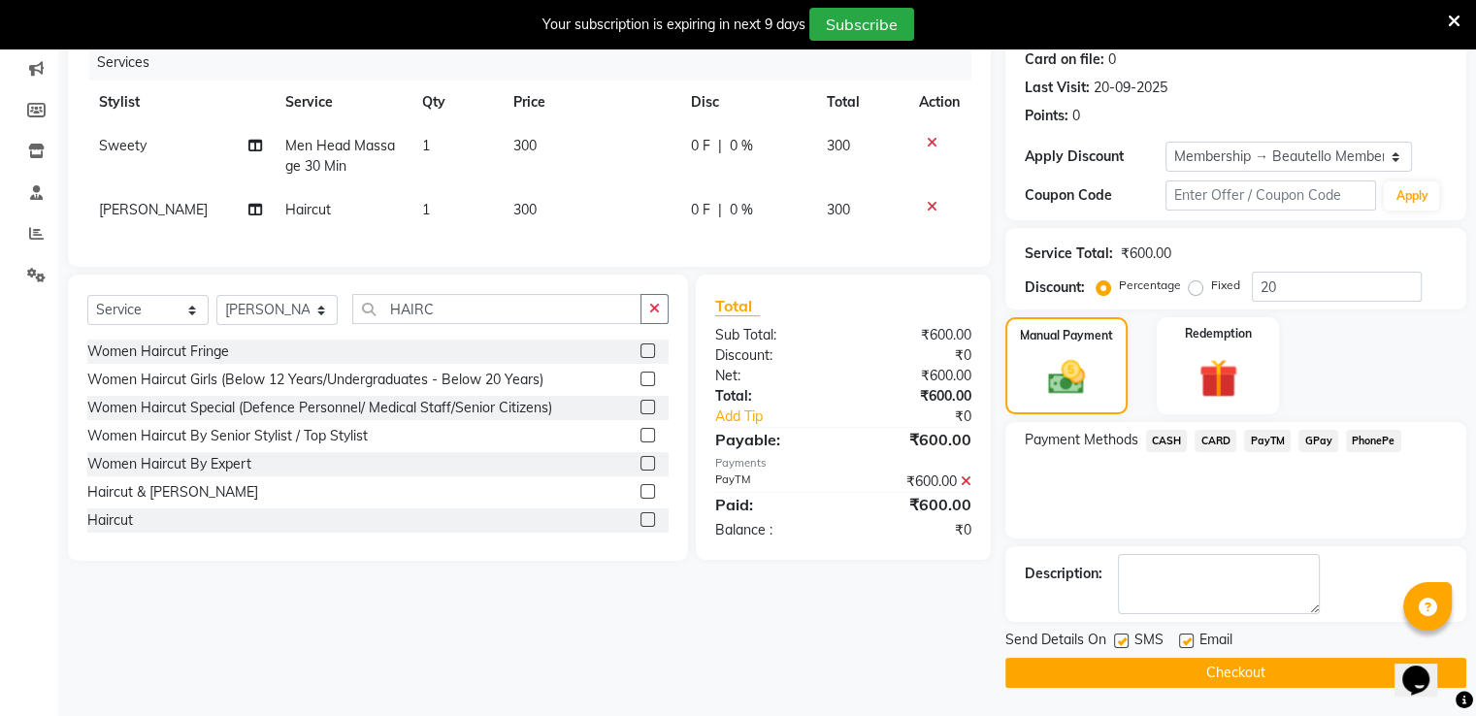
click at [1119, 634] on label at bounding box center [1121, 641] width 15 height 15
click at [1119, 636] on input "checkbox" at bounding box center [1120, 642] width 13 height 13
checkbox input "false"
click at [1140, 671] on button "Checkout" at bounding box center [1236, 673] width 461 height 30
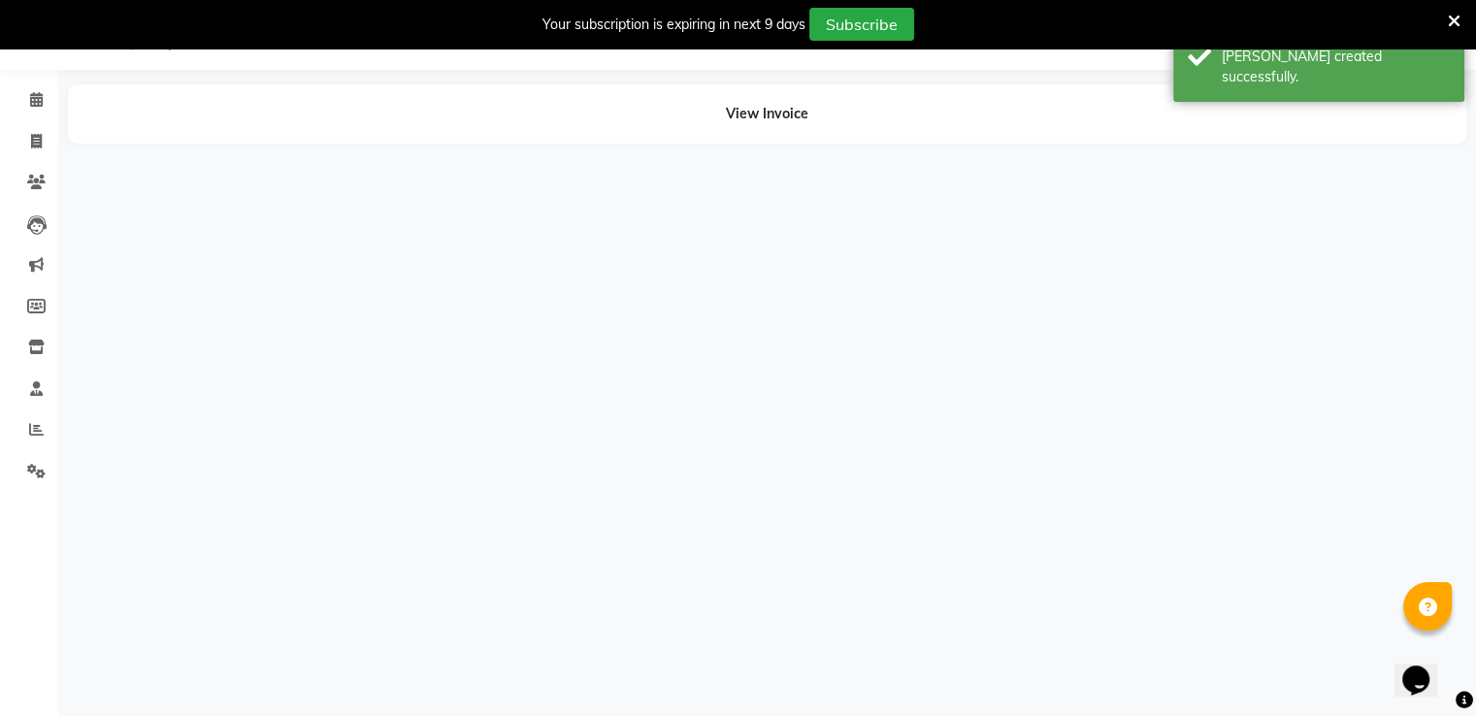
scroll to position [49, 0]
click at [23, 137] on span at bounding box center [36, 142] width 34 height 22
select select "5051"
select select "service"
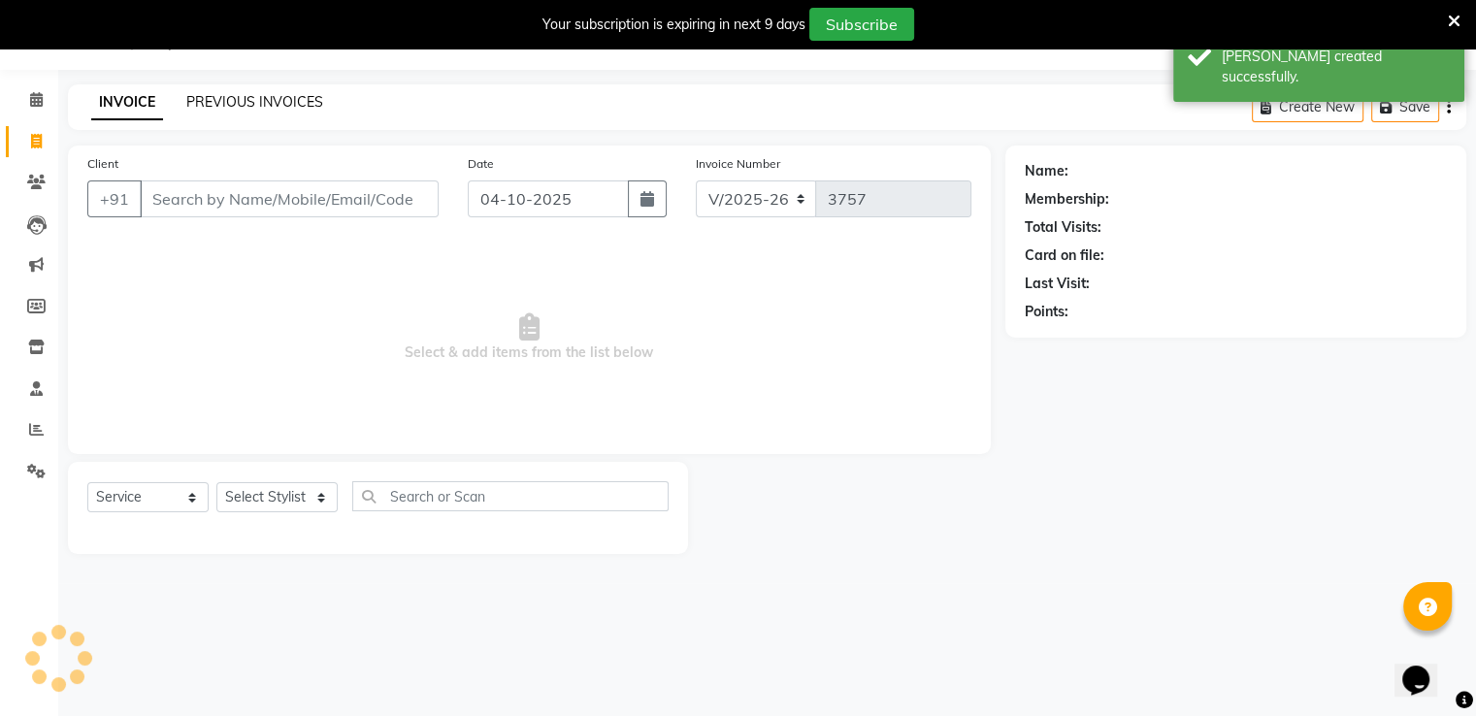
click at [255, 97] on link "PREVIOUS INVOICES" at bounding box center [254, 101] width 137 height 17
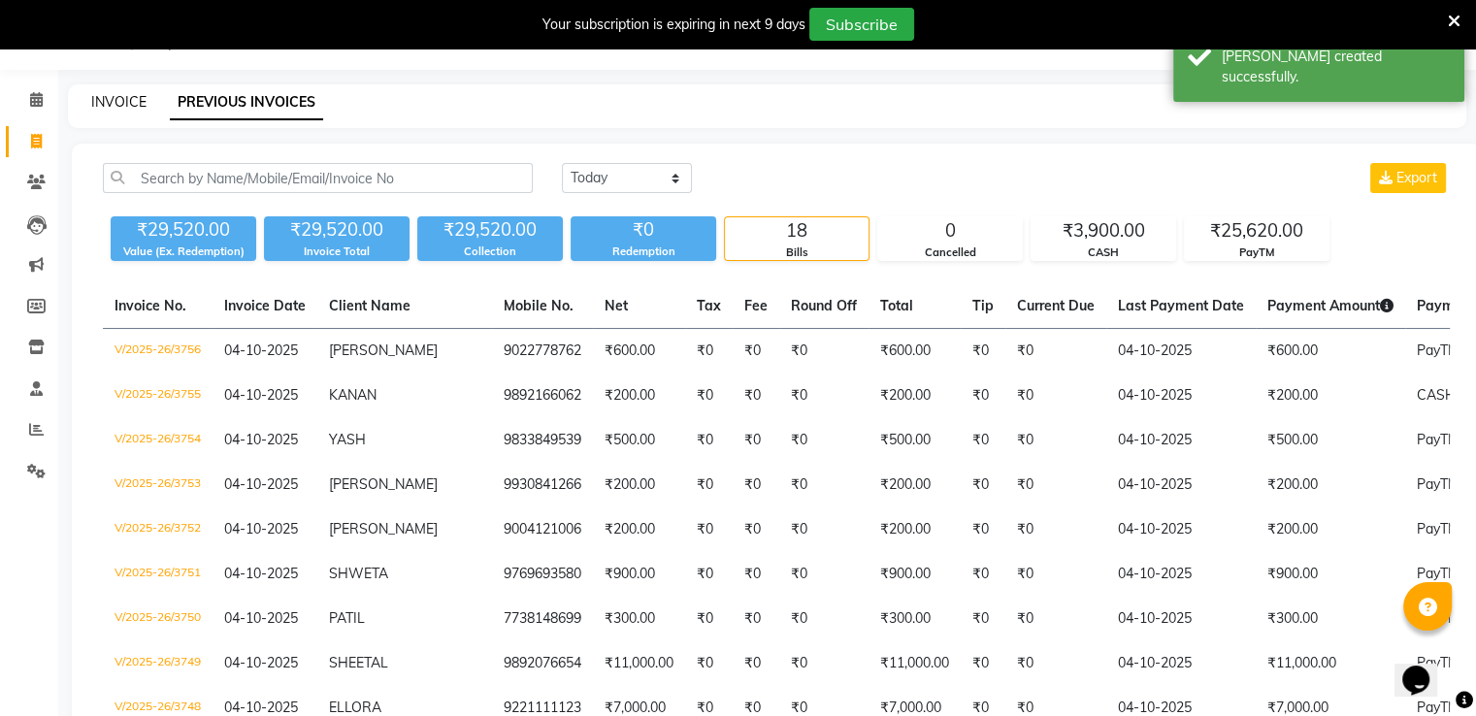
click at [128, 93] on link "INVOICE" at bounding box center [118, 101] width 55 height 17
select select "5051"
select select "service"
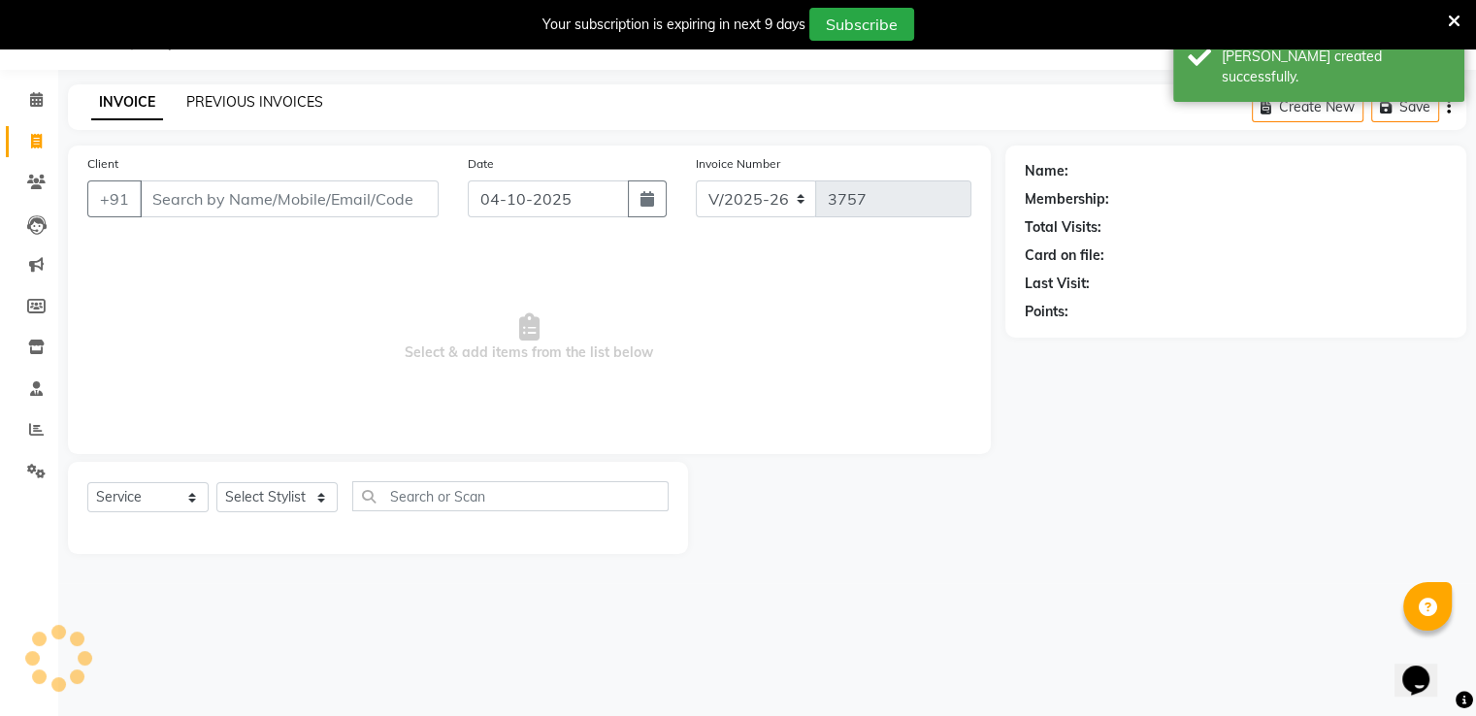
click at [229, 106] on link "PREVIOUS INVOICES" at bounding box center [254, 101] width 137 height 17
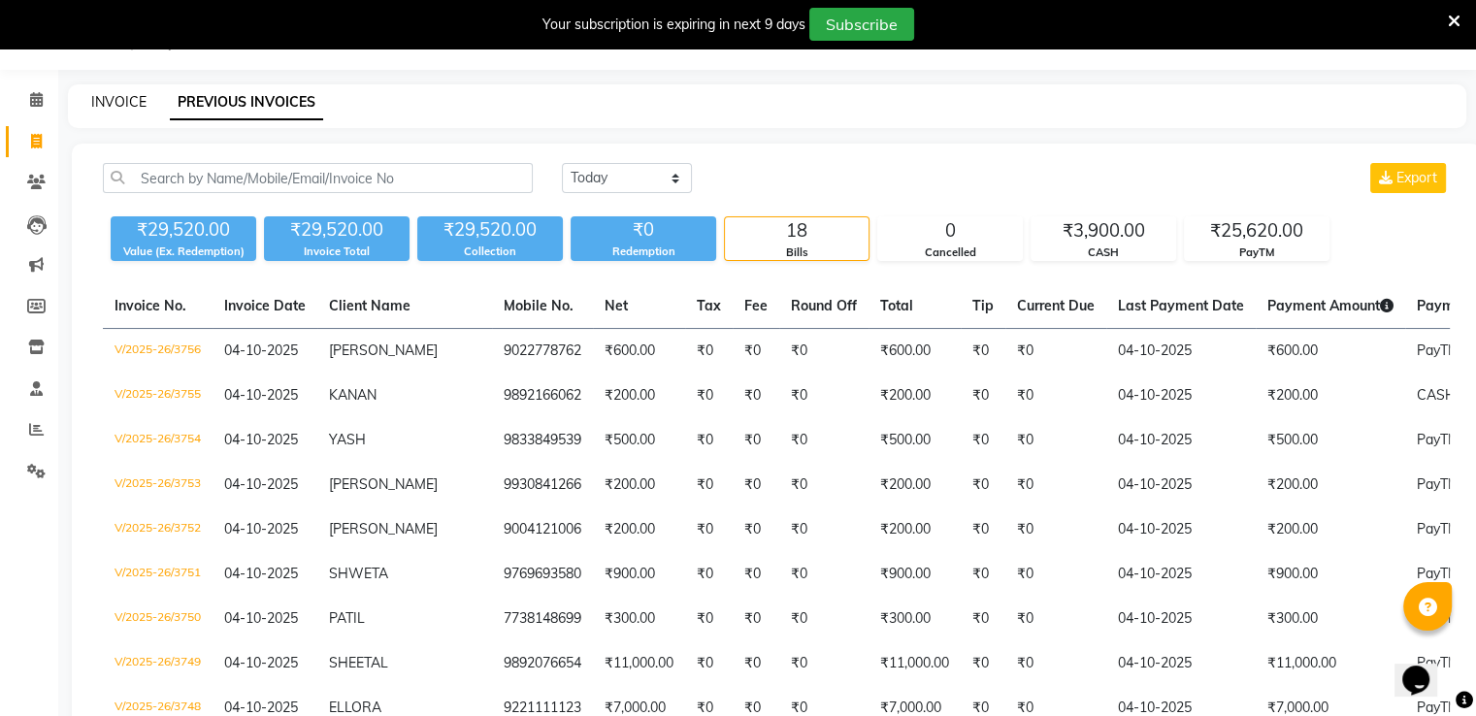
click at [110, 101] on link "INVOICE" at bounding box center [118, 101] width 55 height 17
select select "5051"
select select "service"
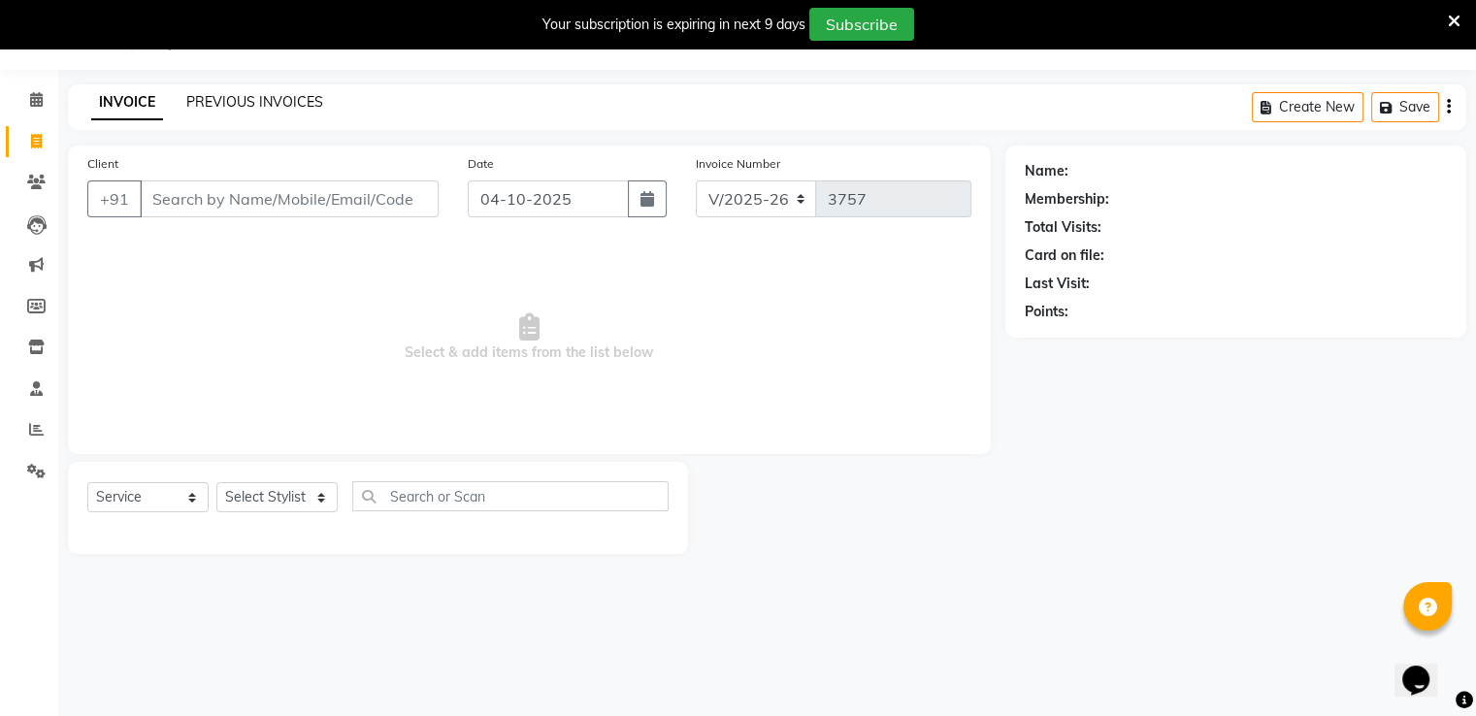
click at [202, 102] on link "PREVIOUS INVOICES" at bounding box center [254, 101] width 137 height 17
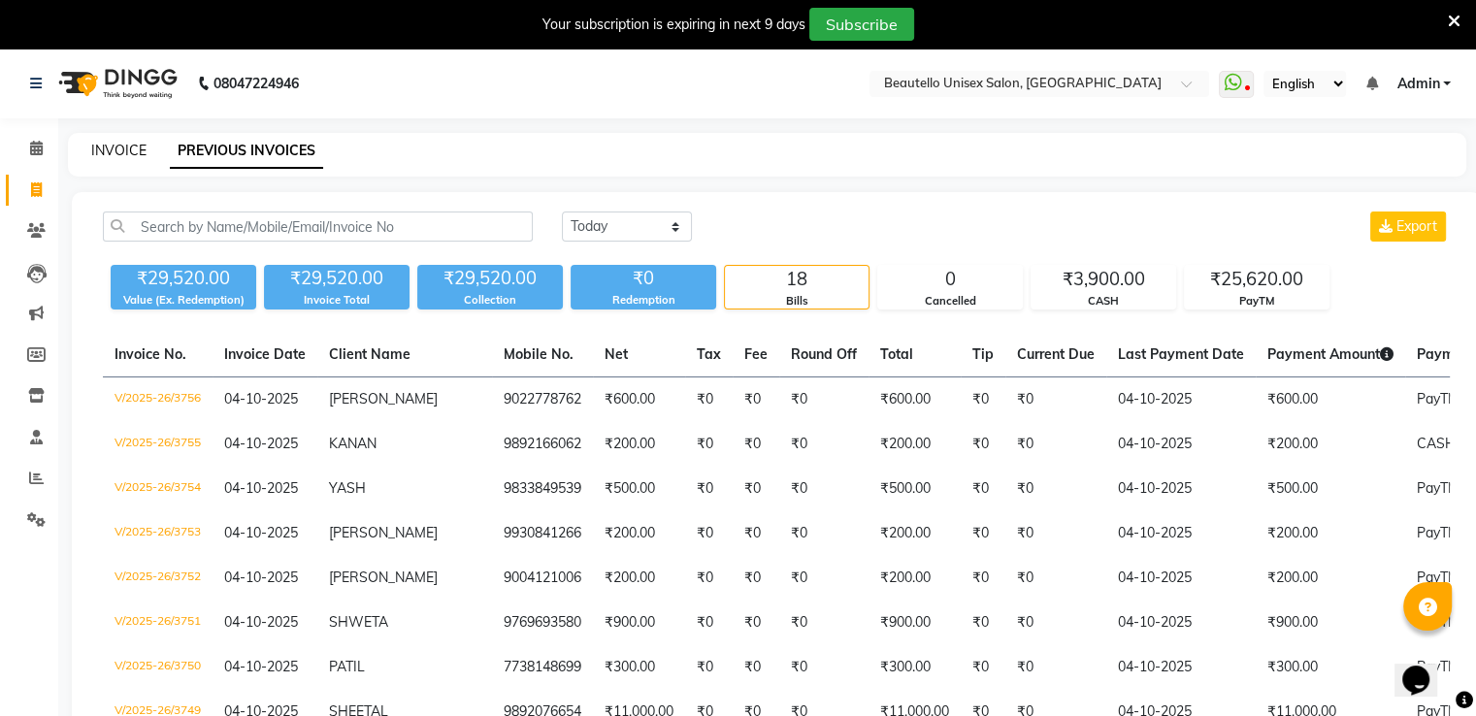
click at [112, 147] on link "INVOICE" at bounding box center [118, 150] width 55 height 17
select select "5051"
select select "service"
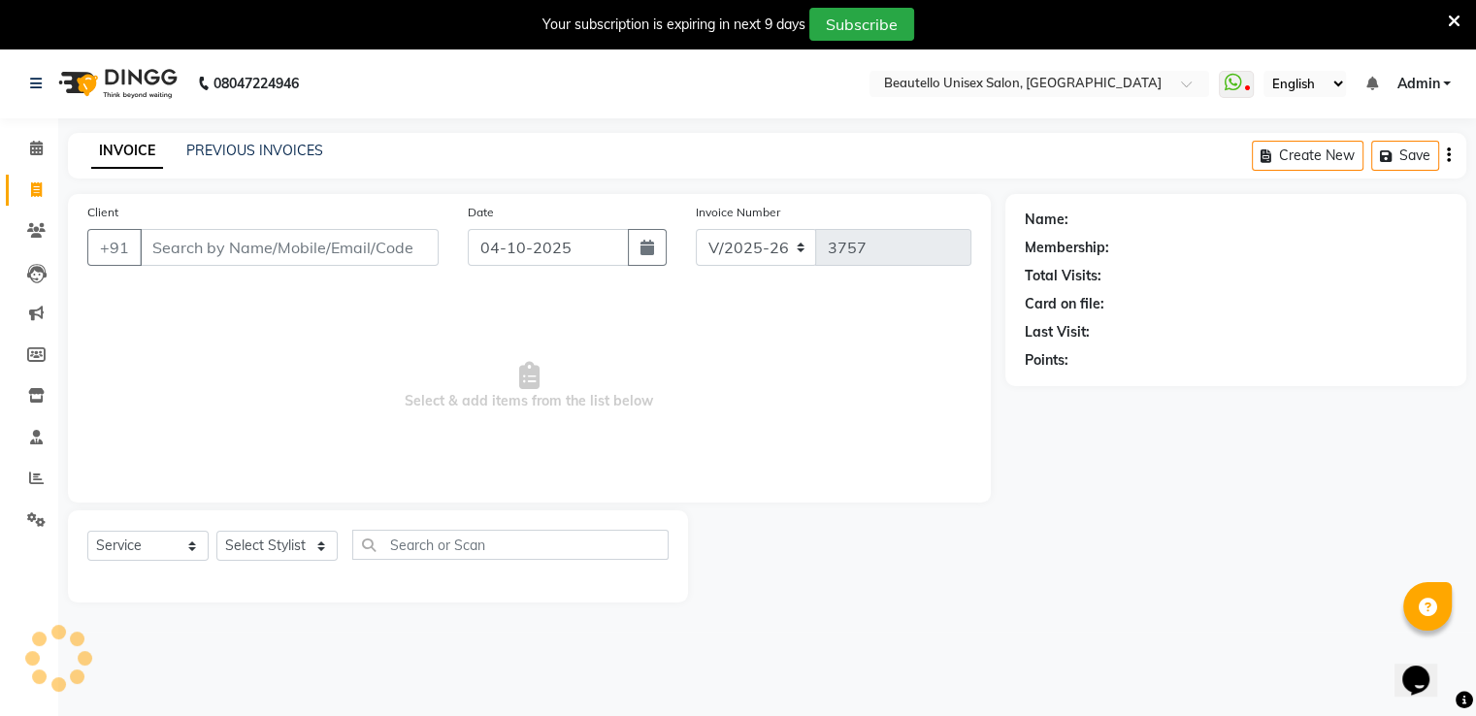
scroll to position [49, 0]
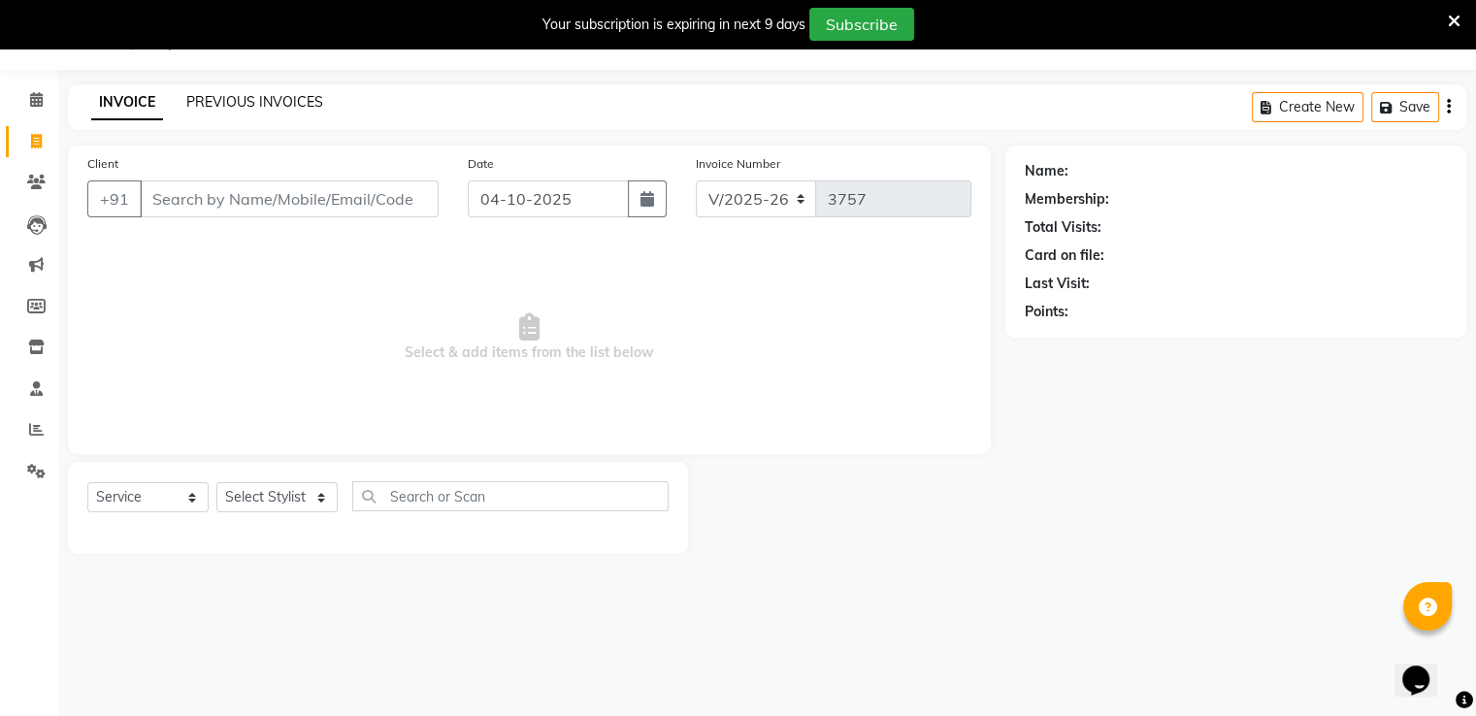
click at [252, 98] on link "PREVIOUS INVOICES" at bounding box center [254, 101] width 137 height 17
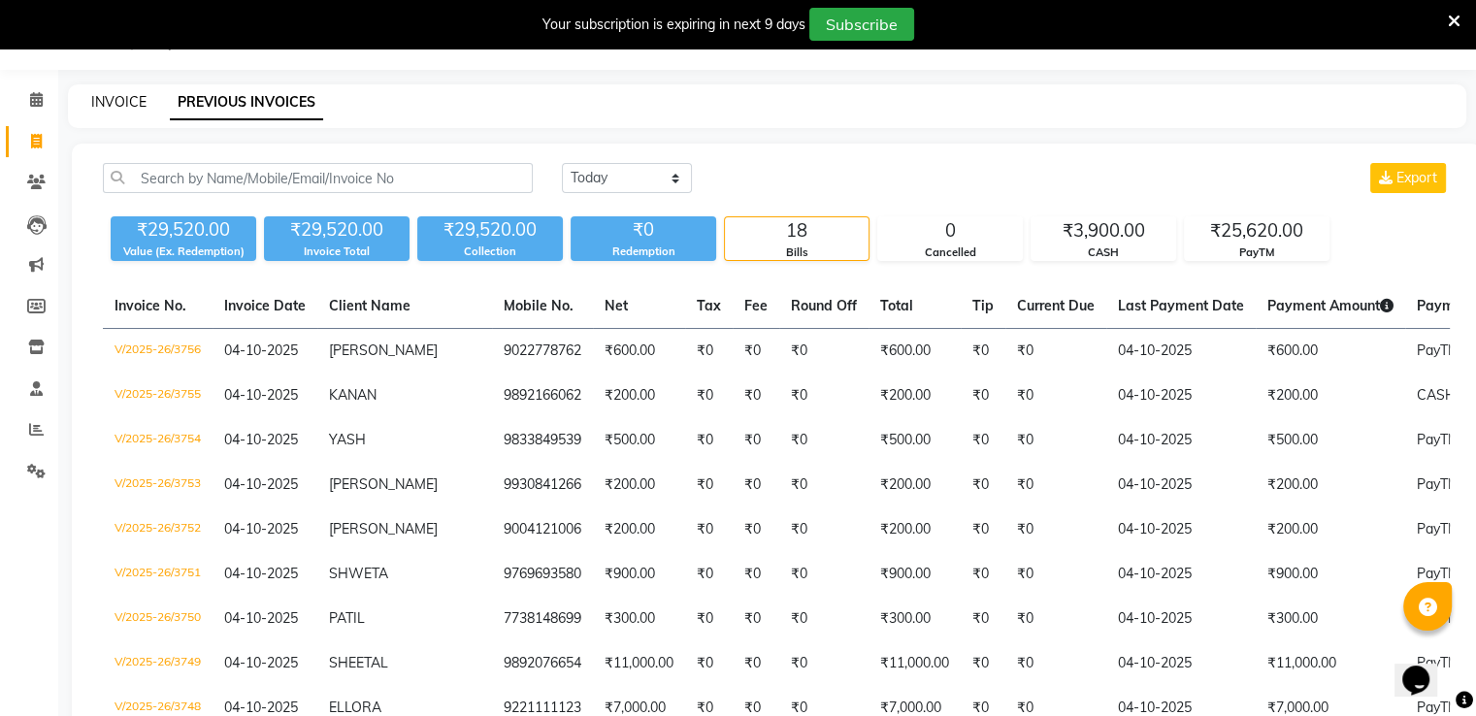
click at [128, 102] on link "INVOICE" at bounding box center [118, 101] width 55 height 17
select select "5051"
select select "service"
